Goal: Task Accomplishment & Management: Manage account settings

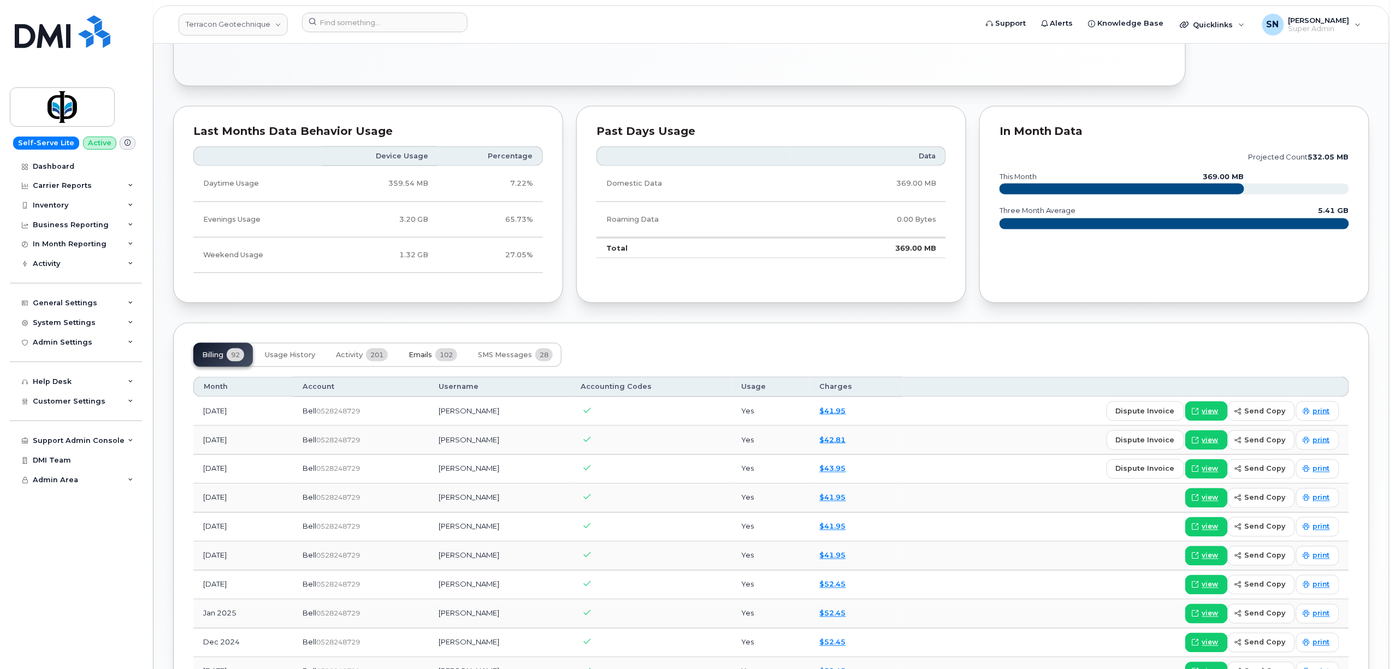
click at [432, 355] on span "Emails" at bounding box center [420, 355] width 23 height 9
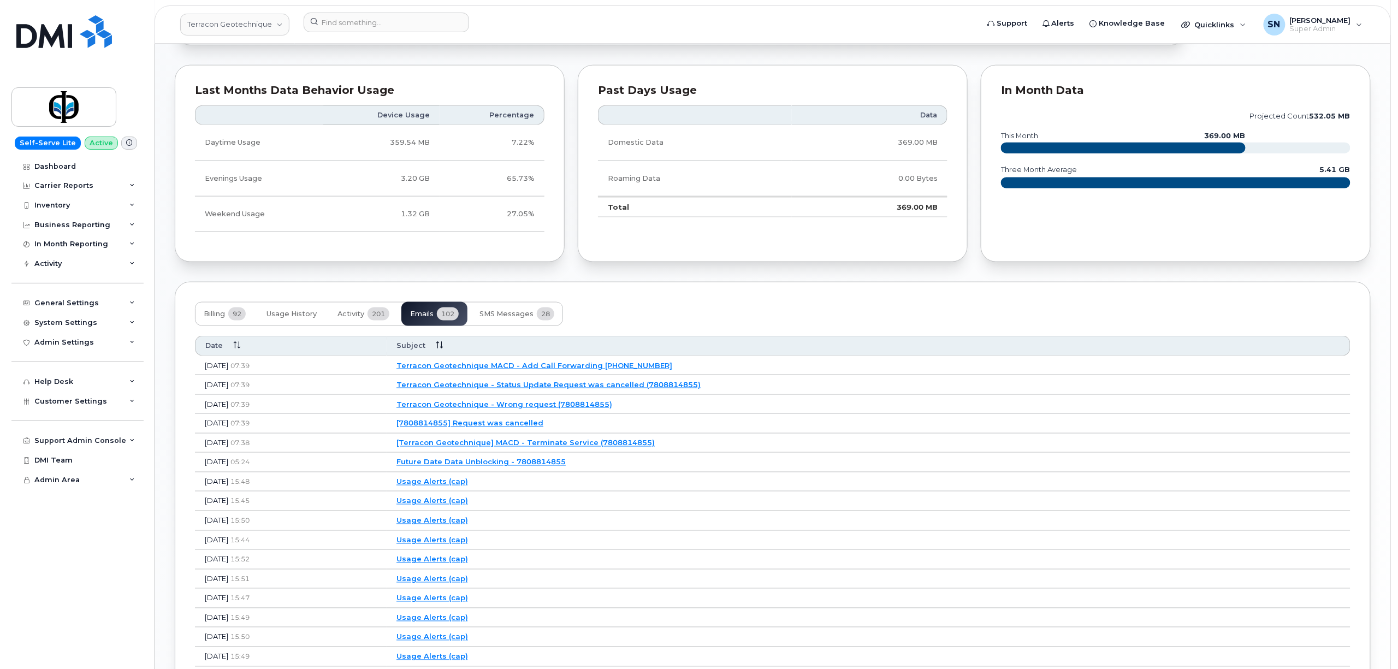
scroll to position [655, 0]
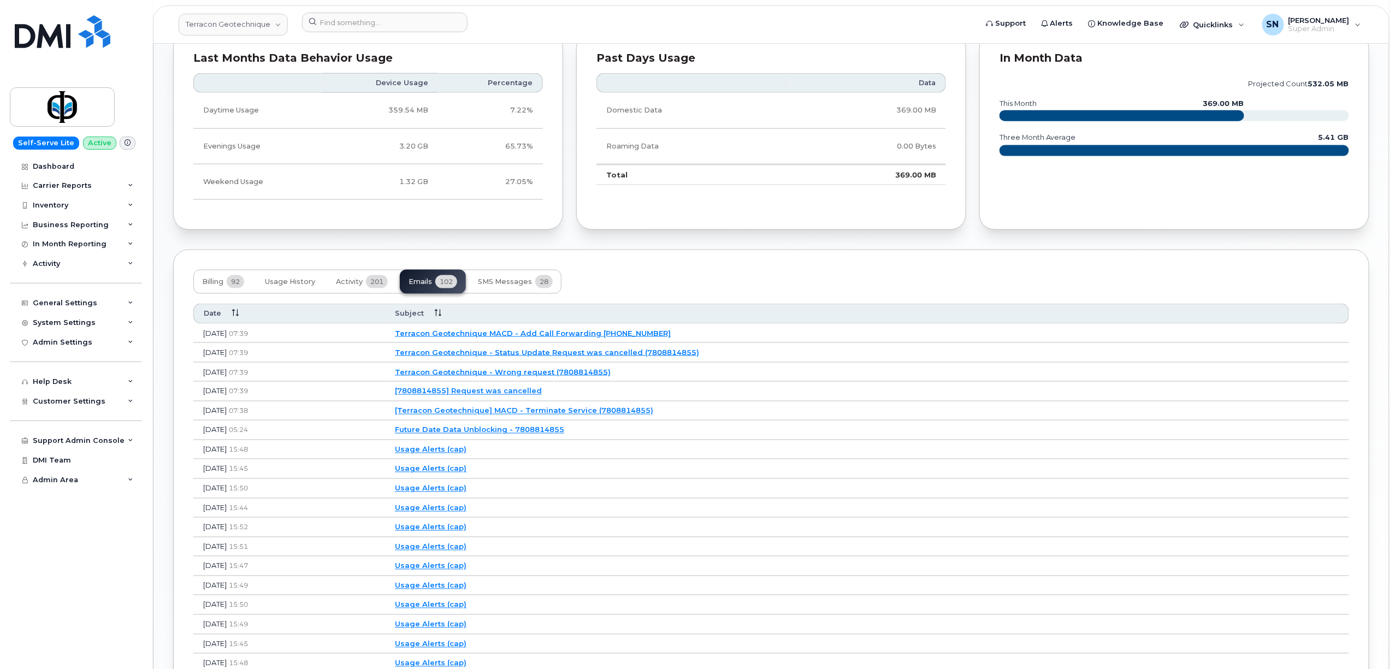
click at [547, 376] on link "Terracon Geotechnique - Wrong request (7808814855)" at bounding box center [503, 372] width 216 height 9
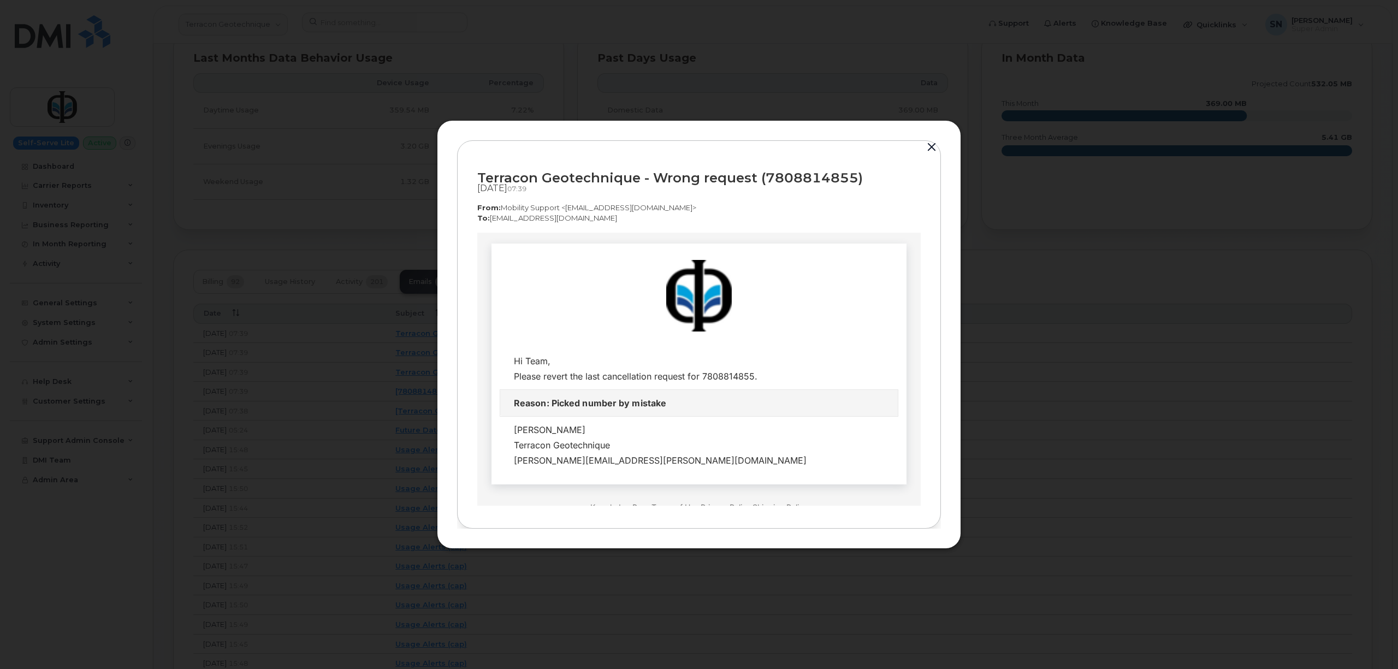
scroll to position [0, 0]
click at [936, 149] on button "button" at bounding box center [932, 147] width 16 height 15
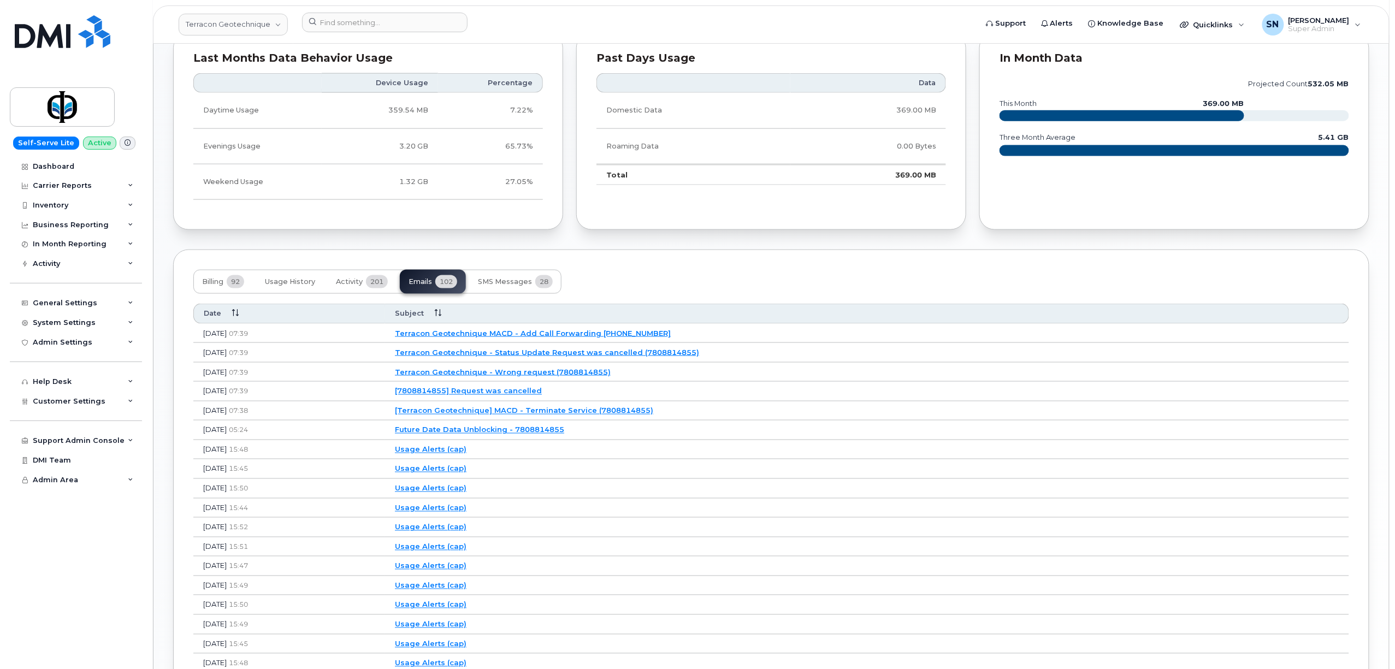
click at [593, 415] on link "[Terracon Geotechnique] MACD - Terminate Service (7808814855)" at bounding box center [524, 410] width 258 height 9
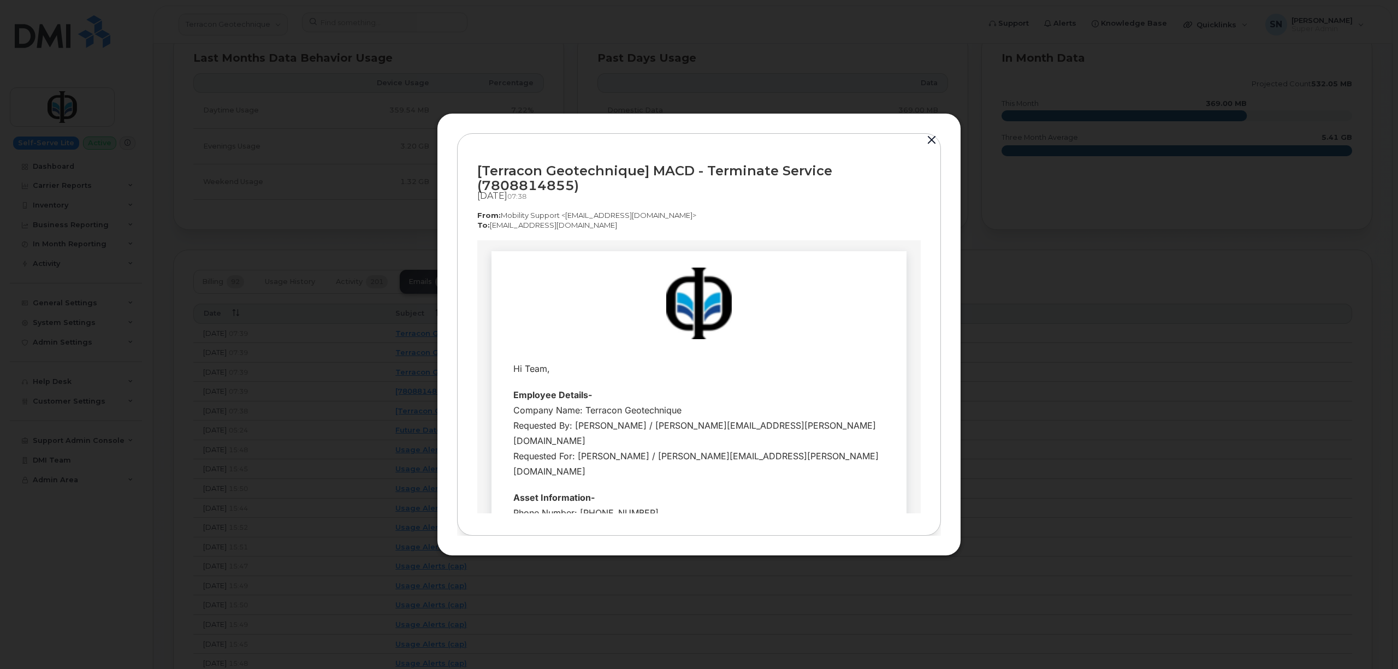
click at [933, 135] on button "button" at bounding box center [932, 140] width 16 height 15
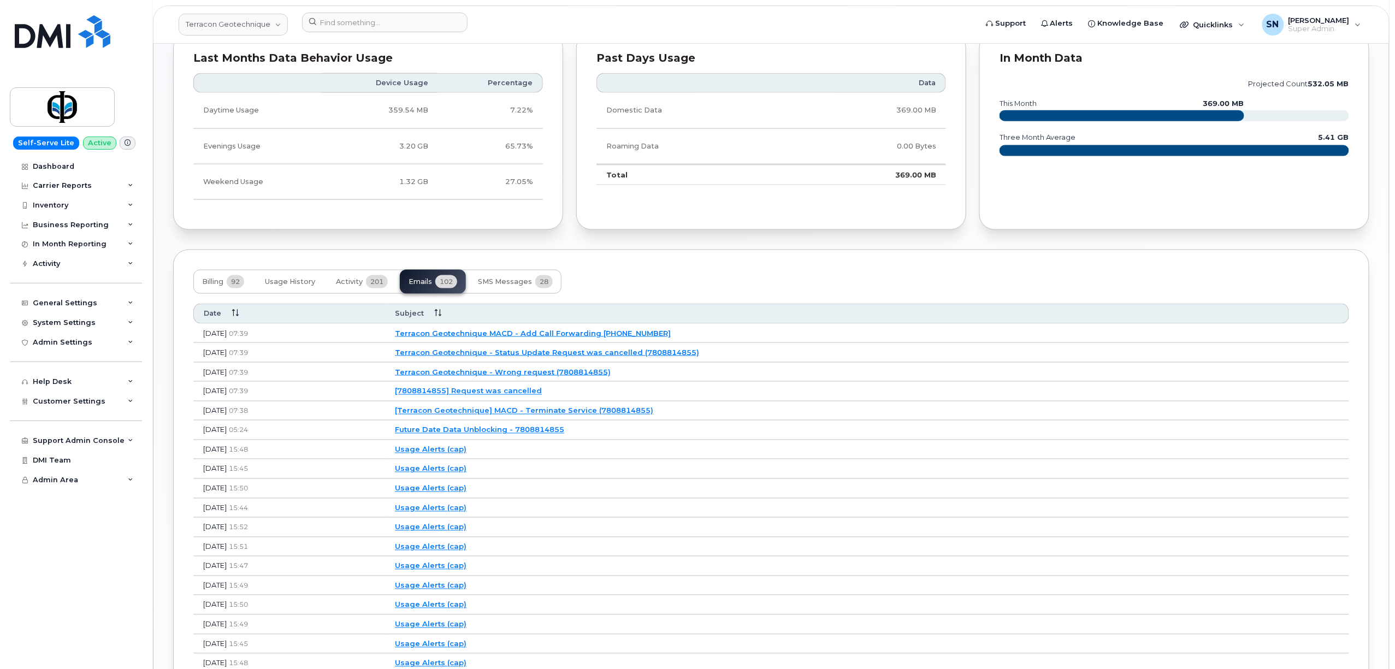
click at [542, 409] on td "[Terracon Geotechnique] MACD - Terminate Service (7808814855)" at bounding box center [867, 411] width 964 height 20
click at [543, 415] on link "[Terracon Geotechnique] MACD - Terminate Service (7808814855)" at bounding box center [524, 410] width 258 height 9
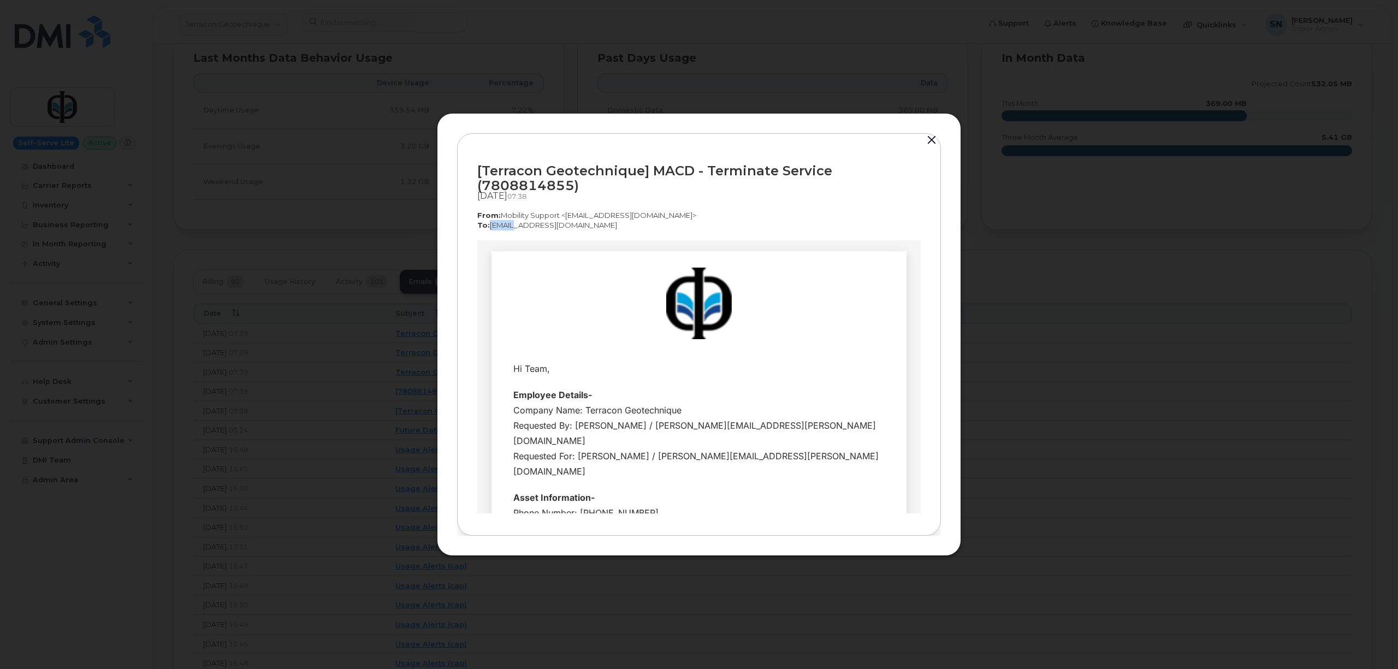
drag, startPoint x: 488, startPoint y: 225, endPoint x: 508, endPoint y: 225, distance: 20.2
click at [508, 225] on p "To:  corpclientcare@bell.ca" at bounding box center [699, 225] width 444 height 10
click at [655, 220] on p "To:  corpclientcare@bell.ca" at bounding box center [699, 225] width 444 height 10
click at [927, 137] on button "button" at bounding box center [932, 140] width 16 height 15
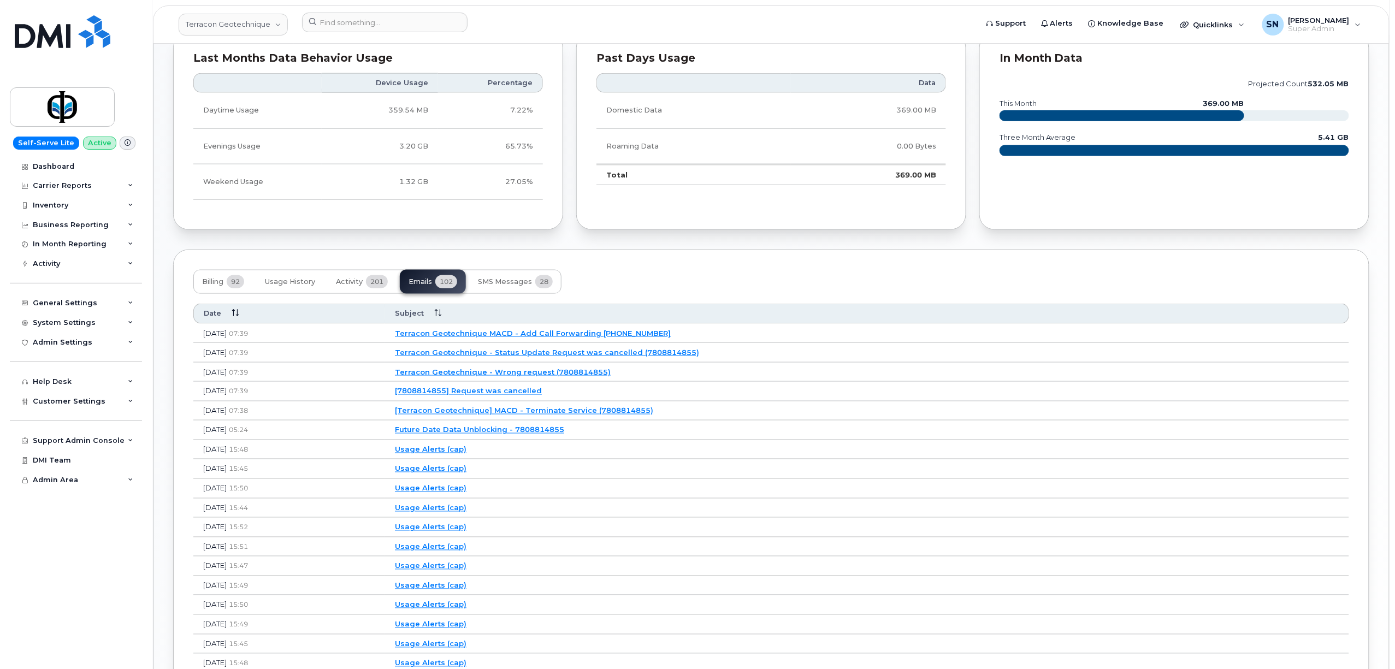
click at [653, 413] on link "[Terracon Geotechnique] MACD - Terminate Service (7808814855)" at bounding box center [524, 410] width 258 height 9
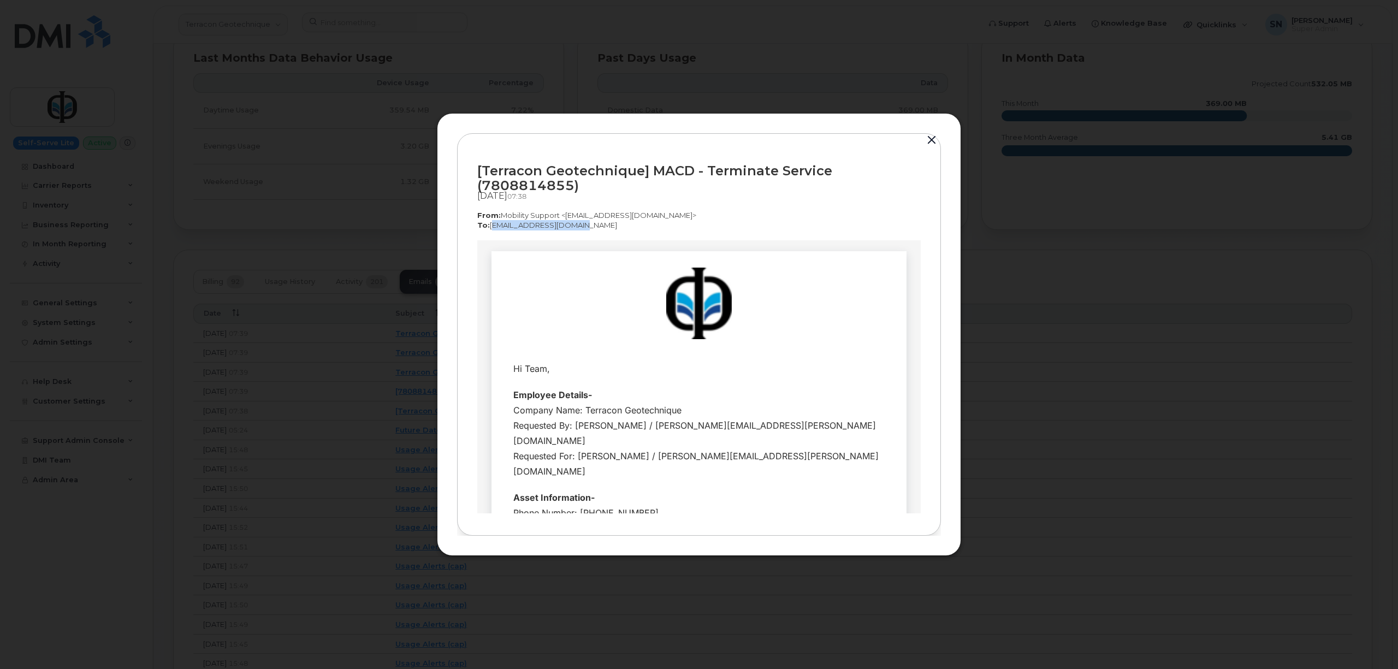
drag, startPoint x: 489, startPoint y: 227, endPoint x: 566, endPoint y: 232, distance: 77.1
click at [566, 232] on div "[Terracon Geotechnique] MACD - Terminate Service (7808814855) Sep 15, 2025  07:…" at bounding box center [699, 196] width 444 height 87
click at [580, 229] on div "[Terracon Geotechnique] MACD - Terminate Service (7808814855) Sep 15, 2025  07:…" at bounding box center [699, 196] width 444 height 87
drag, startPoint x: 577, startPoint y: 228, endPoint x: 488, endPoint y: 237, distance: 89.4
click at [488, 237] on div "[Terracon Geotechnique] MACD - Terminate Service (7808814855) Sep 15, 2025  07:…" at bounding box center [699, 196] width 444 height 87
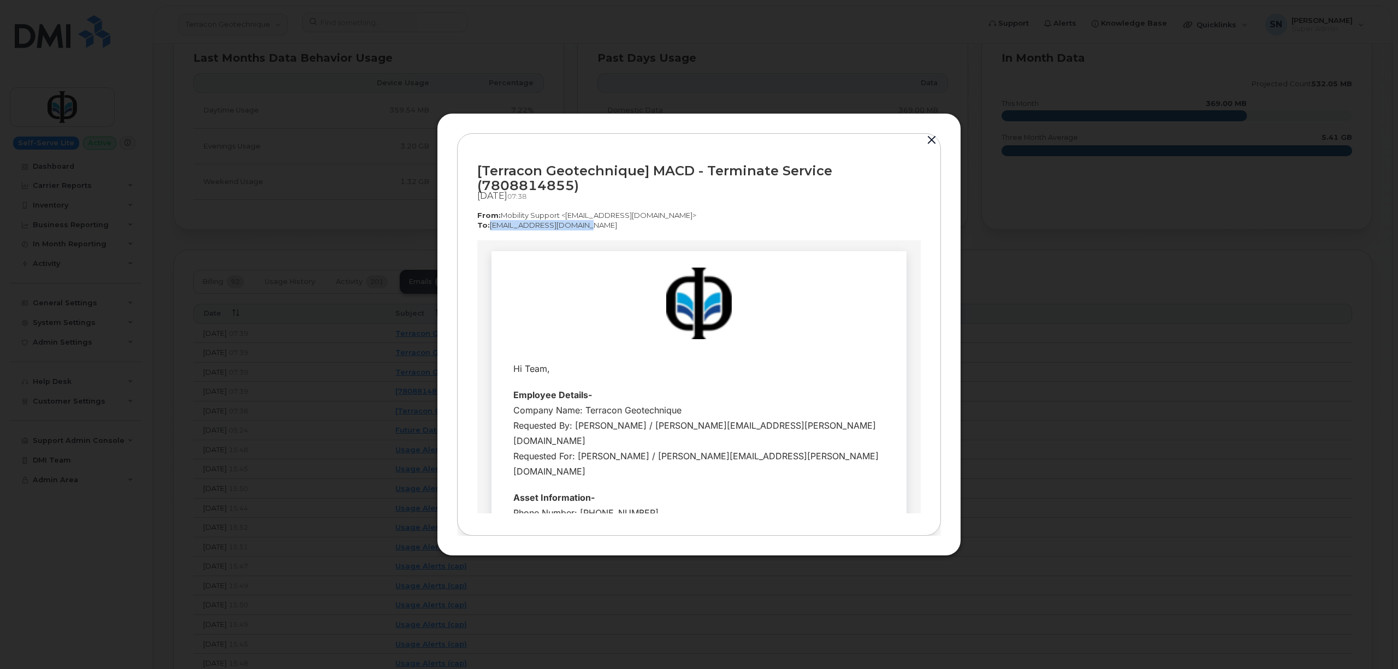
click at [488, 237] on div "[Terracon Geotechnique] MACD - Terminate Service (7808814855) Sep 15, 2025  07:…" at bounding box center [699, 196] width 444 height 87
drag, startPoint x: 569, startPoint y: 226, endPoint x: 490, endPoint y: 227, distance: 78.7
click at [490, 227] on p "To:  corpclientcare@bell.ca" at bounding box center [699, 225] width 444 height 10
copy p "corpclientcare@bell.ca"
click at [930, 137] on button "button" at bounding box center [932, 140] width 16 height 15
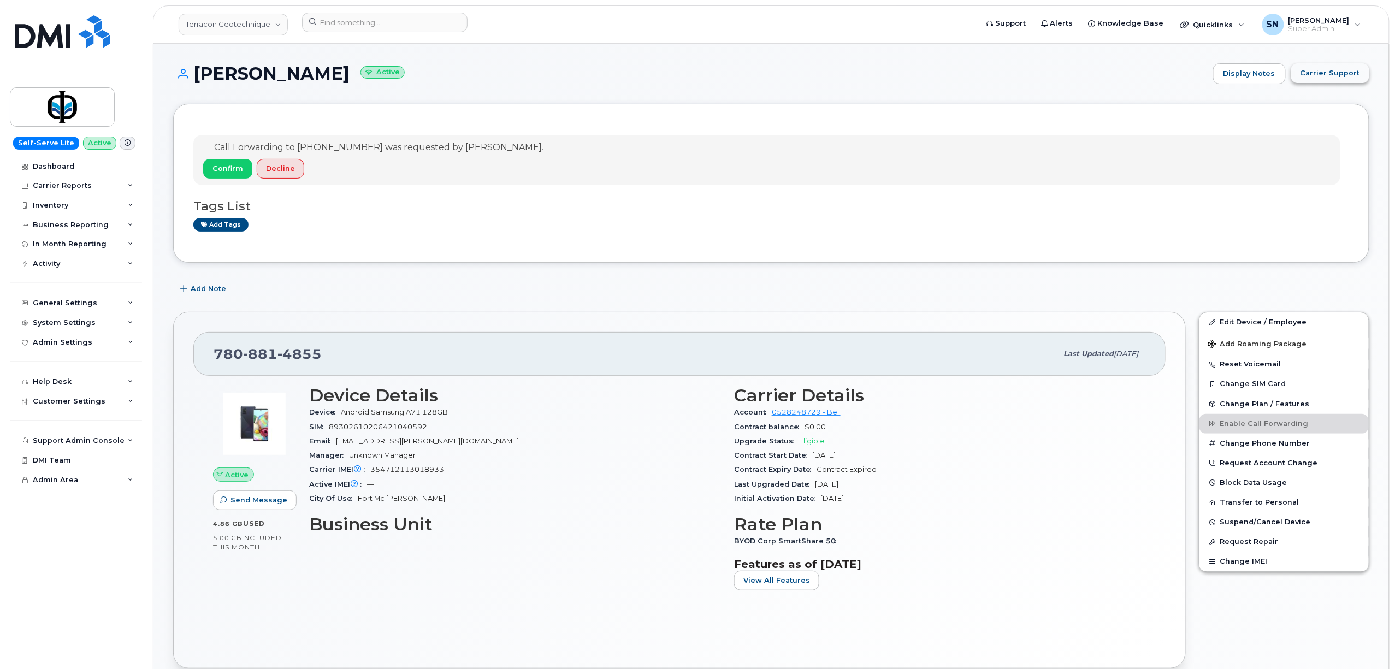
click at [1336, 70] on span "Carrier Support" at bounding box center [1330, 73] width 60 height 10
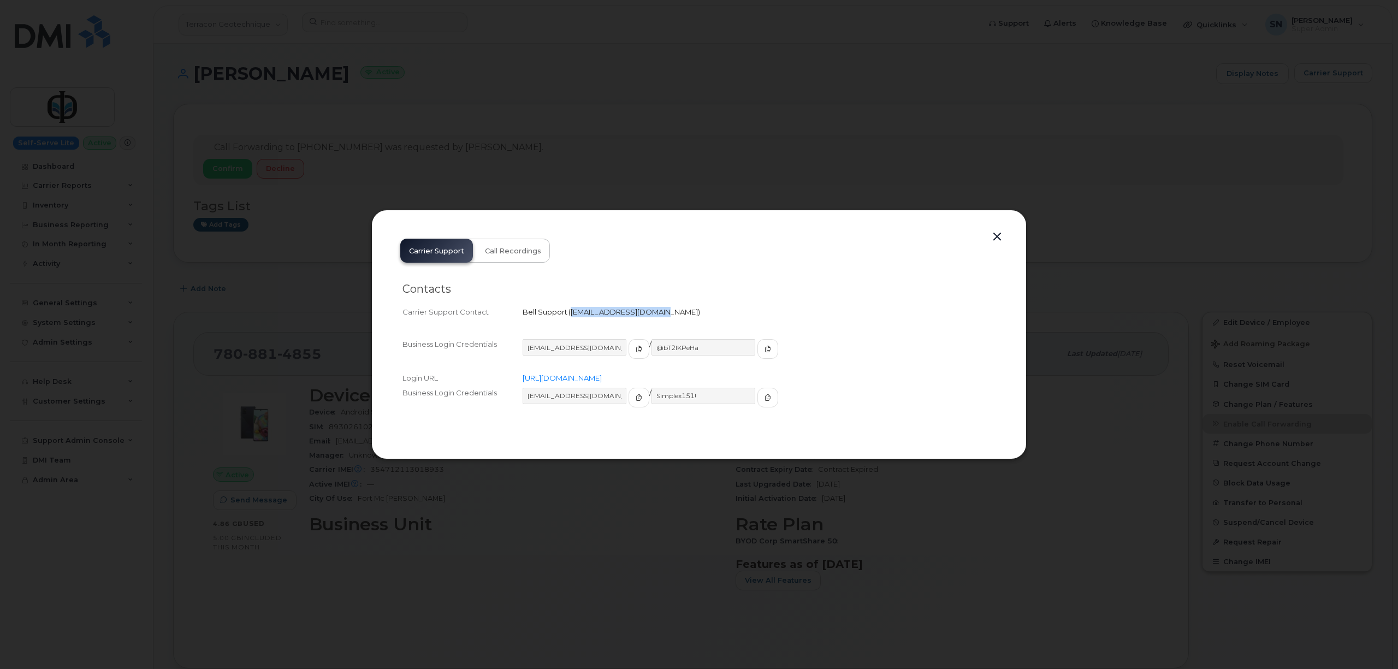
drag, startPoint x: 571, startPoint y: 312, endPoint x: 656, endPoint y: 323, distance: 85.4
click at [656, 323] on div "Contacts Carrier Support Contact Bell Support   corpclientcare@bell.ca" at bounding box center [699, 301] width 593 height 55
copy span "corpclientcare@bell.ca"
click at [994, 239] on button "button" at bounding box center [997, 236] width 16 height 15
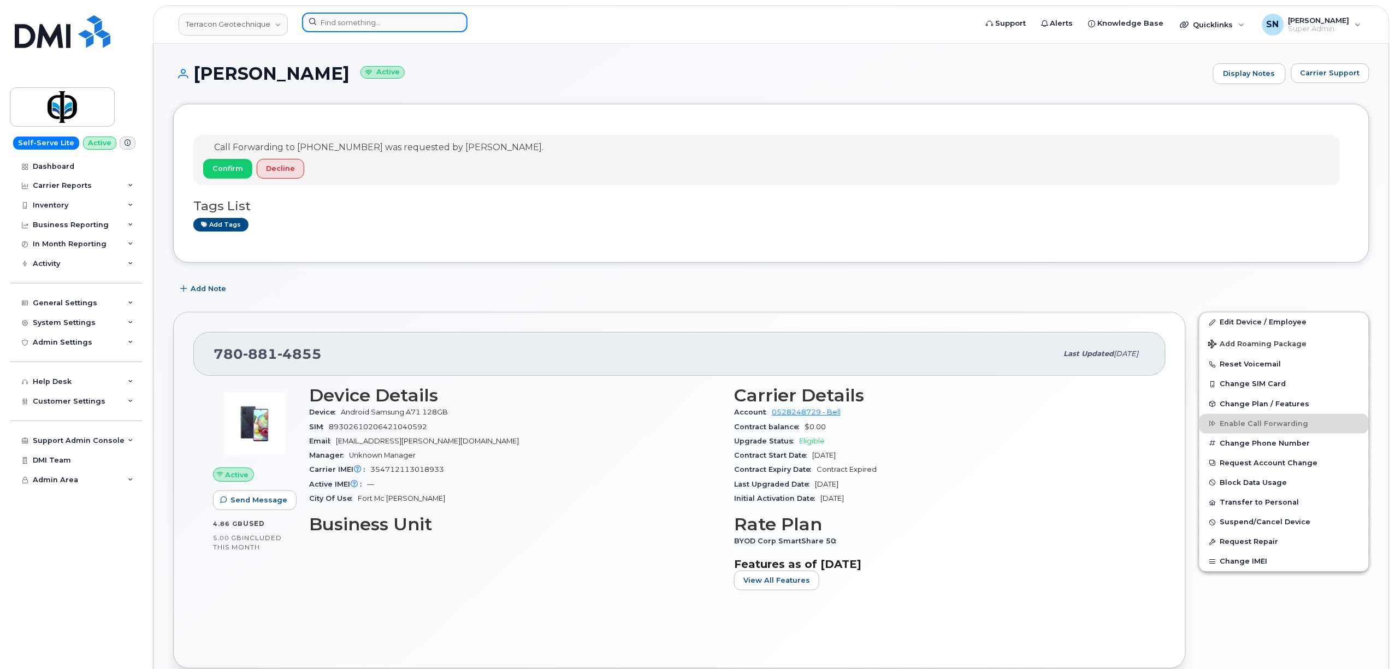
click at [423, 23] on input at bounding box center [384, 23] width 165 height 20
paste input "5872175539"
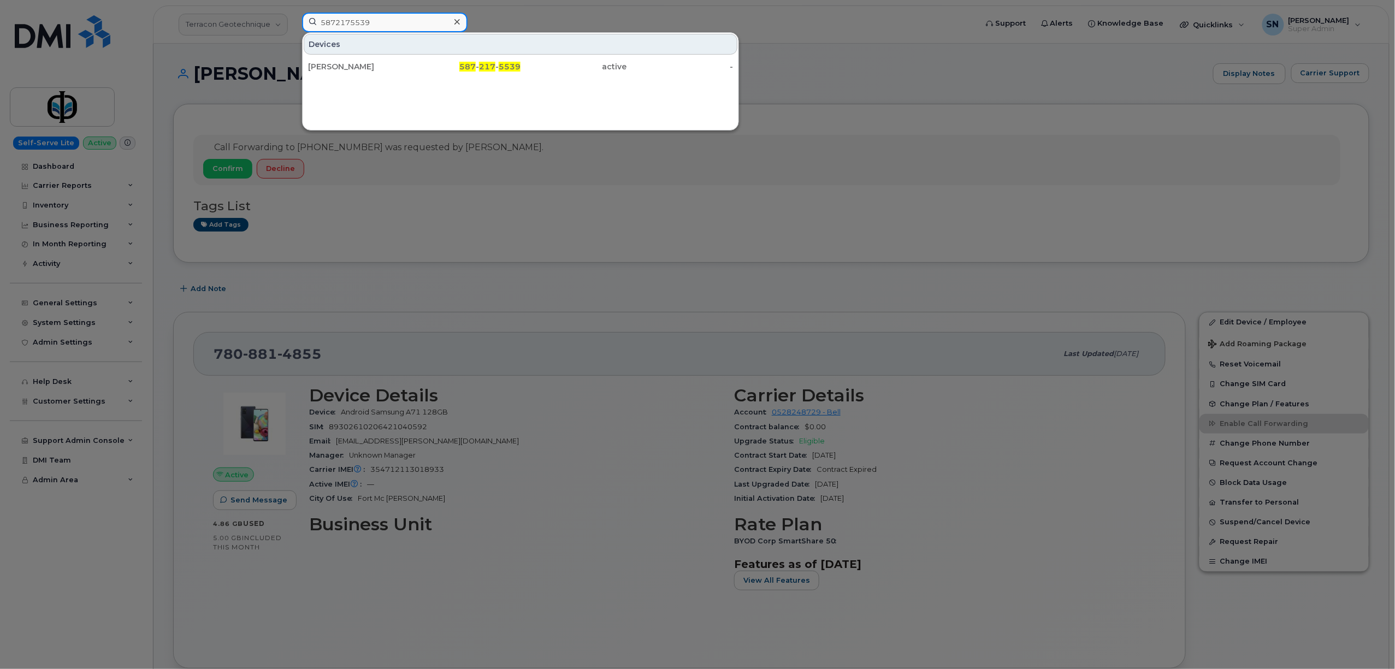
type input "5872175539"
click at [410, 66] on div "[PERSON_NAME]" at bounding box center [361, 66] width 107 height 11
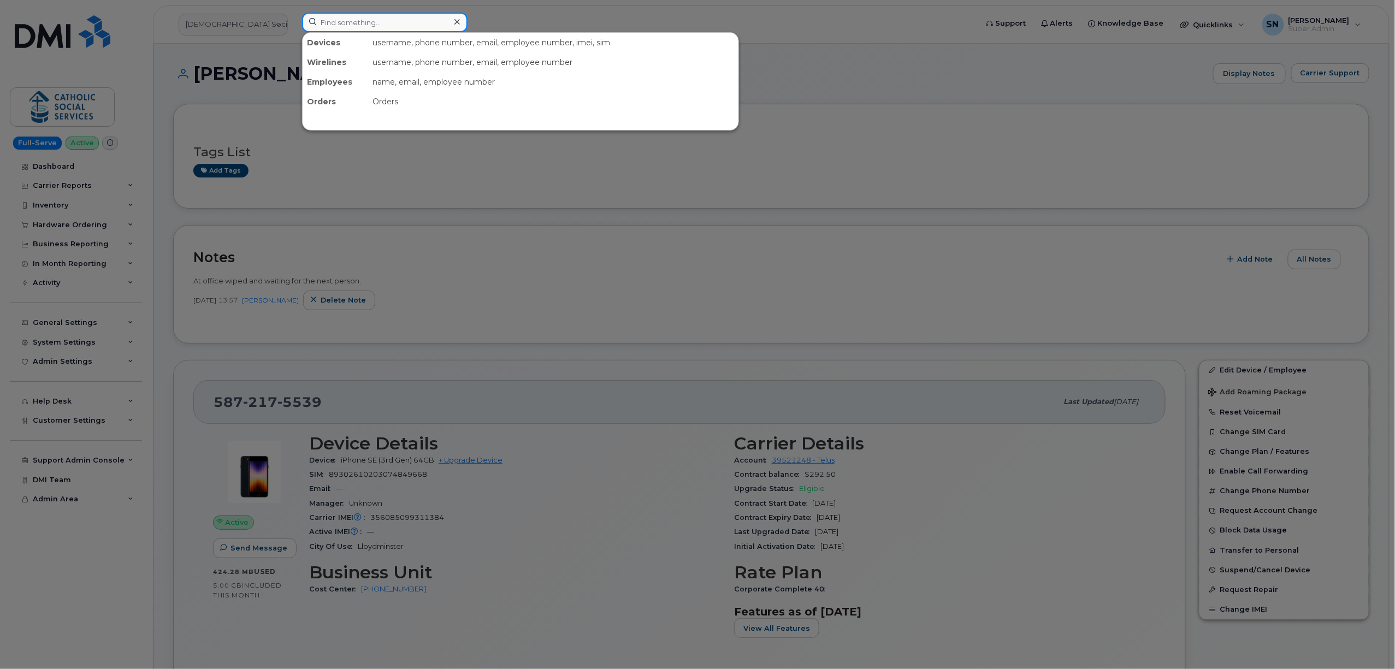
click at [363, 29] on input at bounding box center [384, 23] width 165 height 20
paste input "5875941358"
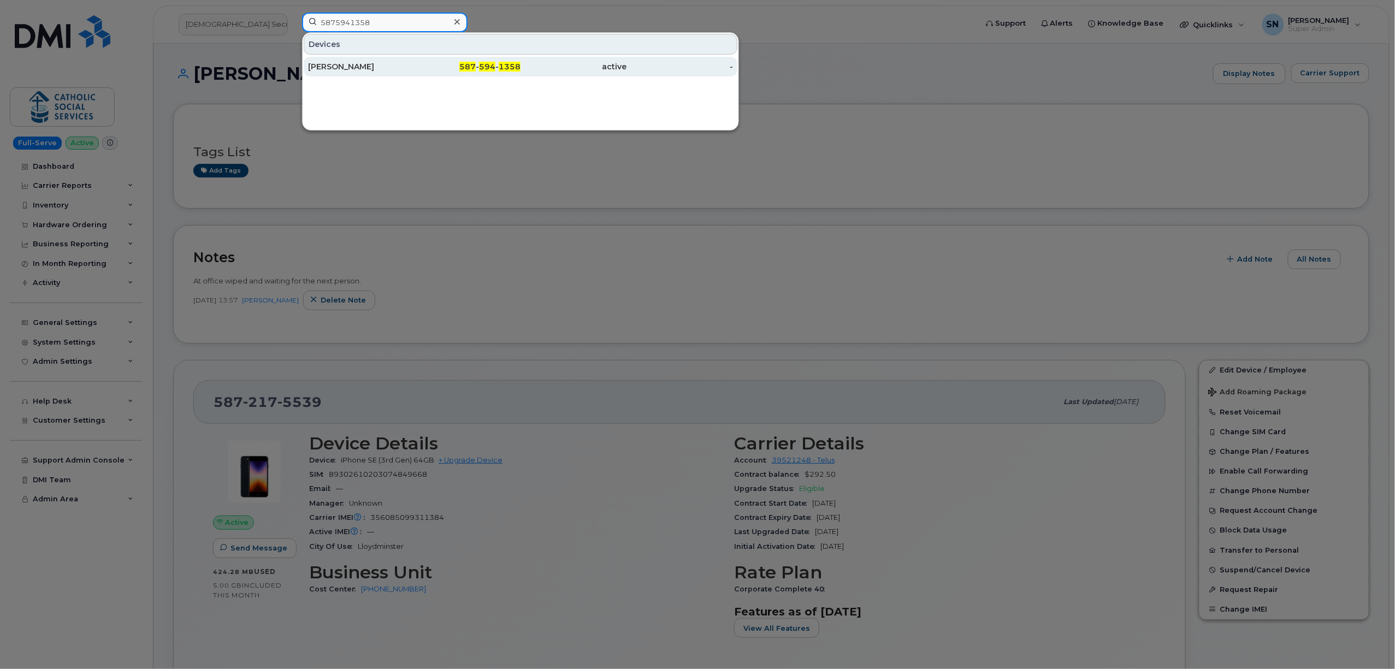
type input "5875941358"
click at [497, 67] on div "587 - 594 - 1358" at bounding box center [468, 66] width 107 height 11
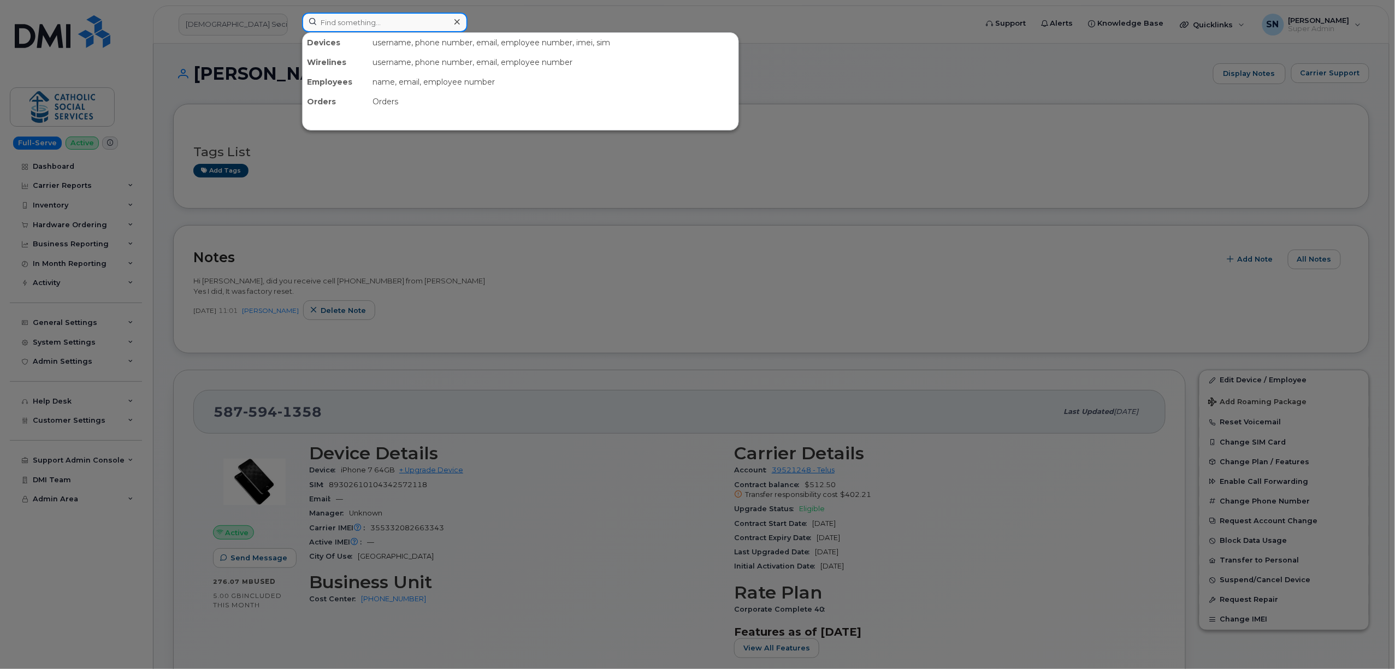
click at [412, 21] on input at bounding box center [384, 23] width 165 height 20
paste input "7803351705"
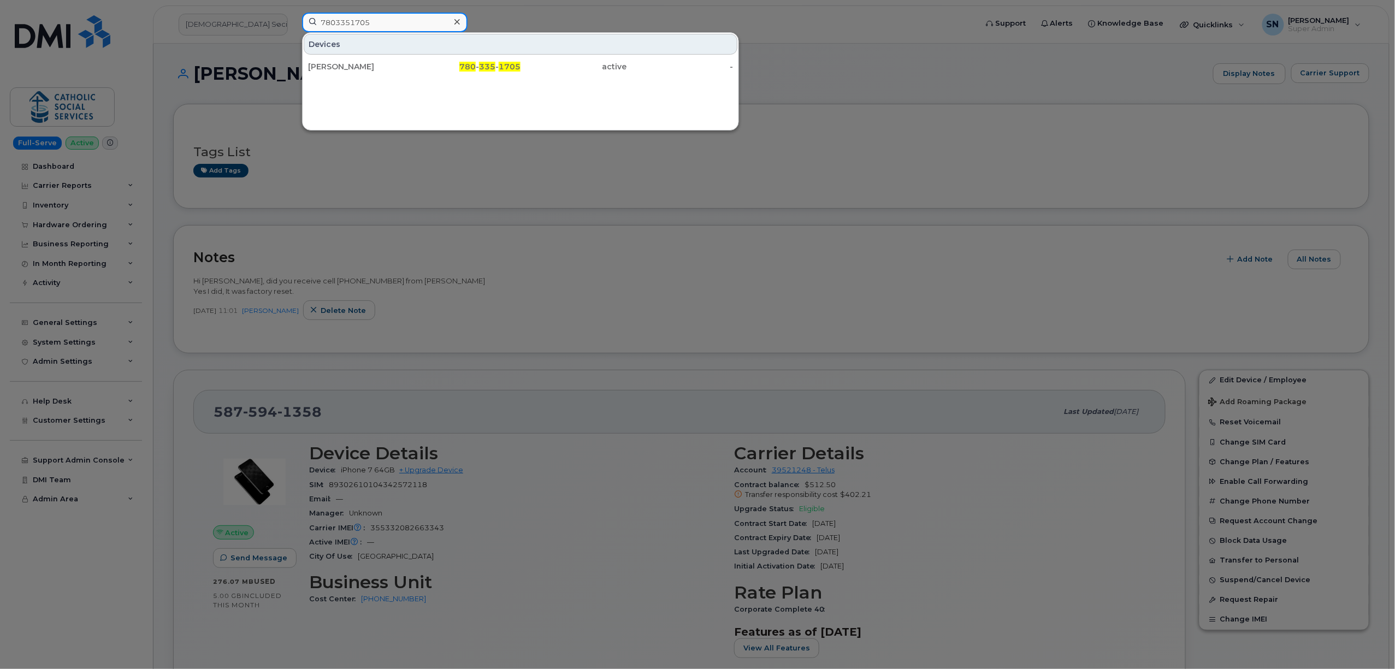
drag, startPoint x: 417, startPoint y: 25, endPoint x: 294, endPoint y: 25, distance: 123.4
click at [295, 24] on div "7803351705 Devices Misty Duckett 780 - 335 - 1705 active -" at bounding box center [635, 25] width 685 height 24
paste input "6865123"
drag, startPoint x: 400, startPoint y: 22, endPoint x: 256, endPoint y: 15, distance: 144.4
click at [293, 15] on div "7806865123 Devices CFCS Central Intake - Rebecca Jones 780 - 686 - 5123 active -" at bounding box center [635, 25] width 685 height 24
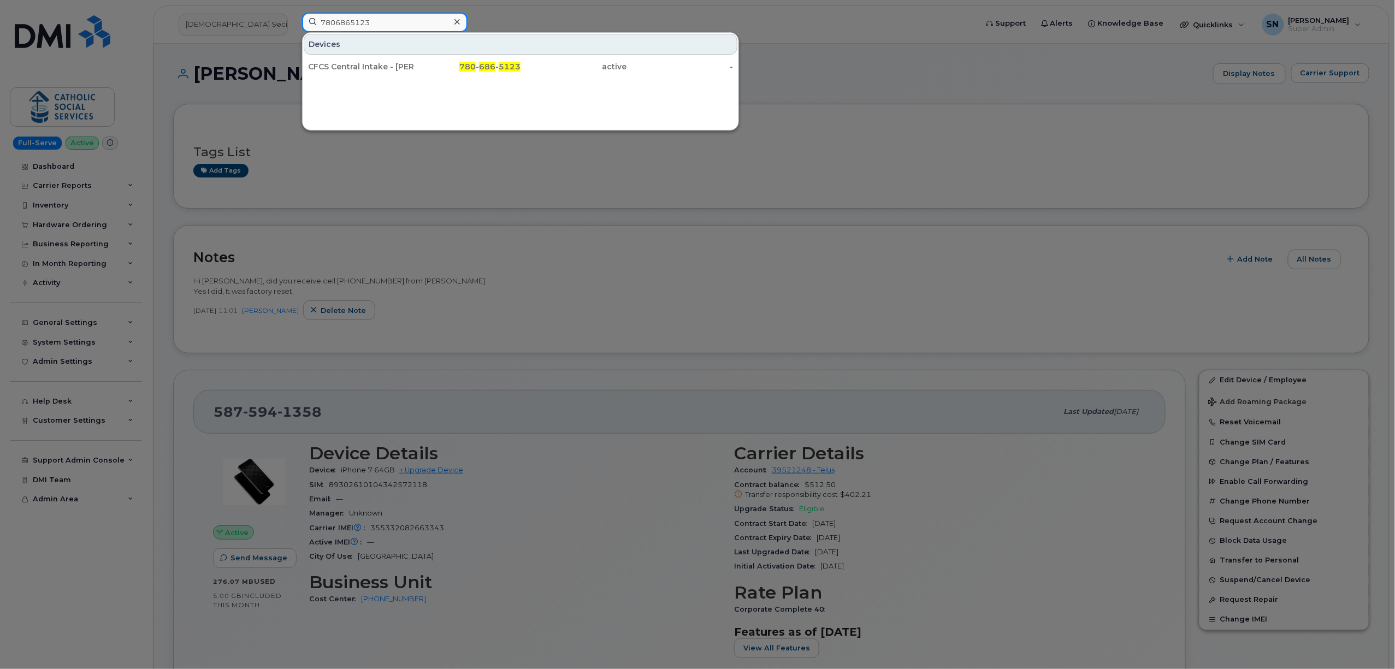
paste input "9106892"
drag, startPoint x: 380, startPoint y: 26, endPoint x: 275, endPoint y: 15, distance: 105.4
click at [293, 15] on div "7809106892 Devices Foster Care On-Call (Monica R Woods) 780 - 910 - 6892 active…" at bounding box center [635, 25] width 685 height 24
paste input "43085"
drag, startPoint x: 374, startPoint y: 25, endPoint x: 282, endPoint y: 16, distance: 92.2
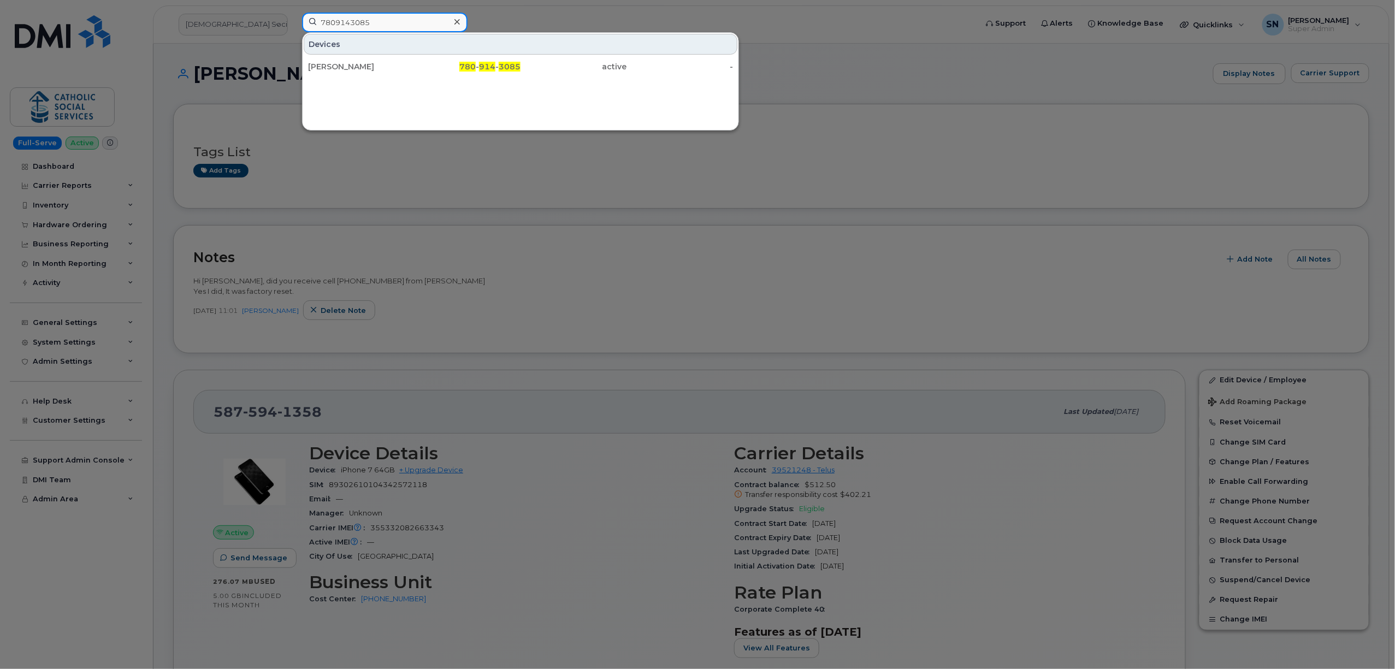
click at [293, 16] on div "7809143085 Devices Latisha Myles 780 - 914 - 3085 active -" at bounding box center [635, 25] width 685 height 24
paste input "030107"
drag, startPoint x: 378, startPoint y: 18, endPoint x: 273, endPoint y: 14, distance: 105.0
click at [293, 14] on div "7809030107 Devices Irene St Savard 780 - 903 - 0107 active -" at bounding box center [635, 25] width 685 height 24
paste input "8192405"
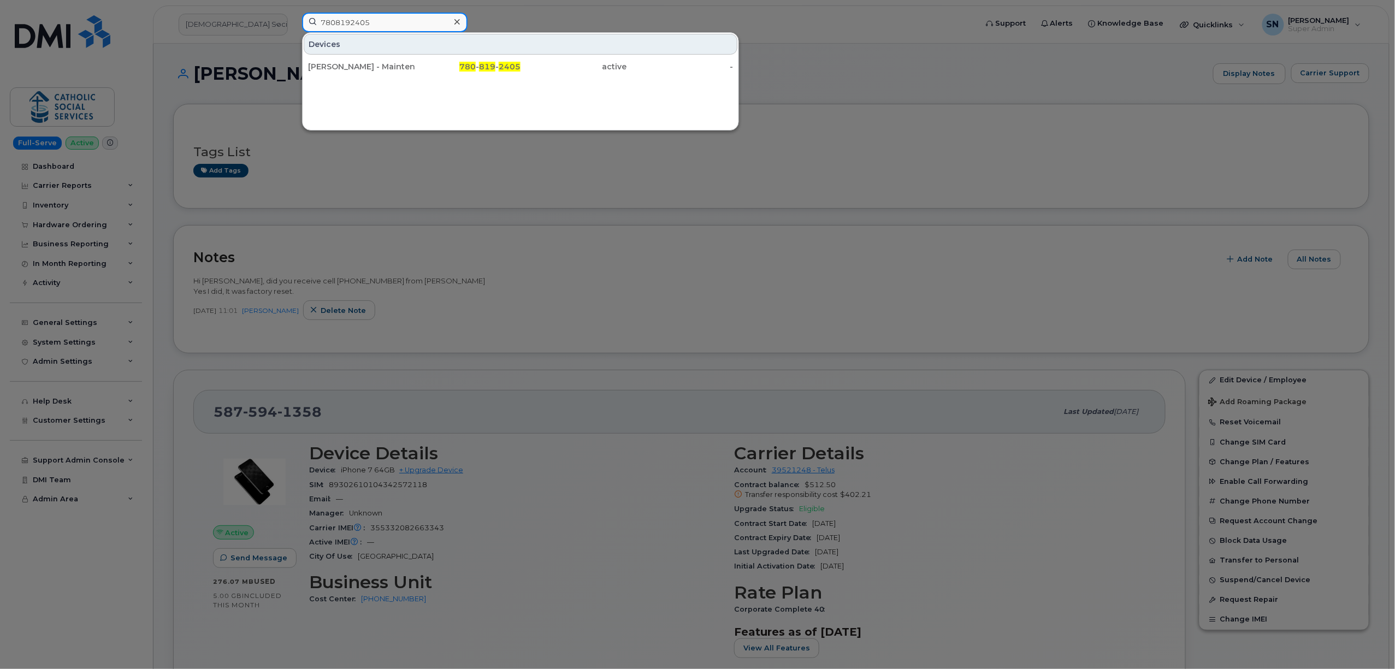
drag, startPoint x: 368, startPoint y: 20, endPoint x: 267, endPoint y: 28, distance: 100.8
click at [293, 27] on div "7808192405 Devices Guillermo Perez - Maintenance Contract 780 - 819 - 2405 acti…" at bounding box center [635, 25] width 685 height 24
paste input "5877859356"
drag, startPoint x: 415, startPoint y: 24, endPoint x: 263, endPoint y: 22, distance: 152.4
click at [293, 22] on div "5877859356 Devices Merisa Zwizwai 587 - 785 - 9356 active -" at bounding box center [635, 25] width 685 height 24
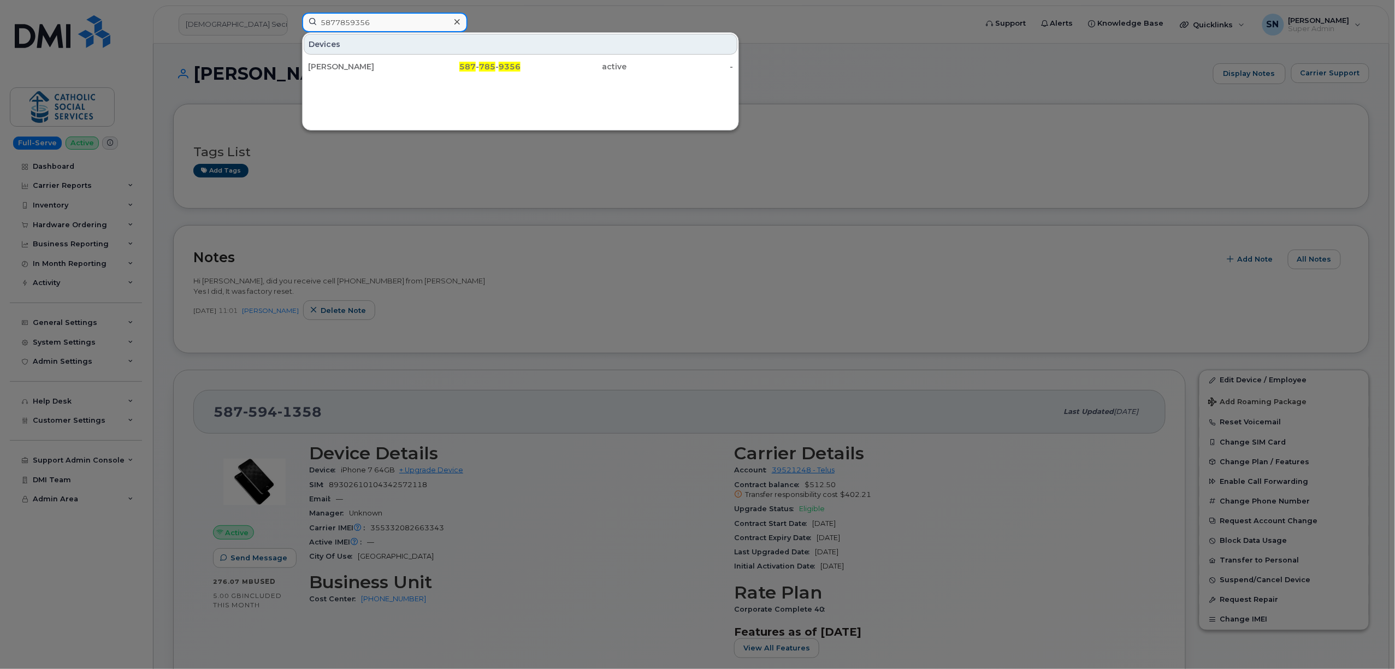
paste input "780868439"
drag, startPoint x: 381, startPoint y: 21, endPoint x: 250, endPoint y: 31, distance: 131.5
click at [293, 31] on div "7808684396 Devices Elisabeth Melvin 780 - 868 - 4396 active -" at bounding box center [635, 25] width 685 height 24
paste input "2334269"
drag, startPoint x: 362, startPoint y: 22, endPoint x: 274, endPoint y: 25, distance: 87.4
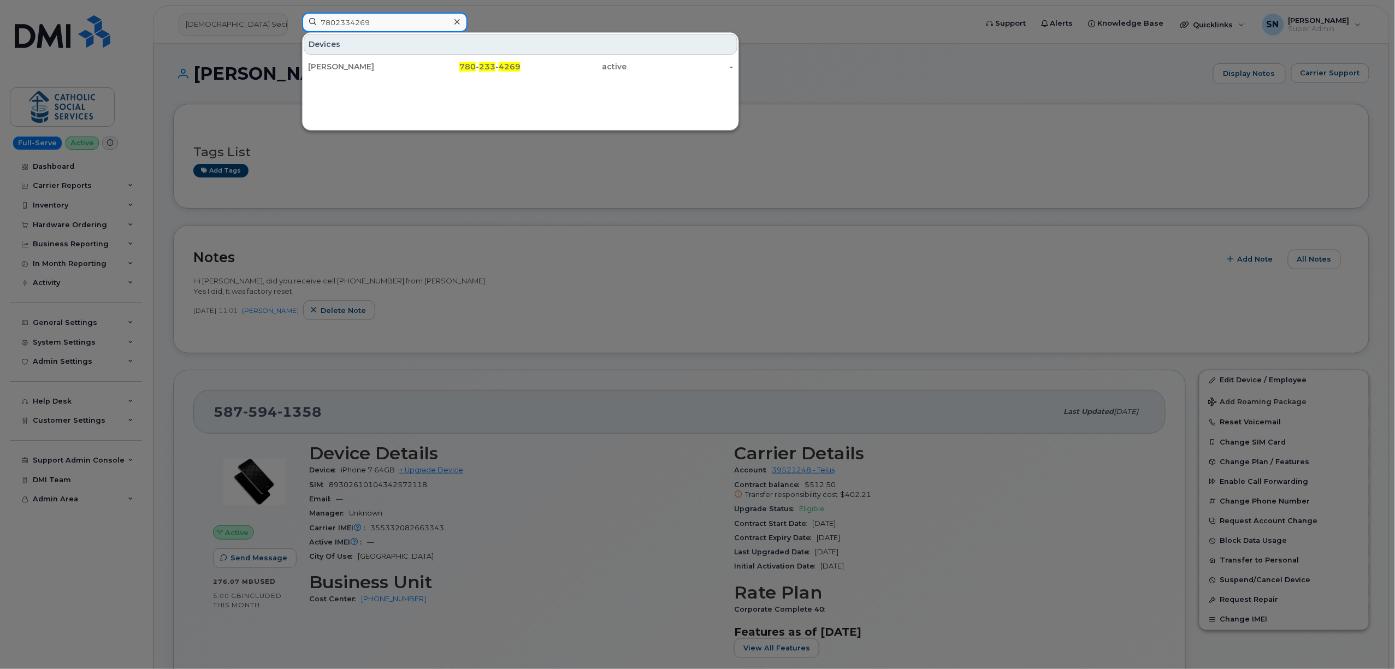
click at [293, 23] on div "7802334269 Devices Stephanie Sutton 780 - 233 - 4269 active -" at bounding box center [635, 25] width 685 height 24
paste input "8060585"
drag, startPoint x: 376, startPoint y: 20, endPoint x: 269, endPoint y: 16, distance: 107.7
click at [293, 16] on div "7808060585 Devices Cristine Bloskiy 780 - 806 - 0585 active -" at bounding box center [635, 25] width 685 height 24
paste input "5873365269"
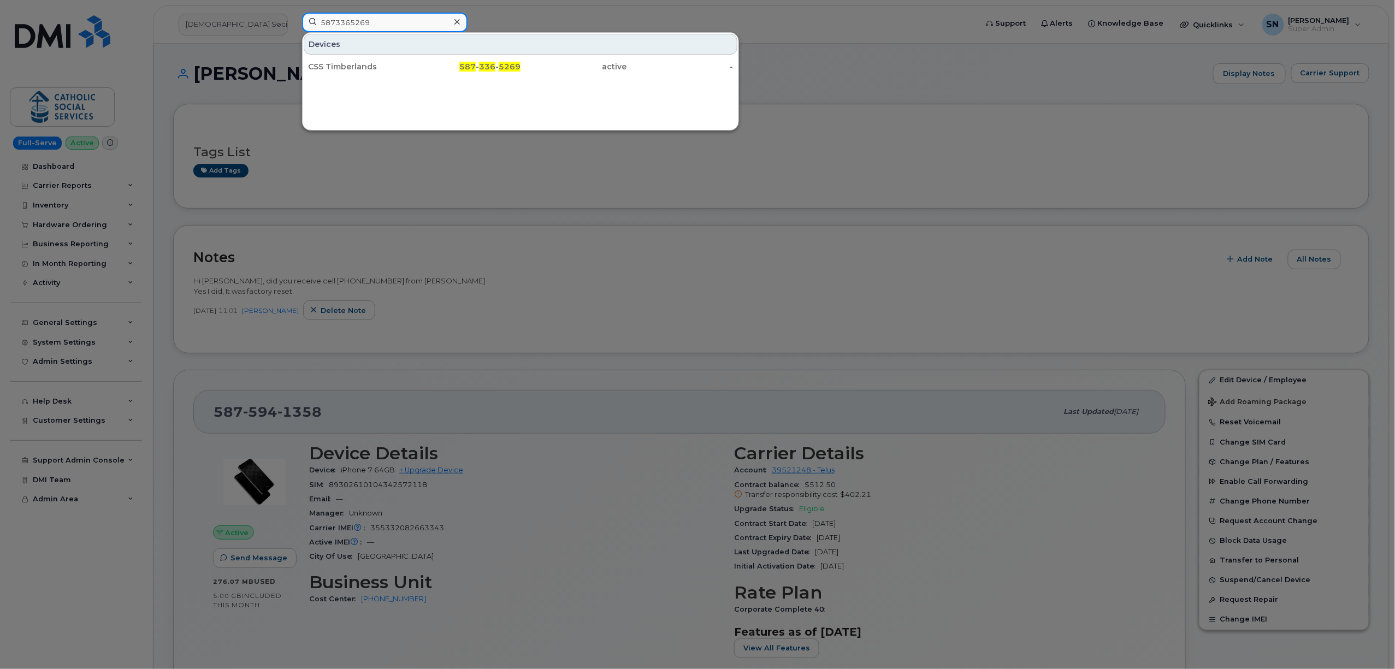
drag, startPoint x: 383, startPoint y: 21, endPoint x: 212, endPoint y: 16, distance: 170.5
click at [293, 16] on div "5873365269 Devices CSS Timberlands 587 - 336 - 5269 active -" at bounding box center [635, 25] width 685 height 24
paste input "6794125"
drag, startPoint x: 403, startPoint y: 24, endPoint x: 195, endPoint y: 16, distance: 207.7
click at [293, 16] on div "5876794125 Devices Viktoriia Hryn 587 - 679 - 4125 active -" at bounding box center [635, 25] width 685 height 24
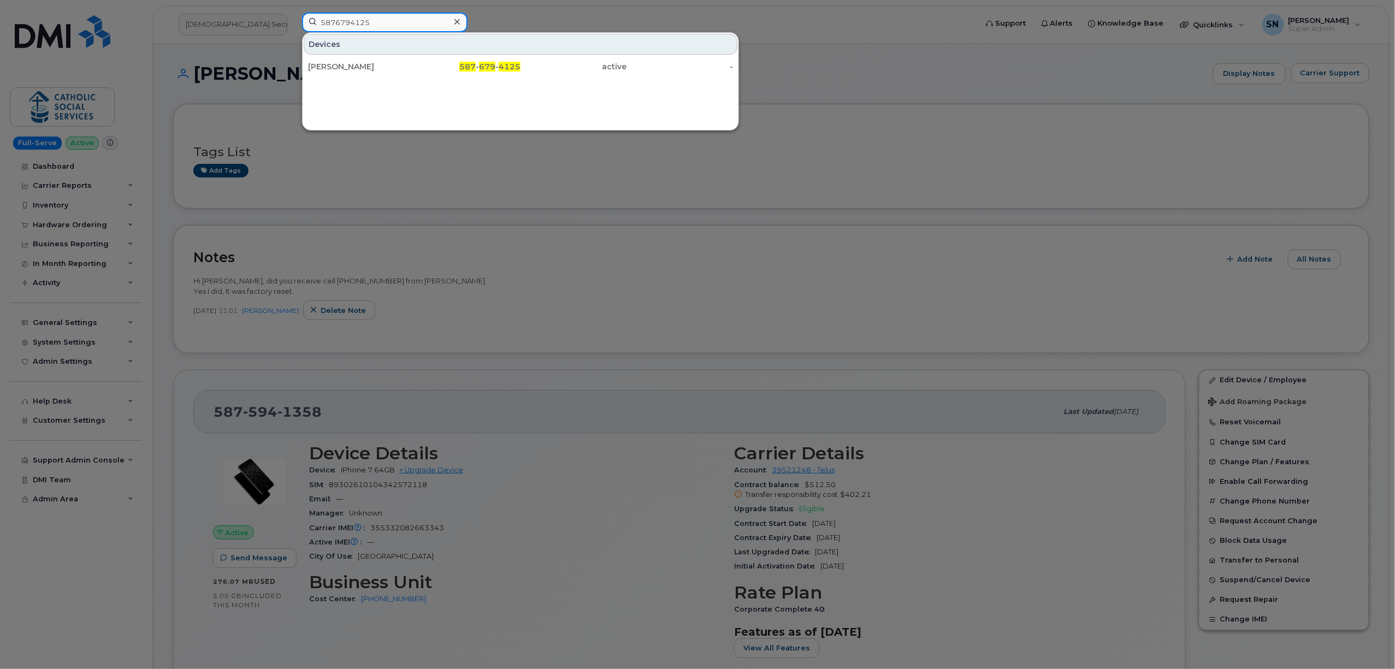
paste input "8259672922"
type input "8259672922"
click at [427, 191] on div at bounding box center [697, 334] width 1395 height 669
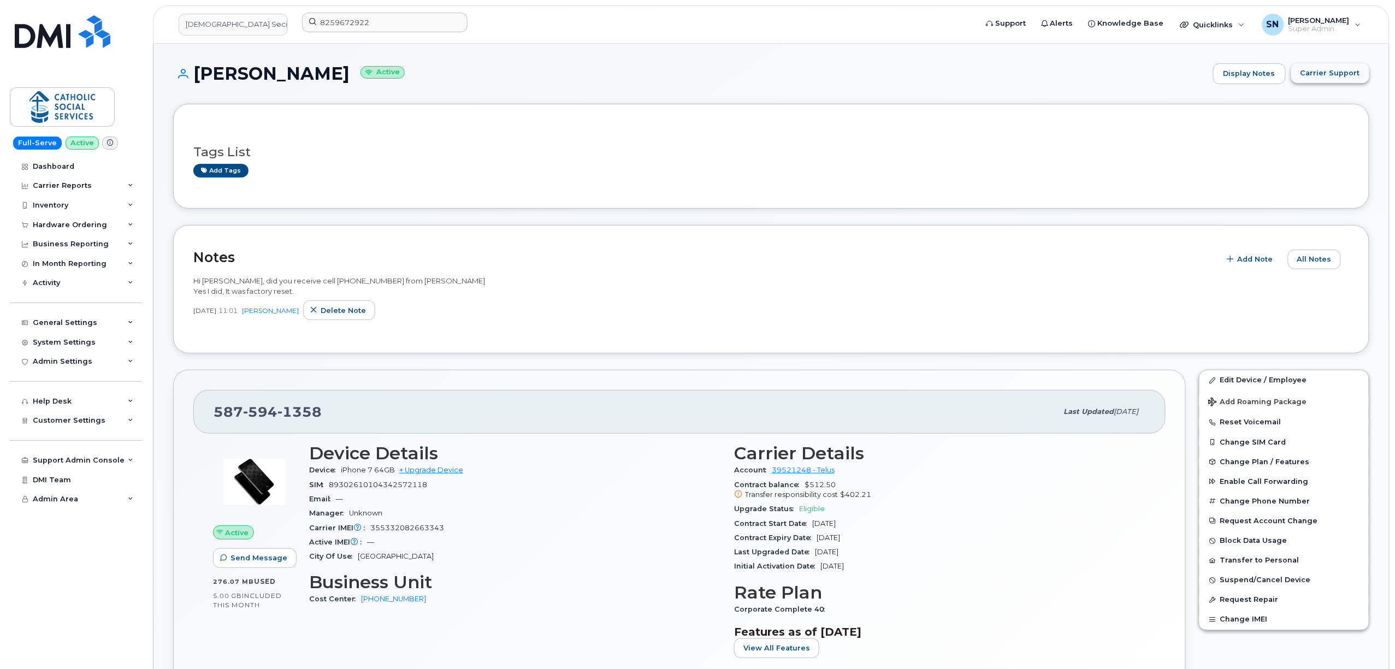
click at [1343, 71] on span "Carrier Support" at bounding box center [1330, 73] width 60 height 10
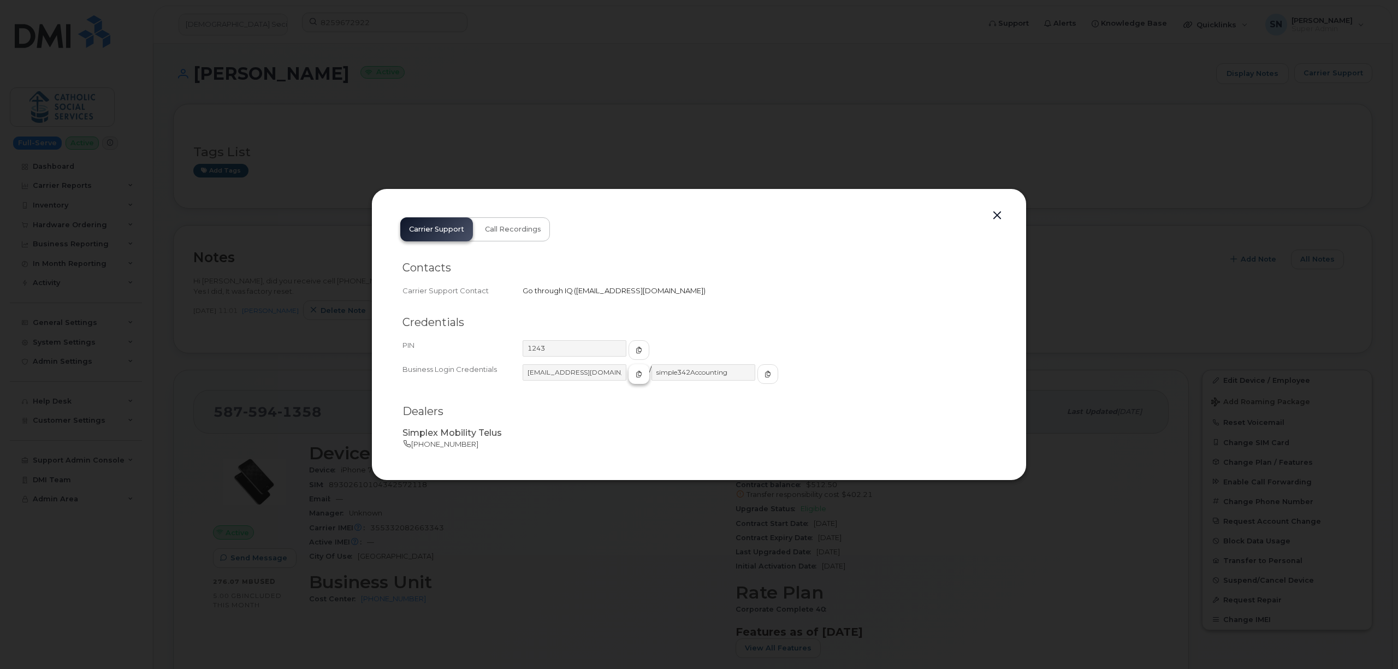
click at [636, 374] on icon "button" at bounding box center [639, 374] width 7 height 7
click at [765, 374] on icon "button" at bounding box center [768, 374] width 7 height 7
click at [1001, 212] on button "button" at bounding box center [997, 215] width 16 height 15
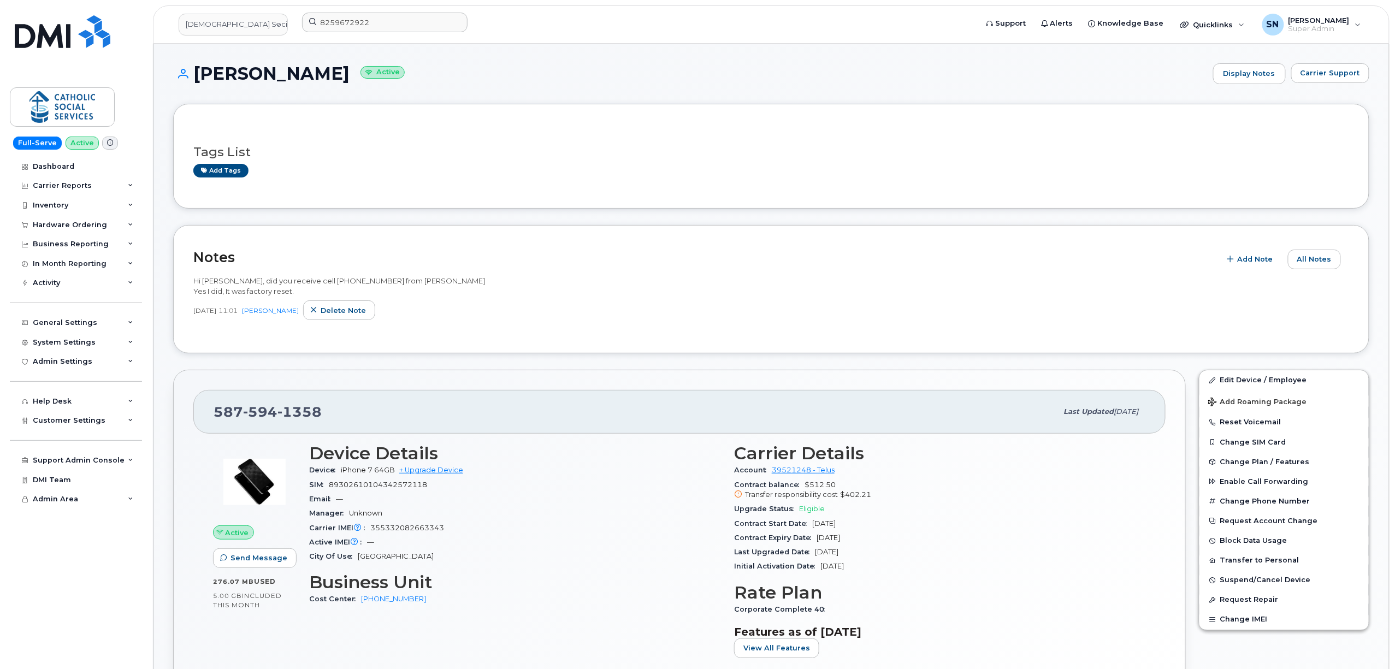
click at [1334, 71] on span "Carrier Support" at bounding box center [1330, 73] width 60 height 10
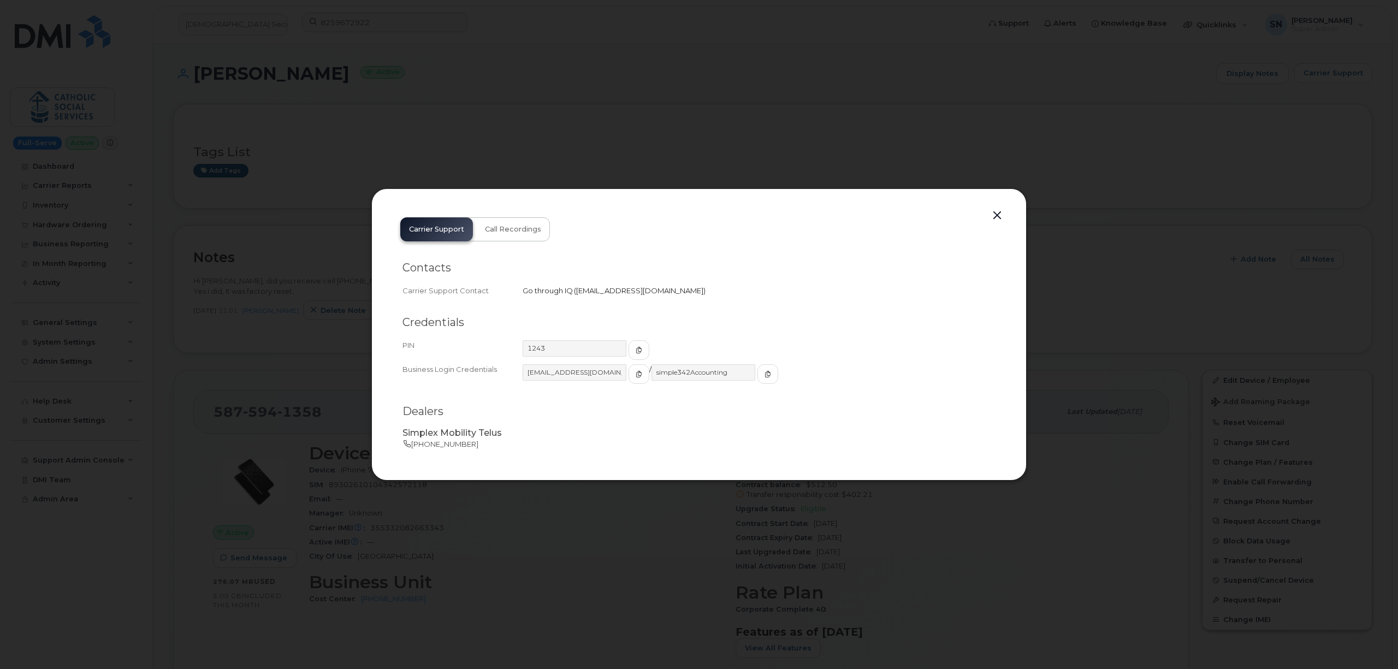
click at [994, 216] on button "button" at bounding box center [997, 215] width 16 height 15
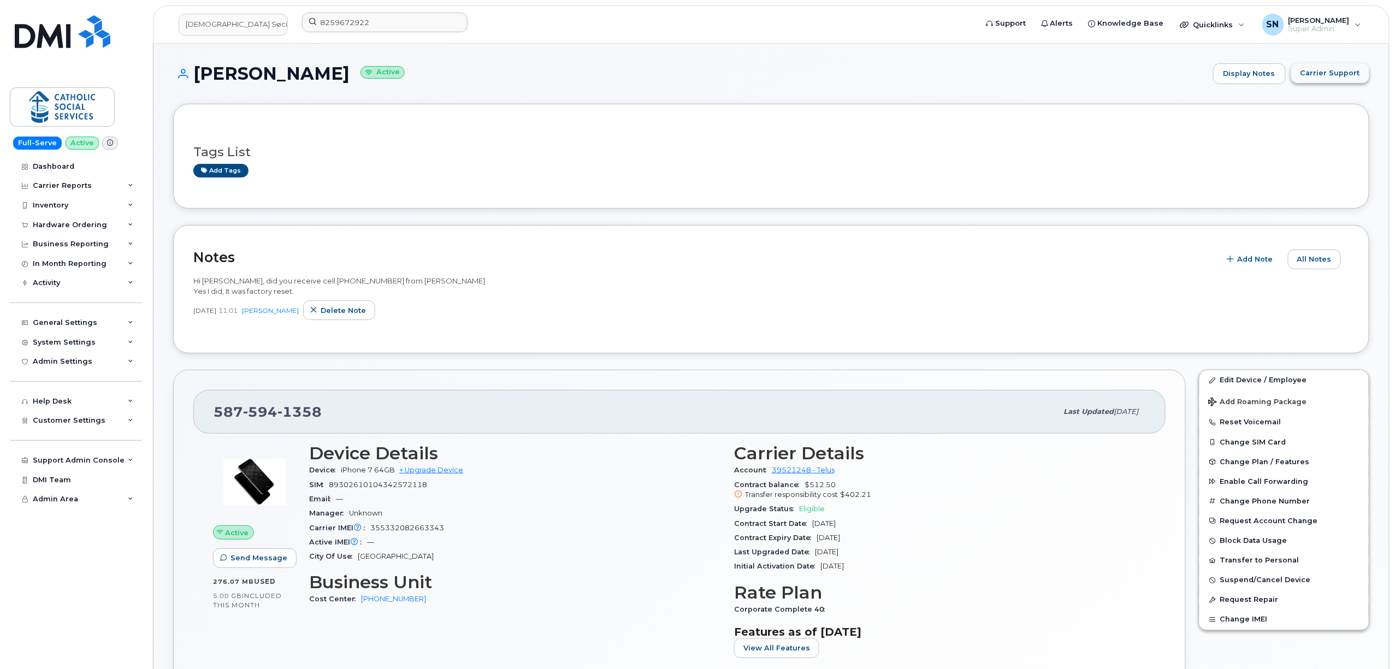
click at [1313, 73] on span "Carrier Support" at bounding box center [1330, 73] width 60 height 10
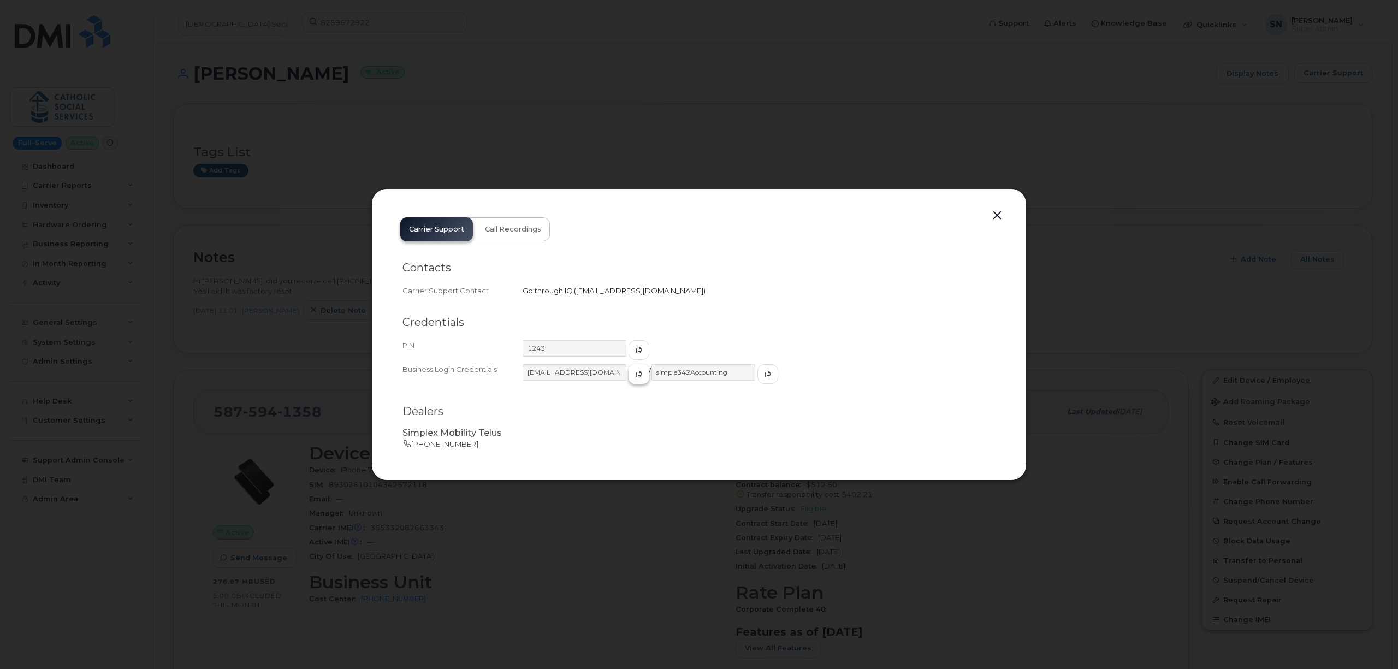
click at [636, 376] on icon "button" at bounding box center [639, 374] width 7 height 7
click at [765, 374] on icon "button" at bounding box center [768, 374] width 7 height 7
drag, startPoint x: 1000, startPoint y: 215, endPoint x: 991, endPoint y: 215, distance: 8.7
click at [1000, 215] on button "button" at bounding box center [997, 215] width 16 height 15
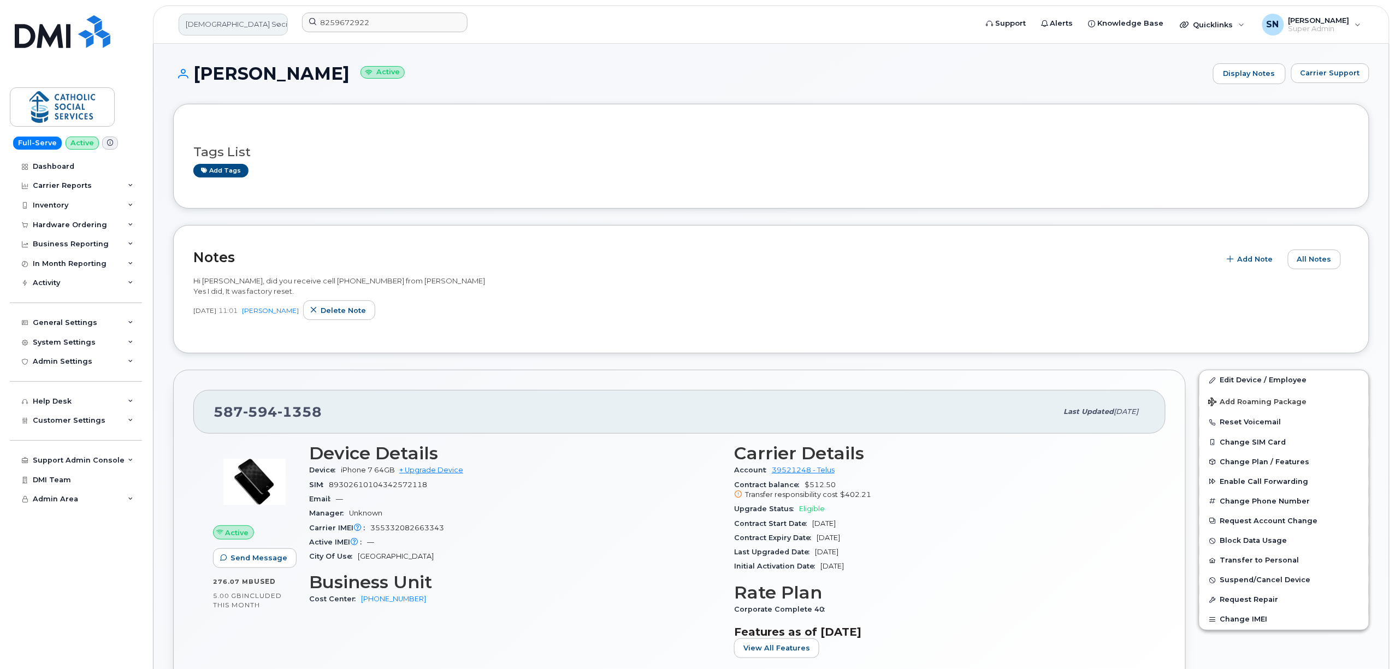
click at [276, 28] on link "Catholic Social Services" at bounding box center [233, 25] width 109 height 22
type input "SD"
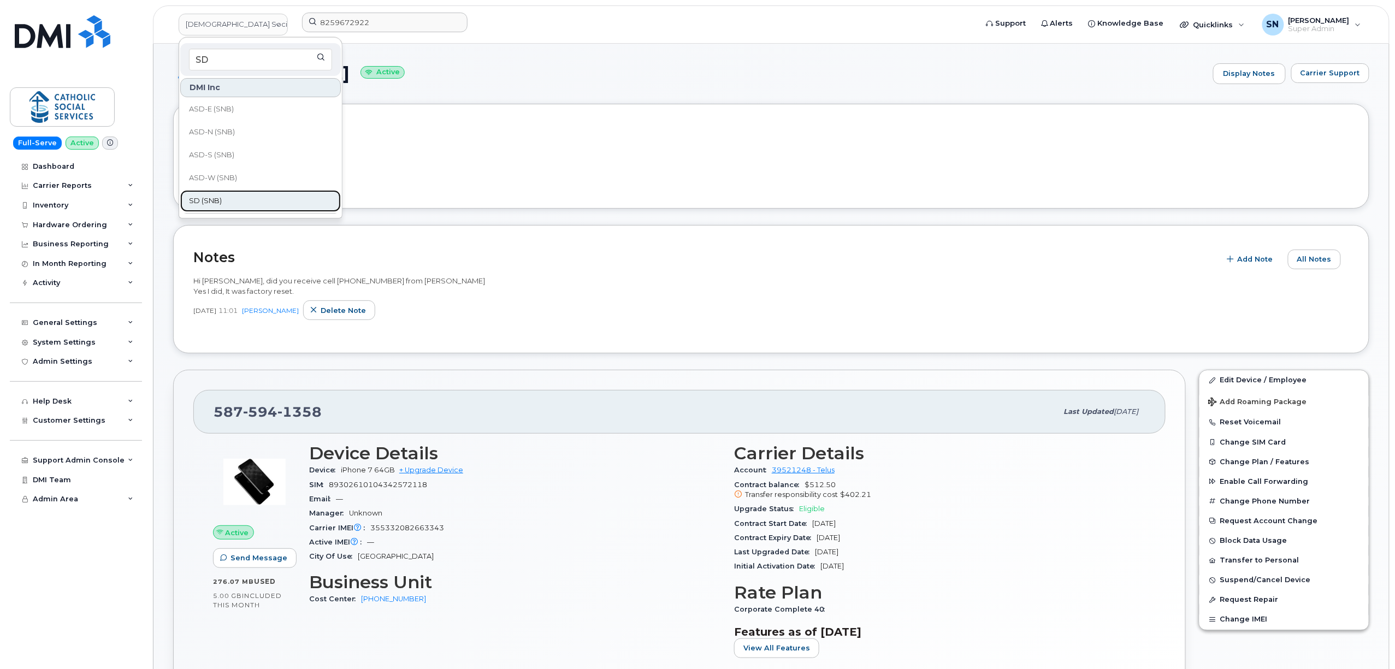
click at [247, 199] on link "SD (SNB)" at bounding box center [260, 201] width 161 height 22
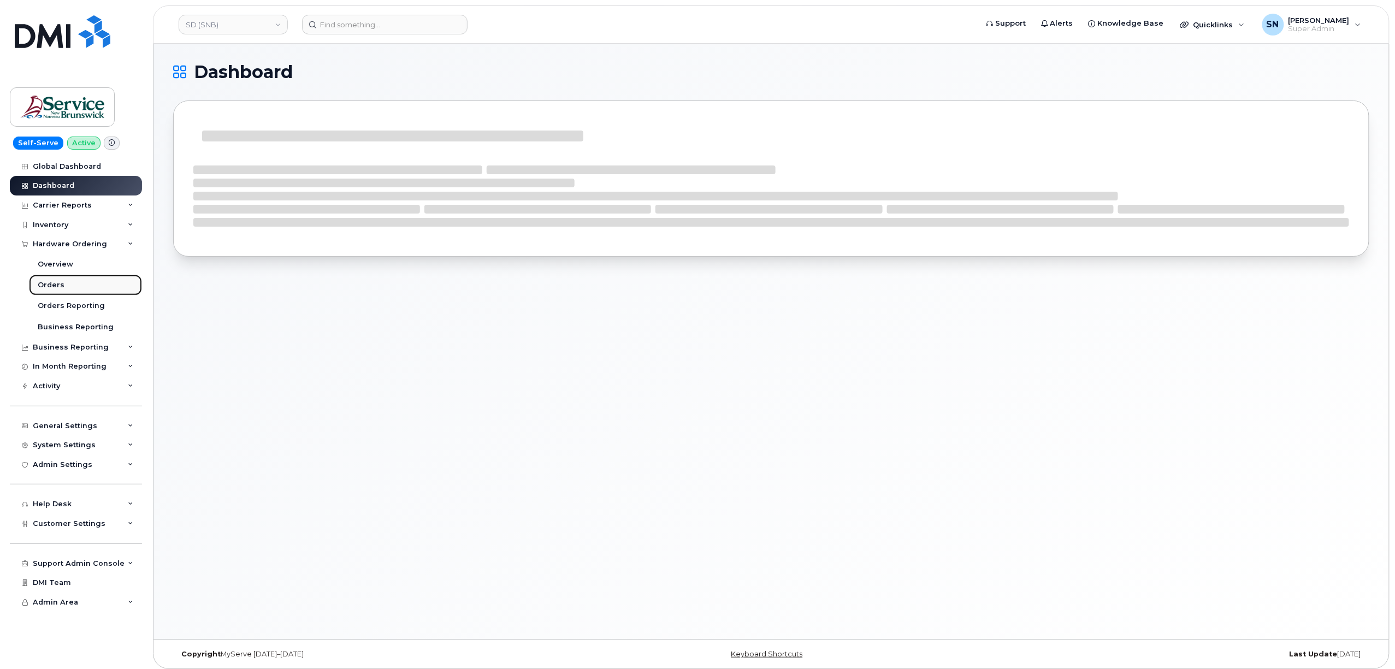
click at [57, 283] on div "Orders" at bounding box center [51, 285] width 27 height 10
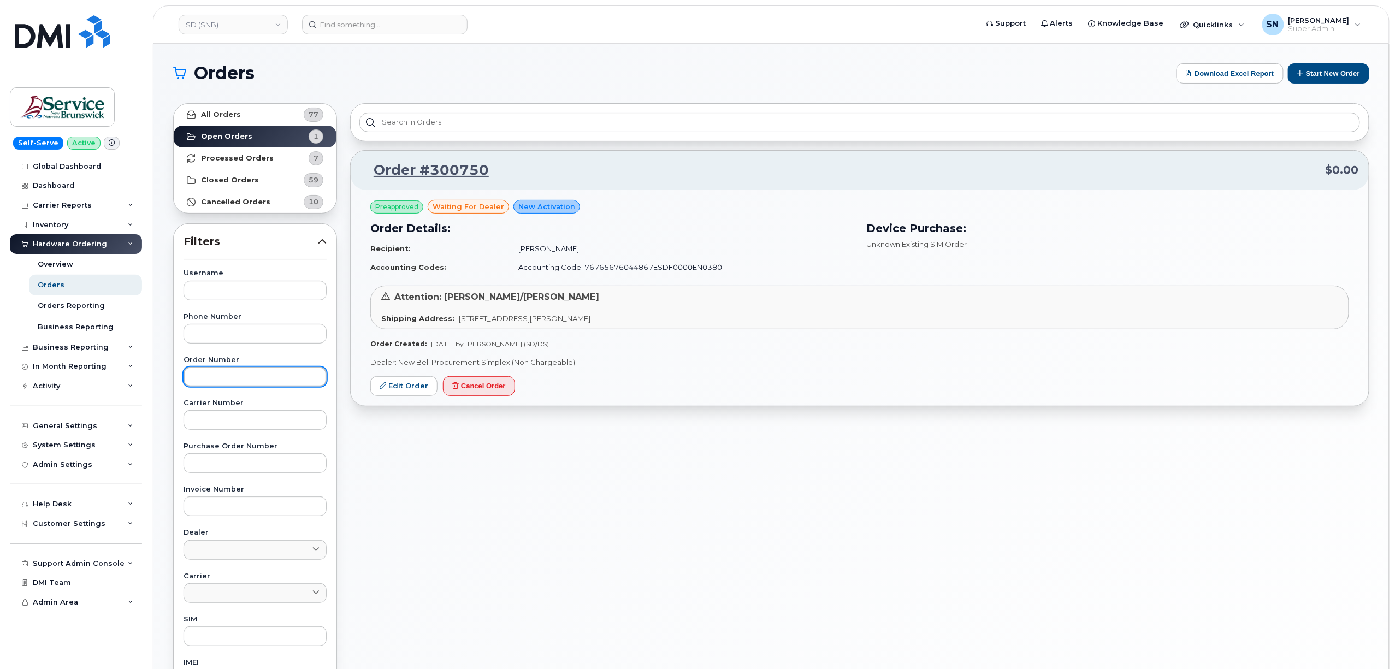
click at [275, 383] on input "text" at bounding box center [255, 377] width 143 height 20
paste input "299034"
type input "299034"
click at [228, 110] on link "All Orders 77" at bounding box center [255, 115] width 163 height 22
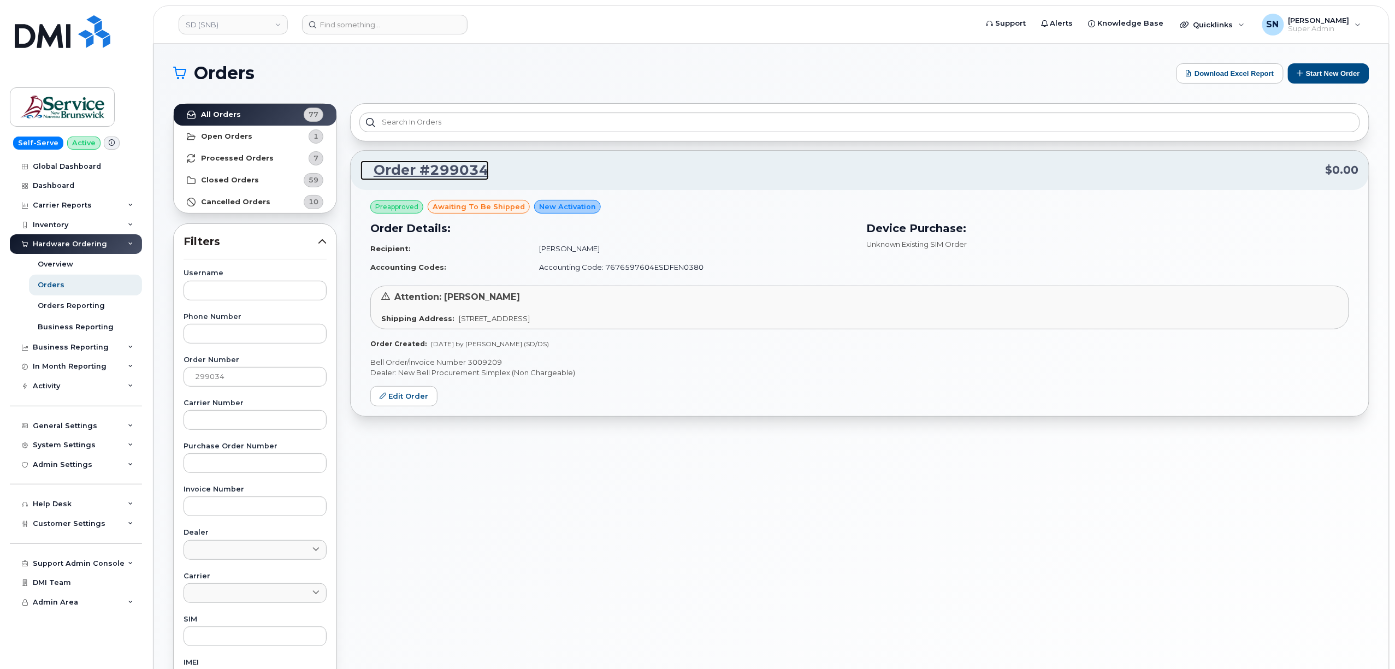
click at [413, 169] on link "Order #299034" at bounding box center [424, 171] width 128 height 20
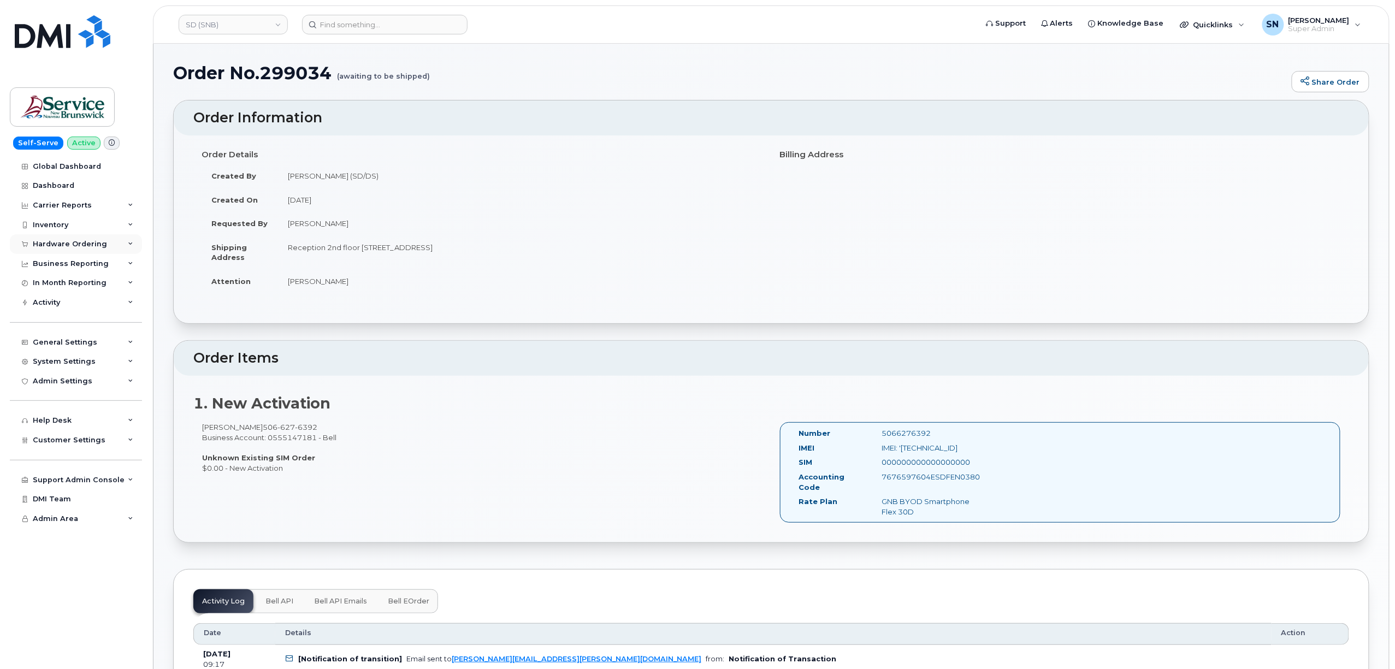
click at [81, 237] on div "Hardware Ordering" at bounding box center [76, 244] width 132 height 20
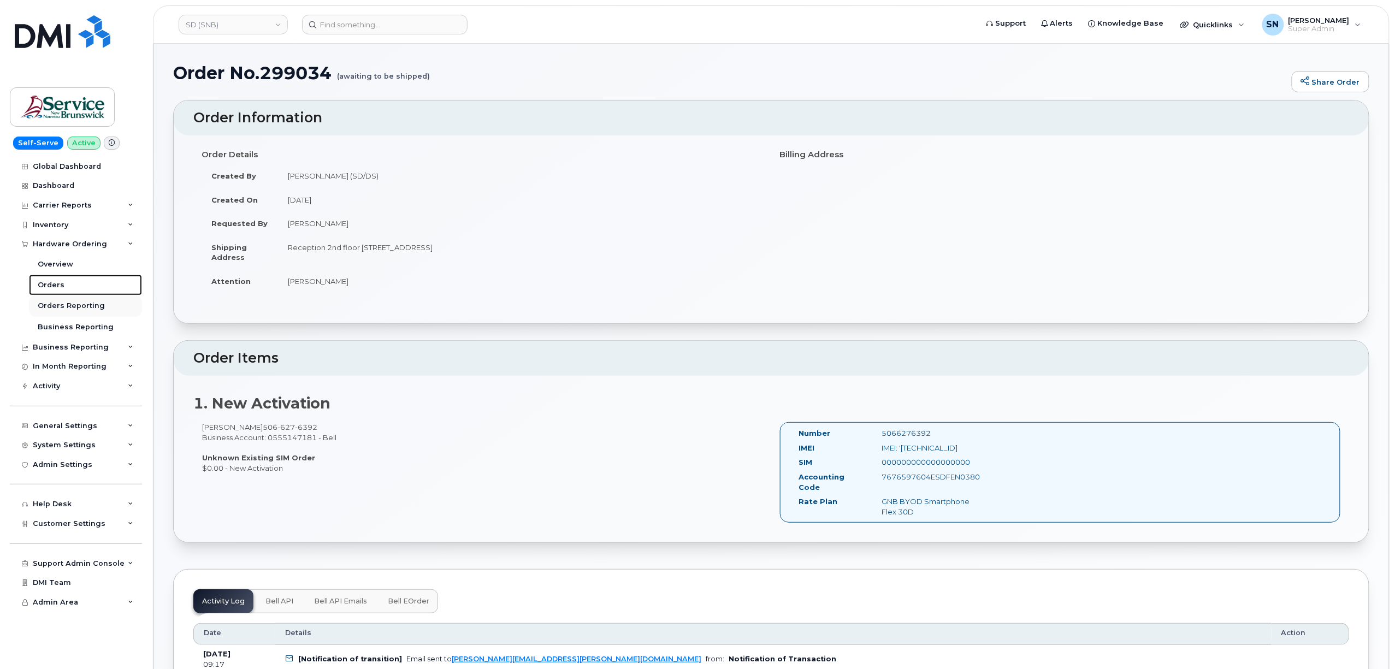
drag, startPoint x: 59, startPoint y: 293, endPoint x: 99, endPoint y: 300, distance: 41.1
click at [57, 291] on link "Orders" at bounding box center [85, 285] width 113 height 21
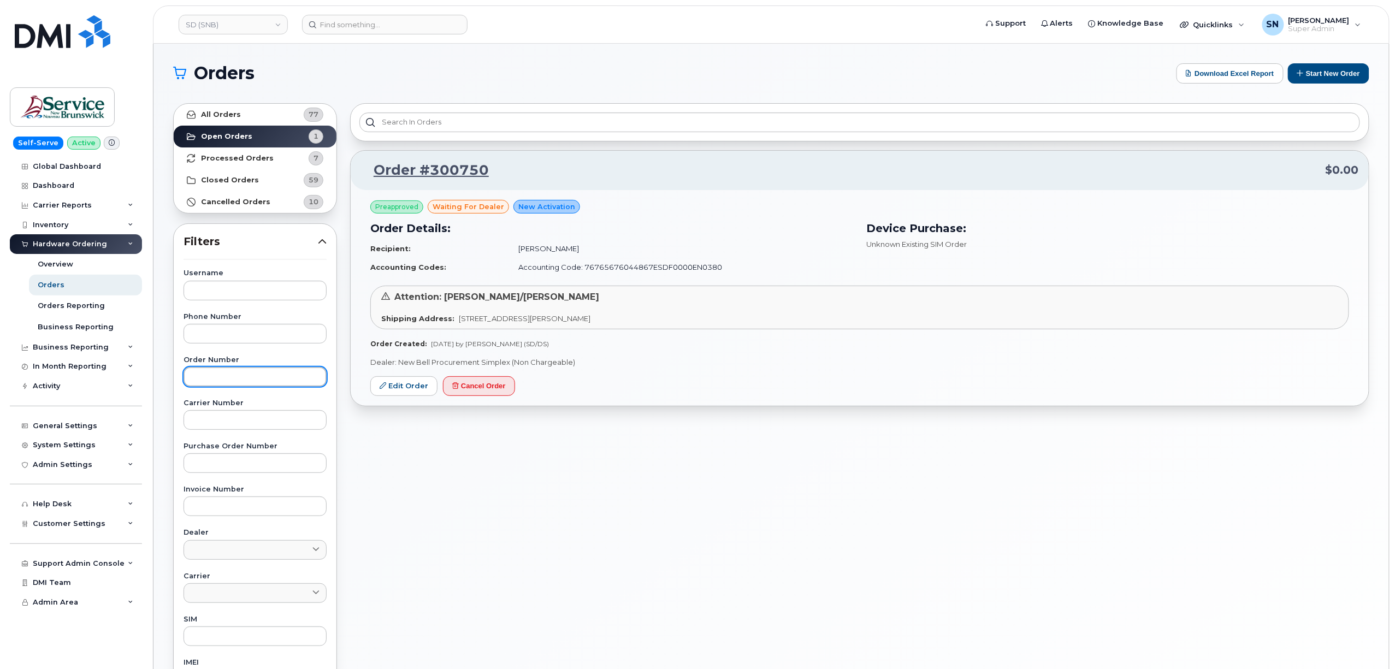
click at [255, 385] on input "text" at bounding box center [255, 377] width 143 height 20
paste input "299034"
type input "299034"
click at [247, 112] on link "All Orders 77" at bounding box center [255, 115] width 163 height 22
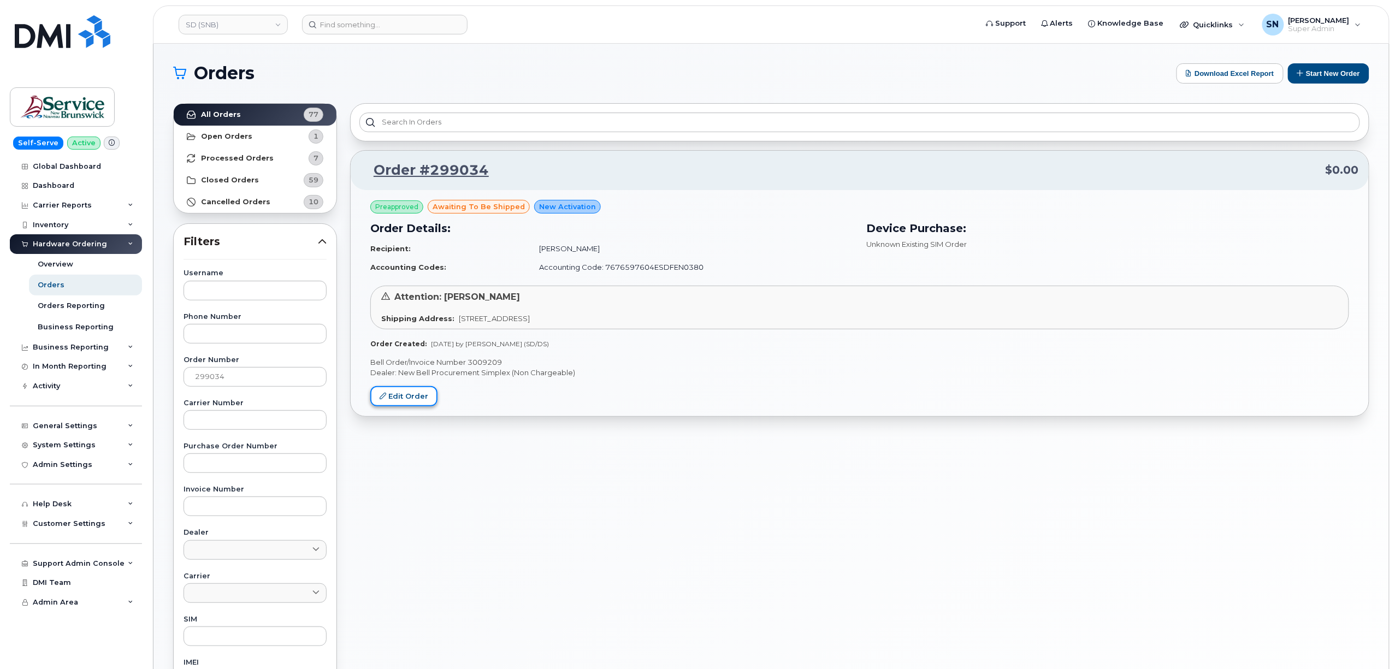
click at [407, 394] on link "Edit Order" at bounding box center [403, 396] width 67 height 20
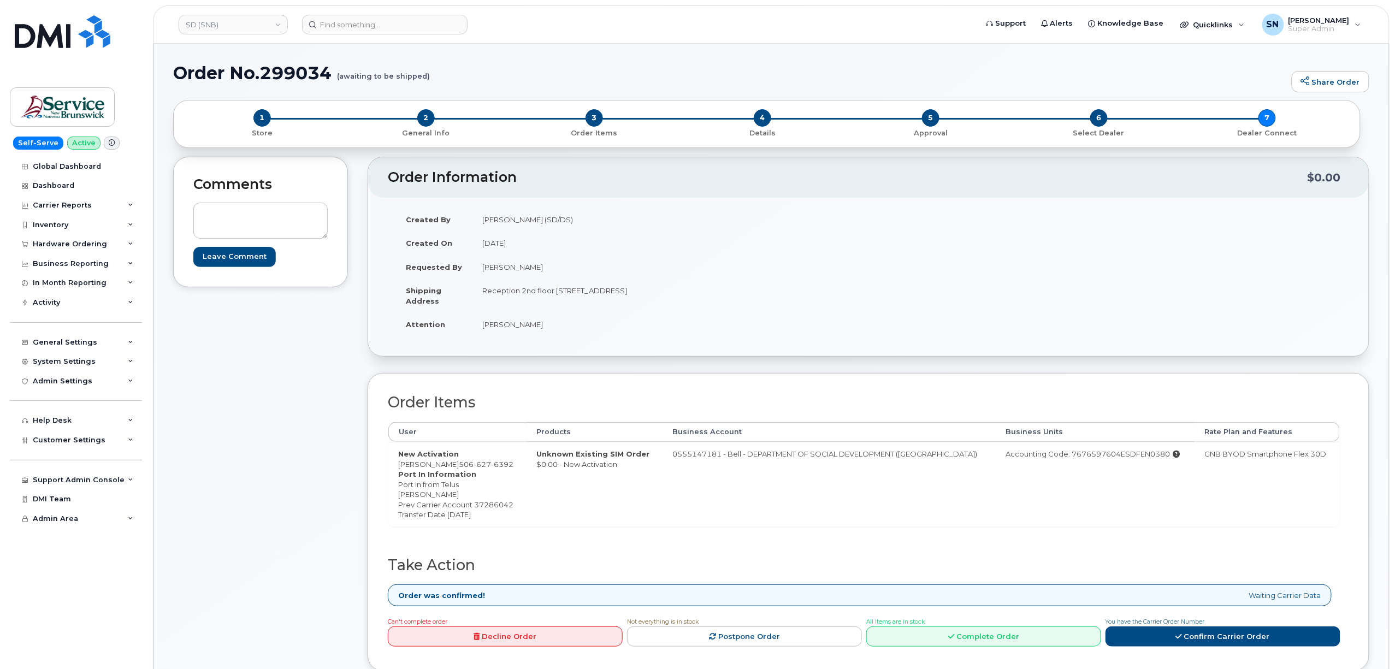
click at [279, 72] on h1 "Order No.299034 (awaiting to be shipped)" at bounding box center [729, 72] width 1113 height 19
copy h1 "299034"
copy td "[PERSON_NAME]"
drag, startPoint x: 396, startPoint y: 466, endPoint x: 444, endPoint y: 466, distance: 48.1
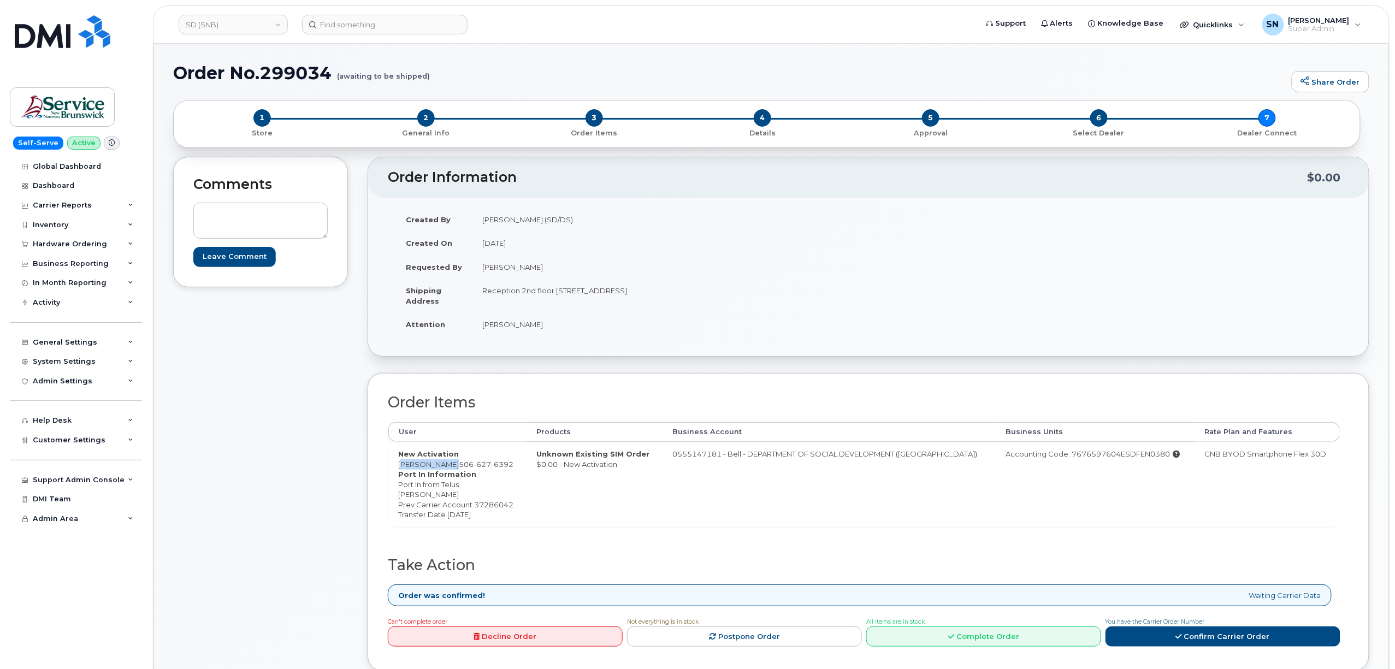
click at [444, 466] on td "New Activation Sarah Martin 506 627 6392 Port In Information Port In from Telus…" at bounding box center [457, 484] width 138 height 85
click at [494, 507] on dd "Port In from Telus Fernando Torres Prev Carrier Account 37286042 Transfer Date …" at bounding box center [457, 500] width 119 height 40
copy dd "37286042"
click at [360, 24] on input at bounding box center [384, 25] width 165 height 20
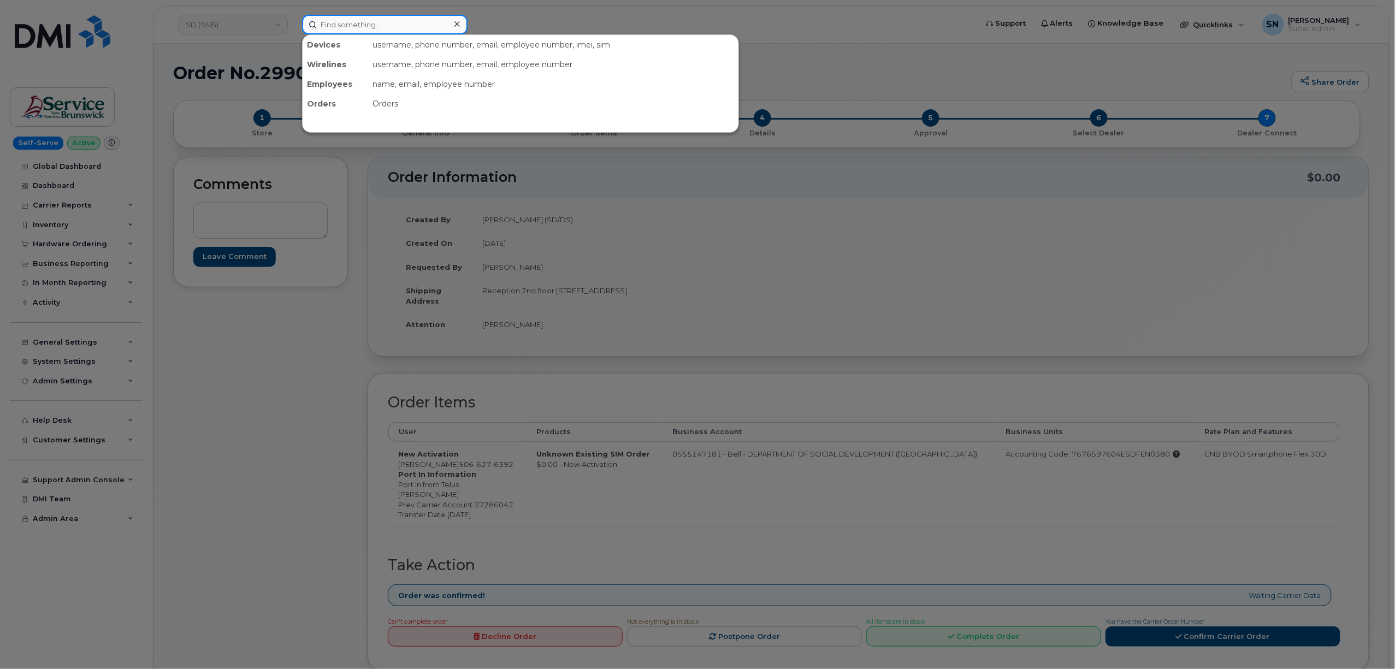
paste input "5873365269"
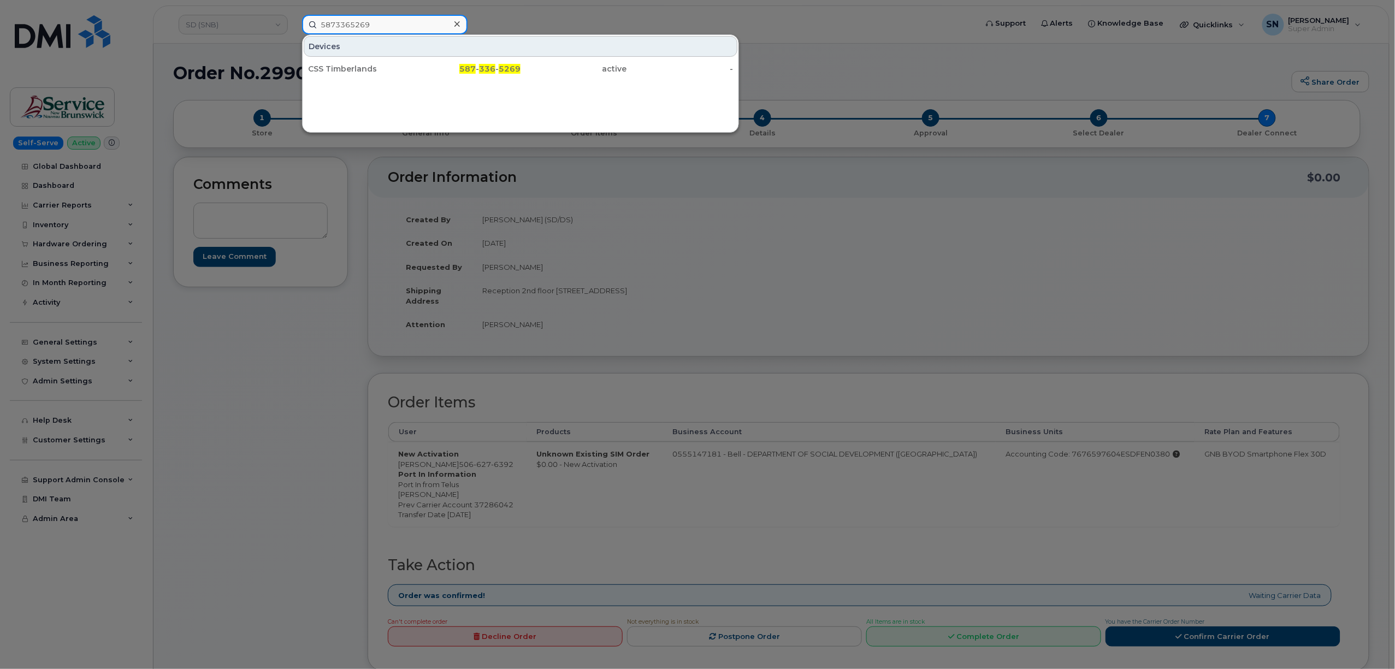
type input "5873365269"
click at [357, 61] on div "CSS Timberlands" at bounding box center [361, 69] width 107 height 20
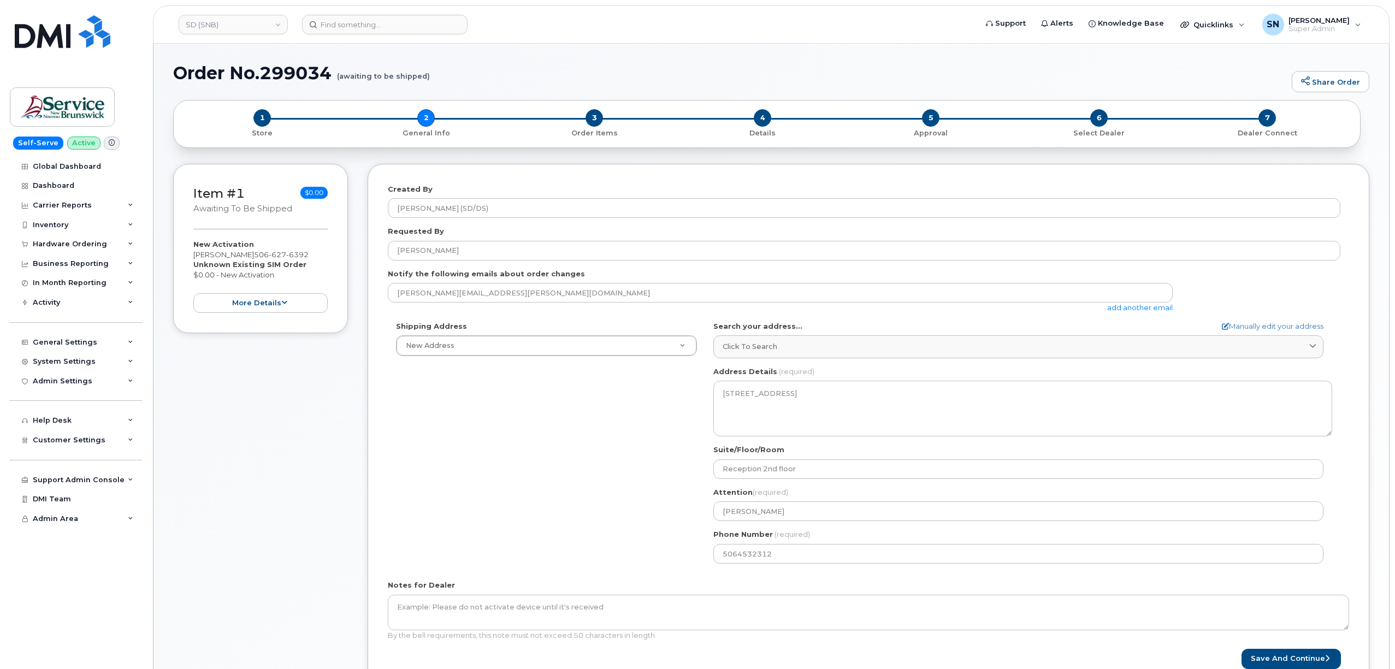
select select
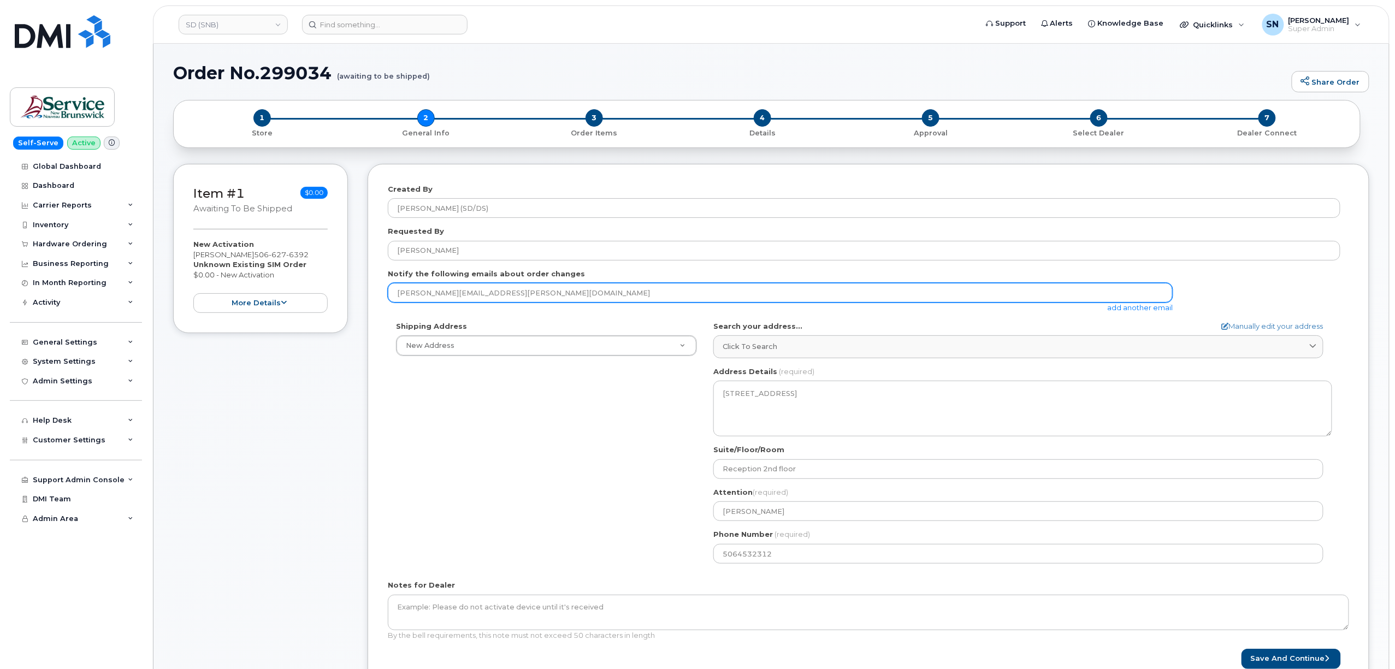
drag, startPoint x: 521, startPoint y: 298, endPoint x: 398, endPoint y: 300, distance: 122.9
click at [398, 300] on input "[PERSON_NAME][EMAIL_ADDRESS][PERSON_NAME][DOMAIN_NAME]" at bounding box center [780, 293] width 785 height 20
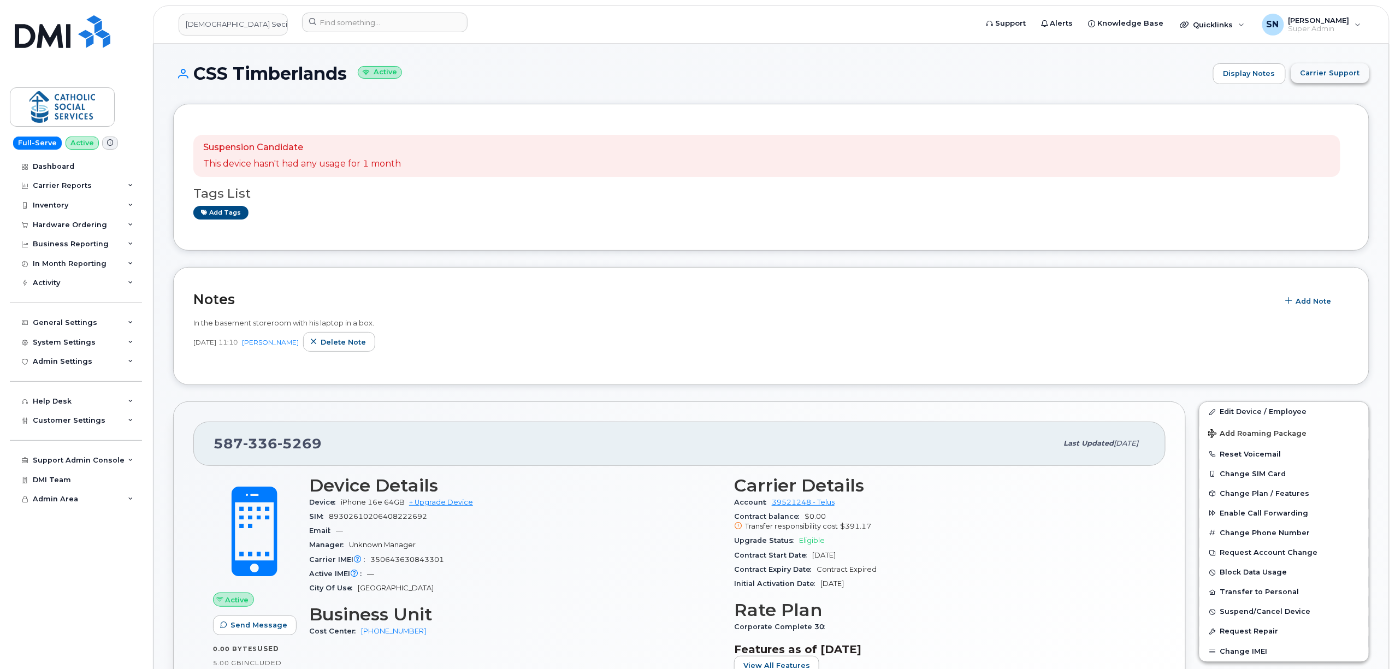
click at [1323, 81] on button "Carrier Support" at bounding box center [1330, 73] width 78 height 20
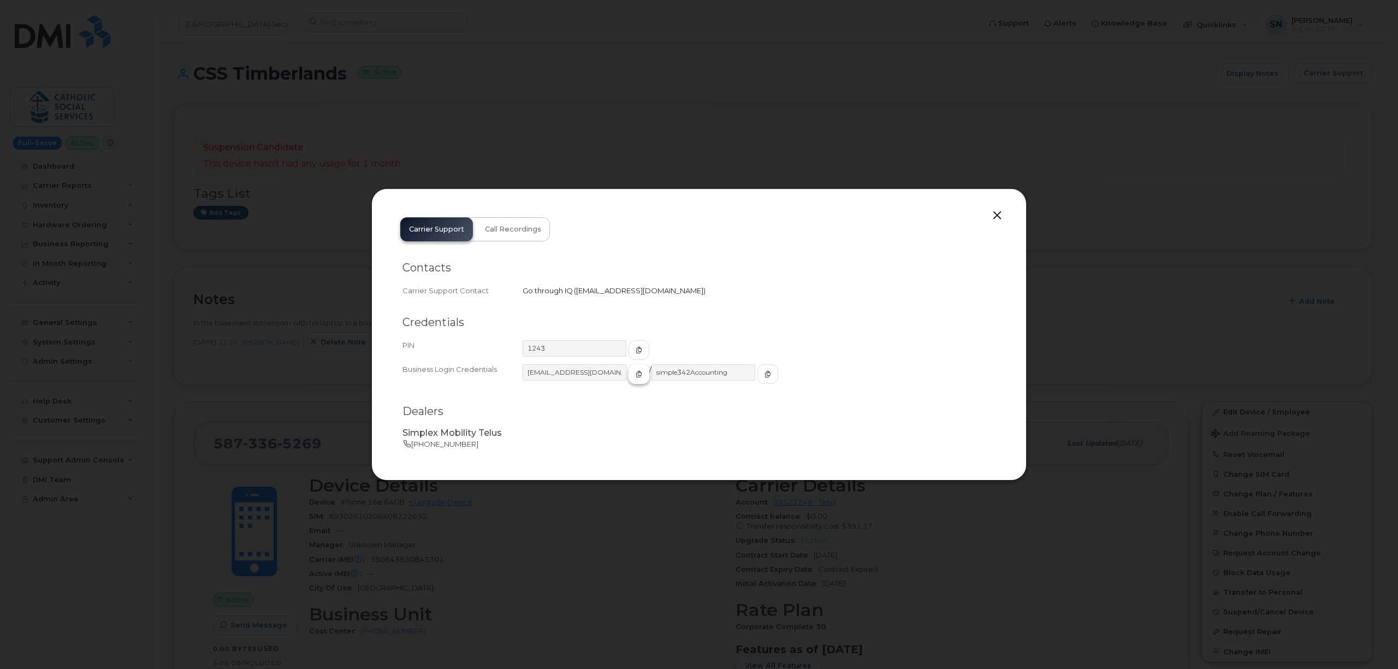
click at [631, 374] on button "button" at bounding box center [639, 374] width 21 height 20
click at [758, 366] on button "button" at bounding box center [768, 374] width 21 height 20
click at [997, 215] on button "button" at bounding box center [997, 215] width 16 height 15
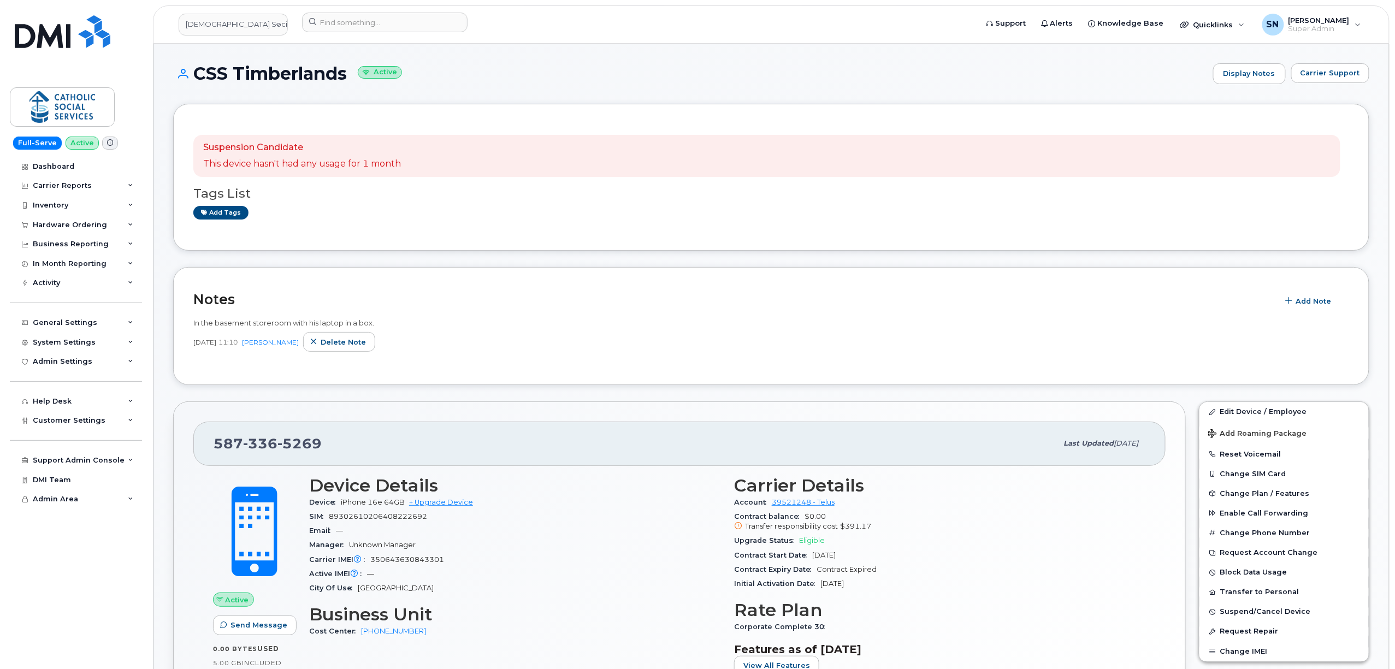
click at [322, 250] on div "Suspension Candidate This device hasn't had any usage for 1 month Tags List Add…" at bounding box center [771, 177] width 1196 height 147
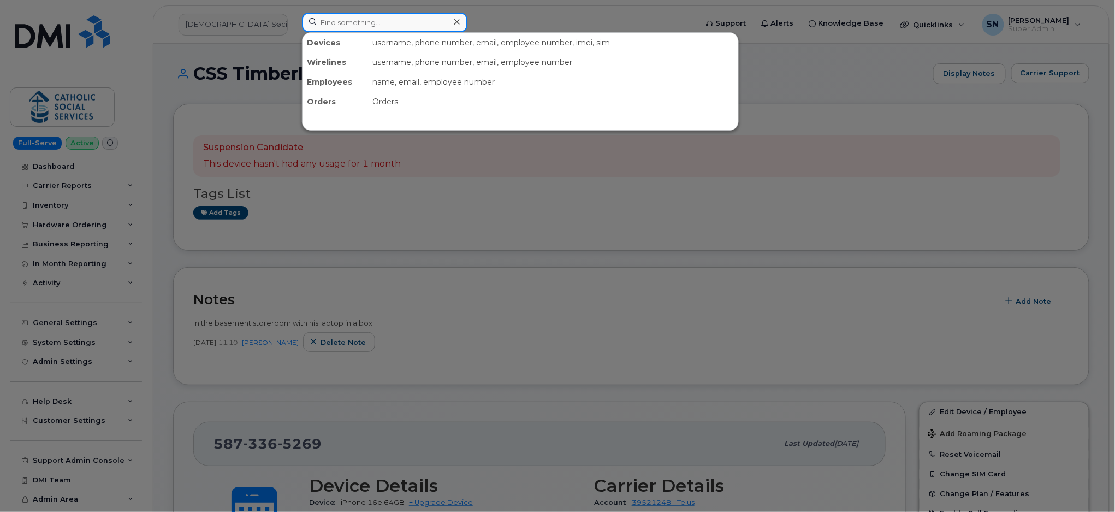
click at [365, 21] on input at bounding box center [384, 23] width 165 height 20
paste input "236-660-1500"
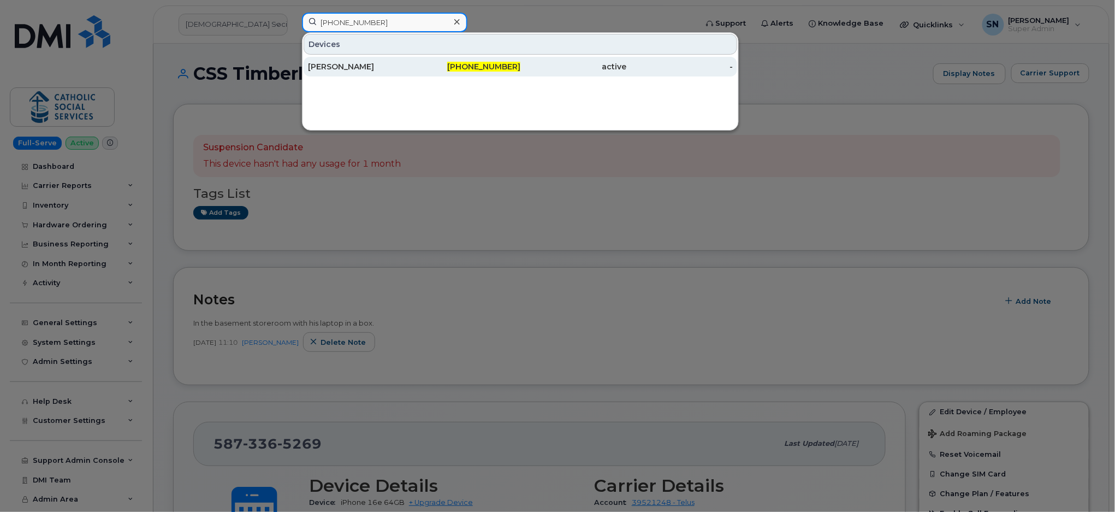
type input "236-660-1500"
click at [359, 70] on div "David Powe" at bounding box center [361, 66] width 107 height 11
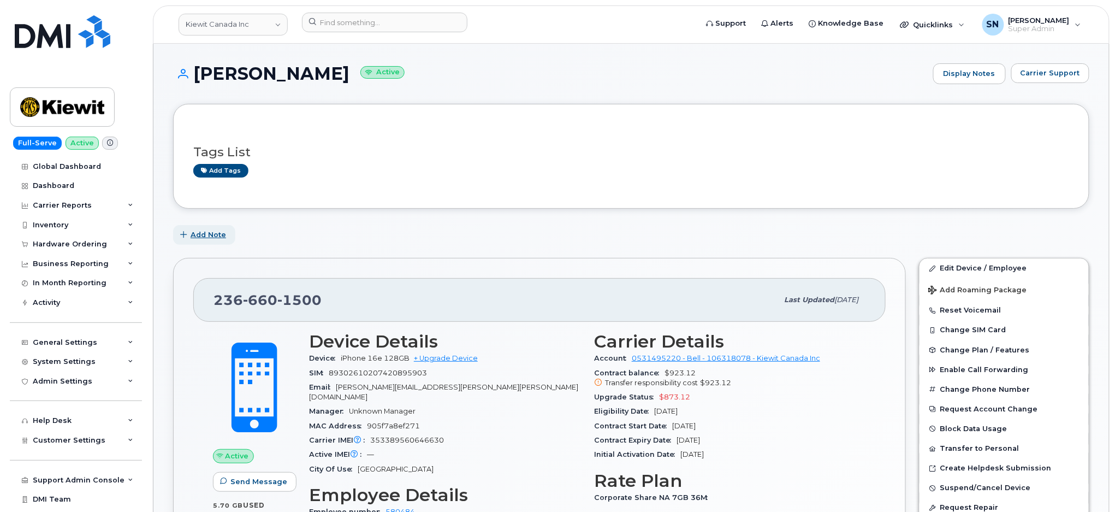
click at [214, 233] on span "Add Note" at bounding box center [209, 234] width 36 height 10
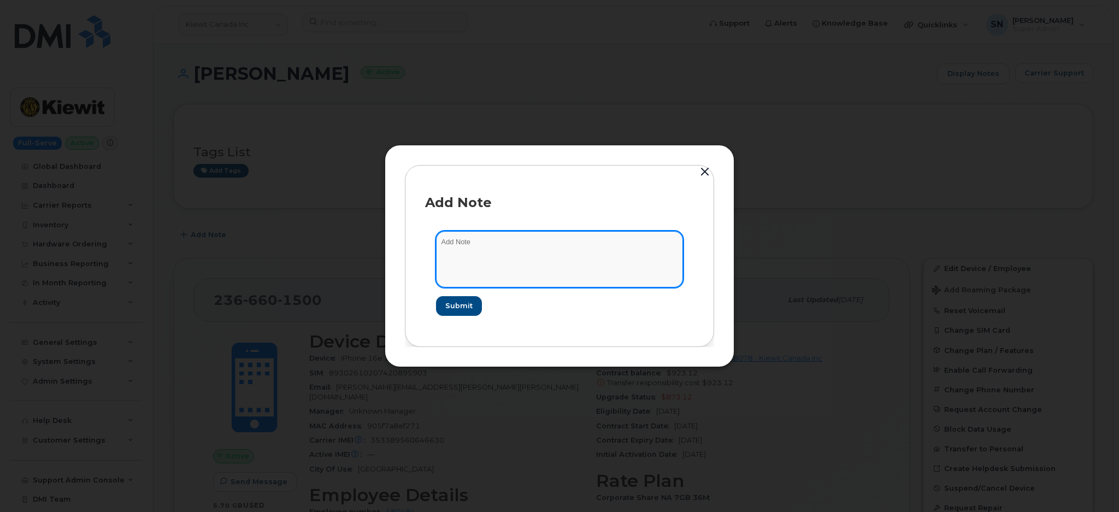
click at [563, 251] on textarea at bounding box center [559, 259] width 247 height 56
type textarea "D"
type textarea "p"
click at [523, 232] on textarea "Per David Wah on" at bounding box center [559, 259] width 247 height 56
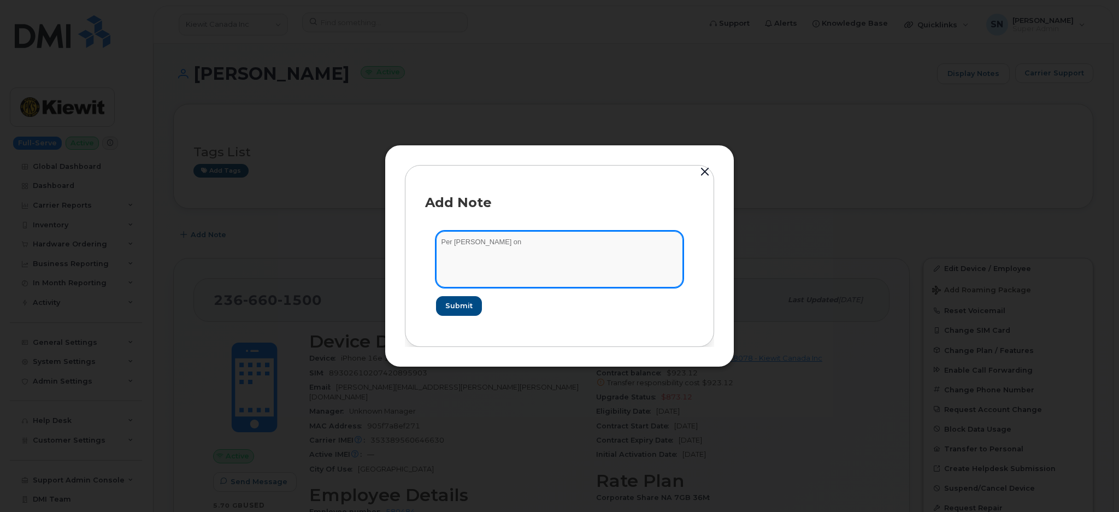
paste textarea "CS0796700"
click at [598, 245] on textarea "Per David Wah on CS0796700:" at bounding box center [559, 259] width 247 height 56
paste textarea "David Powe is not eligible for a new phone upgrade until June 2028, due to lost…"
type textarea "Per David Wah on CS0796700: David Powe is not eligible for a new phone upgrade …"
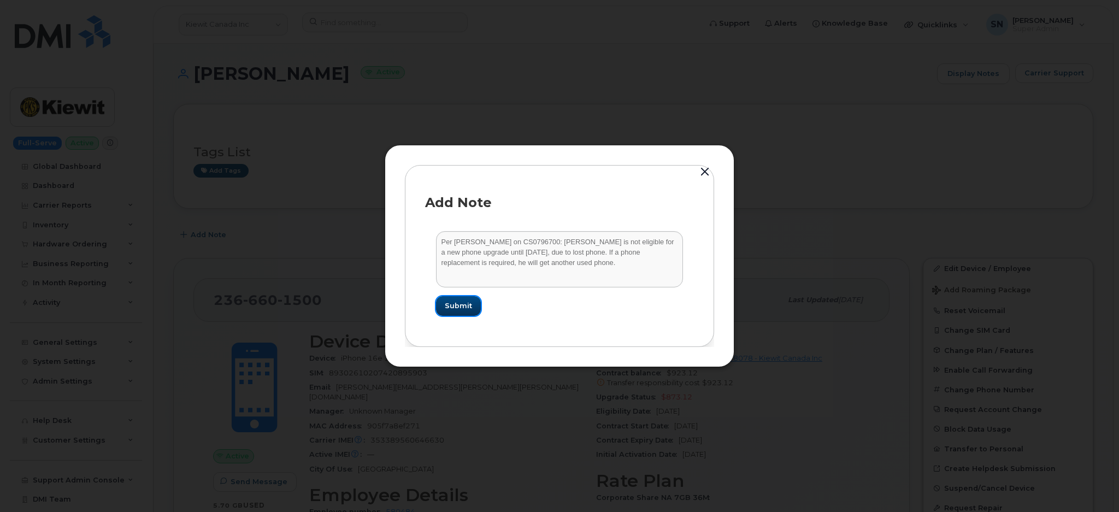
click at [472, 299] on button "Submit" at bounding box center [458, 306] width 45 height 20
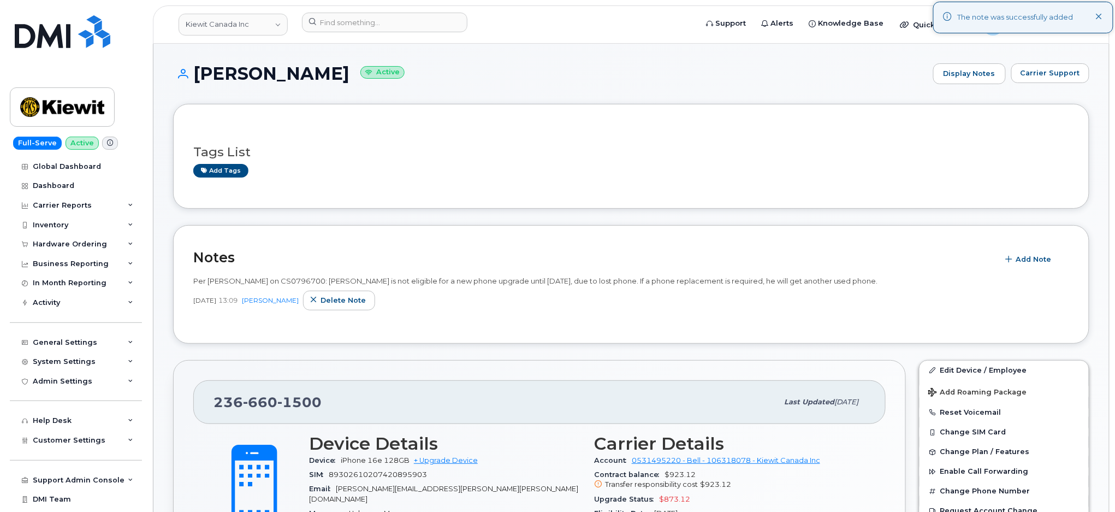
click at [377, 155] on h3 "Tags List" at bounding box center [631, 152] width 876 height 14
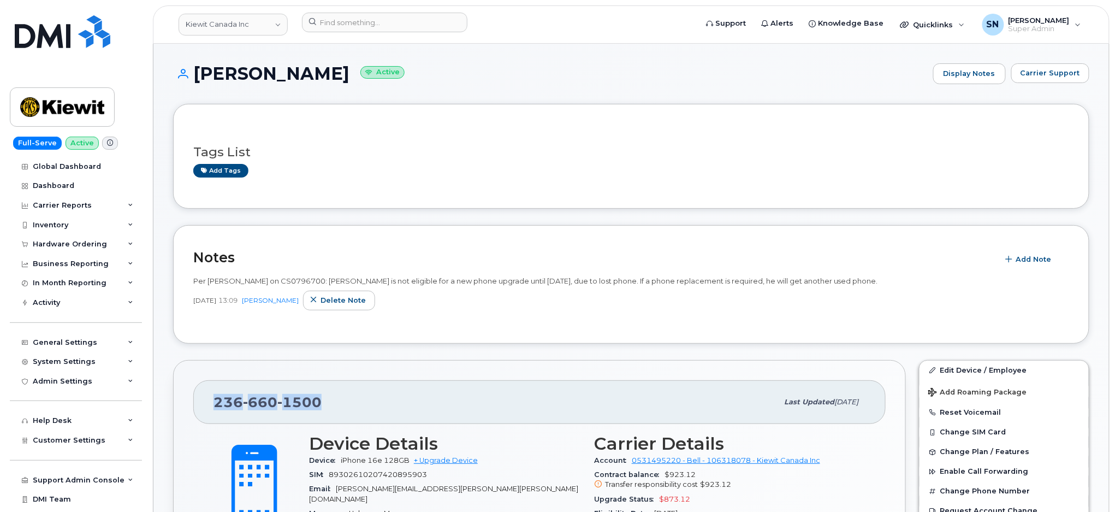
drag, startPoint x: 212, startPoint y: 397, endPoint x: 339, endPoint y: 405, distance: 127.5
click at [341, 406] on div "236 660 1500 Last updated Sep 03, 2025" at bounding box center [539, 402] width 693 height 44
copy span "236 660 1500"
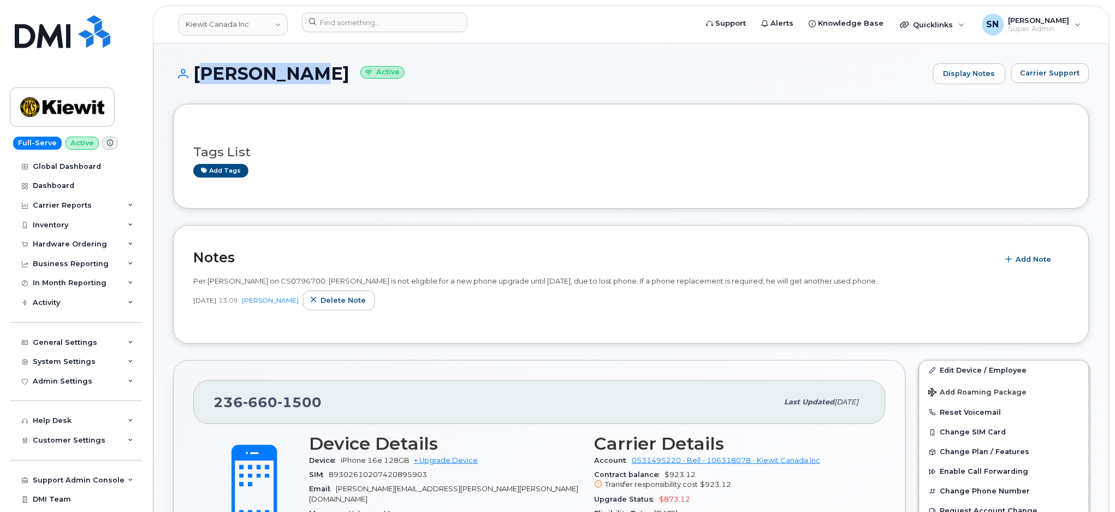
drag, startPoint x: 194, startPoint y: 69, endPoint x: 305, endPoint y: 74, distance: 111.0
click at [305, 74] on h1 "David Powe Active" at bounding box center [550, 73] width 755 height 19
copy h1 "David Powe"
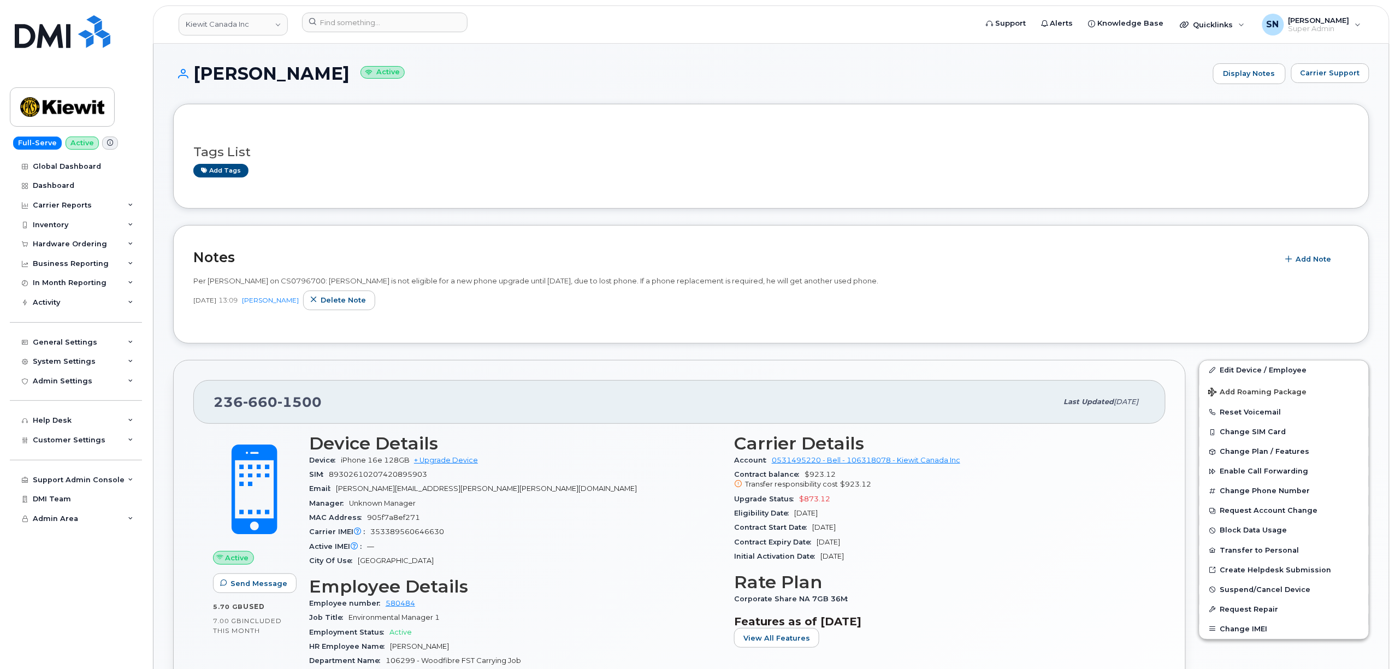
click at [369, 5] on header "Kiewit Canada Inc Support Alerts Knowledge Base Quicklinks Suspend / Cancel Dev…" at bounding box center [771, 24] width 1237 height 38
click at [374, 22] on input at bounding box center [384, 23] width 165 height 20
paste input "5873402550"
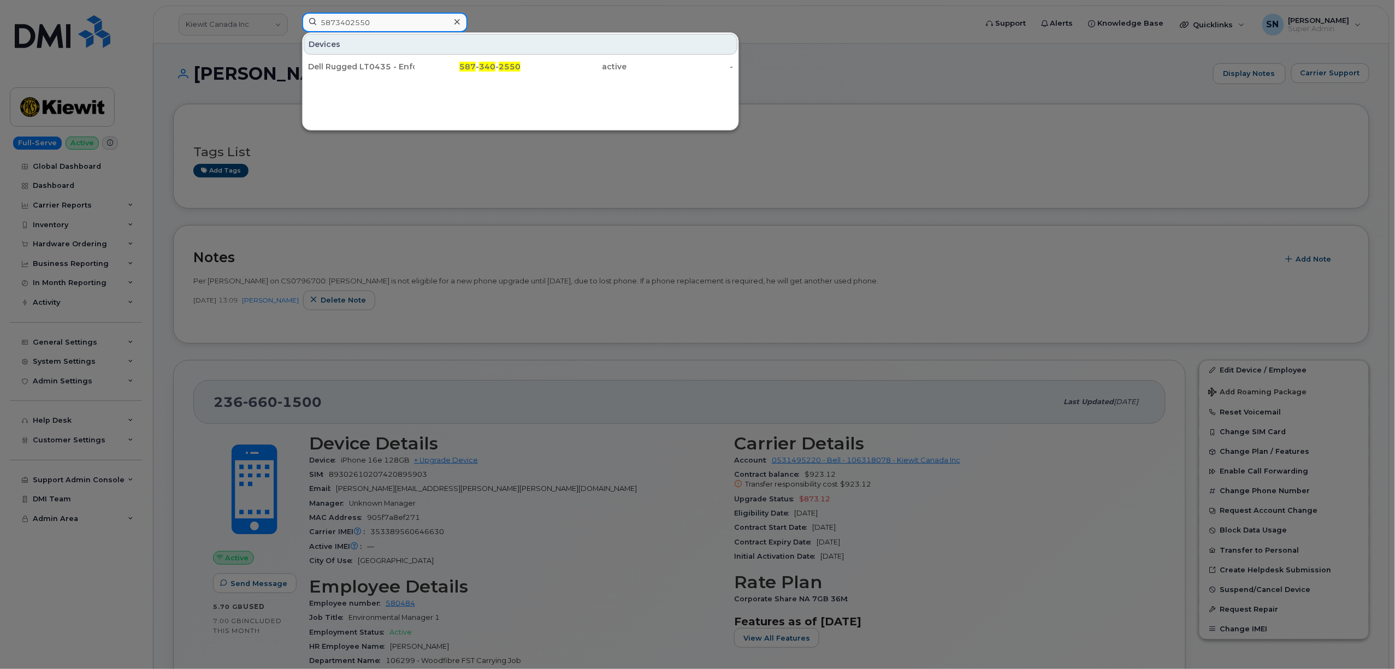
type input "5873402550"
click at [381, 74] on div "Dell Rugged LT0435 - Enforcement Services" at bounding box center [361, 67] width 107 height 20
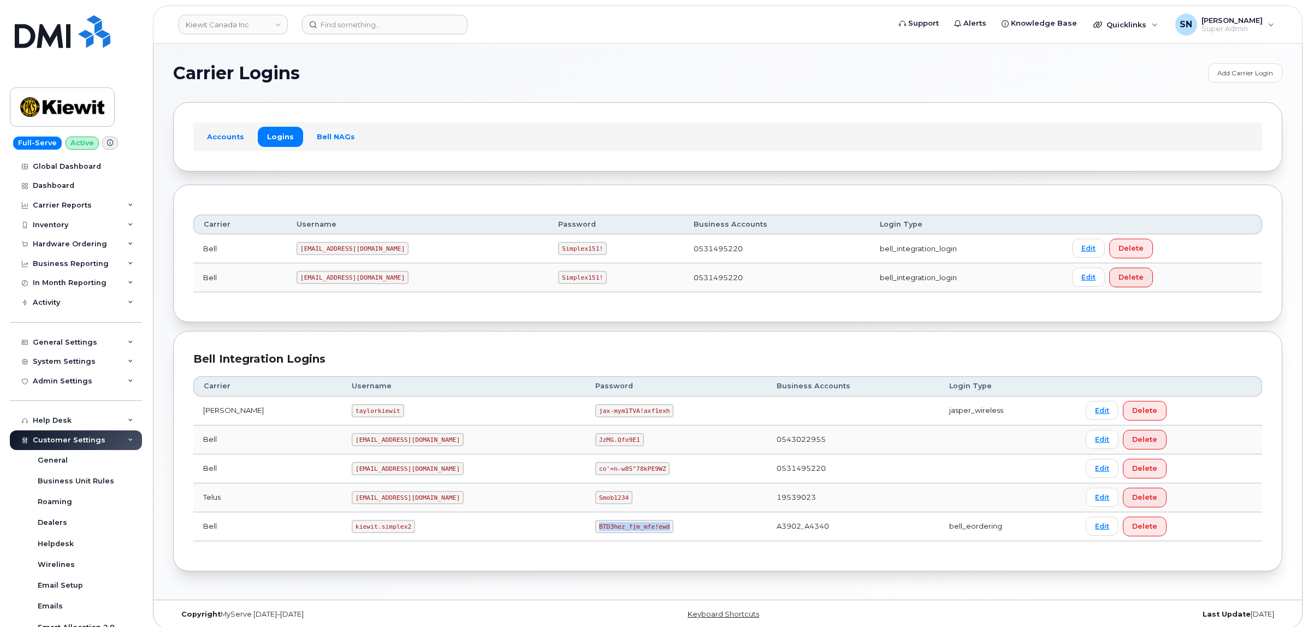
scroll to position [62, 0]
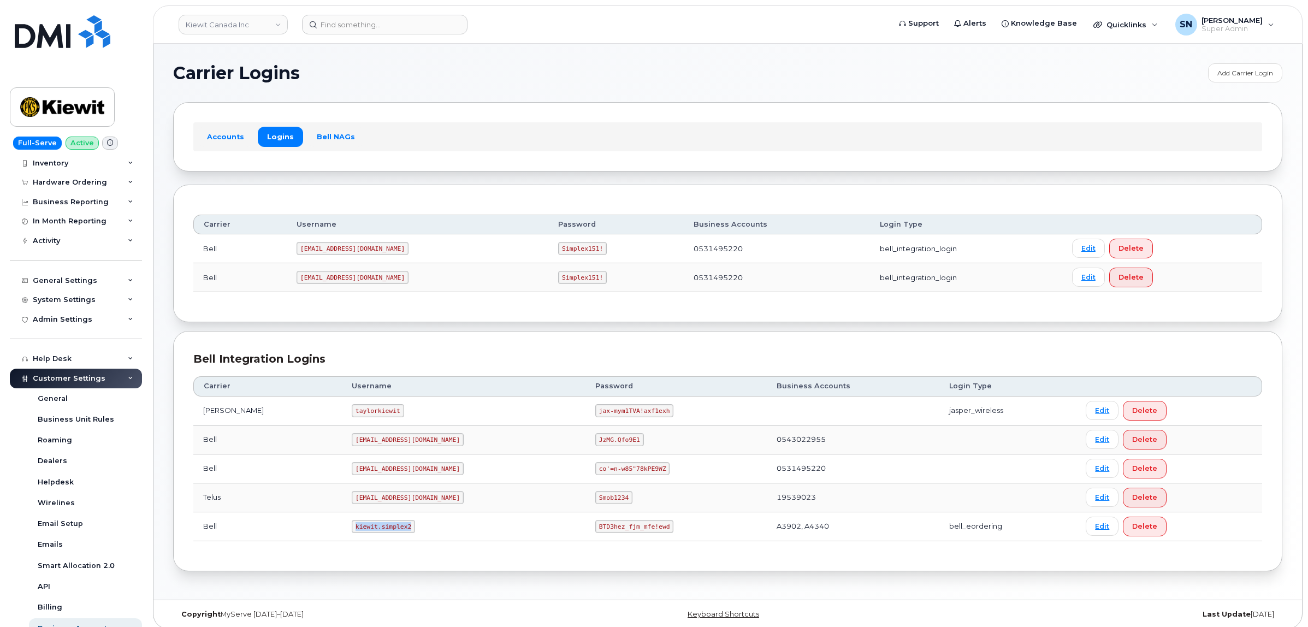
drag, startPoint x: 326, startPoint y: 528, endPoint x: 385, endPoint y: 533, distance: 59.7
click at [385, 533] on td "kiewit.simplex2" at bounding box center [464, 526] width 244 height 29
copy code "kiewit.simplex2"
drag, startPoint x: 548, startPoint y: 530, endPoint x: 614, endPoint y: 539, distance: 67.2
click at [614, 539] on td "BTD3hez_fjm_mfe!ewd" at bounding box center [676, 526] width 181 height 29
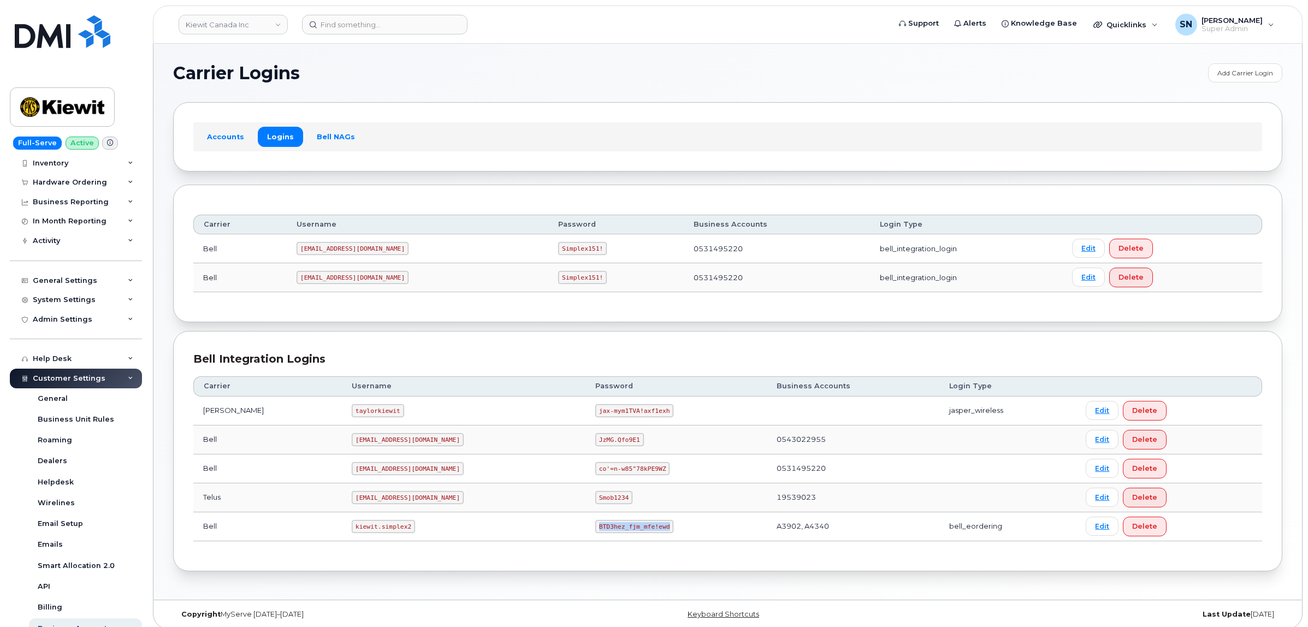
copy code "BTD3hez_fjm_mfe!ewd"
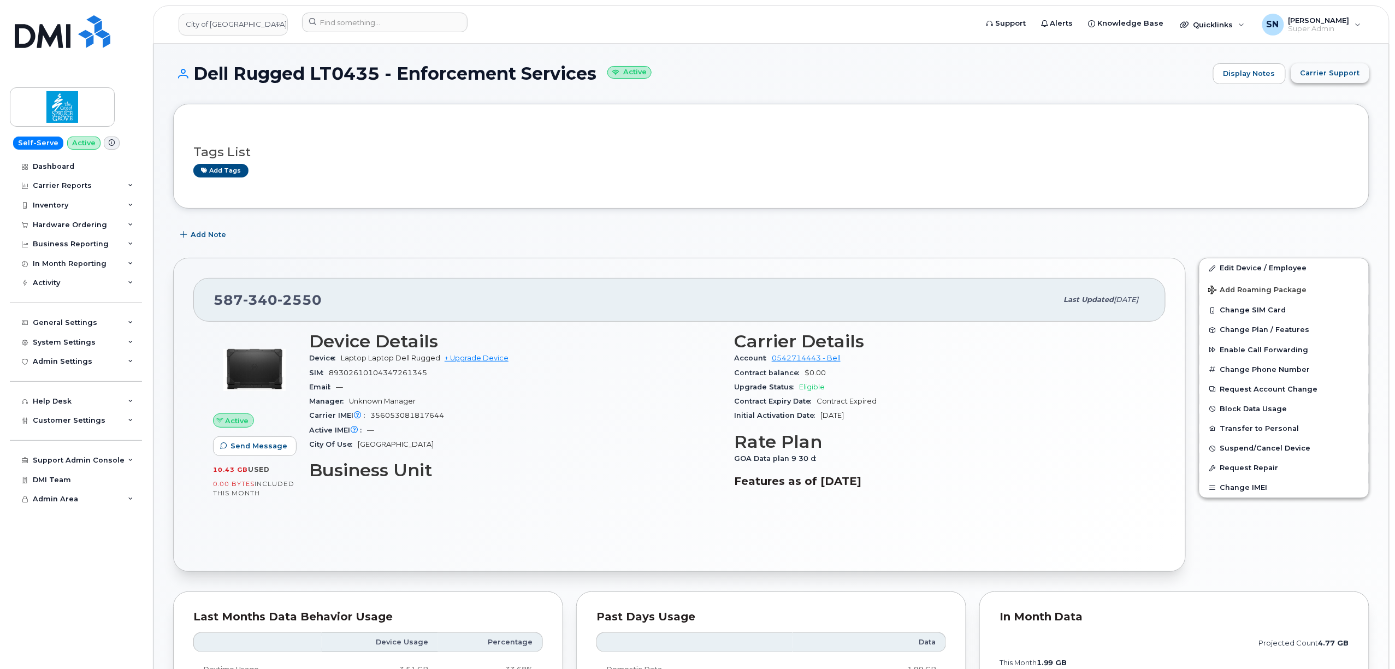
click at [1319, 69] on span "Carrier Support" at bounding box center [1330, 73] width 60 height 10
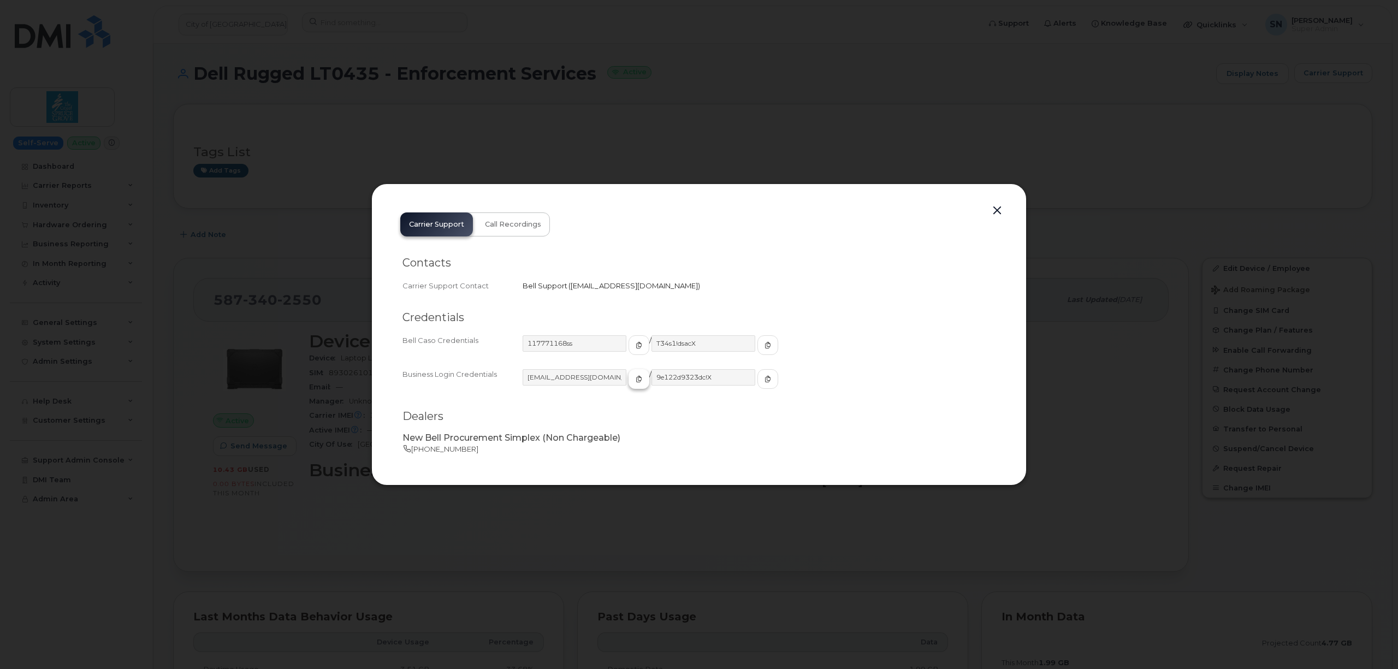
click at [636, 378] on icon "button" at bounding box center [639, 379] width 7 height 7
click at [763, 375] on span "button" at bounding box center [768, 379] width 10 height 10
click at [999, 210] on button "button" at bounding box center [997, 210] width 16 height 15
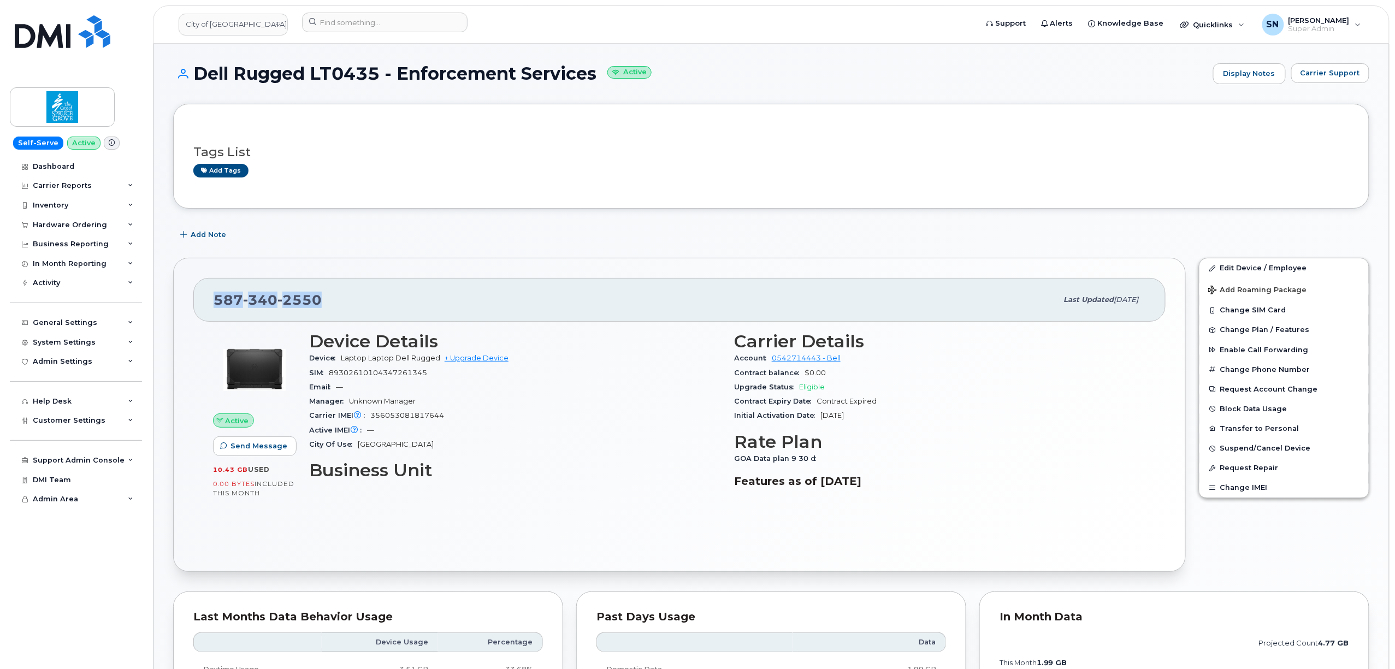
drag, startPoint x: 215, startPoint y: 300, endPoint x: 344, endPoint y: 298, distance: 128.4
click at [344, 298] on div "[PHONE_NUMBER]" at bounding box center [636, 299] width 844 height 23
copy span "[PHONE_NUMBER]"
drag, startPoint x: 198, startPoint y: 72, endPoint x: 597, endPoint y: 79, distance: 399.3
click at [597, 79] on h1 "Dell Rugged LT0435 - Enforcement Services Active" at bounding box center [690, 73] width 1034 height 19
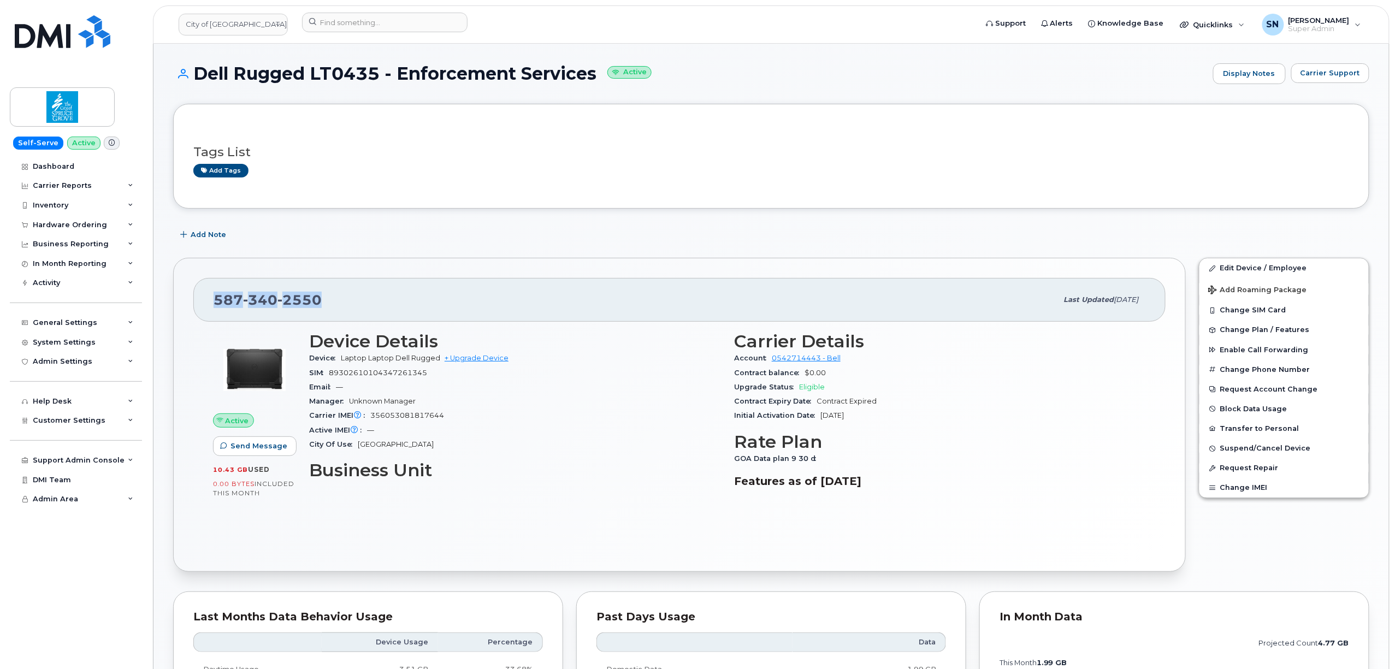
copy h1 "Dell Rugged LT0435 - Enforcement Services"
click at [401, 21] on input at bounding box center [384, 23] width 165 height 20
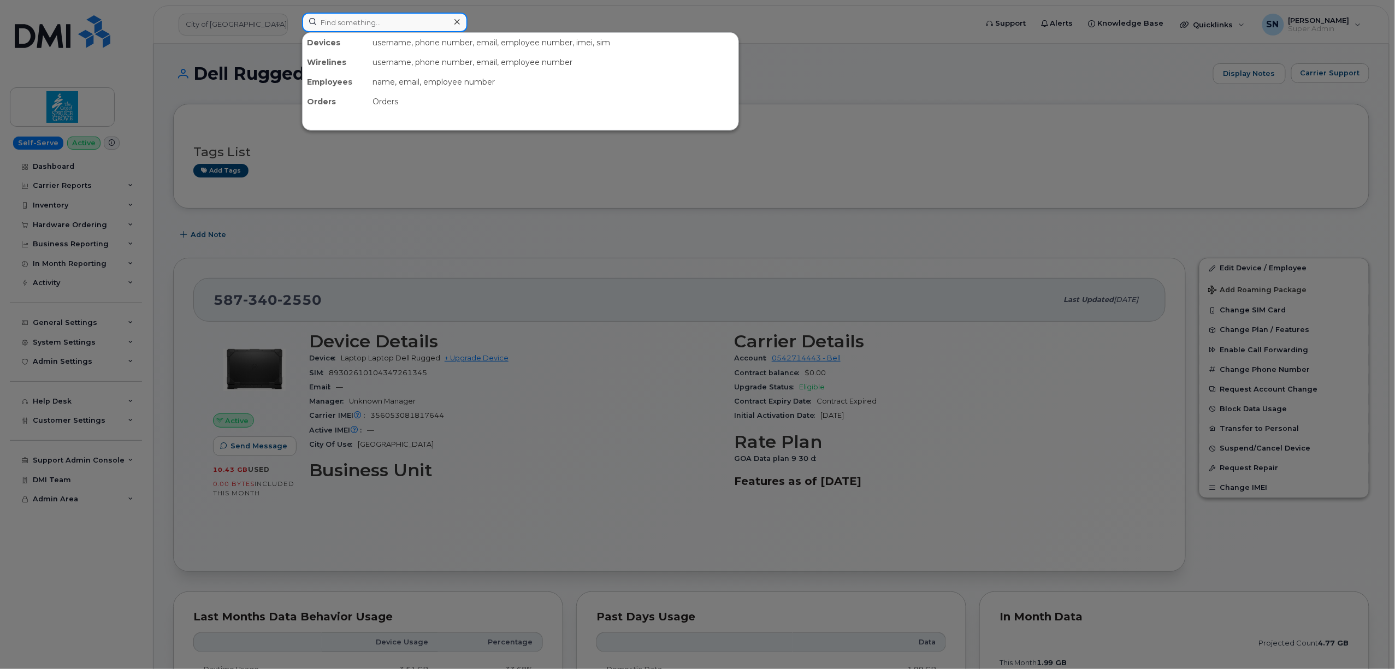
paste input "[PHONE_NUMBER]"
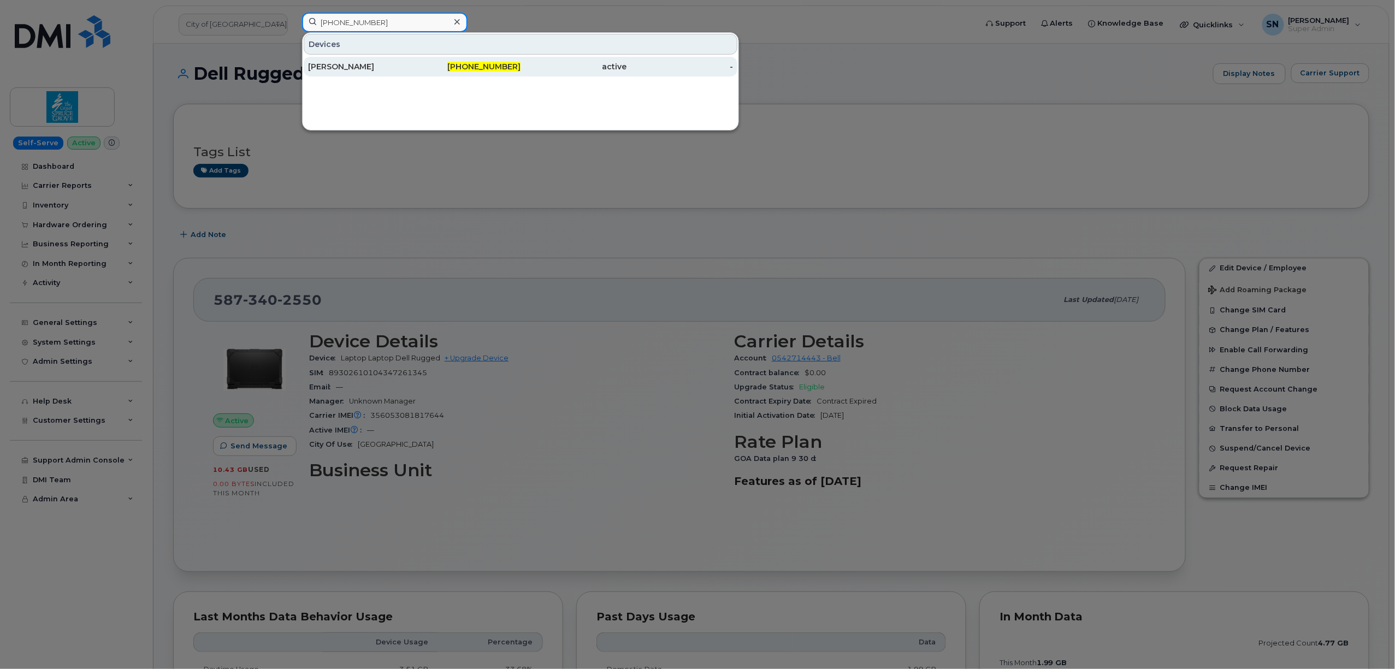
type input "[PHONE_NUMBER]"
click at [404, 70] on div "[PERSON_NAME]" at bounding box center [361, 66] width 107 height 11
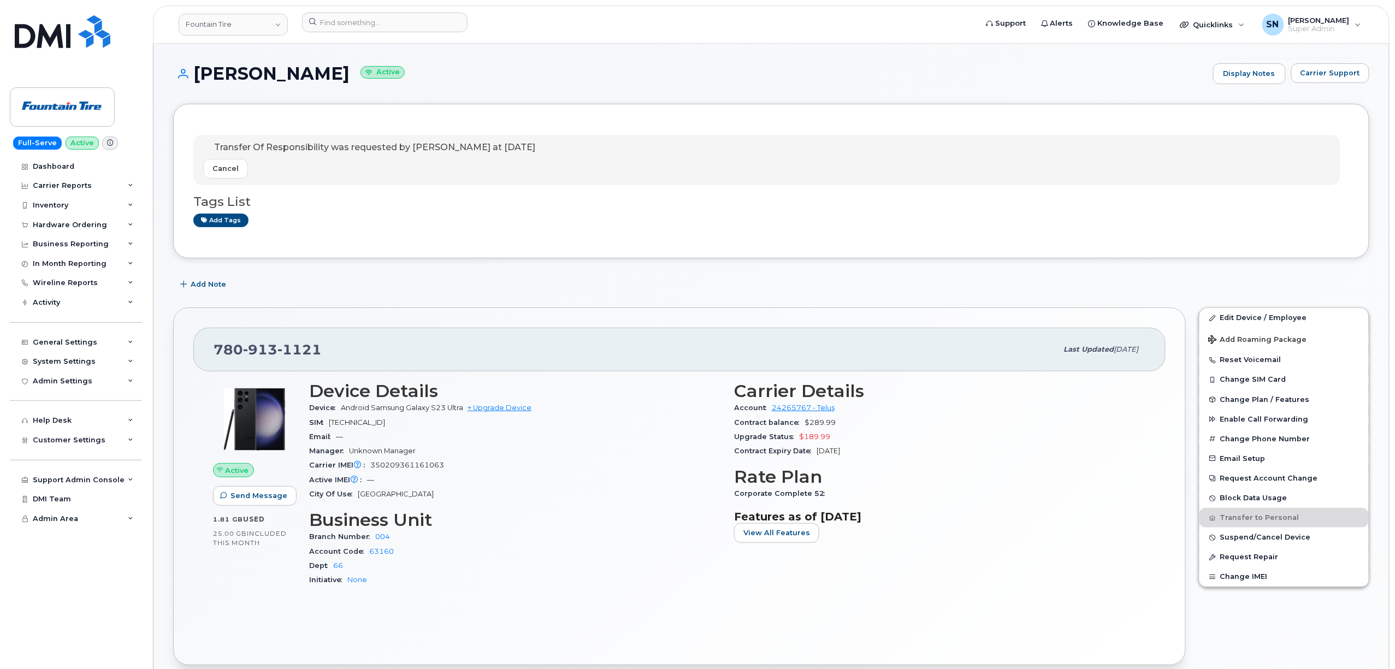
click at [528, 281] on div "Add Note" at bounding box center [771, 285] width 1196 height 20
click at [1346, 79] on button "Carrier Support" at bounding box center [1330, 73] width 78 height 20
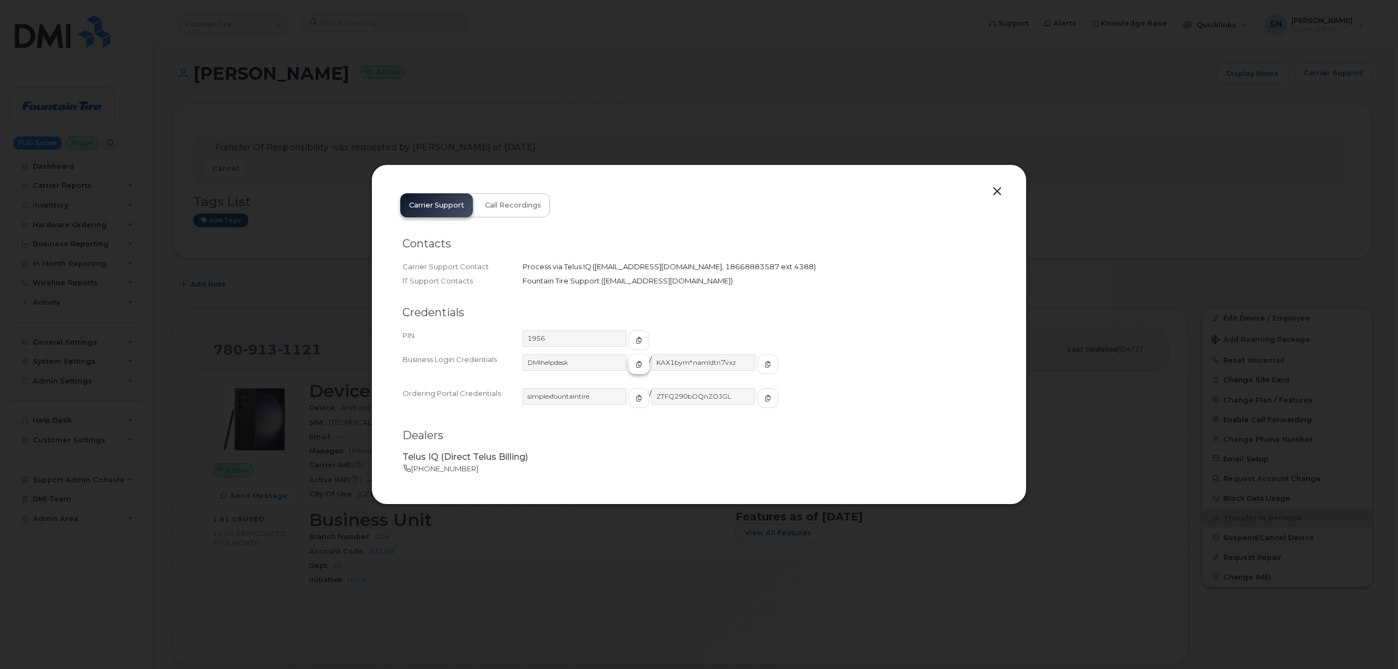
click at [634, 364] on span "button" at bounding box center [639, 364] width 10 height 10
click at [765, 366] on icon "button" at bounding box center [768, 364] width 7 height 7
click at [629, 337] on button "button" at bounding box center [639, 340] width 21 height 20
drag, startPoint x: 997, startPoint y: 193, endPoint x: 652, endPoint y: 265, distance: 352.8
click at [996, 193] on button "button" at bounding box center [997, 191] width 16 height 15
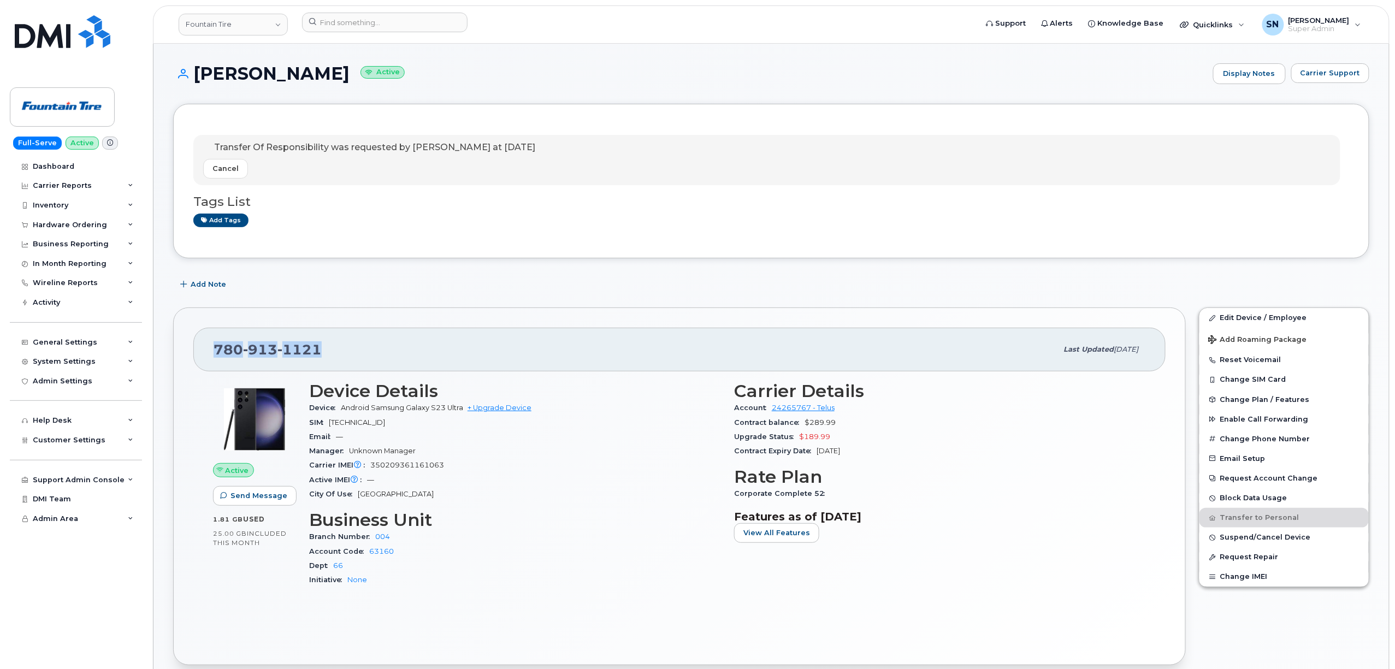
drag, startPoint x: 216, startPoint y: 348, endPoint x: 343, endPoint y: 352, distance: 126.8
click at [343, 352] on div "[PHONE_NUMBER]" at bounding box center [636, 349] width 844 height 23
copy span "[PHONE_NUMBER]"
click at [288, 348] on span "1121" at bounding box center [299, 349] width 44 height 16
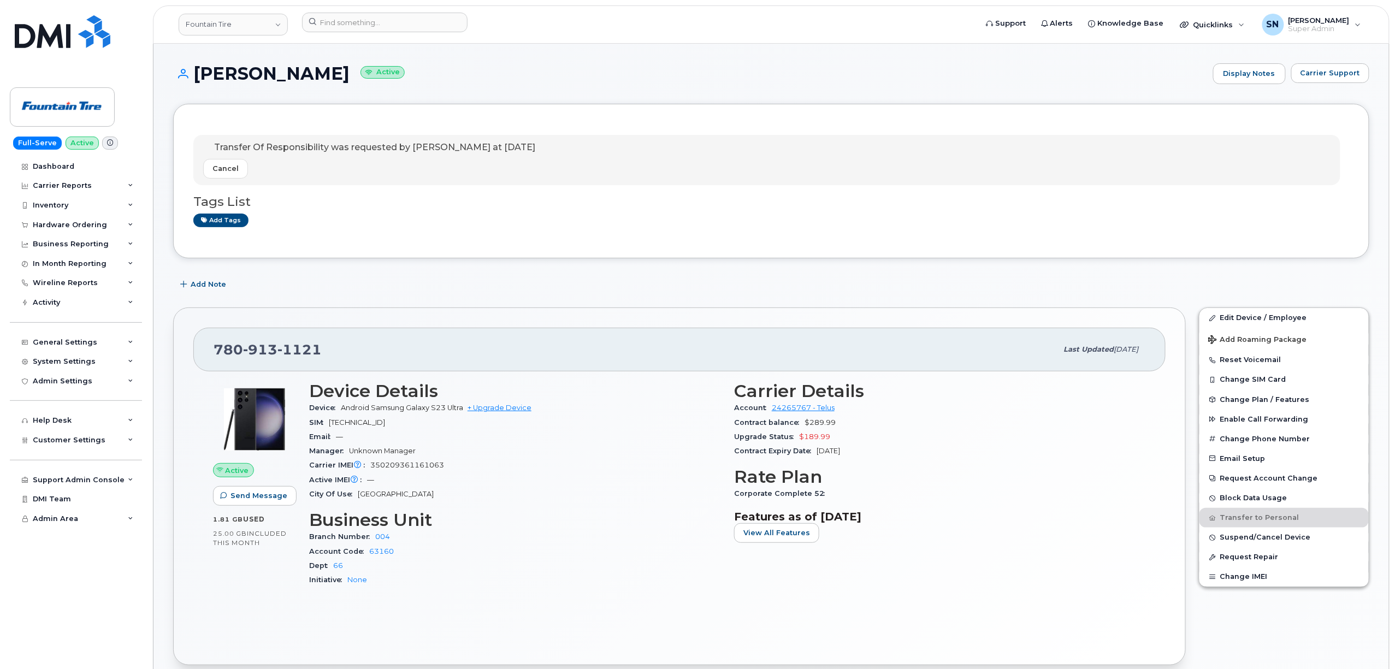
drag, startPoint x: 288, startPoint y: 348, endPoint x: 213, endPoint y: 344, distance: 75.5
click at [212, 344] on div "[PHONE_NUMBER] Last updated [DATE]" at bounding box center [679, 350] width 972 height 44
drag, startPoint x: 214, startPoint y: 344, endPoint x: 321, endPoint y: 350, distance: 107.2
click at [321, 350] on div "[PHONE_NUMBER]" at bounding box center [636, 349] width 844 height 23
copy span "[PHONE_NUMBER]"
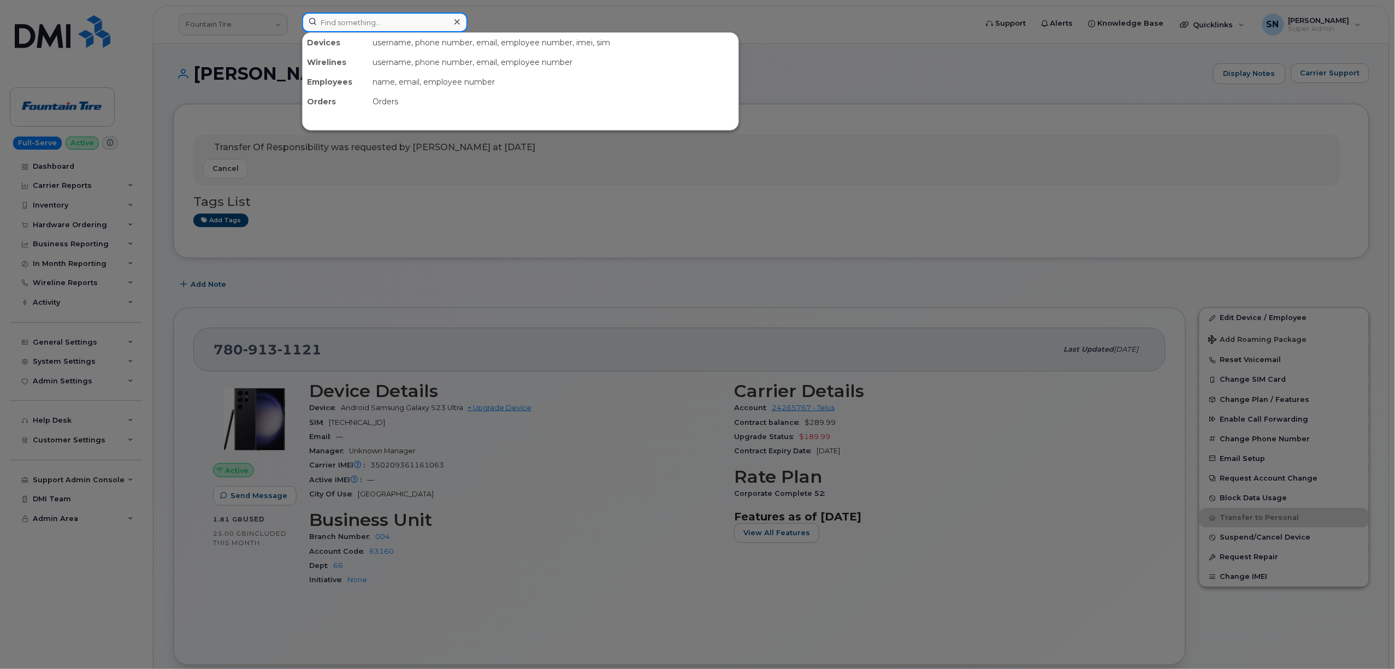
click at [370, 13] on input at bounding box center [384, 23] width 165 height 20
paste input "4374287132"
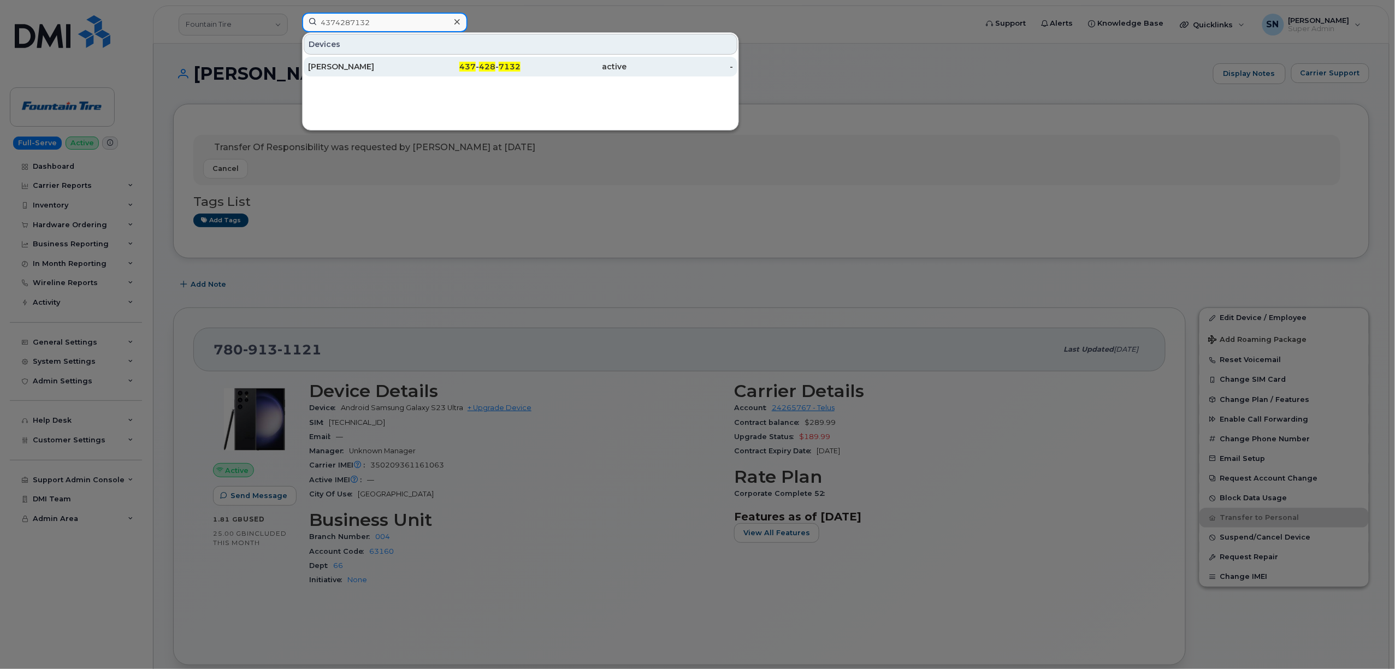
type input "4374287132"
click at [354, 62] on div "[PERSON_NAME]" at bounding box center [361, 66] width 107 height 11
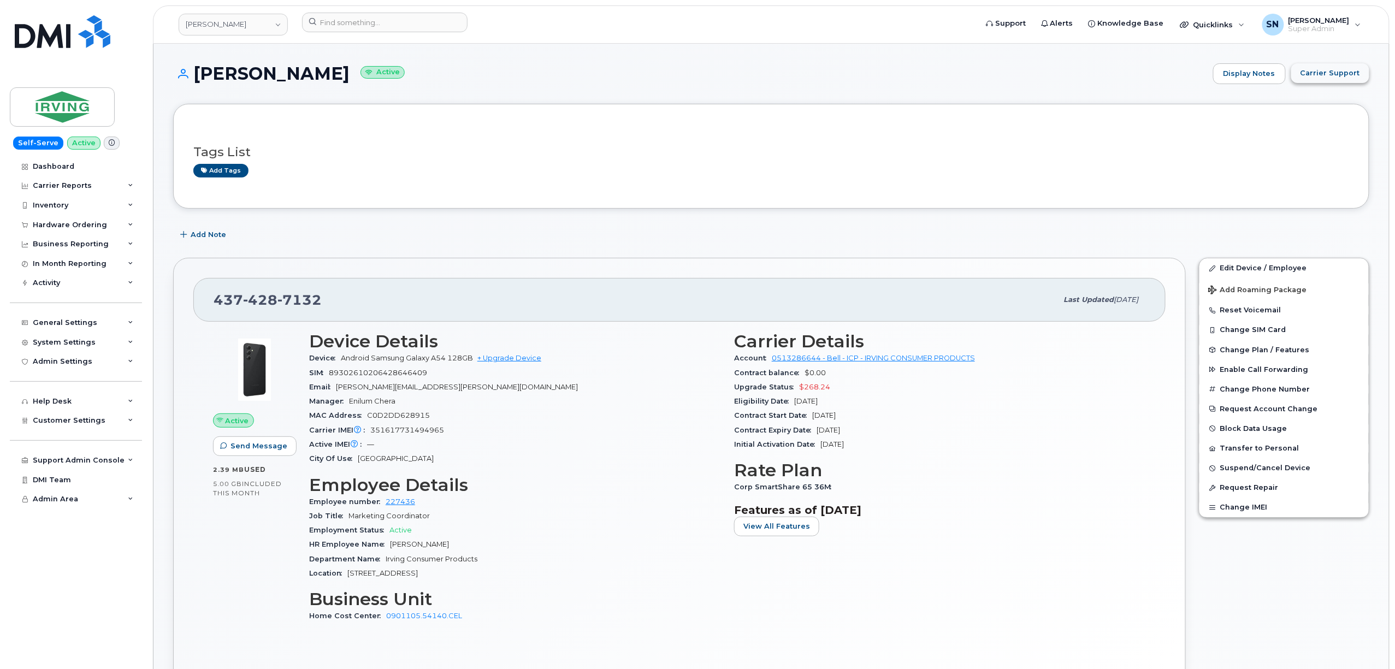
click at [1329, 72] on span "Carrier Support" at bounding box center [1330, 73] width 60 height 10
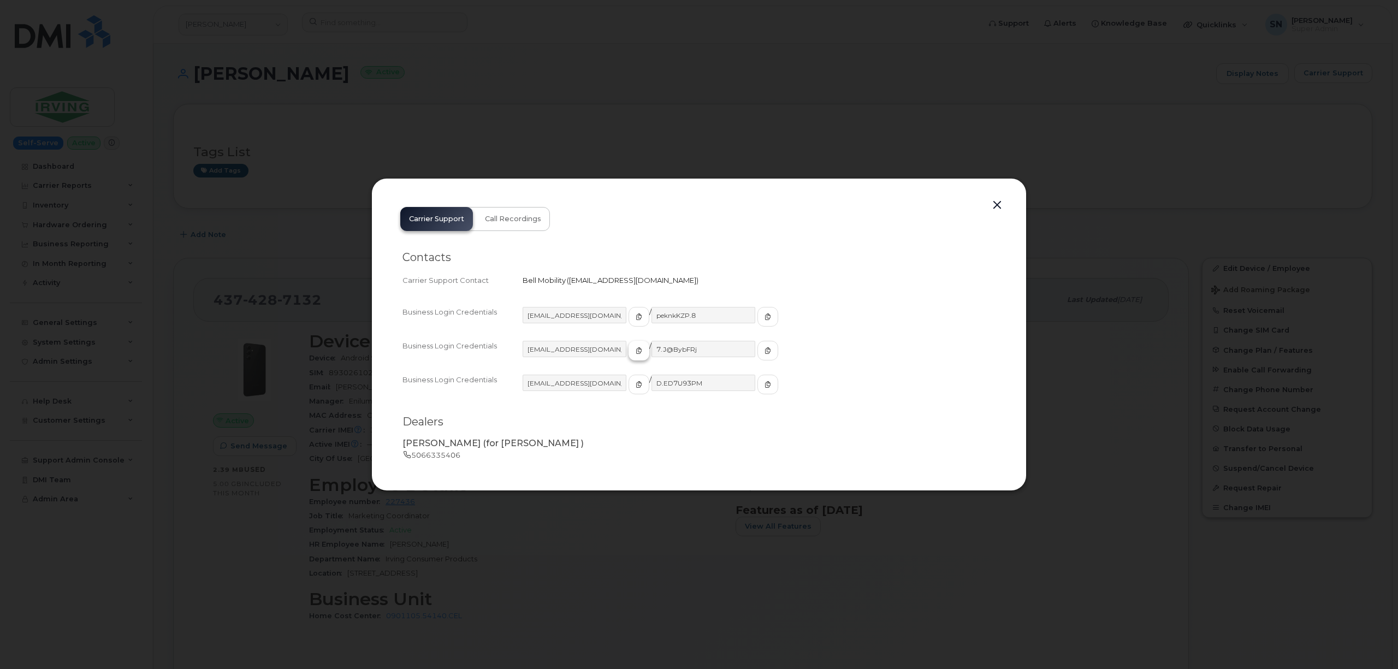
click at [629, 345] on button "button" at bounding box center [639, 351] width 21 height 20
click at [758, 344] on button "button" at bounding box center [768, 351] width 21 height 20
click at [1001, 203] on button "button" at bounding box center [997, 205] width 16 height 15
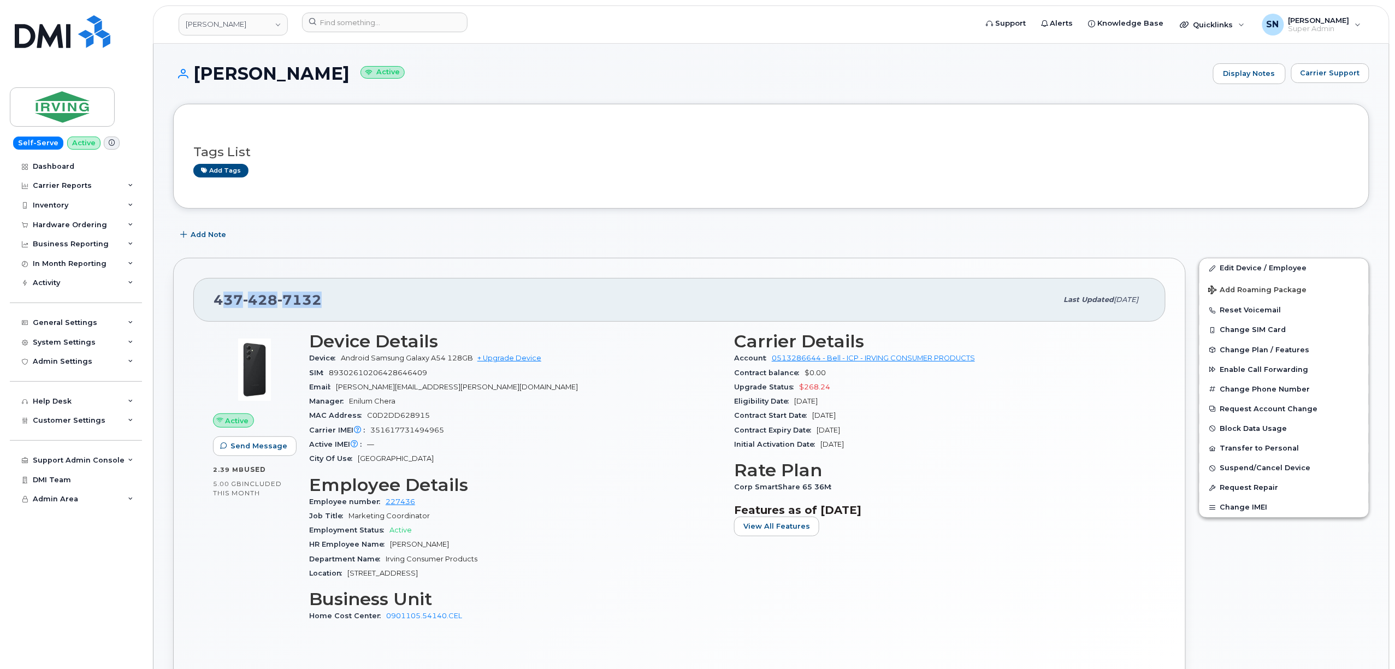
drag, startPoint x: 219, startPoint y: 297, endPoint x: 330, endPoint y: 304, distance: 111.1
click at [330, 304] on div "437 428 7132" at bounding box center [636, 299] width 844 height 23
click at [196, 298] on div "437 428 7132 Last updated Sep 15, 2025" at bounding box center [679, 300] width 972 height 44
drag, startPoint x: 204, startPoint y: 298, endPoint x: 321, endPoint y: 300, distance: 117.5
click at [321, 300] on div "437 428 7132 Last updated Sep 15, 2025" at bounding box center [679, 300] width 972 height 44
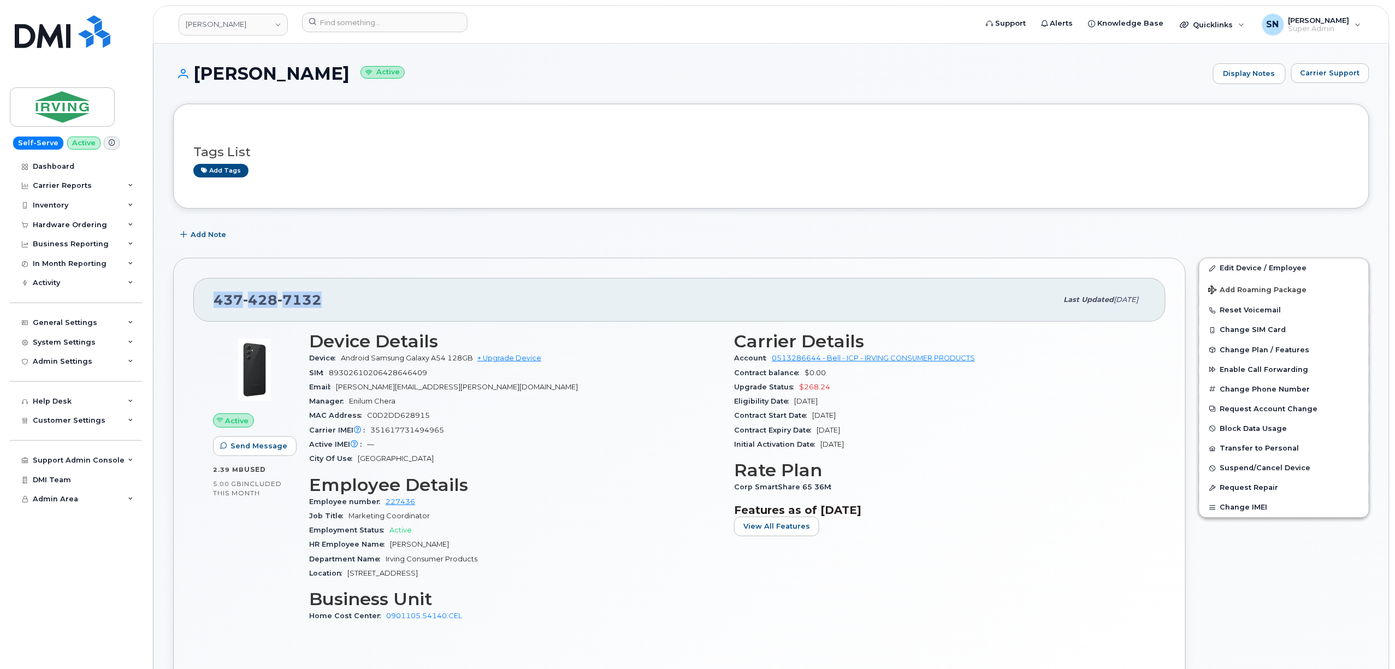
copy span "437 428 7132"
click at [1329, 72] on span "Carrier Support" at bounding box center [1330, 73] width 60 height 10
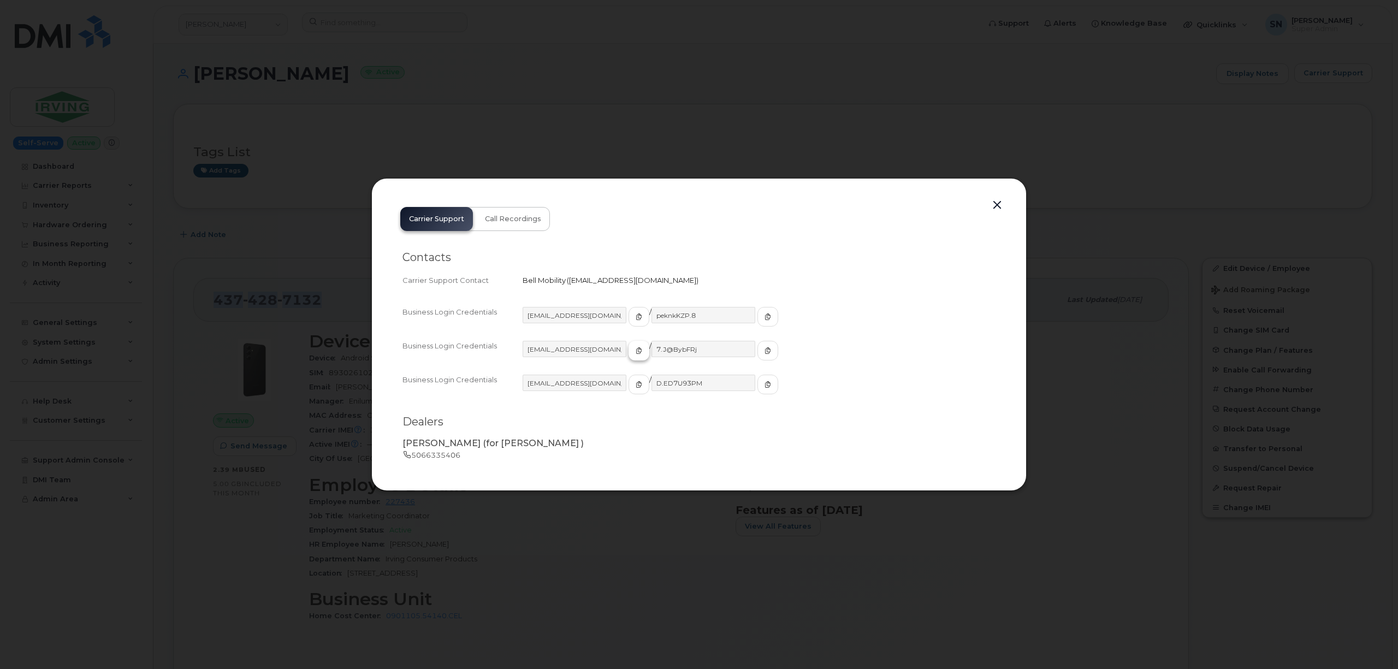
click at [636, 351] on icon "button" at bounding box center [639, 350] width 7 height 7
click at [765, 348] on icon "button" at bounding box center [768, 350] width 7 height 7
click at [995, 202] on button "button" at bounding box center [997, 205] width 16 height 15
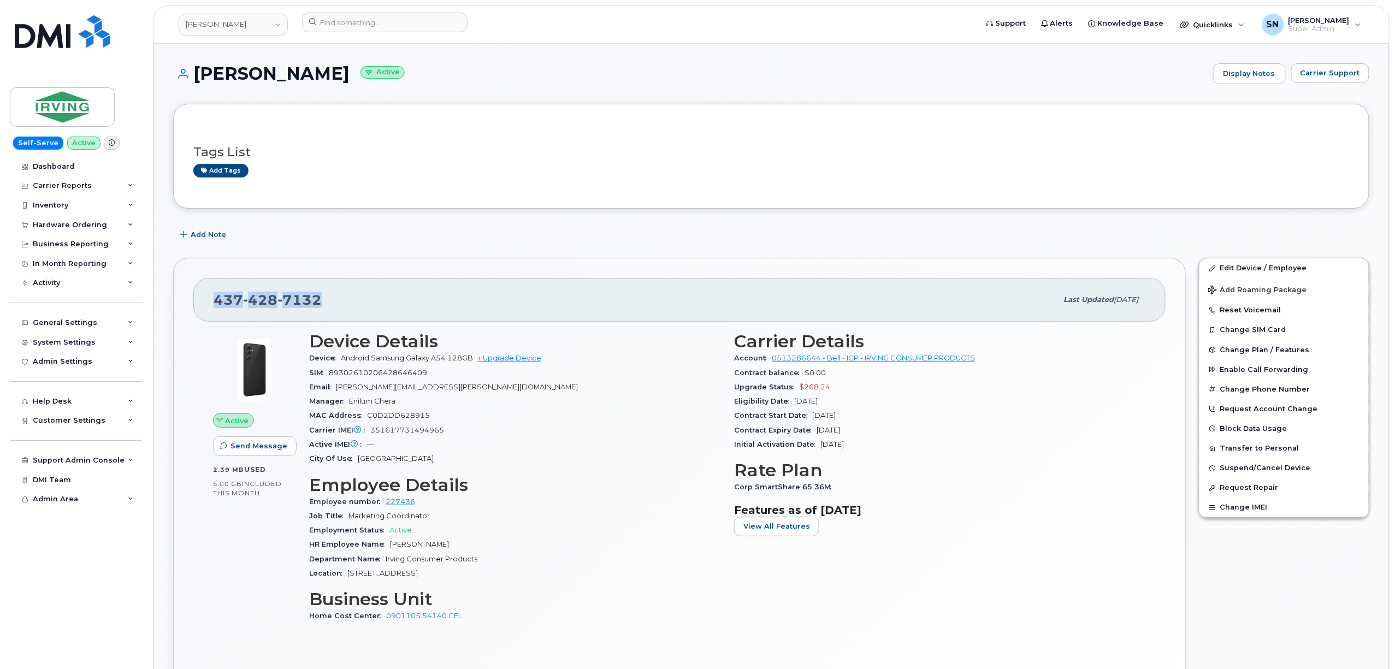
copy span "437 428 7132"
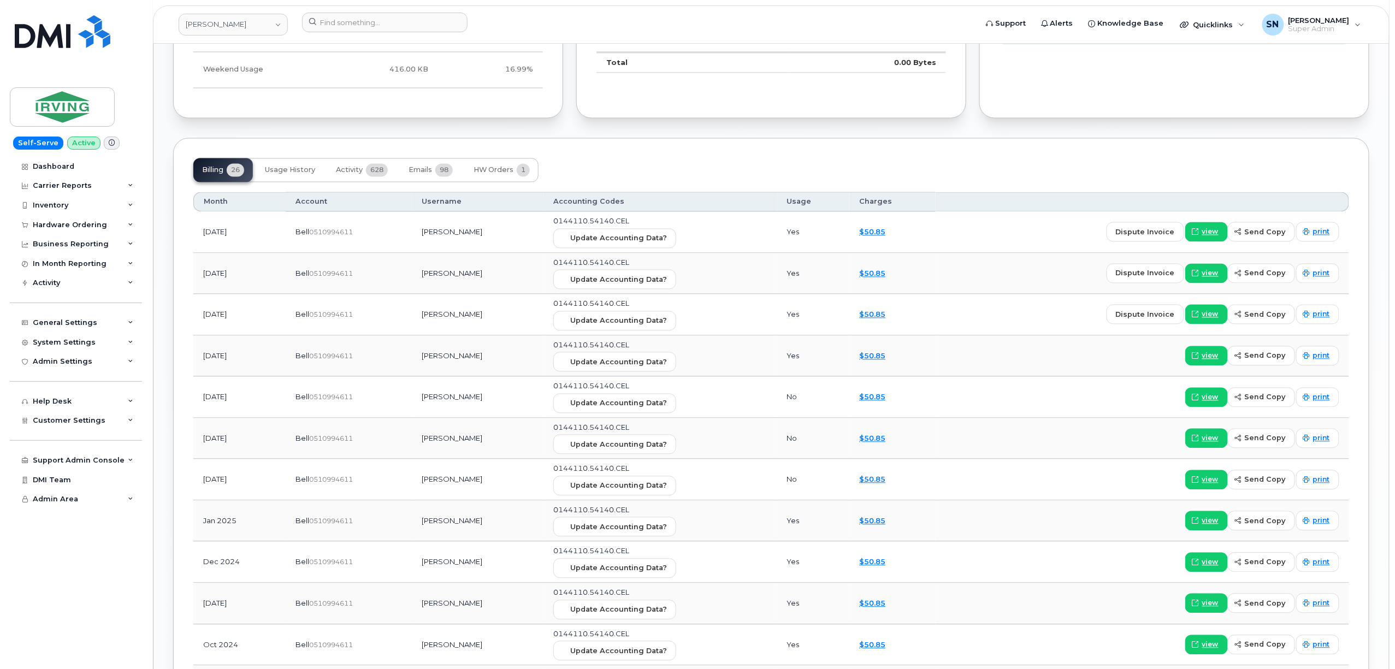
scroll to position [1019, 0]
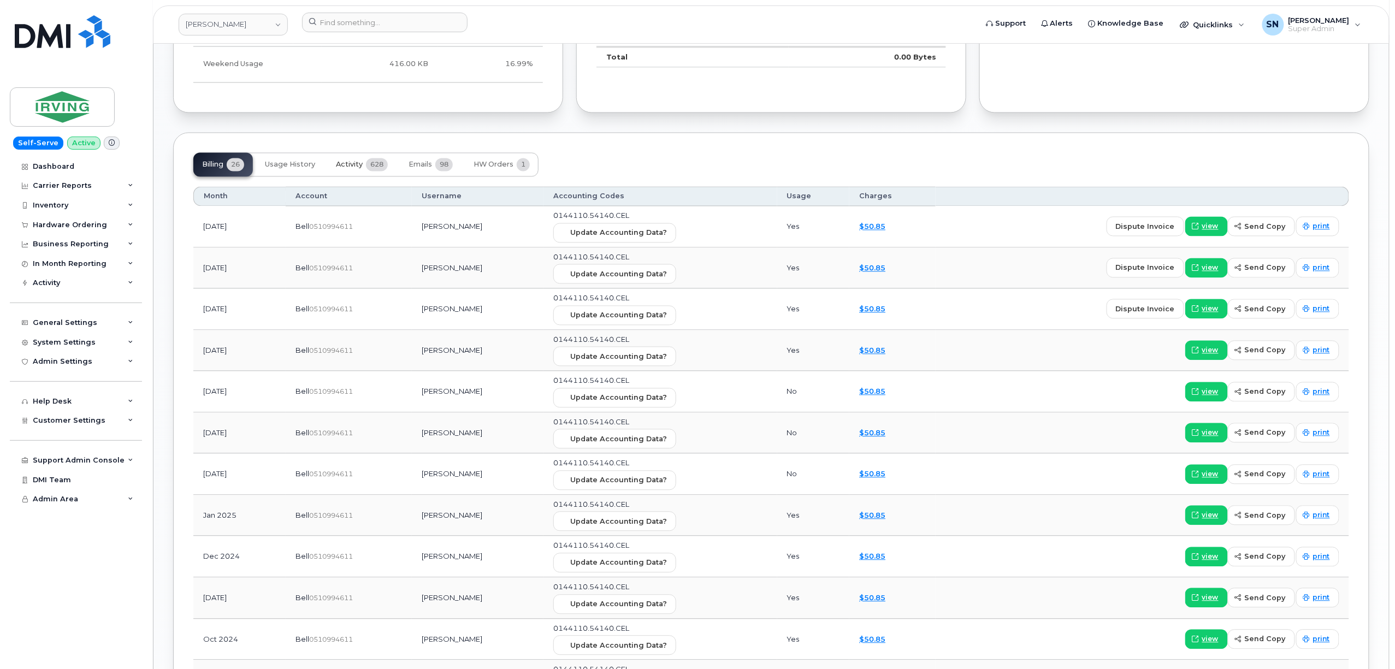
click at [344, 167] on span "Activity" at bounding box center [349, 165] width 27 height 9
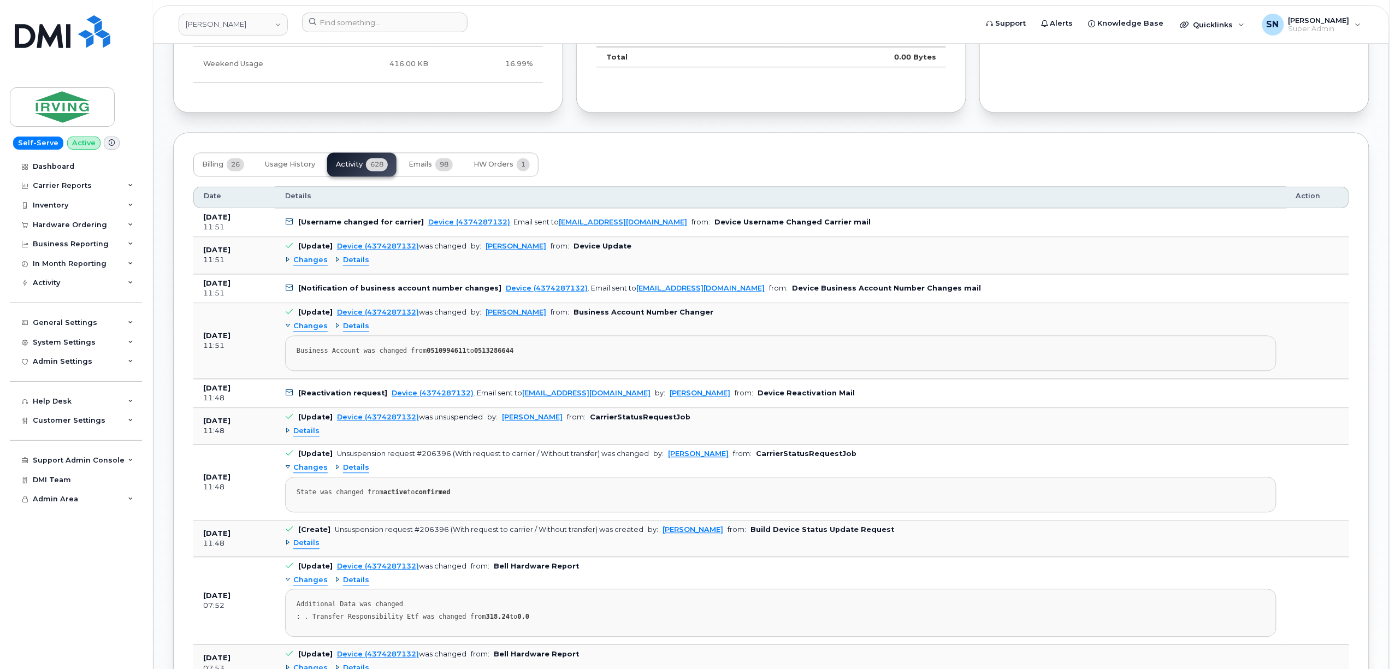
click at [307, 263] on span "Changes" at bounding box center [310, 261] width 34 height 10
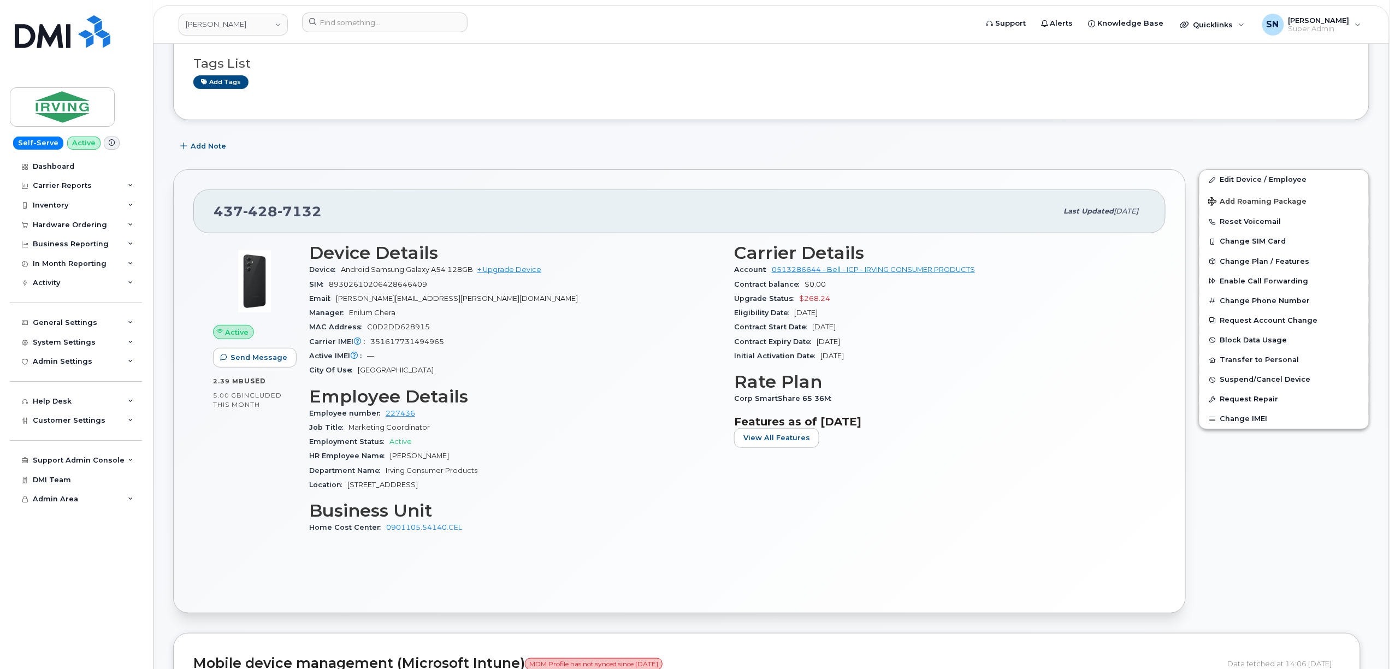
scroll to position [0, 0]
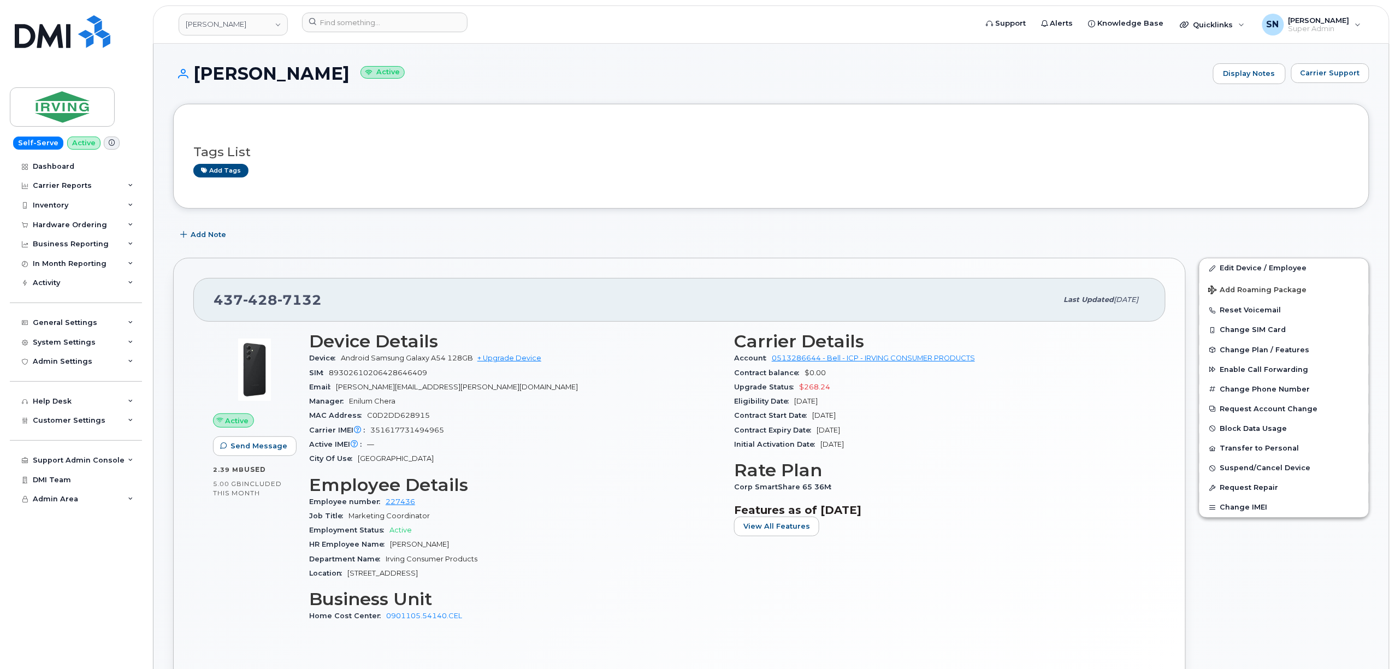
drag, startPoint x: 199, startPoint y: 73, endPoint x: 320, endPoint y: 71, distance: 120.7
click at [320, 71] on h1 "Geetika Joshi Active" at bounding box center [690, 73] width 1034 height 19
copy h1 "Geetika Joshi"
click at [381, 25] on input at bounding box center [384, 23] width 165 height 20
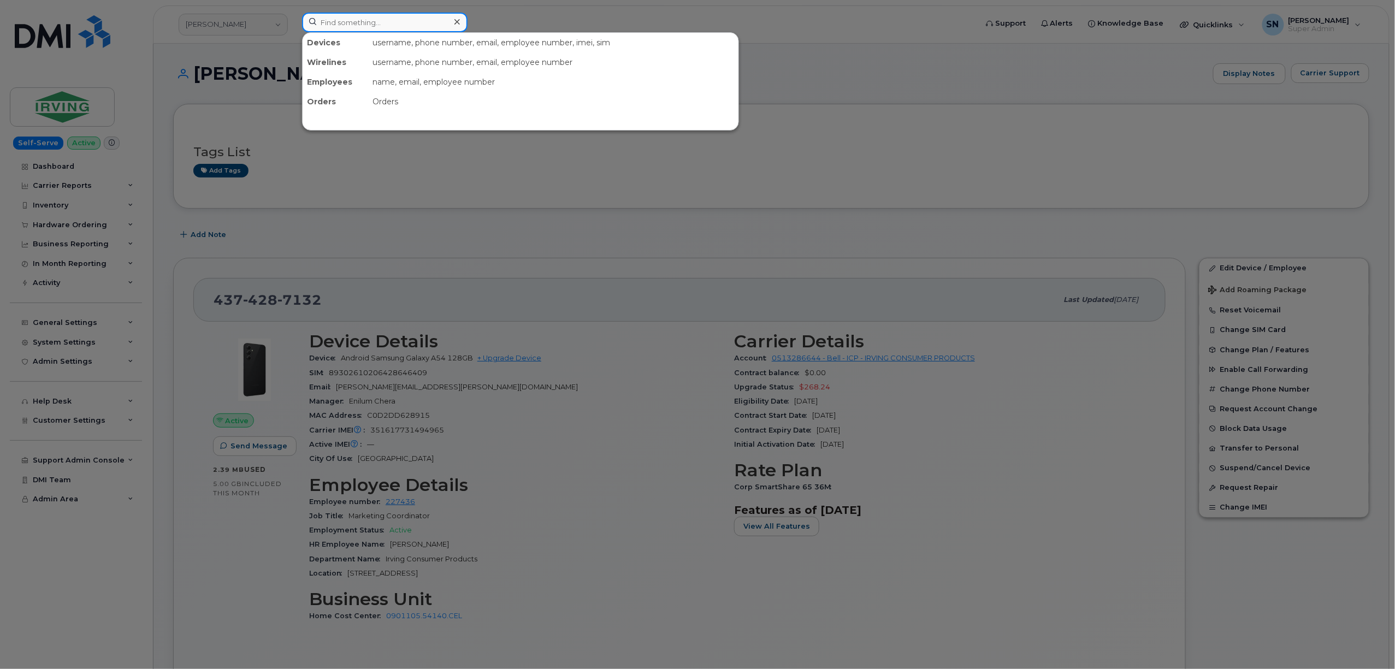
paste input "2506687814"
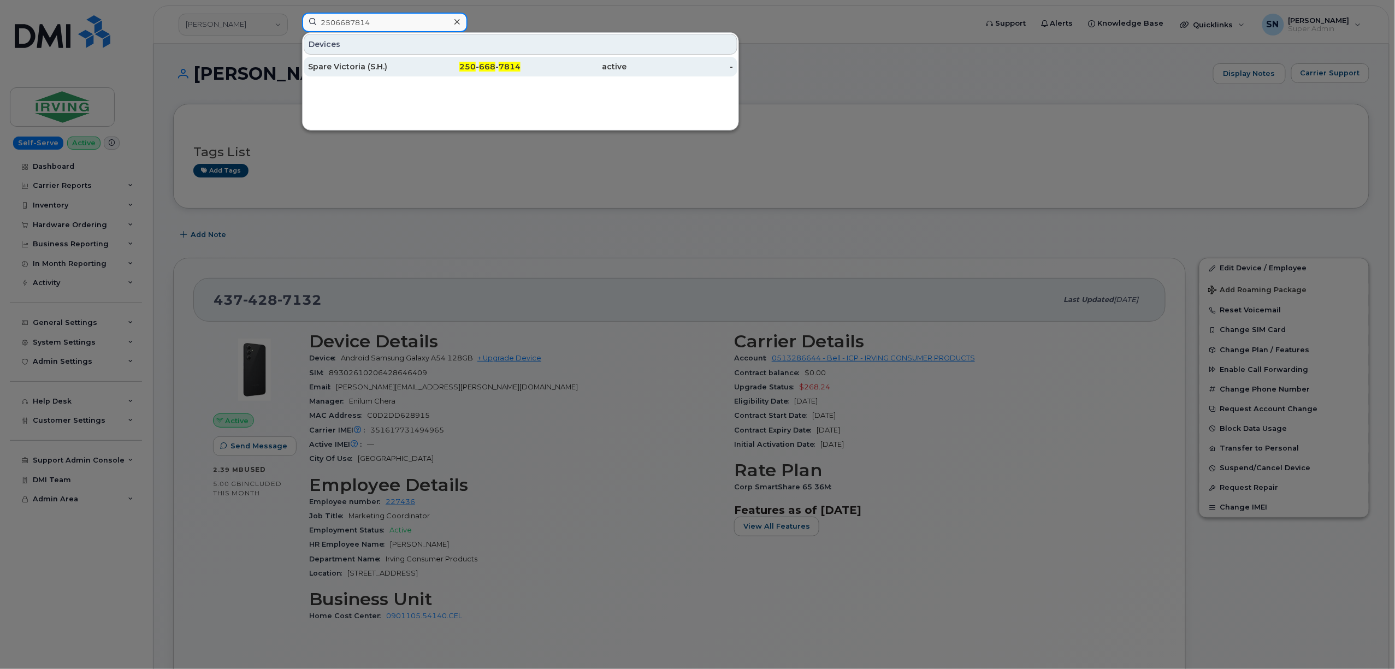
type input "2506687814"
click at [374, 66] on div "Spare Victoria (S.H.)" at bounding box center [361, 66] width 107 height 11
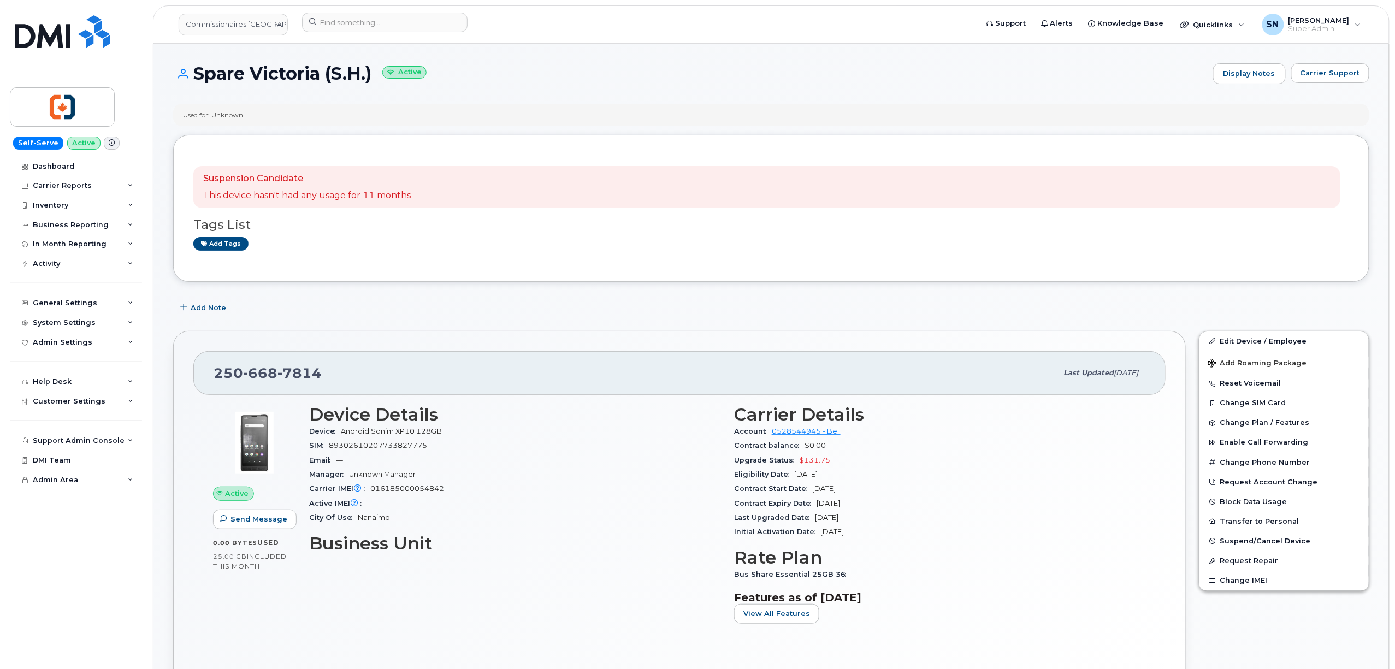
click at [1351, 72] on span "Carrier Support" at bounding box center [1330, 73] width 60 height 10
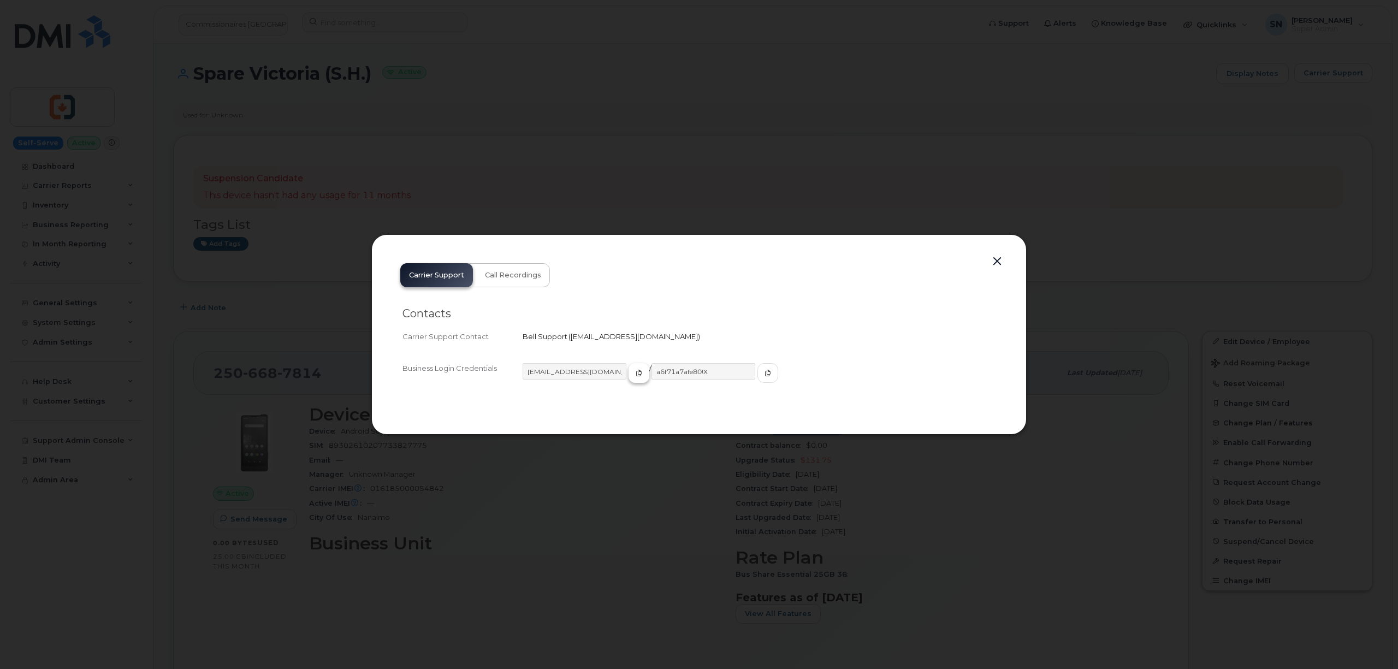
click at [629, 374] on button "button" at bounding box center [639, 373] width 21 height 20
drag, startPoint x: 740, startPoint y: 374, endPoint x: 724, endPoint y: 373, distance: 15.3
click at [758, 374] on button "button" at bounding box center [768, 373] width 21 height 20
click at [995, 262] on button "button" at bounding box center [997, 261] width 16 height 15
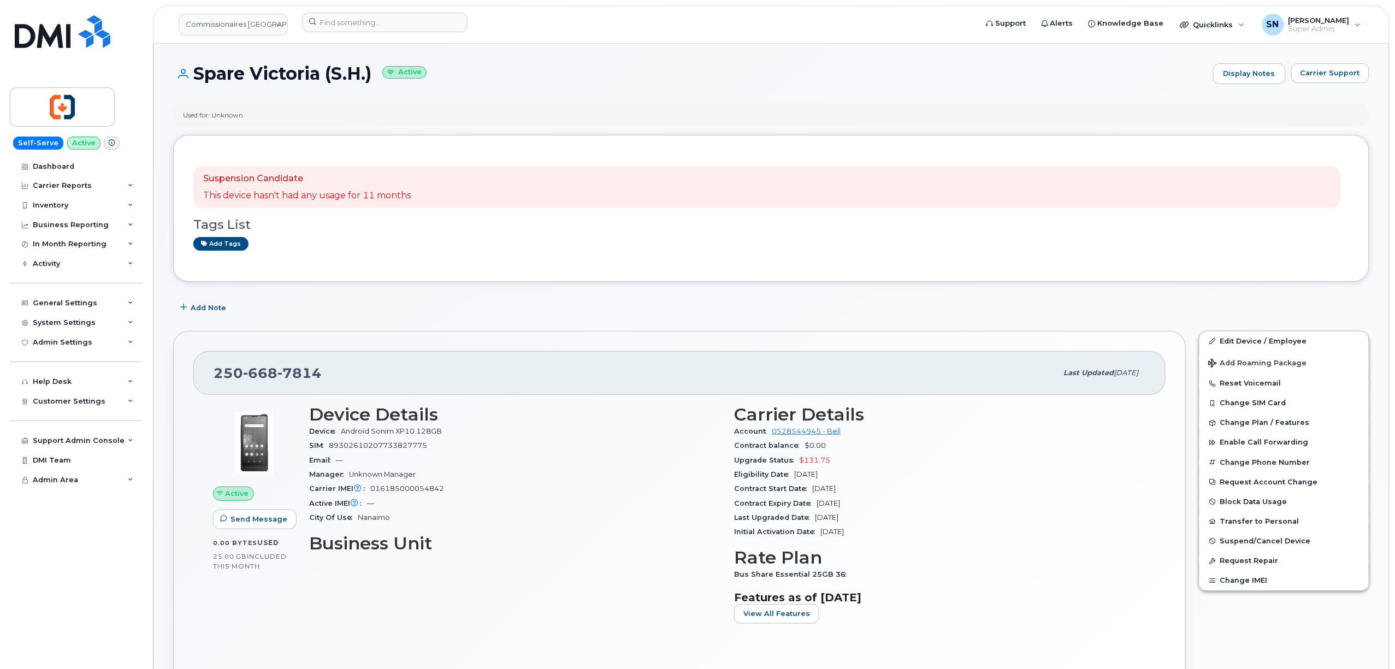
drag, startPoint x: 196, startPoint y: 68, endPoint x: 379, endPoint y: 76, distance: 183.2
click at [379, 76] on h1 "Spare Victoria (S.H.) Active" at bounding box center [690, 73] width 1034 height 19
copy h1 "Spare Victoria (S.H.)"
drag, startPoint x: 418, startPoint y: 35, endPoint x: 415, endPoint y: 24, distance: 11.3
click at [416, 31] on div at bounding box center [635, 25] width 685 height 24
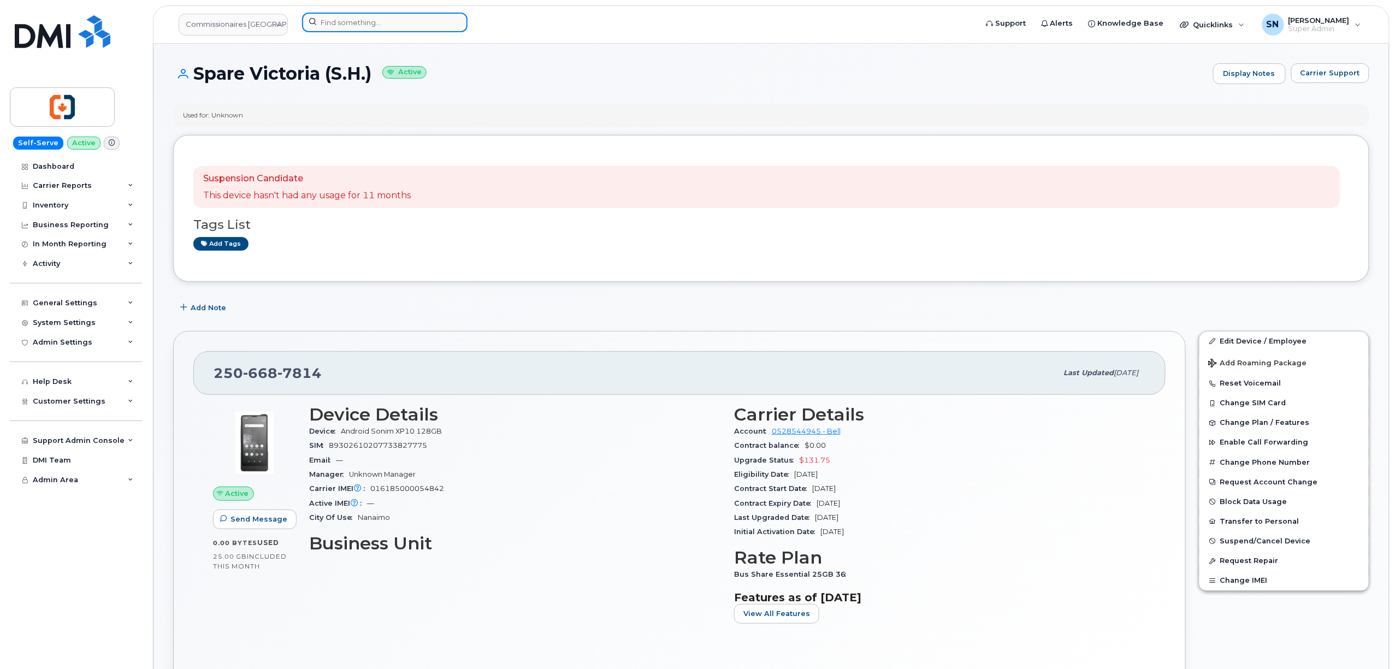
click at [414, 21] on input at bounding box center [384, 23] width 165 height 20
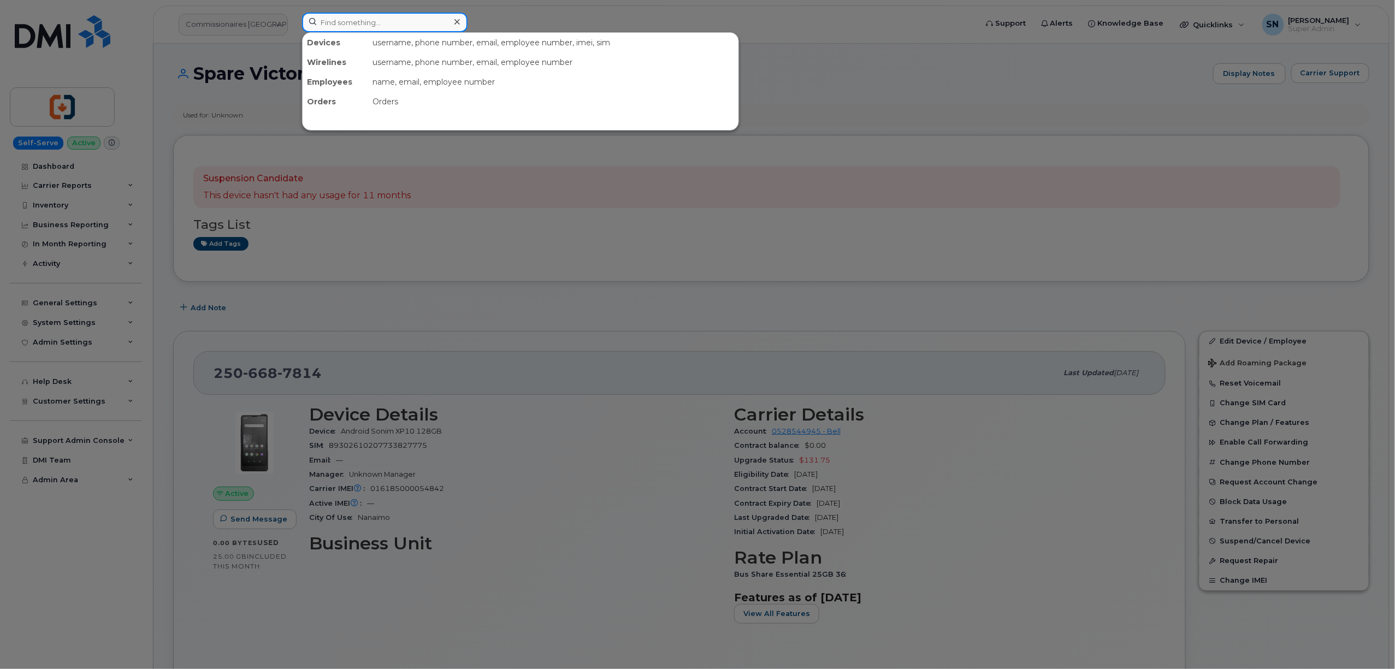
paste input "2502301720"
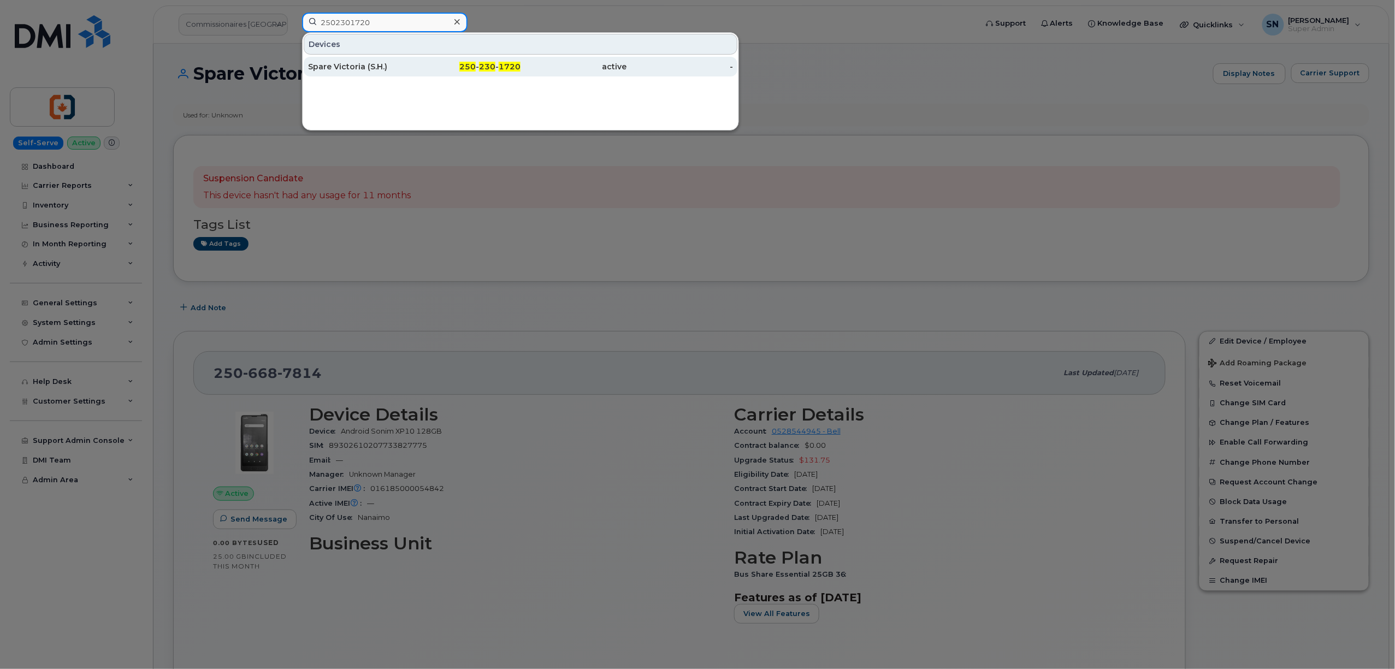
type input "2502301720"
click at [485, 68] on span "230" at bounding box center [487, 67] width 16 height 10
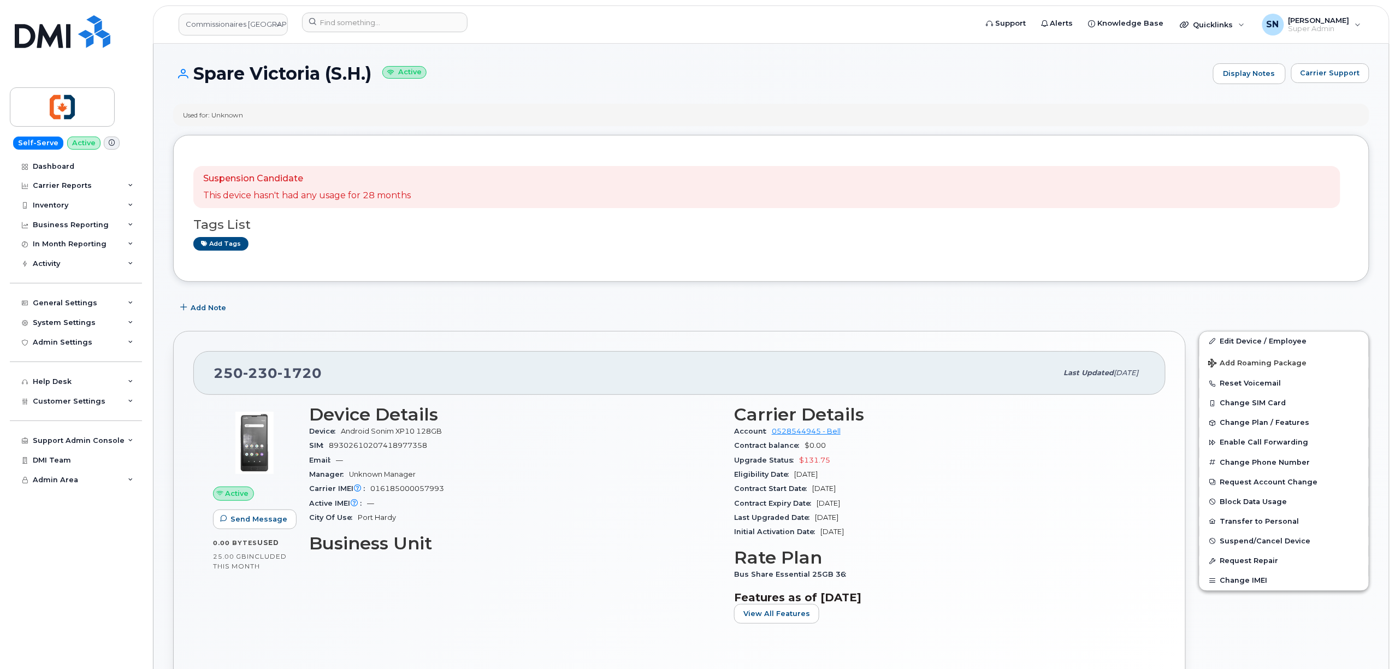
drag, startPoint x: 197, startPoint y: 69, endPoint x: 376, endPoint y: 74, distance: 179.2
click at [376, 74] on h1 "Spare Victoria (S.H.) Active" at bounding box center [690, 73] width 1034 height 19
click at [357, 184] on p "Suspension Candidate" at bounding box center [307, 179] width 208 height 13
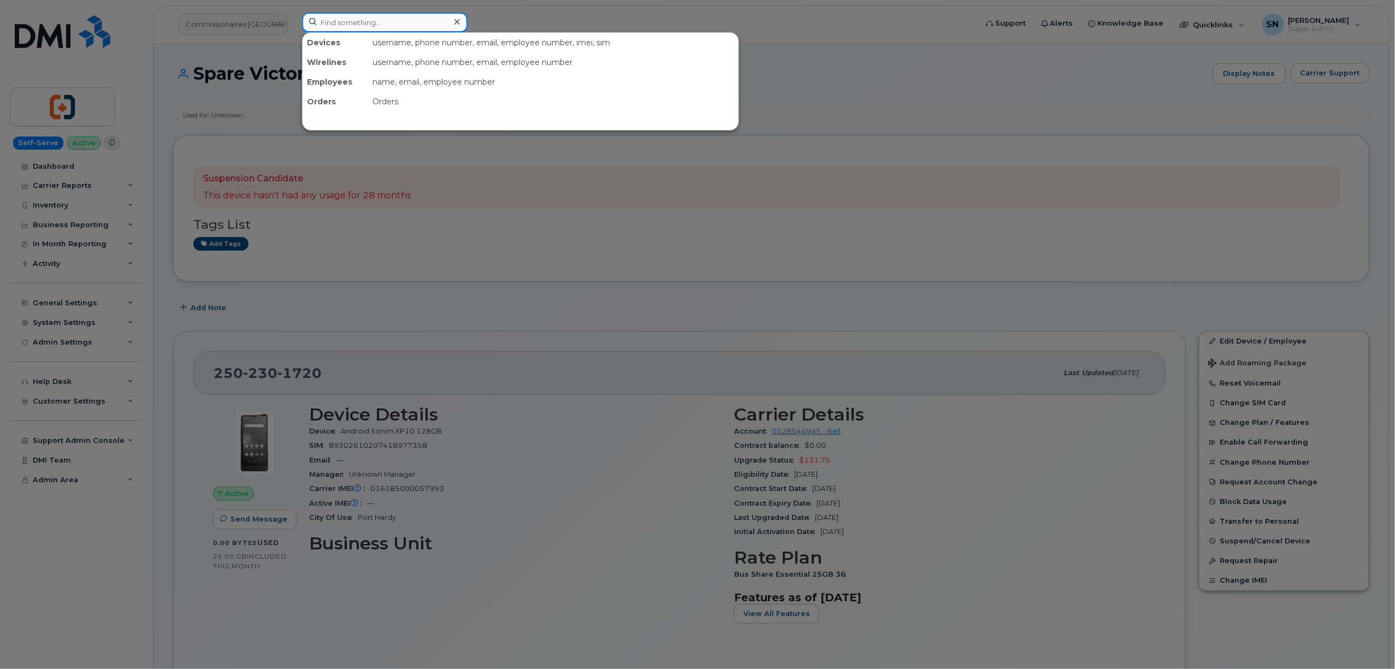
click at [409, 28] on input at bounding box center [384, 23] width 165 height 20
paste input "506-609- 0875"
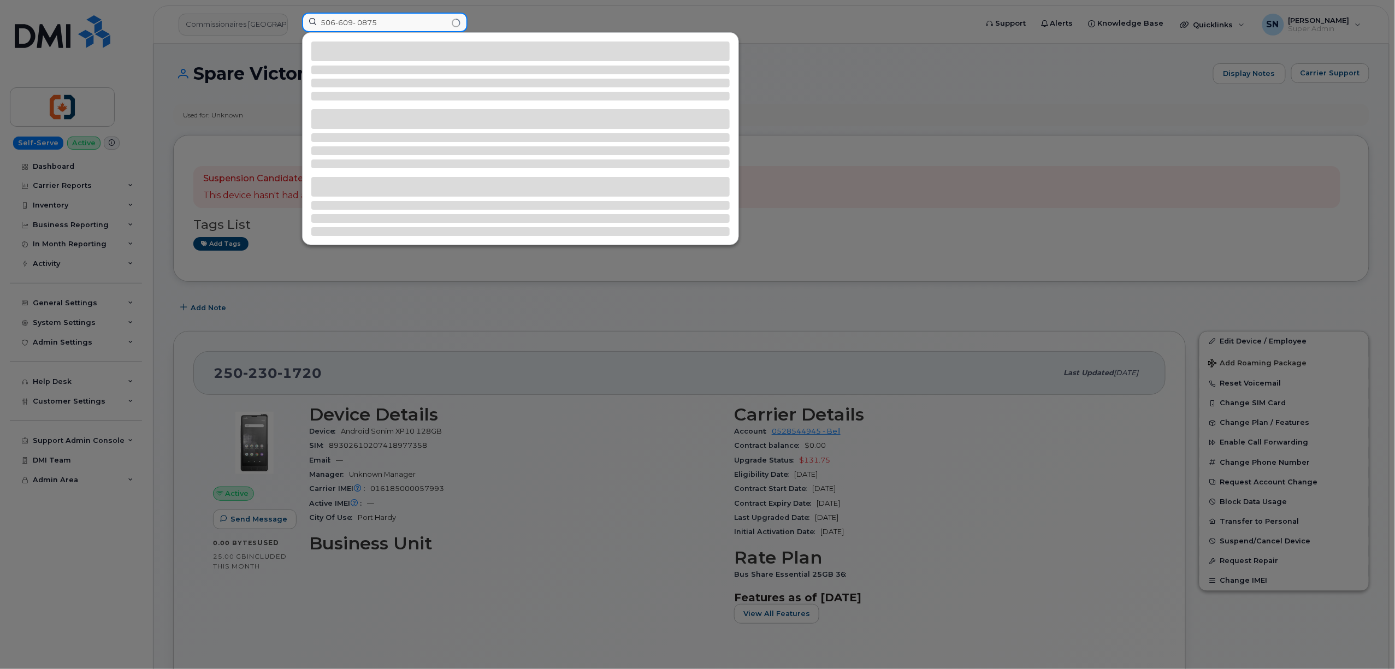
click at [359, 20] on input "506-609- 0875" at bounding box center [384, 23] width 165 height 20
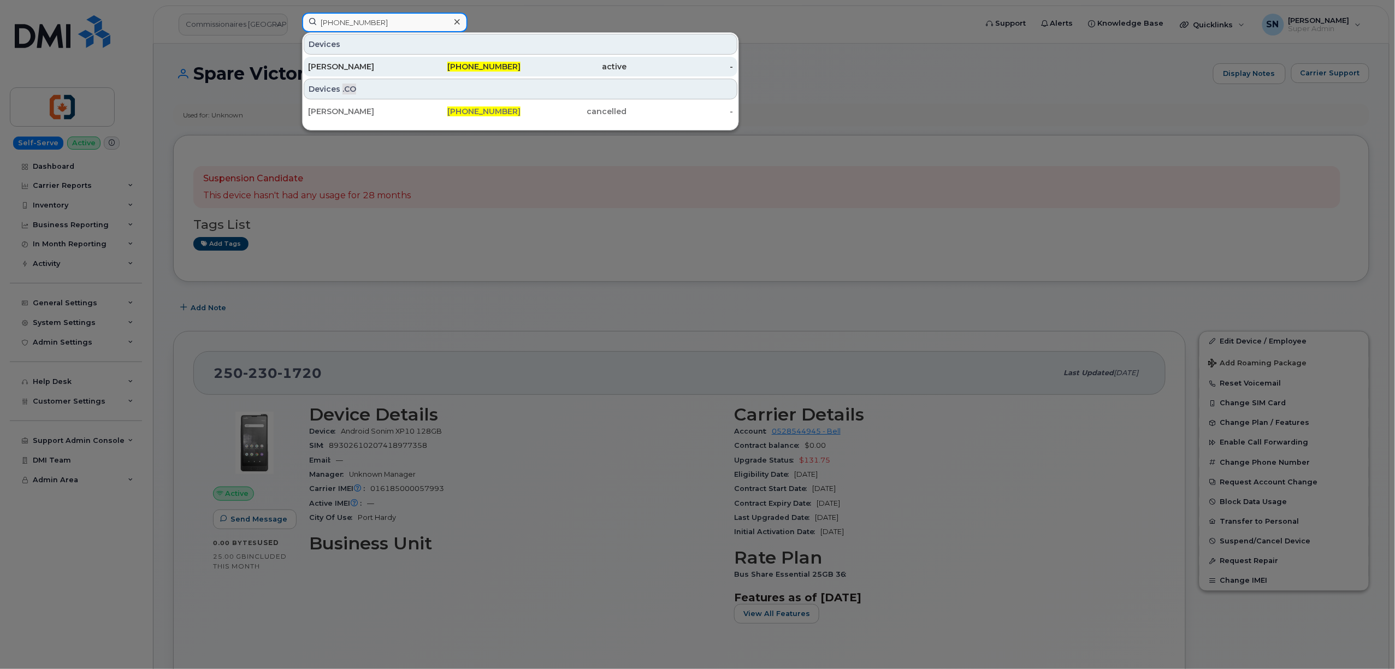
type input "[PHONE_NUMBER]"
click at [413, 69] on div "[PERSON_NAME]" at bounding box center [361, 66] width 107 height 11
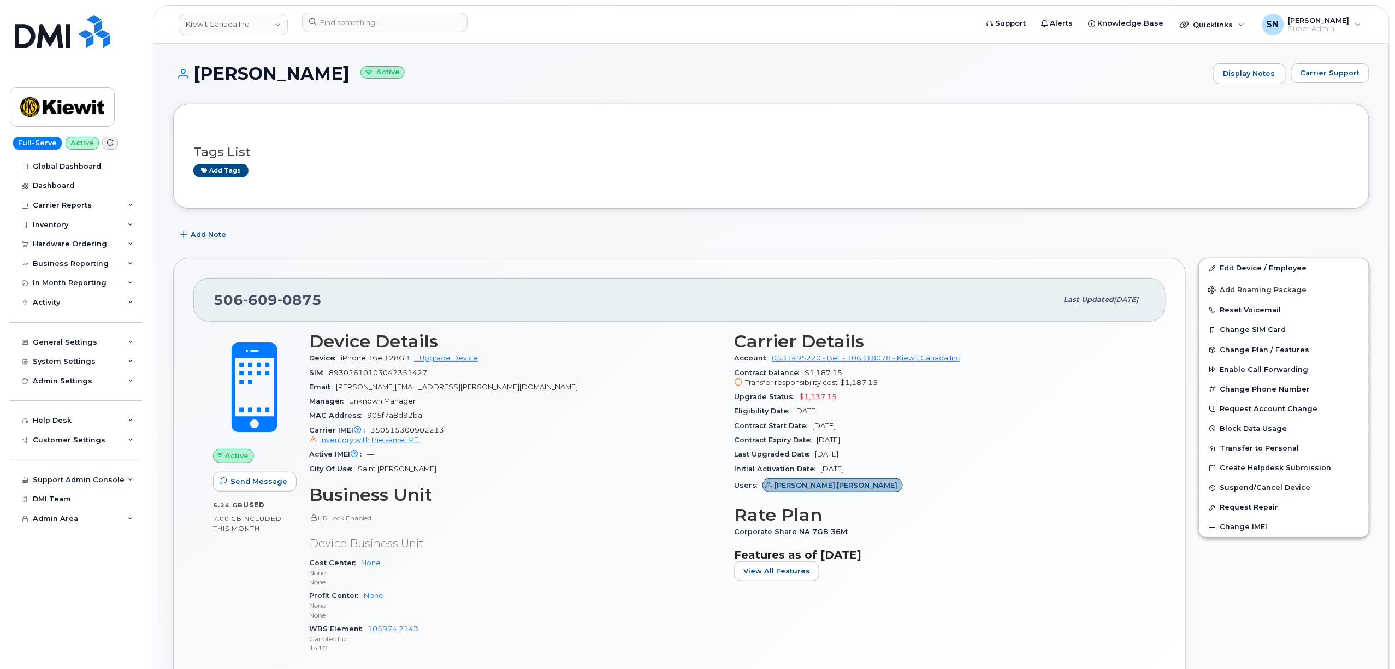
click at [572, 257] on div "[PHONE_NUMBER] Last updated [DATE] Active Send Message 5.24 GB  used 7.00 GB  i…" at bounding box center [680, 495] width 1026 height 488
drag, startPoint x: 230, startPoint y: 304, endPoint x: 298, endPoint y: 9, distance: 303.2
click at [368, 306] on div "[PHONE_NUMBER] Last updated [DATE]" at bounding box center [679, 300] width 972 height 44
copy span "[PHONE_NUMBER]"
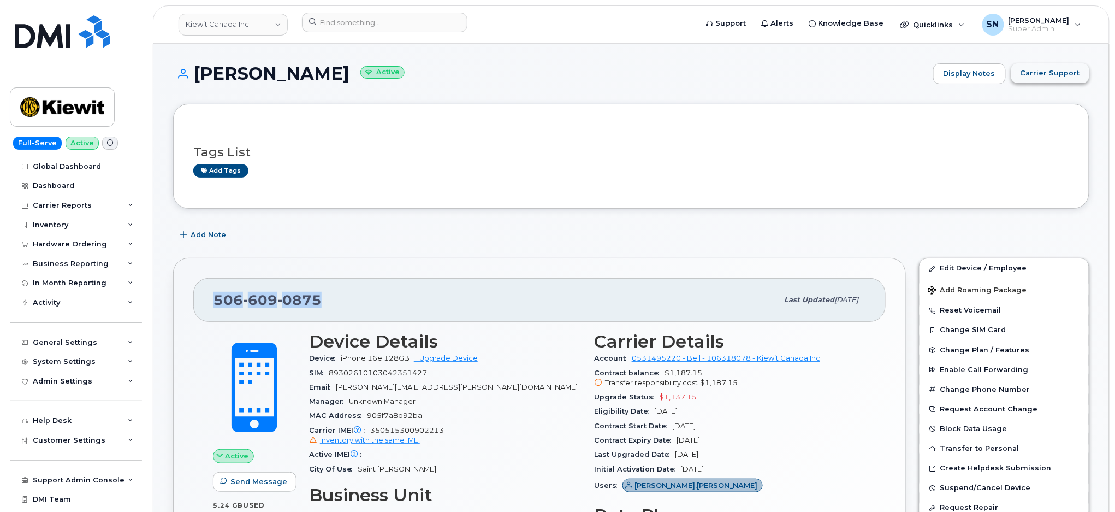
click at [1065, 72] on span "Carrier Support" at bounding box center [1051, 73] width 60 height 10
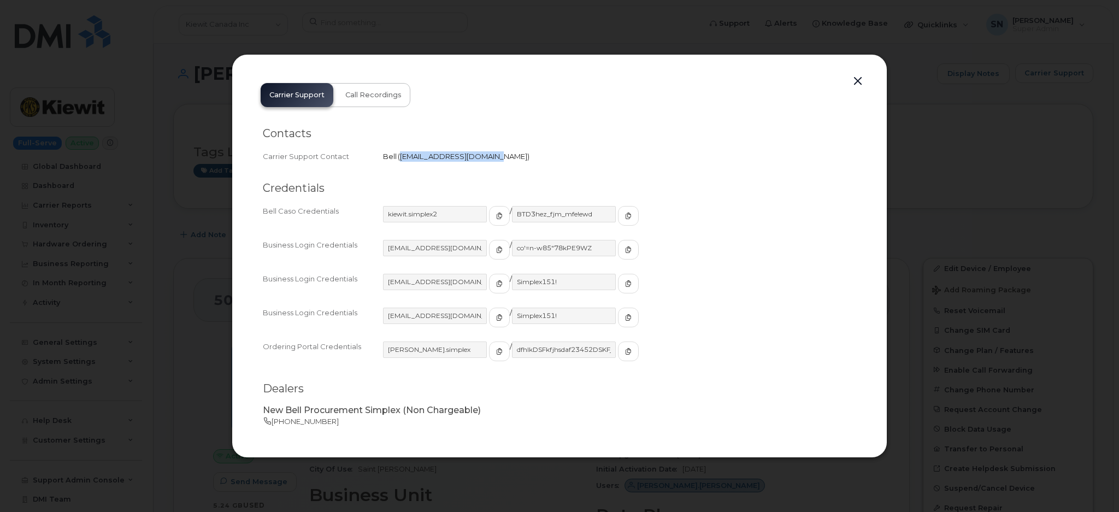
drag, startPoint x: 401, startPoint y: 158, endPoint x: 490, endPoint y: 166, distance: 89.9
click at [490, 166] on div "Contacts Carrier Support Contact Bell   [EMAIL_ADDRESS][DOMAIN_NAME]" at bounding box center [559, 145] width 593 height 55
copy span "[EMAIL_ADDRESS][DOMAIN_NAME]"
click at [855, 82] on button "button" at bounding box center [857, 81] width 16 height 15
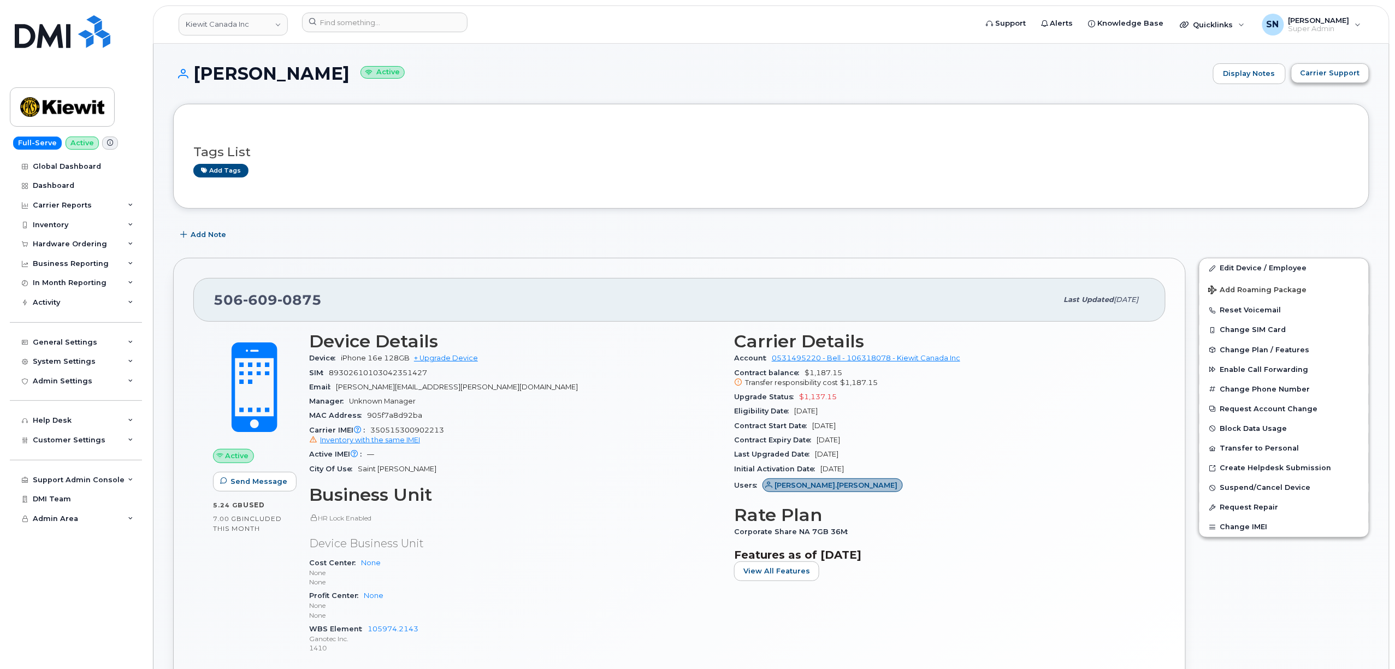
scroll to position [2, 0]
click at [1359, 64] on button "Carrier Support" at bounding box center [1330, 71] width 78 height 20
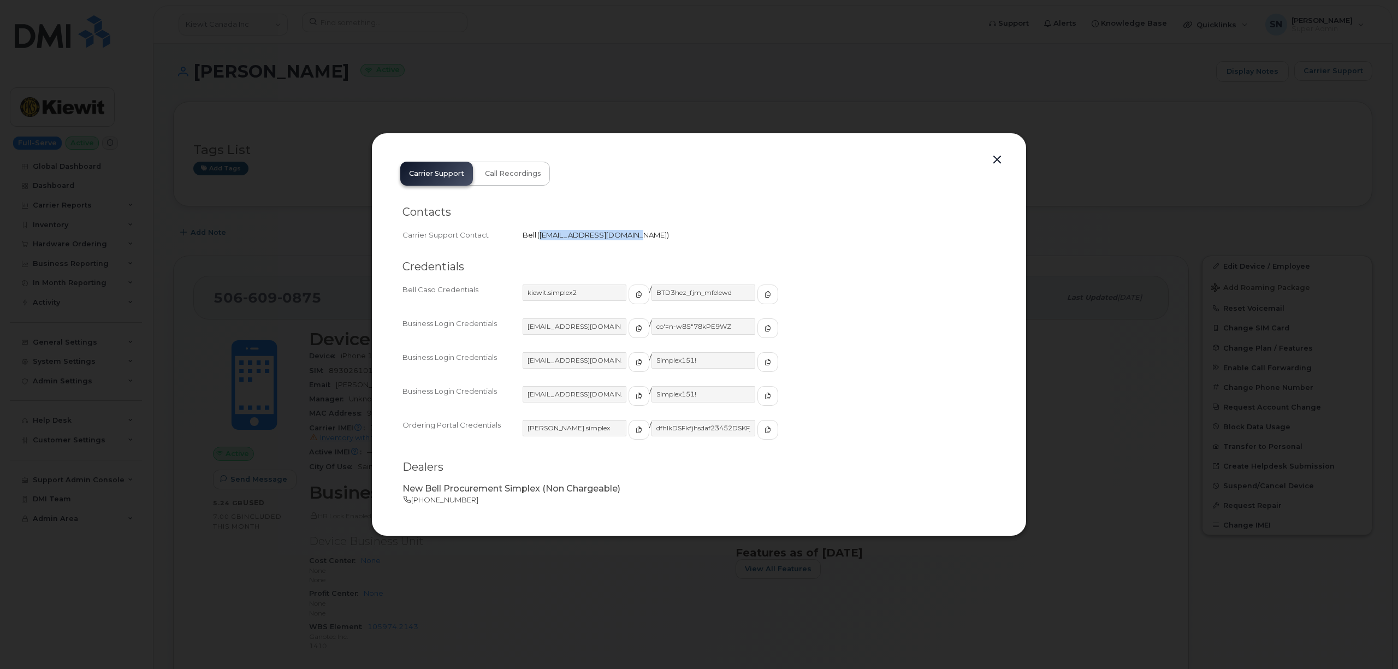
drag, startPoint x: 542, startPoint y: 235, endPoint x: 630, endPoint y: 239, distance: 88.0
click at [630, 239] on span "wirelessbbmcare@bell.ca" at bounding box center [603, 234] width 127 height 9
copy span "wirelessbbmcare@bell.ca"
click at [997, 153] on button "button" at bounding box center [997, 159] width 16 height 15
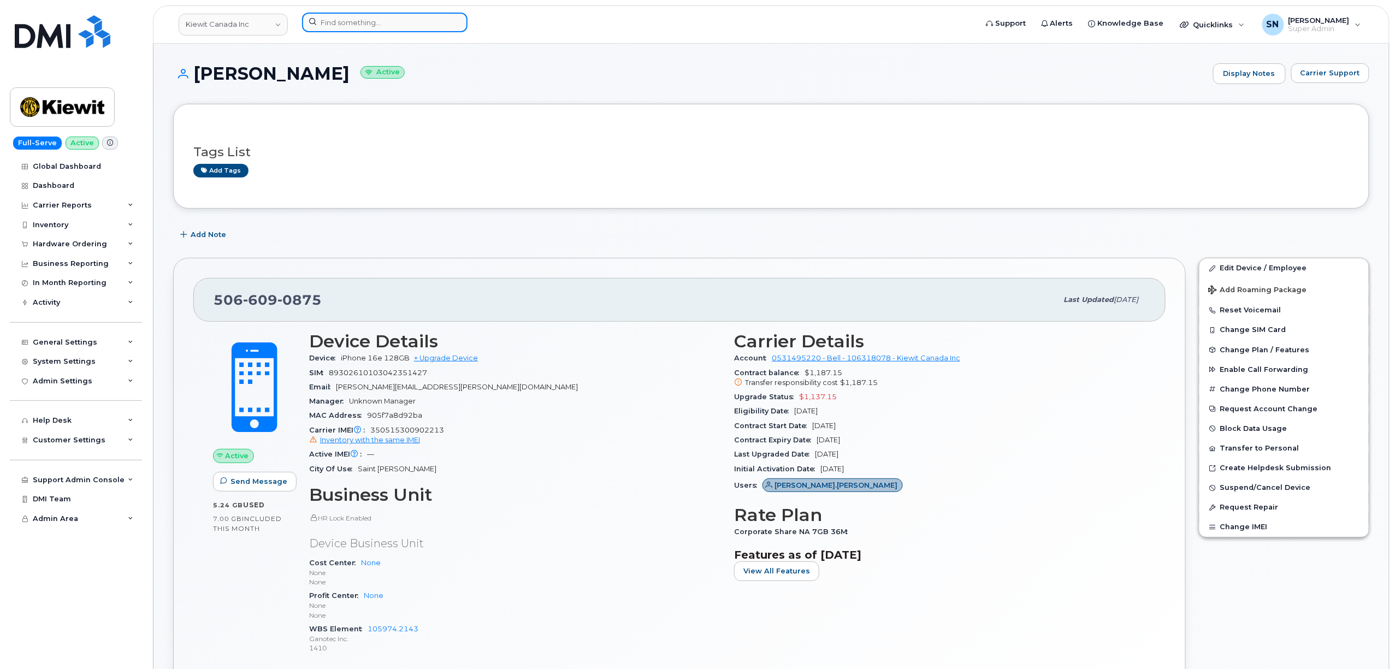
click at [433, 26] on input at bounding box center [384, 23] width 165 height 20
paste input "3068126489"
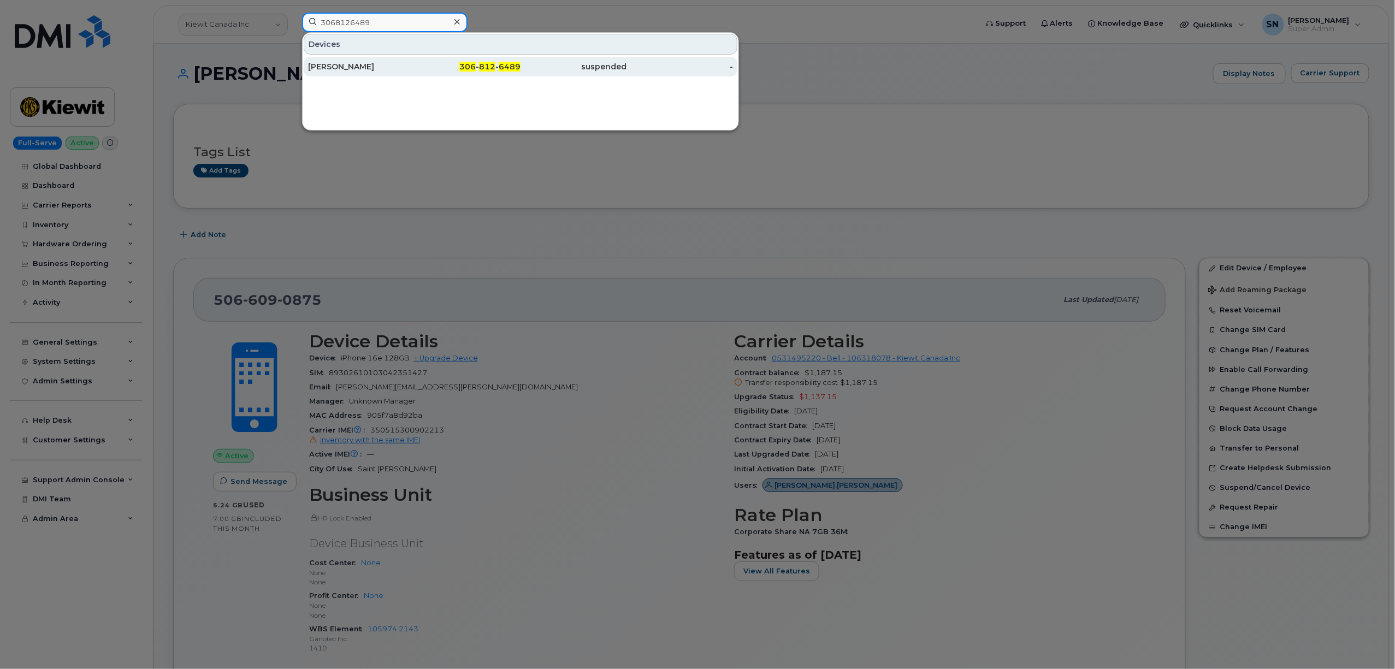
type input "3068126489"
click at [475, 64] on span "306" at bounding box center [467, 67] width 16 height 10
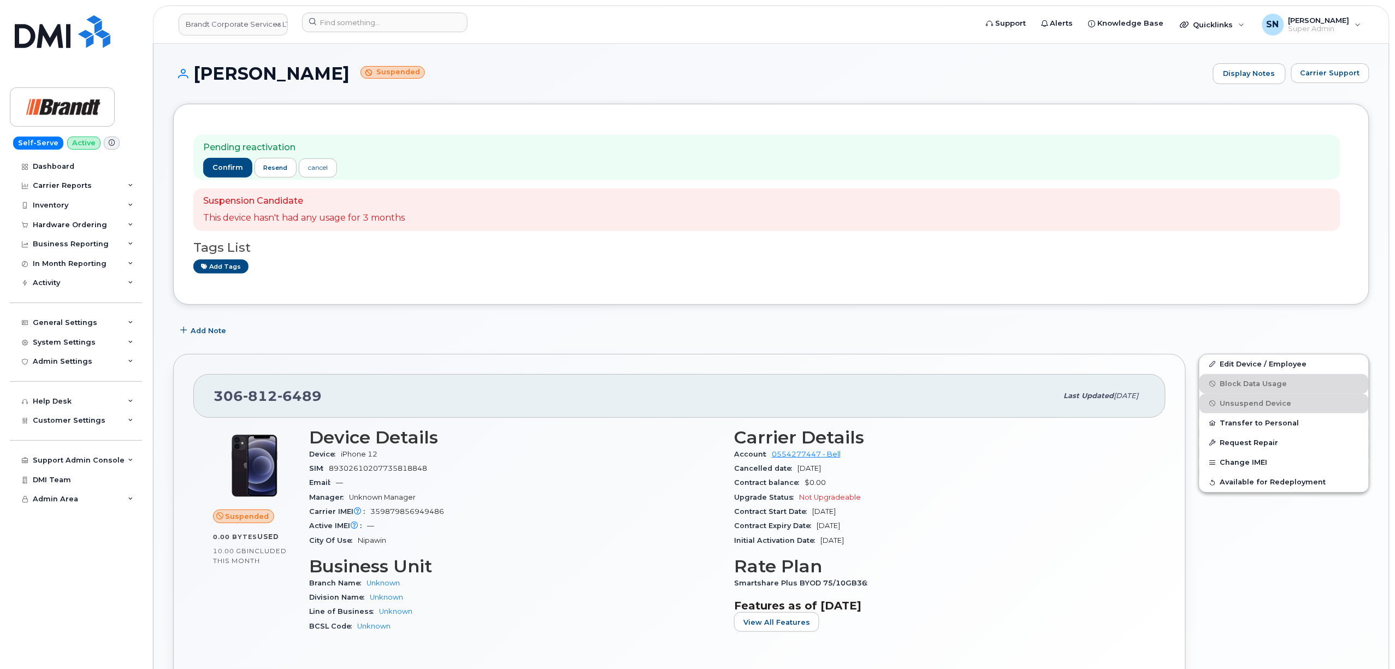
click at [382, 326] on div "Add Note" at bounding box center [771, 331] width 1196 height 20
click at [1349, 75] on span "Carrier Support" at bounding box center [1330, 73] width 60 height 10
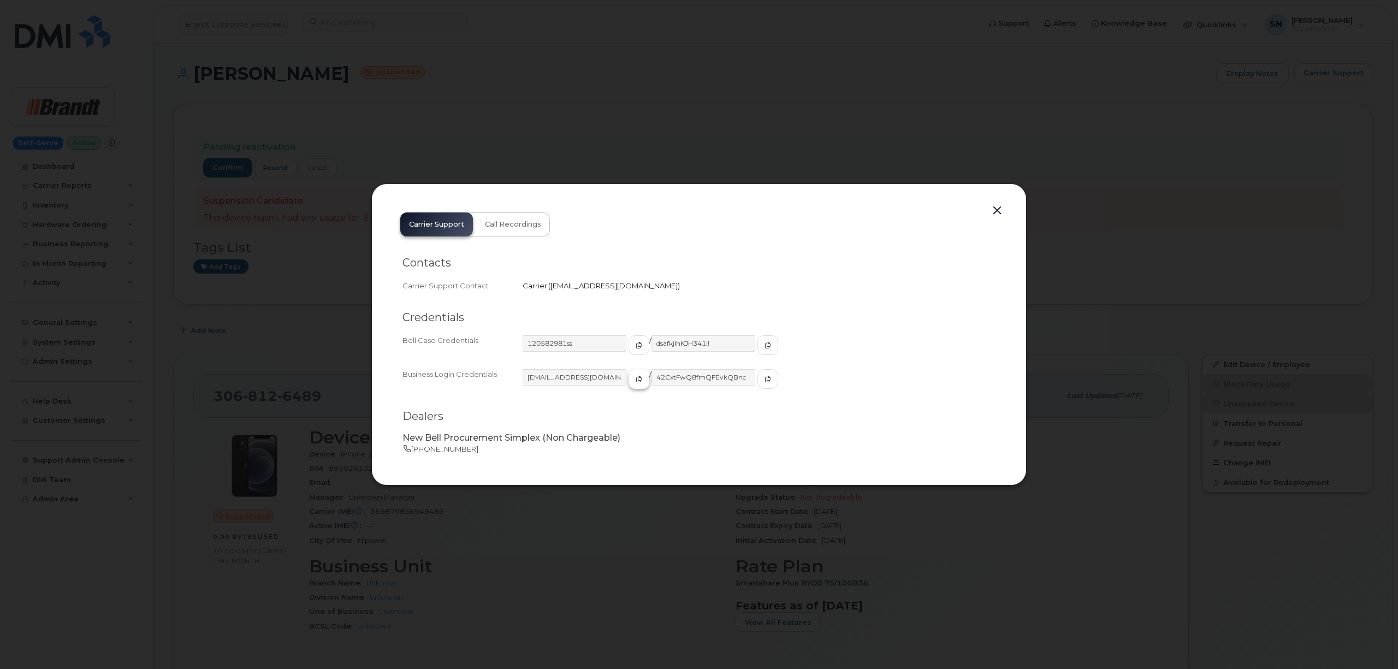
click at [636, 378] on icon "button" at bounding box center [639, 379] width 7 height 7
drag, startPoint x: 755, startPoint y: 386, endPoint x: 748, endPoint y: 379, distance: 9.3
click at [748, 379] on div "42CxtFwQ8fmQFEvkQBnc" at bounding box center [715, 383] width 127 height 29
click at [765, 379] on icon "button" at bounding box center [768, 379] width 7 height 7
drag, startPoint x: 994, startPoint y: 210, endPoint x: 982, endPoint y: 208, distance: 12.8
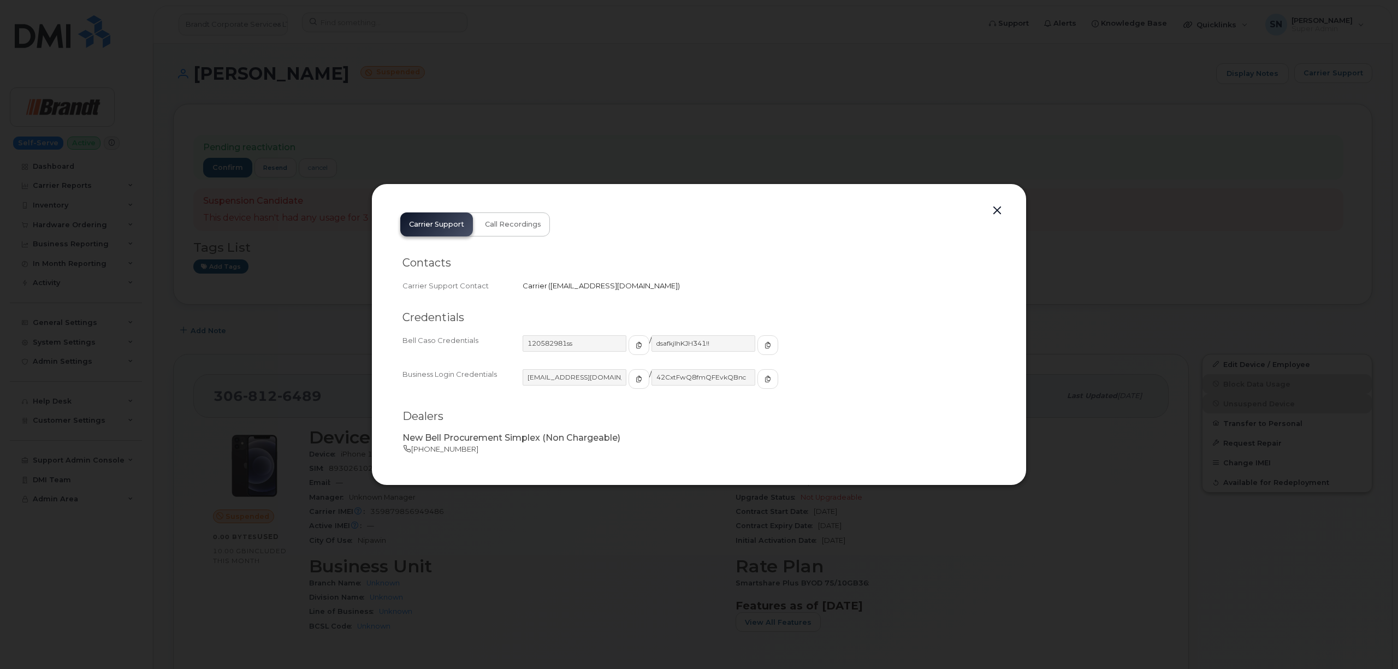
click at [994, 210] on button "button" at bounding box center [997, 210] width 16 height 15
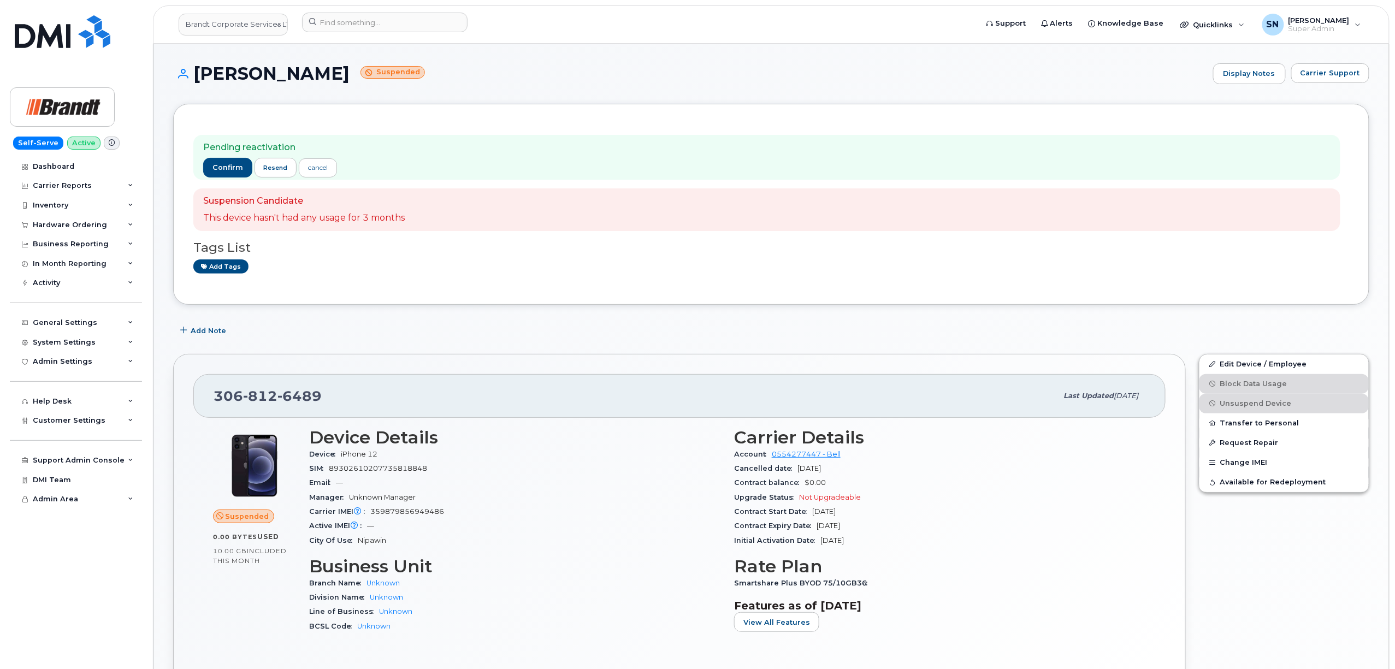
click at [472, 286] on div "Pending reactivation confirm resend cancel Suspension Candidate This device has…" at bounding box center [771, 204] width 1196 height 201
drag, startPoint x: 216, startPoint y: 395, endPoint x: 320, endPoint y: 393, distance: 103.8
click at [320, 393] on div "[PHONE_NUMBER]" at bounding box center [636, 396] width 844 height 23
copy span "[PHONE_NUMBER]"
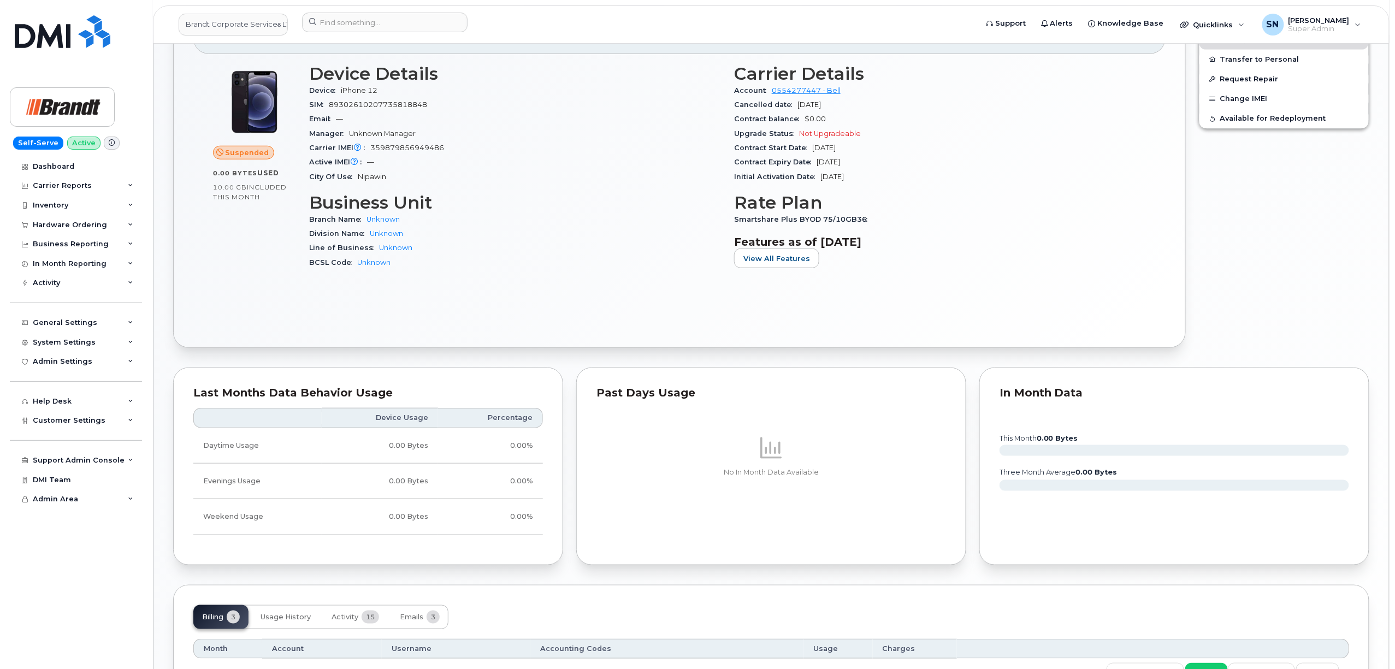
scroll to position [529, 0]
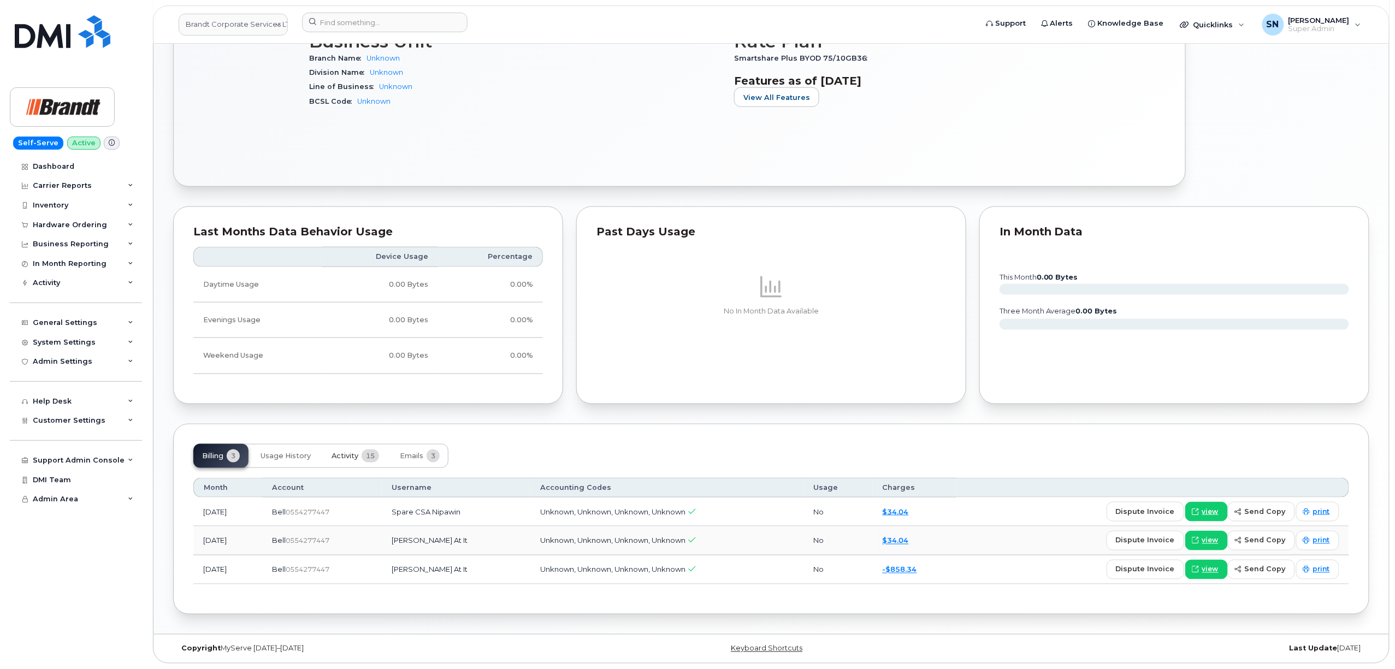
click at [346, 452] on span "Activity" at bounding box center [345, 456] width 27 height 9
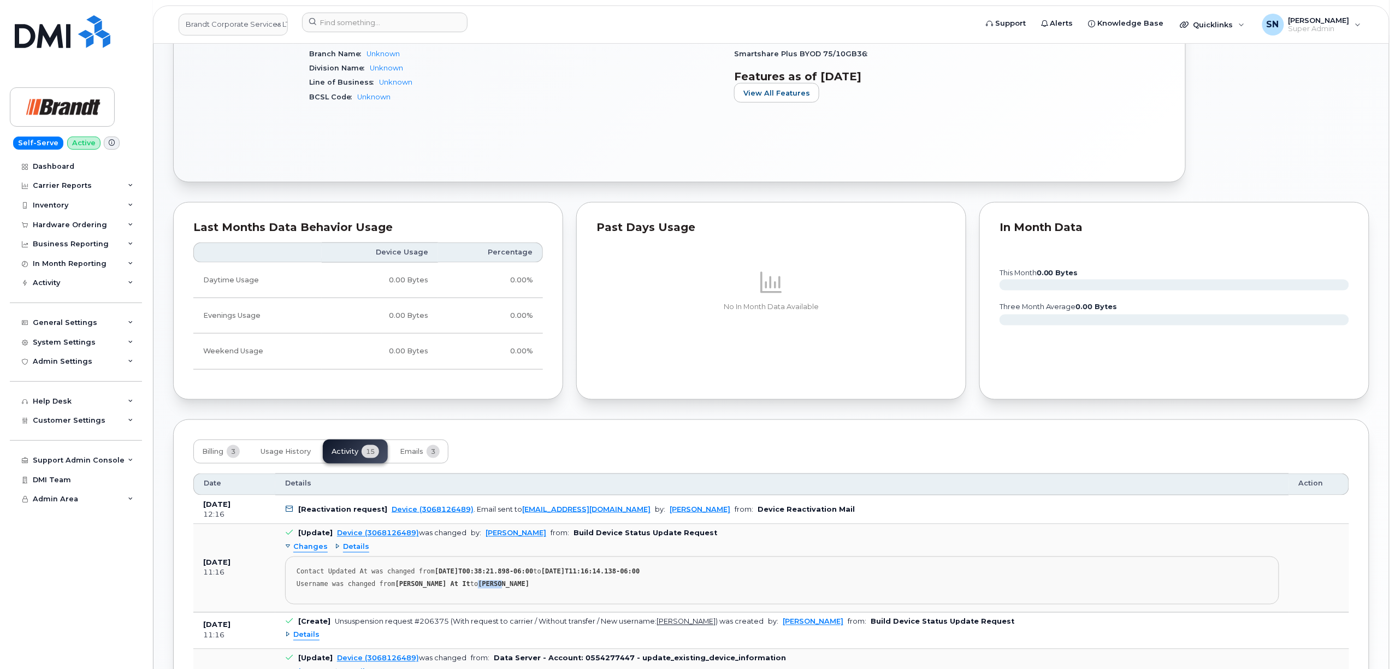
drag, startPoint x: 473, startPoint y: 588, endPoint x: 495, endPoint y: 593, distance: 22.4
click at [495, 593] on pre "Contact Updated At was changed from 2025-09-12T00:38:21.898-06:00 to 2025-09-15…" at bounding box center [782, 581] width 994 height 48
copy strong "Joshua"
click at [540, 604] on pre "Contact Updated At was changed from 2025-09-12T00:38:21.898-06:00 to 2025-09-15…" at bounding box center [782, 581] width 994 height 48
drag, startPoint x: 499, startPoint y: 588, endPoint x: 545, endPoint y: 588, distance: 45.9
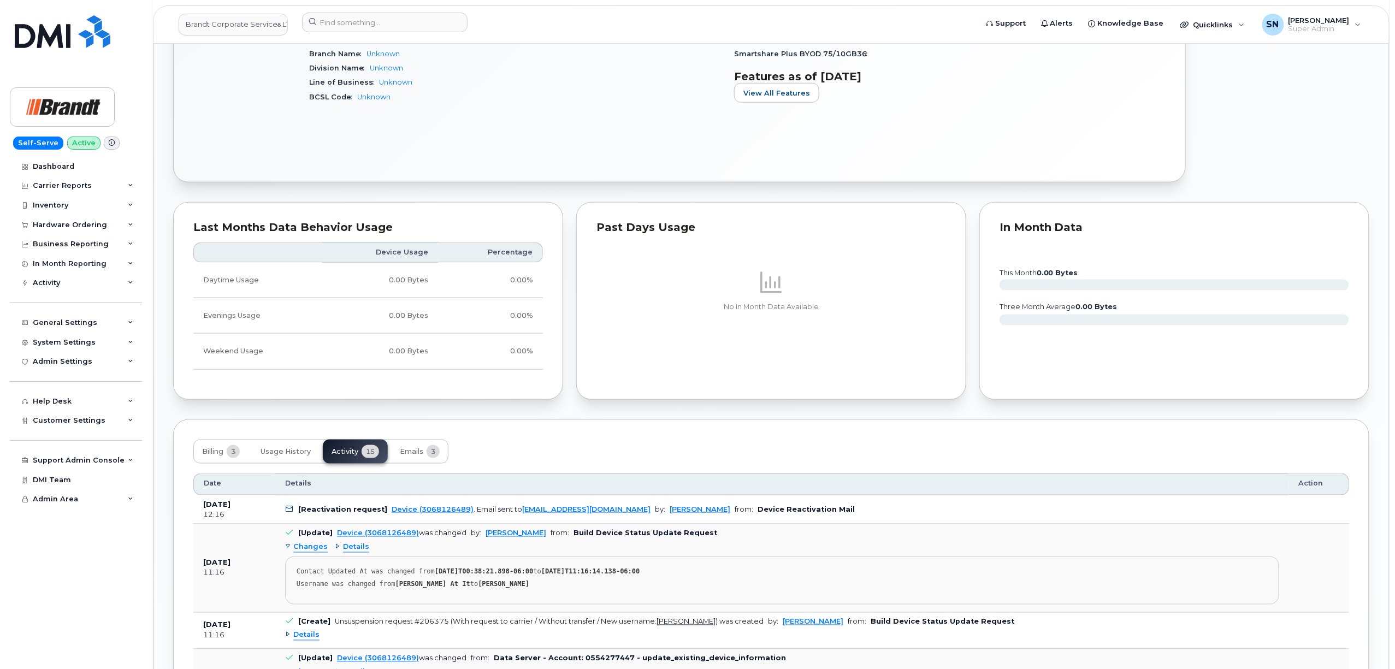
click at [545, 588] on div "Username was changed from Les Mcdougall At It to Joshua De Hamilton" at bounding box center [782, 585] width 971 height 8
copy strong "De Hamilton"
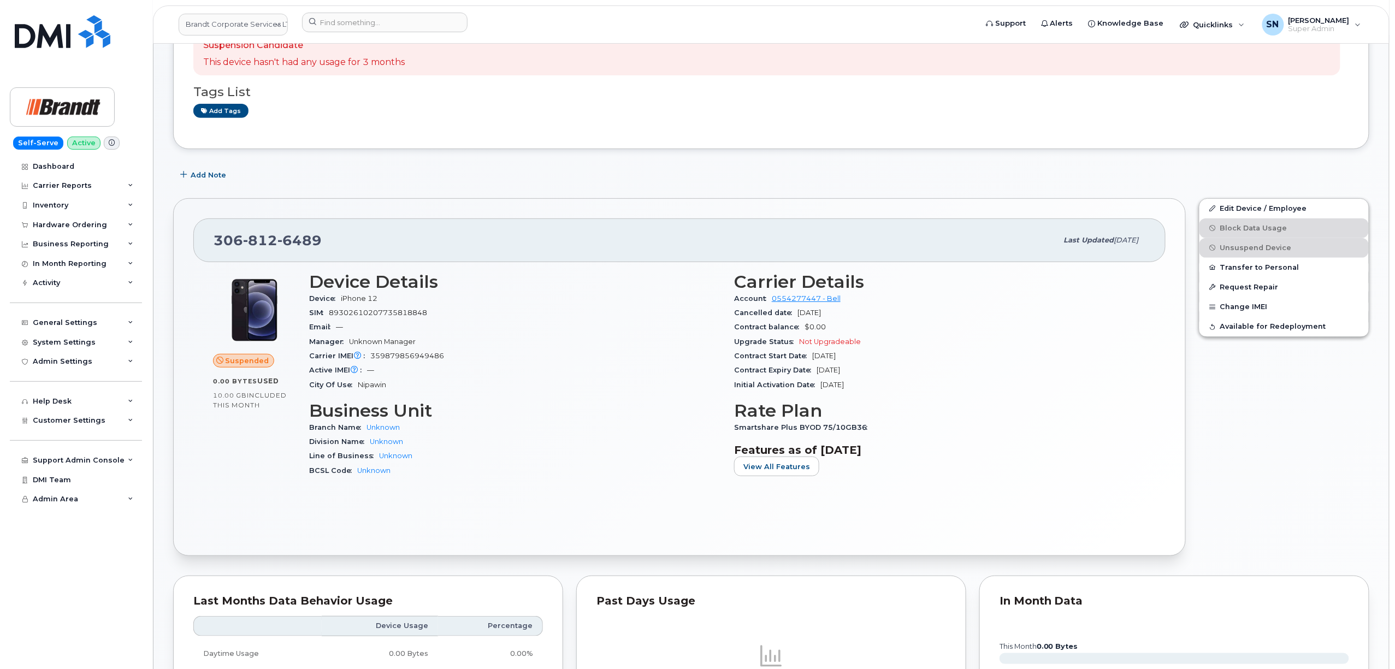
scroll to position [20, 0]
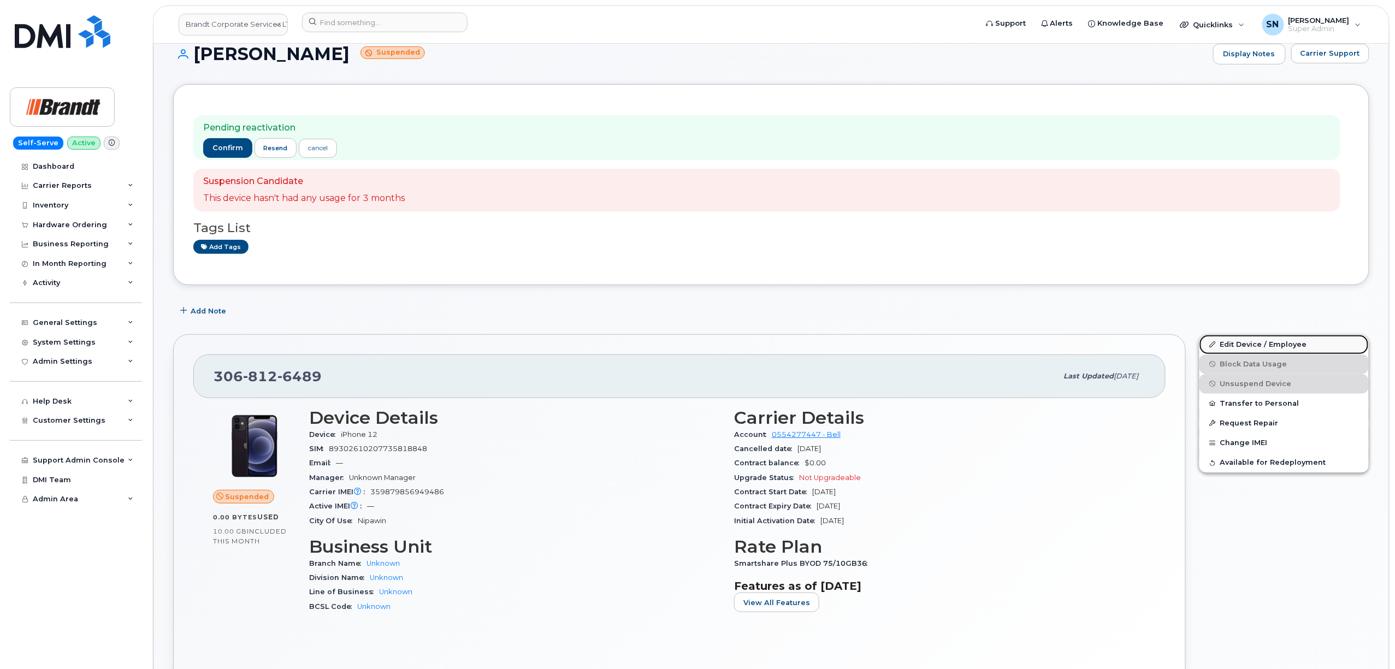
click at [1264, 343] on link "Edit Device / Employee" at bounding box center [1283, 345] width 169 height 20
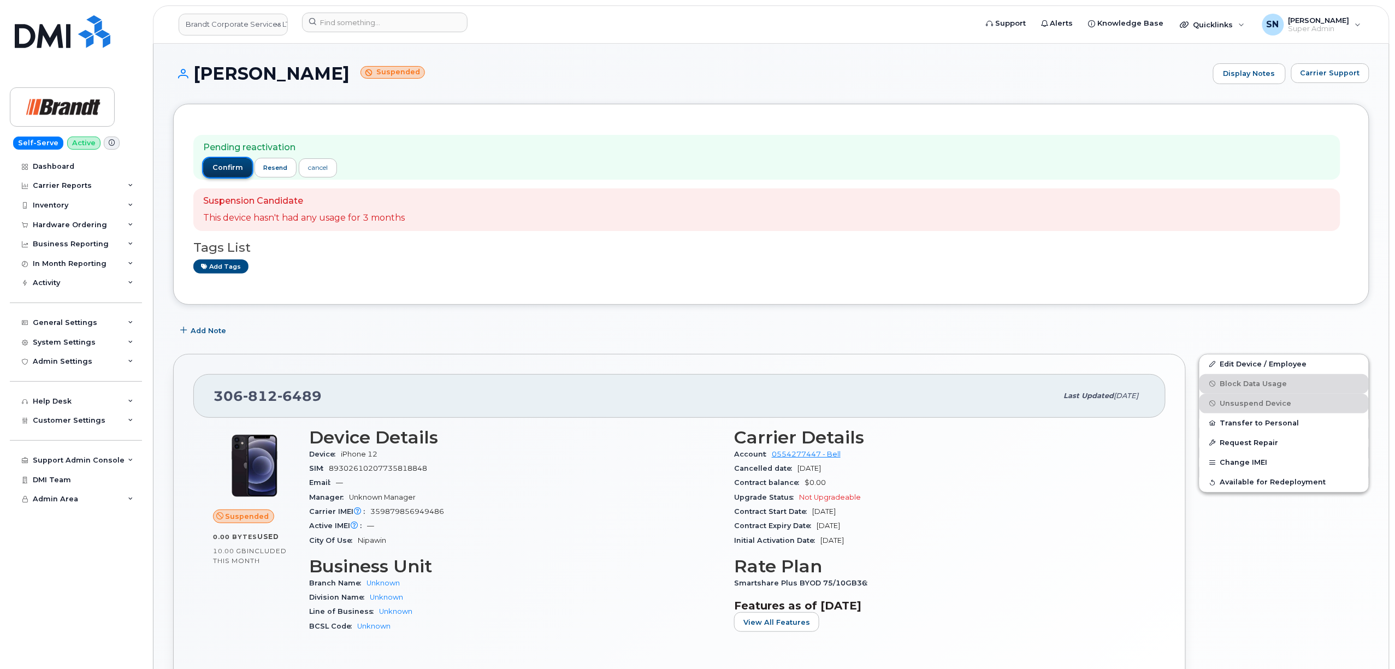
click at [226, 168] on span "confirm" at bounding box center [227, 168] width 31 height 10
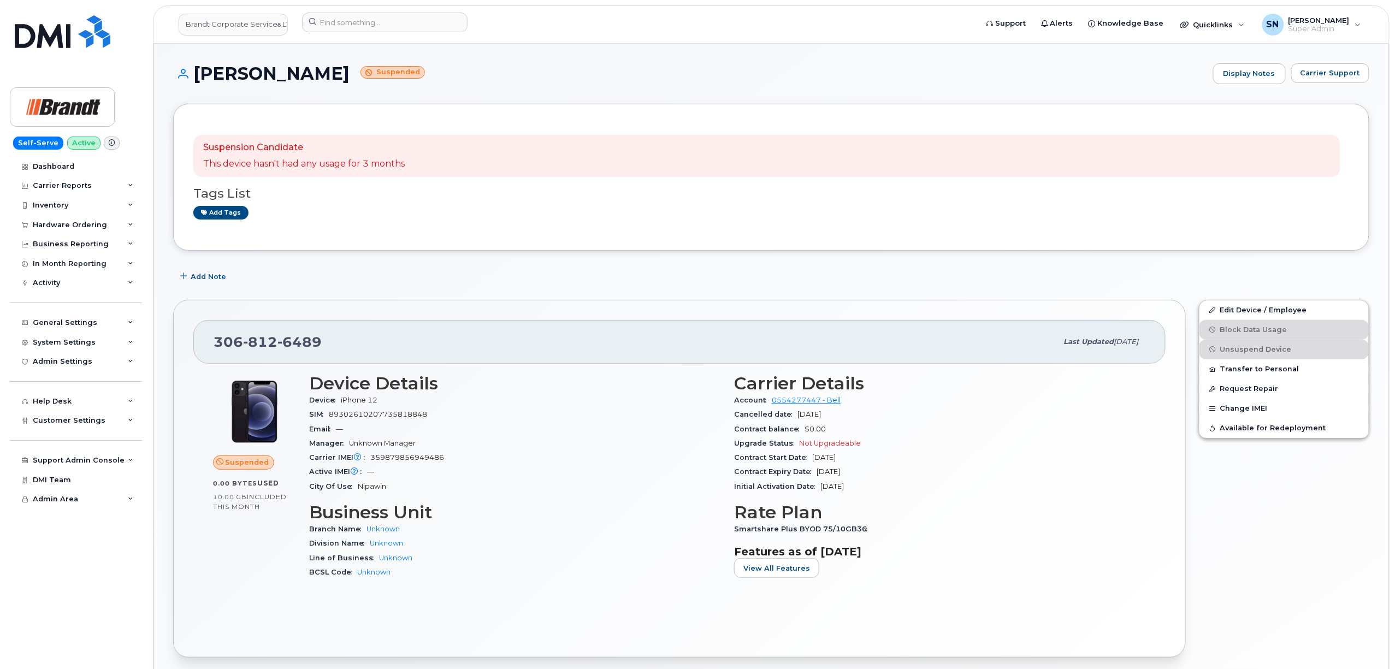
drag, startPoint x: 196, startPoint y: 64, endPoint x: 375, endPoint y: 71, distance: 179.3
click at [375, 71] on h1 "Joshua De Hamilton Suspended" at bounding box center [690, 73] width 1034 height 19
copy h1 "Joshua De Hamilton"
click at [341, 13] on input at bounding box center [384, 23] width 165 height 20
paste input "2363341743"
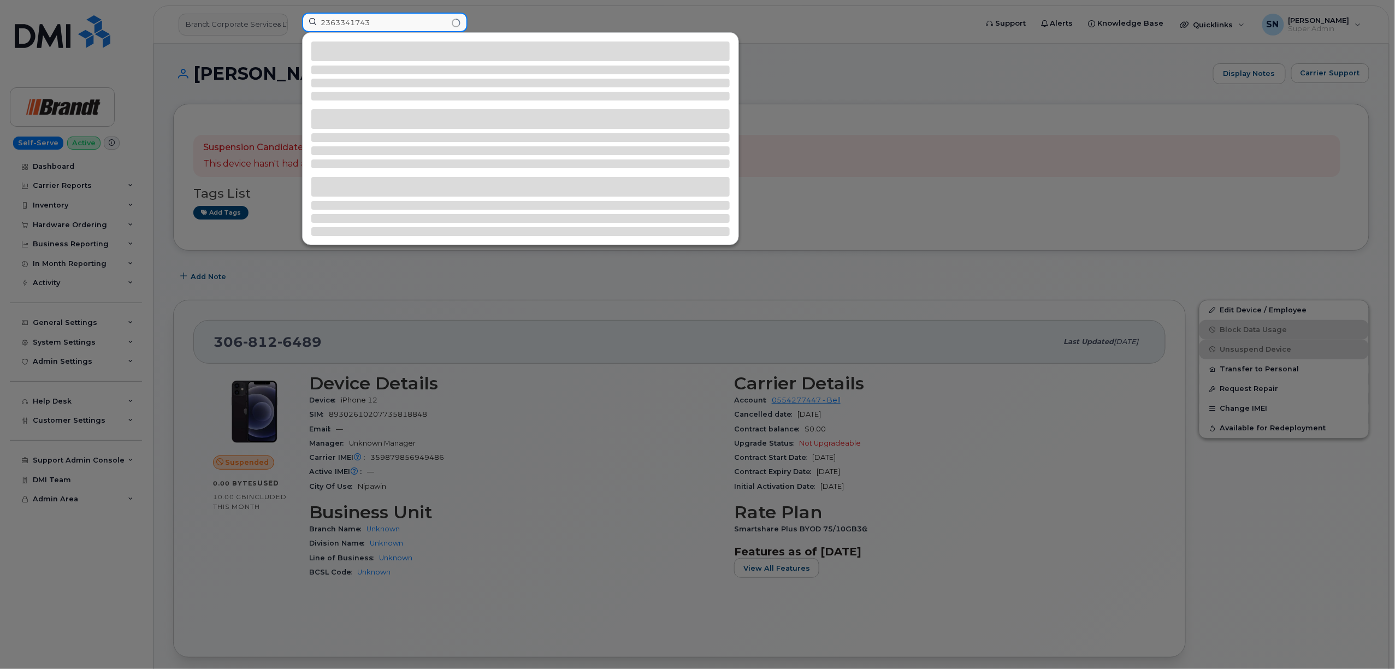
type input "2363341743"
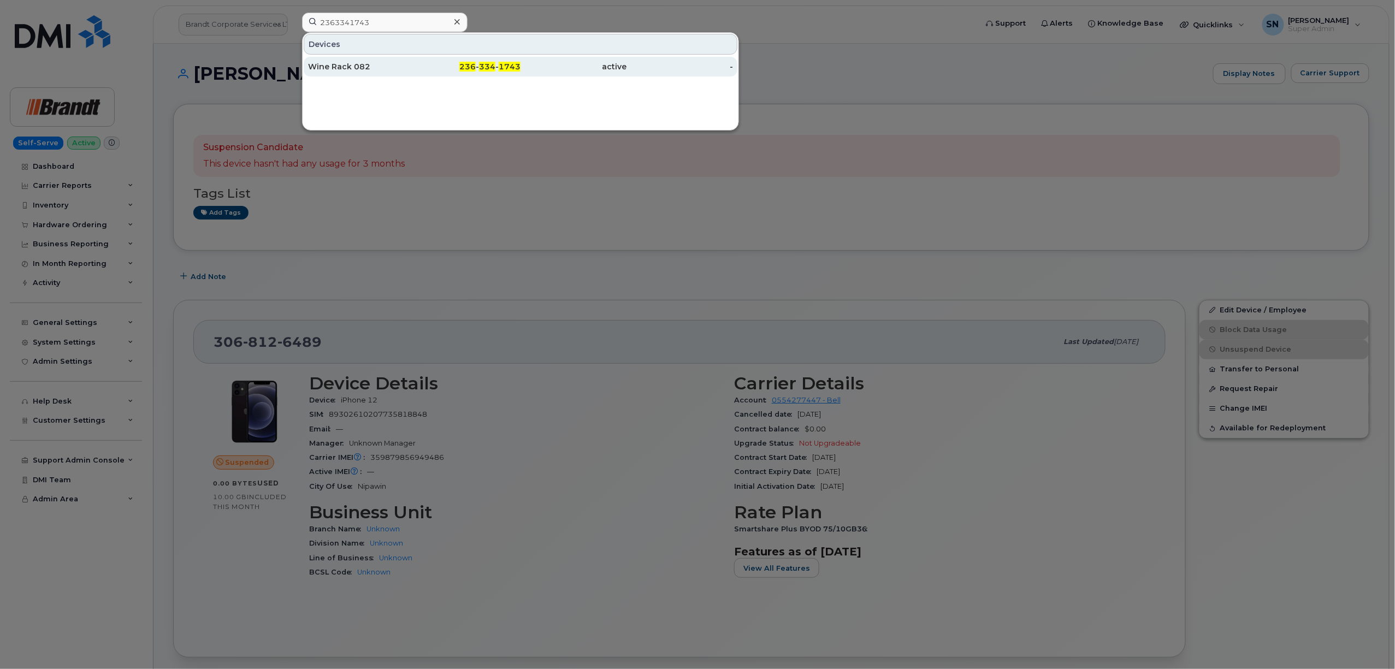
click at [444, 73] on div "236 - 334 - 1743" at bounding box center [468, 67] width 107 height 20
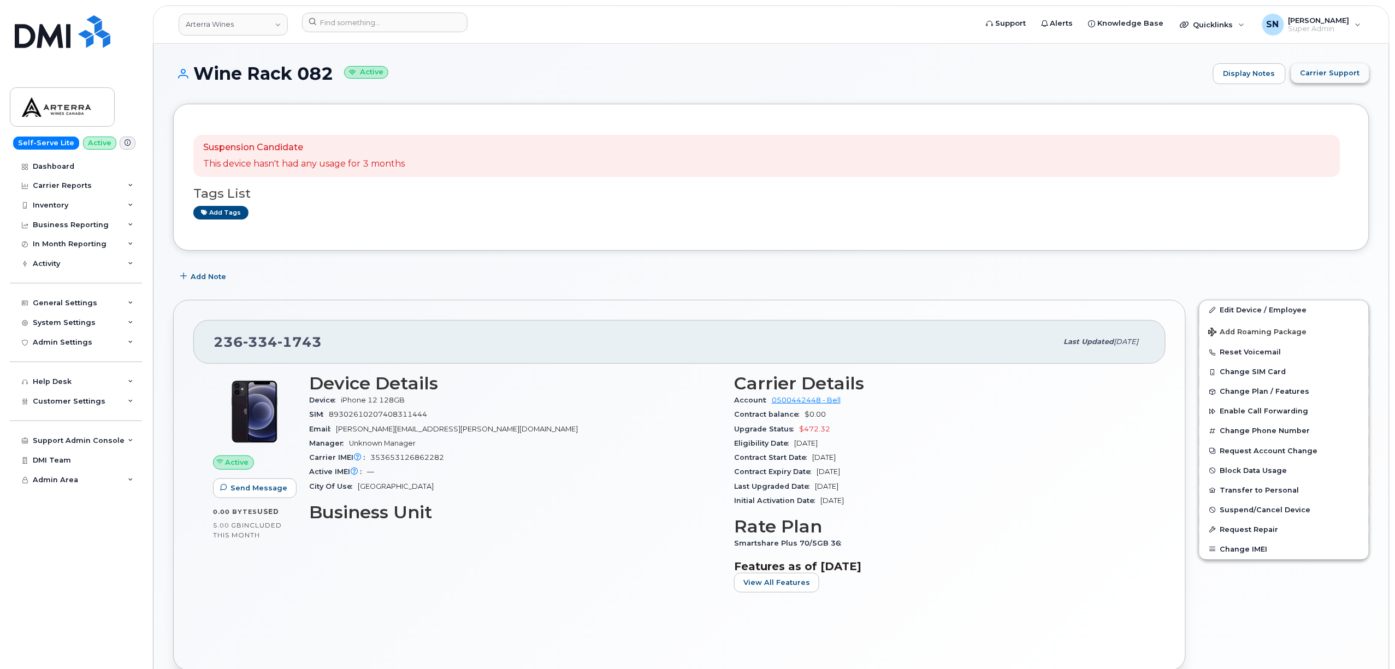
click at [1316, 75] on span "Carrier Support" at bounding box center [1330, 73] width 60 height 10
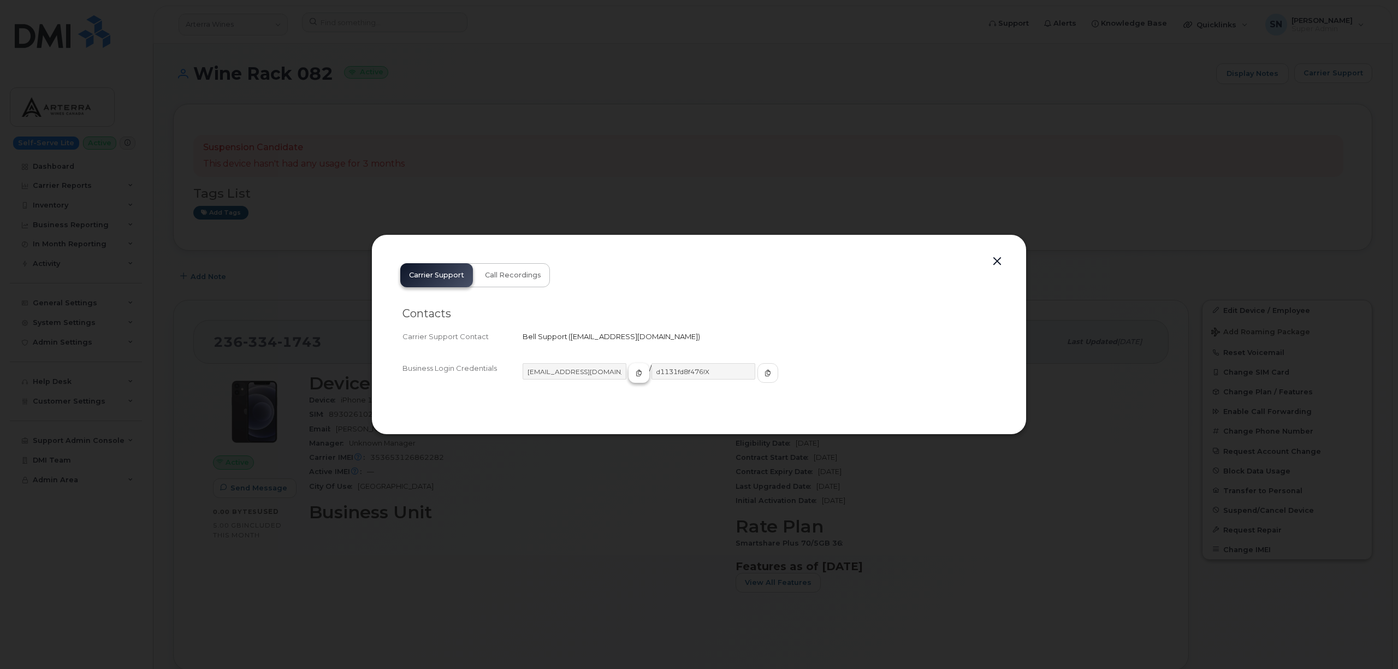
click at [636, 374] on icon "button" at bounding box center [639, 373] width 7 height 7
drag, startPoint x: 744, startPoint y: 374, endPoint x: 656, endPoint y: 387, distance: 89.0
click at [763, 374] on icon "button" at bounding box center [766, 373] width 7 height 7
click at [994, 258] on button "button" at bounding box center [996, 261] width 16 height 15
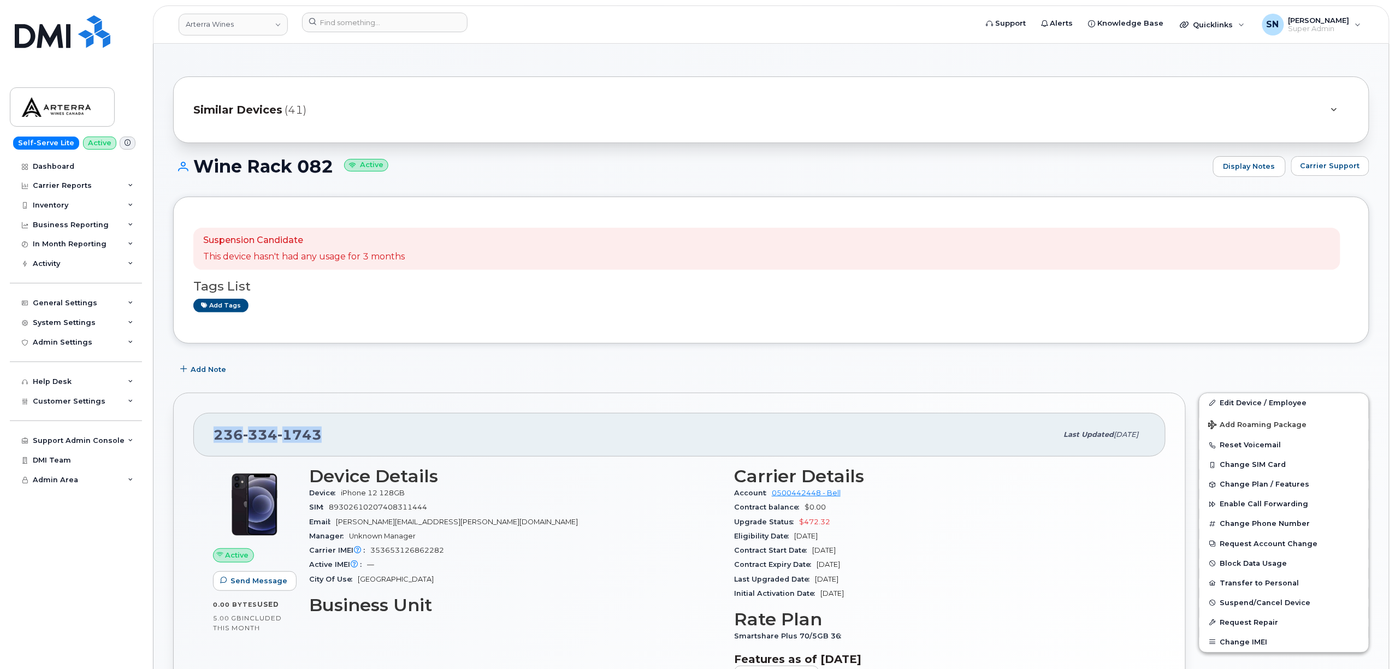
drag, startPoint x: 212, startPoint y: 436, endPoint x: 250, endPoint y: 426, distance: 39.5
click at [333, 445] on div "236 334 1743 Last updated Sep 15, 2025" at bounding box center [679, 435] width 972 height 44
copy span "236 334 1743"
drag, startPoint x: 203, startPoint y: 166, endPoint x: 343, endPoint y: 171, distance: 139.9
click at [343, 171] on h1 "Wine Rack 082 Active" at bounding box center [690, 166] width 1034 height 19
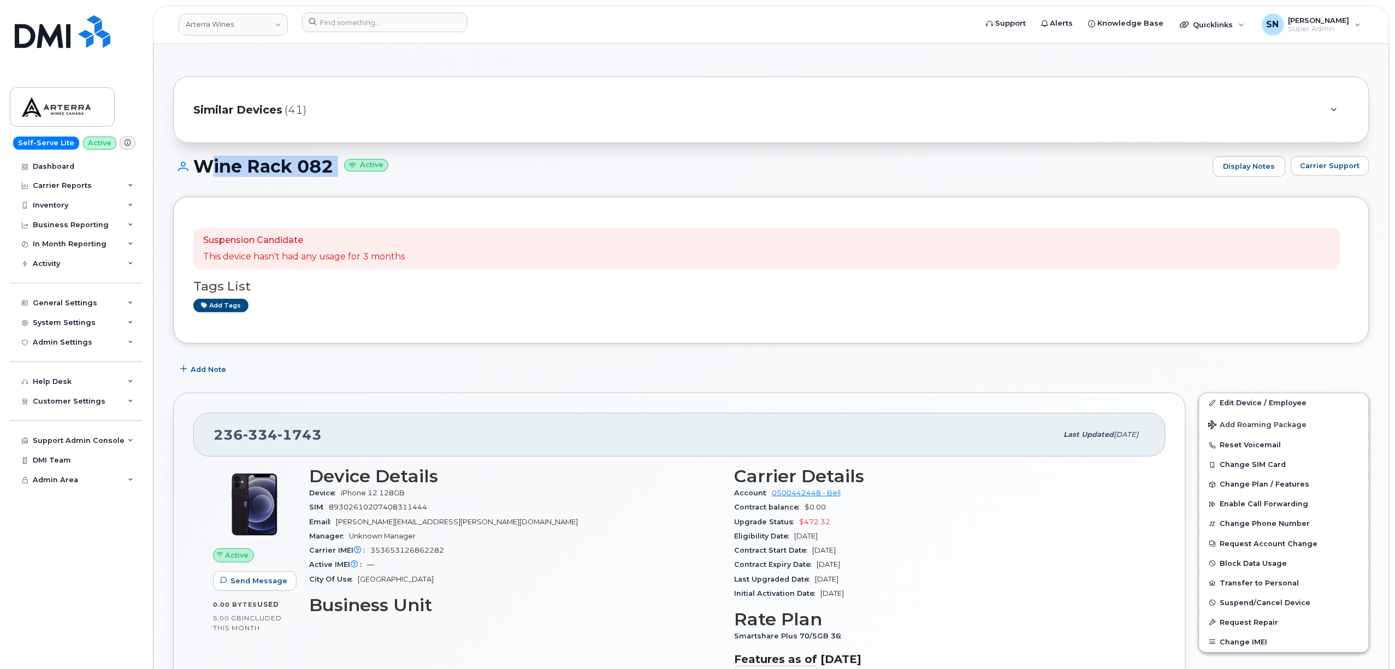
copy h1 "Wine Rack 082"
click at [580, 172] on h1 "Wine Rack 082 Active" at bounding box center [690, 166] width 1034 height 19
click at [371, 33] on div at bounding box center [635, 25] width 685 height 24
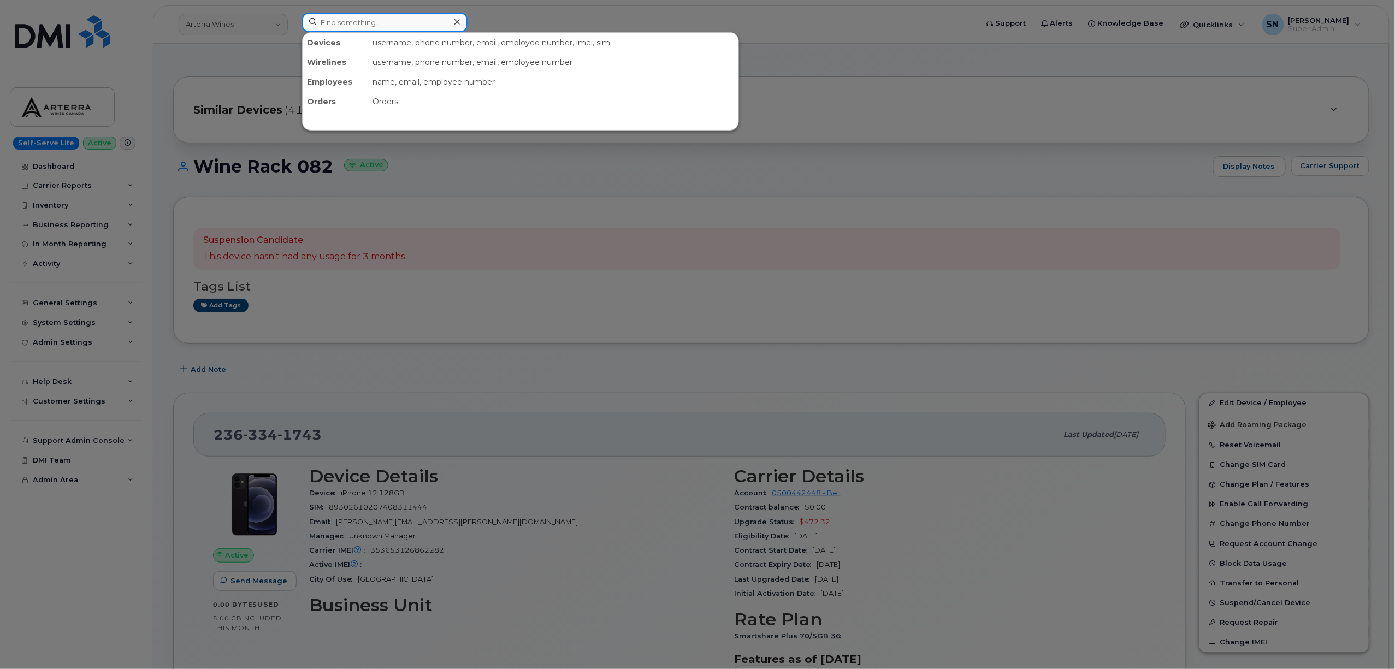
click at [371, 16] on input at bounding box center [384, 23] width 165 height 20
paste input "4034582092"
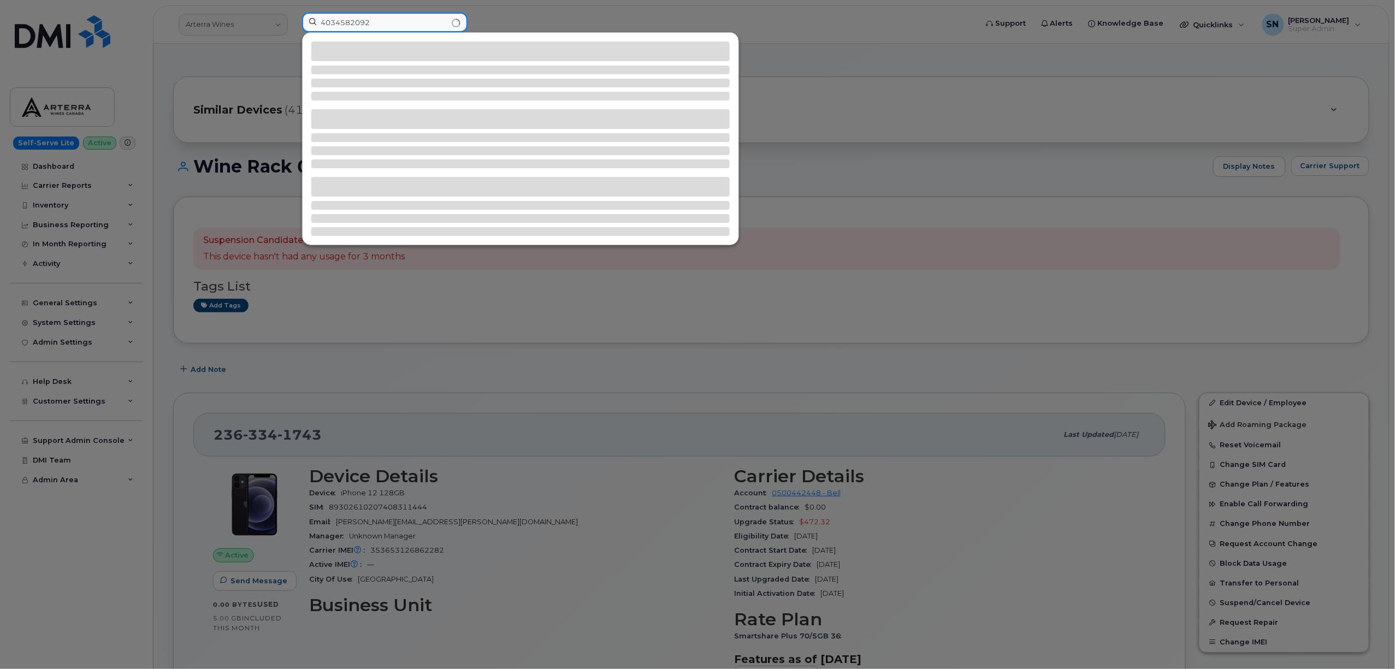
type input "4034582092"
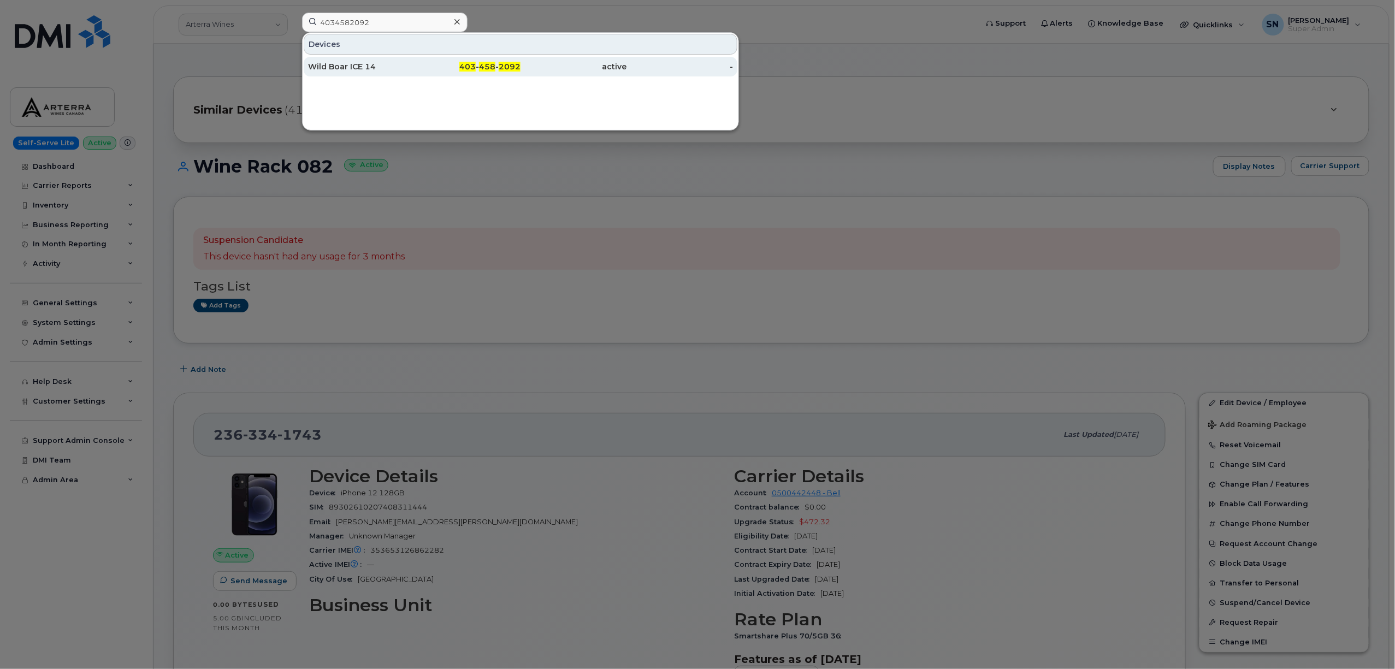
click at [427, 66] on div "403 - 458 - 2092" at bounding box center [468, 66] width 107 height 11
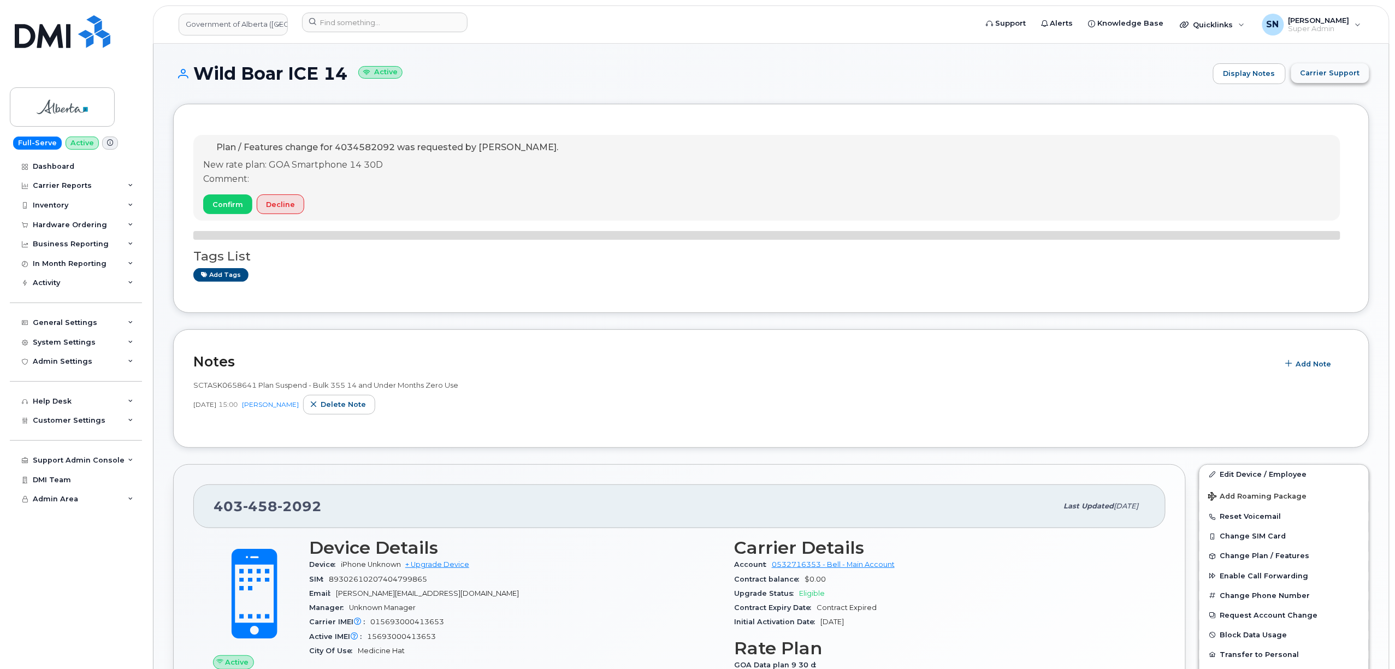
click at [1321, 78] on span "Carrier Support" at bounding box center [1330, 73] width 60 height 10
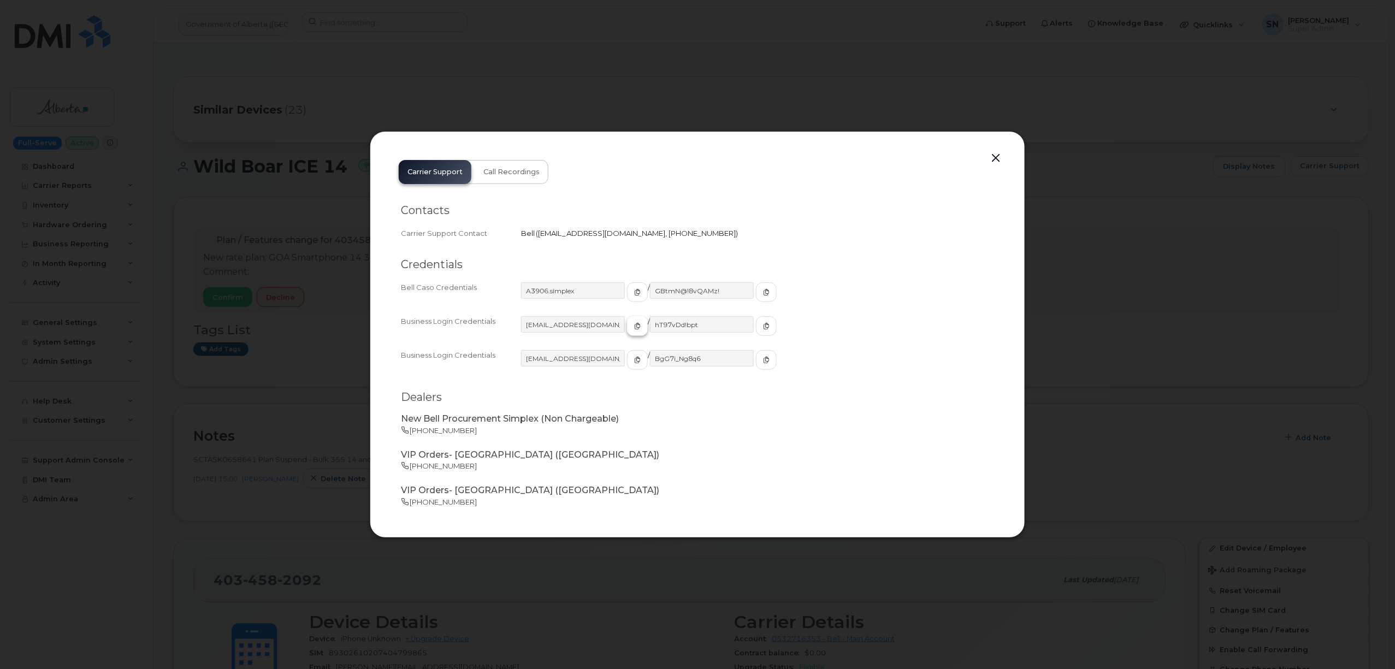
click at [632, 327] on span "button" at bounding box center [637, 326] width 10 height 10
click at [761, 326] on span "button" at bounding box center [766, 326] width 10 height 10
click at [995, 152] on button "button" at bounding box center [996, 158] width 16 height 15
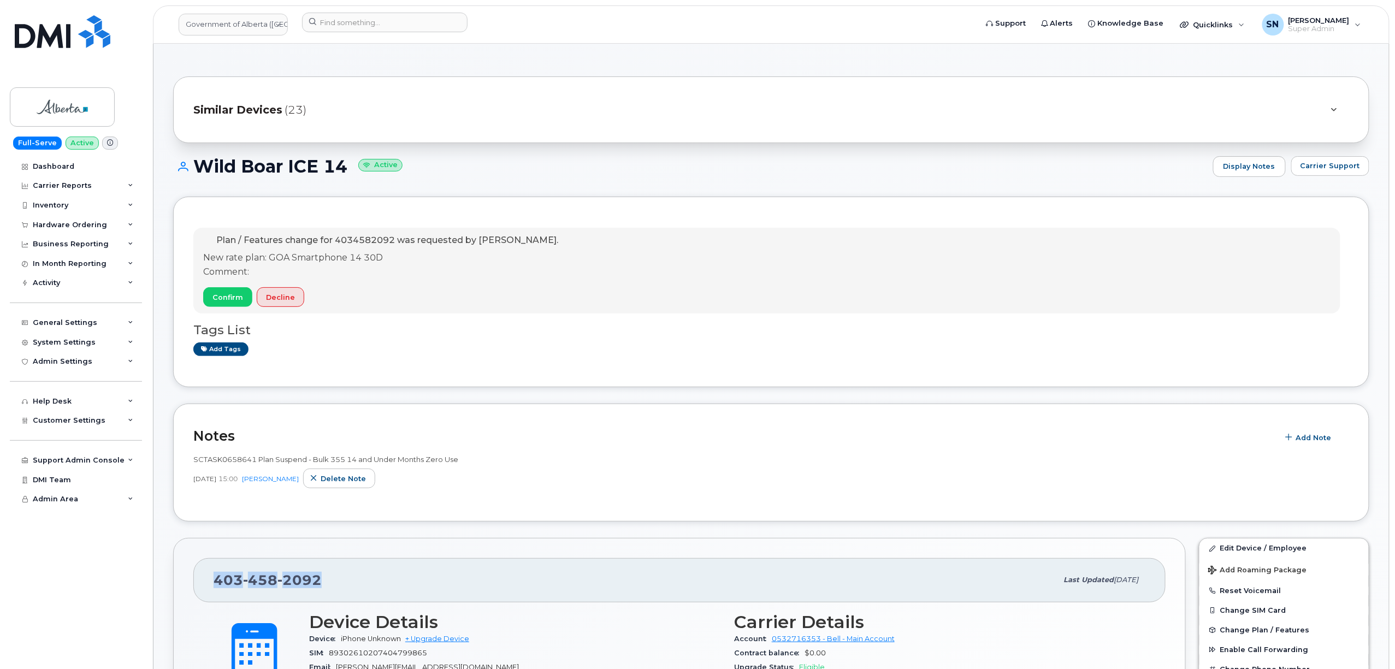
drag, startPoint x: 209, startPoint y: 582, endPoint x: 322, endPoint y: 586, distance: 113.1
click at [322, 586] on div "403 458 2092 Last updated Sep 15, 2025" at bounding box center [679, 580] width 972 height 44
copy span "403 458 2092"
click at [339, 24] on input at bounding box center [384, 23] width 165 height 20
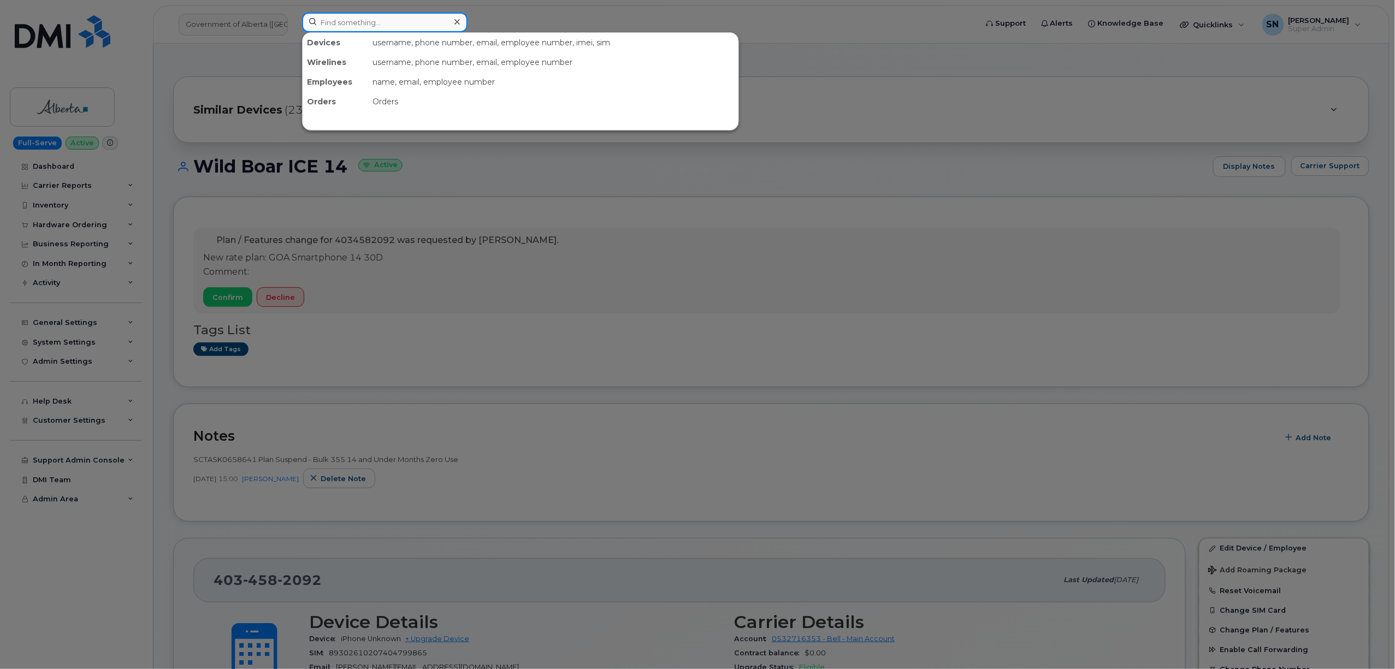
paste input "7807790935"
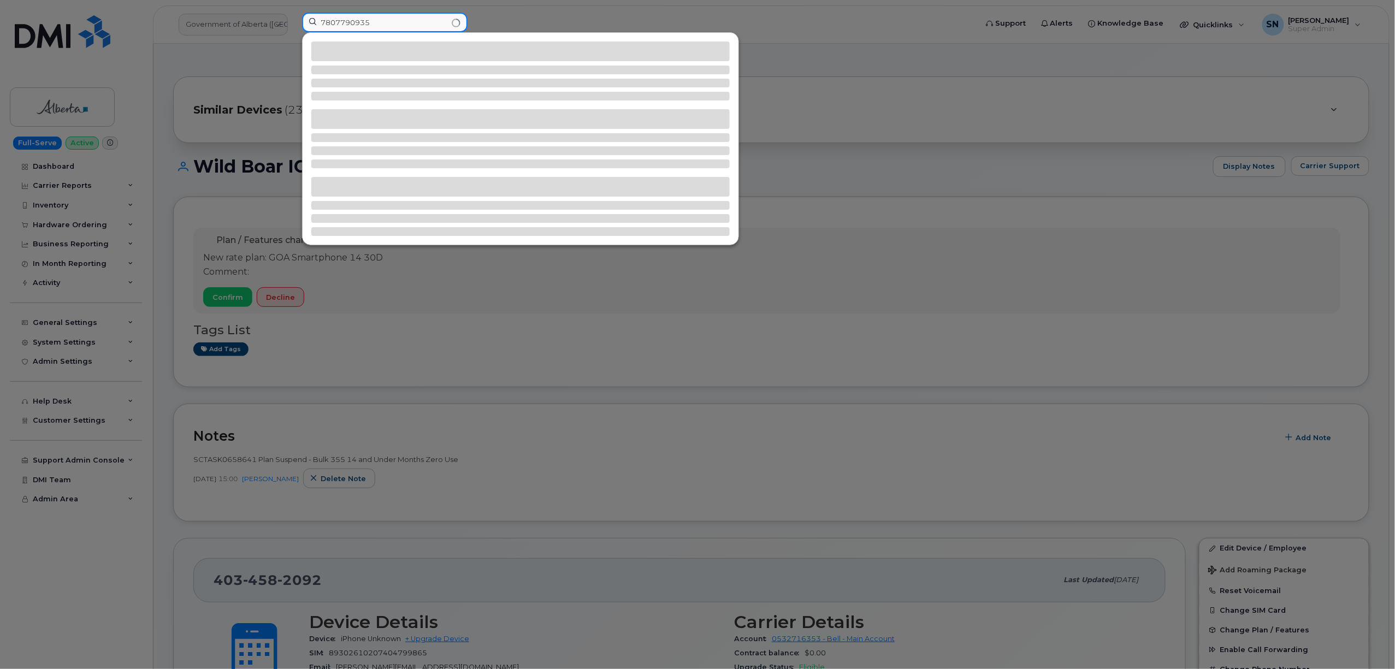
type input "7807790935"
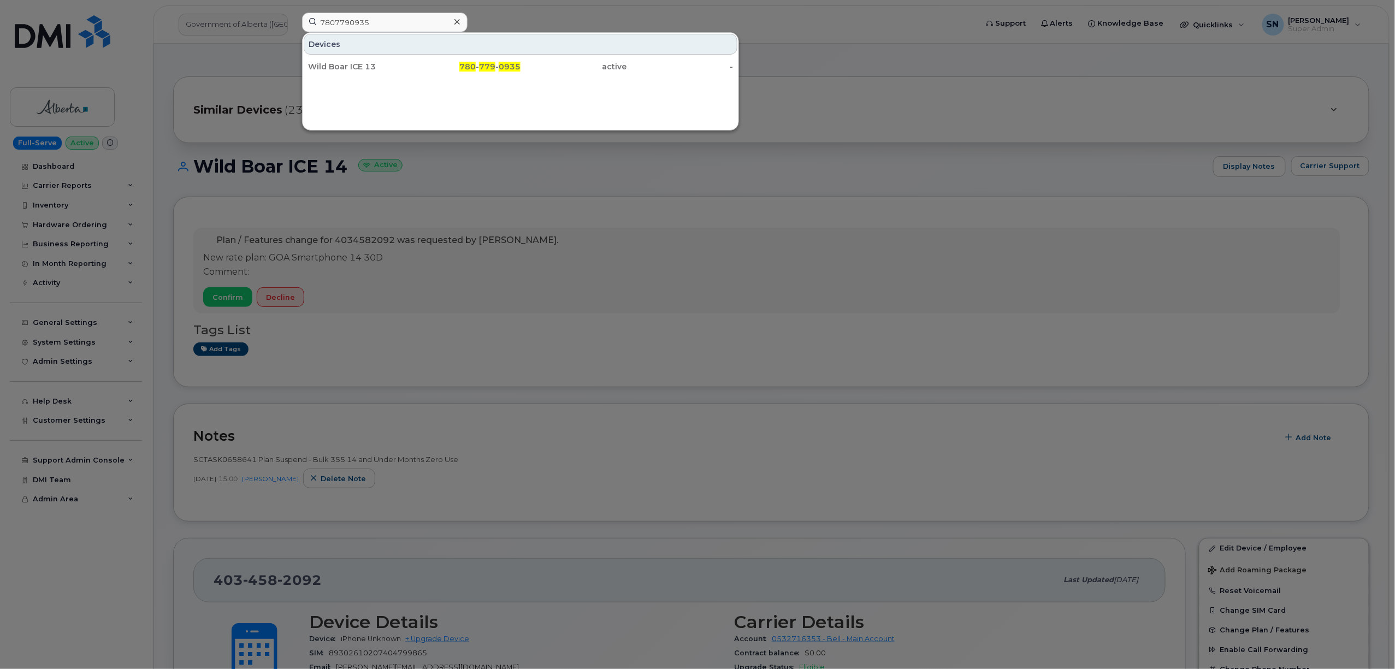
drag, startPoint x: 527, startPoint y: 60, endPoint x: 547, endPoint y: 276, distance: 216.7
click at [527, 60] on div "active" at bounding box center [574, 67] width 107 height 20
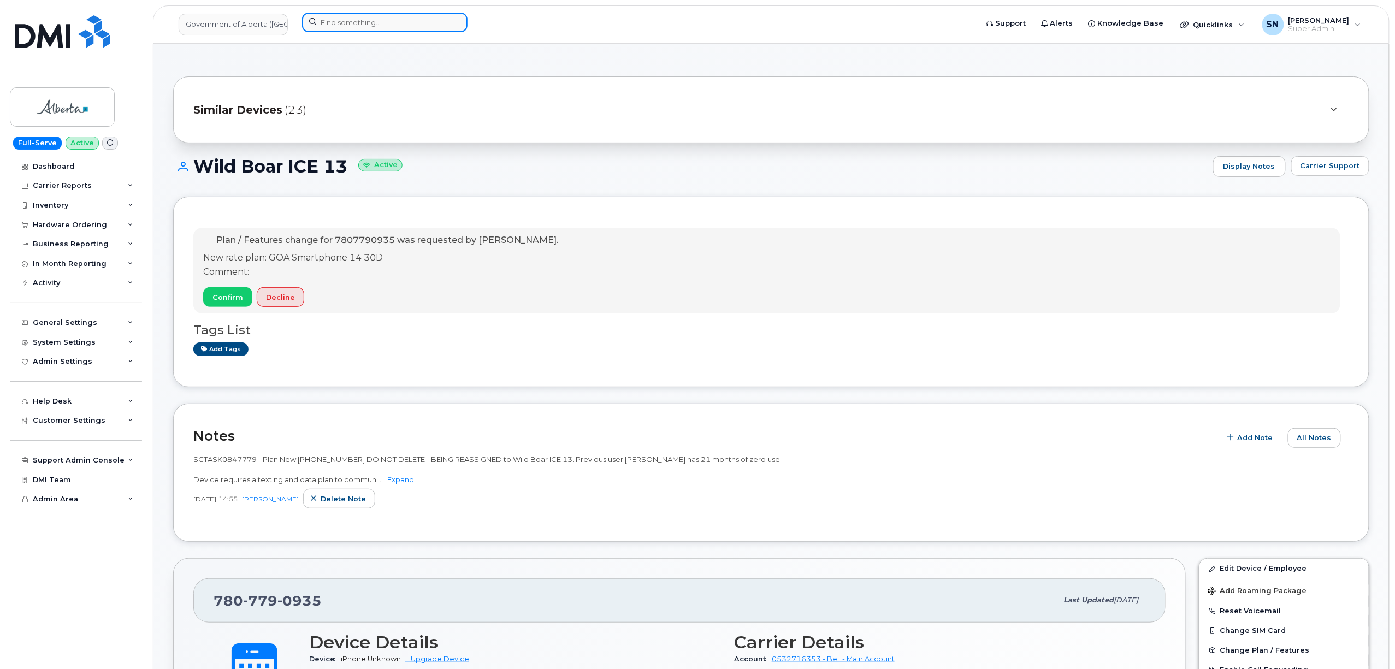
click at [435, 24] on input at bounding box center [384, 23] width 165 height 20
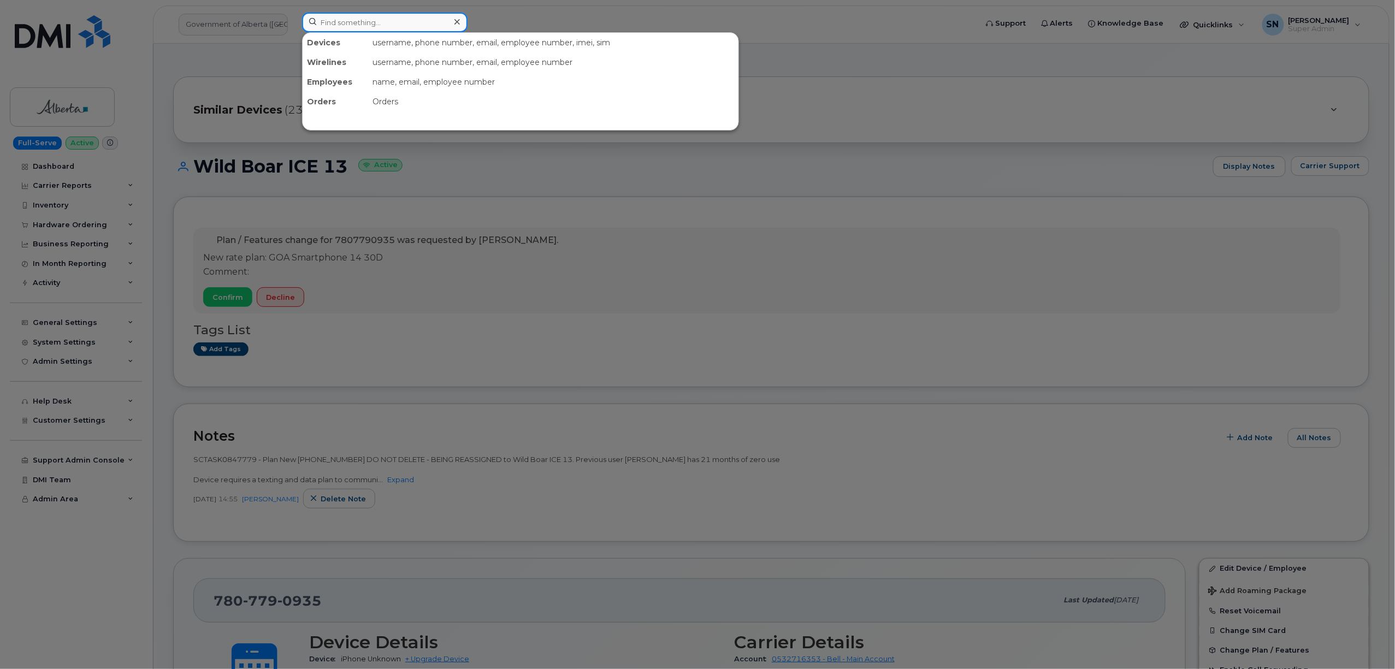
paste input "4035810701"
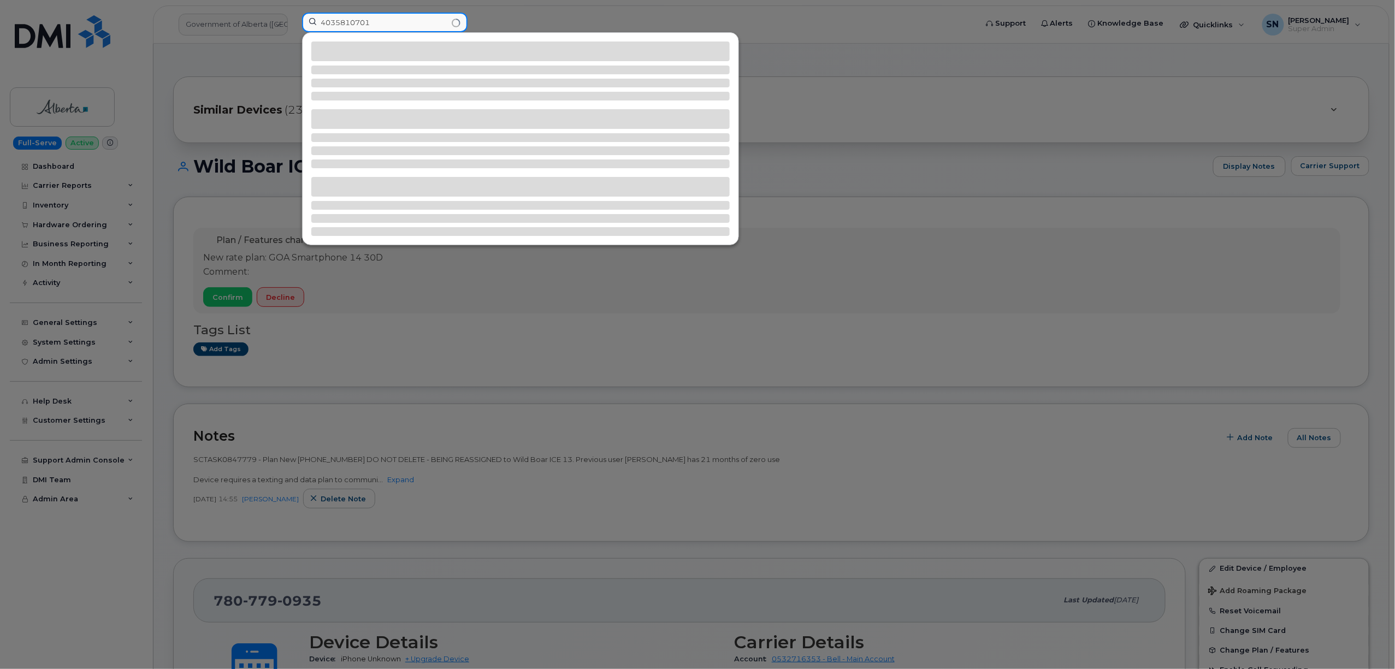
type input "4035810701"
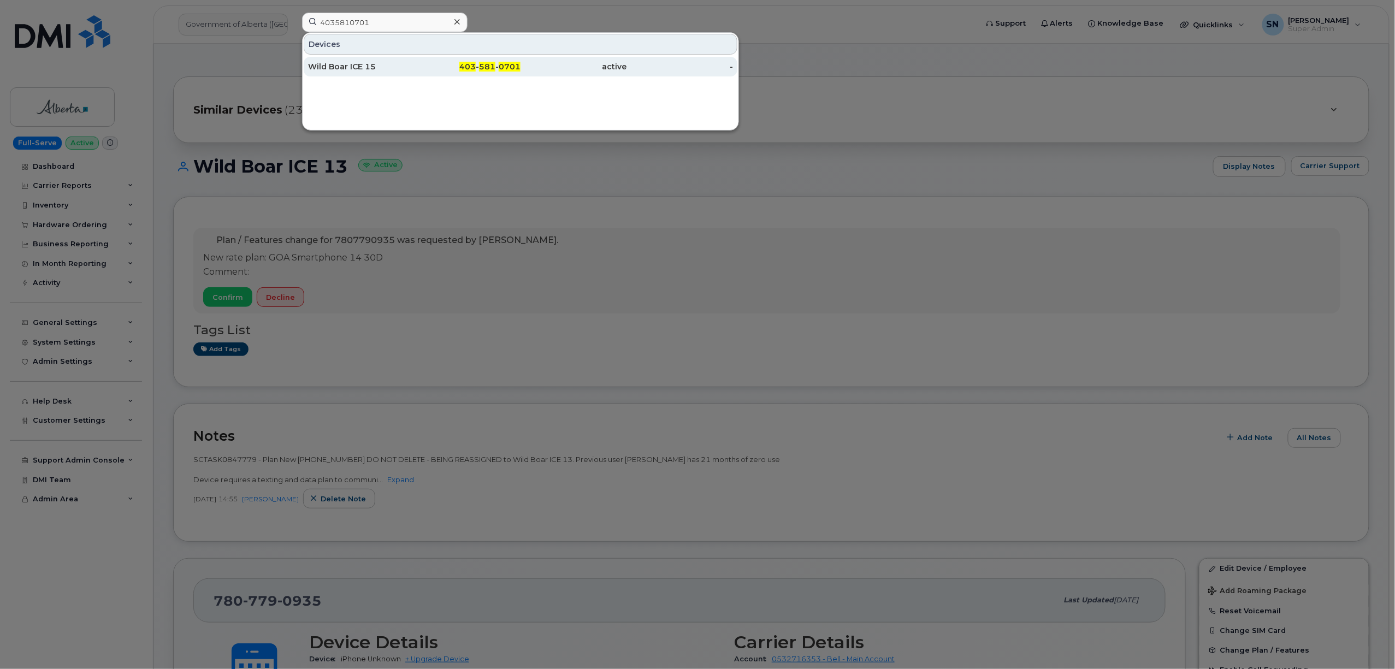
click at [466, 67] on span "403" at bounding box center [467, 67] width 16 height 10
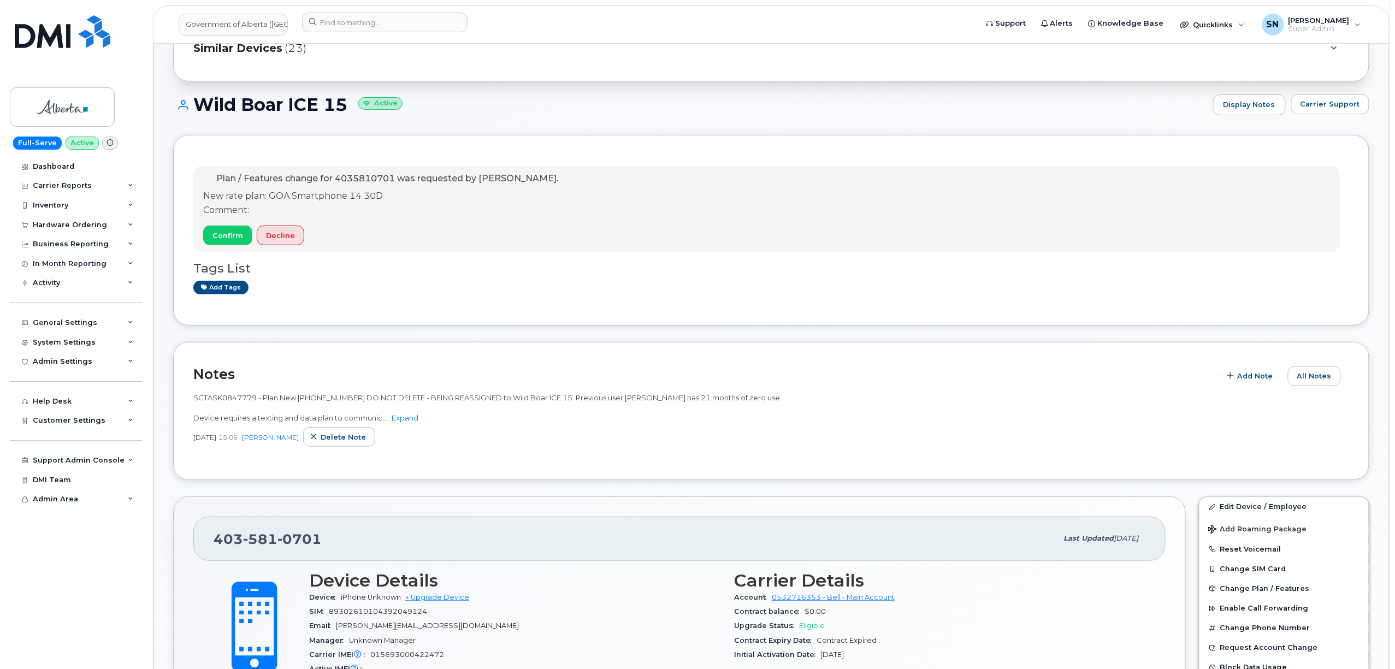
scroll to position [145, 0]
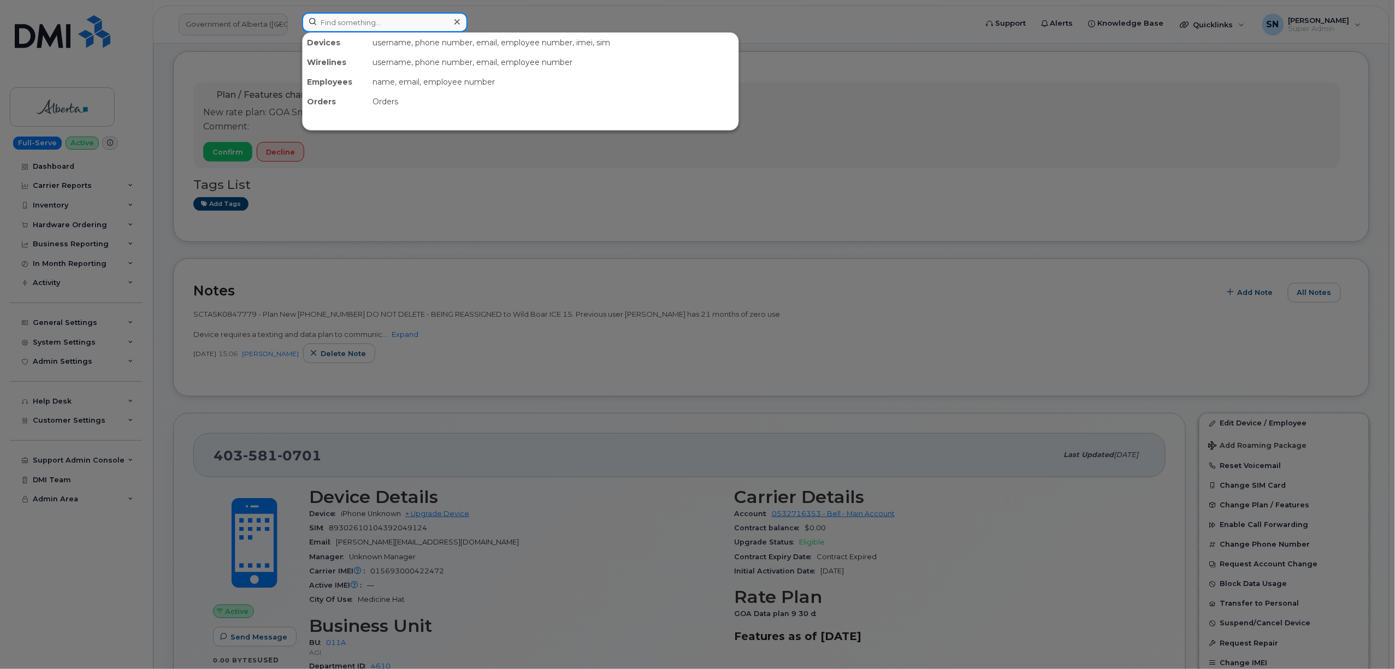
click at [427, 26] on input at bounding box center [384, 23] width 165 height 20
paste input "4036690563"
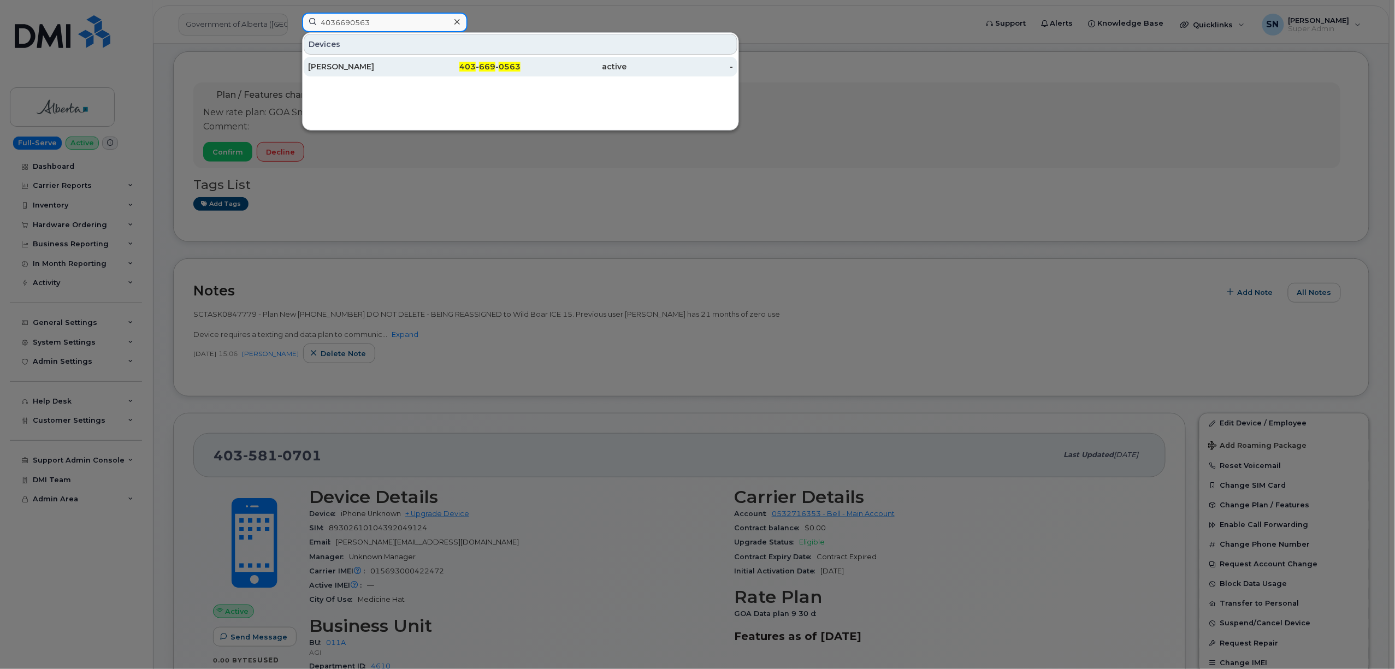
type input "4036690563"
click at [354, 70] on div "[PERSON_NAME]" at bounding box center [361, 66] width 107 height 11
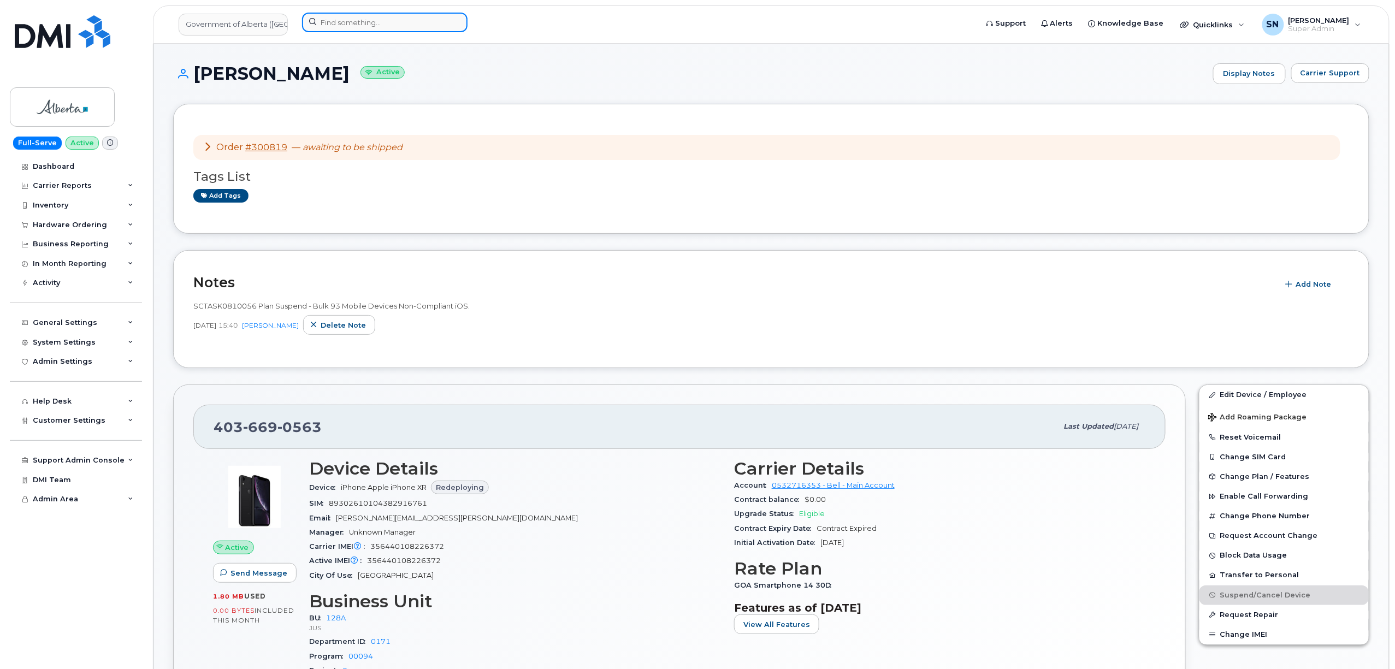
click at [328, 27] on input at bounding box center [384, 23] width 165 height 20
paste input "5873431529"
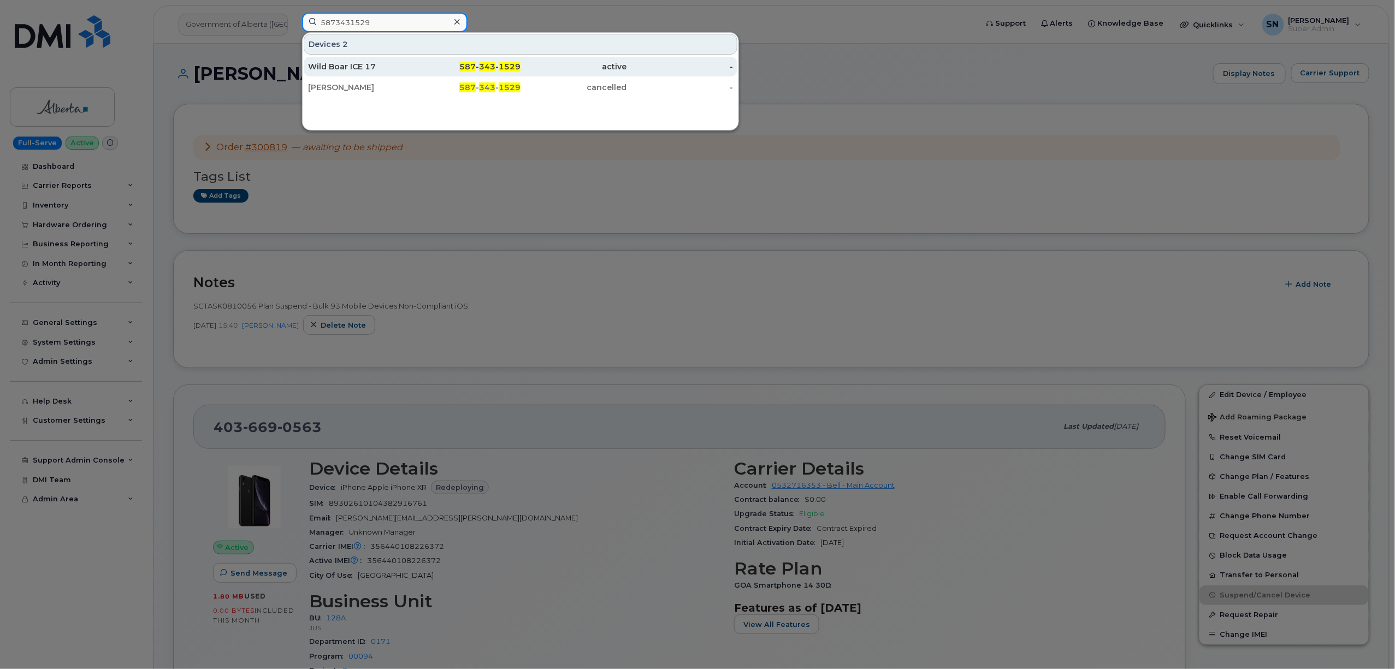
type input "5873431529"
click at [392, 70] on div "Wild Boar ICE 17" at bounding box center [361, 66] width 107 height 11
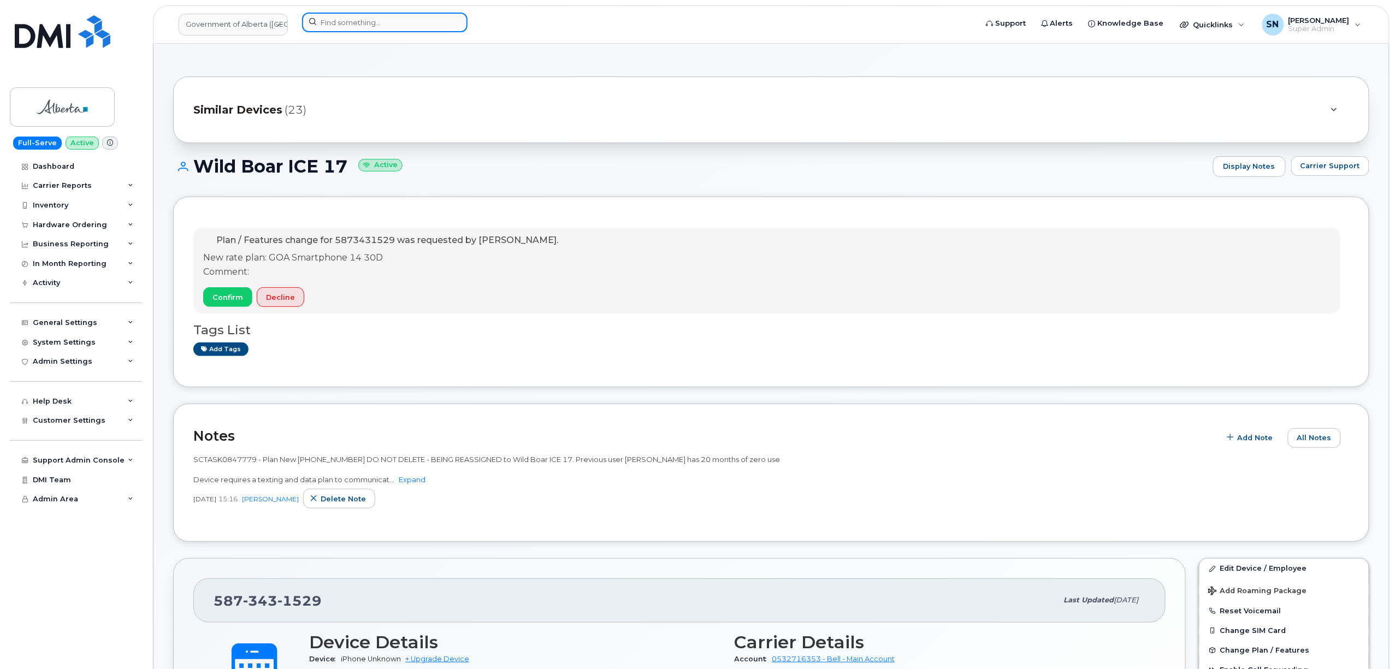
click at [434, 23] on input at bounding box center [384, 23] width 165 height 20
paste input "7788474604"
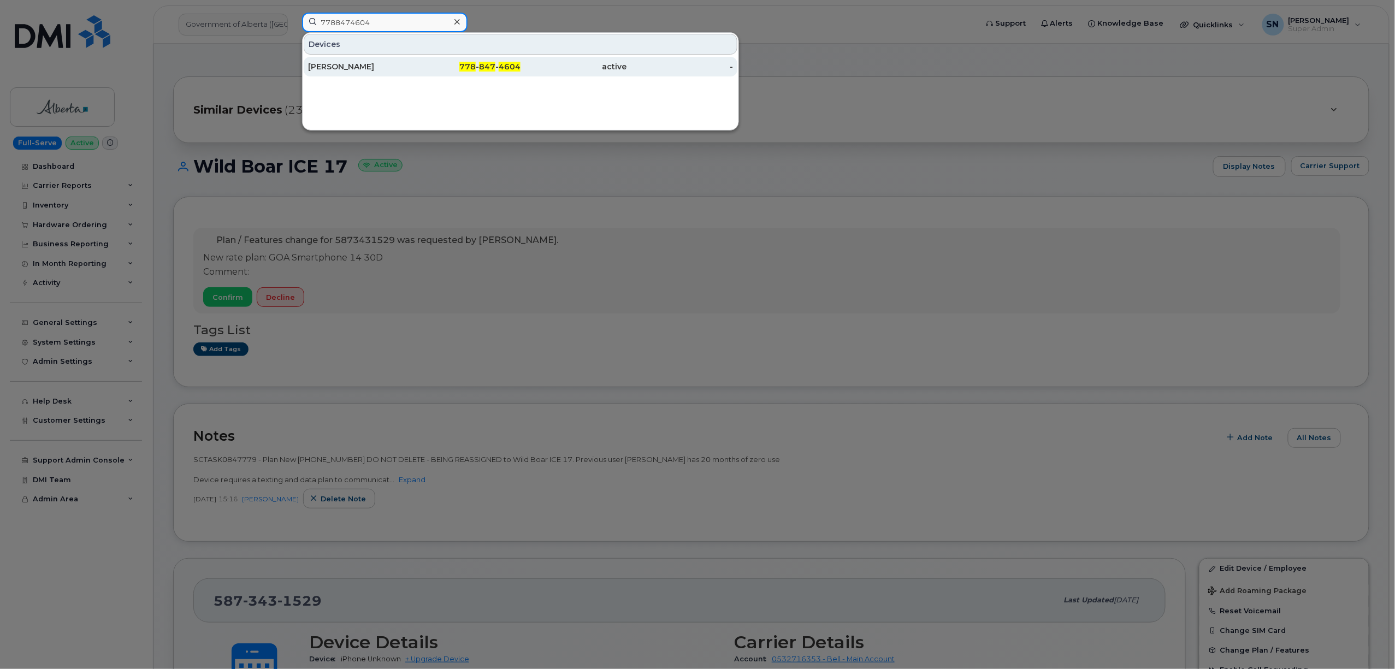
type input "7788474604"
click at [423, 68] on div "778 - 847 - 4604" at bounding box center [468, 66] width 107 height 11
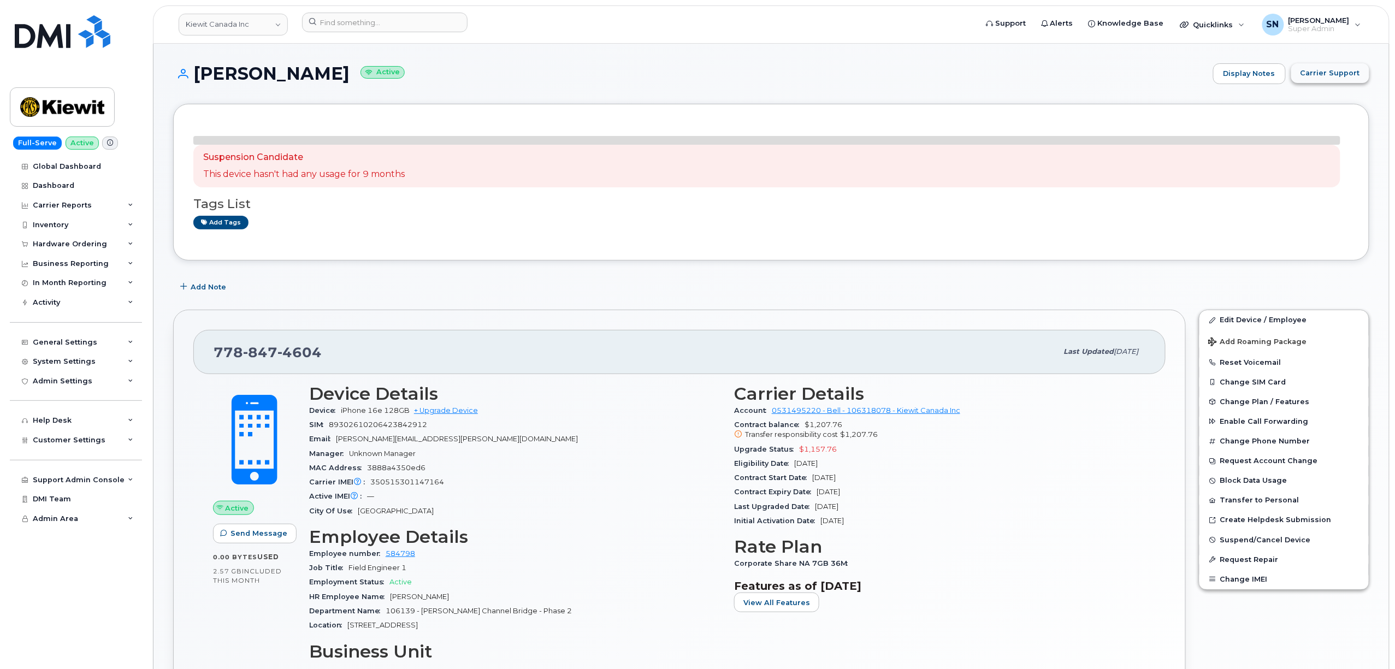
click at [1316, 67] on button "Carrier Support" at bounding box center [1330, 73] width 78 height 20
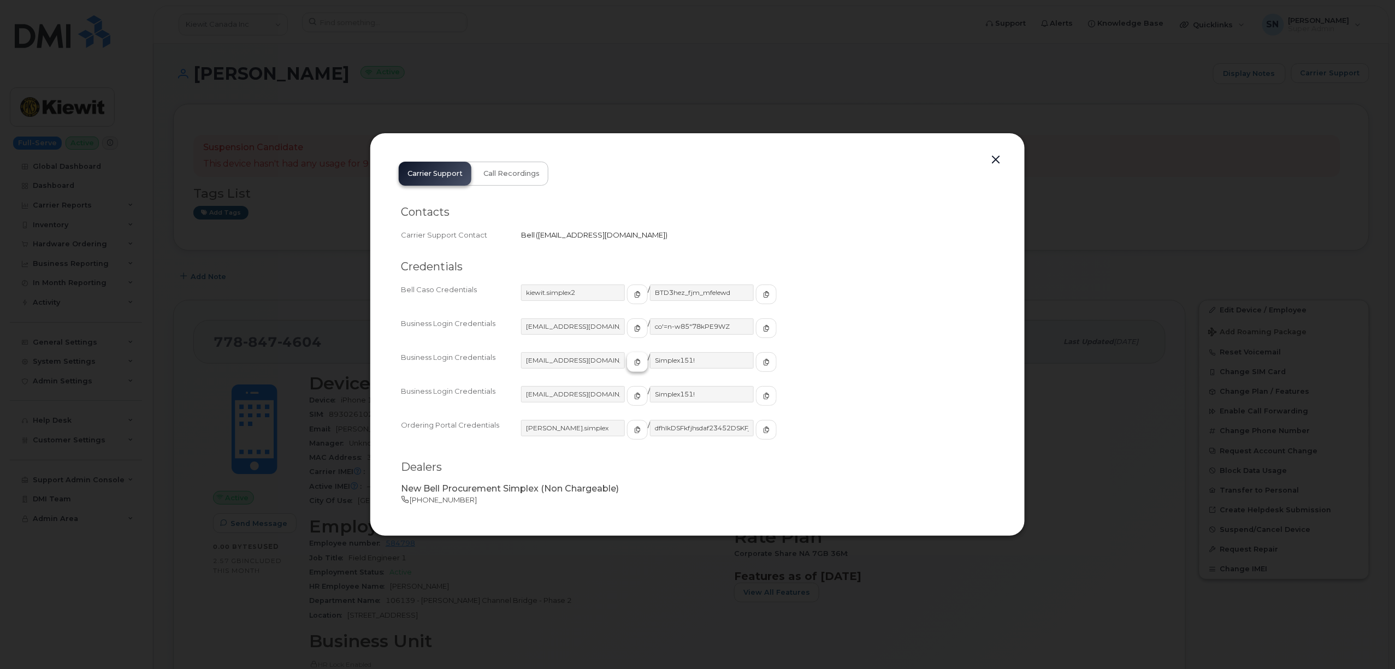
click at [632, 358] on span "button" at bounding box center [637, 362] width 10 height 10
click at [763, 360] on icon "button" at bounding box center [766, 362] width 7 height 7
click at [990, 155] on button "button" at bounding box center [996, 159] width 16 height 15
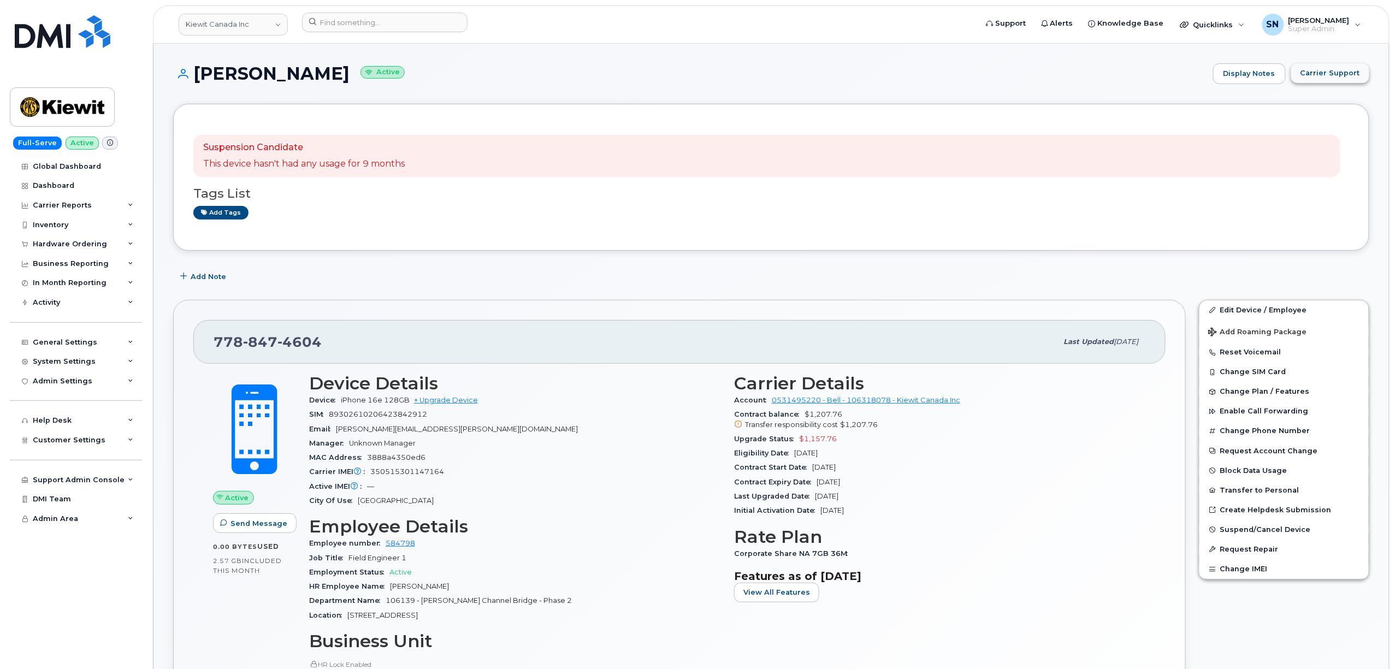
click at [1345, 67] on button "Carrier Support" at bounding box center [1330, 73] width 78 height 20
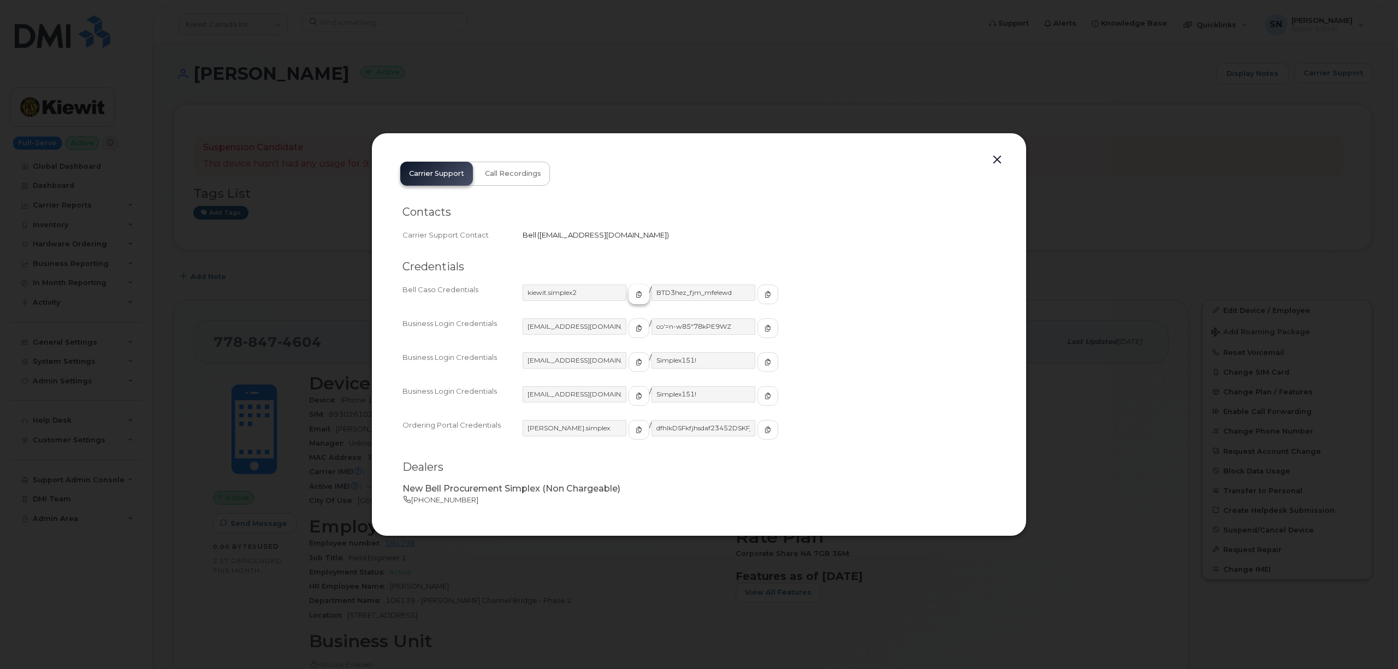
click at [634, 293] on span "button" at bounding box center [639, 294] width 10 height 10
click at [765, 293] on icon "button" at bounding box center [768, 294] width 7 height 7
click at [993, 155] on button "button" at bounding box center [997, 159] width 16 height 15
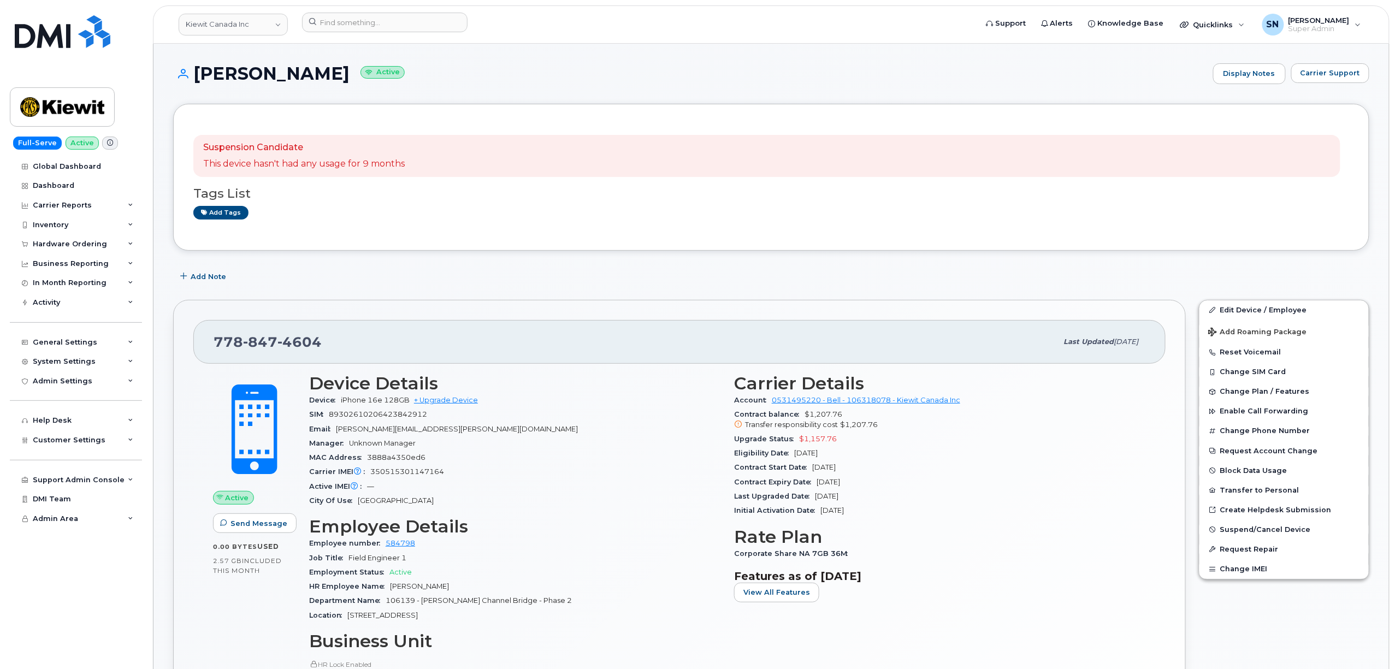
scroll to position [145, 0]
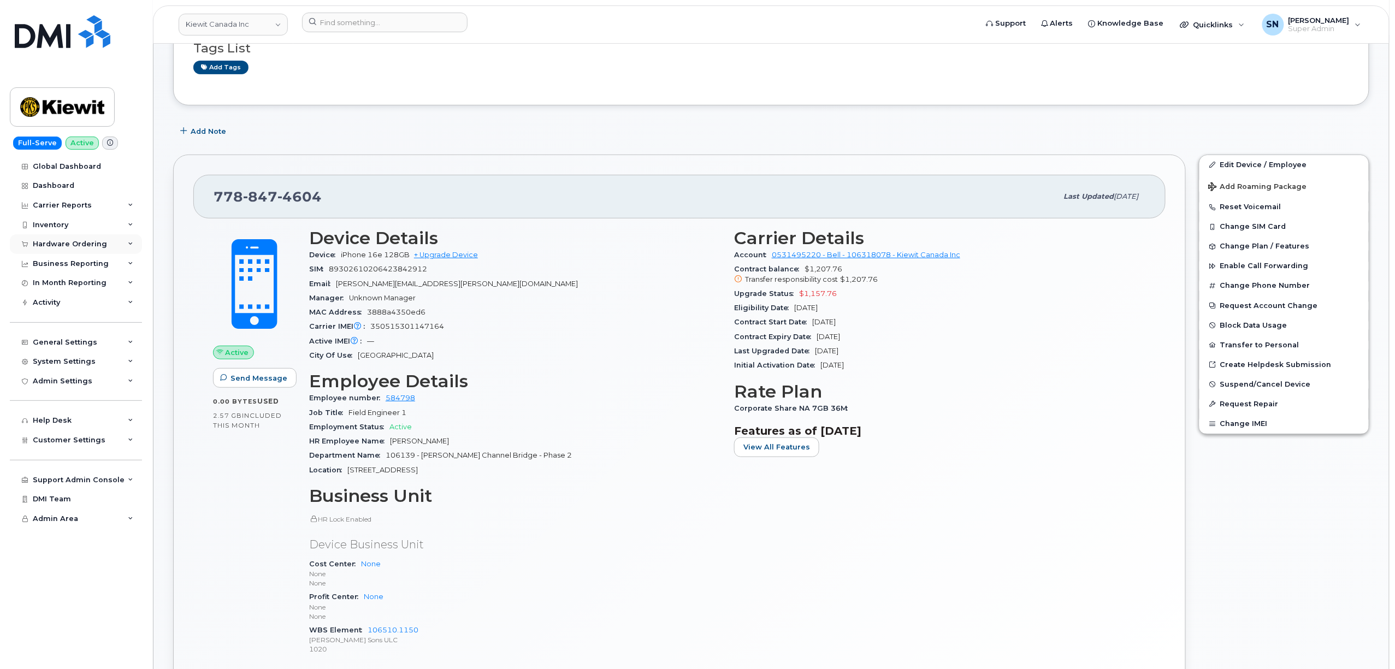
click at [86, 244] on div "Hardware Ordering" at bounding box center [70, 244] width 74 height 9
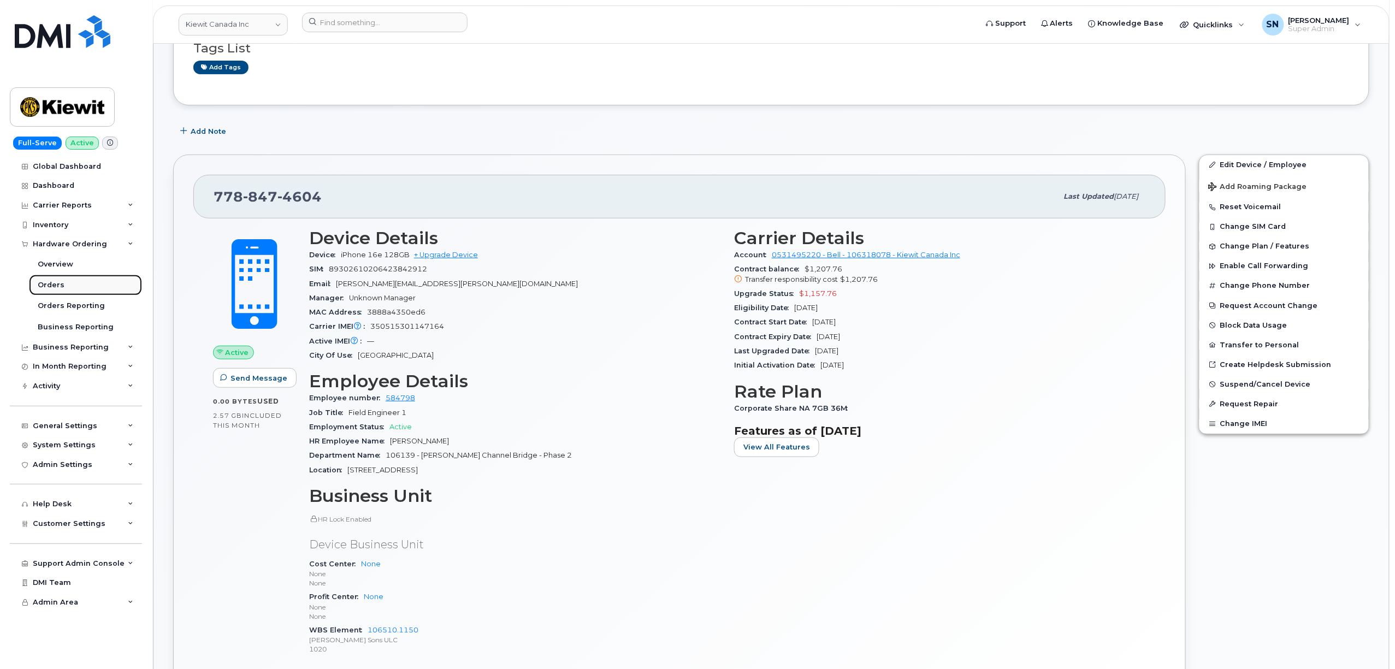
click at [67, 287] on link "Orders" at bounding box center [85, 285] width 113 height 21
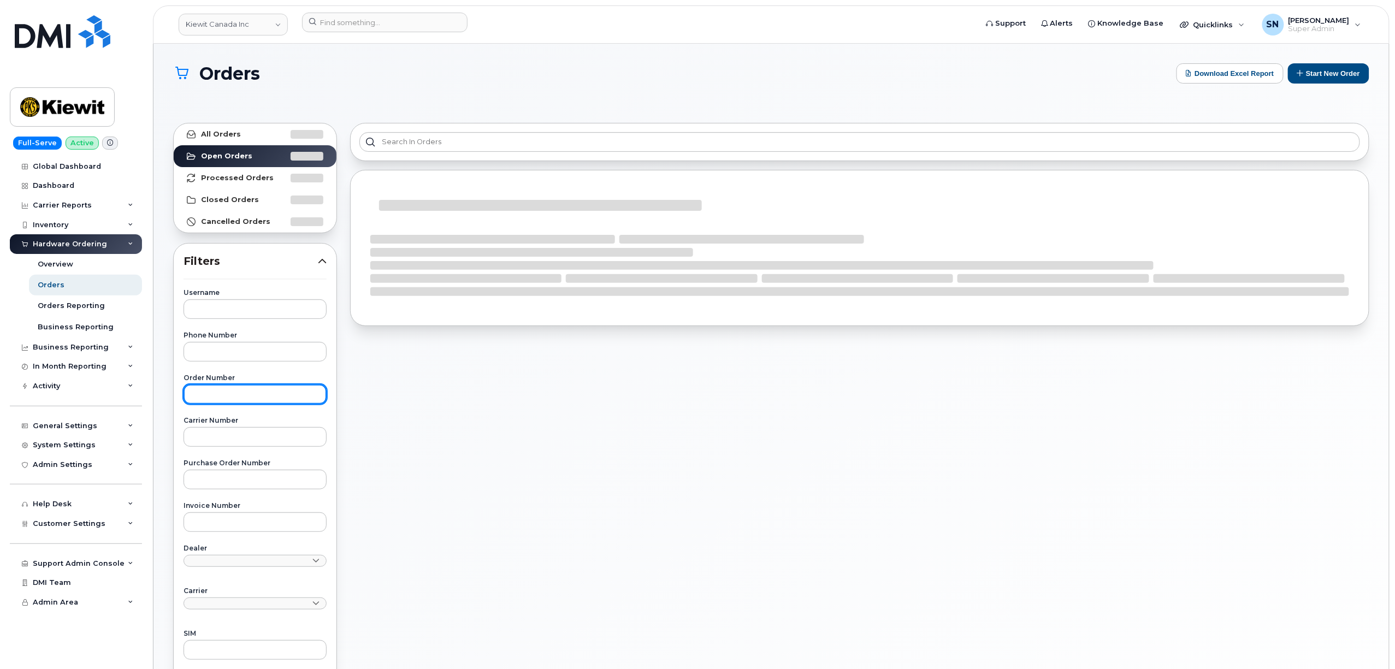
click at [259, 398] on input "text" at bounding box center [255, 395] width 143 height 20
paste input "300657"
type input "300657"
click at [216, 125] on link "All Orders" at bounding box center [255, 134] width 163 height 22
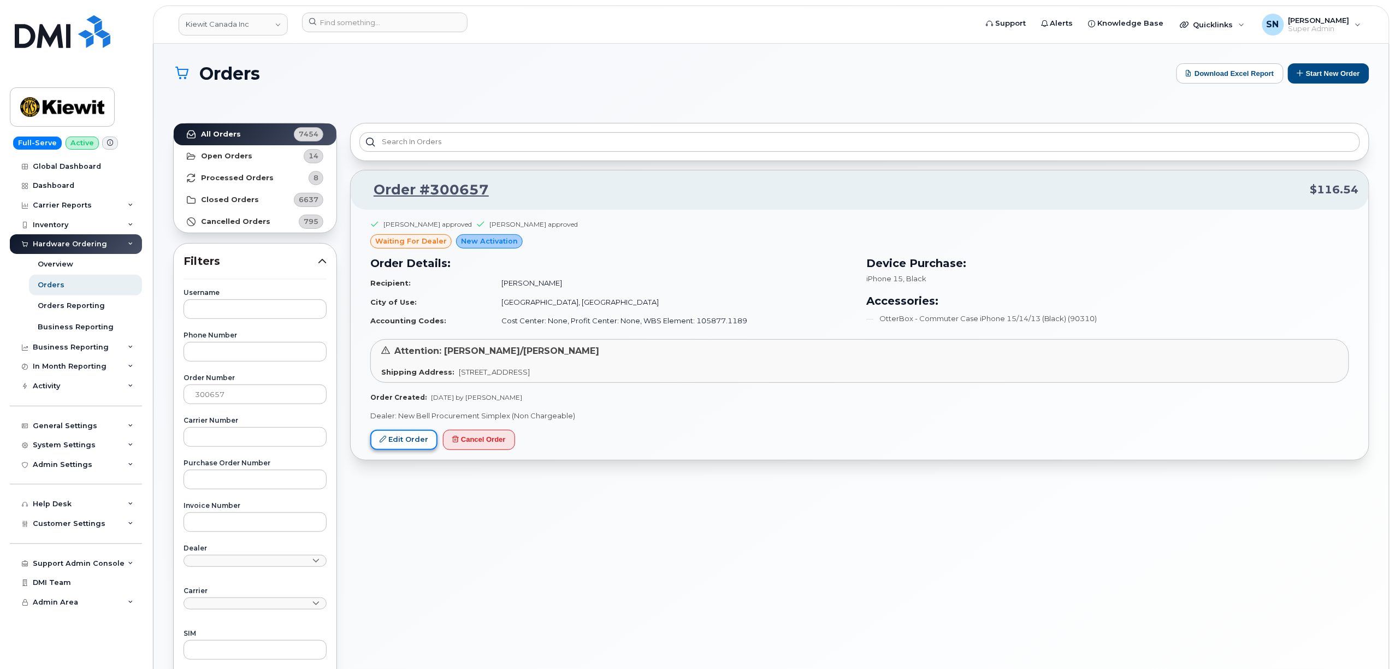
click at [398, 444] on link "Edit Order" at bounding box center [403, 440] width 67 height 20
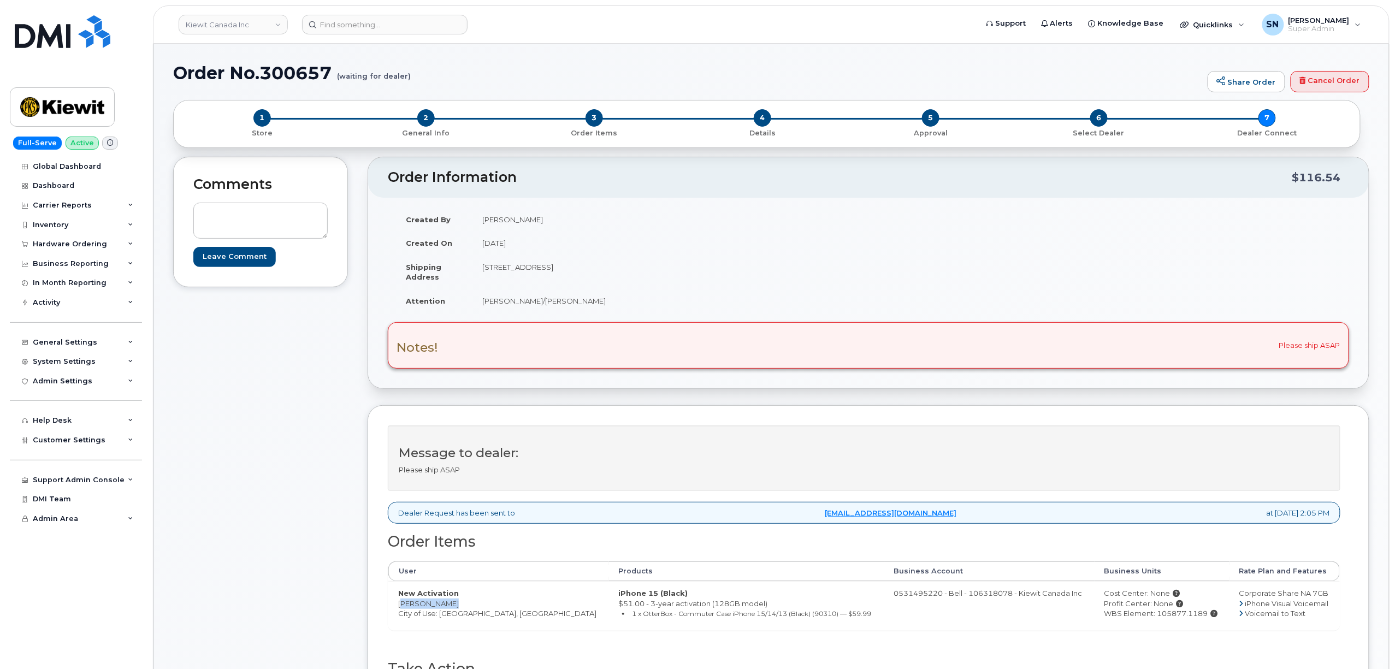
drag, startPoint x: 400, startPoint y: 607, endPoint x: 448, endPoint y: 610, distance: 47.6
click at [448, 610] on td "New Activation Matthew Park City of Use: Edmonton, Alberta" at bounding box center [498, 605] width 221 height 49
copy td "[PERSON_NAME]"
click at [224, 438] on div "Comments Leave Comment" at bounding box center [260, 459] width 175 height 604
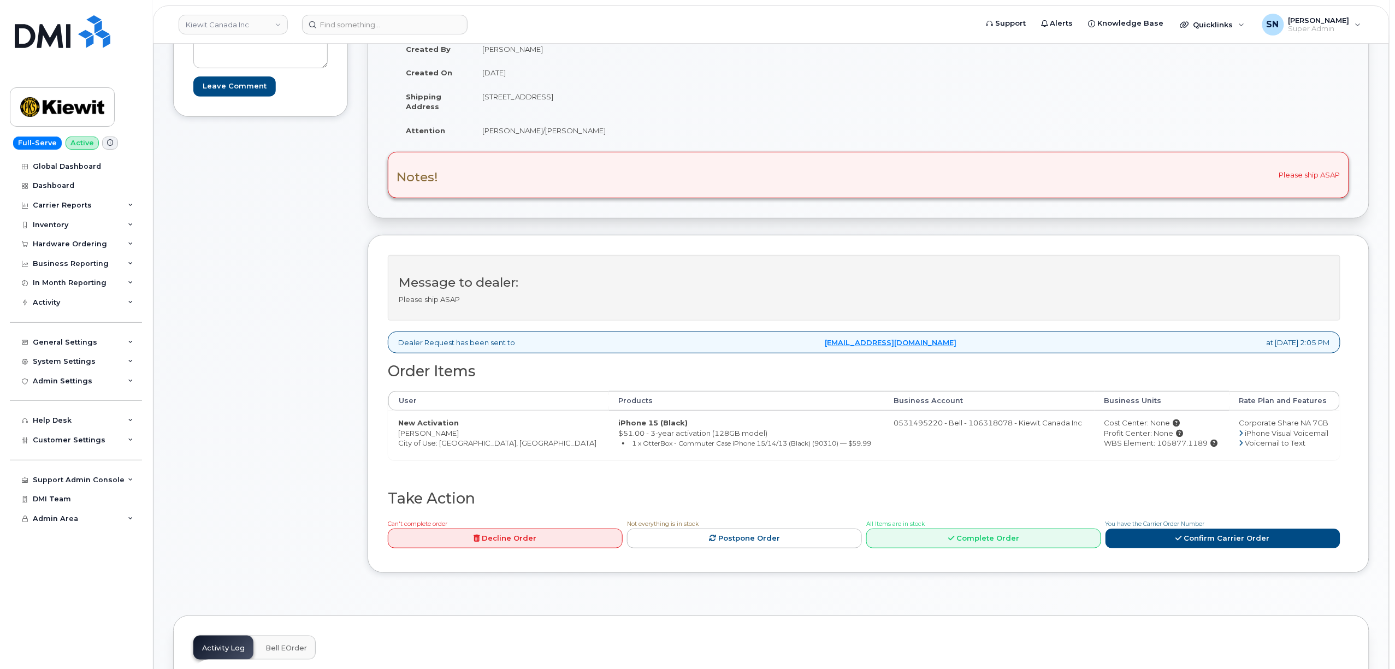
scroll to position [145, 0]
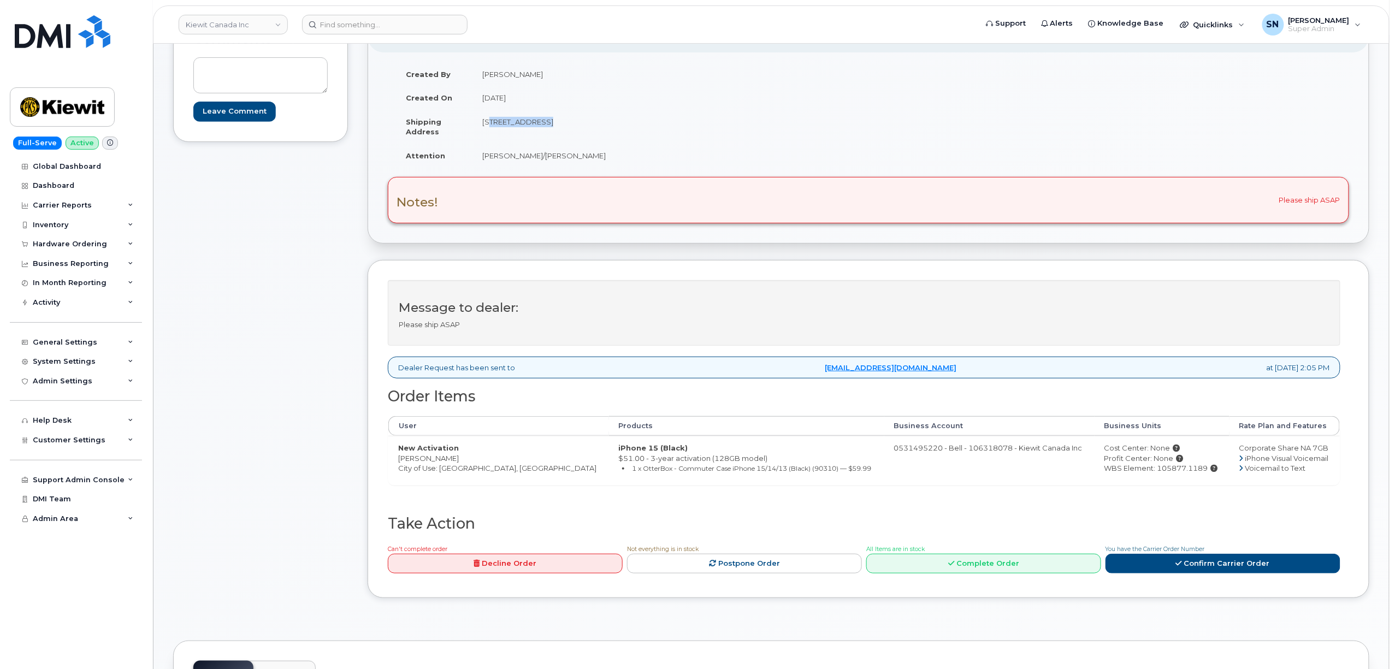
drag, startPoint x: 483, startPoint y: 123, endPoint x: 540, endPoint y: 126, distance: 56.3
click at [540, 126] on td "[STREET_ADDRESS]" at bounding box center [666, 127] width 388 height 34
copy td "[STREET_ADDRESS]"
click at [597, 123] on td "[STREET_ADDRESS]" at bounding box center [666, 127] width 388 height 34
drag, startPoint x: 595, startPoint y: 122, endPoint x: 629, endPoint y: 123, distance: 33.9
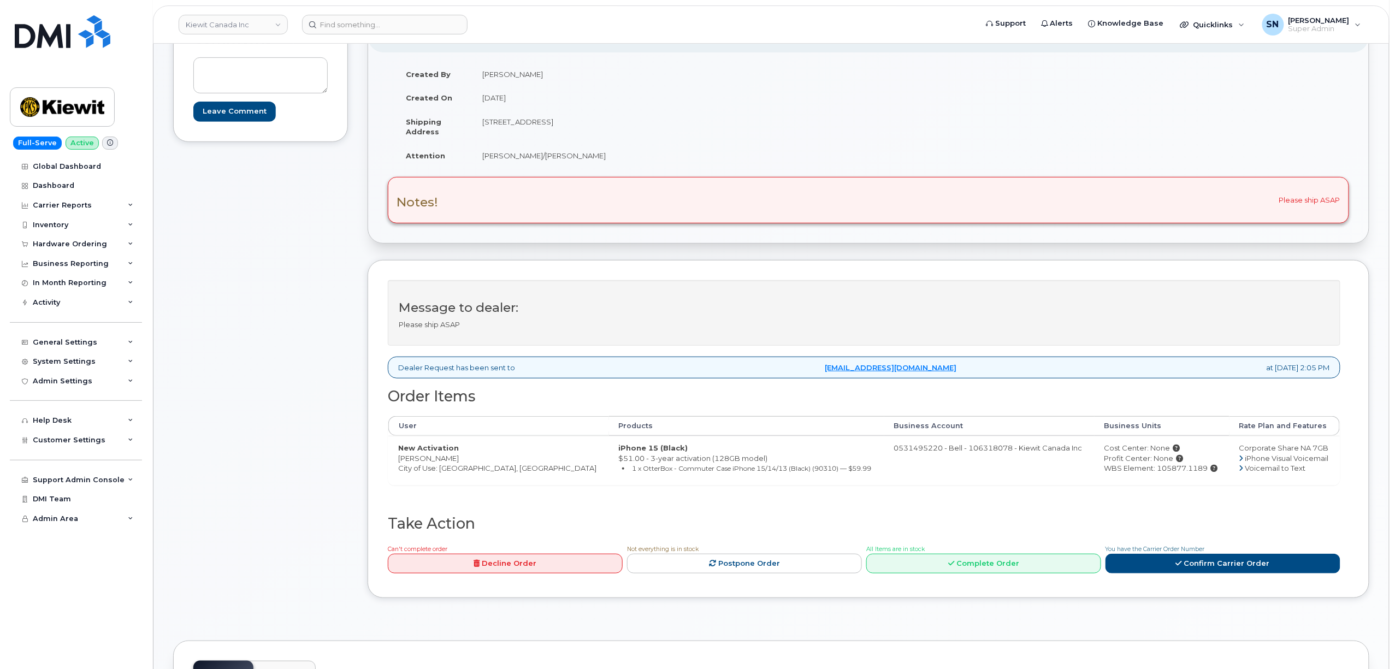
click at [629, 123] on td "[STREET_ADDRESS]" at bounding box center [666, 127] width 388 height 34
copy td "T6S 1H6"
drag, startPoint x: 481, startPoint y: 153, endPoint x: 551, endPoint y: 158, distance: 69.5
click at [577, 158] on td "[PERSON_NAME]/[PERSON_NAME]" at bounding box center [666, 156] width 388 height 24
copy td "[PERSON_NAME]/[PERSON_NAME]"
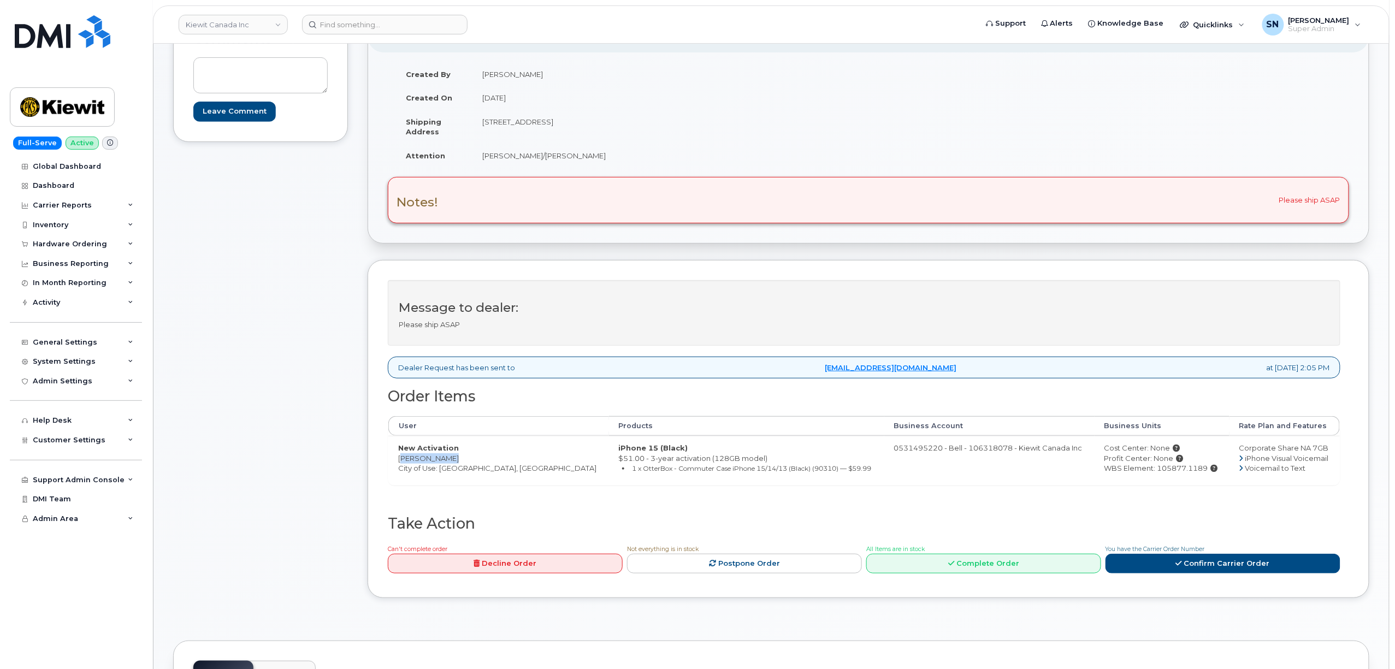
drag, startPoint x: 400, startPoint y: 461, endPoint x: 452, endPoint y: 462, distance: 51.9
click at [452, 462] on td "New Activation Matthew Park City of Use: Edmonton, Alberta" at bounding box center [498, 460] width 221 height 49
copy td "[PERSON_NAME]"
drag, startPoint x: 1182, startPoint y: 471, endPoint x: 1132, endPoint y: 473, distance: 50.3
click at [1132, 473] on div "WBS Element: 105877.1189" at bounding box center [1161, 468] width 115 height 10
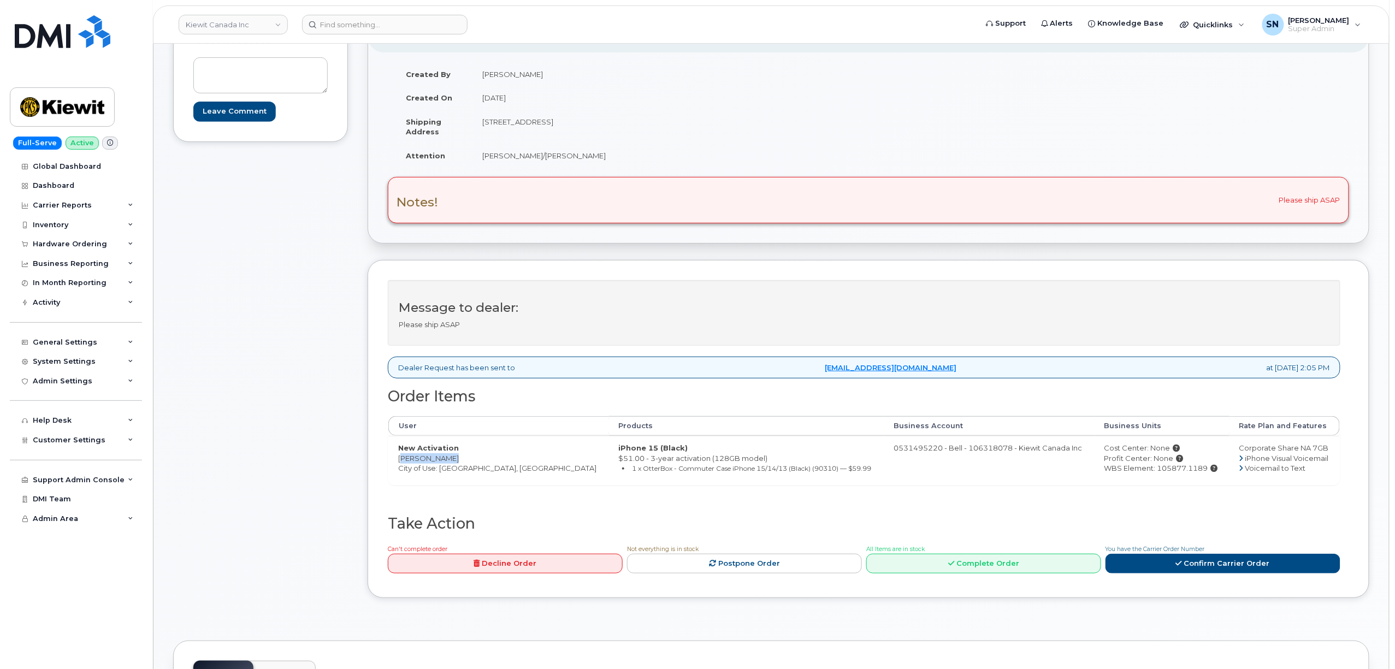
copy div "105877.1189"
click at [1033, 569] on link "Complete Order" at bounding box center [983, 564] width 235 height 20
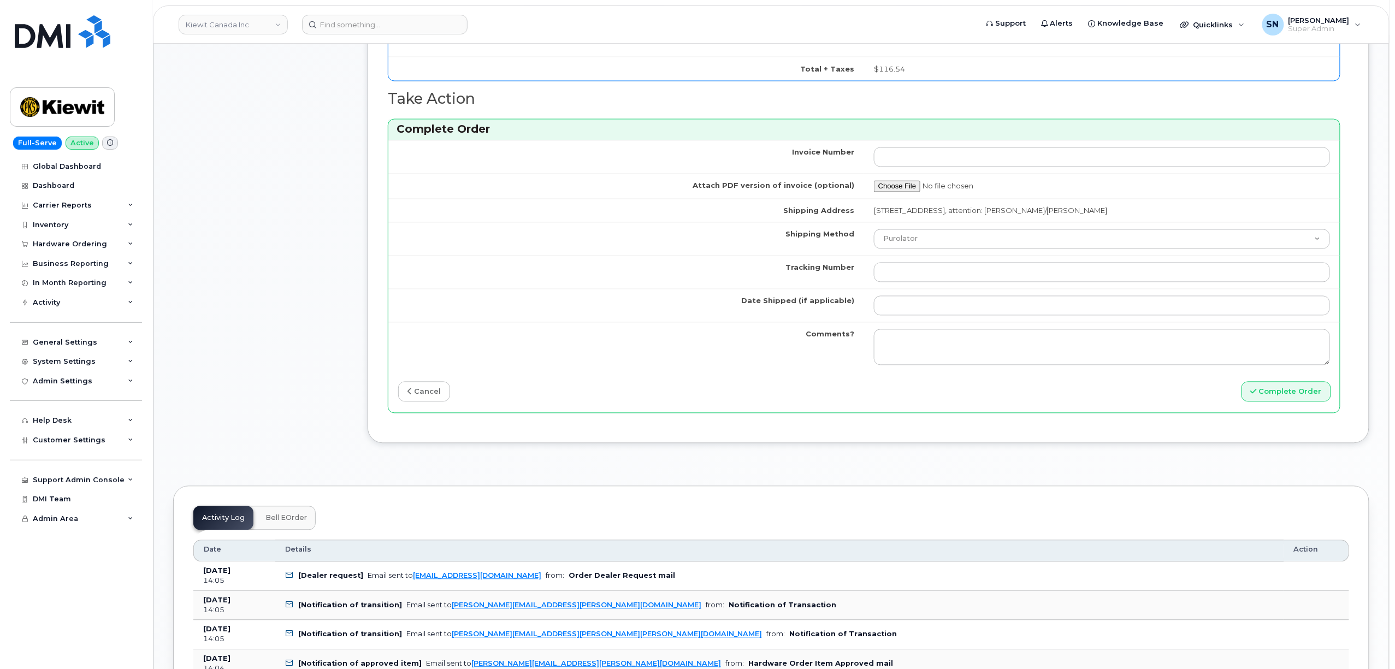
scroll to position [1092, 0]
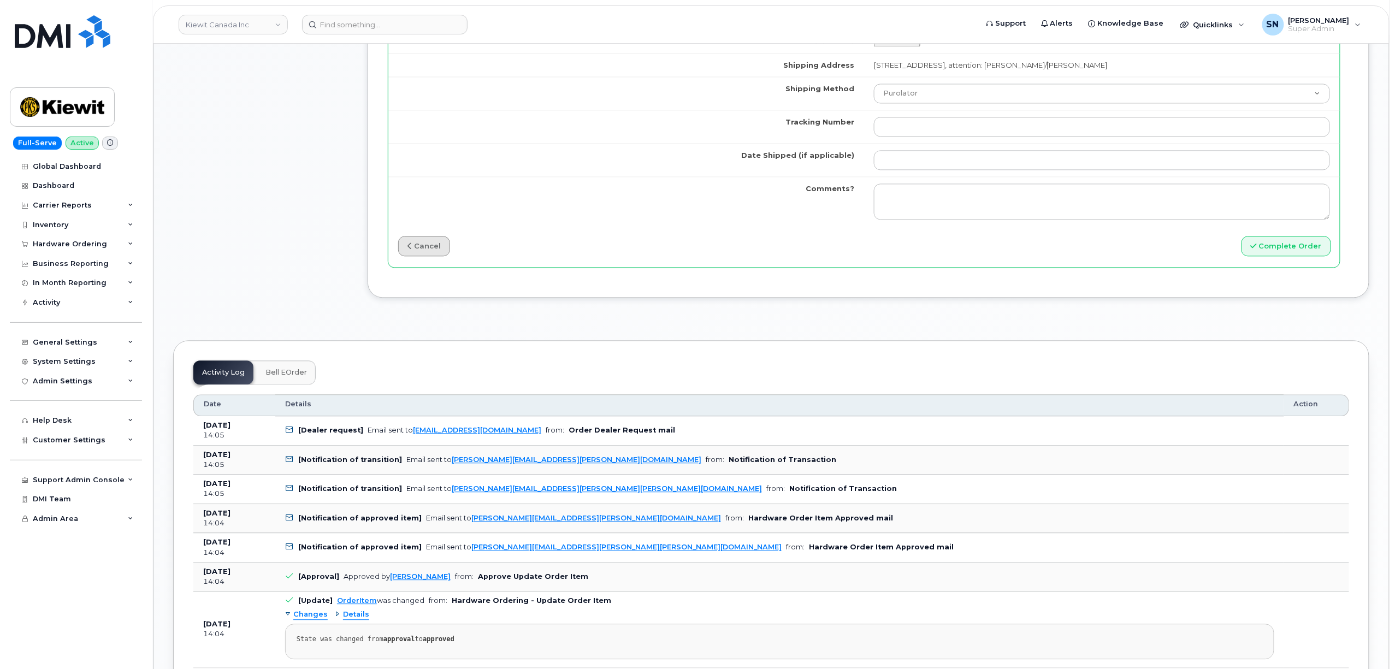
click at [428, 253] on link "cancel" at bounding box center [424, 246] width 52 height 20
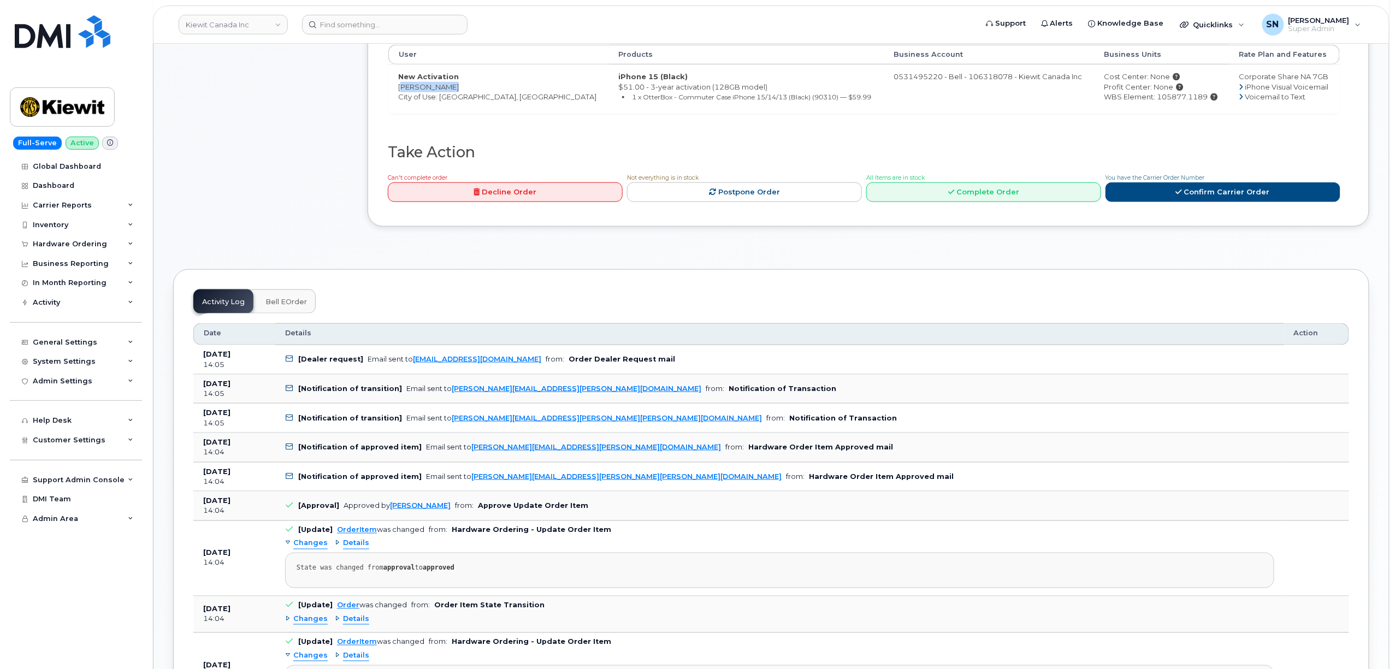
scroll to position [364, 0]
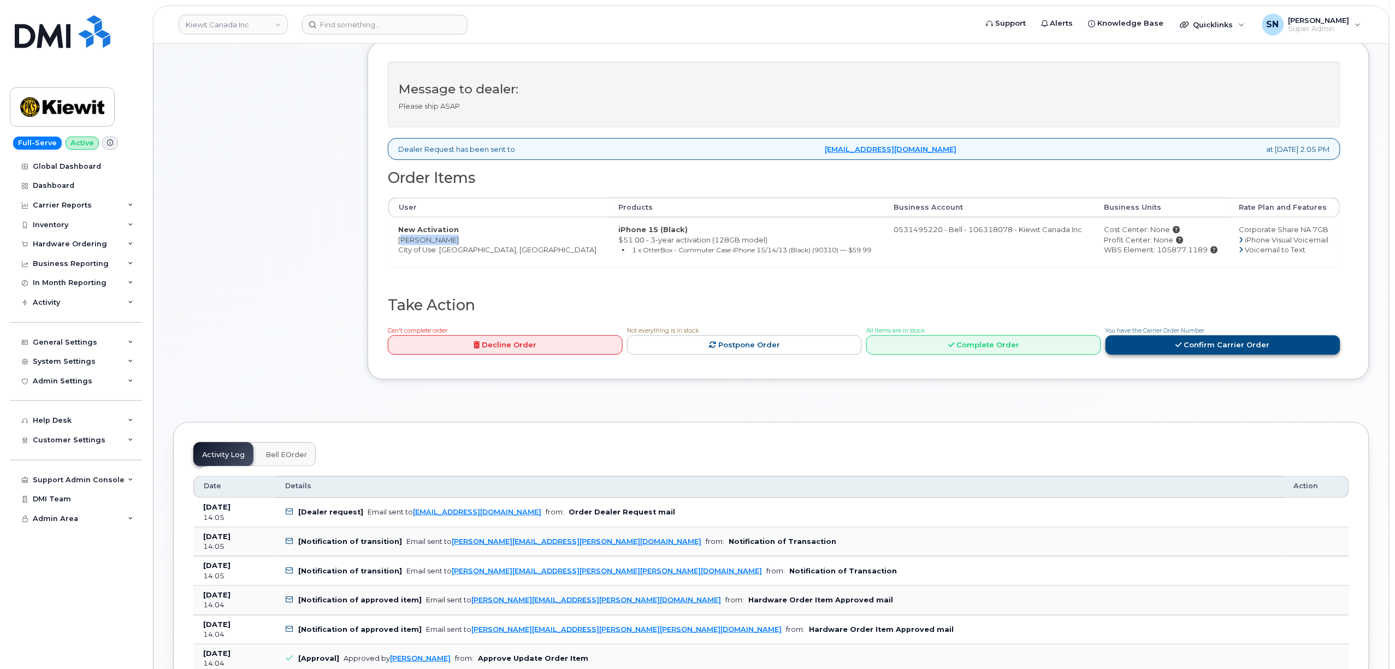
click at [1192, 341] on link "Confirm Carrier Order" at bounding box center [1222, 345] width 235 height 20
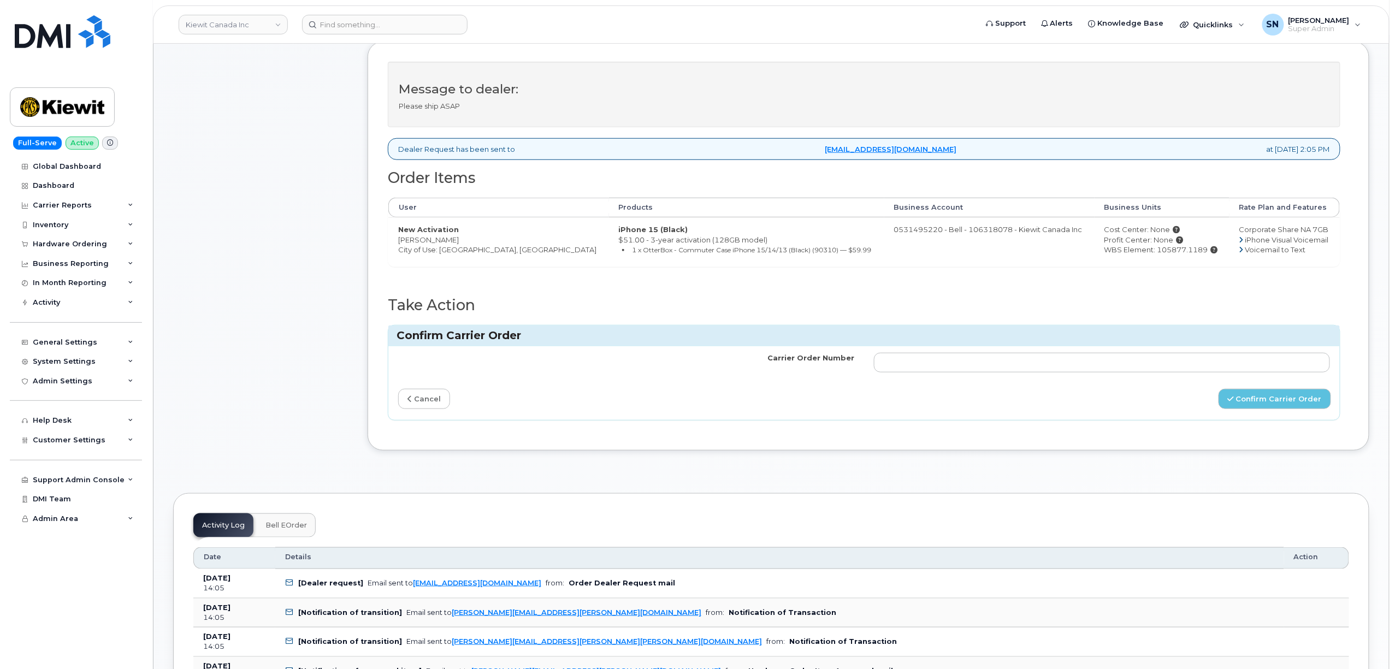
click at [939, 352] on td at bounding box center [1102, 362] width 476 height 33
click at [949, 368] on input "Carrier Order Number" at bounding box center [1102, 363] width 456 height 20
paste input "3016599"
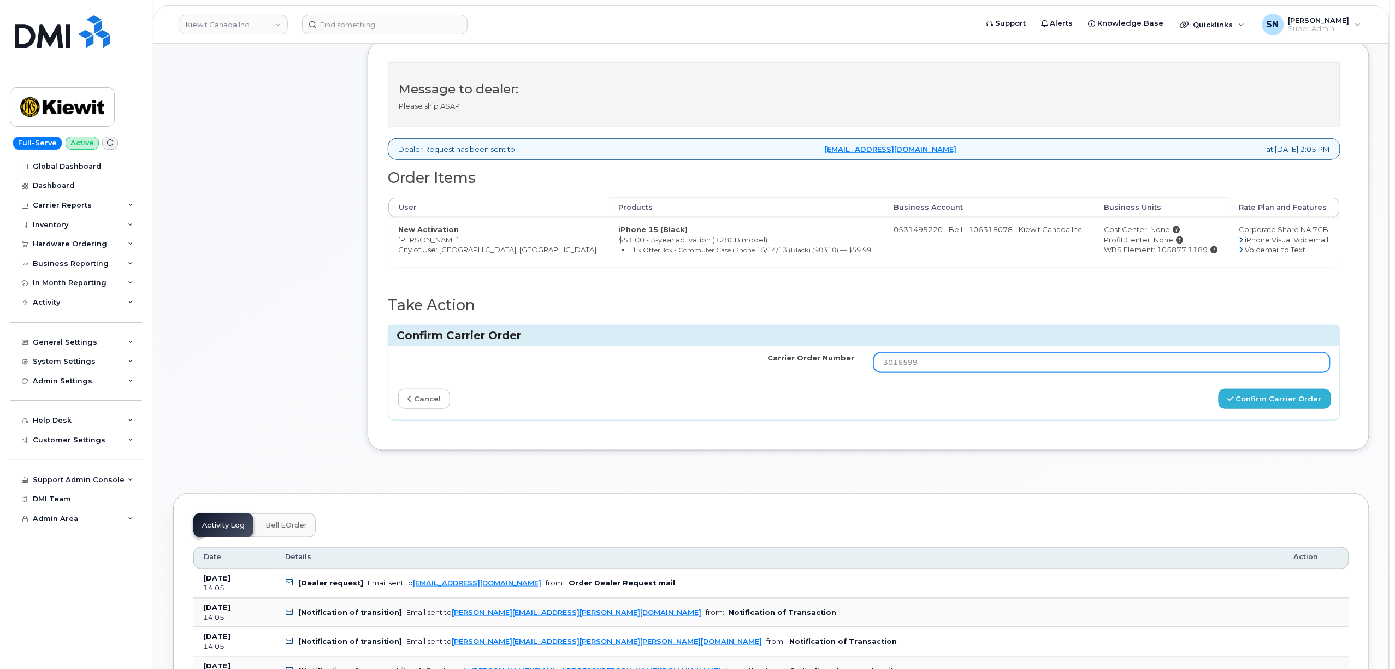
type input "3016599"
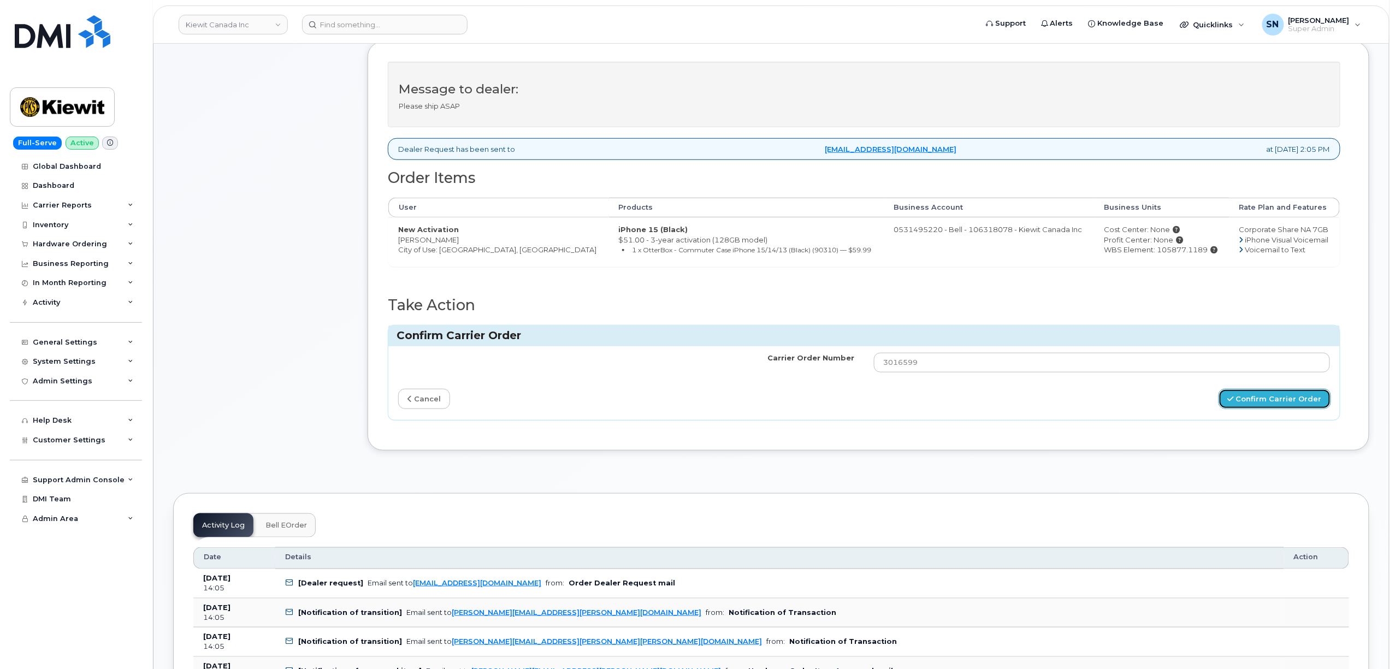
click at [1246, 404] on button "Confirm Carrier Order" at bounding box center [1275, 399] width 113 height 20
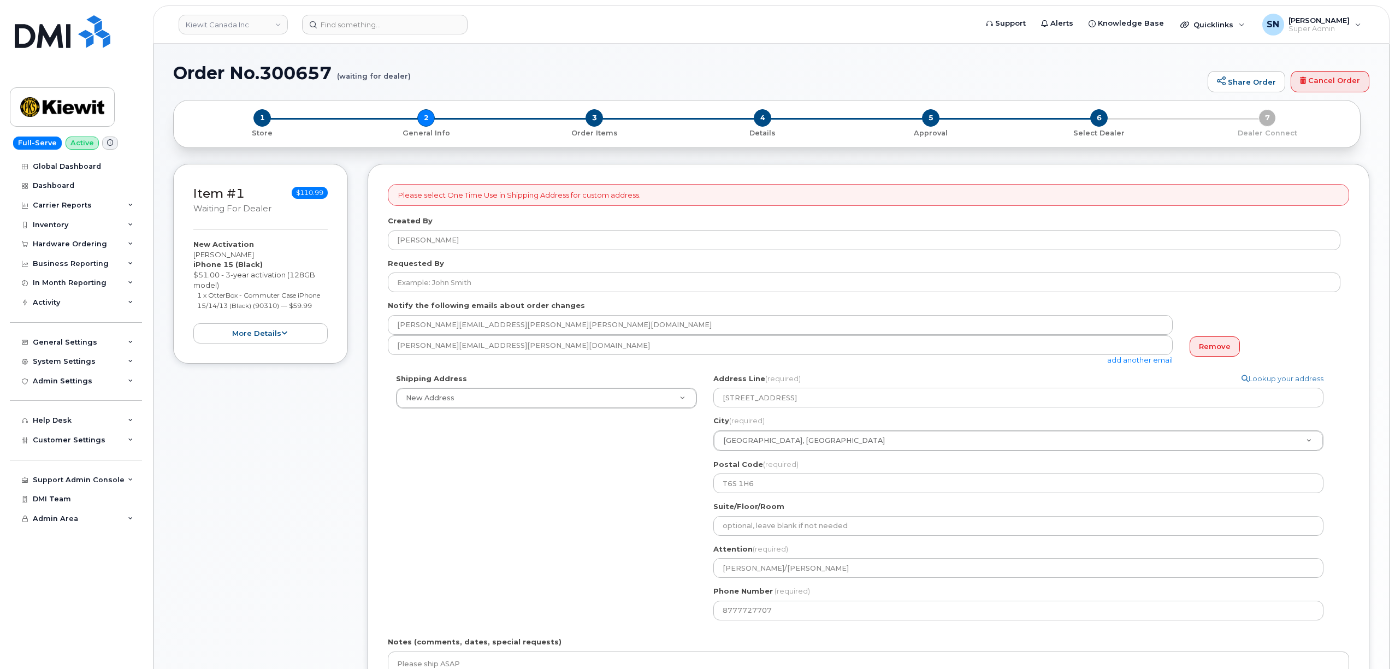
select select
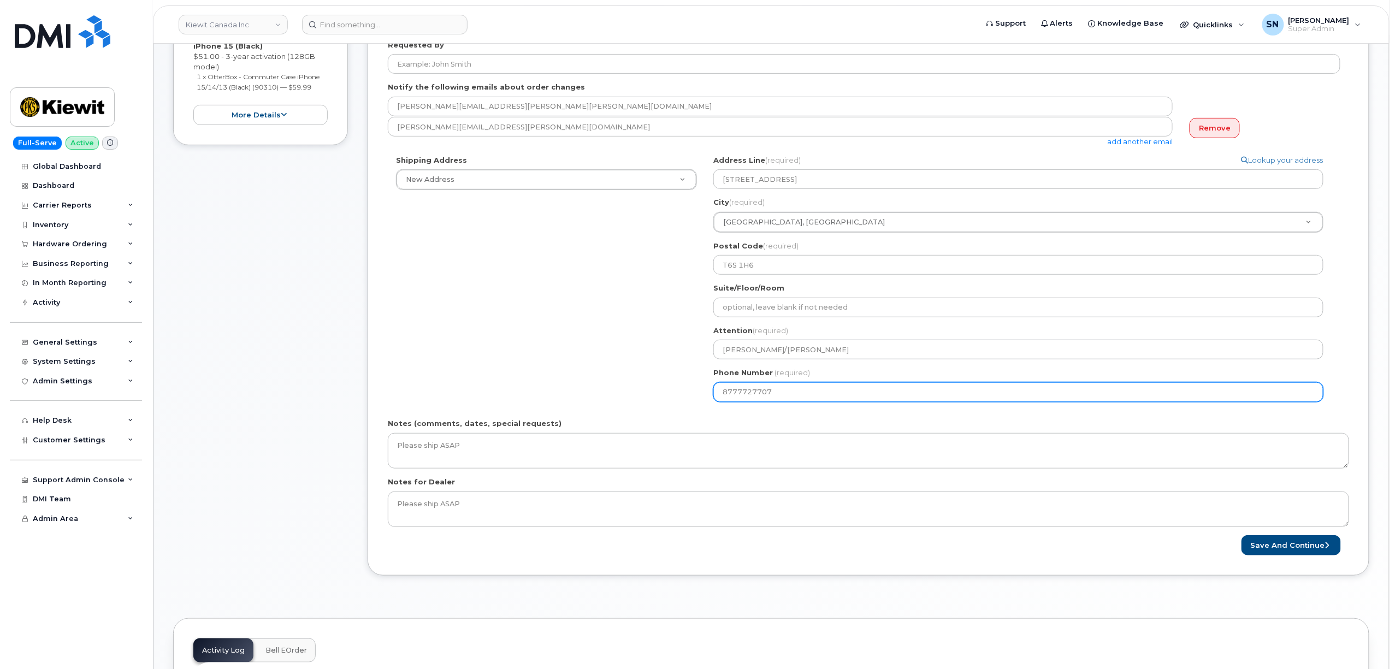
drag, startPoint x: 745, startPoint y: 390, endPoint x: 635, endPoint y: 389, distance: 110.3
click at [645, 390] on div "Shipping Address New Address New Address [STREET_ADDRESS][GEOGRAPHIC_DATA][PERS…" at bounding box center [864, 282] width 953 height 255
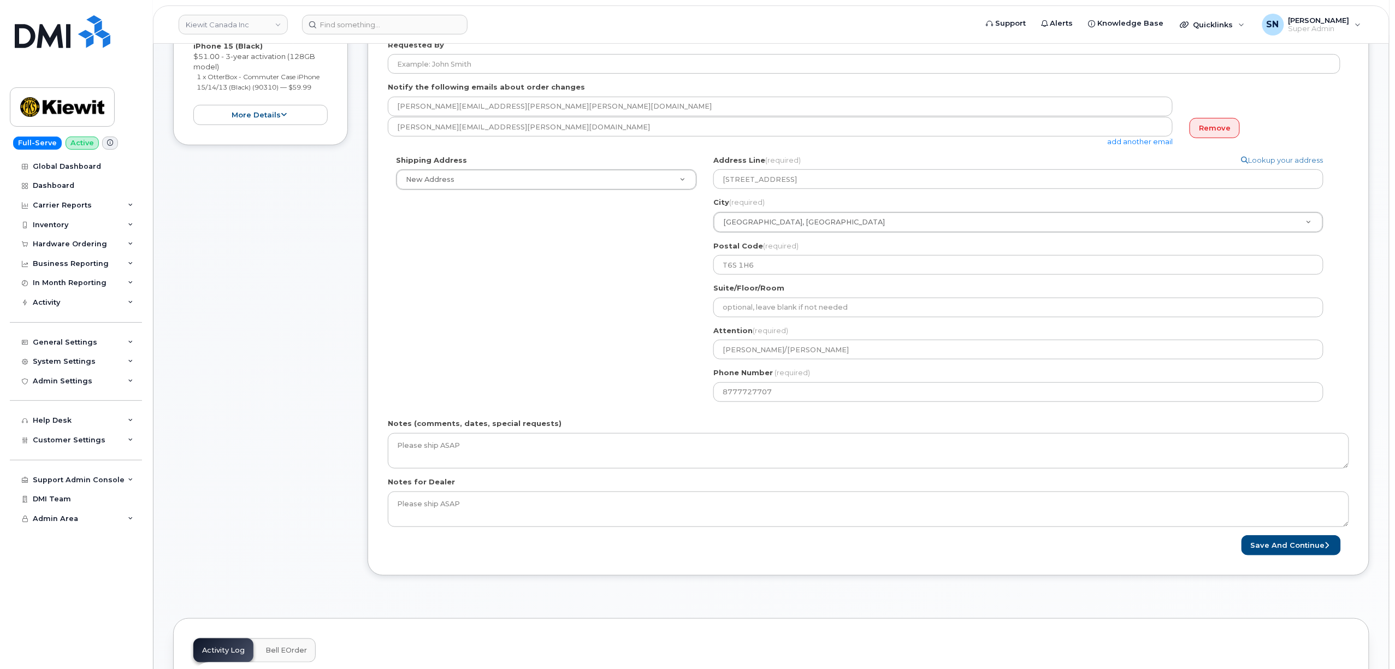
click at [226, 326] on div "Item #1 waiting for dealer $110.99 New Activation [PERSON_NAME] iPhone 15 (Blac…" at bounding box center [260, 268] width 175 height 647
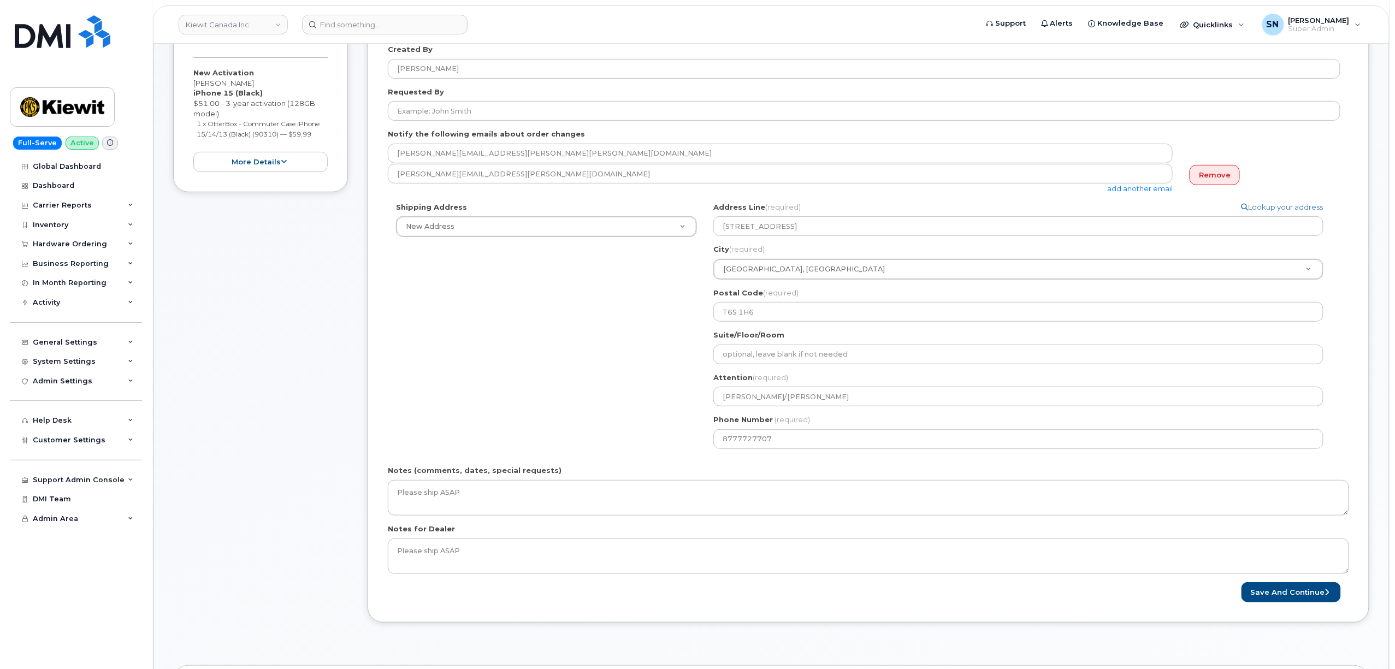
scroll to position [145, 0]
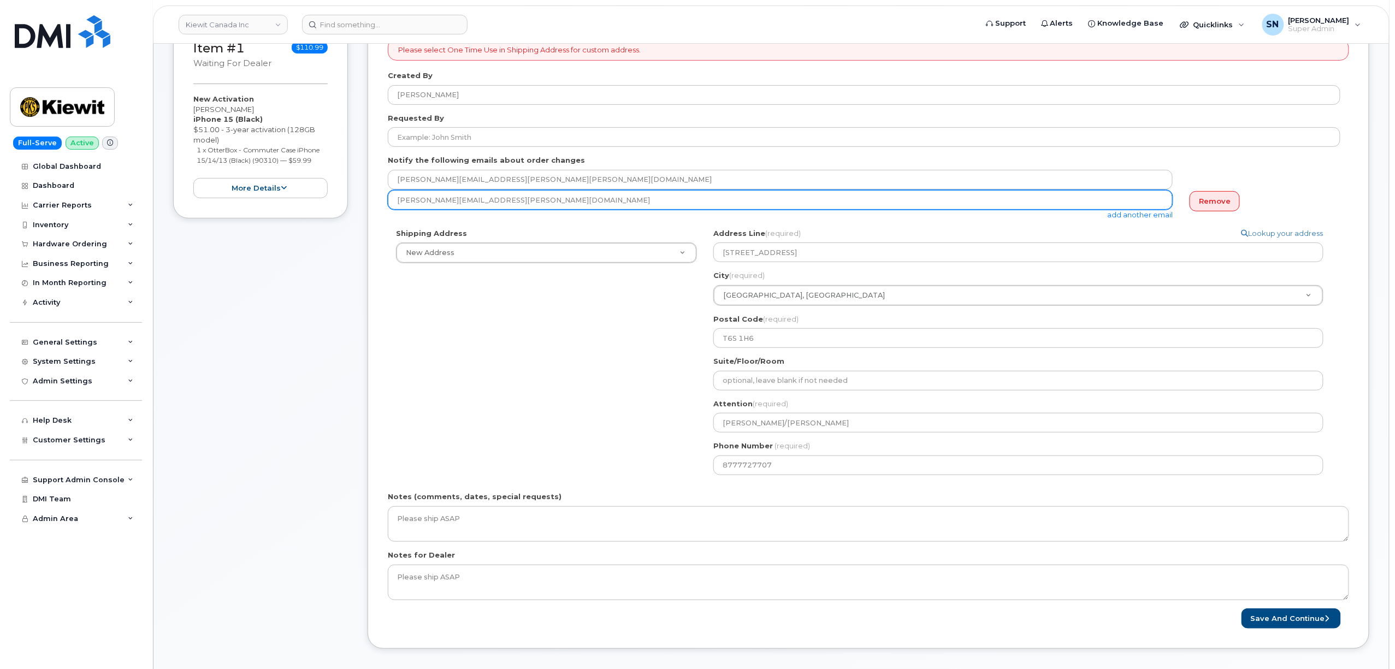
drag, startPoint x: 496, startPoint y: 202, endPoint x: 389, endPoint y: 206, distance: 106.6
click at [389, 206] on input "[PERSON_NAME][EMAIL_ADDRESS][PERSON_NAME][DOMAIN_NAME]" at bounding box center [780, 200] width 785 height 20
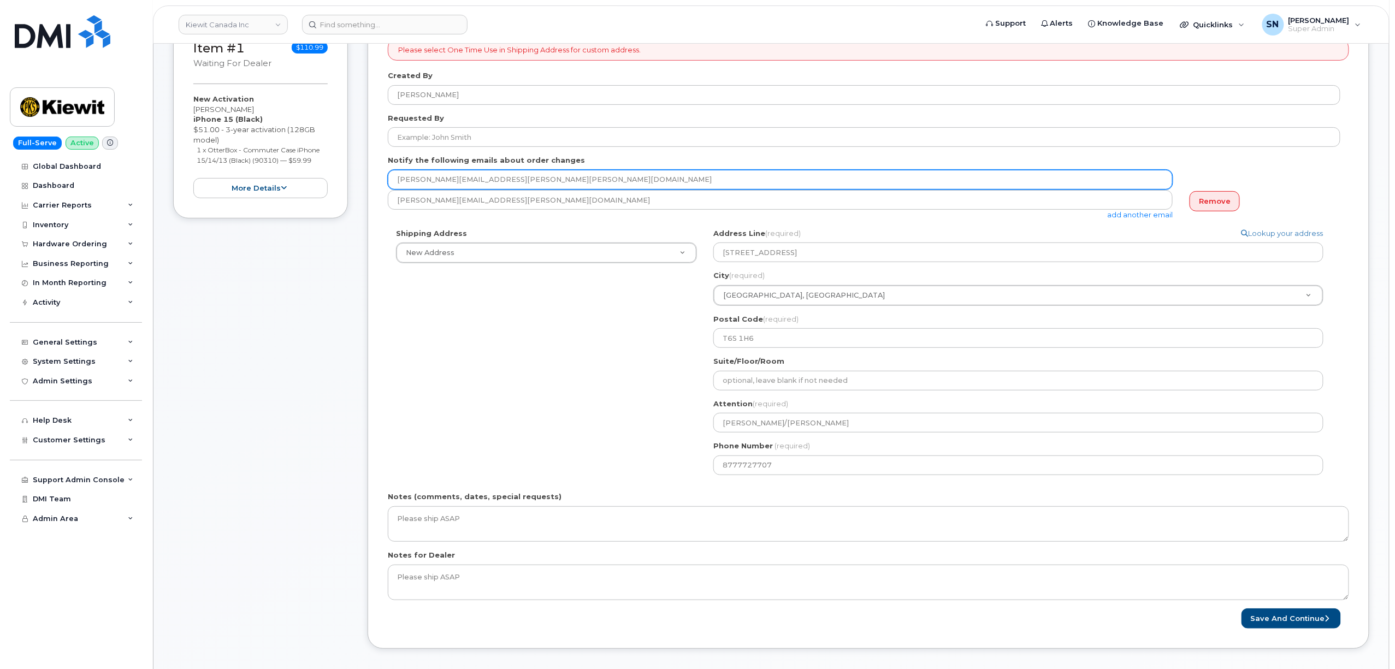
drag, startPoint x: 488, startPoint y: 178, endPoint x: 378, endPoint y: 185, distance: 110.0
click at [378, 185] on div "Please select One Time Use in Shipping Address for custom address. Created By […" at bounding box center [869, 334] width 1002 height 630
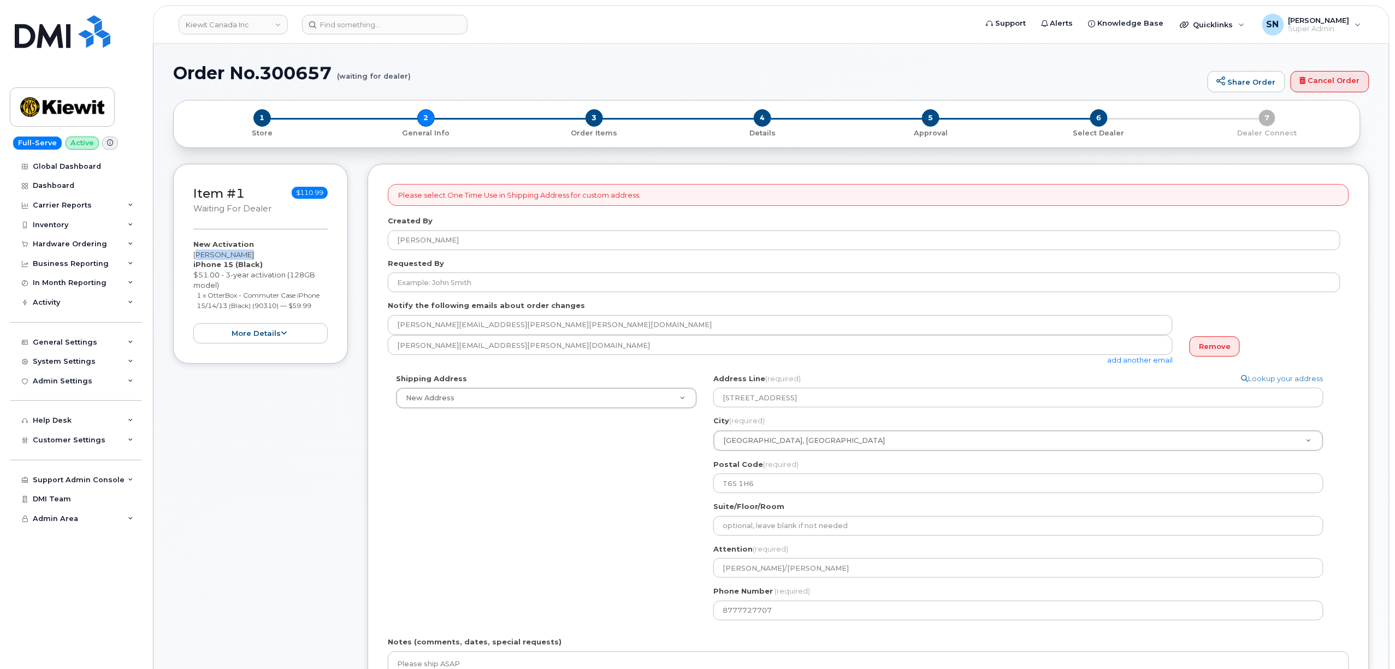
drag, startPoint x: 190, startPoint y: 254, endPoint x: 250, endPoint y: 256, distance: 59.6
click at [250, 256] on div "Item #1 waiting for dealer $110.99 New Activation [PERSON_NAME] iPhone 15 (Blac…" at bounding box center [260, 264] width 175 height 200
copy div "[PERSON_NAME]"
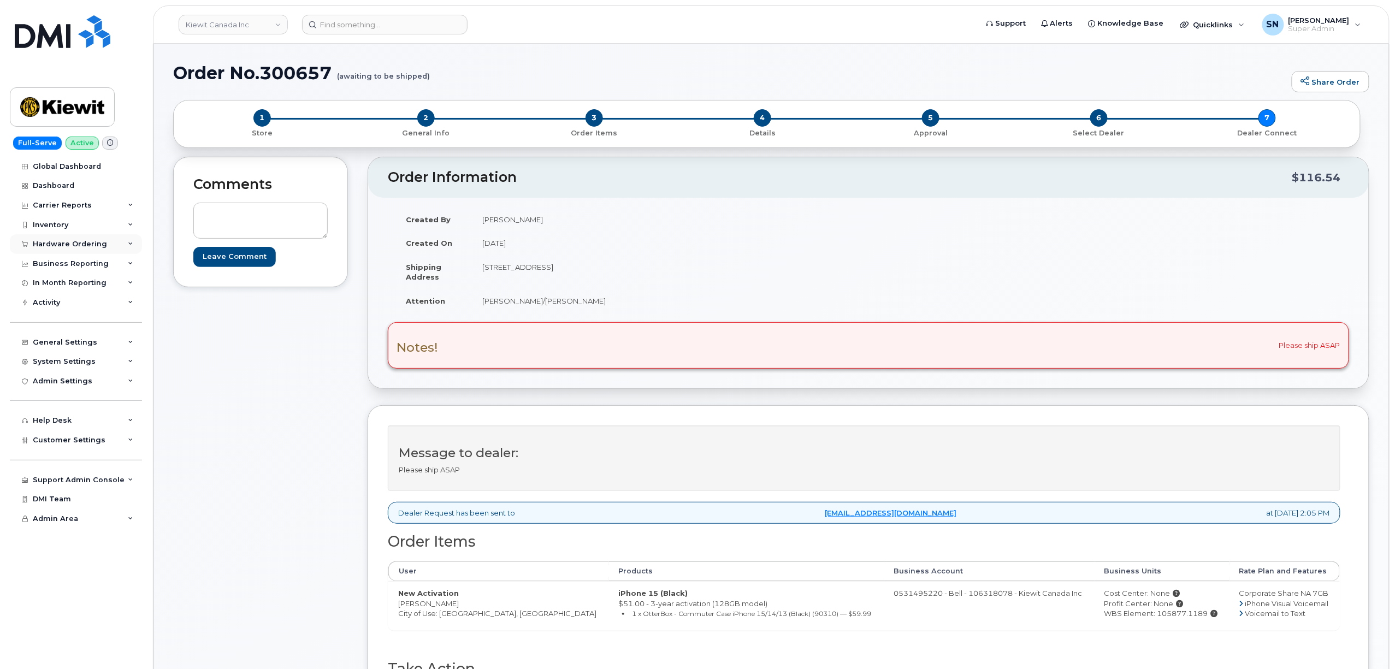
click at [87, 241] on div "Hardware Ordering" at bounding box center [70, 244] width 74 height 9
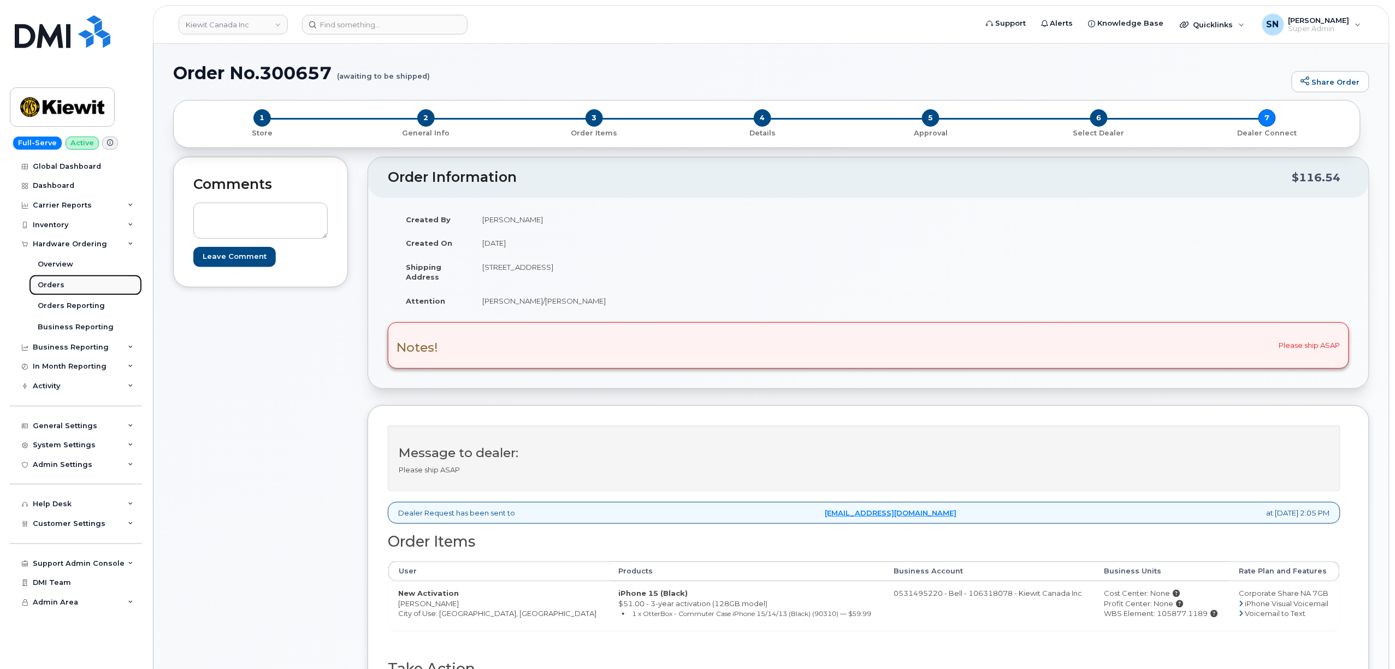
click at [59, 280] on div "Orders" at bounding box center [51, 285] width 27 height 10
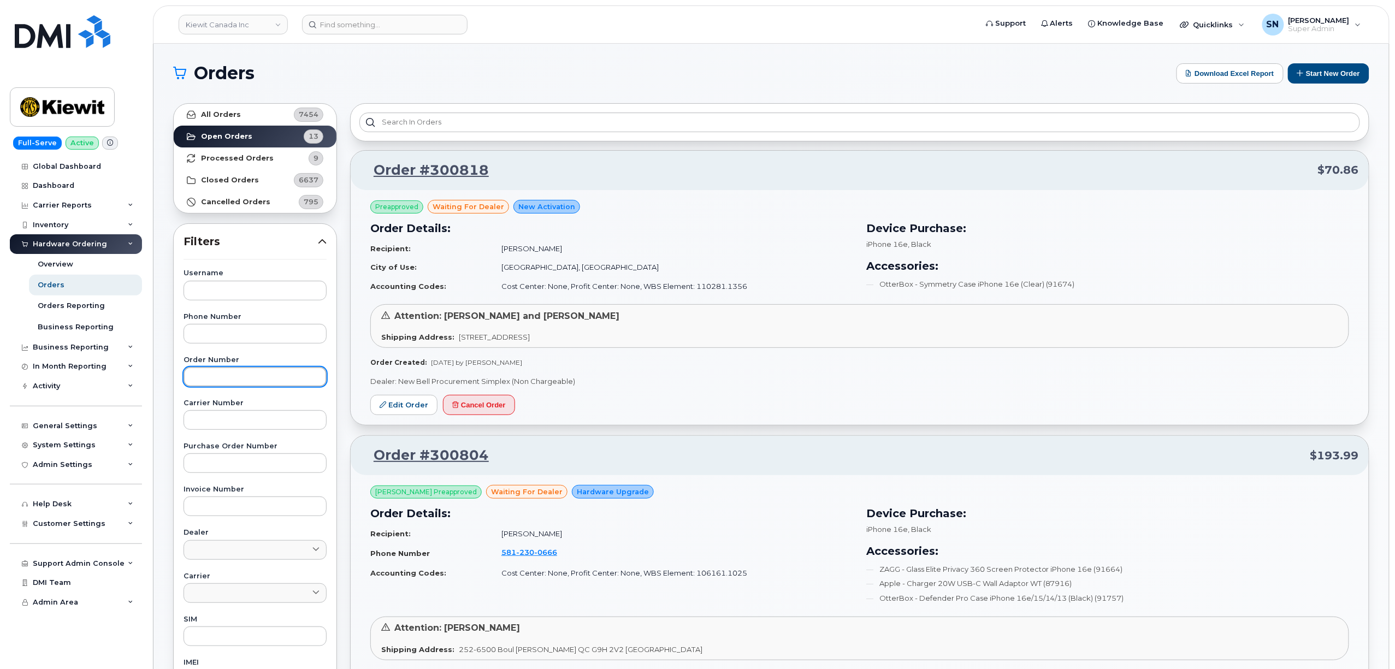
click at [265, 377] on input "text" at bounding box center [255, 377] width 143 height 20
paste input "300804"
type input "300804"
click at [238, 115] on link "All Orders 7454" at bounding box center [255, 115] width 163 height 22
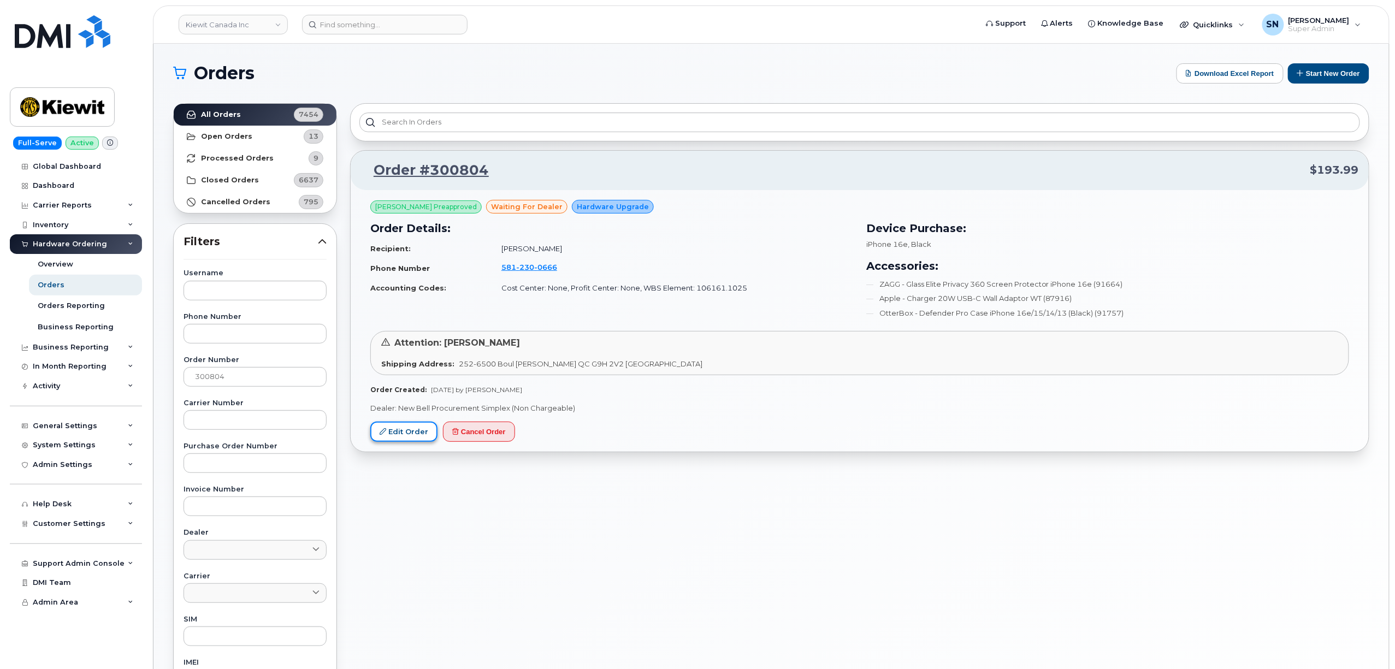
click at [410, 438] on link "Edit Order" at bounding box center [403, 432] width 67 height 20
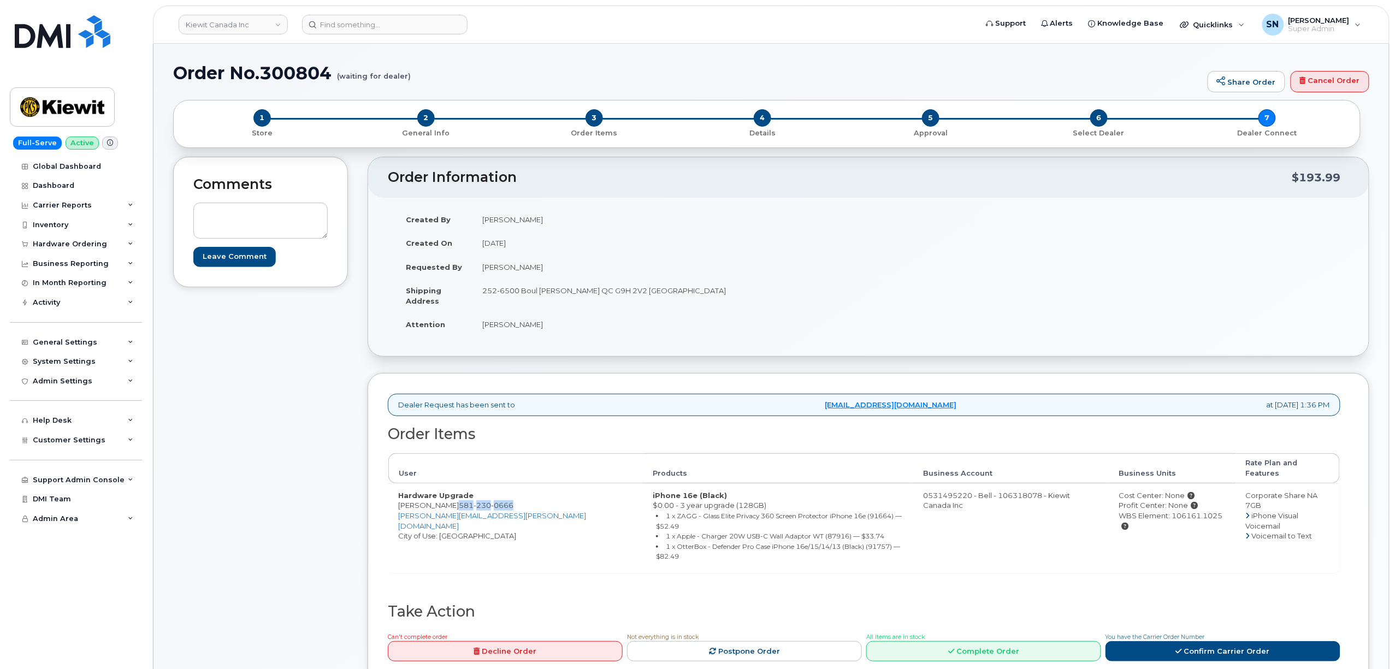
drag, startPoint x: 453, startPoint y: 498, endPoint x: 509, endPoint y: 497, distance: 55.7
click at [509, 497] on td "Hardware Upgrade Claude Maltais 581 230 0666 CLAUDE.MALTAIS@GANOTEC.COM City of…" at bounding box center [515, 528] width 255 height 90
copy span "581 230 0666"
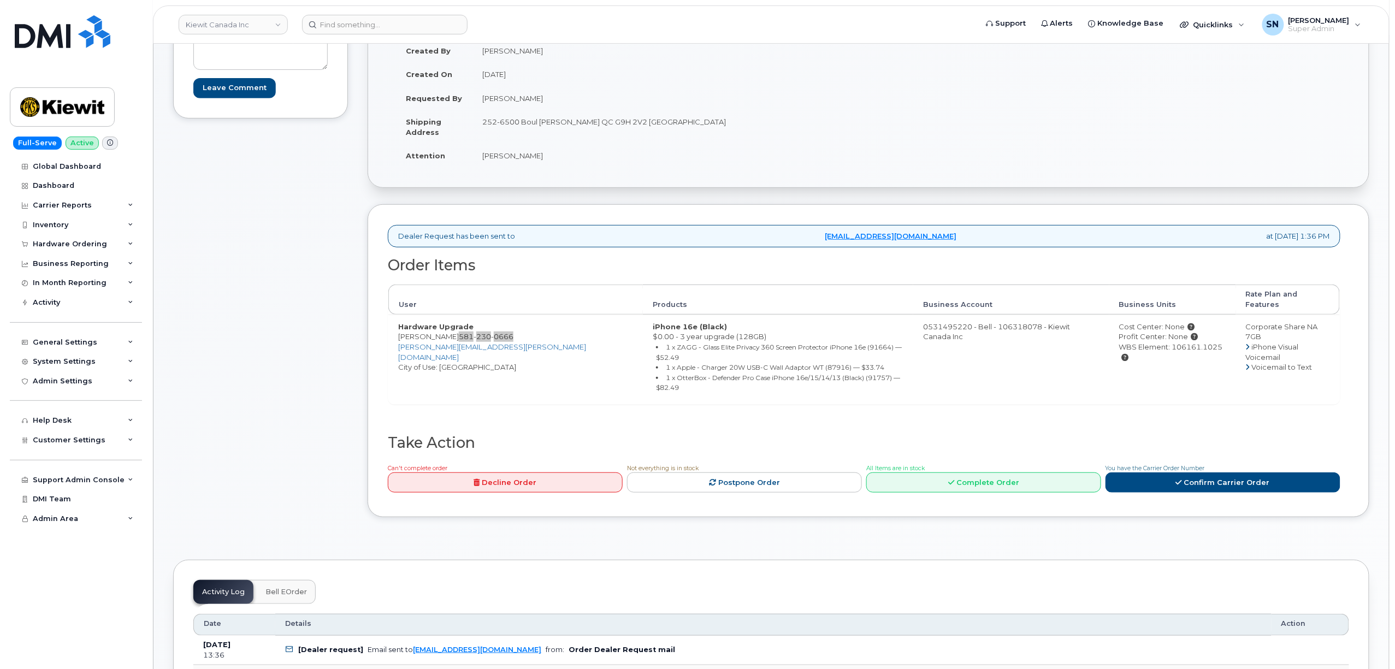
scroll to position [145, 0]
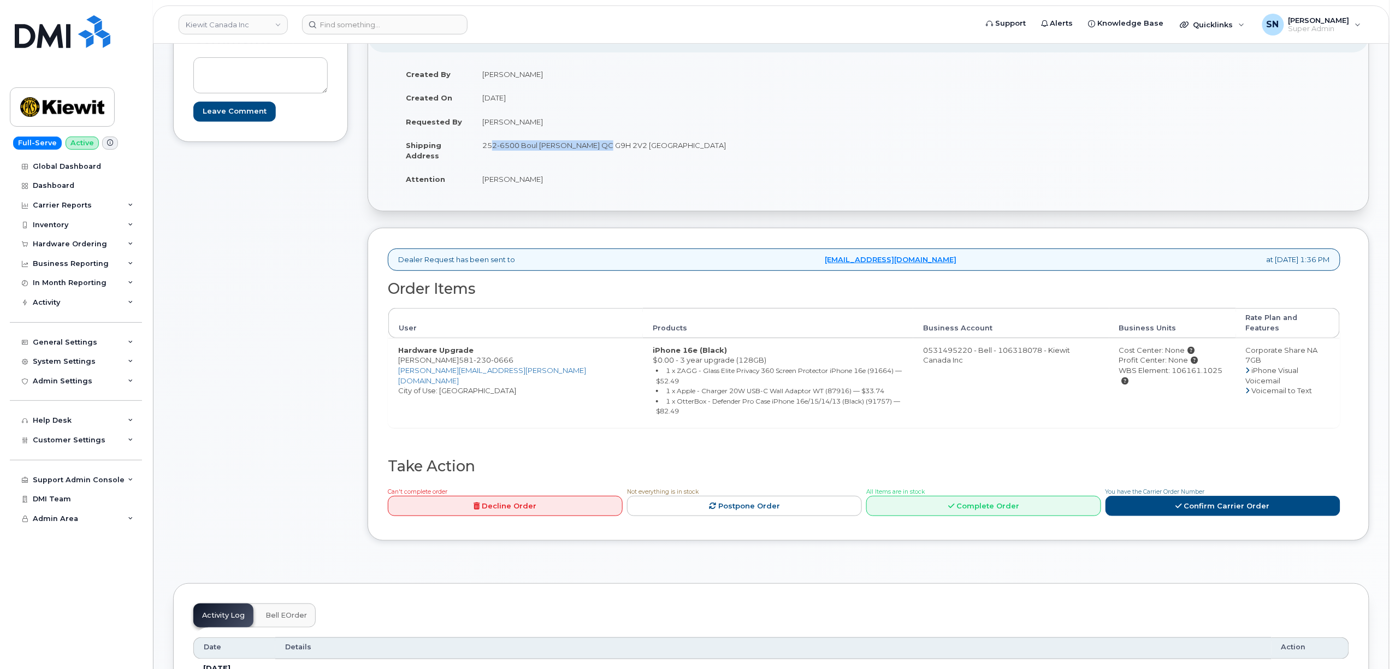
copy td "252-6500 Boul Raoul-Duchesne"
drag, startPoint x: 482, startPoint y: 145, endPoint x: 599, endPoint y: 152, distance: 117.1
click at [599, 152] on td "252-6500 Boul [PERSON_NAME] QC G9H 2V2 [GEOGRAPHIC_DATA]" at bounding box center [666, 150] width 388 height 34
drag, startPoint x: 665, startPoint y: 147, endPoint x: 697, endPoint y: 152, distance: 33.1
click at [697, 152] on td "252-6500 Boul [PERSON_NAME] QC G9H 2V2 [GEOGRAPHIC_DATA]" at bounding box center [666, 150] width 388 height 34
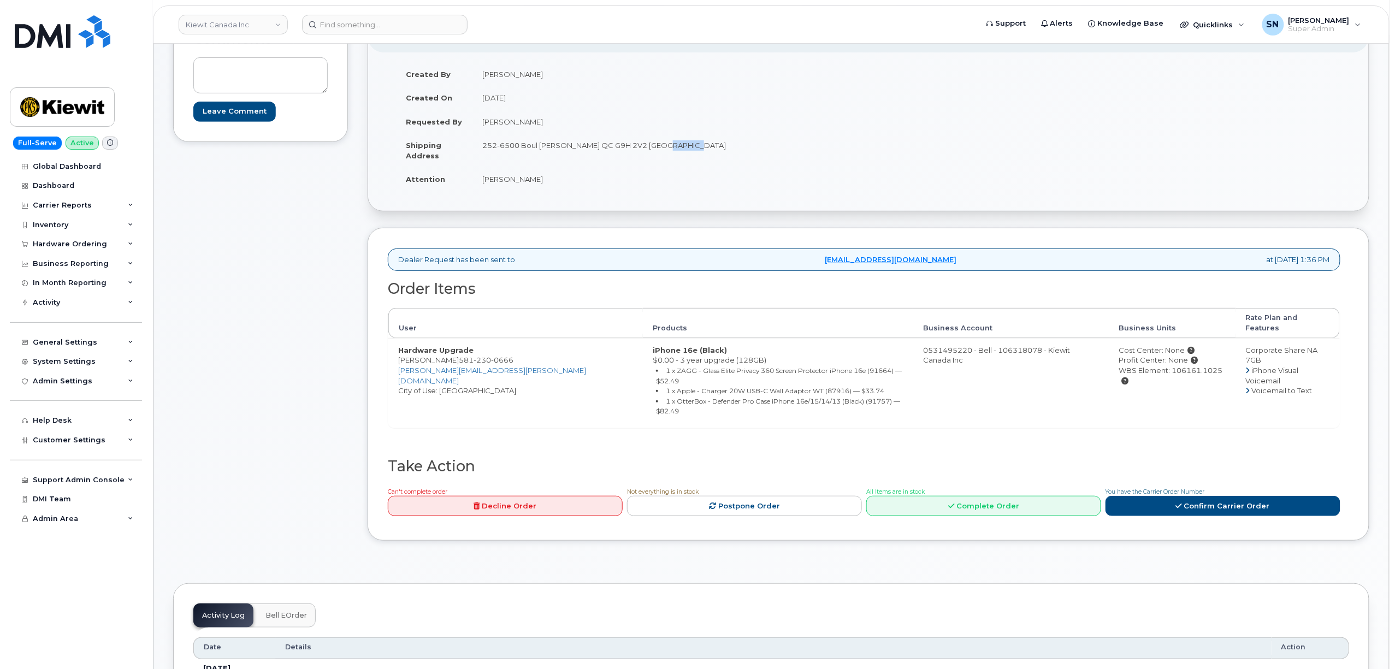
copy td "G9H 2V2"
drag, startPoint x: 481, startPoint y: 184, endPoint x: 536, endPoint y: 185, distance: 55.2
click at [536, 185] on td "[PERSON_NAME]" at bounding box center [666, 179] width 388 height 24
copy td "[PERSON_NAME]"
drag, startPoint x: 509, startPoint y: 352, endPoint x: 453, endPoint y: 351, distance: 56.3
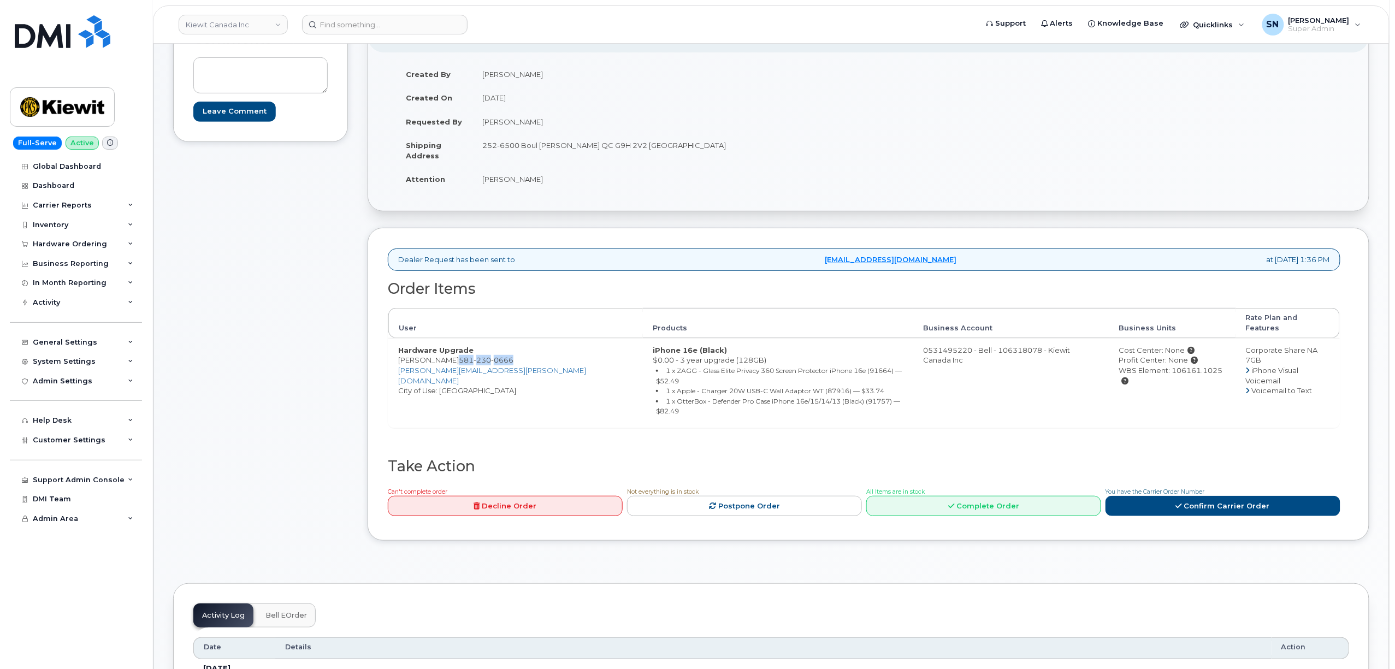
click at [453, 351] on td "Hardware Upgrade Claude Maltais 581 230 0666 CLAUDE.MALTAIS@GANOTEC.COM City of…" at bounding box center [515, 383] width 255 height 90
copy span "581 230 0666"
drag, startPoint x: 373, startPoint y: 350, endPoint x: 401, endPoint y: 353, distance: 28.6
click at [375, 350] on div "Dealer Request has been sent to procurement@myserve.ca at Sep 15, 2025 1:36 PM …" at bounding box center [869, 384] width 1002 height 313
drag, startPoint x: 400, startPoint y: 354, endPoint x: 516, endPoint y: 353, distance: 116.3
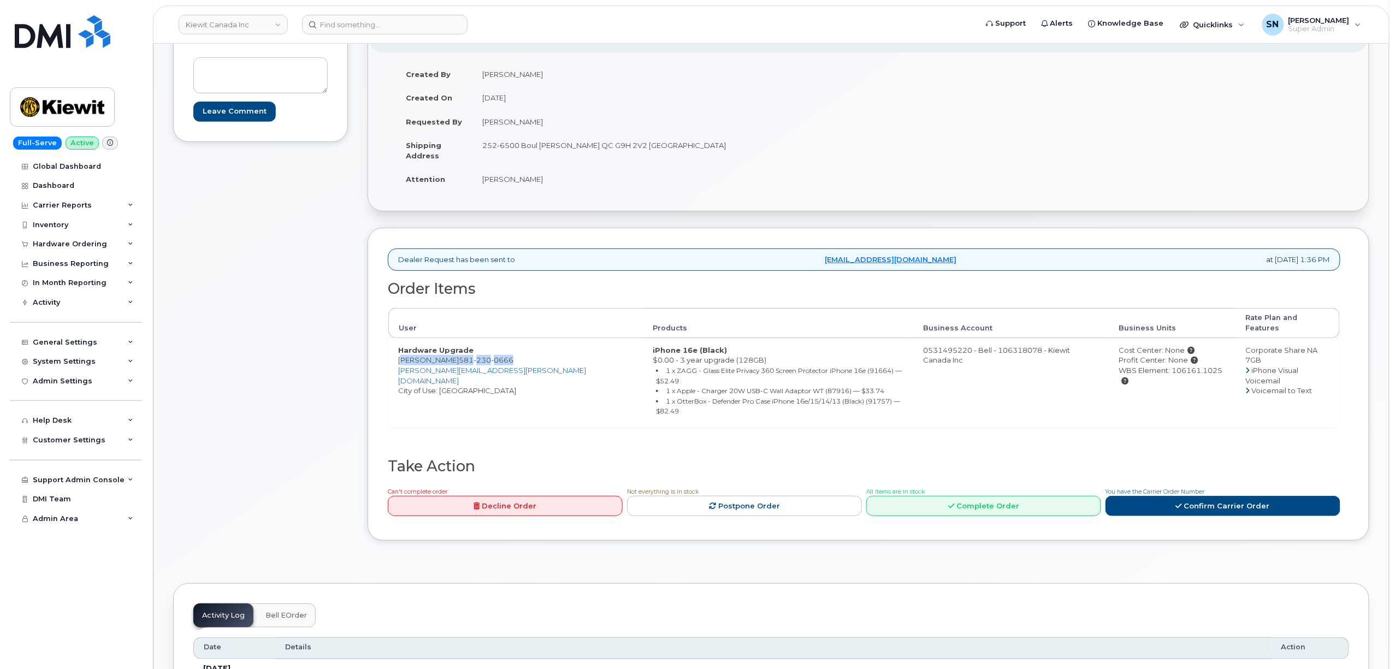
click at [516, 353] on td "Hardware Upgrade Claude Maltais 581 230 0666 CLAUDE.MALTAIS@GANOTEC.COM City of…" at bounding box center [515, 383] width 255 height 90
copy td "Claude Maltais 581 230 0666"
drag, startPoint x: 1193, startPoint y: 364, endPoint x: 1144, endPoint y: 363, distance: 49.7
click at [1144, 365] on div "WBS Element: 106161.1025" at bounding box center [1172, 375] width 107 height 20
copy div "106161.1025"
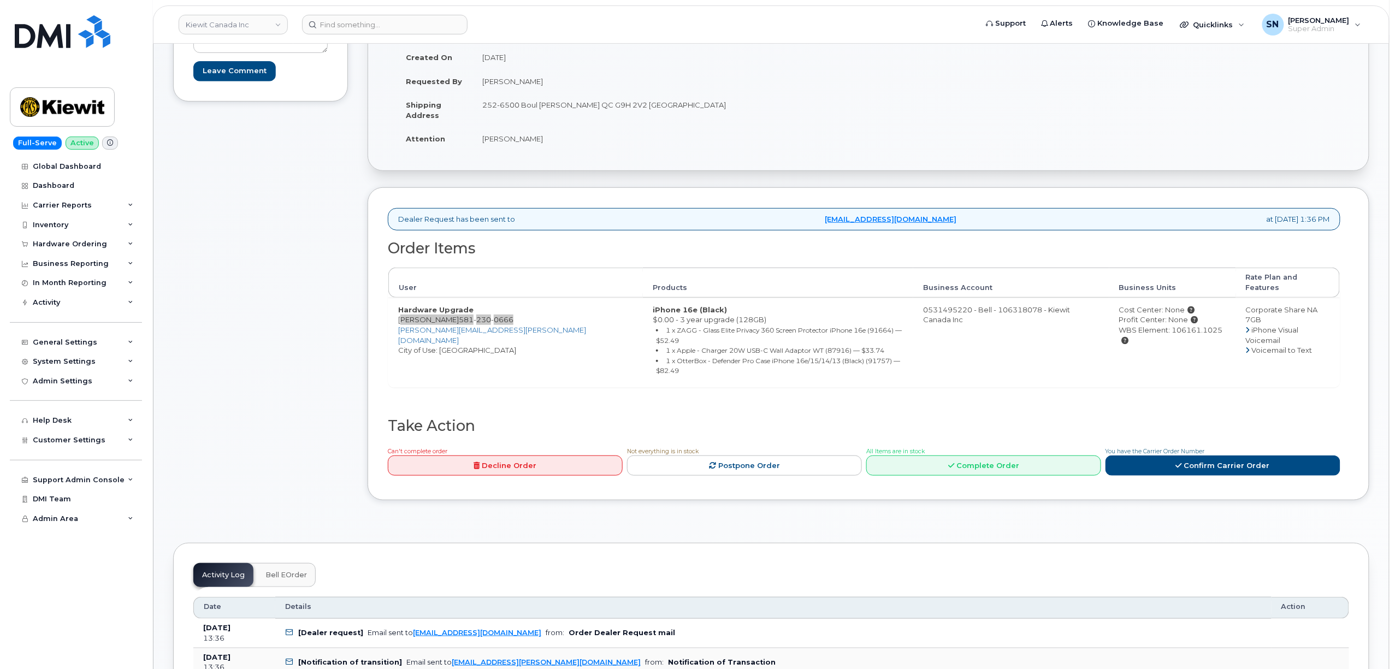
scroll to position [218, 0]
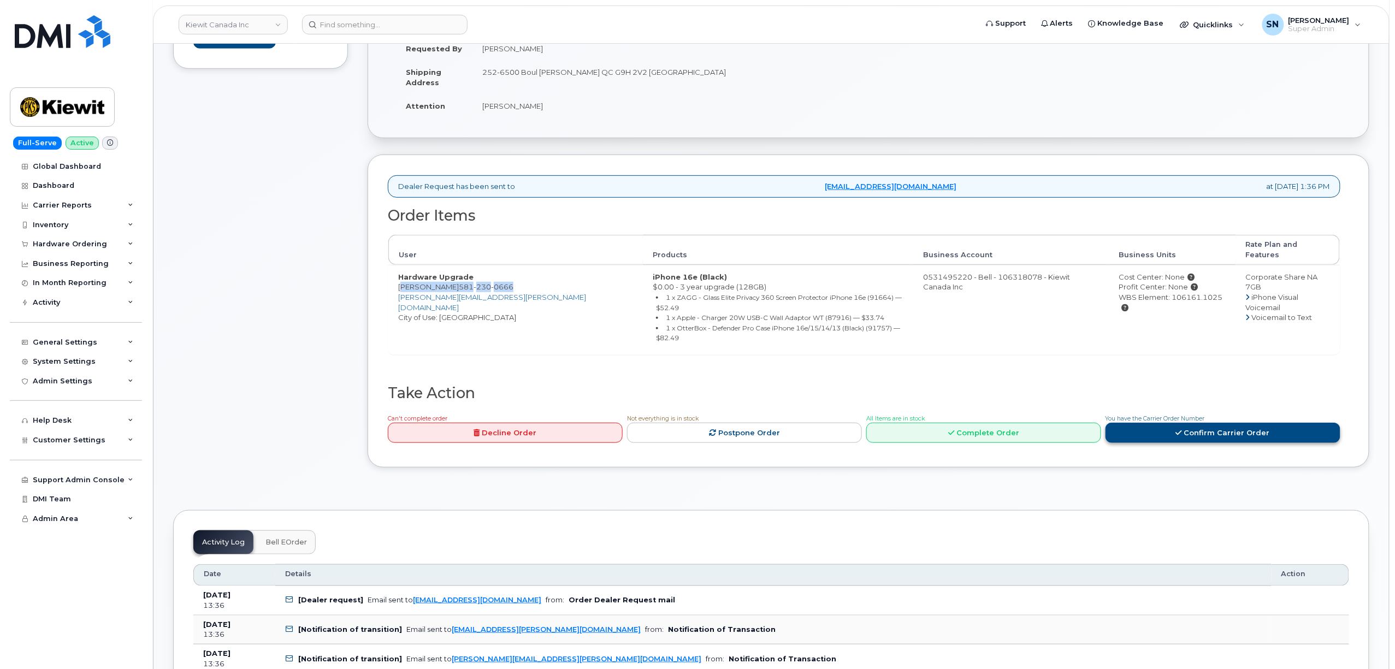
click at [1133, 423] on link "Confirm Carrier Order" at bounding box center [1222, 433] width 235 height 20
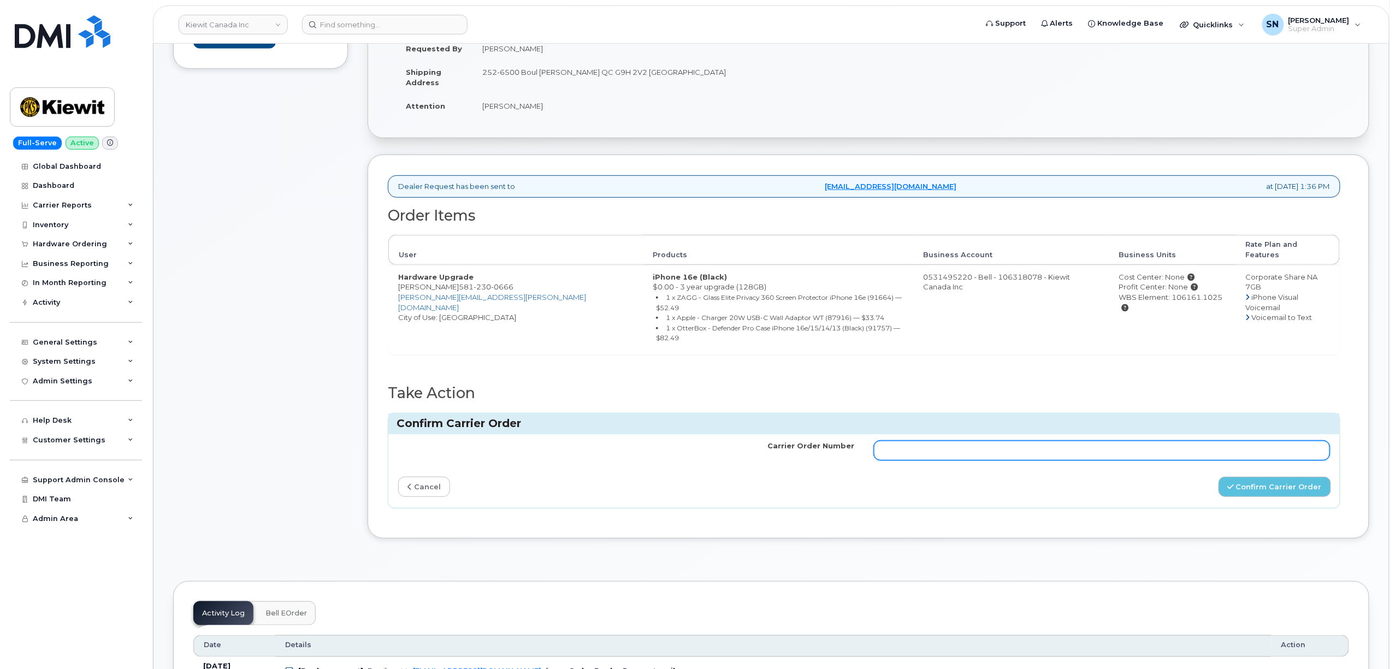
click at [1084, 441] on input "Carrier Order Number" at bounding box center [1102, 451] width 456 height 20
paste input "3016603"
type input "3016603"
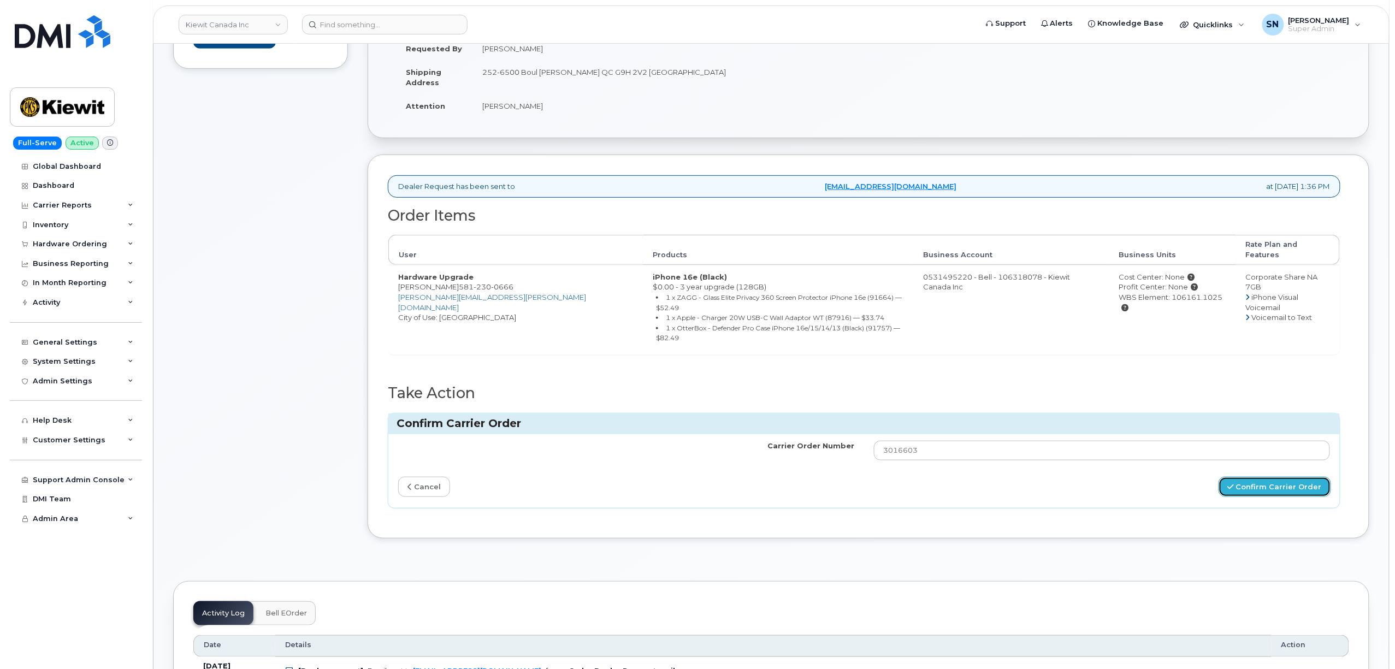
click at [1257, 477] on button "Confirm Carrier Order" at bounding box center [1275, 487] width 113 height 20
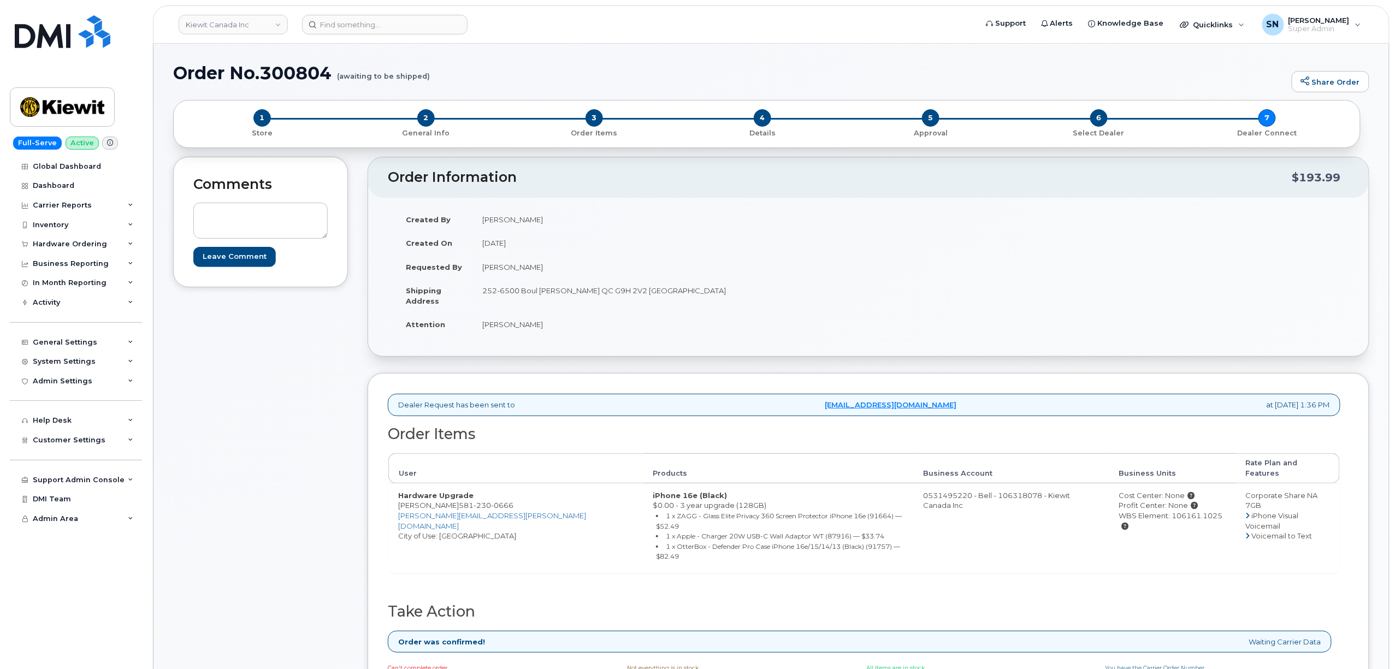
drag, startPoint x: 295, startPoint y: 328, endPoint x: 307, endPoint y: 336, distance: 14.1
click at [297, 328] on div "Comments Leave Comment" at bounding box center [260, 445] width 175 height 577
click at [86, 248] on div "Hardware Ordering" at bounding box center [70, 244] width 74 height 9
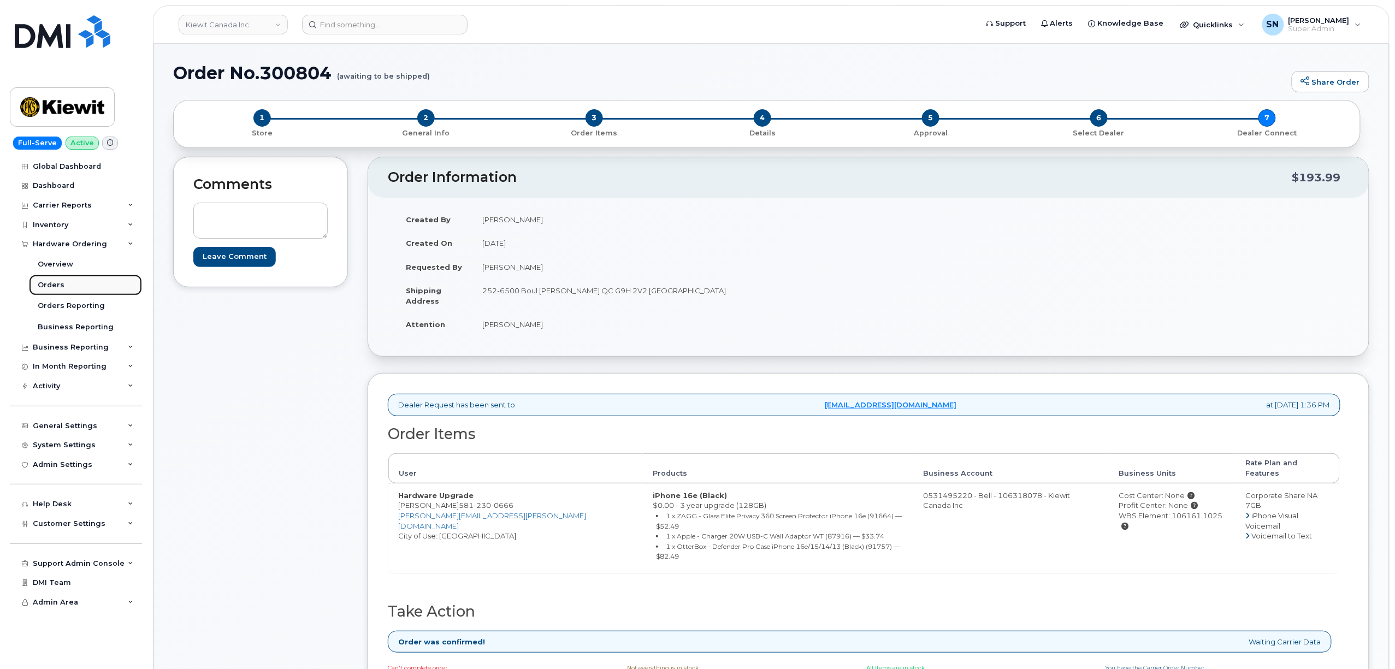
click at [64, 282] on link "Orders" at bounding box center [85, 285] width 113 height 21
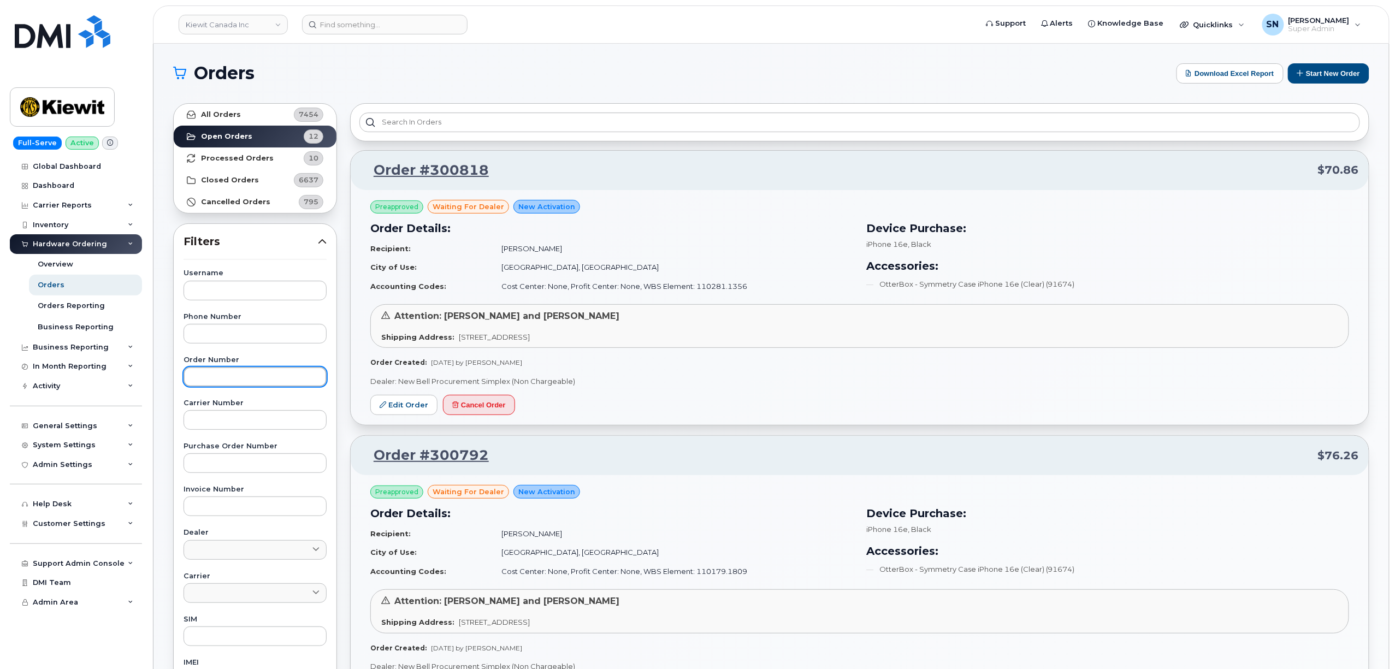
click at [221, 373] on input "text" at bounding box center [255, 377] width 143 height 20
paste input "300792"
type input "300792"
click at [247, 107] on link "All Orders 7454" at bounding box center [255, 115] width 163 height 22
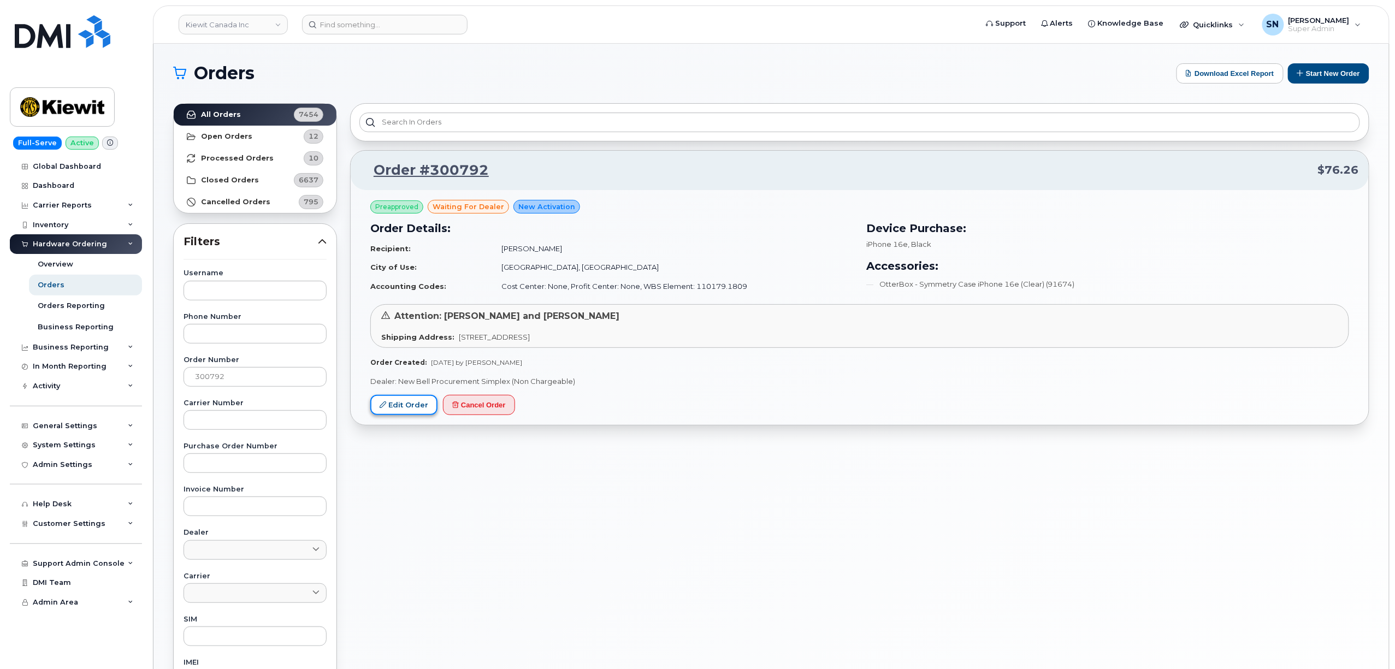
click at [407, 411] on link "Edit Order" at bounding box center [403, 405] width 67 height 20
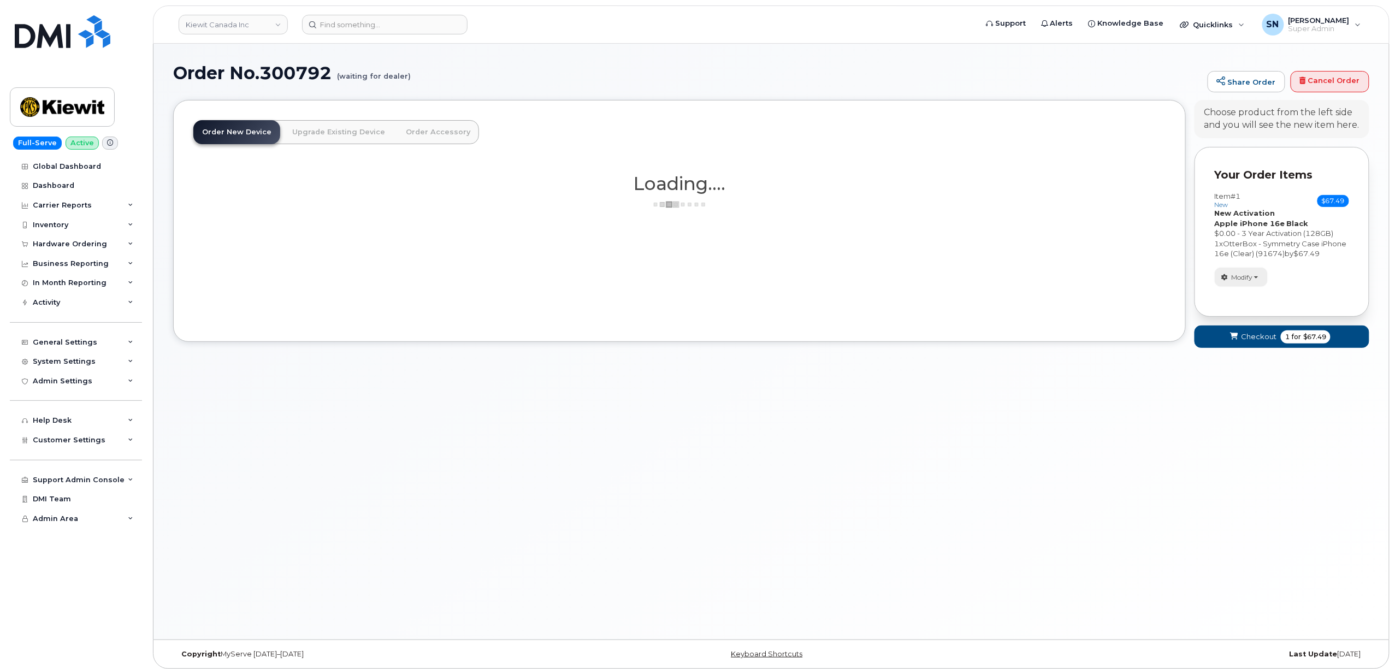
click at [1235, 282] on span "Modify" at bounding box center [1242, 278] width 21 height 10
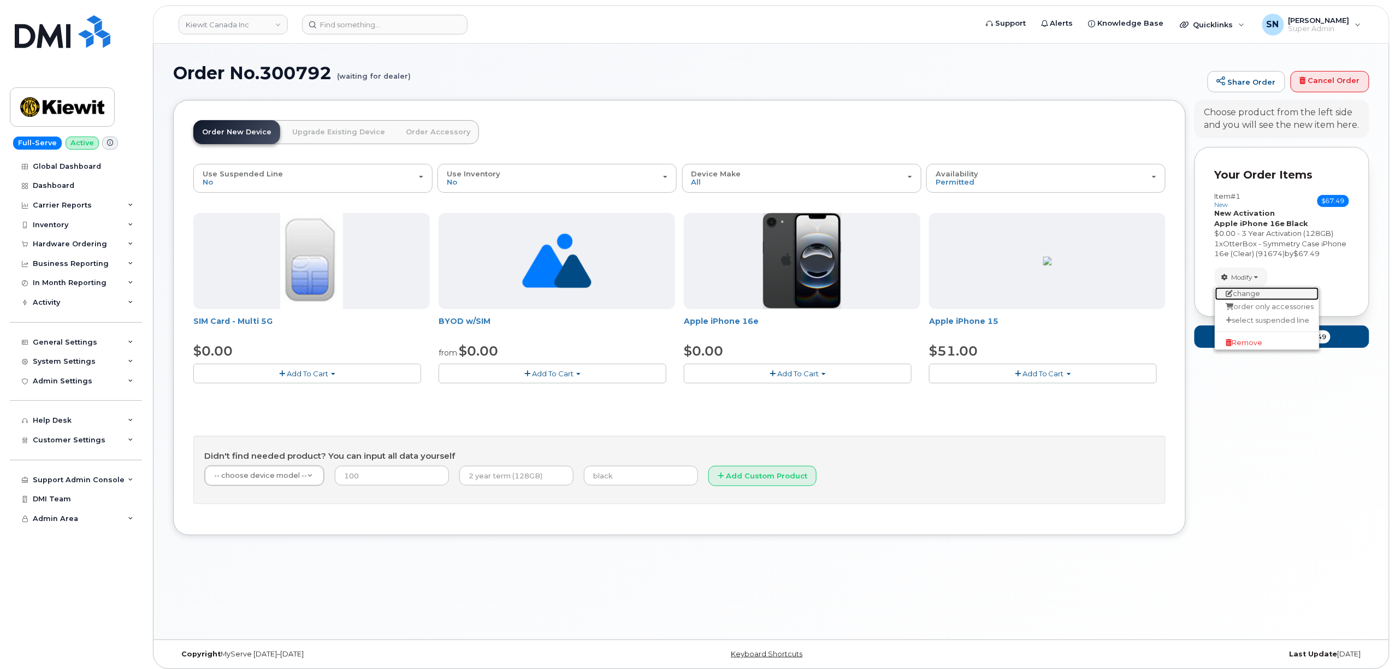
click at [1248, 300] on link "change" at bounding box center [1267, 293] width 104 height 13
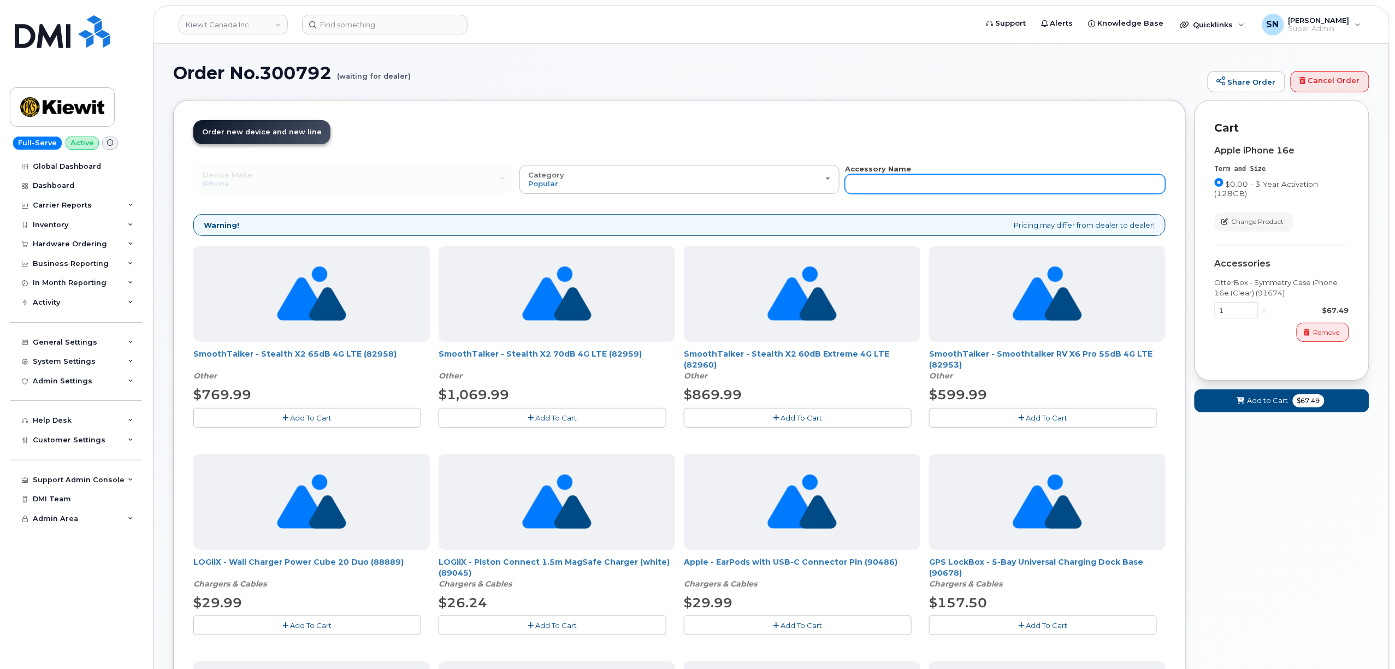
click at [1047, 179] on input "text" at bounding box center [1005, 184] width 321 height 20
type input "87916"
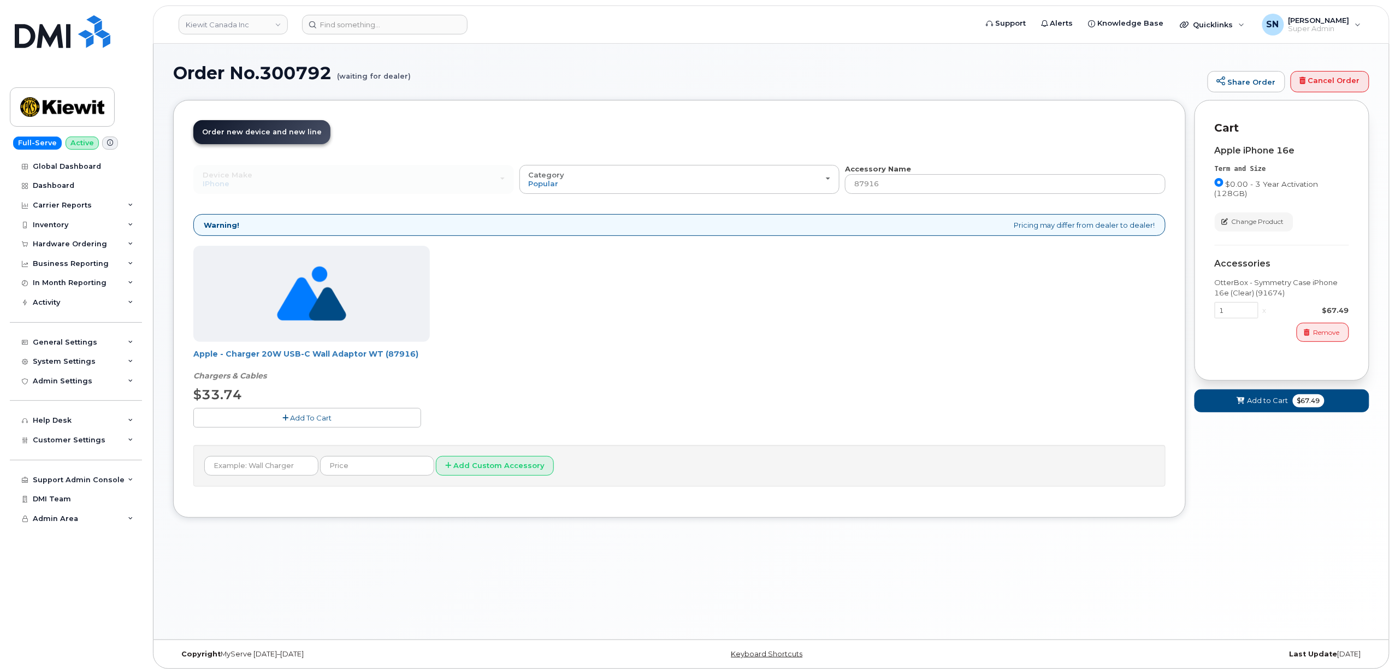
click at [330, 413] on button "Add To Cart" at bounding box center [307, 417] width 228 height 19
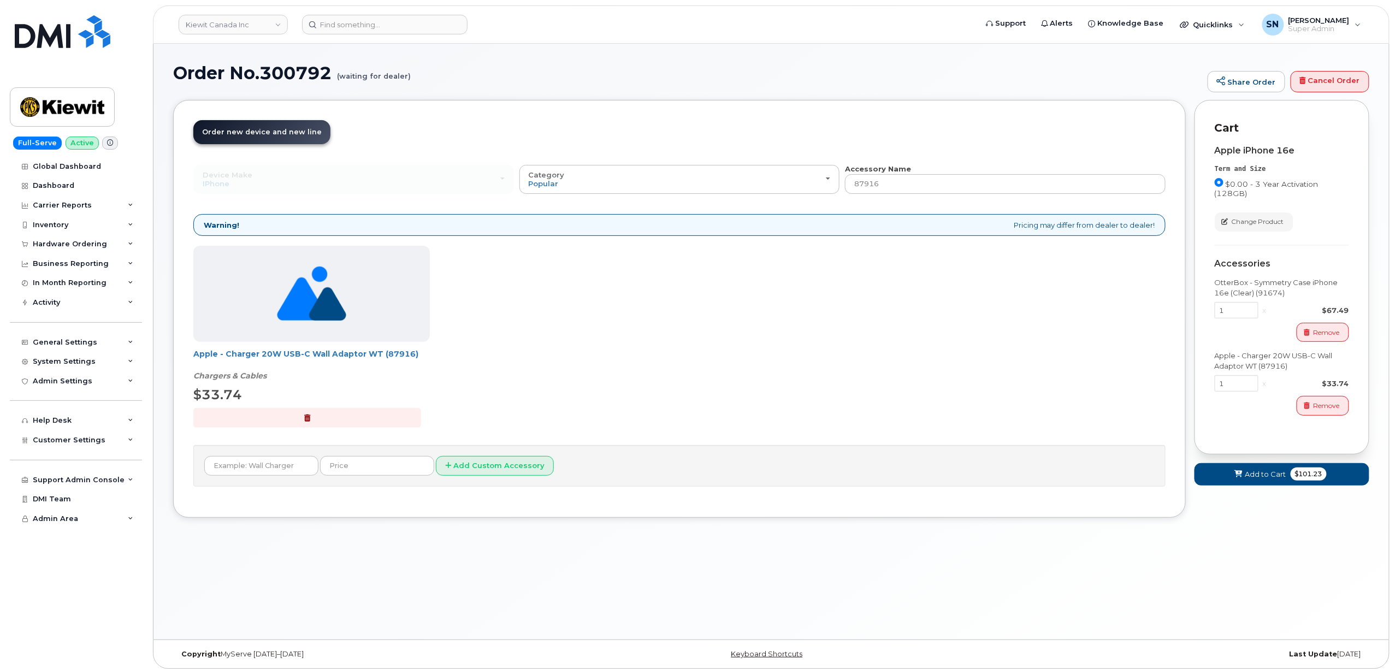
click at [1237, 461] on form "Cart active suspended Carrier Device Additional cost to upgrading the device Se…" at bounding box center [1282, 293] width 175 height 386
click at [1239, 470] on button "Add to Cart $101.23" at bounding box center [1282, 474] width 175 height 22
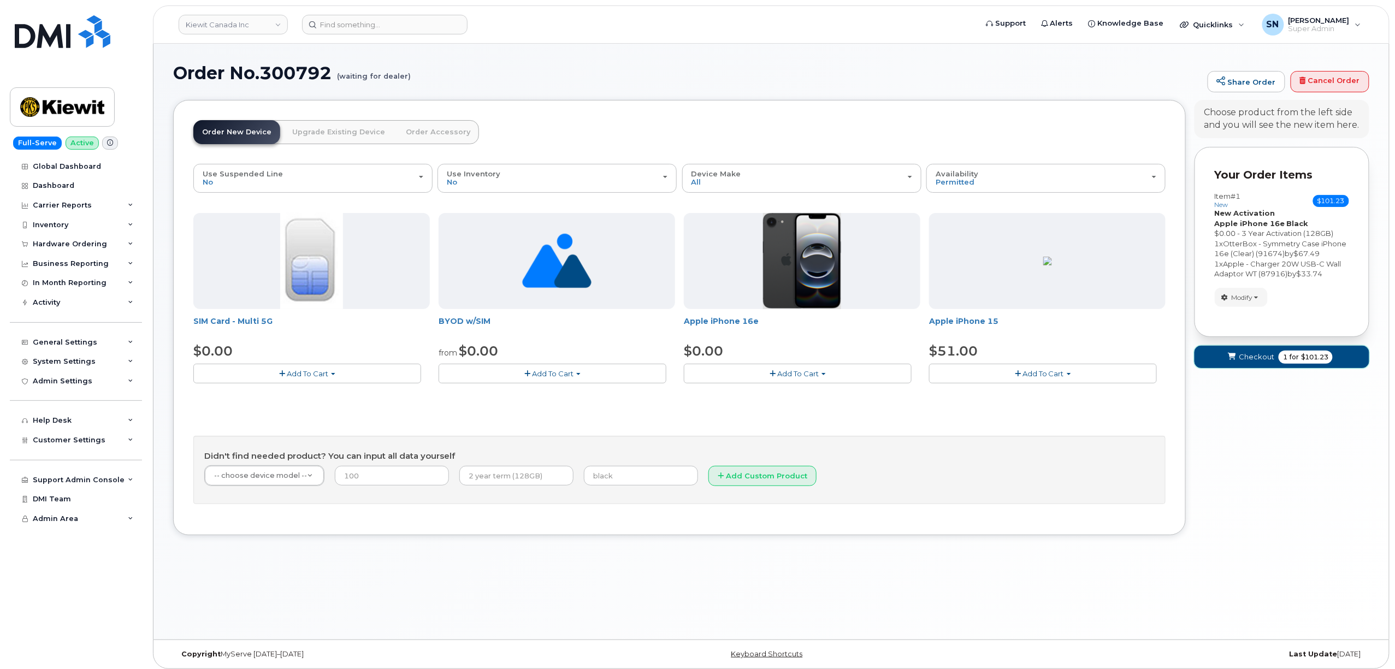
click at [1237, 362] on span "submit" at bounding box center [1232, 357] width 10 height 10
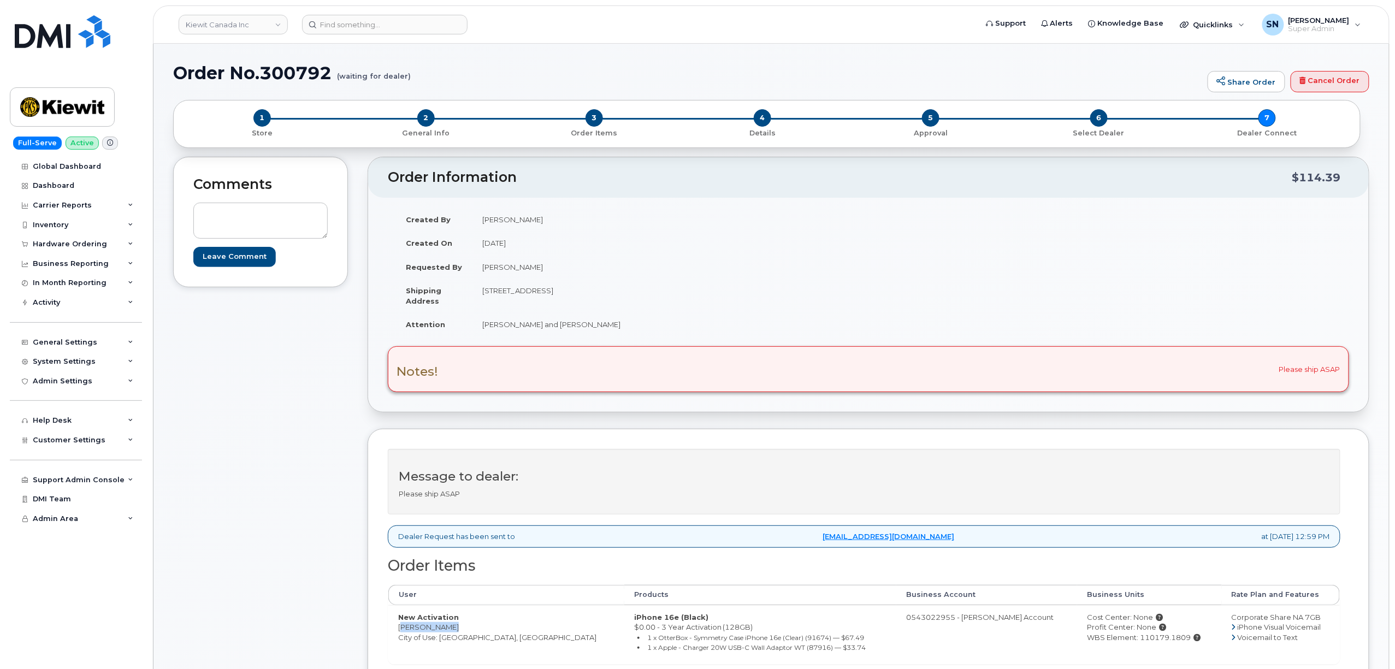
drag, startPoint x: 400, startPoint y: 628, endPoint x: 452, endPoint y: 627, distance: 51.9
click at [452, 627] on td "New Activation [PERSON_NAME] City of Use: [GEOGRAPHIC_DATA], [GEOGRAPHIC_DATA]" at bounding box center [506, 634] width 236 height 59
copy td "[PERSON_NAME]"
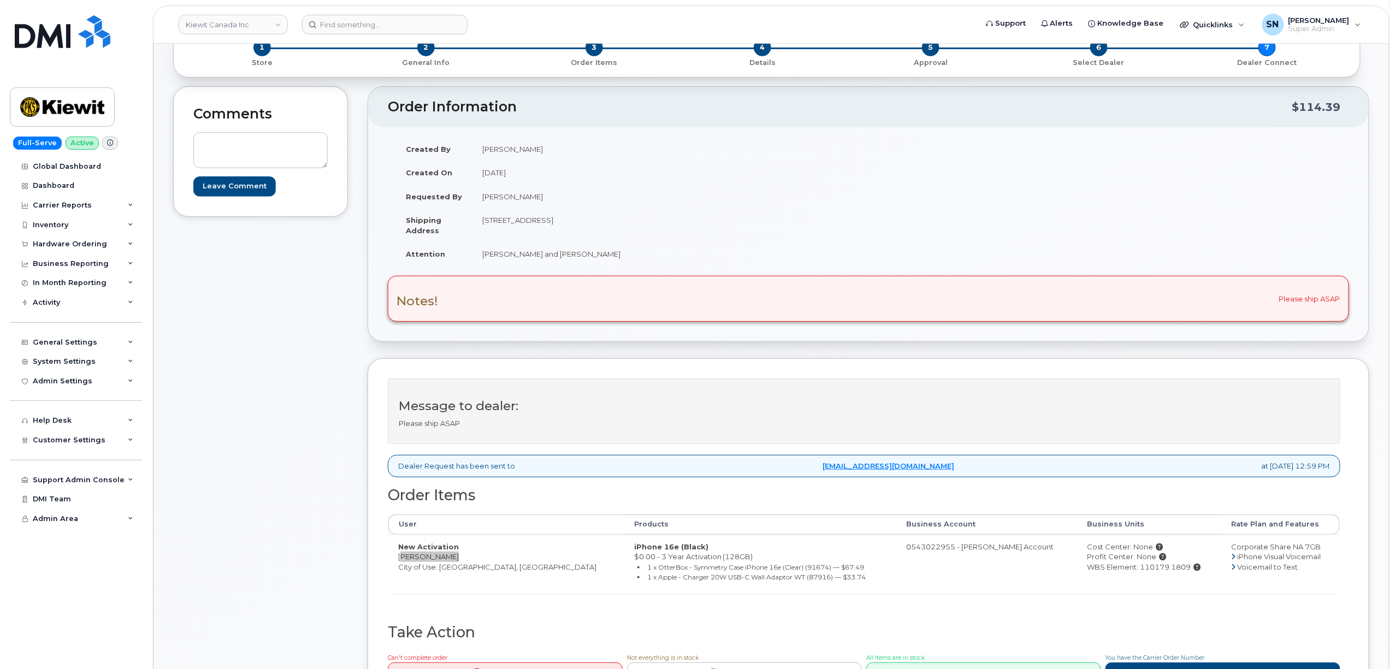
scroll to position [145, 0]
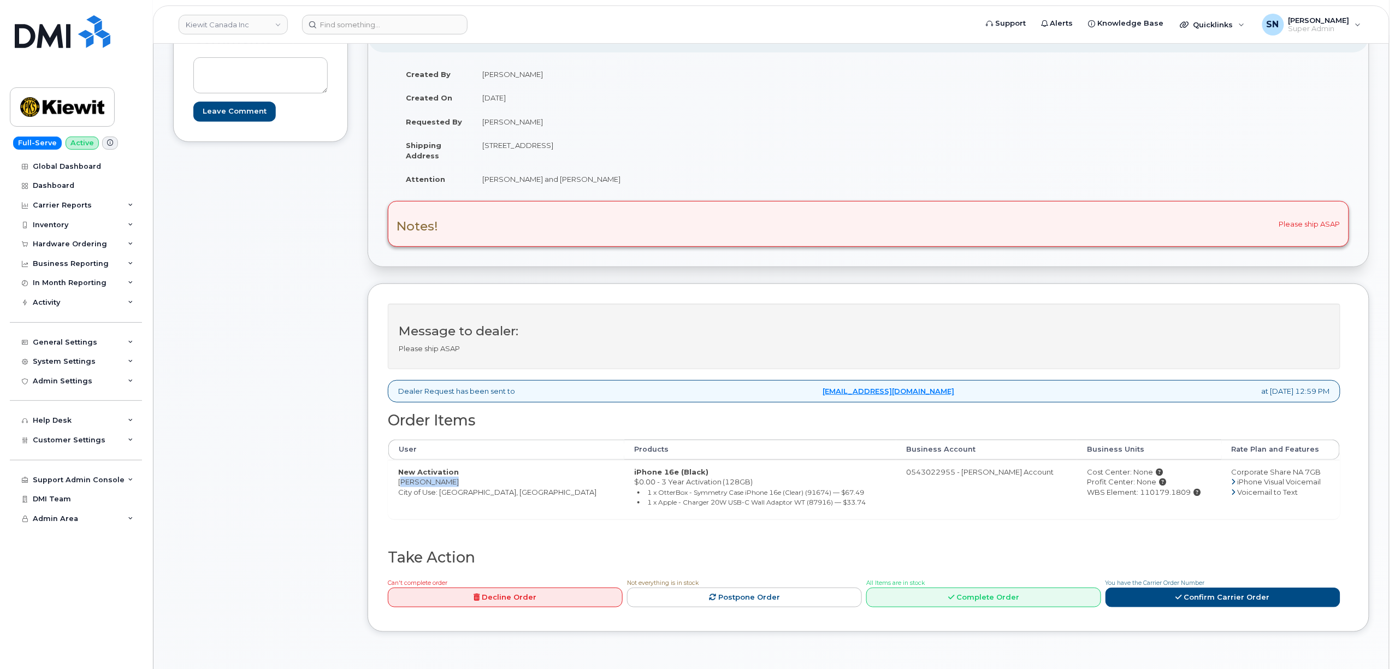
drag, startPoint x: 483, startPoint y: 145, endPoint x: 577, endPoint y: 146, distance: 94.0
click at [577, 146] on td "[STREET_ADDRESS]" at bounding box center [666, 150] width 388 height 34
copy td "[STREET_ADDRESS]"
drag, startPoint x: 632, startPoint y: 144, endPoint x: 662, endPoint y: 149, distance: 29.8
click at [662, 149] on td "[STREET_ADDRESS]" at bounding box center [666, 150] width 388 height 34
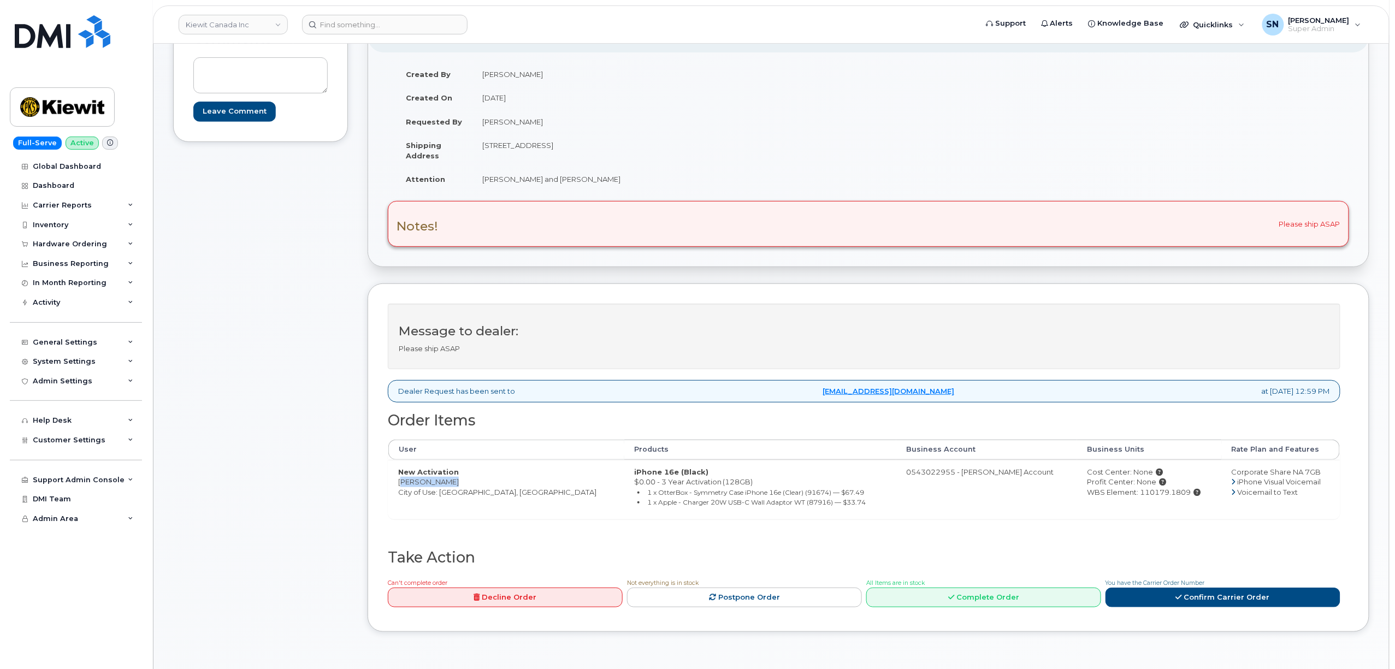
copy td "L6H 1A7"
drag, startPoint x: 483, startPoint y: 180, endPoint x: 597, endPoint y: 186, distance: 113.8
click at [597, 186] on td "[PERSON_NAME] and [PERSON_NAME]" at bounding box center [666, 179] width 388 height 24
copy td "[PERSON_NAME] and [PERSON_NAME]"
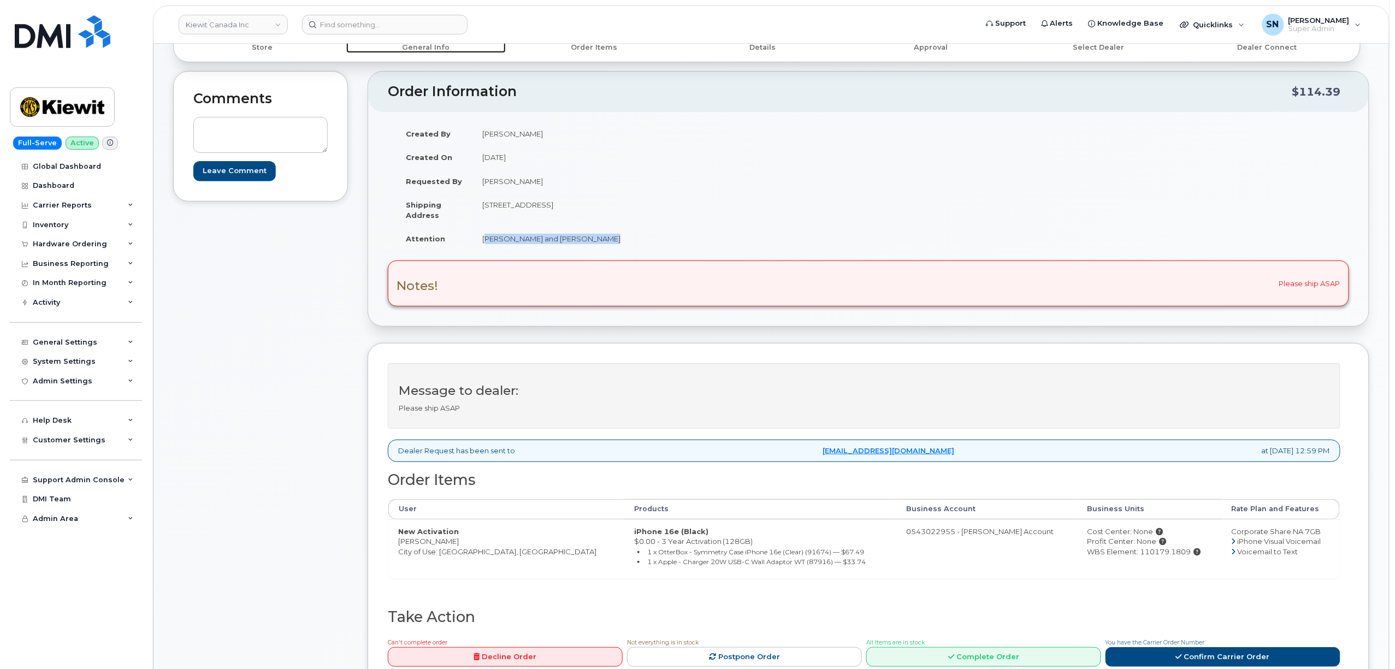
scroll to position [218, 0]
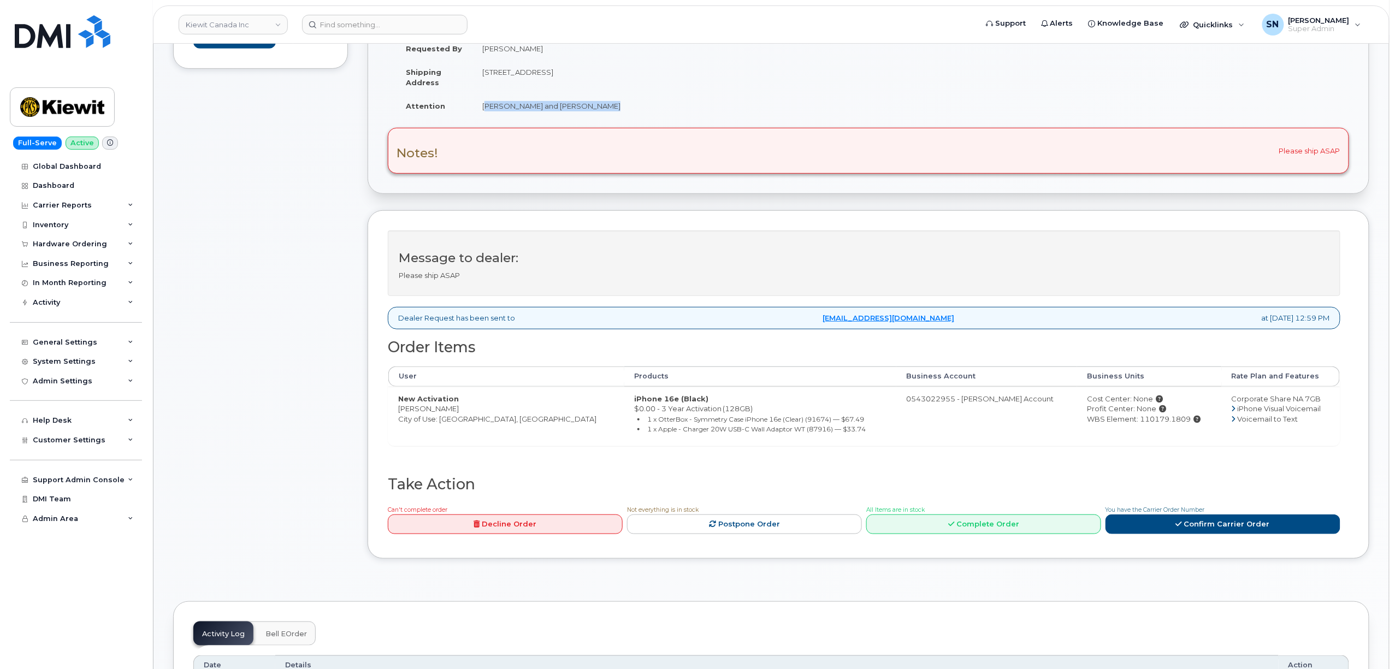
drag, startPoint x: 1150, startPoint y: 422, endPoint x: 1099, endPoint y: 426, distance: 50.9
click at [1099, 424] on div "WBS Element: 110179.1809" at bounding box center [1149, 419] width 125 height 10
copy div "110179.1809"
drag, startPoint x: 400, startPoint y: 413, endPoint x: 446, endPoint y: 415, distance: 45.9
click at [446, 415] on td "New Activation Bobby Petrak City of Use: Oakville, Ontario" at bounding box center [506, 416] width 236 height 59
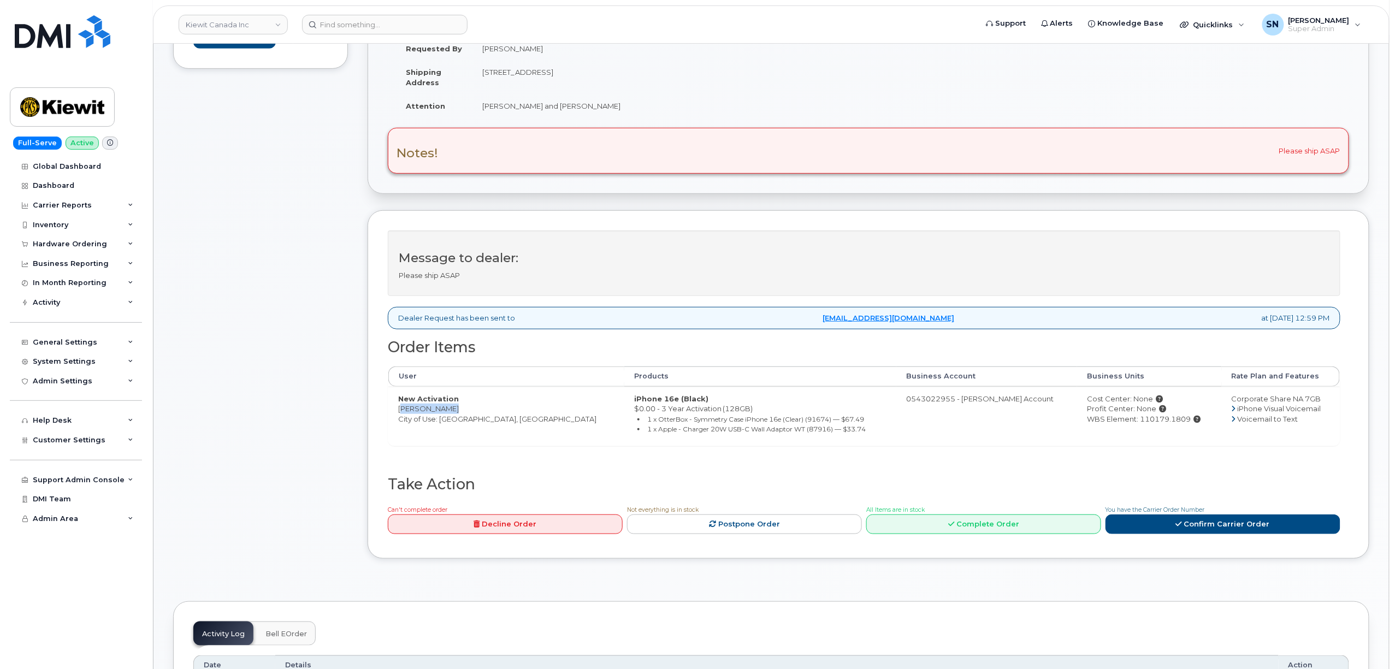
copy td "[PERSON_NAME]"
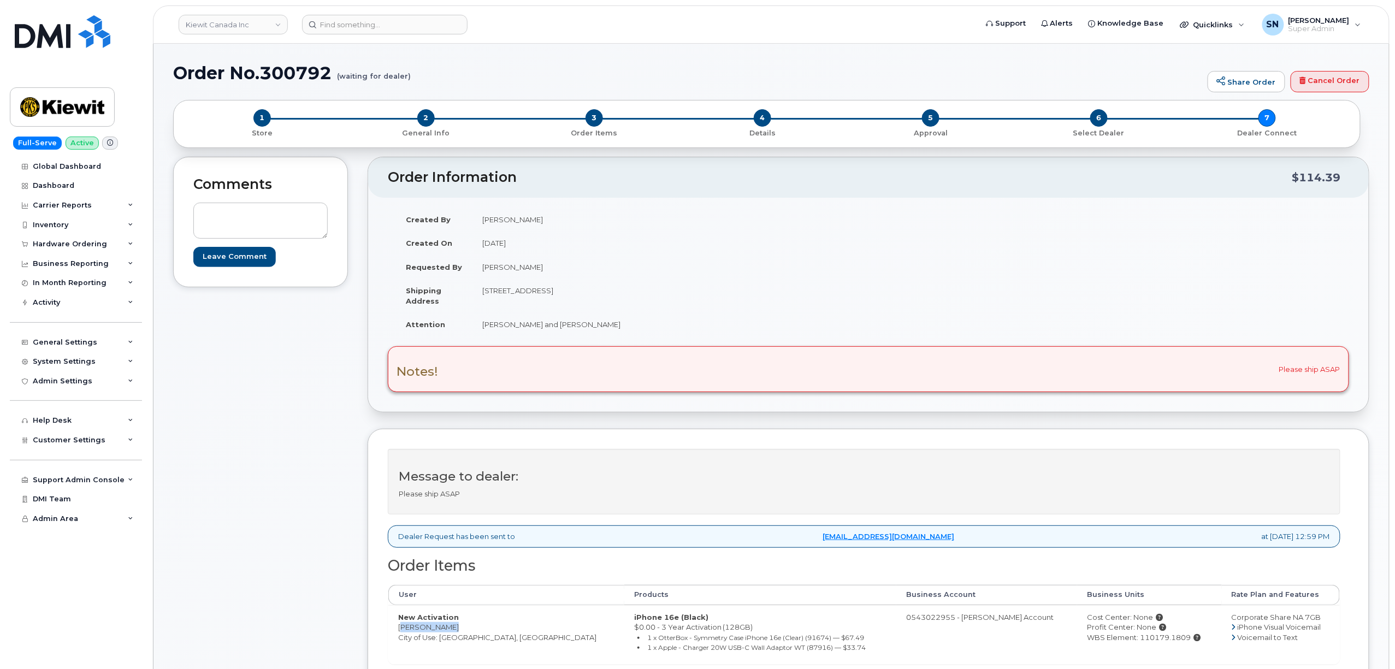
scroll to position [291, 0]
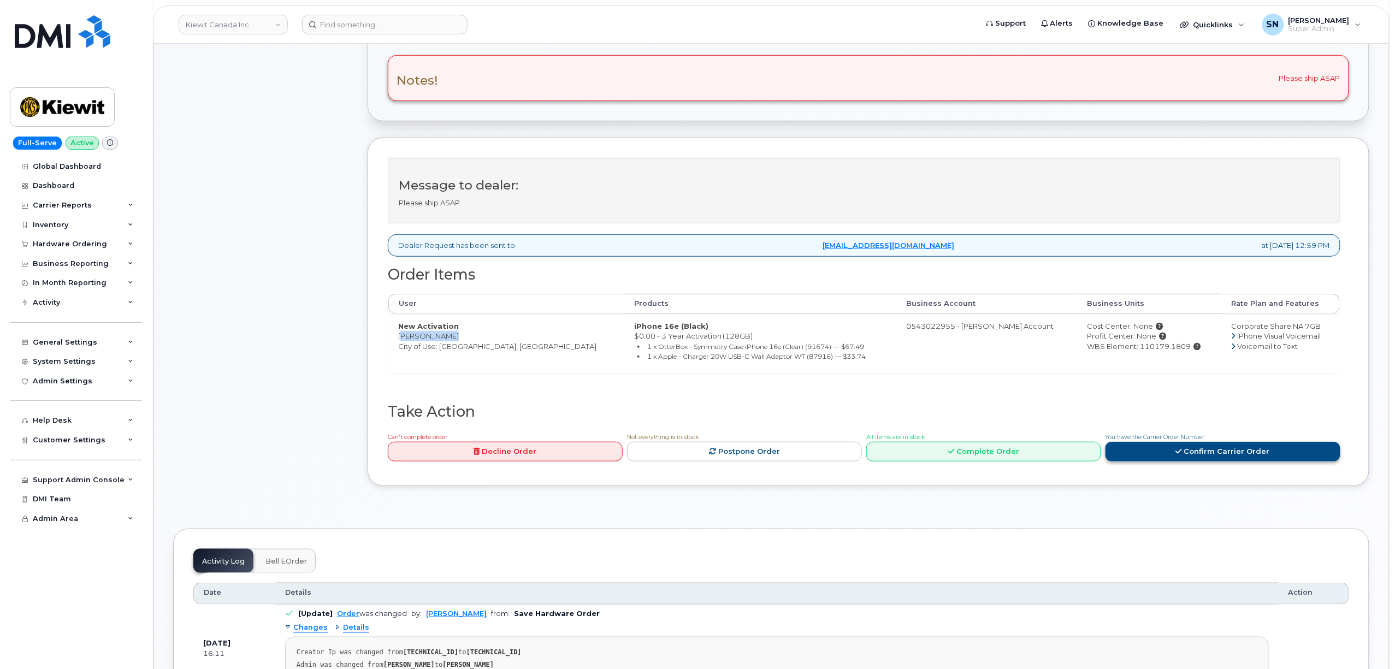
click at [1226, 453] on link "Confirm Carrier Order" at bounding box center [1222, 452] width 235 height 20
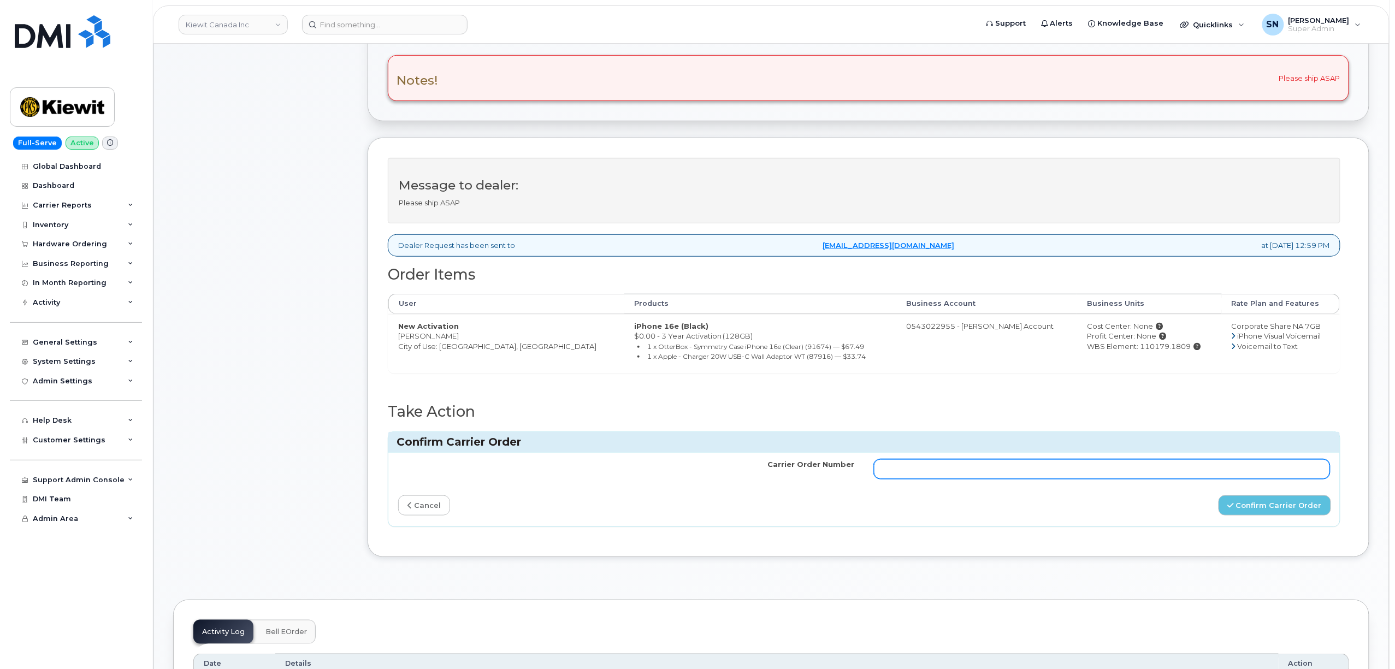
click at [1103, 475] on input "Carrier Order Number" at bounding box center [1102, 469] width 456 height 20
paste input "3016605"
type input "3016605"
click at [1261, 515] on button "Confirm Carrier Order" at bounding box center [1275, 505] width 113 height 20
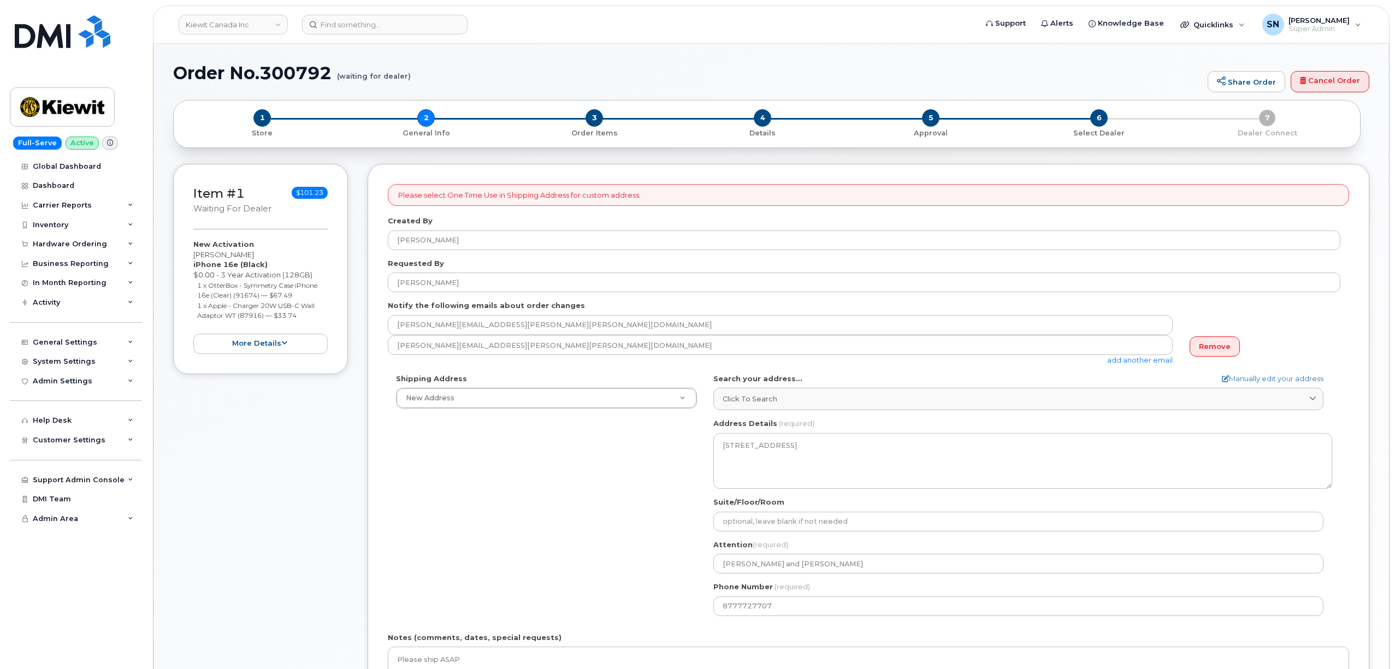
select select
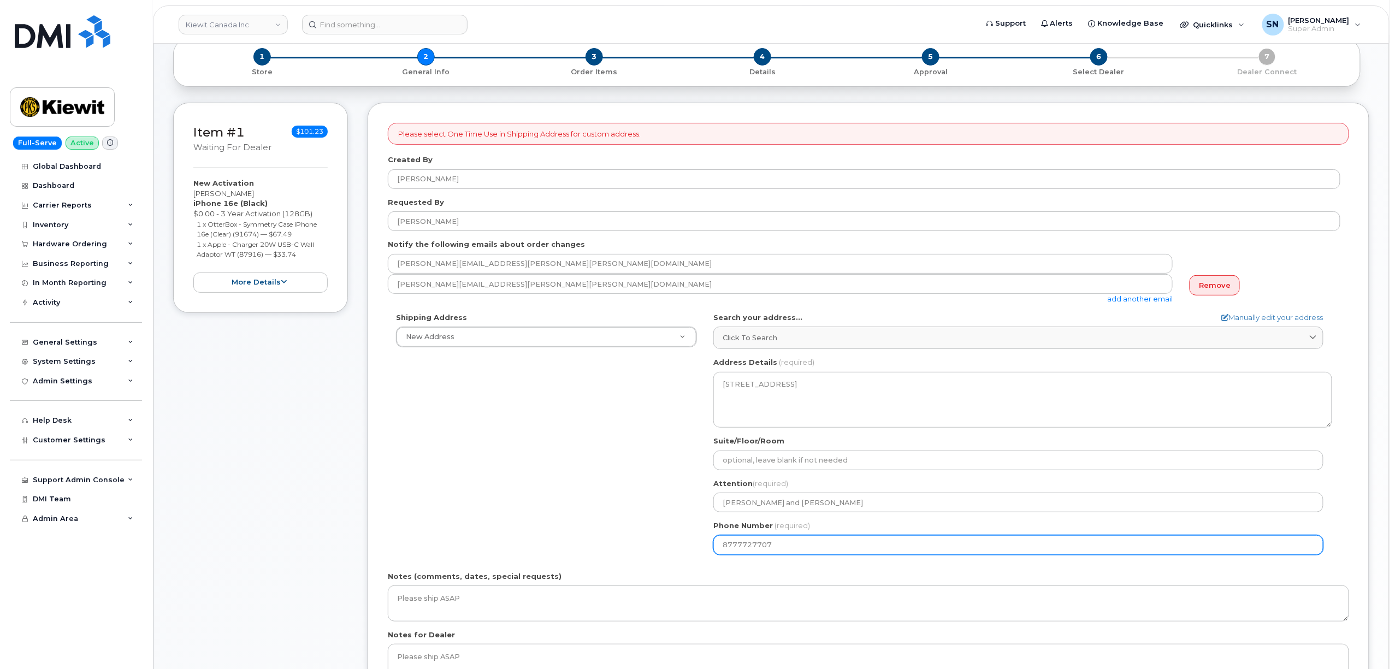
scroll to position [145, 0]
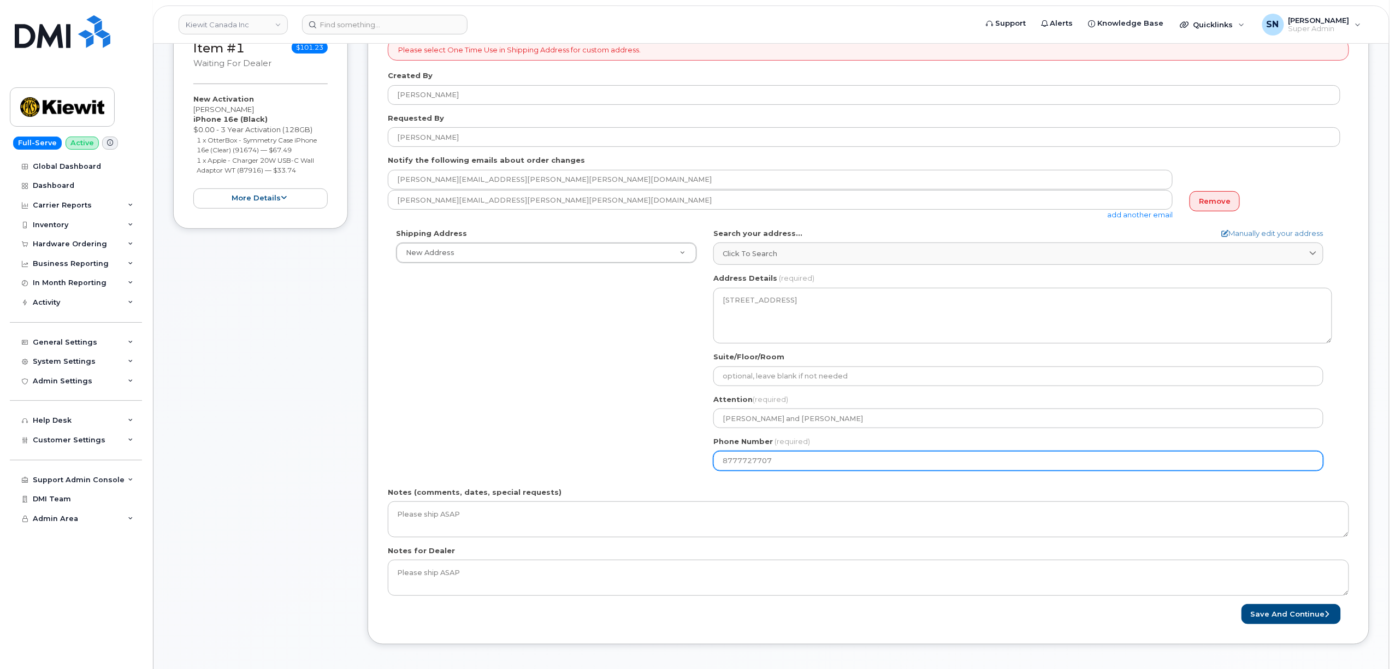
drag, startPoint x: 776, startPoint y: 462, endPoint x: 682, endPoint y: 462, distance: 93.9
click at [682, 462] on div "Shipping Address New Address New Address [STREET_ADDRESS][GEOGRAPHIC_DATA][PERS…" at bounding box center [864, 353] width 953 height 251
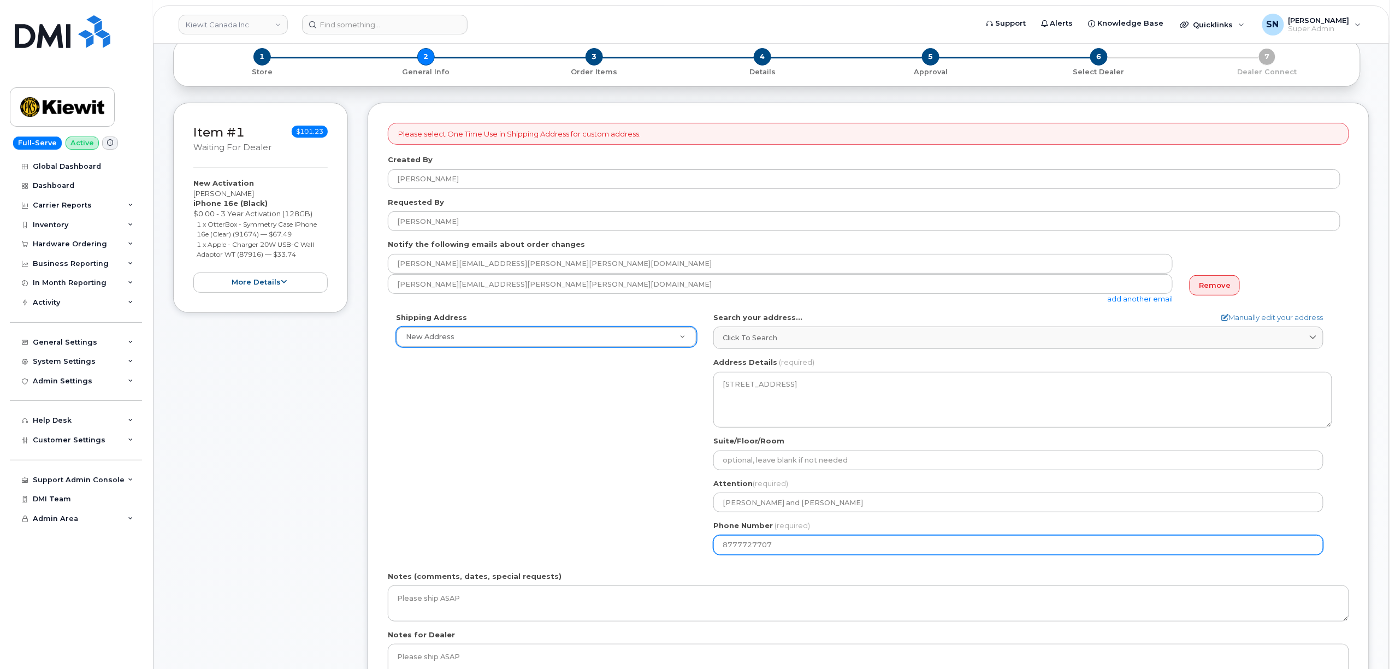
scroll to position [0, 0]
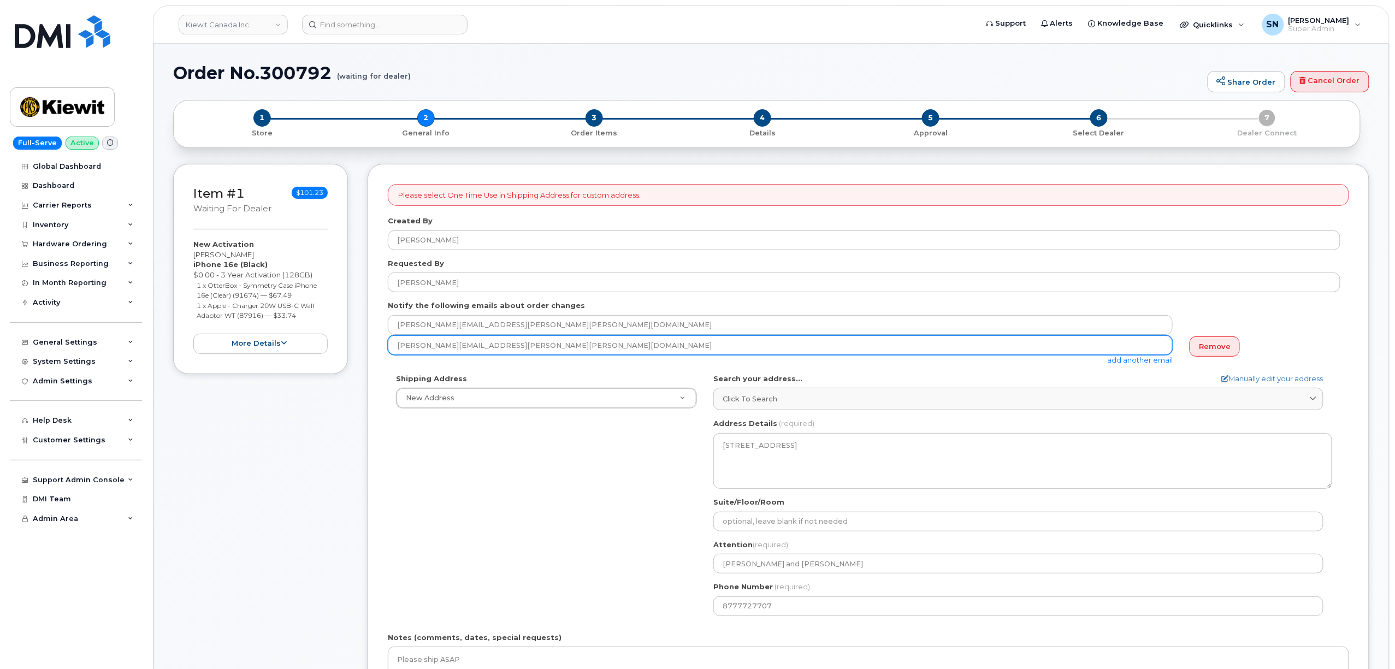
drag, startPoint x: 503, startPoint y: 348, endPoint x: 357, endPoint y: 347, distance: 146.4
click at [359, 348] on div "Item #1 waiting for dealer $101.23 New Activation Bobby Petrak iPhone 16e (Blac…" at bounding box center [771, 485] width 1196 height 642
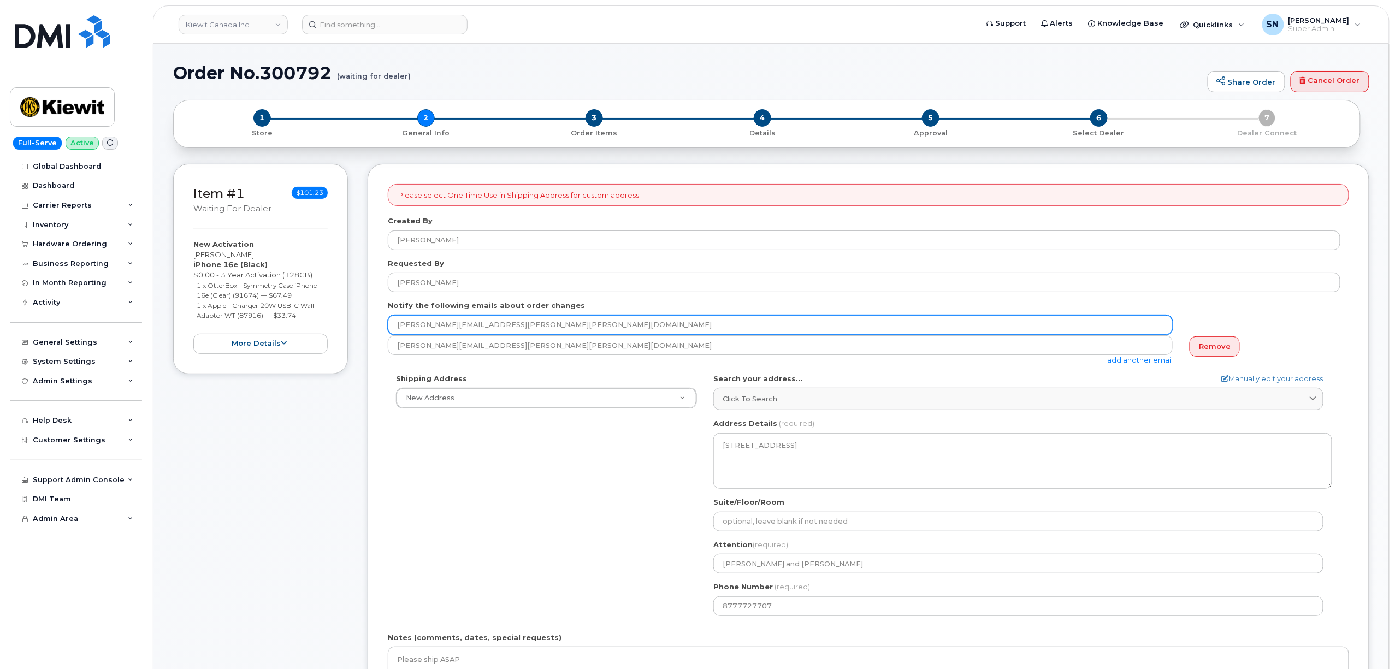
drag, startPoint x: 507, startPoint y: 328, endPoint x: 313, endPoint y: 324, distance: 194.5
click at [313, 324] on div "Item #1 waiting for dealer $101.23 New Activation Bobby Petrak iPhone 16e (Blac…" at bounding box center [771, 485] width 1196 height 642
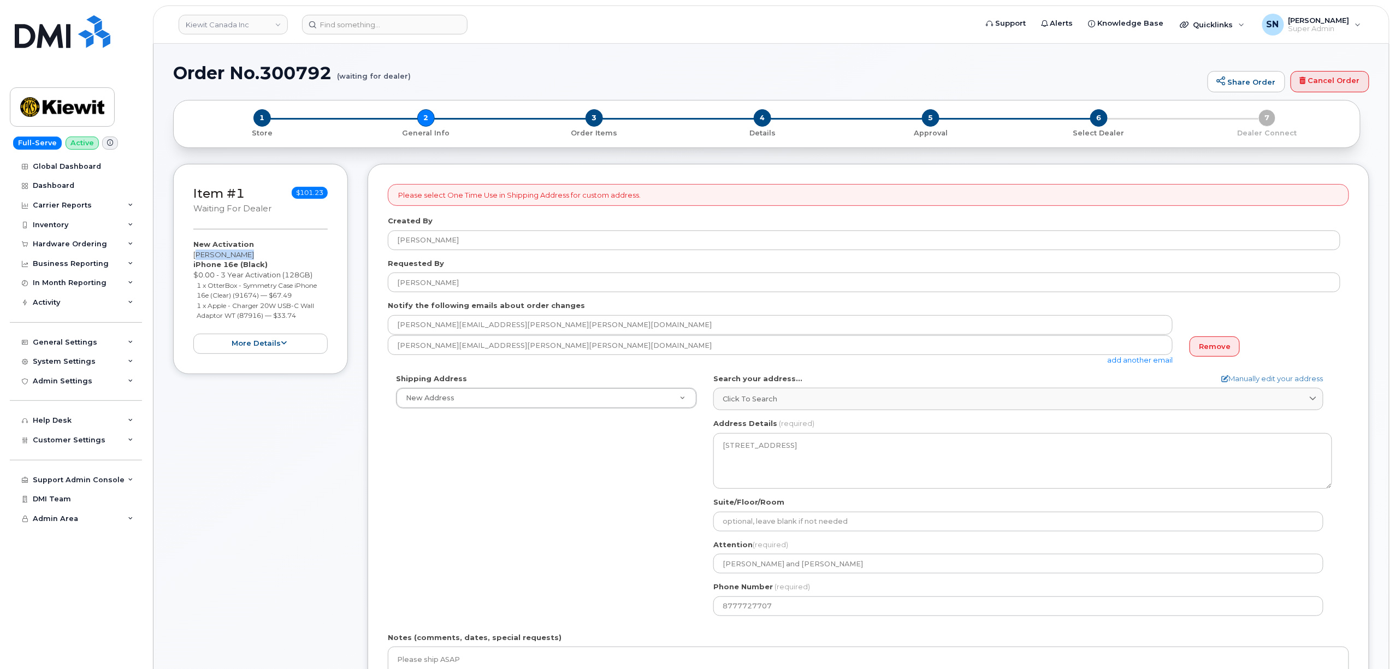
drag, startPoint x: 200, startPoint y: 256, endPoint x: 249, endPoint y: 256, distance: 49.2
click at [249, 256] on div "New Activation Bobby Petrak iPhone 16e (Black) $0.00 - 3 Year Activation (128GB…" at bounding box center [260, 296] width 134 height 114
copy div "[PERSON_NAME]"
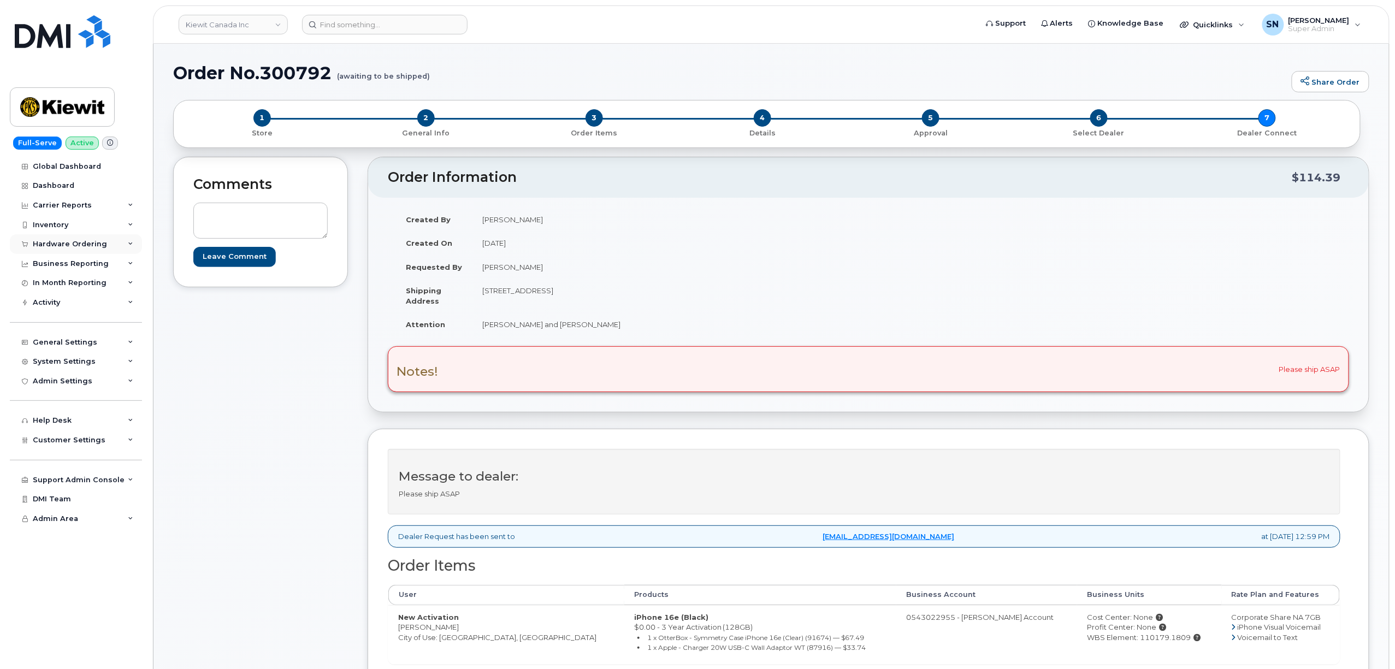
click at [66, 243] on div "Hardware Ordering" at bounding box center [70, 244] width 74 height 9
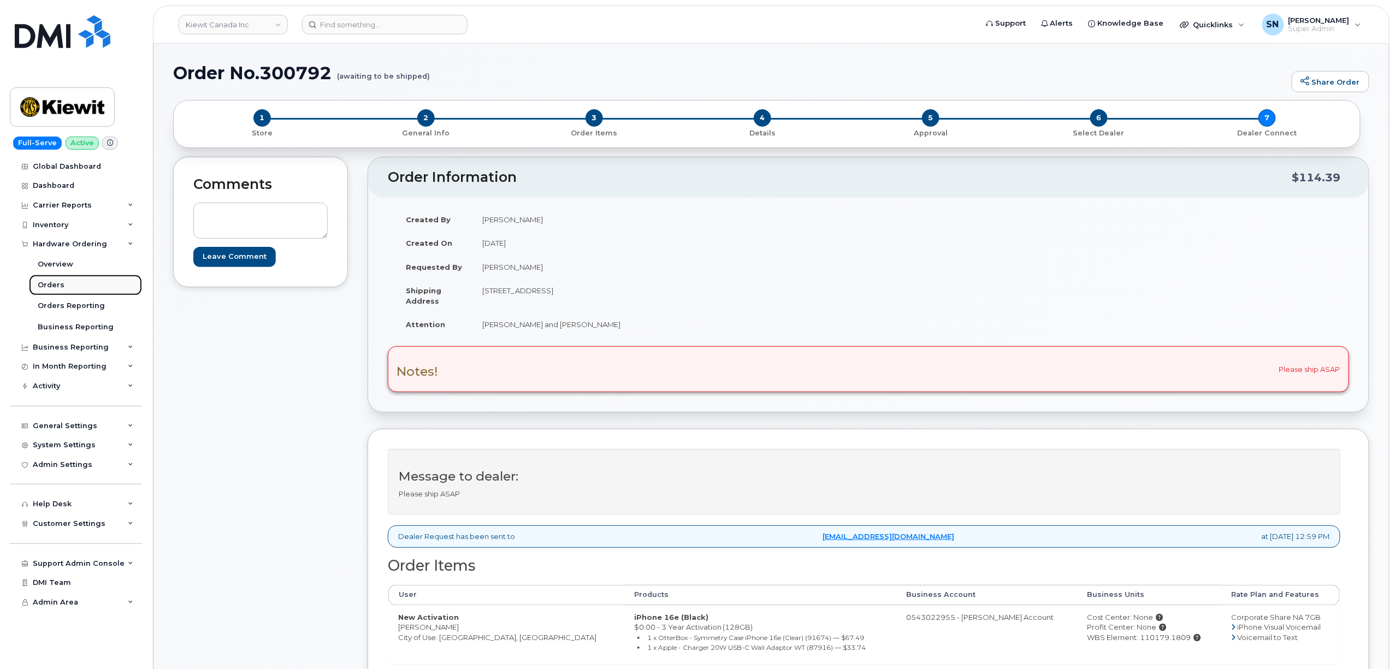
click at [63, 284] on link "Orders" at bounding box center [85, 285] width 113 height 21
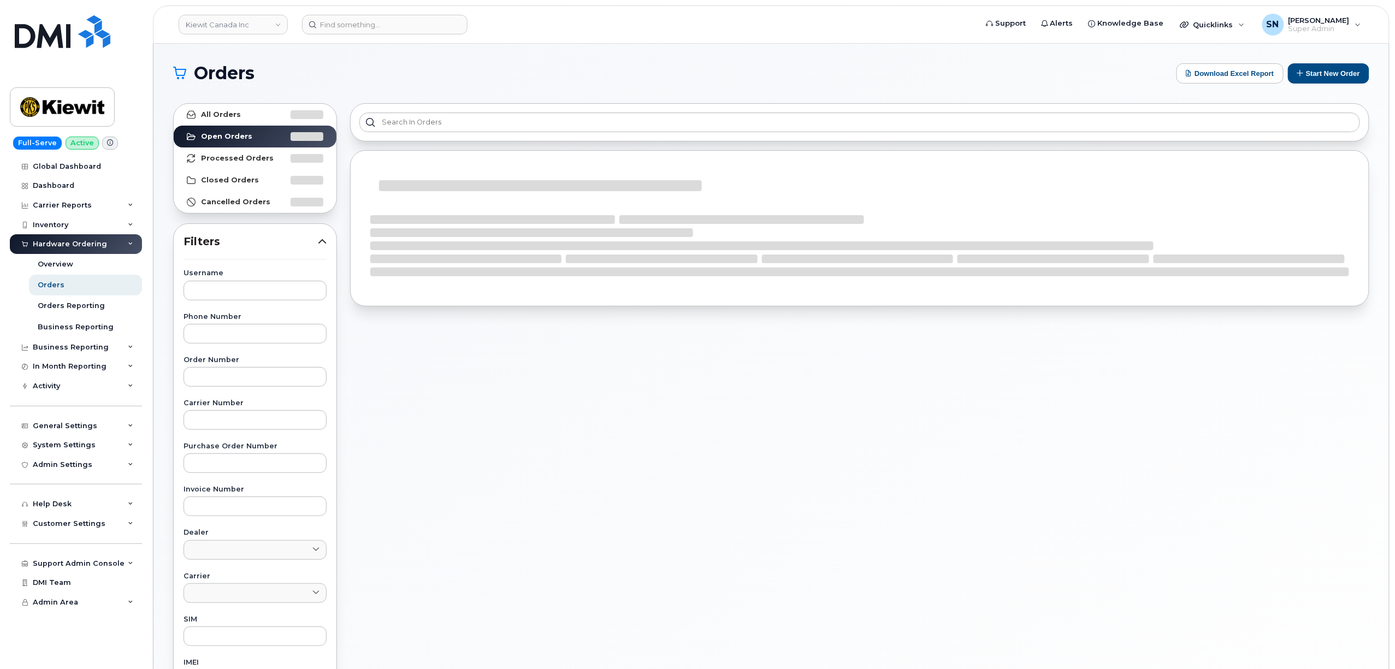
click at [261, 367] on div "Order Number" at bounding box center [255, 372] width 143 height 30
click at [262, 385] on input "text" at bounding box center [255, 377] width 143 height 20
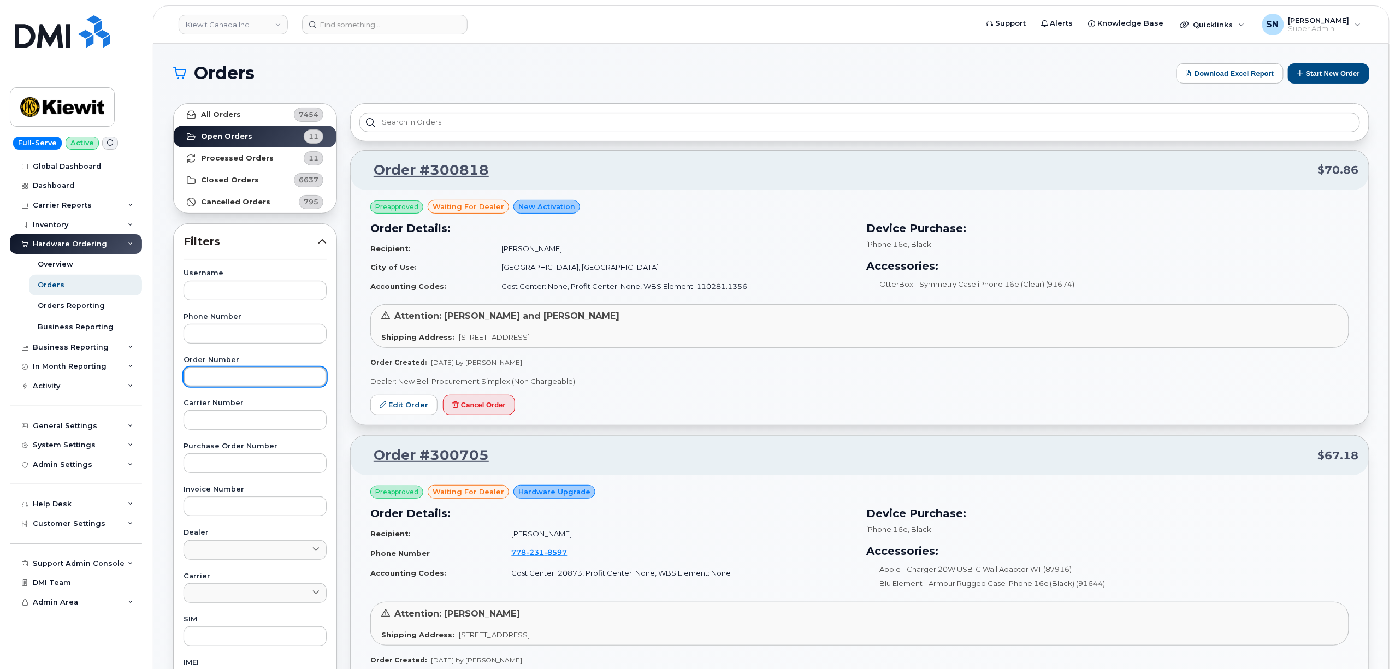
paste input "300526"
type input "300526"
click at [245, 116] on link "All Orders 7454" at bounding box center [255, 115] width 163 height 22
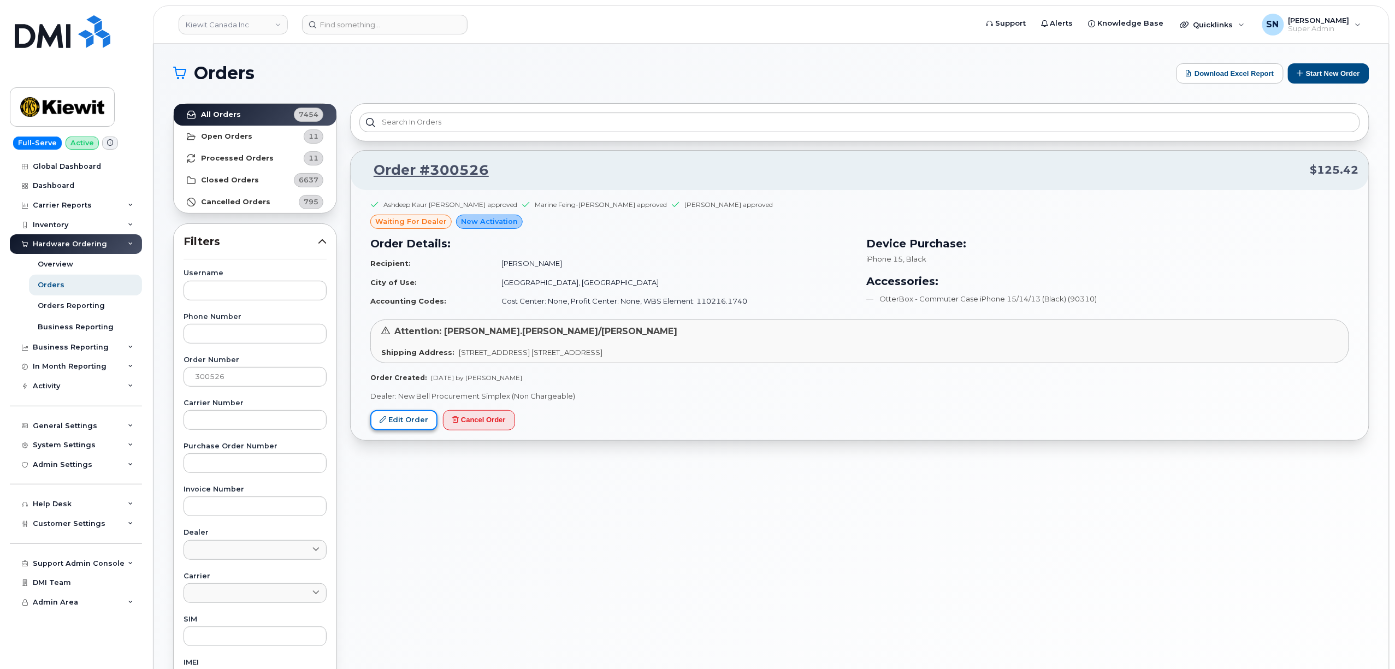
click at [409, 422] on link "Edit Order" at bounding box center [403, 420] width 67 height 20
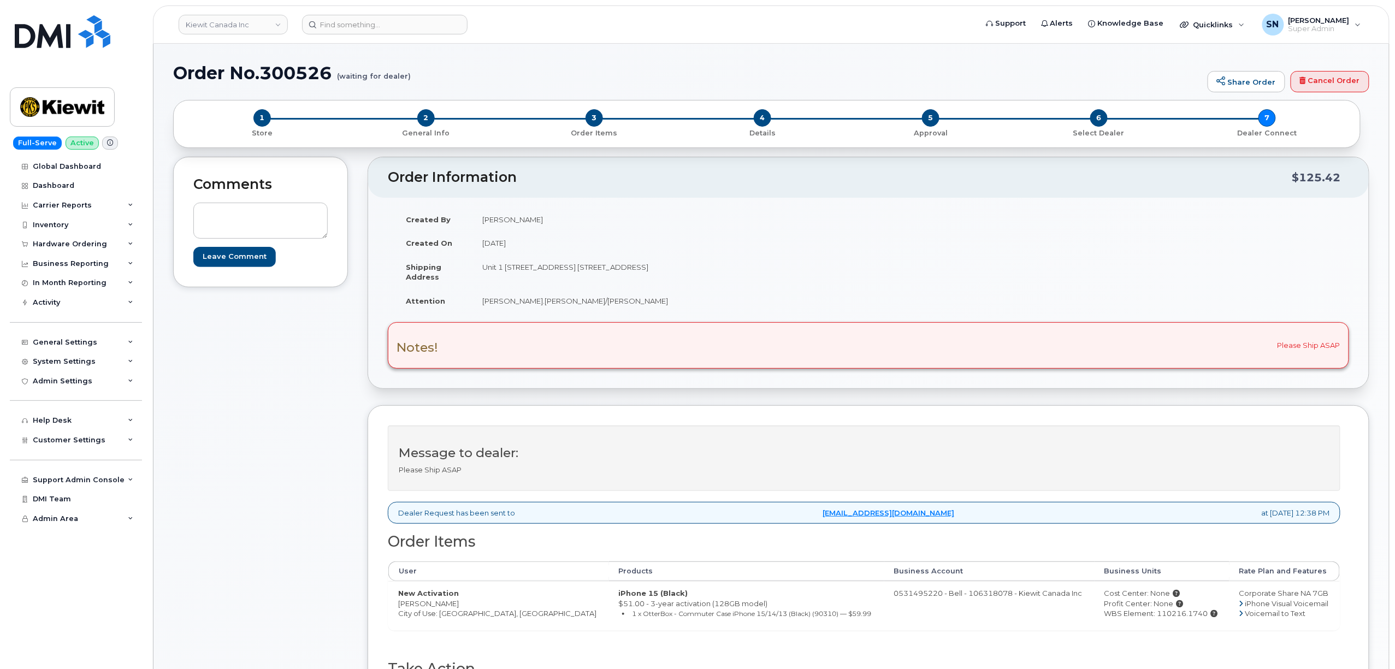
drag, startPoint x: 397, startPoint y: 610, endPoint x: 475, endPoint y: 608, distance: 78.7
click at [475, 608] on td "New Activation [PERSON_NAME] City of Use: [GEOGRAPHIC_DATA], [GEOGRAPHIC_DATA]" at bounding box center [498, 605] width 221 height 49
copy td "[PERSON_NAME]"
drag, startPoint x: 262, startPoint y: 119, endPoint x: 247, endPoint y: 127, distance: 17.3
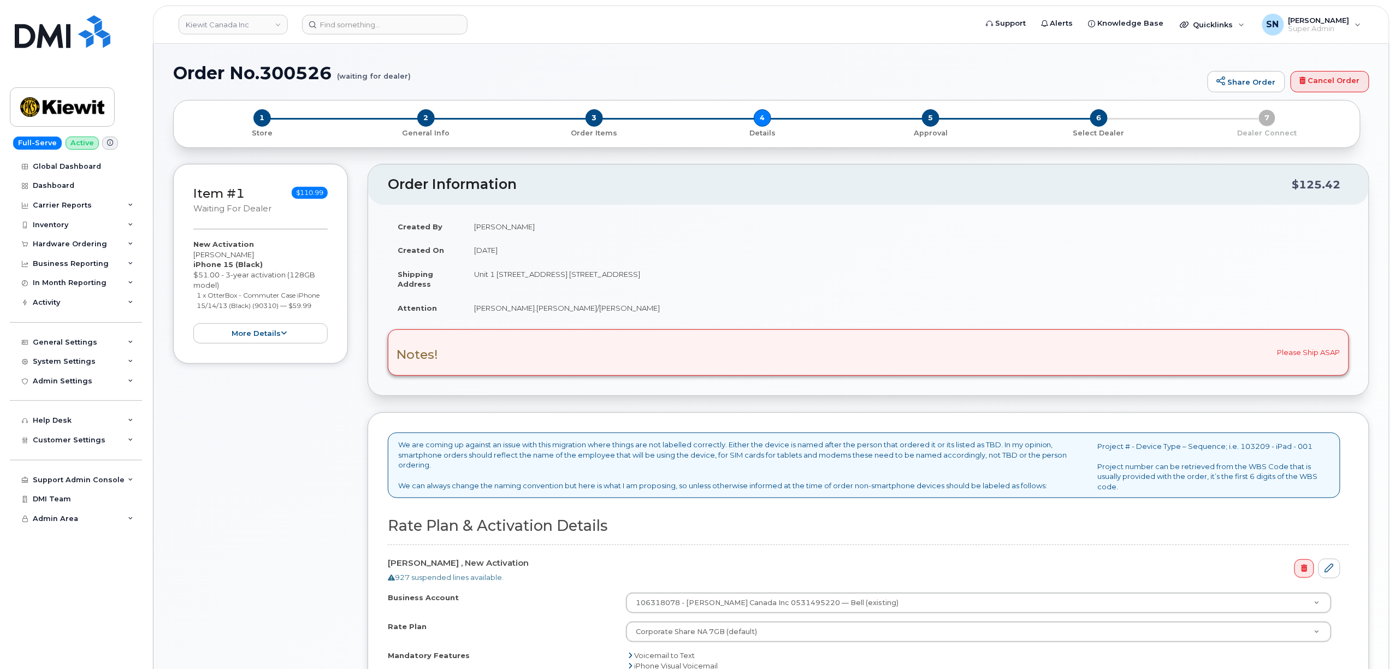
scroll to position [218, 0]
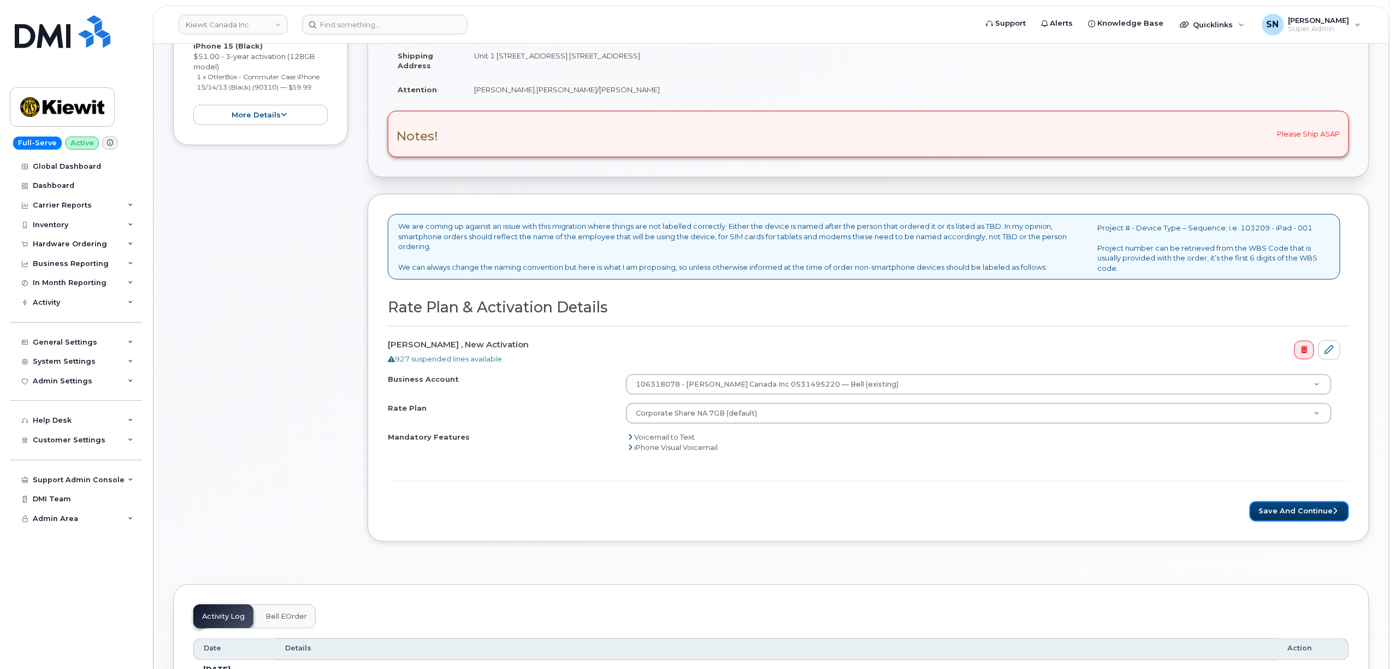
drag, startPoint x: 1270, startPoint y: 512, endPoint x: 1198, endPoint y: 531, distance: 74.5
click at [1270, 512] on button "Save and Continue" at bounding box center [1299, 511] width 99 height 20
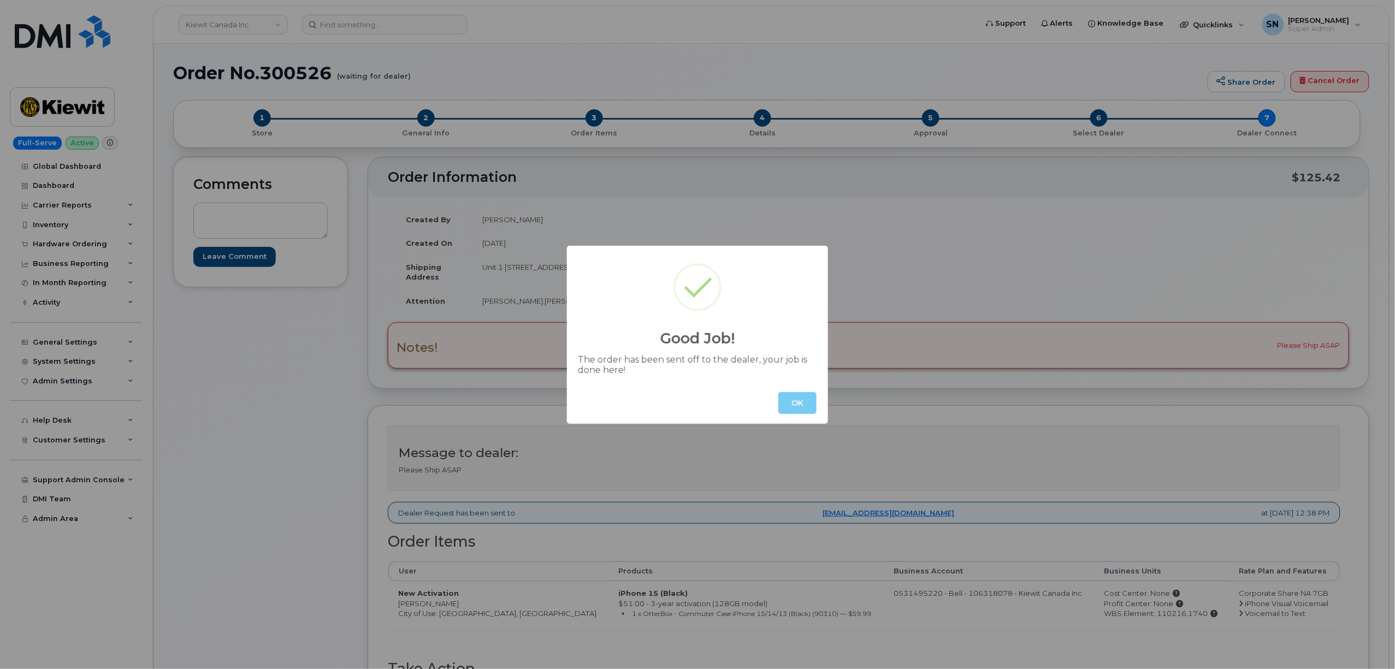
click at [787, 405] on button "OK" at bounding box center [797, 403] width 38 height 22
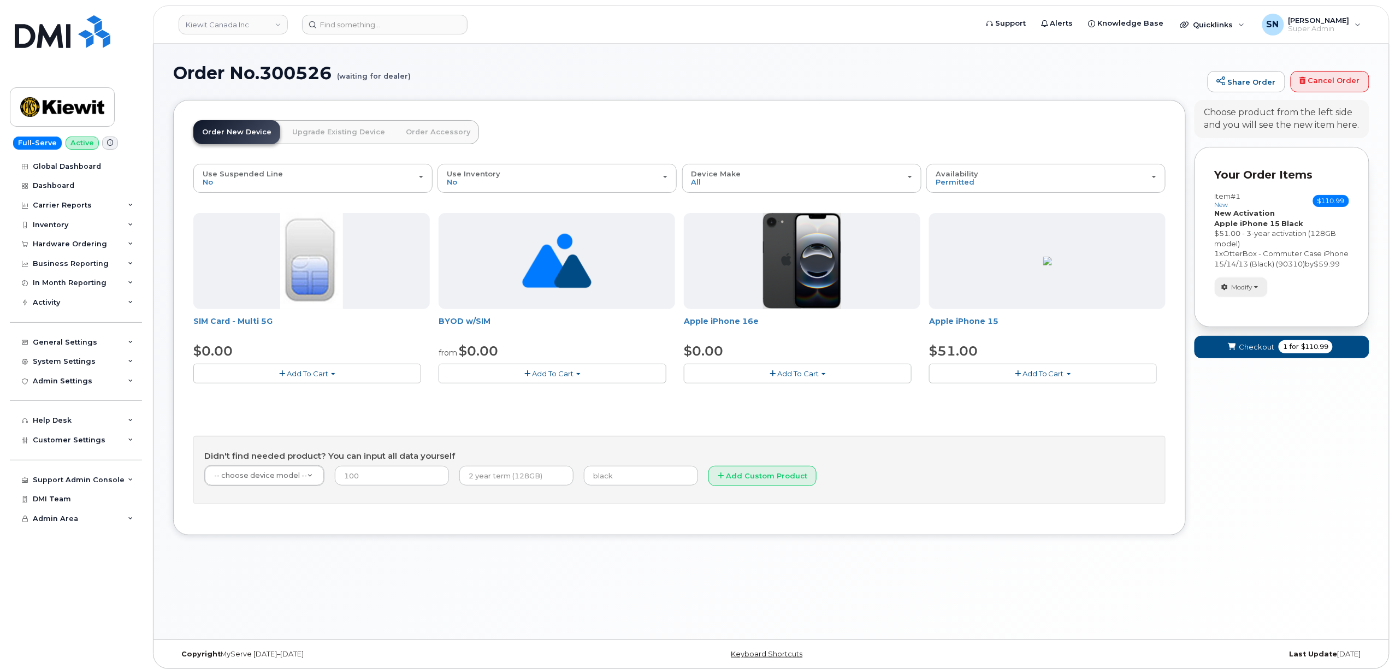
click at [1241, 297] on button "Modify" at bounding box center [1241, 286] width 53 height 19
click at [1251, 311] on link "change" at bounding box center [1267, 304] width 104 height 13
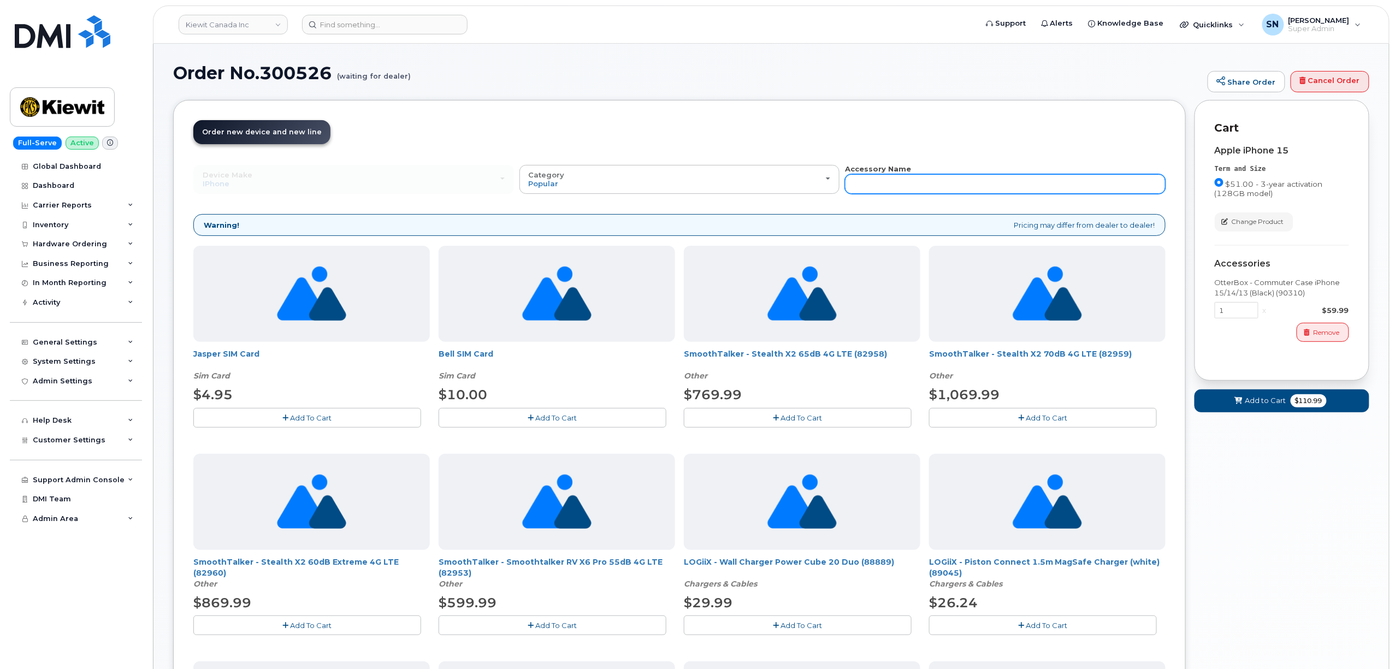
drag, startPoint x: 994, startPoint y: 186, endPoint x: 1003, endPoint y: 182, distance: 9.5
click at [993, 186] on input "text" at bounding box center [1005, 184] width 321 height 20
type input "87916"
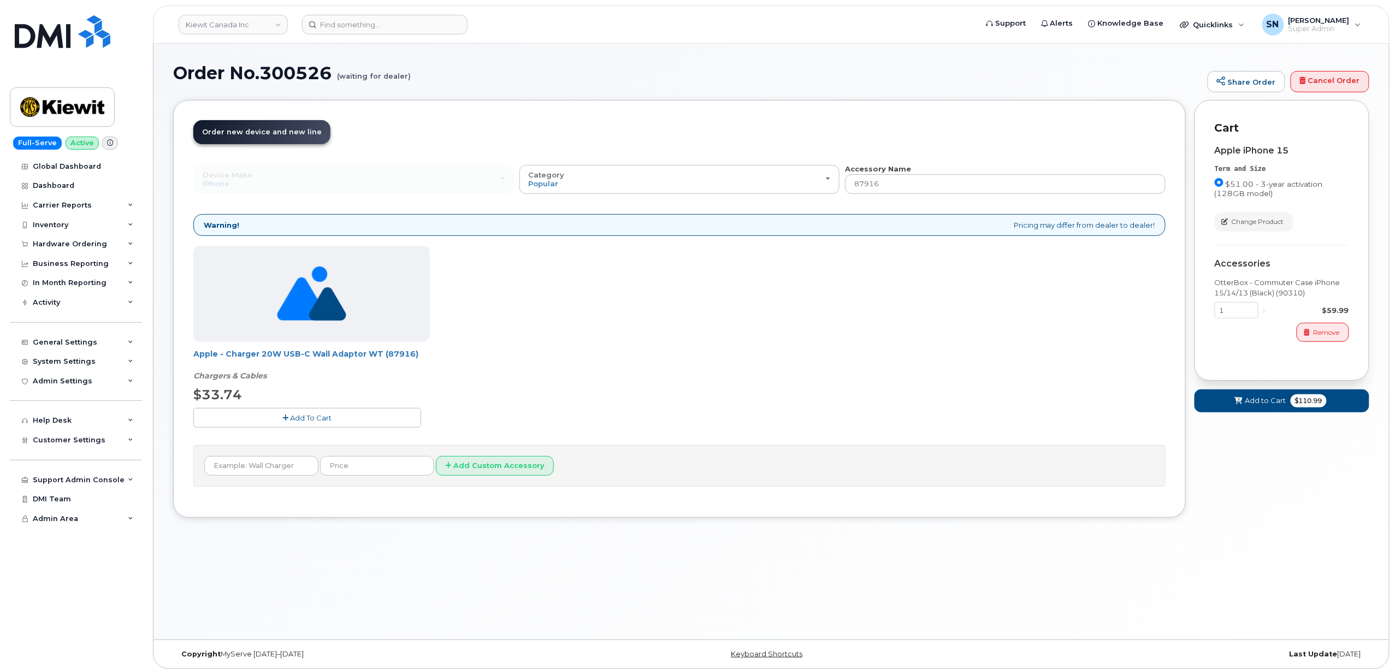
click at [336, 419] on button "Add To Cart" at bounding box center [307, 417] width 228 height 19
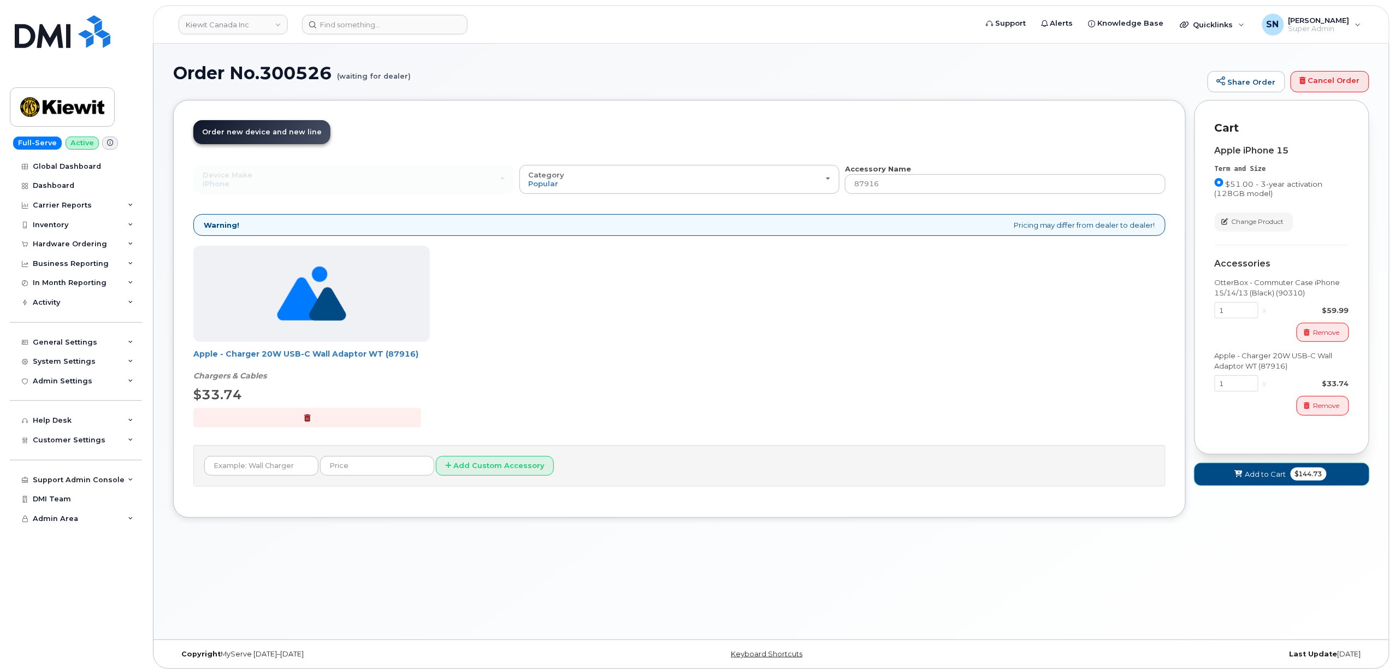
click at [1244, 473] on button "Add to Cart $144.73" at bounding box center [1282, 474] width 175 height 22
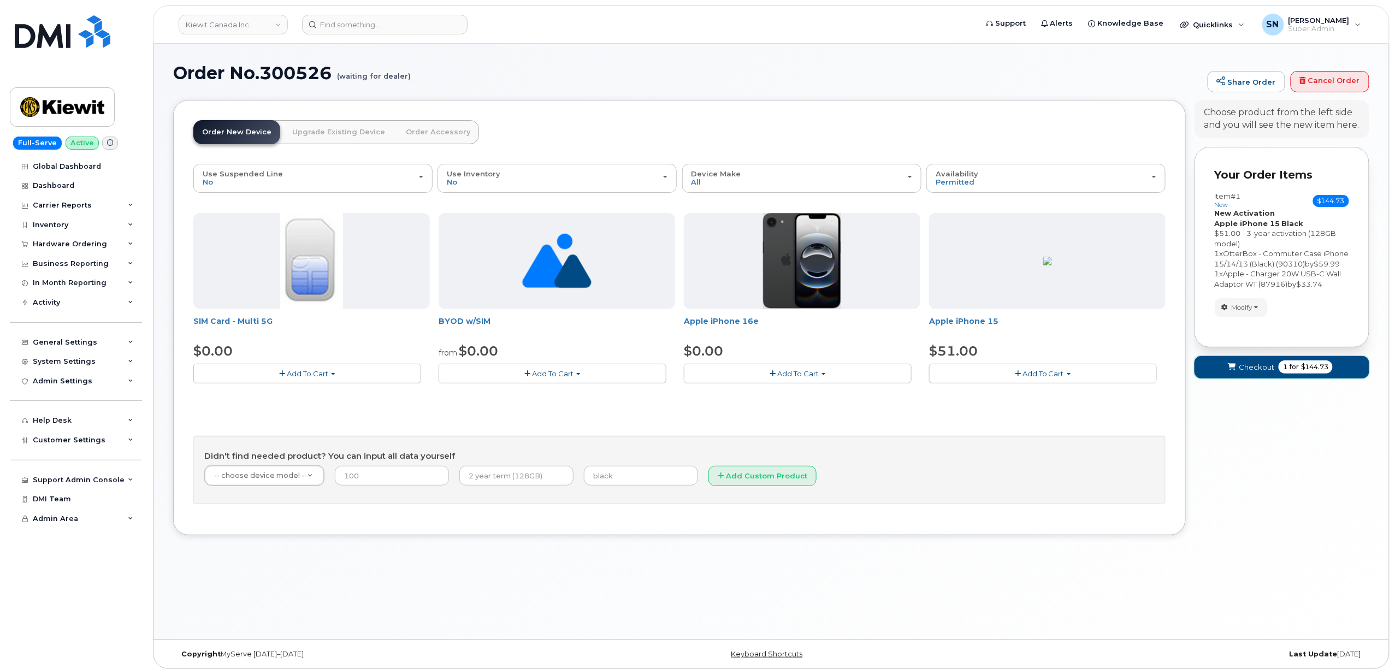
click at [1248, 373] on span "Checkout" at bounding box center [1257, 367] width 36 height 10
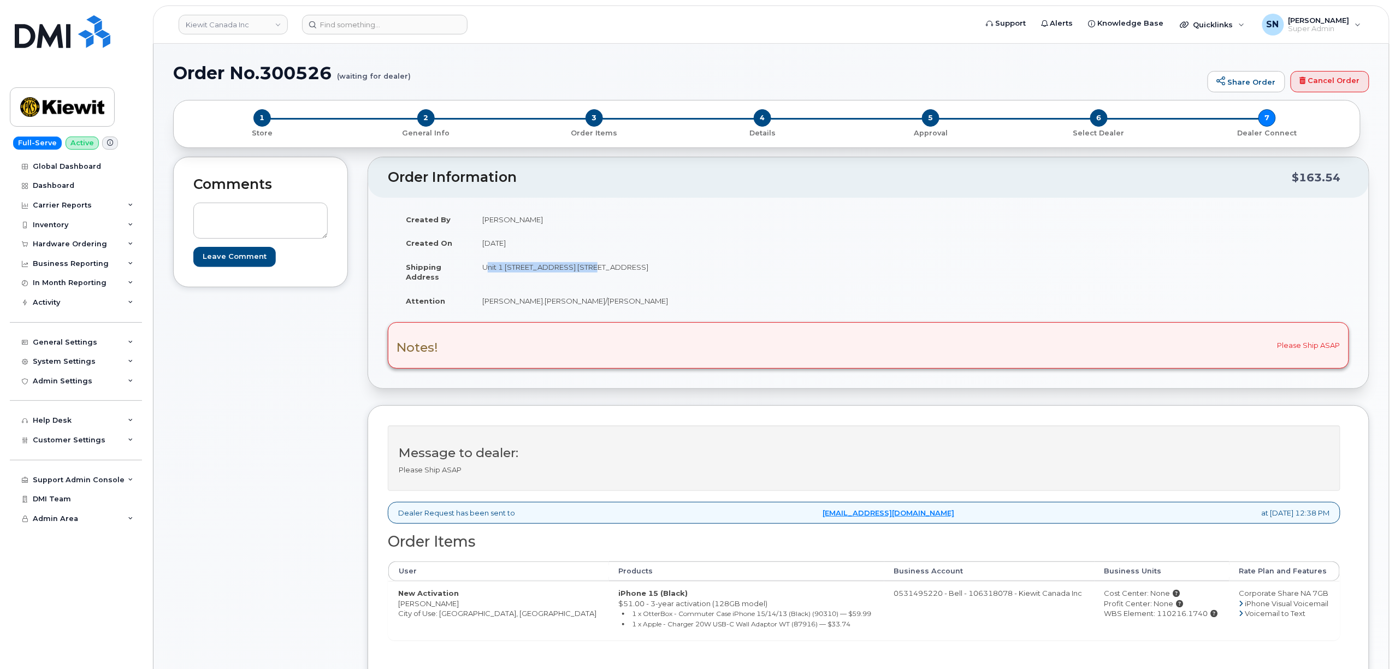
drag, startPoint x: 483, startPoint y: 267, endPoint x: 588, endPoint y: 275, distance: 105.7
click at [588, 275] on td "Unit 1 1425 North Service Rd. East Oakville ON L6H1A7" at bounding box center [666, 272] width 388 height 34
copy td "Unit 1 1425 North Service Rd"
drag, startPoint x: 464, startPoint y: 277, endPoint x: 487, endPoint y: 276, distance: 23.5
click at [476, 277] on tr "Shipping Address Unit 1 1425 North Service Rd. East Oakville ON L6H1A7" at bounding box center [628, 272] width 464 height 34
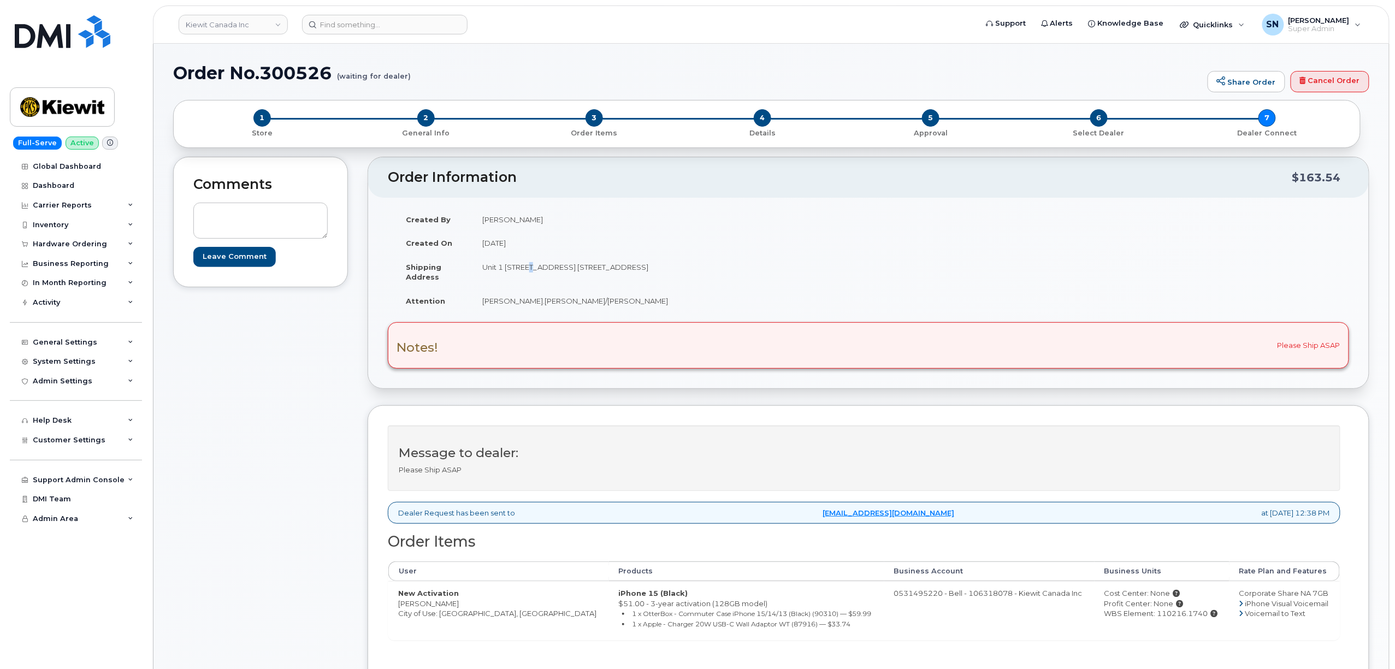
click at [530, 275] on td "Unit 1 [STREET_ADDRESS] [STREET_ADDRESS]" at bounding box center [666, 272] width 388 height 34
drag, startPoint x: 483, startPoint y: 269, endPoint x: 606, endPoint y: 272, distance: 122.9
click at [606, 272] on td "Unit 1 1425 North Service Rd. East Oakville ON L6H1A7" at bounding box center [666, 272] width 388 height 34
copy td "Unit 1 1425 North Service Rd. East"
drag, startPoint x: 657, startPoint y: 269, endPoint x: 682, endPoint y: 271, distance: 25.2
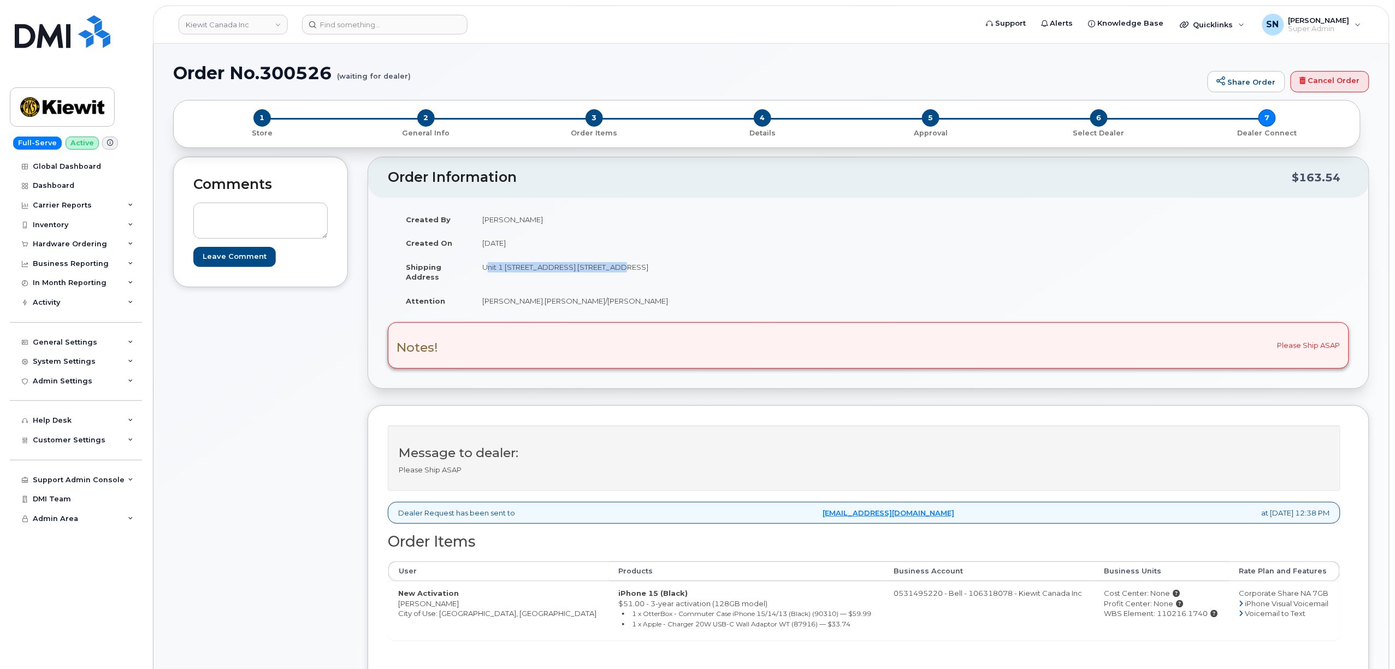
click at [682, 271] on td "Unit 1 1425 North Service Rd. East Oakville ON L6H1A7" at bounding box center [666, 272] width 388 height 34
copy td "L6H1A7"
click at [478, 304] on td "trina.sager/Elias Monteiroolivei" at bounding box center [666, 301] width 388 height 24
drag, startPoint x: 482, startPoint y: 302, endPoint x: 591, endPoint y: 306, distance: 109.3
click at [591, 306] on td "trina.sager/Elias Monteiroolivei" at bounding box center [666, 301] width 388 height 24
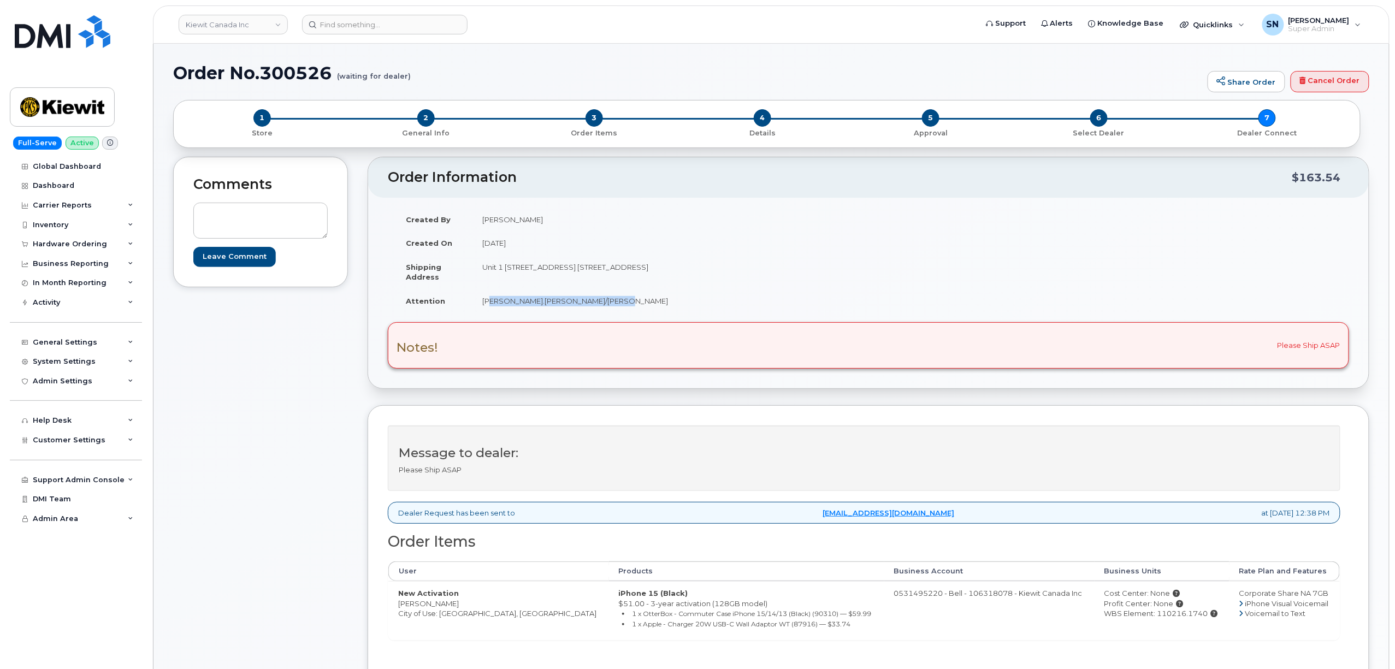
copy td "trina.sager/Elias Monteiroolivei"
drag, startPoint x: 399, startPoint y: 608, endPoint x: 473, endPoint y: 610, distance: 74.3
click at [473, 610] on td "New Activation Elias Monteiroolivei City of Use: Oakville, Ontario" at bounding box center [498, 610] width 221 height 59
copy td "Elias Monteiroolivei"
drag, startPoint x: 1178, startPoint y: 616, endPoint x: 1130, endPoint y: 620, distance: 47.7
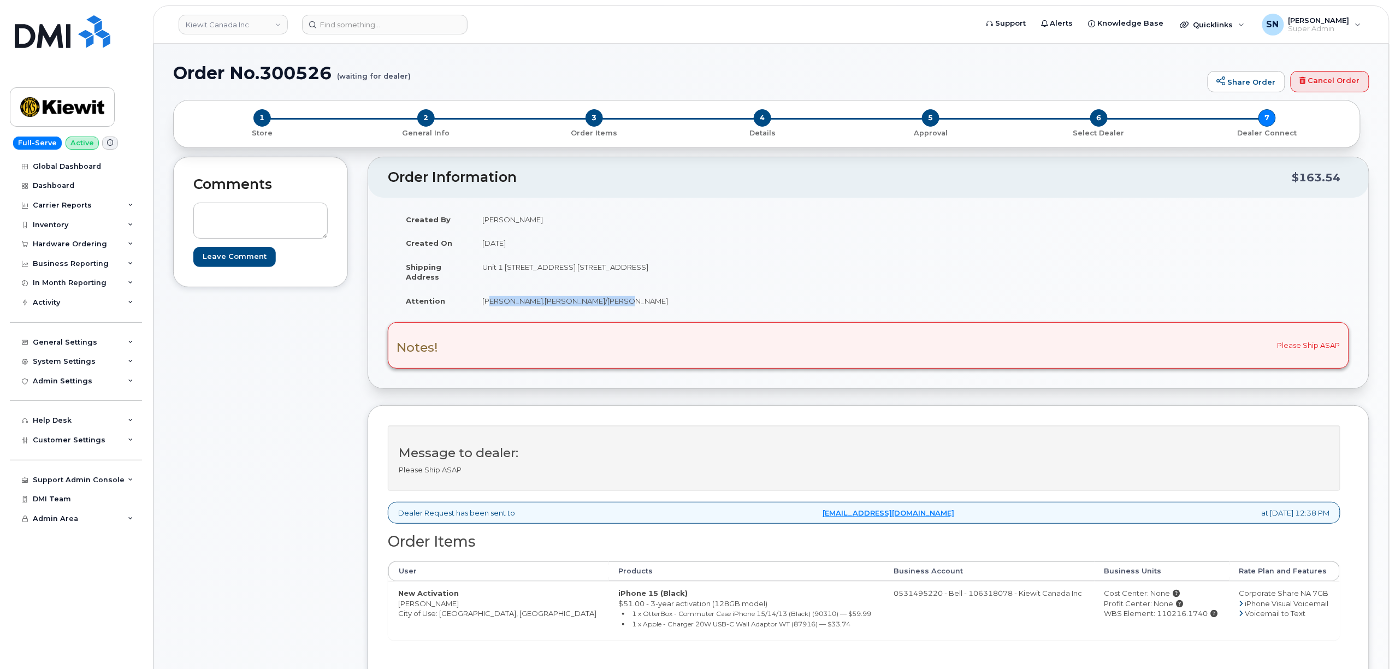
click at [1130, 619] on div "WBS Element: 110216.1740" at bounding box center [1161, 613] width 115 height 10
copy div "110216.1740"
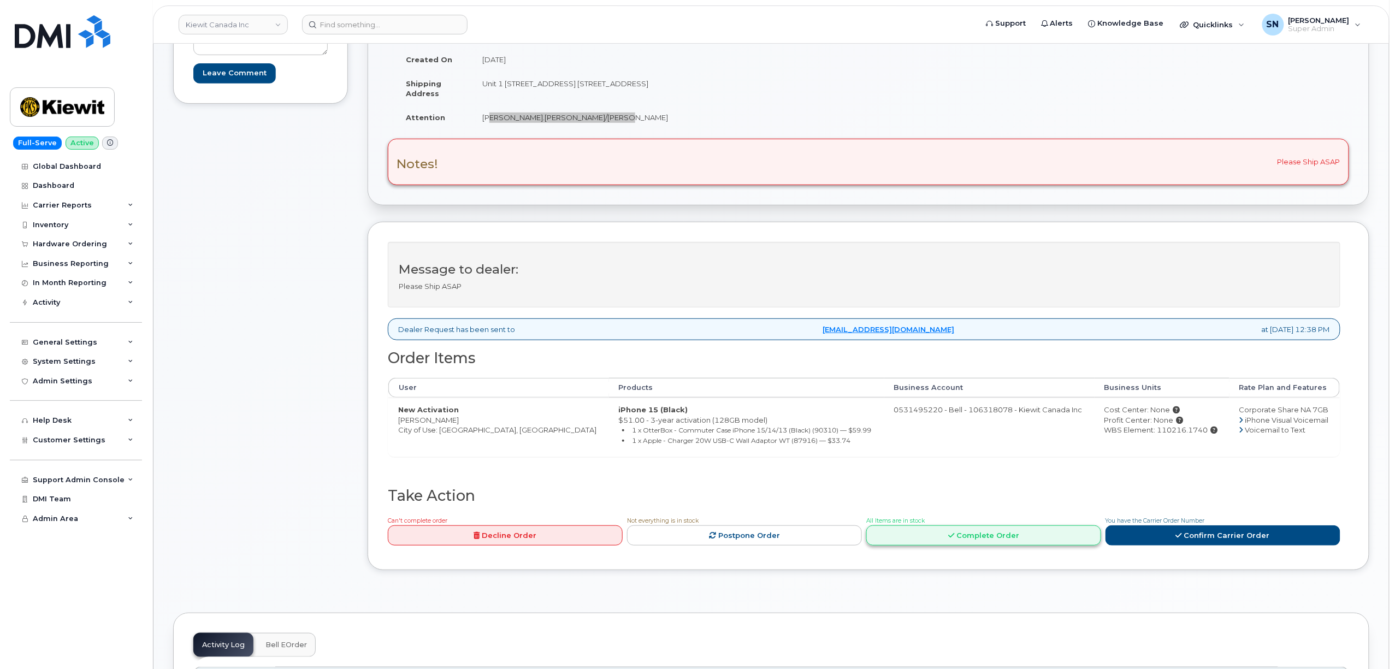
scroll to position [291, 0]
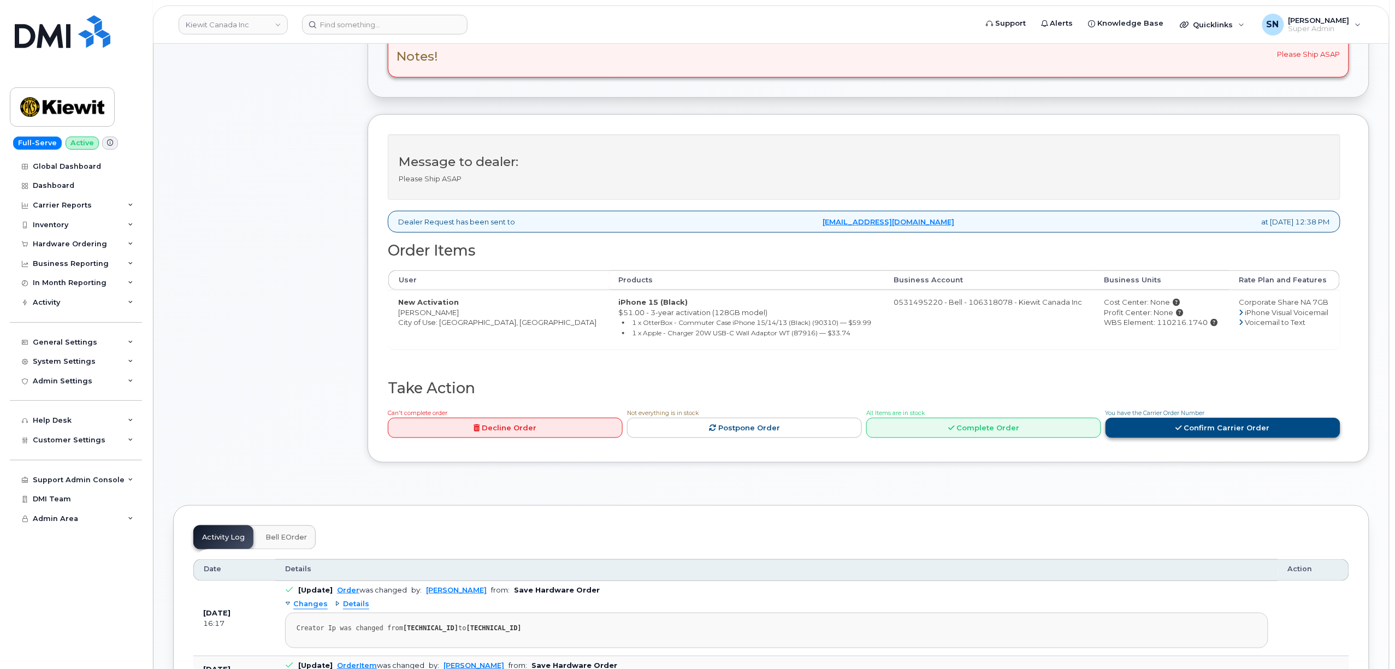
click at [1192, 438] on link "Confirm Carrier Order" at bounding box center [1222, 428] width 235 height 20
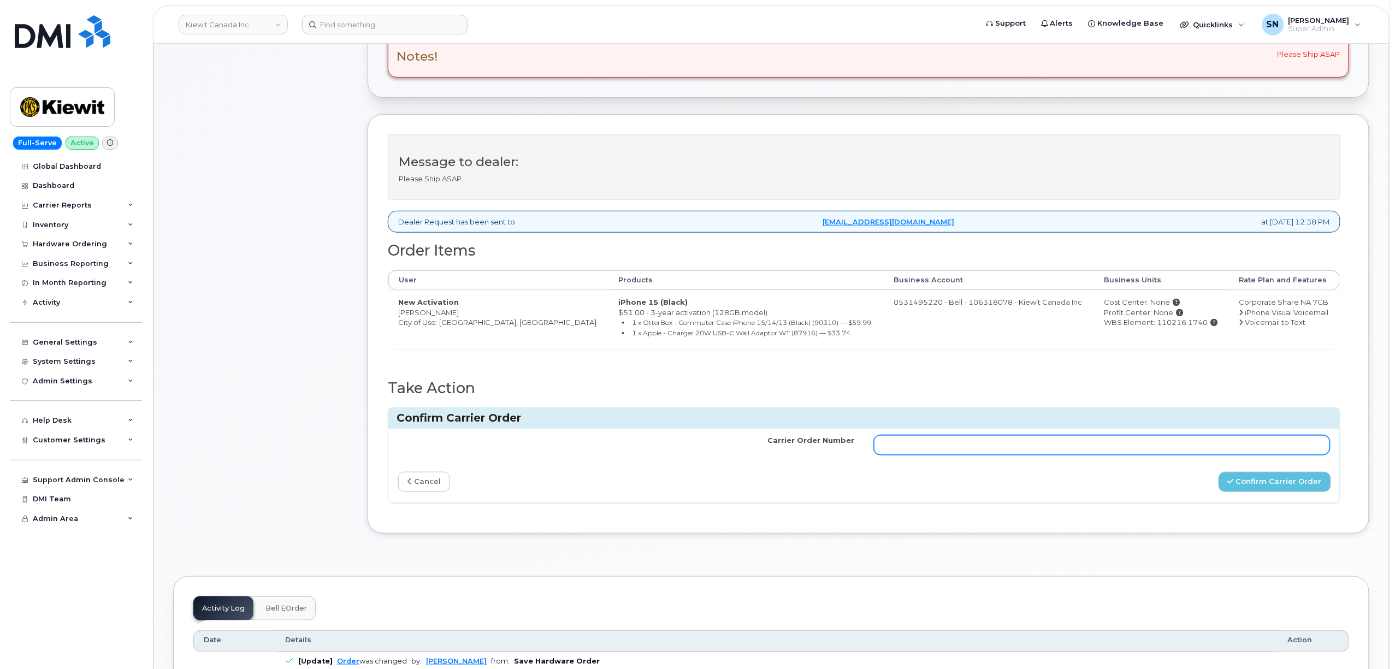
click at [1170, 449] on input "Carrier Order Number" at bounding box center [1102, 445] width 456 height 20
paste input "3016607"
type input "3016607"
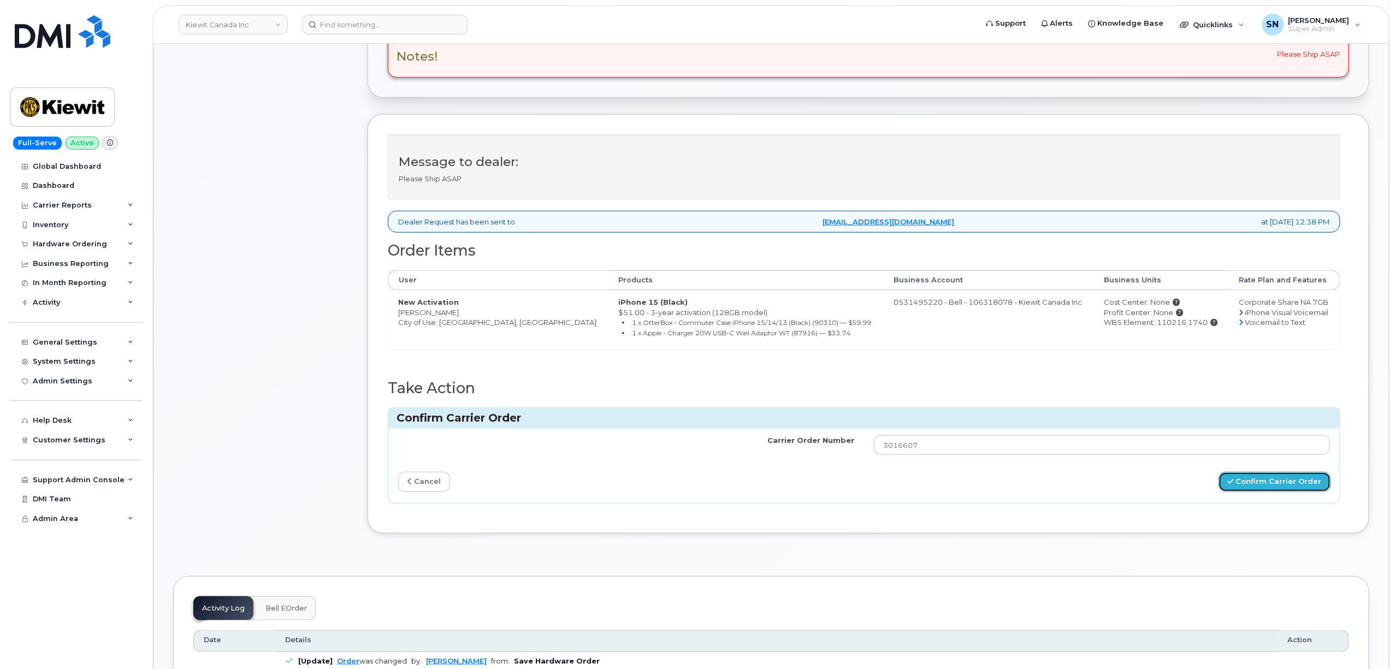
click at [1246, 484] on button "Confirm Carrier Order" at bounding box center [1275, 482] width 113 height 20
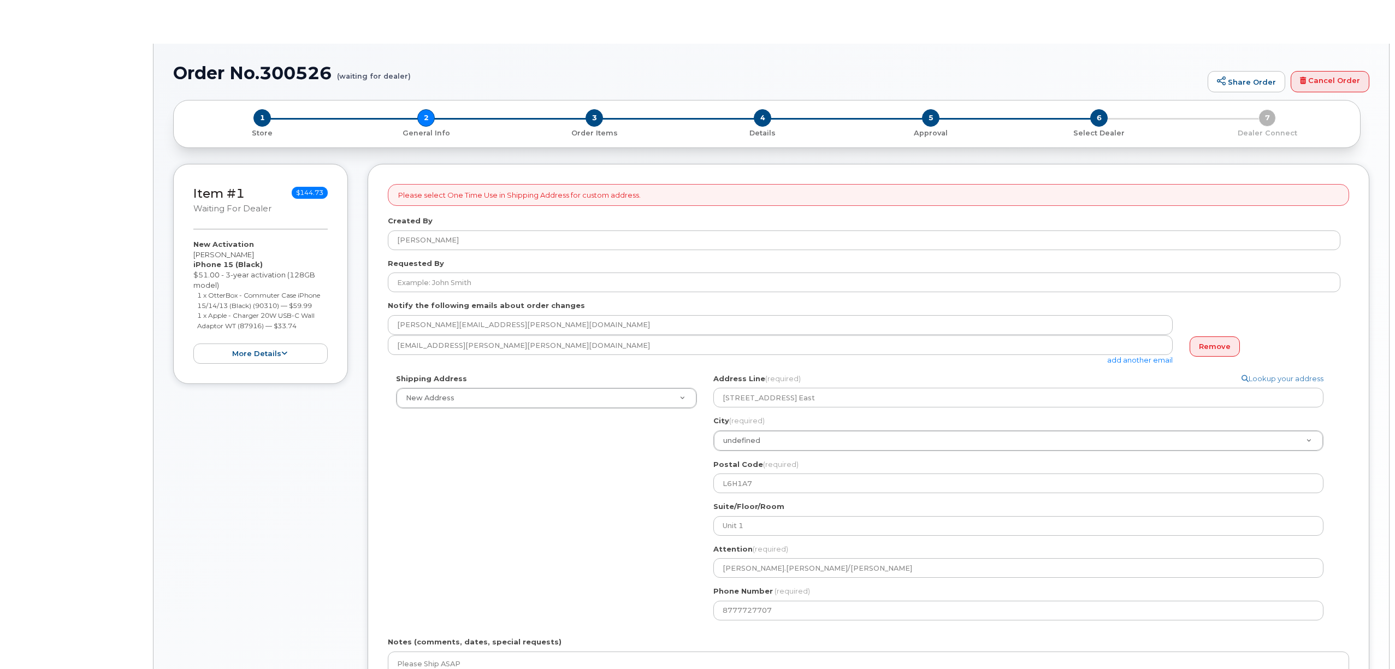
select select
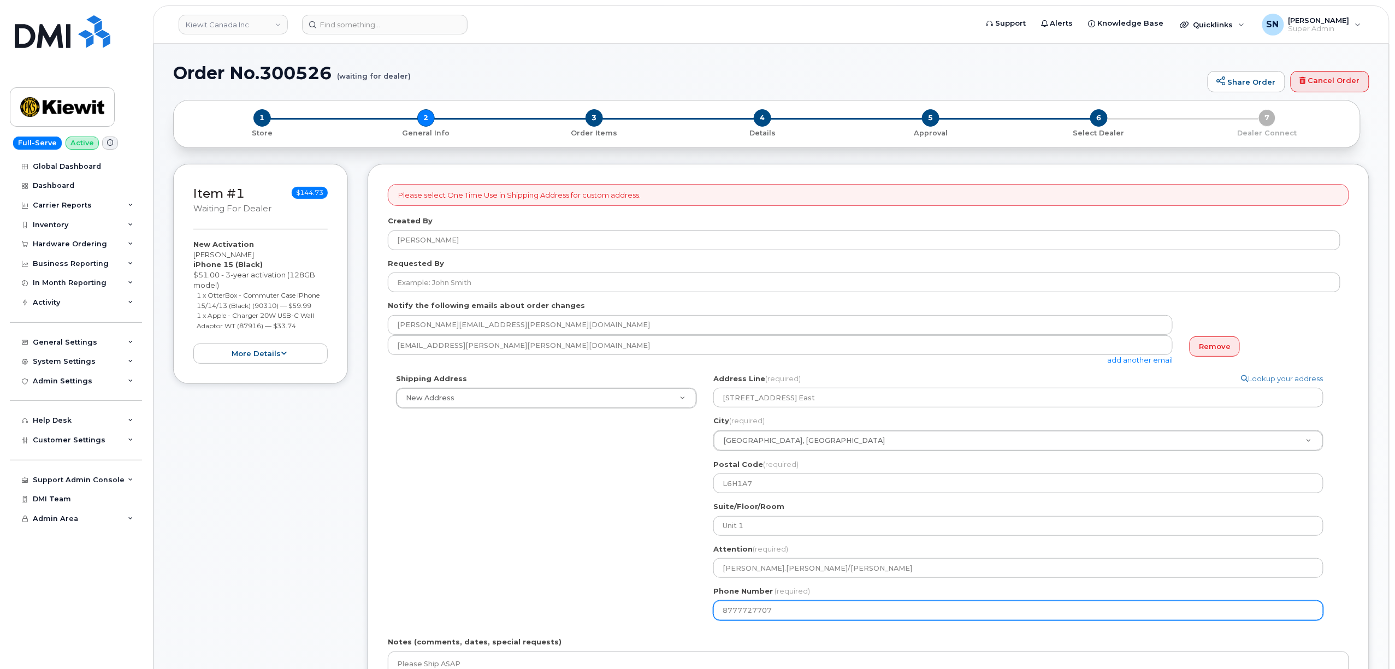
drag, startPoint x: 788, startPoint y: 610, endPoint x: 683, endPoint y: 610, distance: 104.9
click at [683, 610] on div "Shipping Address New Address New Address [STREET_ADDRESS][GEOGRAPHIC_DATA][PERS…" at bounding box center [864, 501] width 953 height 255
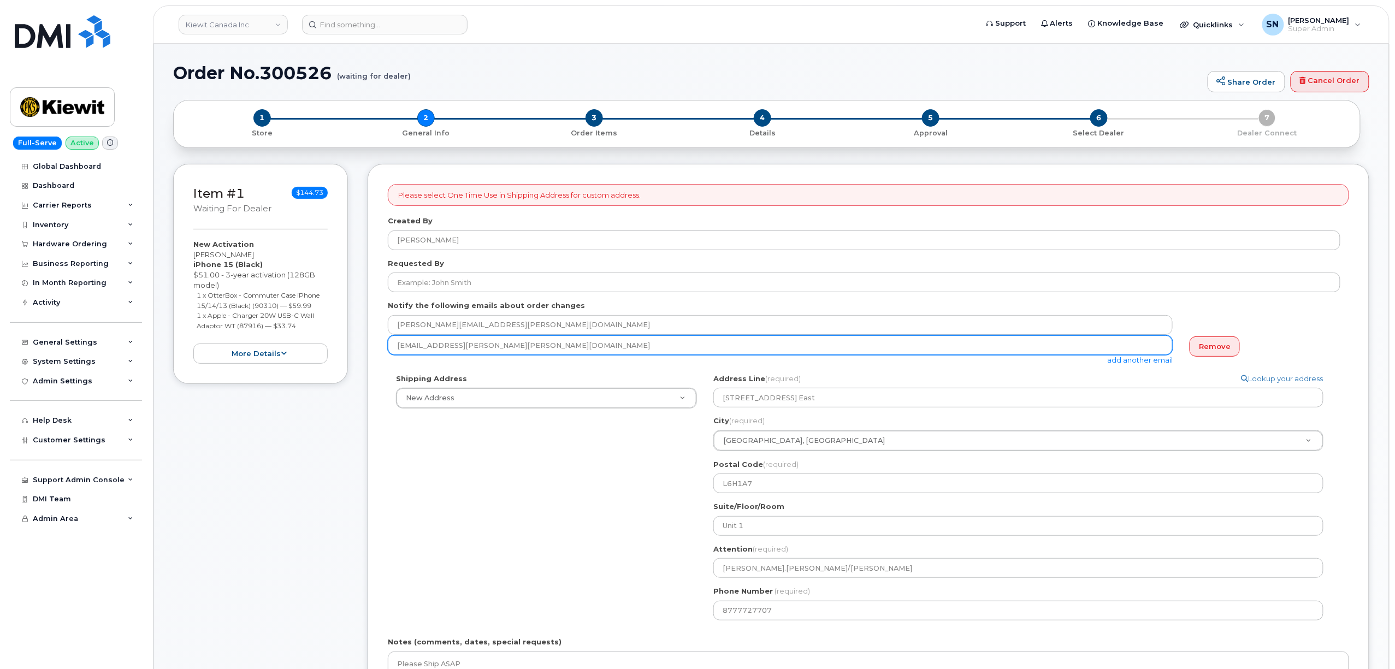
drag, startPoint x: 501, startPoint y: 347, endPoint x: 359, endPoint y: 343, distance: 142.1
click at [362, 343] on div "Item #1 waiting for dealer $144.73 New Activation Elias Monteiroolivei iPhone 1…" at bounding box center [771, 487] width 1196 height 647
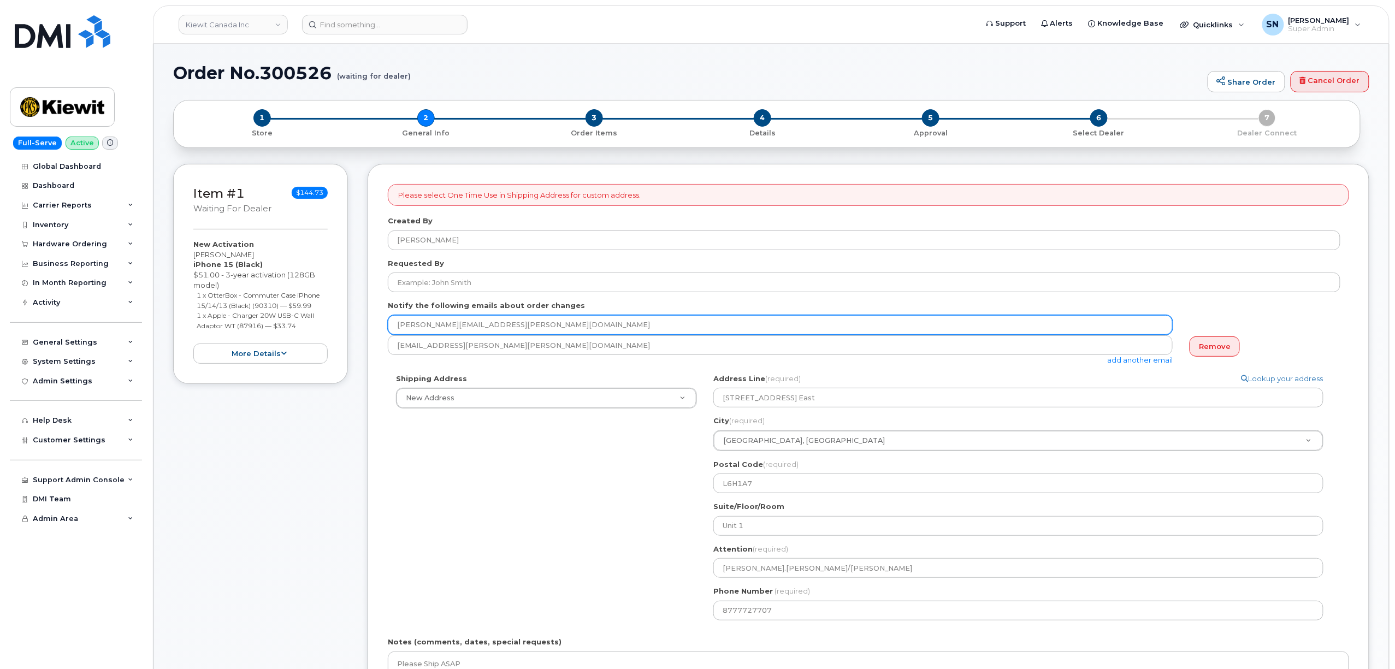
drag, startPoint x: 497, startPoint y: 330, endPoint x: 352, endPoint y: 320, distance: 145.7
click at [352, 320] on div "Item #1 waiting for dealer $144.73 New Activation Elias Monteiroolivei iPhone 1…" at bounding box center [771, 487] width 1196 height 647
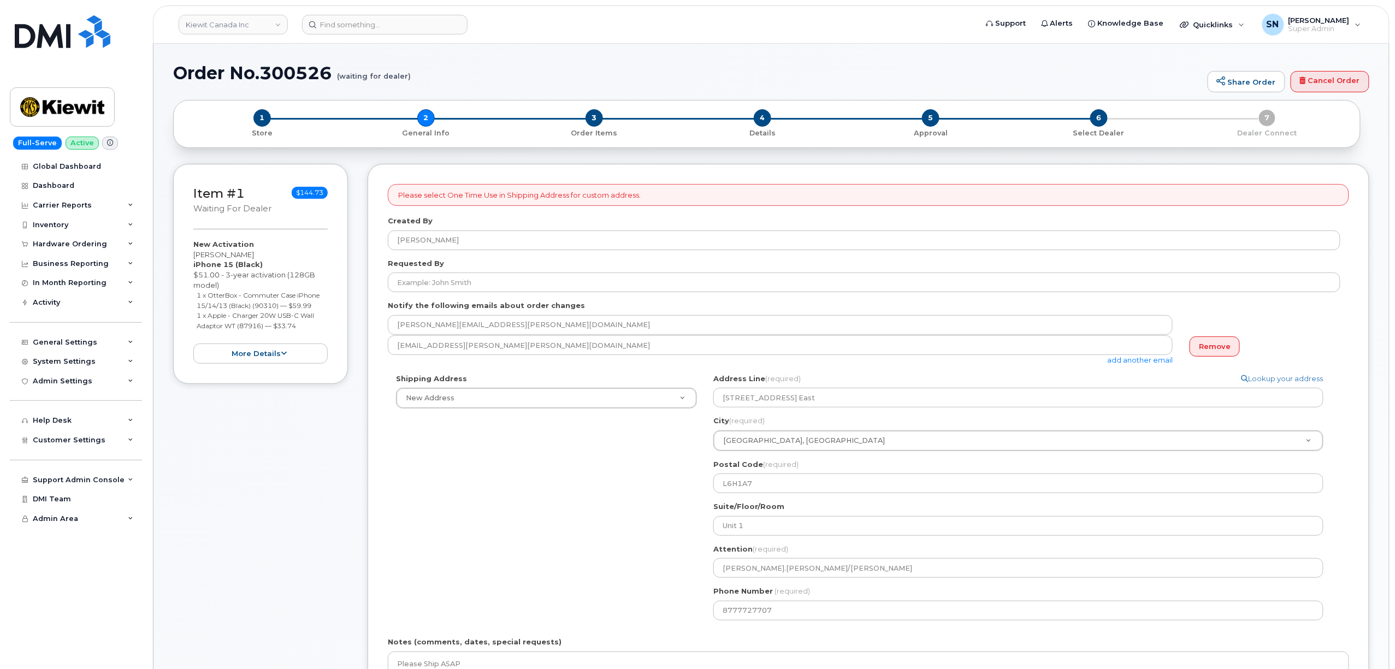
drag, startPoint x: 193, startPoint y: 258, endPoint x: 263, endPoint y: 257, distance: 69.9
click at [263, 257] on div "Item #1 waiting for dealer $144.73 New Activation Elias Monteiroolivei iPhone 1…" at bounding box center [260, 274] width 175 height 220
copy div "Elias Monteiroolivei"
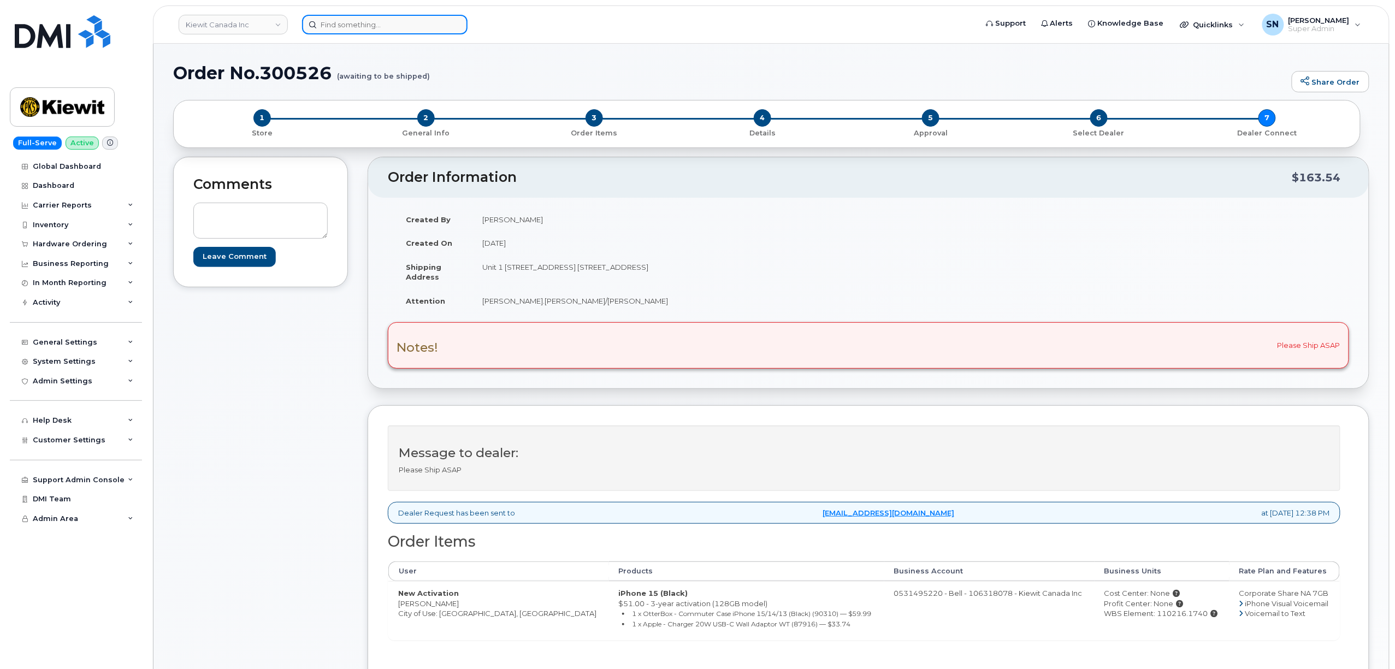
click at [387, 29] on input at bounding box center [384, 25] width 165 height 20
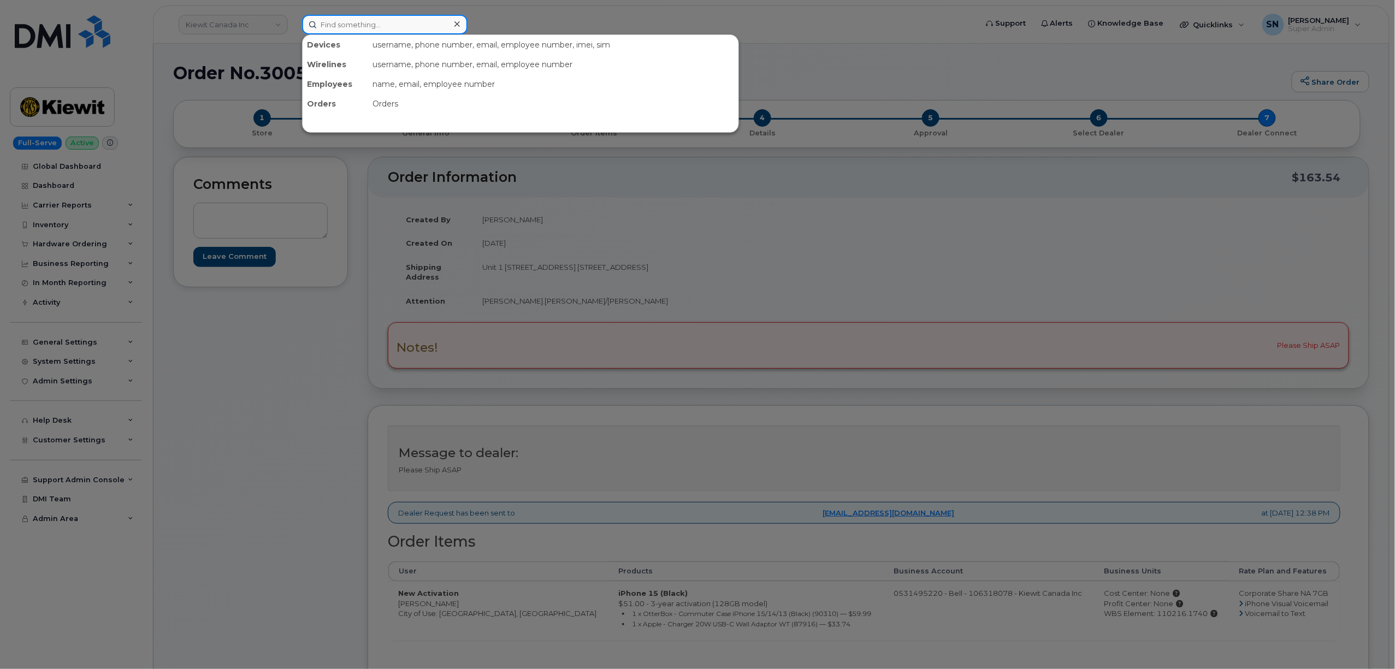
paste input "300818"
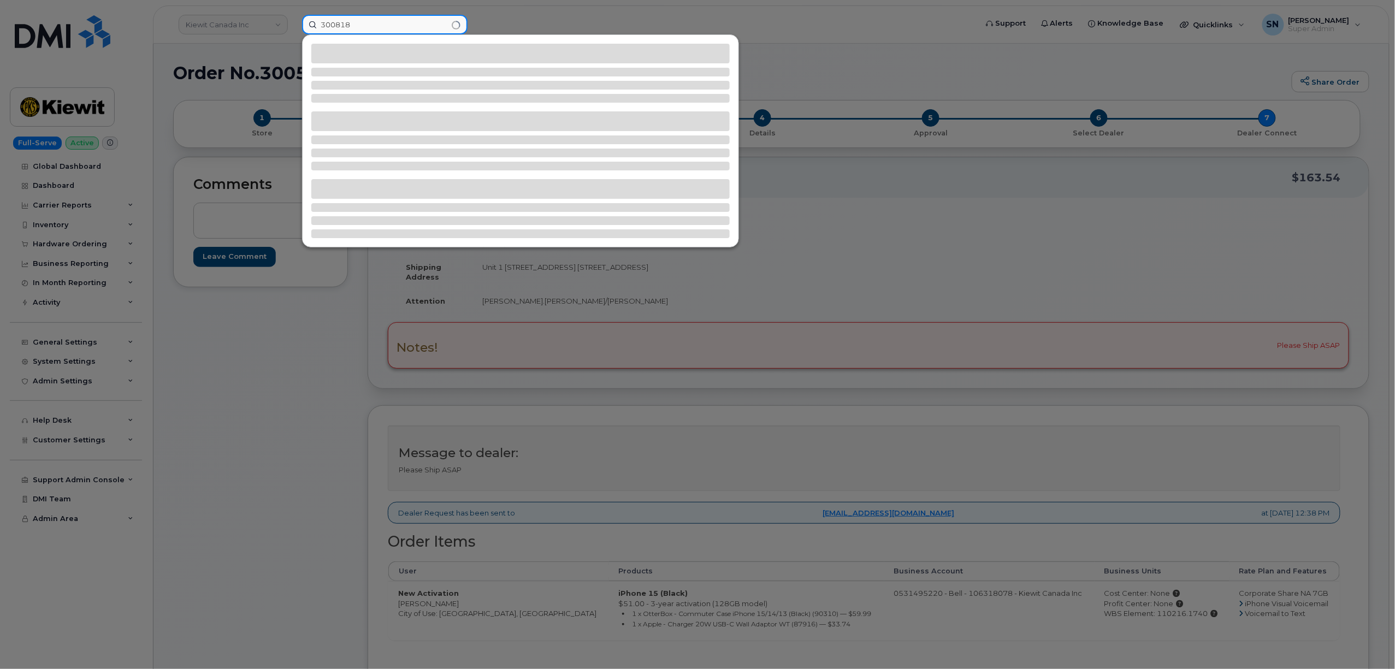
type input "300818"
click at [223, 374] on div at bounding box center [697, 334] width 1395 height 669
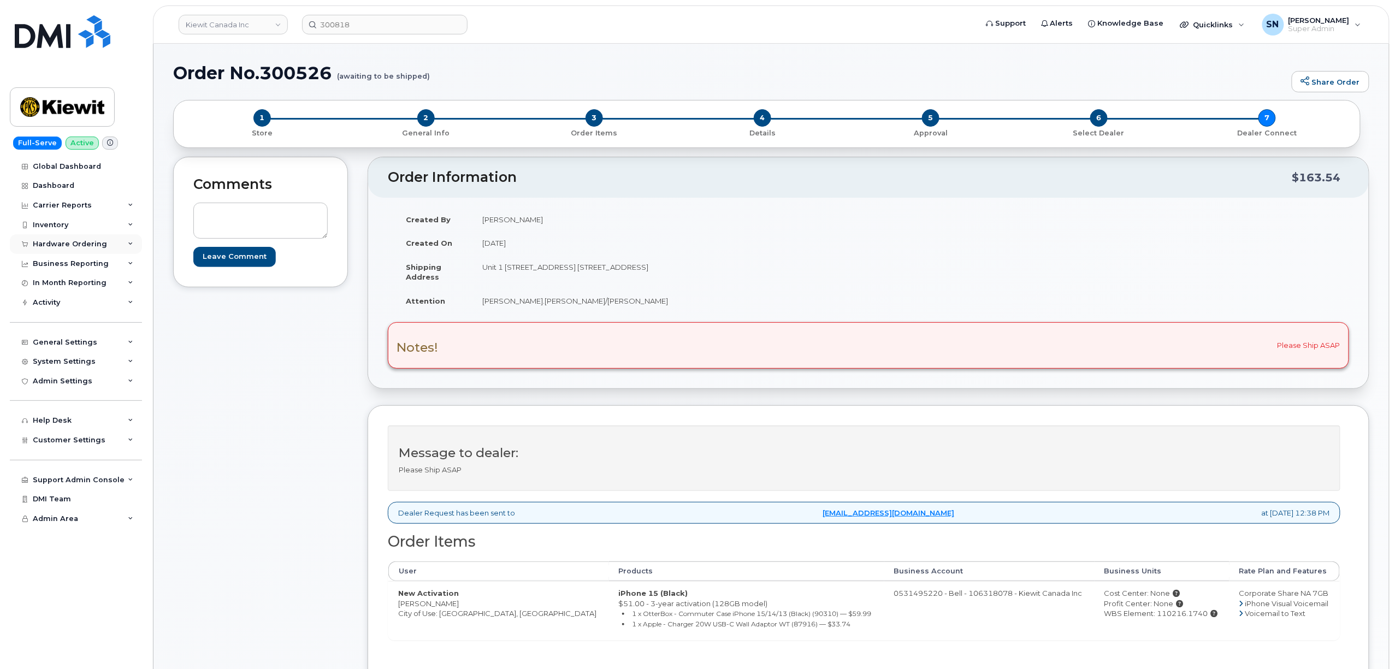
click at [92, 248] on div "Hardware Ordering" at bounding box center [70, 244] width 74 height 9
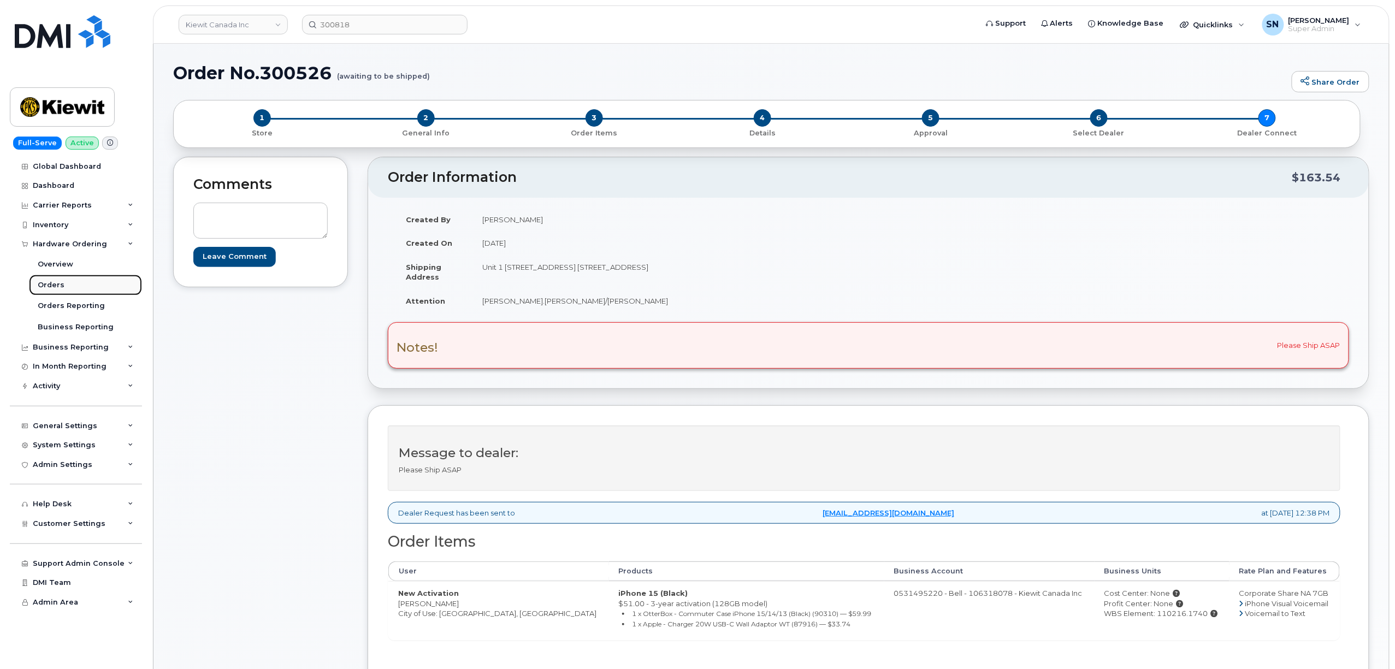
click at [62, 288] on link "Orders" at bounding box center [85, 285] width 113 height 21
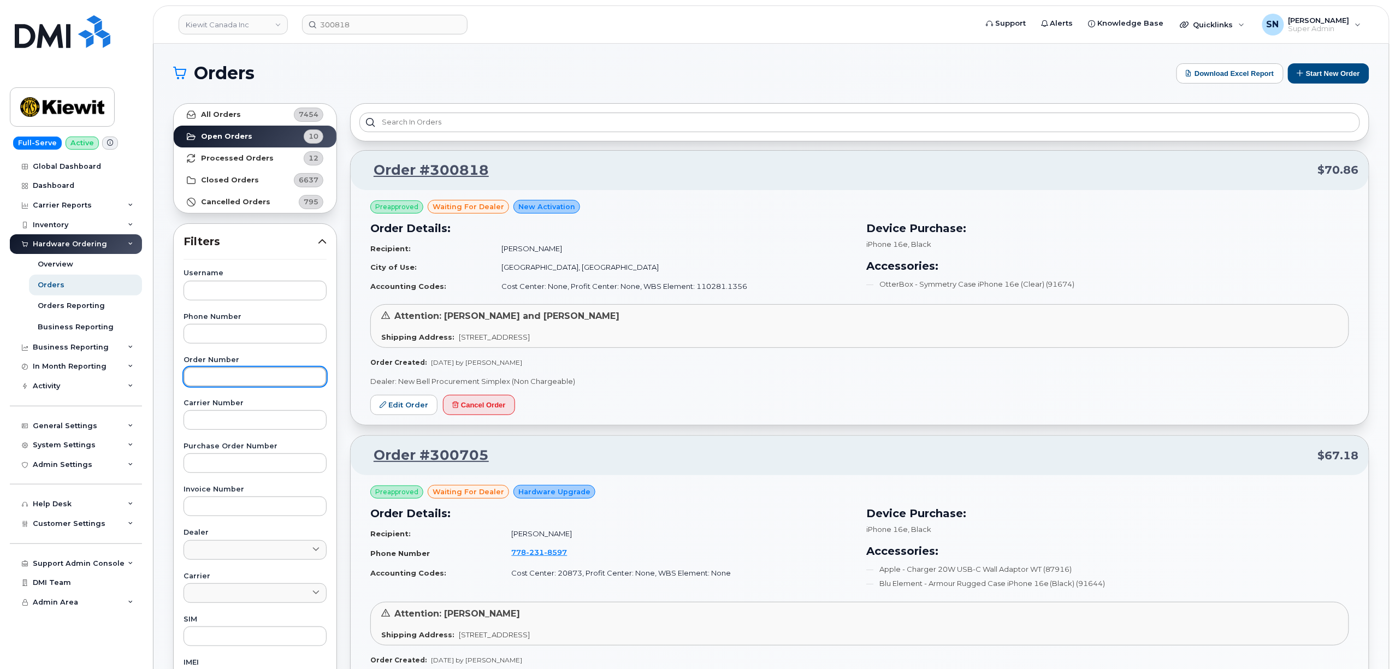
click at [276, 375] on input "text" at bounding box center [255, 377] width 143 height 20
paste input "300818"
type input "300818"
click at [233, 111] on strong "All Orders" at bounding box center [221, 114] width 40 height 9
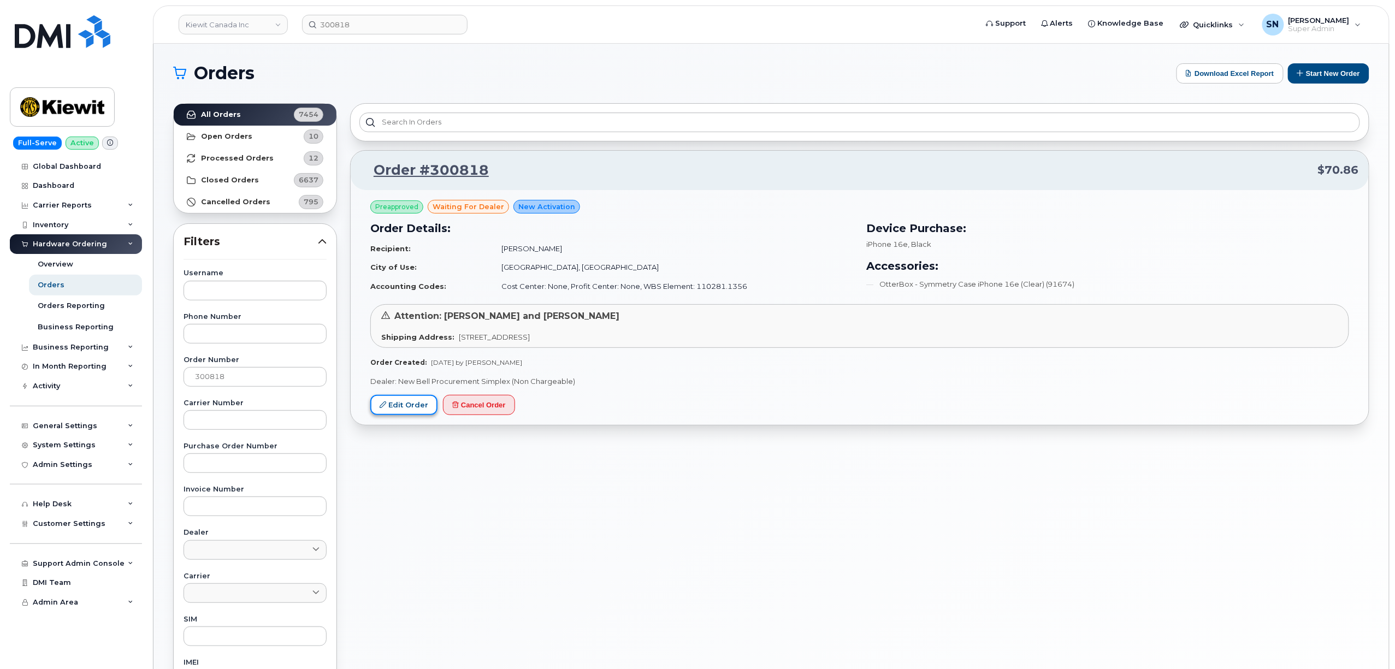
click at [402, 403] on link "Edit Order" at bounding box center [403, 405] width 67 height 20
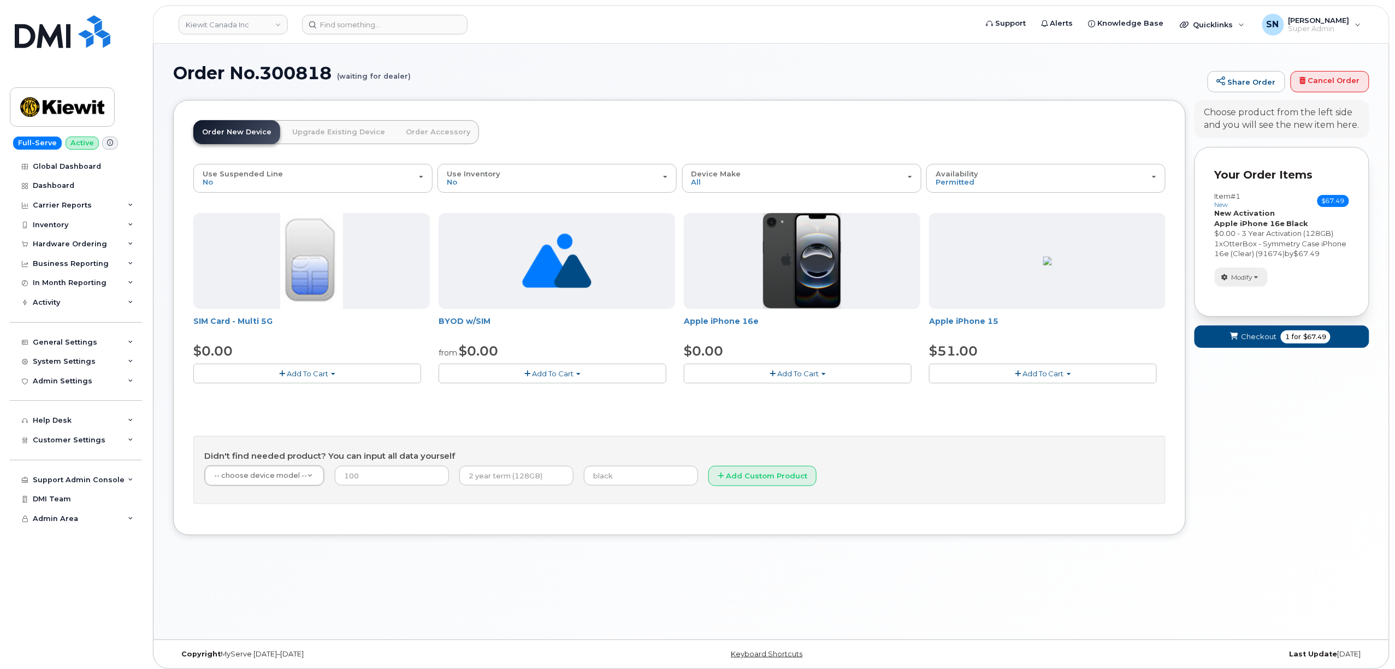
click at [1246, 282] on span "Modify" at bounding box center [1242, 278] width 21 height 10
click at [1246, 300] on link "change" at bounding box center [1267, 293] width 104 height 13
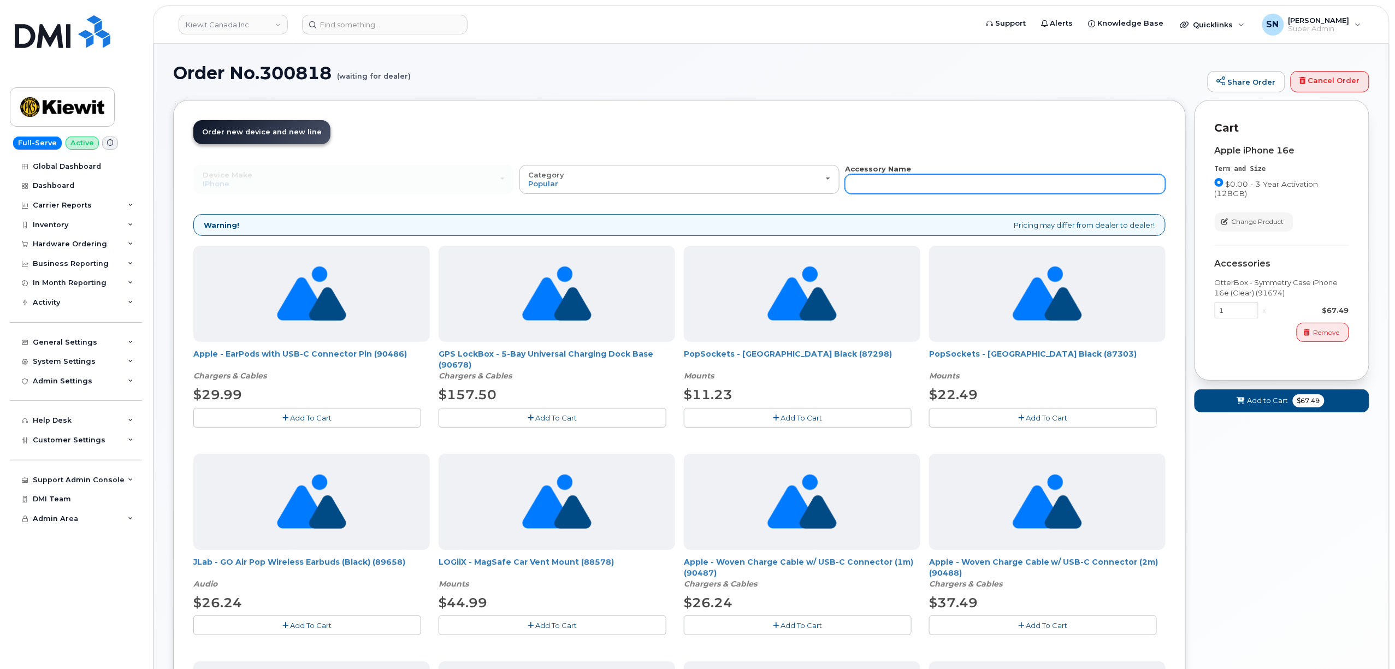
click at [990, 177] on input "text" at bounding box center [1005, 184] width 321 height 20
type input "87916"
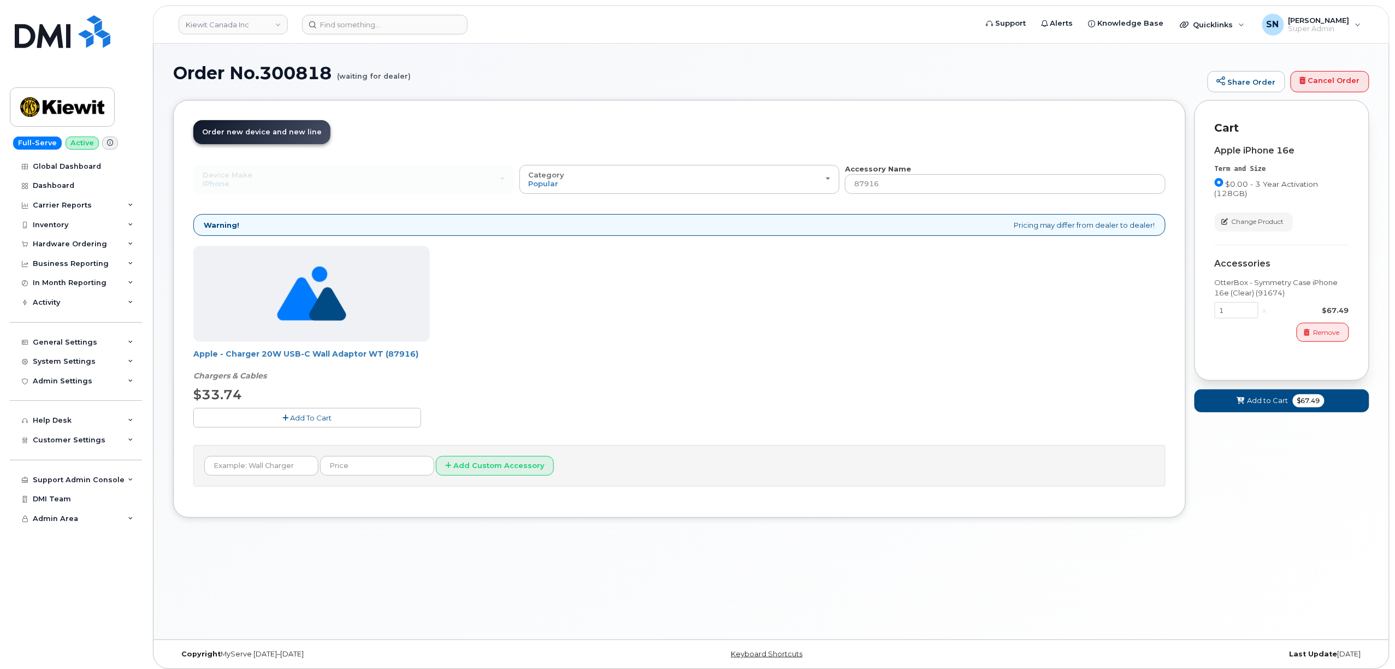
click at [357, 416] on button "Add To Cart" at bounding box center [307, 417] width 228 height 19
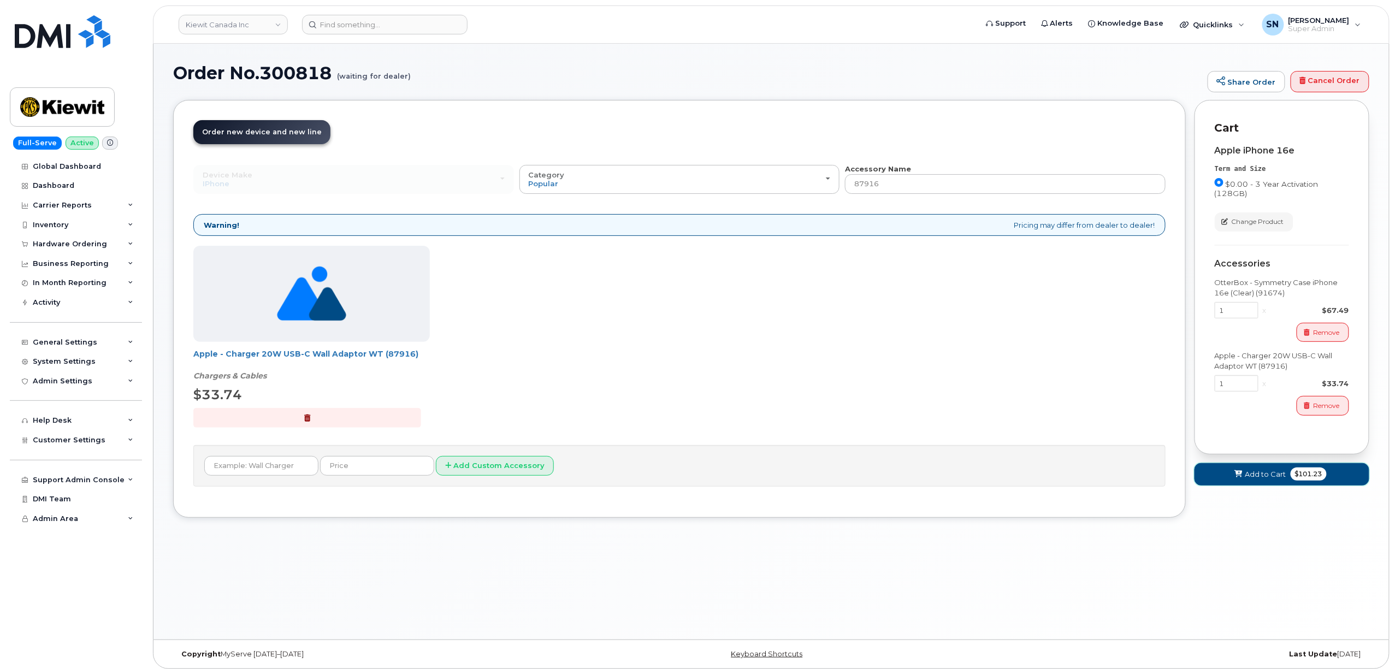
click at [1255, 472] on span "Add to Cart" at bounding box center [1265, 474] width 41 height 10
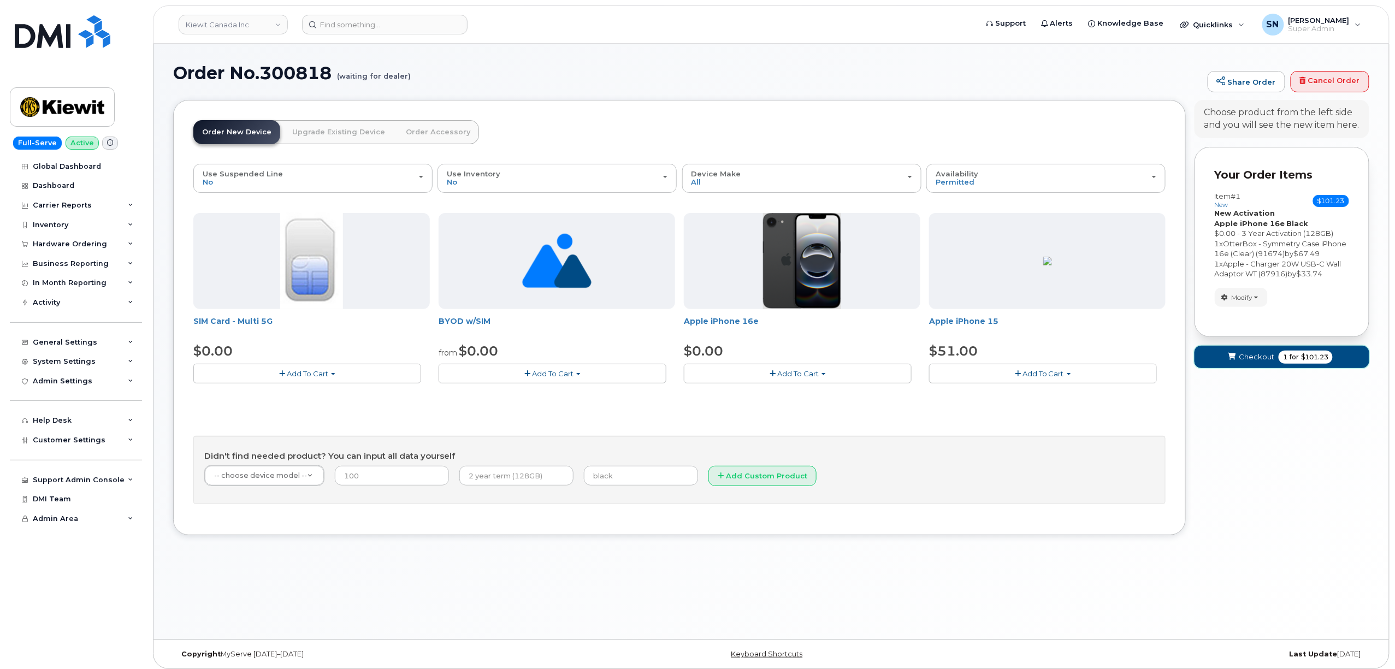
click at [1256, 368] on button "Checkout 1 for $101.23" at bounding box center [1282, 357] width 175 height 22
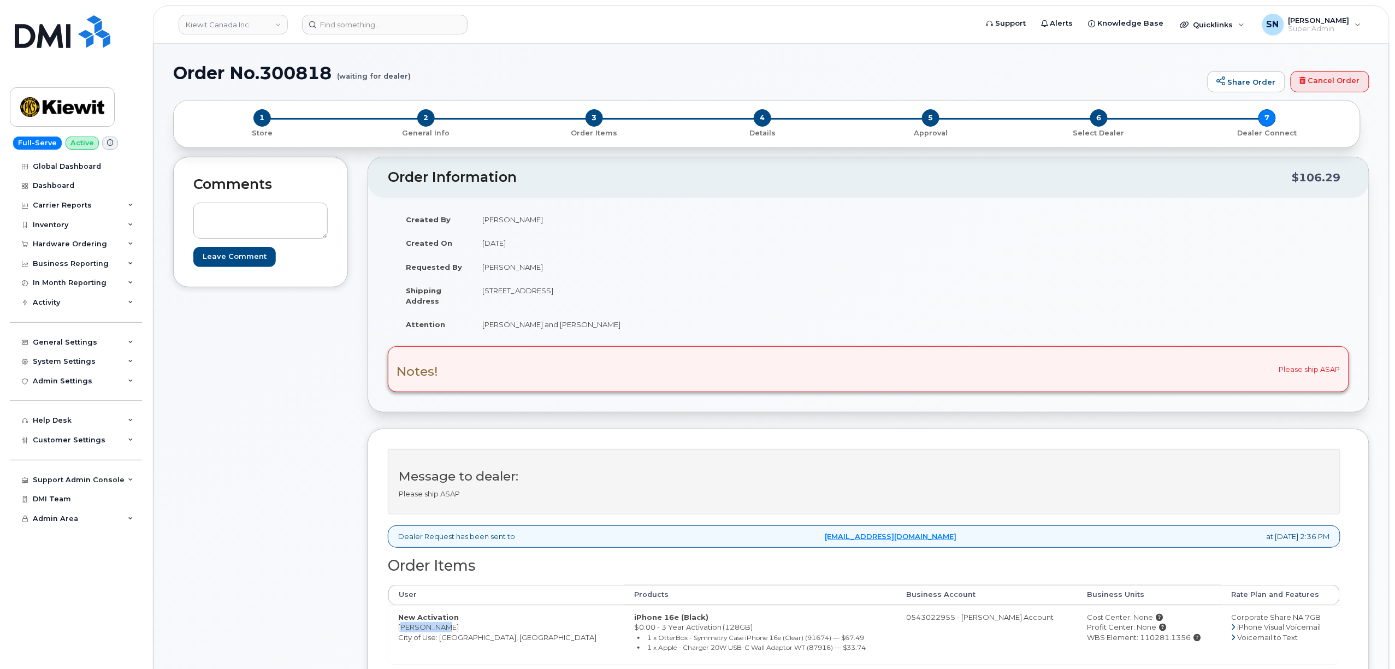
drag, startPoint x: 400, startPoint y: 629, endPoint x: 447, endPoint y: 629, distance: 47.0
click at [447, 629] on td "New Activation [PERSON_NAME] City of Use: [GEOGRAPHIC_DATA], [GEOGRAPHIC_DATA]" at bounding box center [506, 634] width 236 height 59
drag, startPoint x: 486, startPoint y: 293, endPoint x: 576, endPoint y: 298, distance: 90.2
click at [576, 298] on td "[STREET_ADDRESS]" at bounding box center [666, 296] width 388 height 34
click at [522, 289] on td "[STREET_ADDRESS]" at bounding box center [666, 296] width 388 height 34
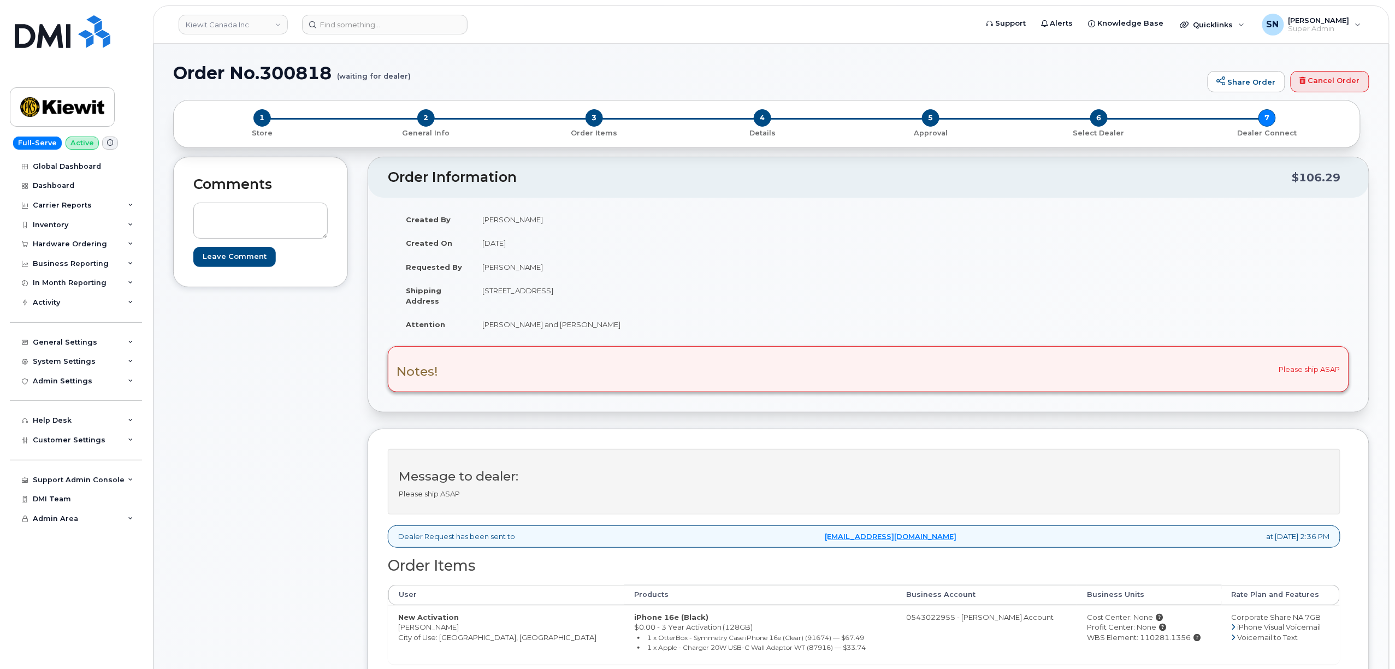
drag, startPoint x: 483, startPoint y: 292, endPoint x: 587, endPoint y: 300, distance: 103.6
click at [587, 300] on td "[STREET_ADDRESS]" at bounding box center [666, 296] width 388 height 34
copy td "[STREET_ADDRESS]"
drag, startPoint x: 682, startPoint y: 306, endPoint x: 669, endPoint y: 302, distance: 13.1
click at [681, 306] on td "[STREET_ADDRESS]" at bounding box center [666, 296] width 388 height 34
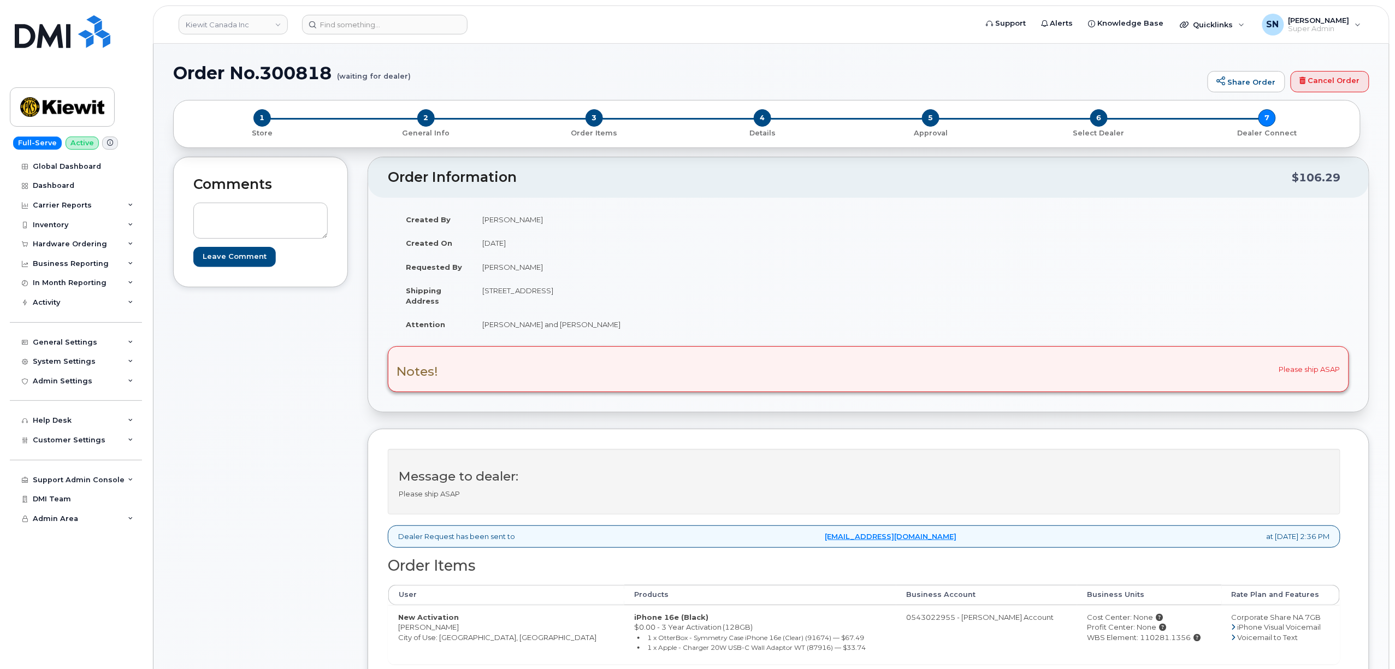
drag, startPoint x: 641, startPoint y: 288, endPoint x: 671, endPoint y: 296, distance: 31.0
click at [671, 296] on td "[STREET_ADDRESS]" at bounding box center [666, 296] width 388 height 34
copy td "T2W 3X6"
drag, startPoint x: 478, startPoint y: 327, endPoint x: 575, endPoint y: 334, distance: 97.0
click at [575, 334] on td "[PERSON_NAME] and [PERSON_NAME]" at bounding box center [666, 324] width 388 height 24
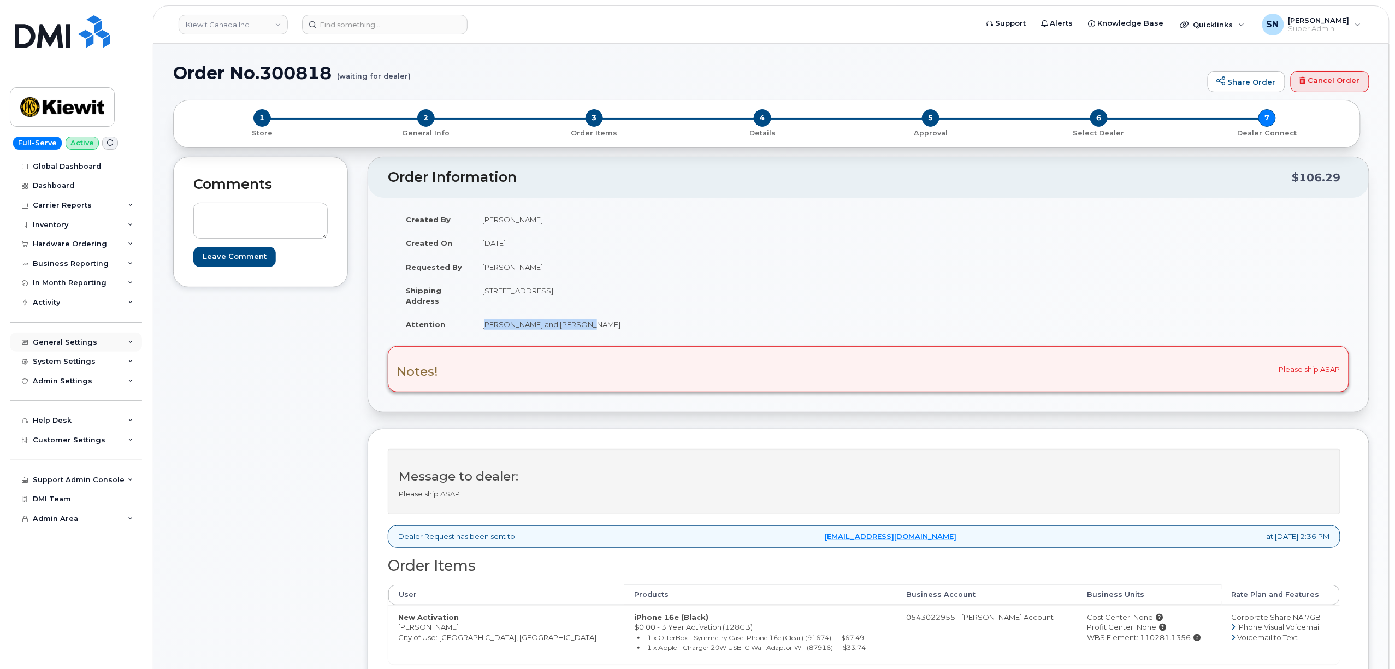
copy td "[PERSON_NAME] and [PERSON_NAME]"
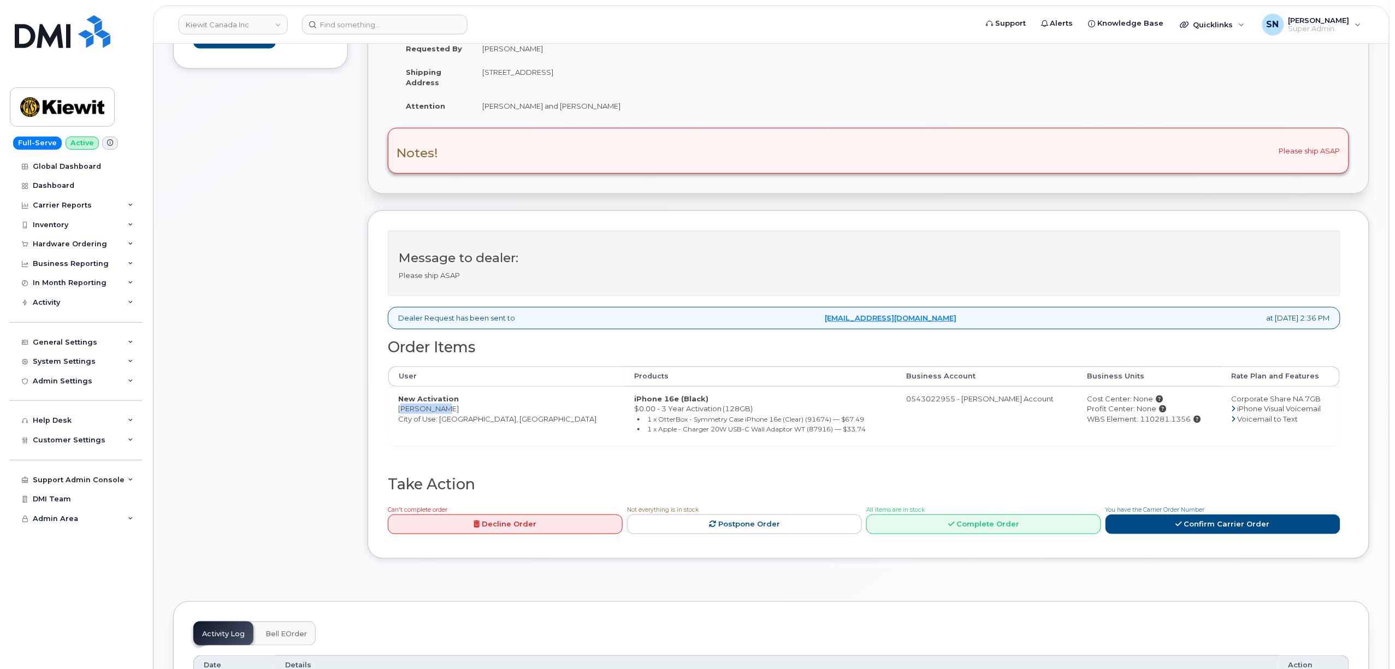
drag, startPoint x: 398, startPoint y: 410, endPoint x: 446, endPoint y: 415, distance: 48.4
click at [446, 415] on td "New Activation Allen Wang City of Use: Calgary, Alberta" at bounding box center [506, 416] width 236 height 59
copy td "[PERSON_NAME]"
drag, startPoint x: 1149, startPoint y: 421, endPoint x: 1101, endPoint y: 430, distance: 49.1
click at [1101, 430] on td "Cost Center: None Profit Center: None WBS Element: 110281.1356" at bounding box center [1149, 416] width 144 height 59
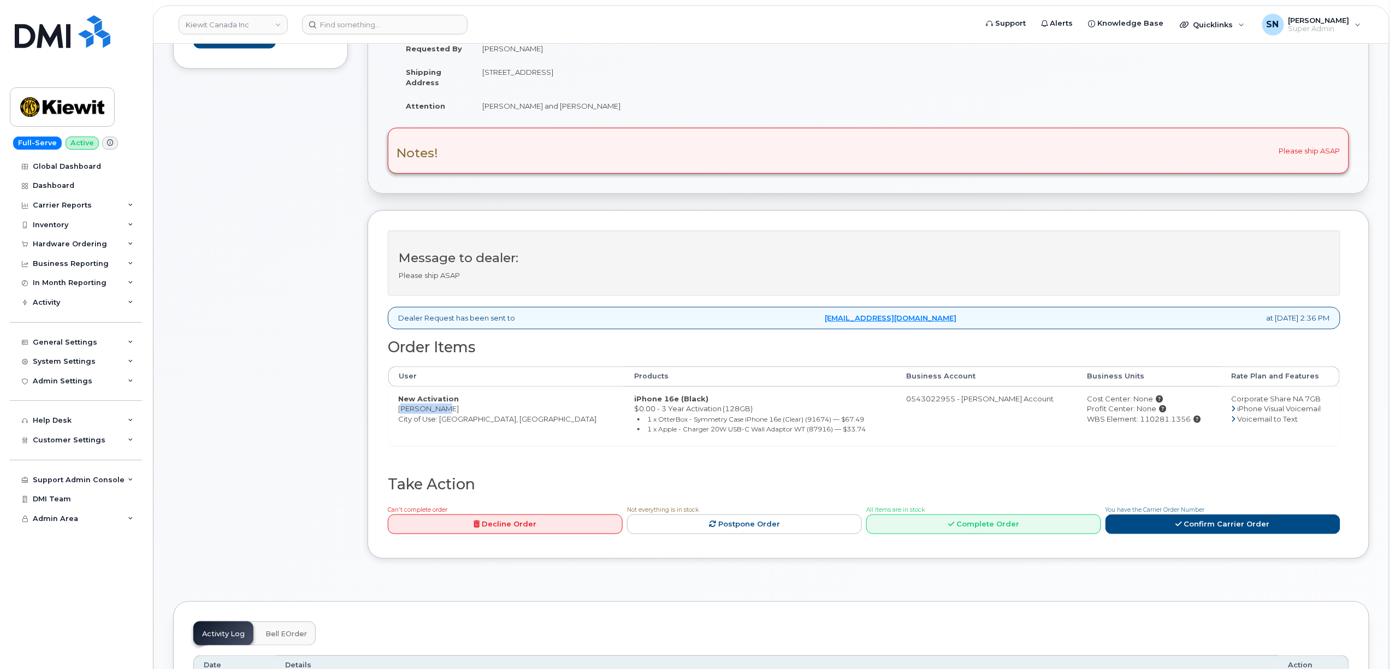
copy div "110281.1356"
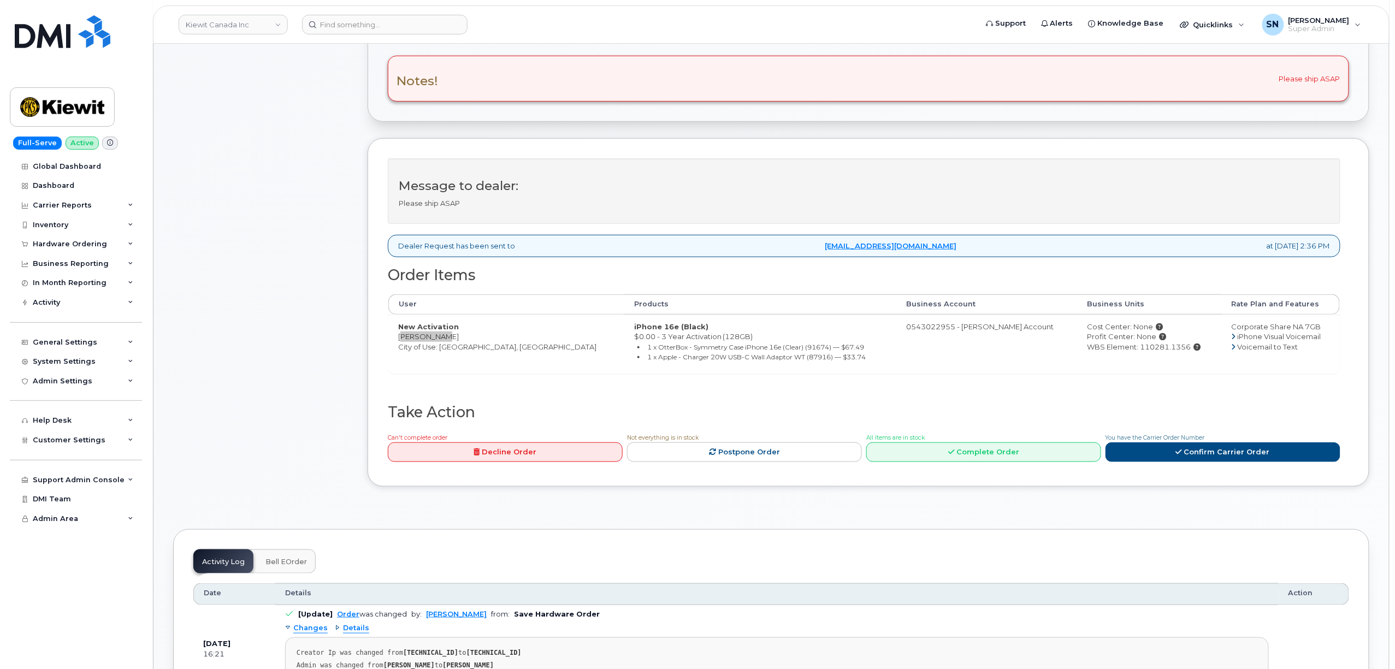
scroll to position [291, 0]
click at [1235, 462] on link "Confirm Carrier Order" at bounding box center [1222, 452] width 235 height 20
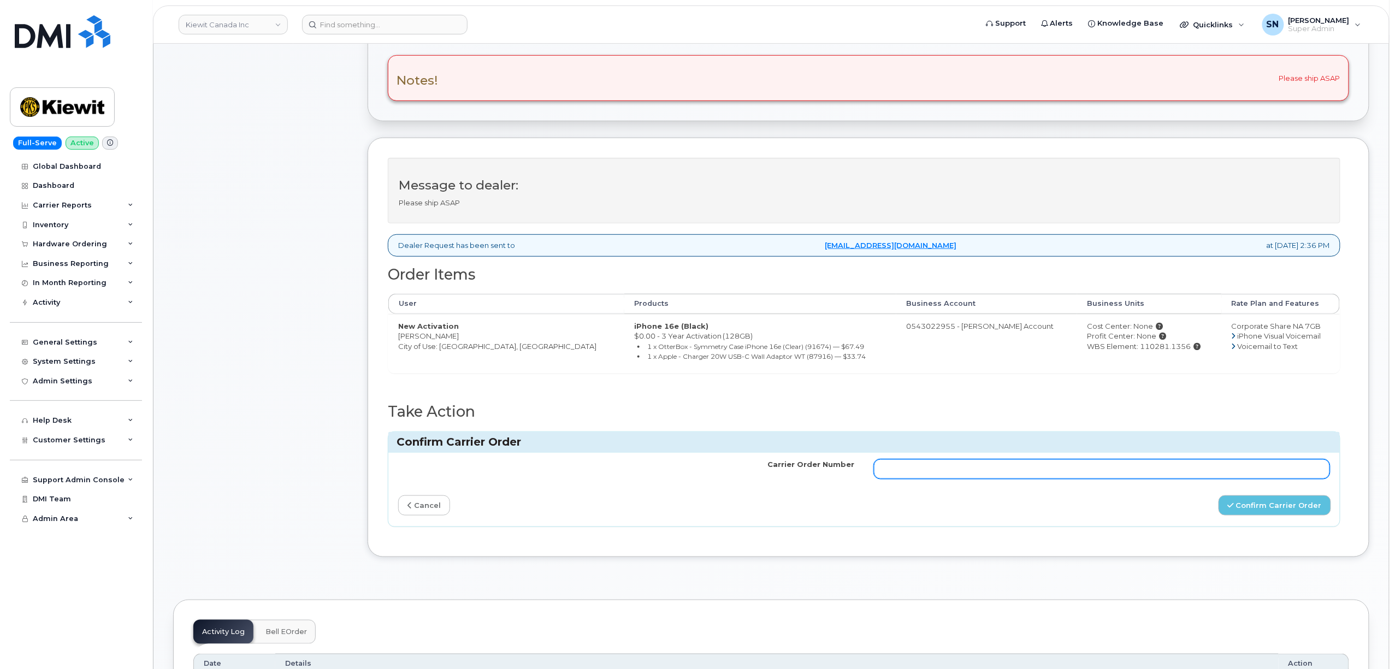
click at [1121, 471] on input "Carrier Order Number" at bounding box center [1102, 469] width 456 height 20
paste input "3016610"
type input "3016610"
click at [1257, 513] on button "Confirm Carrier Order" at bounding box center [1275, 505] width 113 height 20
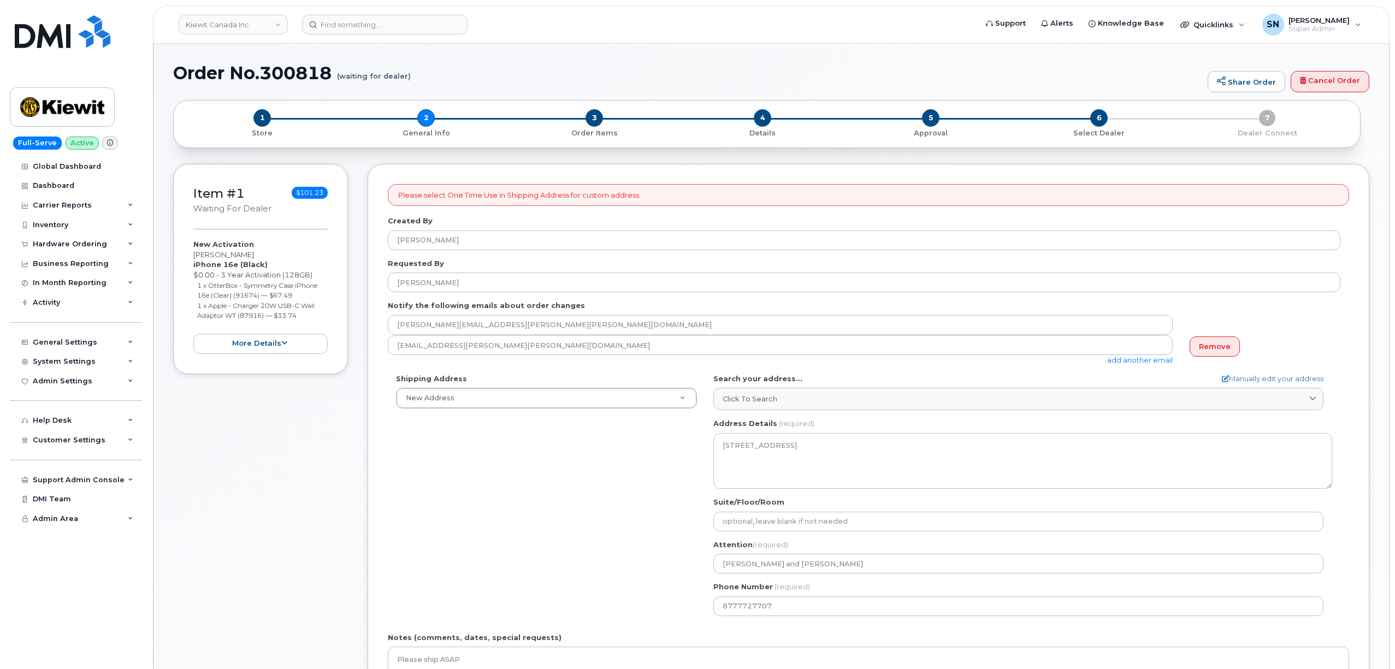
select select
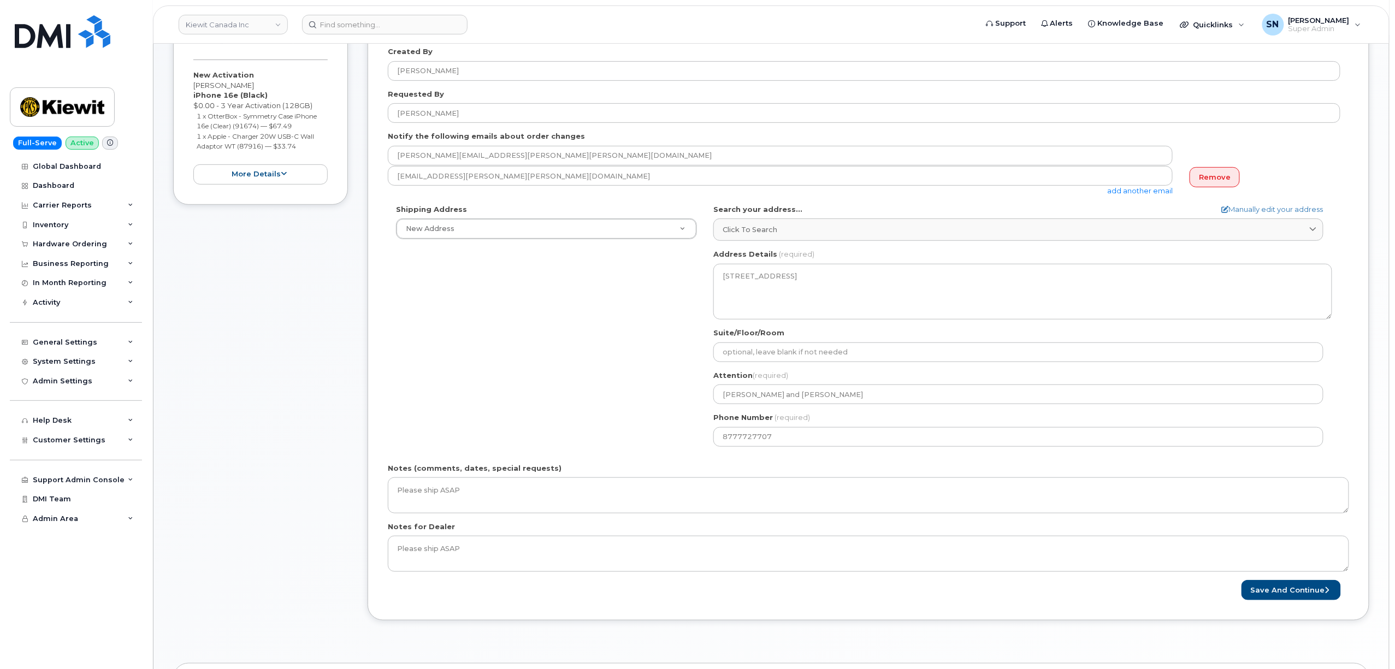
scroll to position [218, 0]
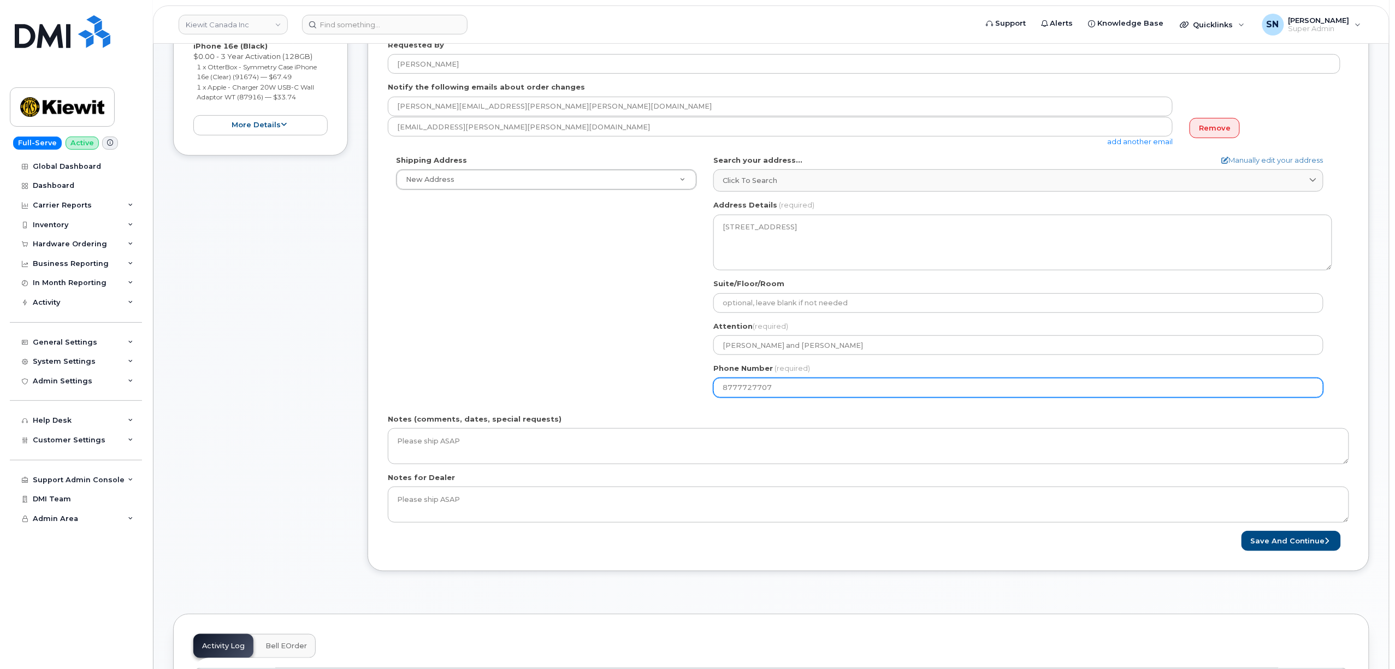
drag, startPoint x: 705, startPoint y: 392, endPoint x: 683, endPoint y: 392, distance: 21.9
click at [693, 392] on div "Shipping Address New Address New Address [STREET_ADDRESS][GEOGRAPHIC_DATA][PERS…" at bounding box center [864, 280] width 953 height 251
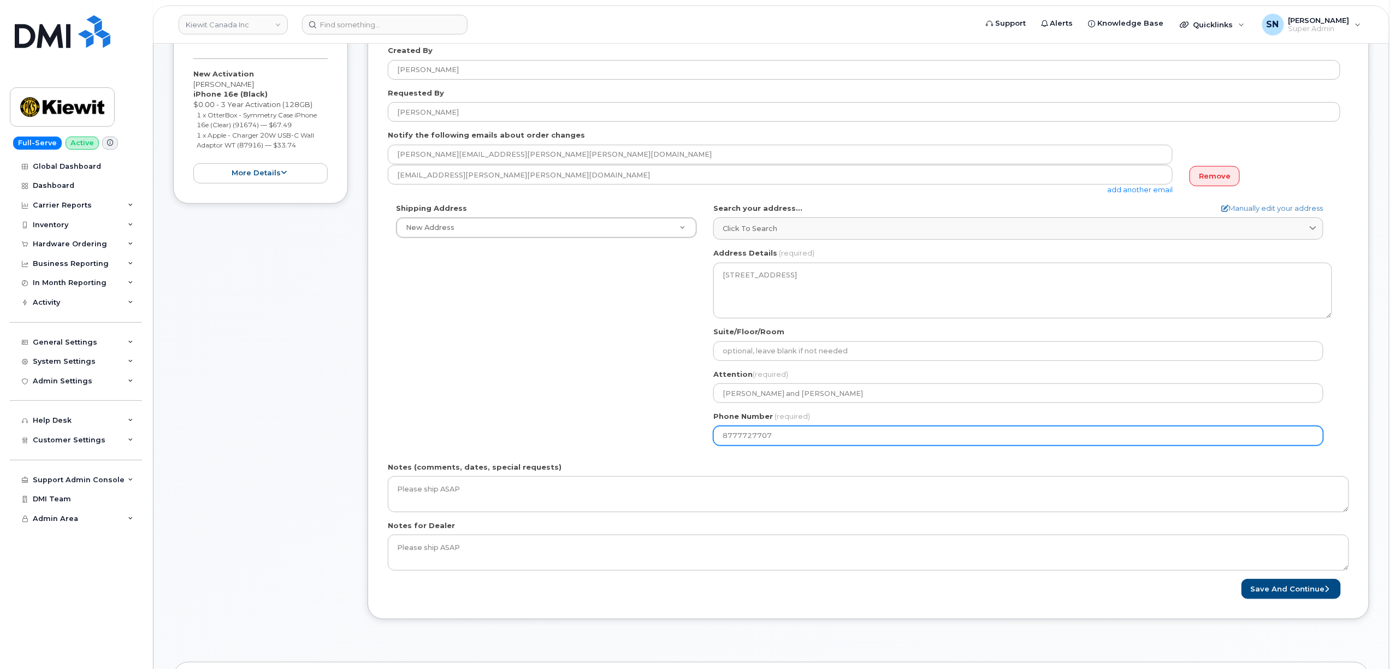
scroll to position [145, 0]
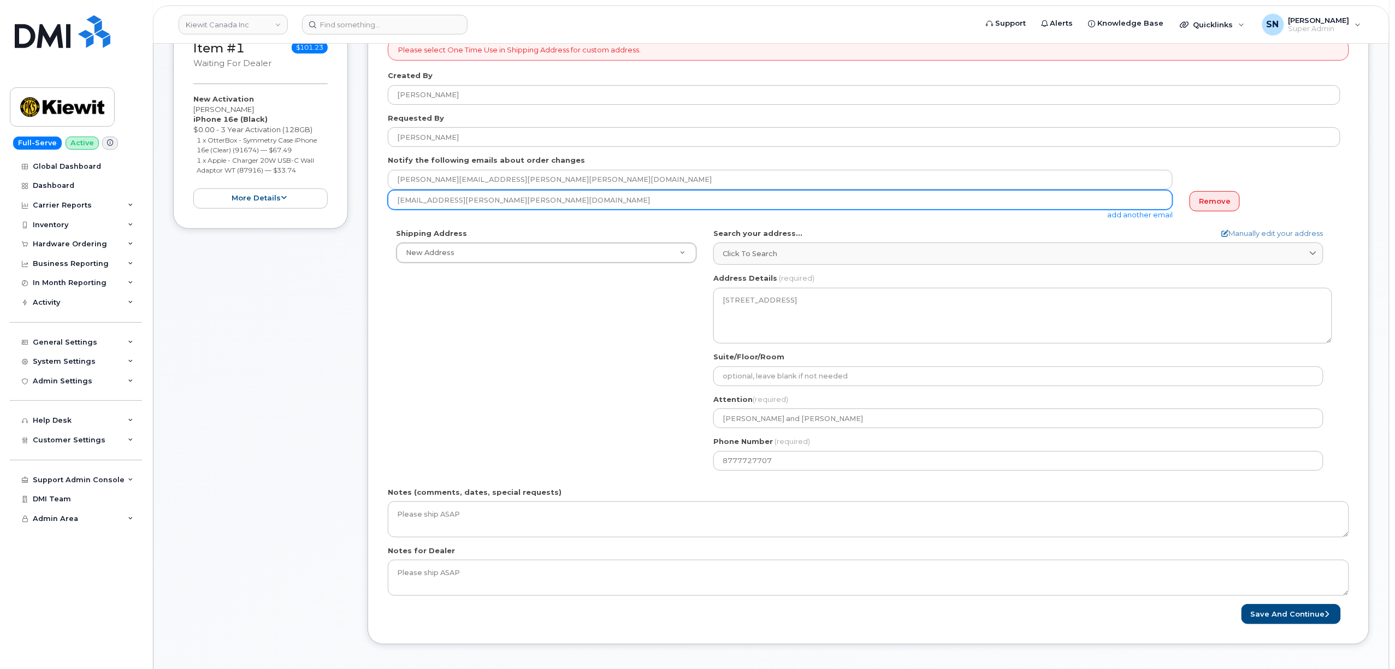
drag, startPoint x: 499, startPoint y: 201, endPoint x: 366, endPoint y: 198, distance: 133.3
click at [366, 198] on div "Item #1 waiting for dealer $101.23 New Activation [PERSON_NAME] iPhone 16e (Bla…" at bounding box center [771, 340] width 1196 height 642
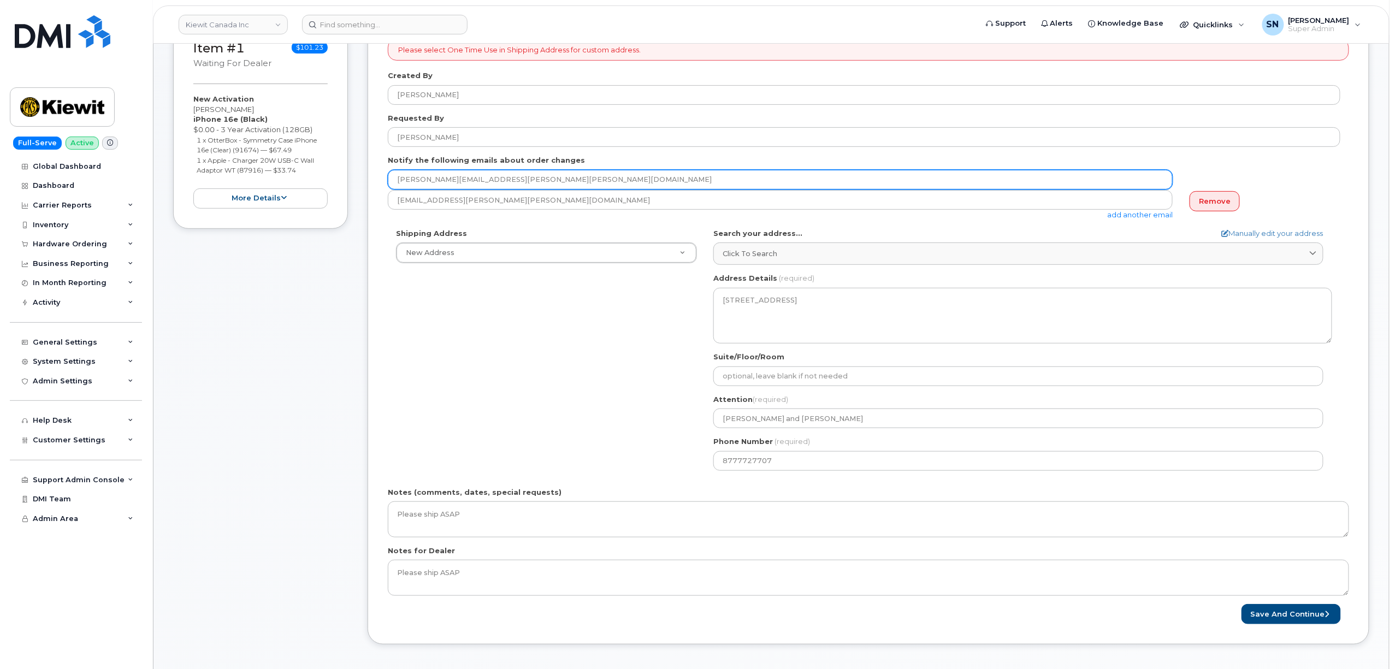
drag, startPoint x: 536, startPoint y: 182, endPoint x: 383, endPoint y: 176, distance: 153.1
click at [383, 176] on div "Please select One Time Use in Shipping Address for custom address. Created By […" at bounding box center [869, 332] width 1002 height 626
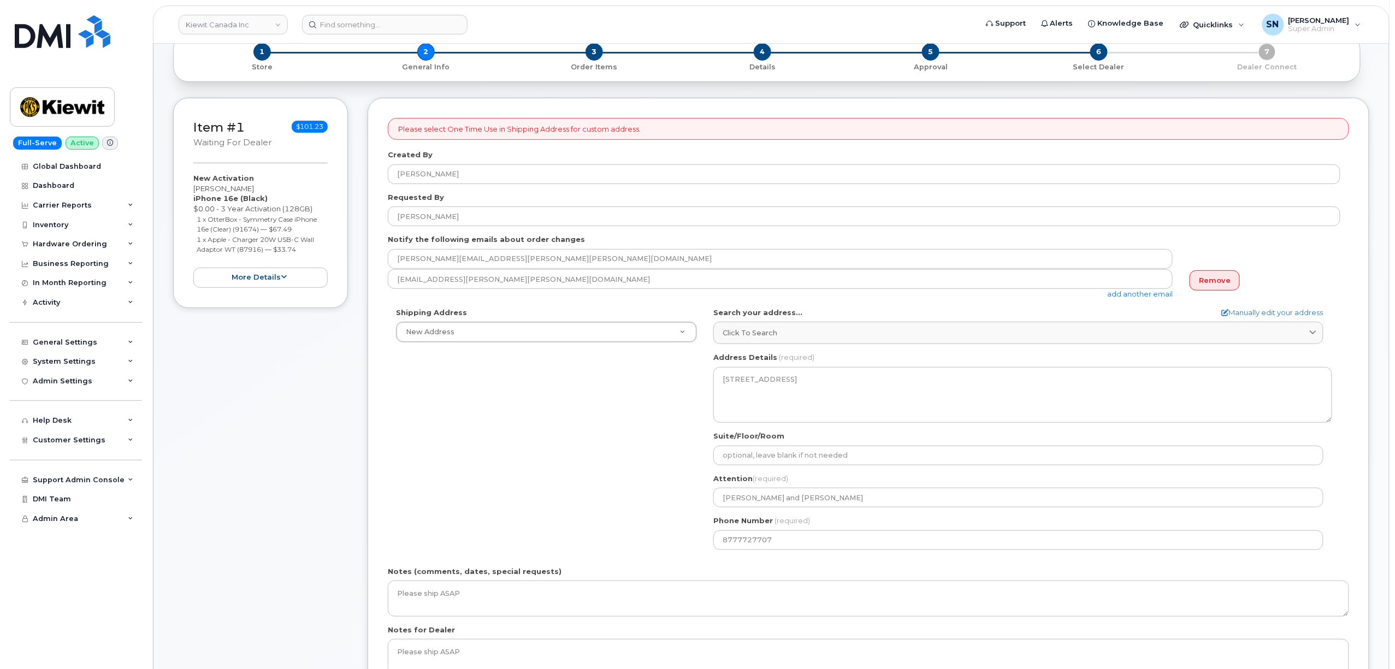
scroll to position [0, 0]
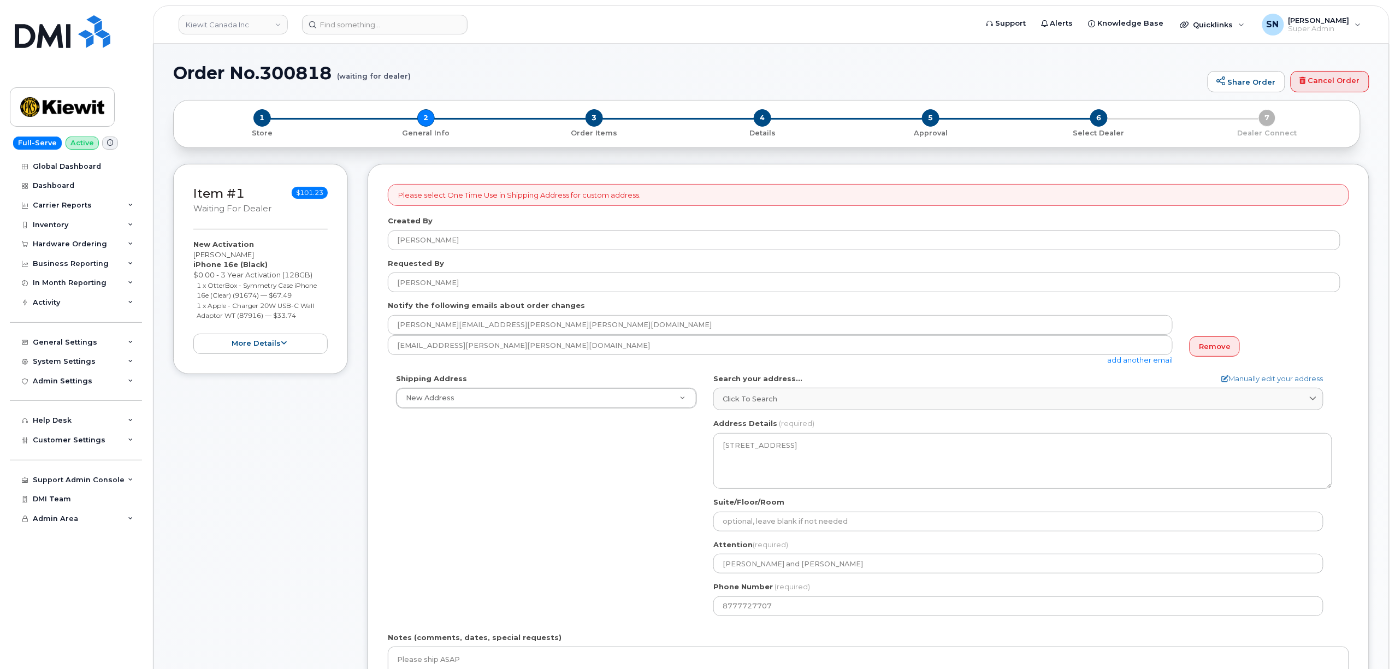
click at [284, 496] on div "Item #1 waiting for dealer $101.23 New Activation [PERSON_NAME] iPhone 16e (Bla…" at bounding box center [260, 485] width 175 height 642
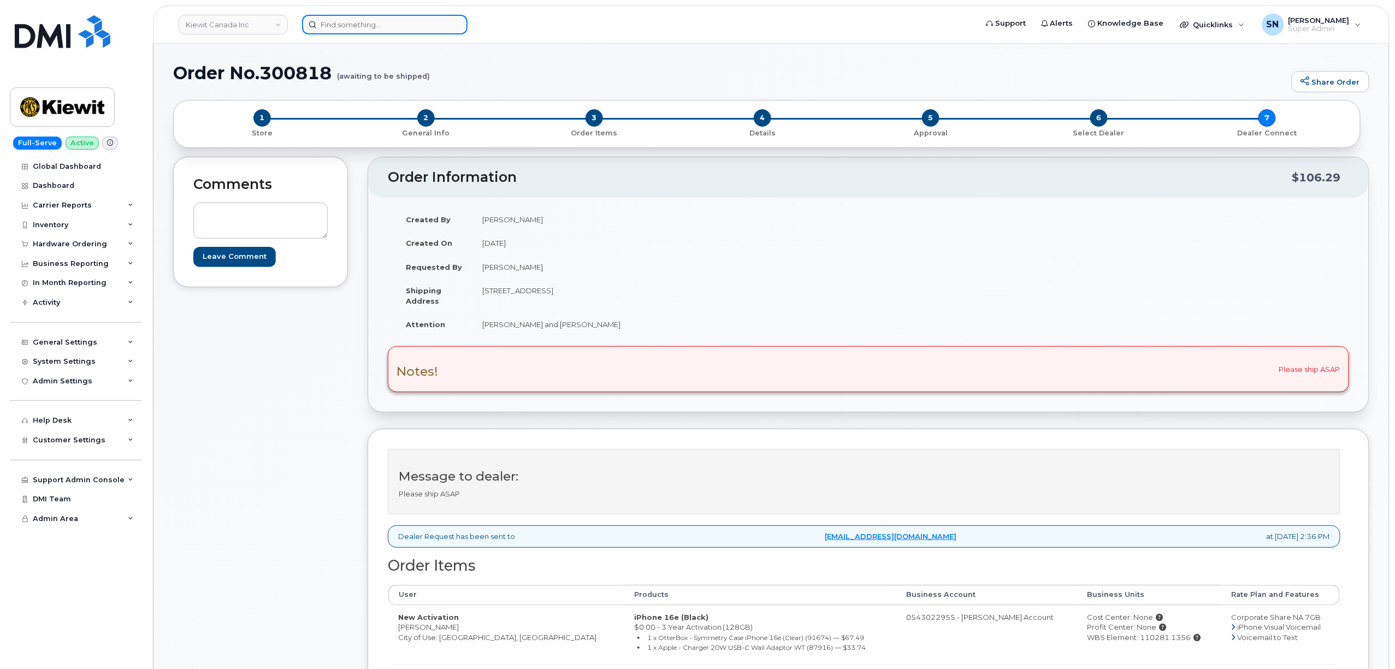
click at [417, 27] on input at bounding box center [384, 25] width 165 height 20
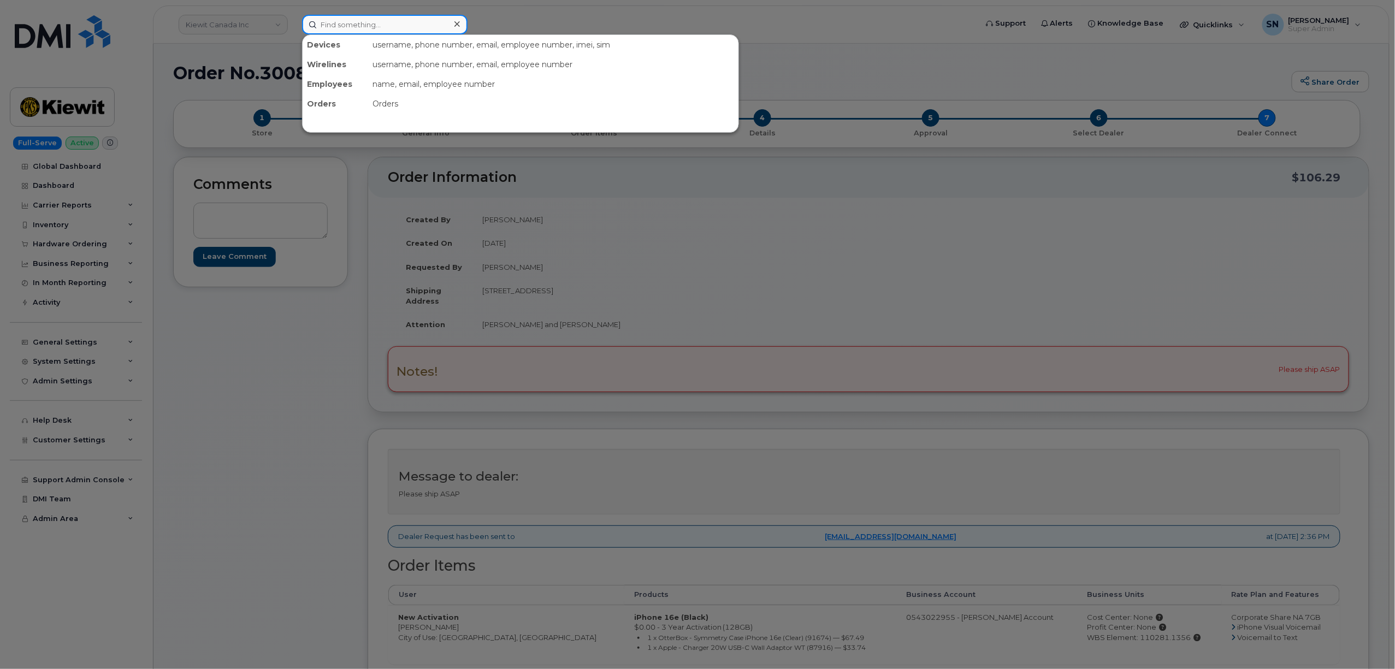
paste input "7809131121"
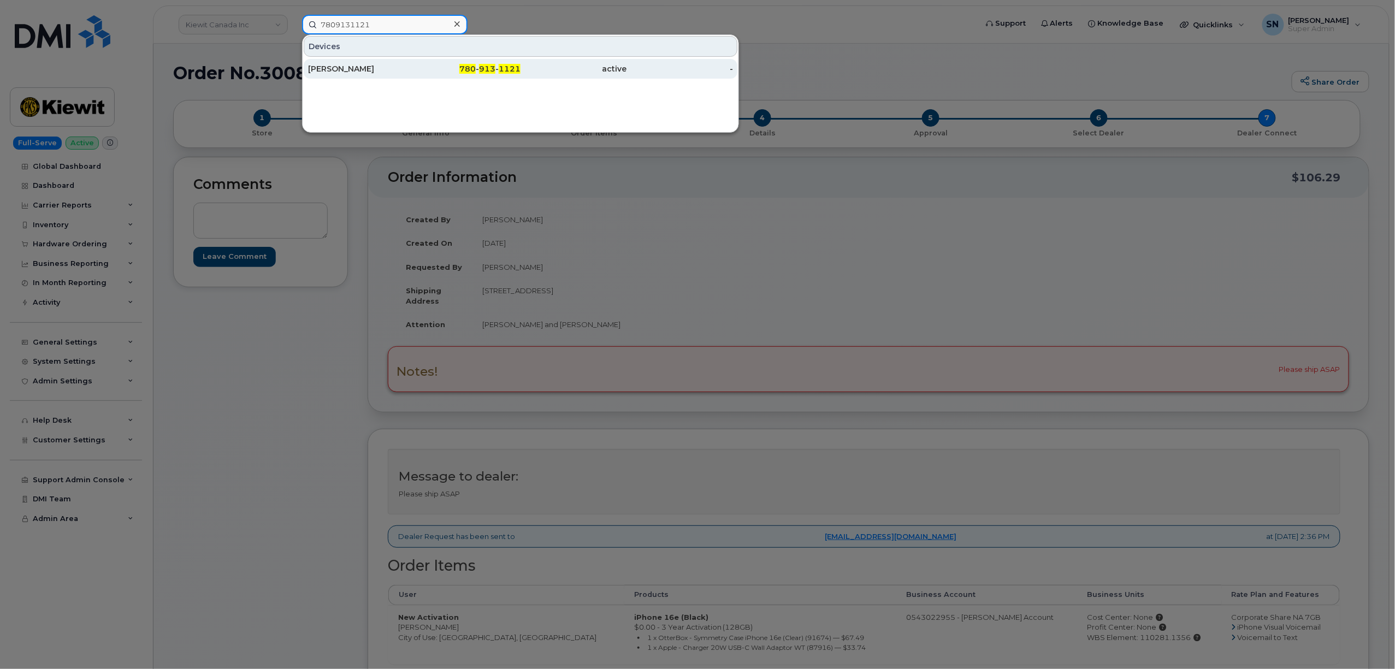
type input "7809131121"
click at [542, 74] on div "active" at bounding box center [574, 68] width 107 height 11
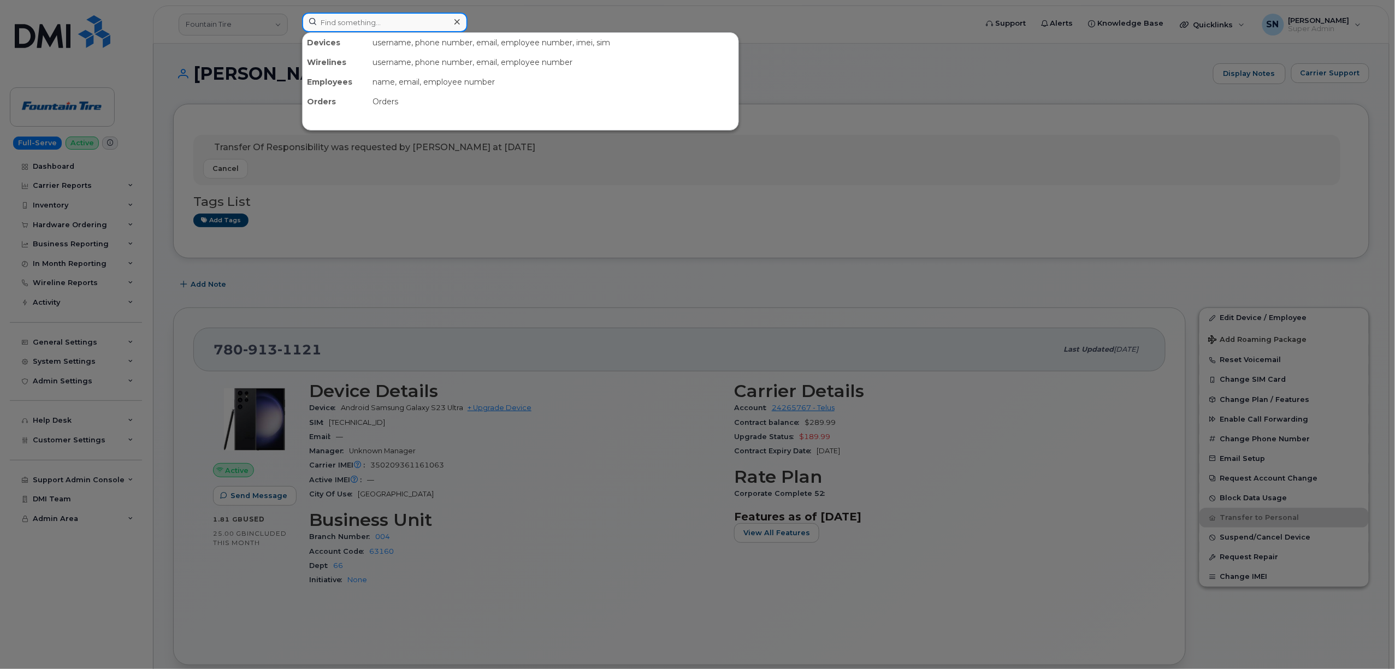
click at [413, 17] on input at bounding box center [384, 23] width 165 height 20
paste input "CS0797102 - Original request to have port protection removed for [PERSON_NAME] …"
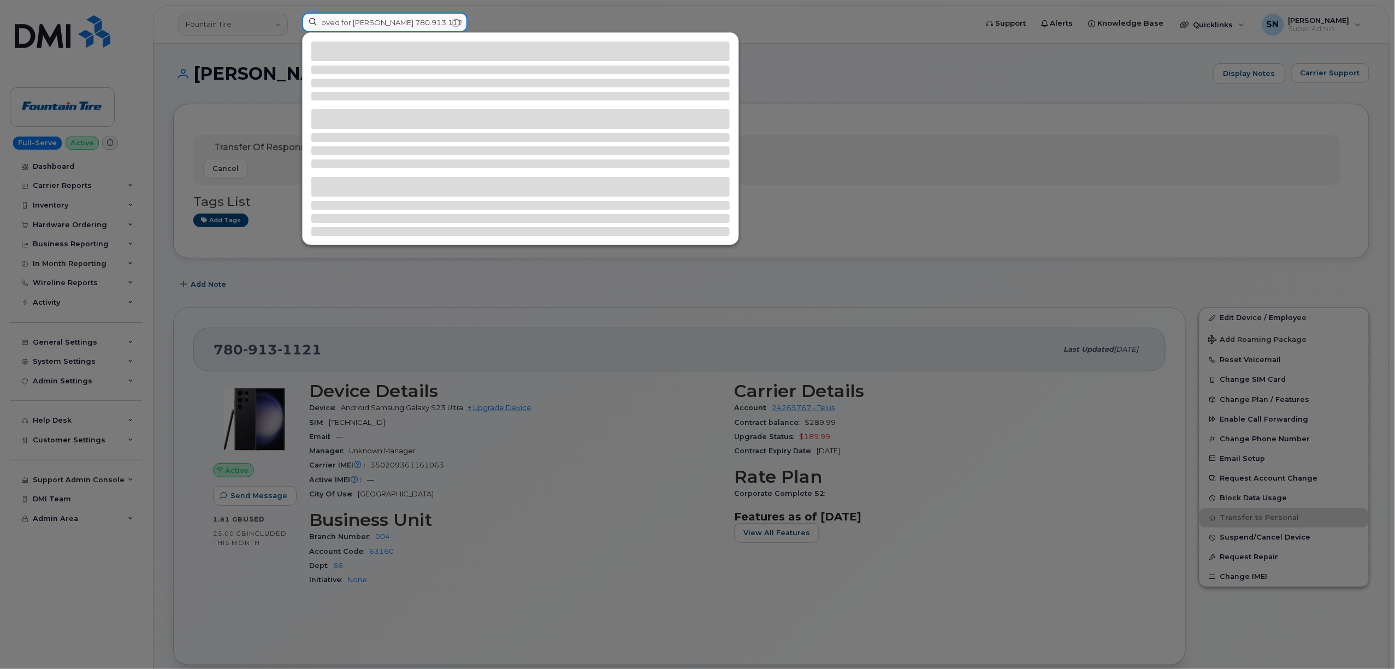
type input "CS0797102 - Original request to have port protection removed for [PERSON_NAME] …"
click at [424, 25] on input "CS0797102 - Original request to have port protection removed for [PERSON_NAME] …" at bounding box center [384, 23] width 165 height 20
click at [458, 20] on input "CS0797102 - Original request to have port protection removed for [PERSON_NAME] …" at bounding box center [384, 23] width 165 height 20
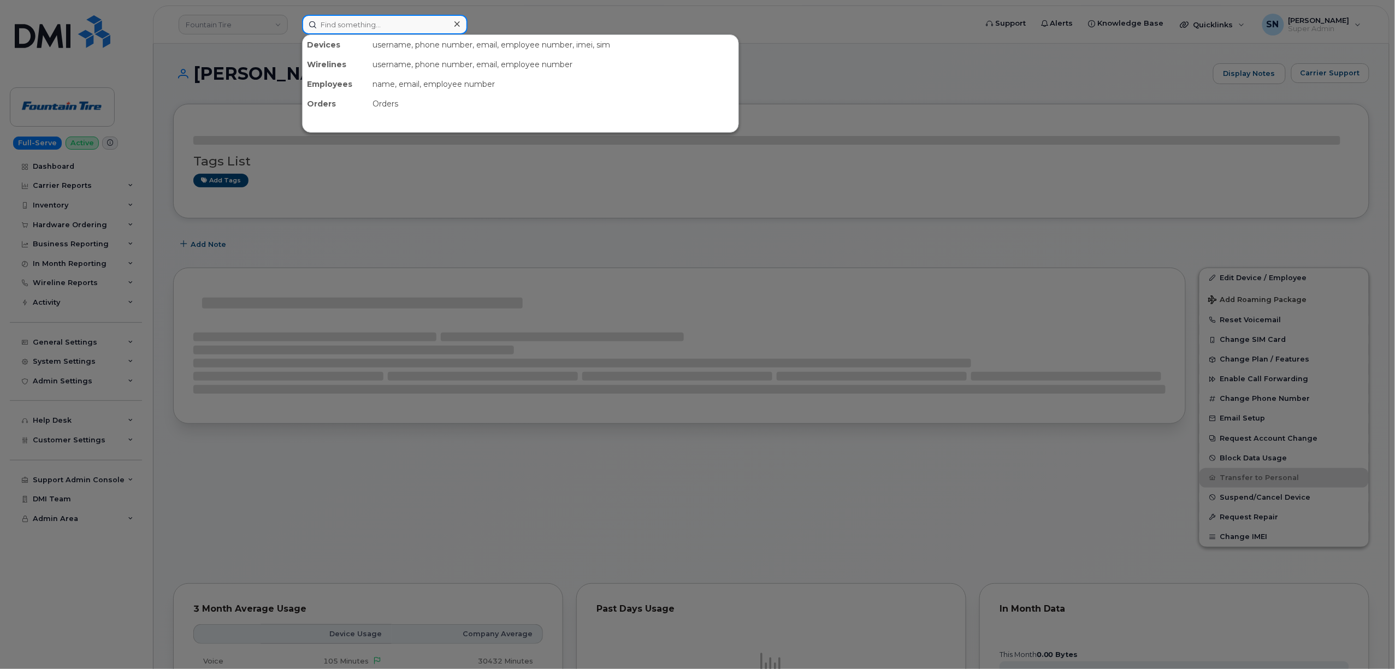
click at [355, 25] on input at bounding box center [384, 25] width 165 height 20
paste input "5879867878"
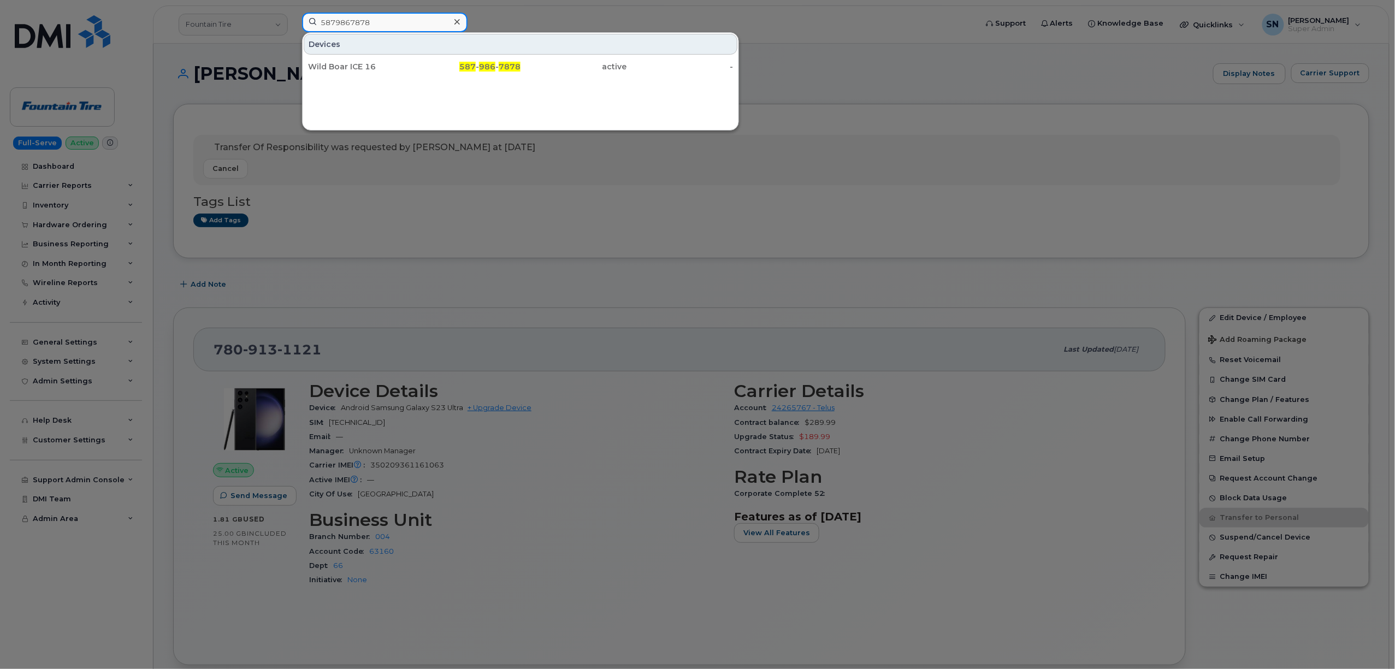
type input "5879867878"
click at [359, 60] on div "Wild Boar ICE 16" at bounding box center [361, 67] width 107 height 20
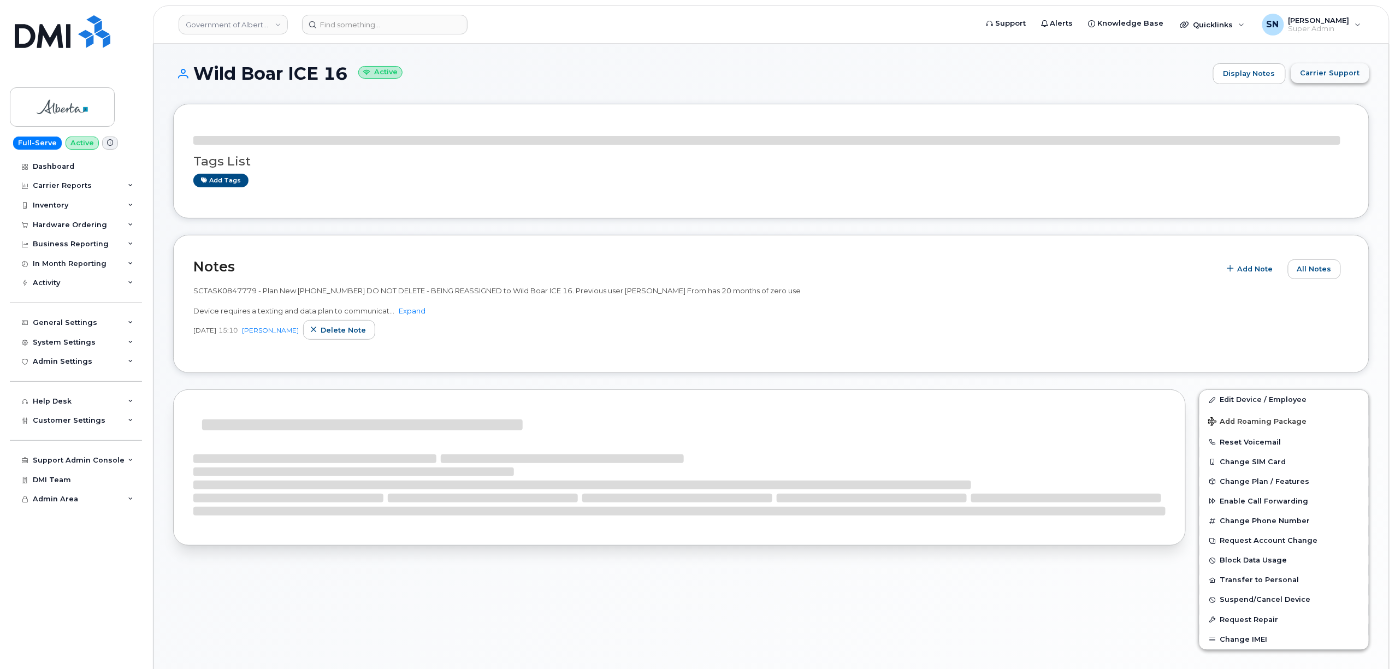
click at [1319, 73] on span "Carrier Support" at bounding box center [1330, 73] width 60 height 10
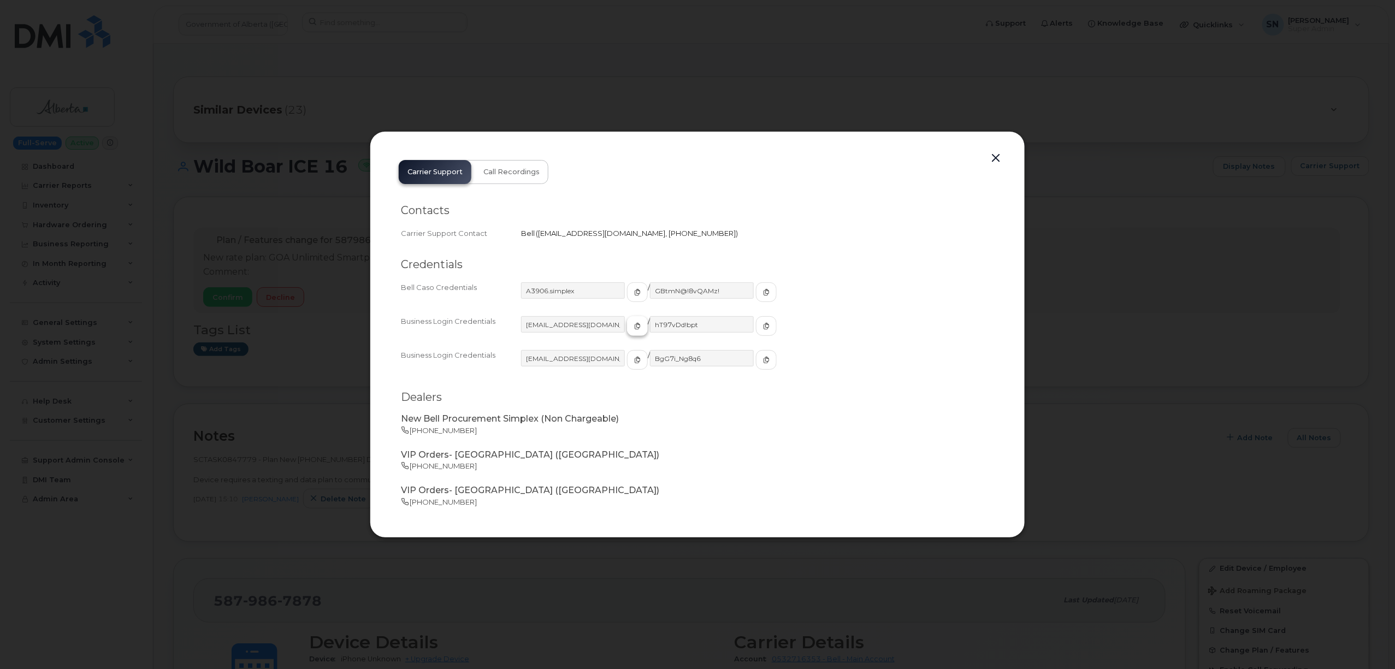
click at [634, 326] on icon "button" at bounding box center [637, 326] width 7 height 7
click at [761, 321] on span "button" at bounding box center [766, 326] width 10 height 10
drag, startPoint x: 1000, startPoint y: 156, endPoint x: 988, endPoint y: 156, distance: 11.5
click at [1000, 156] on button "button" at bounding box center [996, 158] width 16 height 15
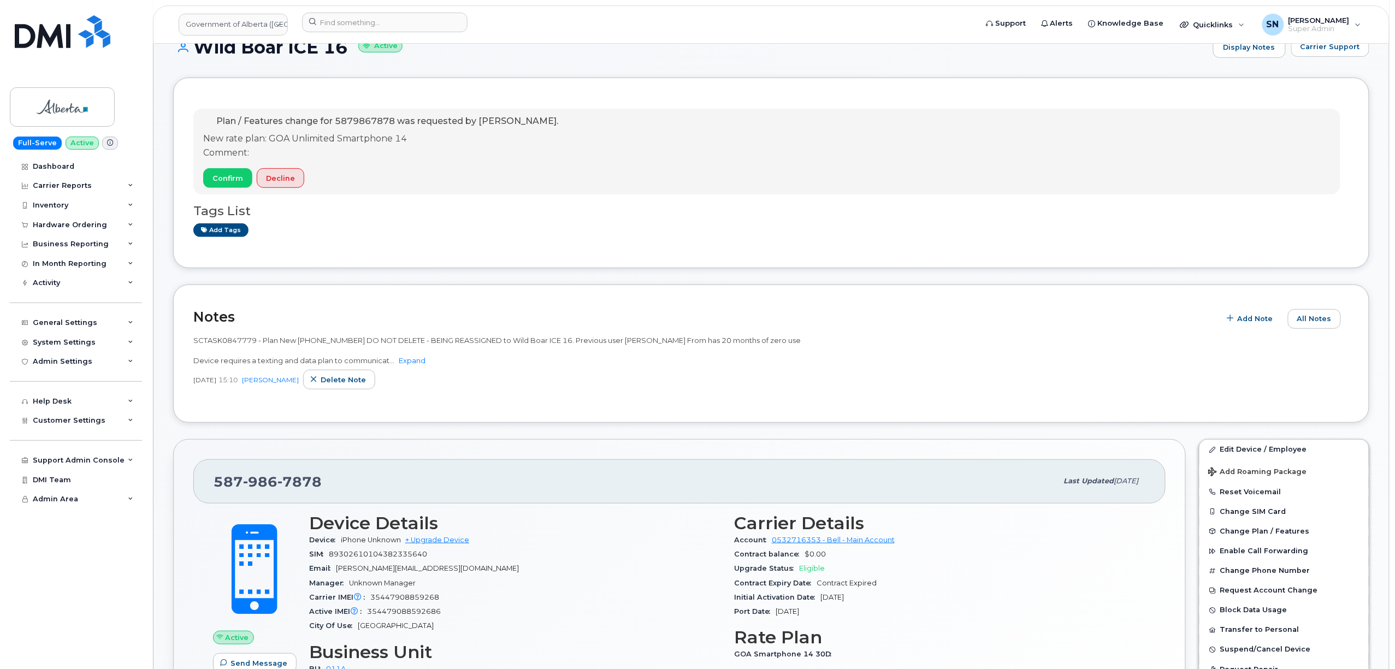
scroll to position [218, 0]
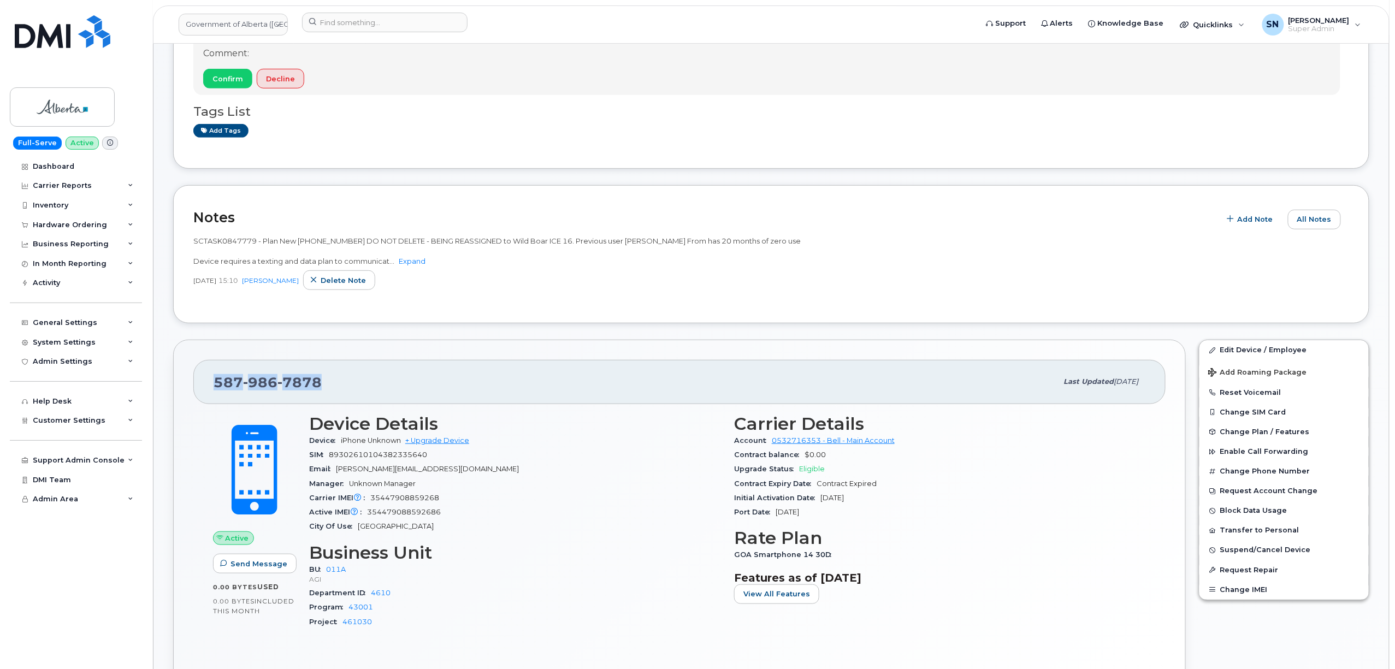
drag, startPoint x: 211, startPoint y: 381, endPoint x: 326, endPoint y: 379, distance: 114.7
click at [326, 379] on div "587 986 7878 Last updated Sep 15, 2025" at bounding box center [679, 382] width 972 height 44
copy span "587 986 7878"
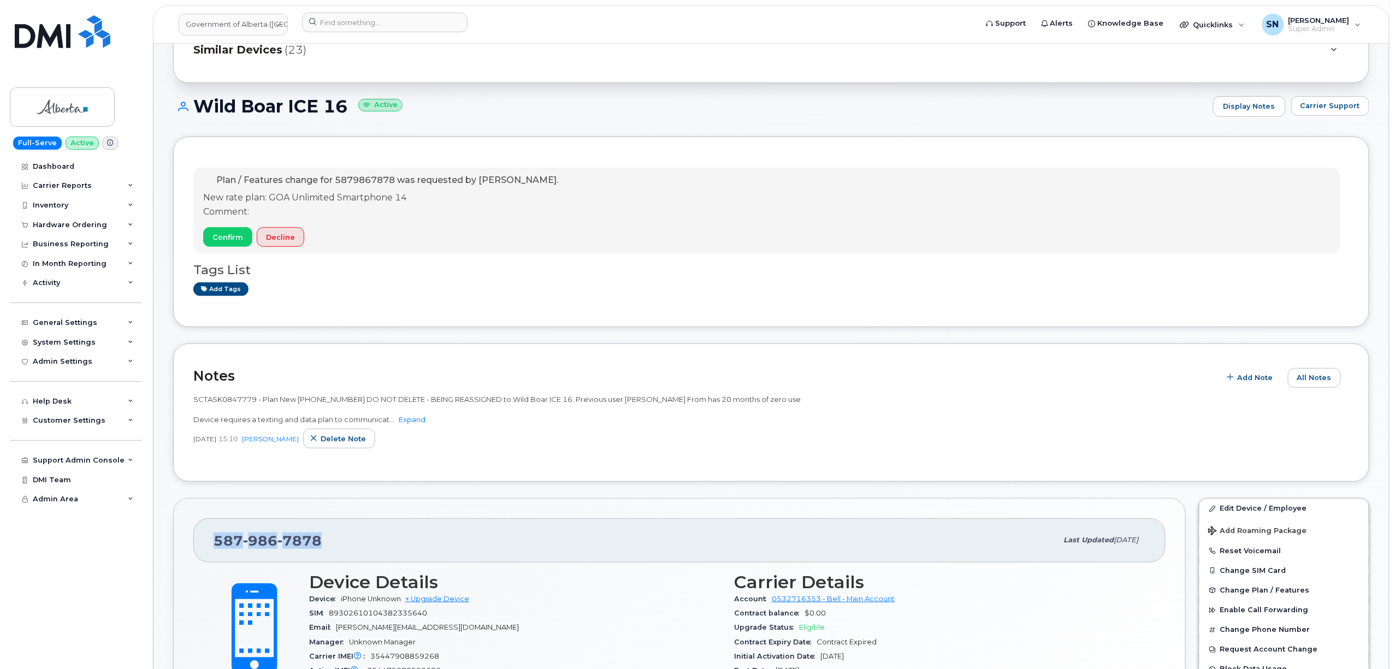
scroll to position [0, 0]
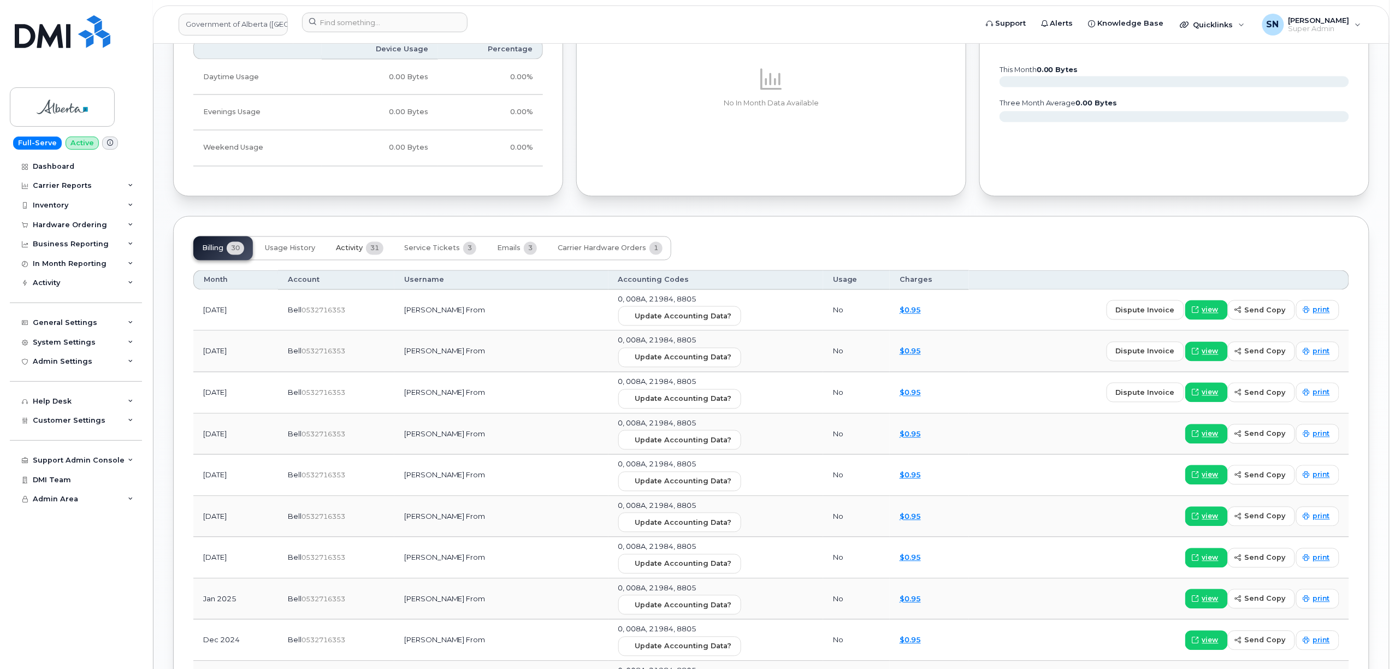
drag, startPoint x: 354, startPoint y: 252, endPoint x: 375, endPoint y: 368, distance: 117.5
click at [355, 252] on span "Activity" at bounding box center [349, 248] width 27 height 9
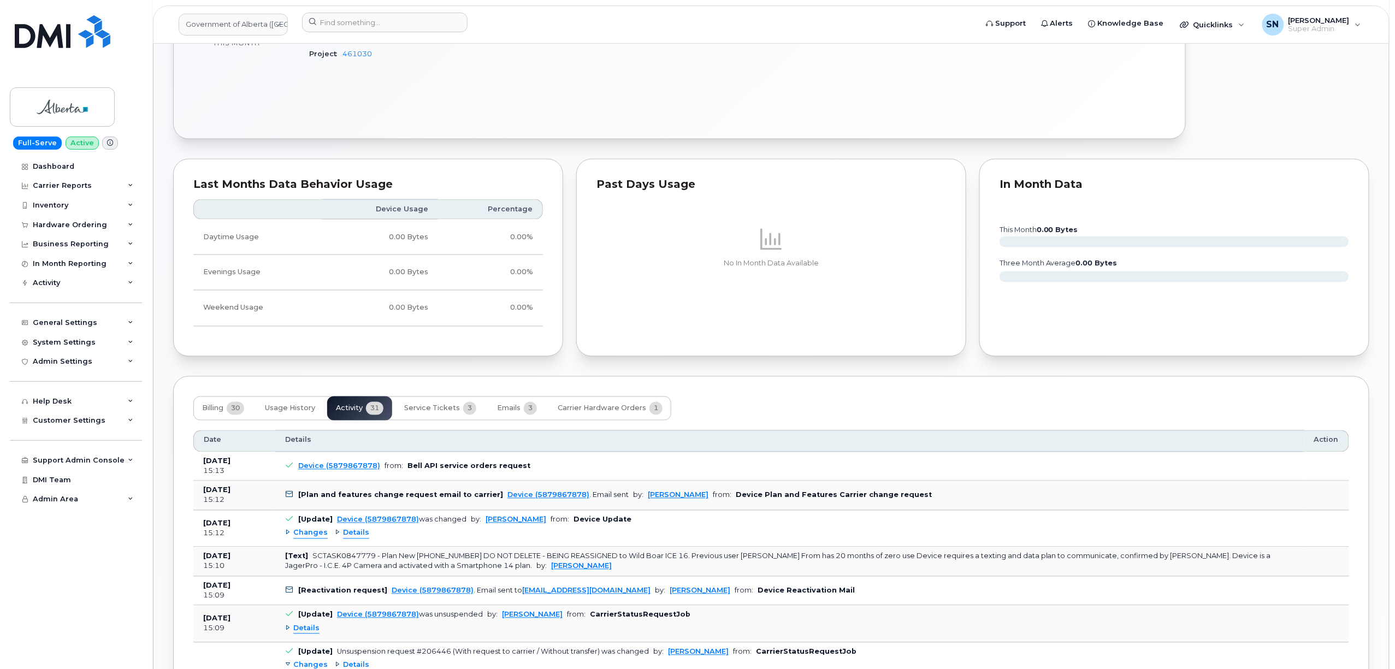
scroll to position [947, 0]
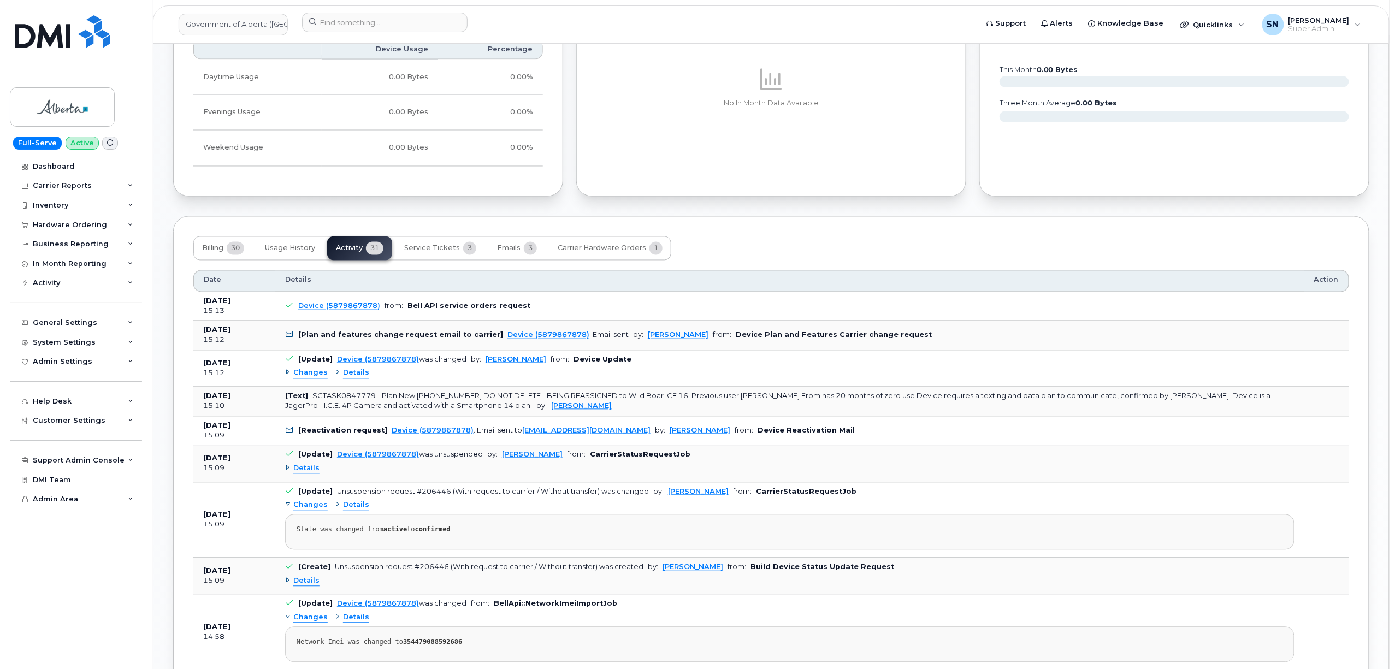
click at [315, 376] on span "Changes" at bounding box center [310, 373] width 34 height 10
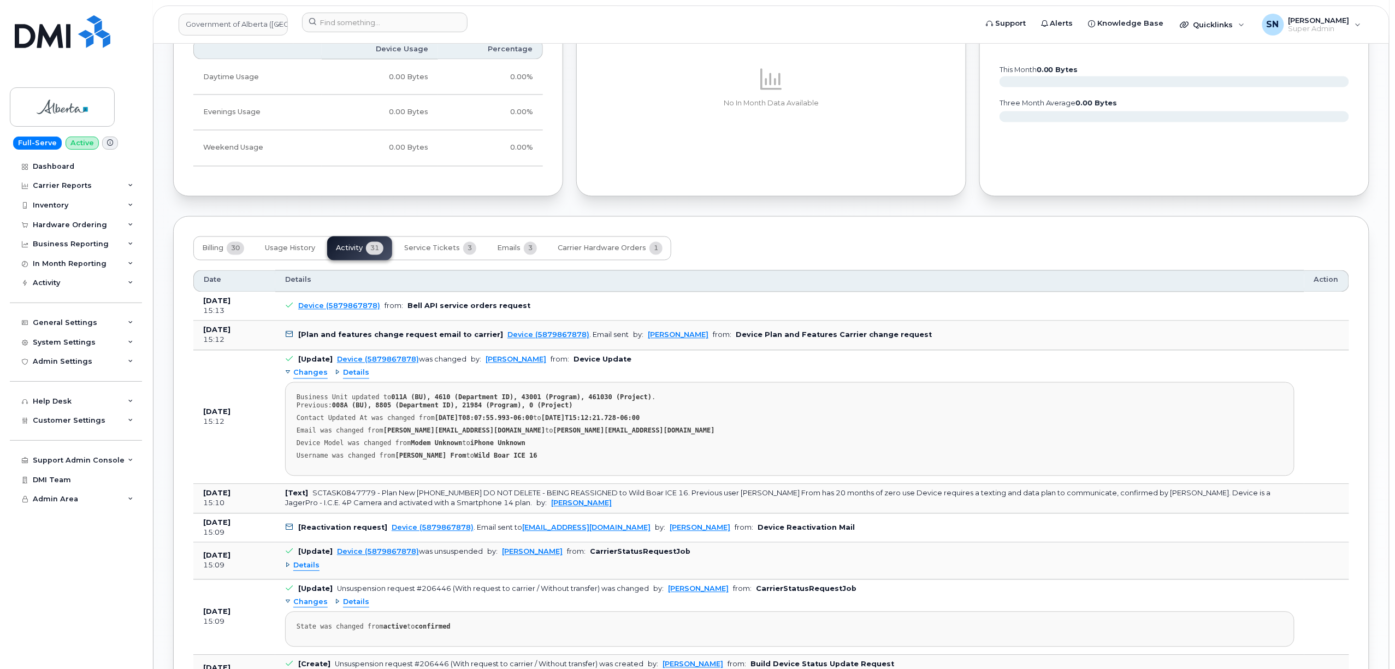
click at [315, 376] on span "Changes" at bounding box center [310, 373] width 34 height 10
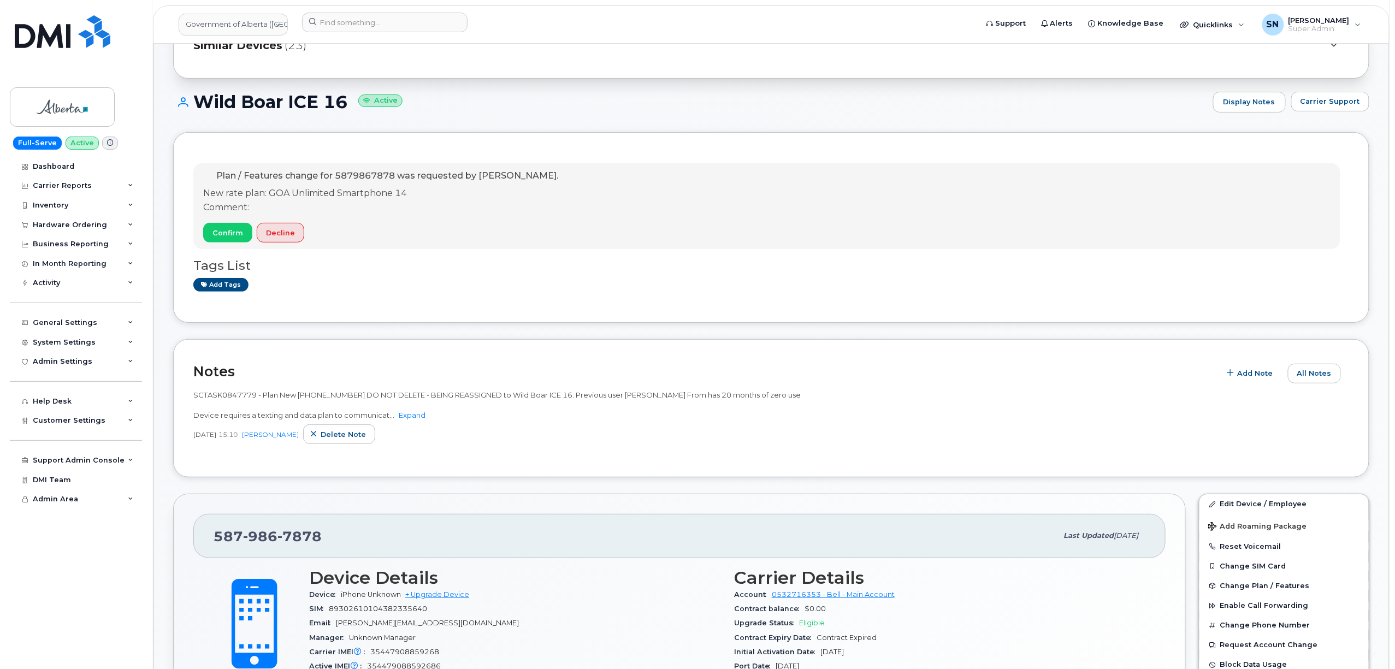
scroll to position [0, 0]
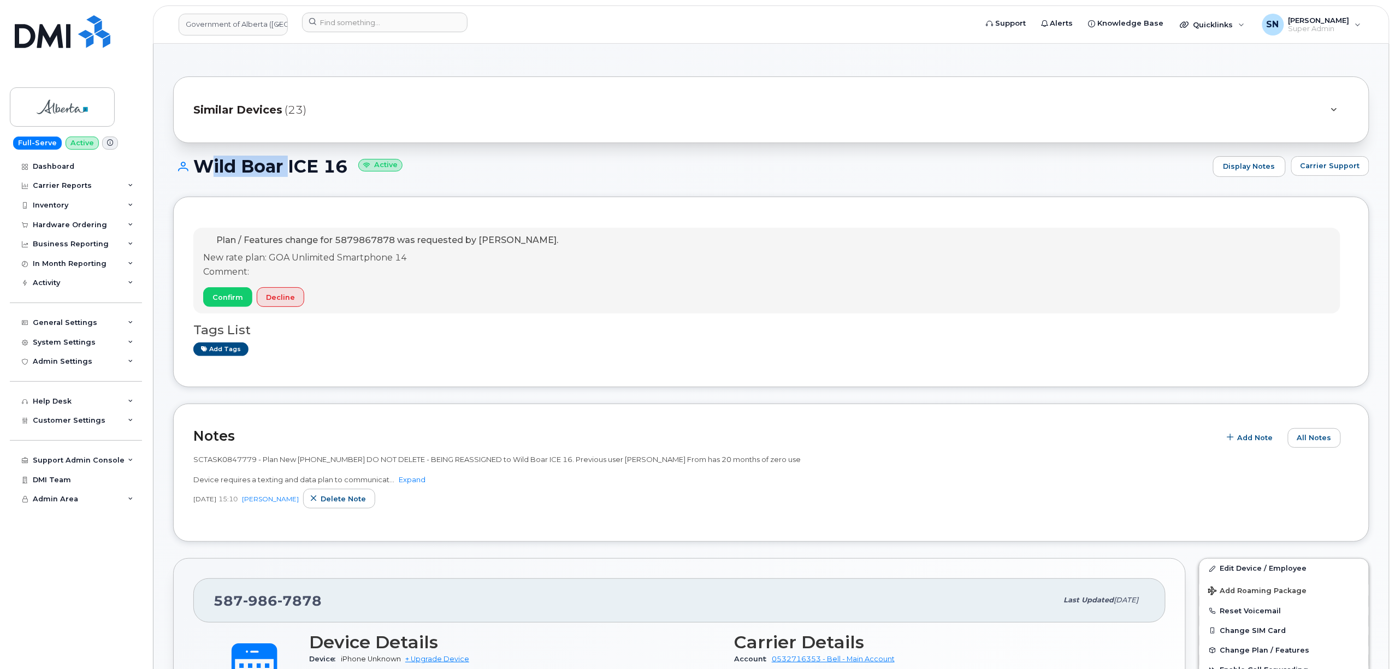
drag, startPoint x: 193, startPoint y: 167, endPoint x: 285, endPoint y: 169, distance: 91.8
click at [285, 169] on h1 "Wild Boar ICE 16 Active" at bounding box center [690, 166] width 1034 height 19
copy h1 "Wild Boar"
drag, startPoint x: 292, startPoint y: 163, endPoint x: 344, endPoint y: 177, distance: 54.3
click at [344, 177] on div "Wild Boar ICE 16 Active Display Notes Carrier Support" at bounding box center [771, 166] width 1196 height 21
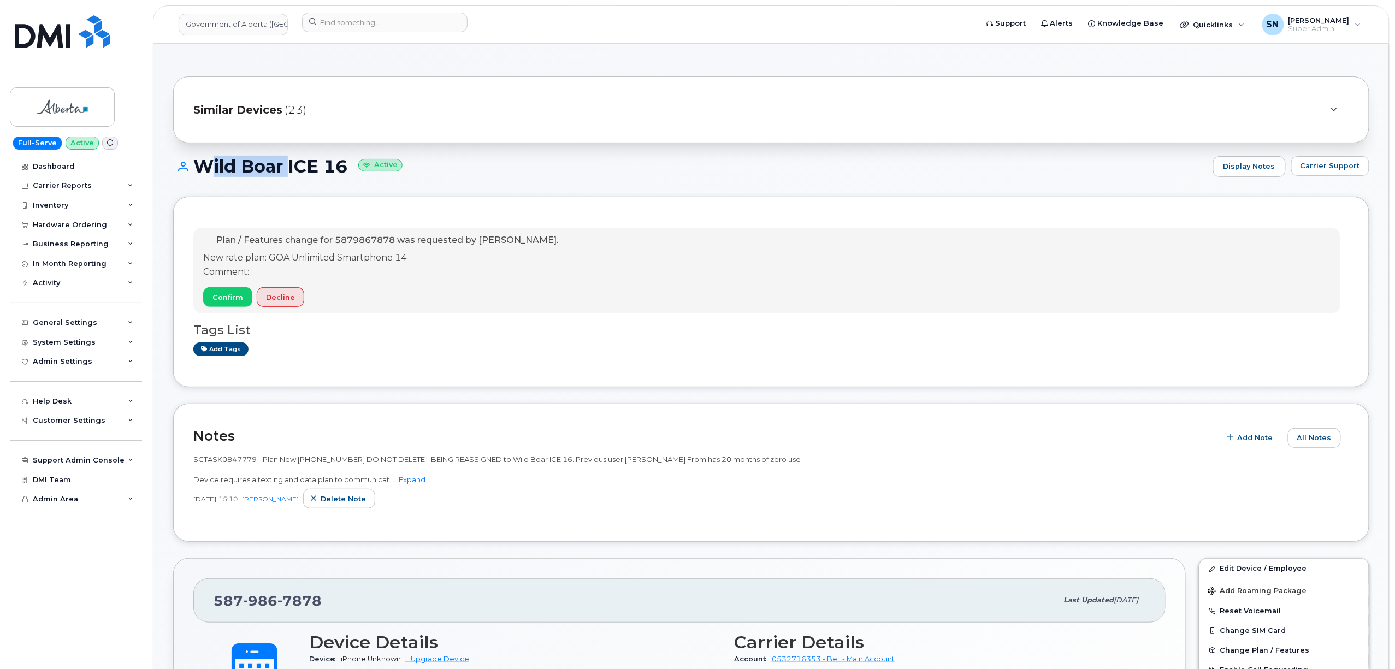
copy h1 "ICE 16"
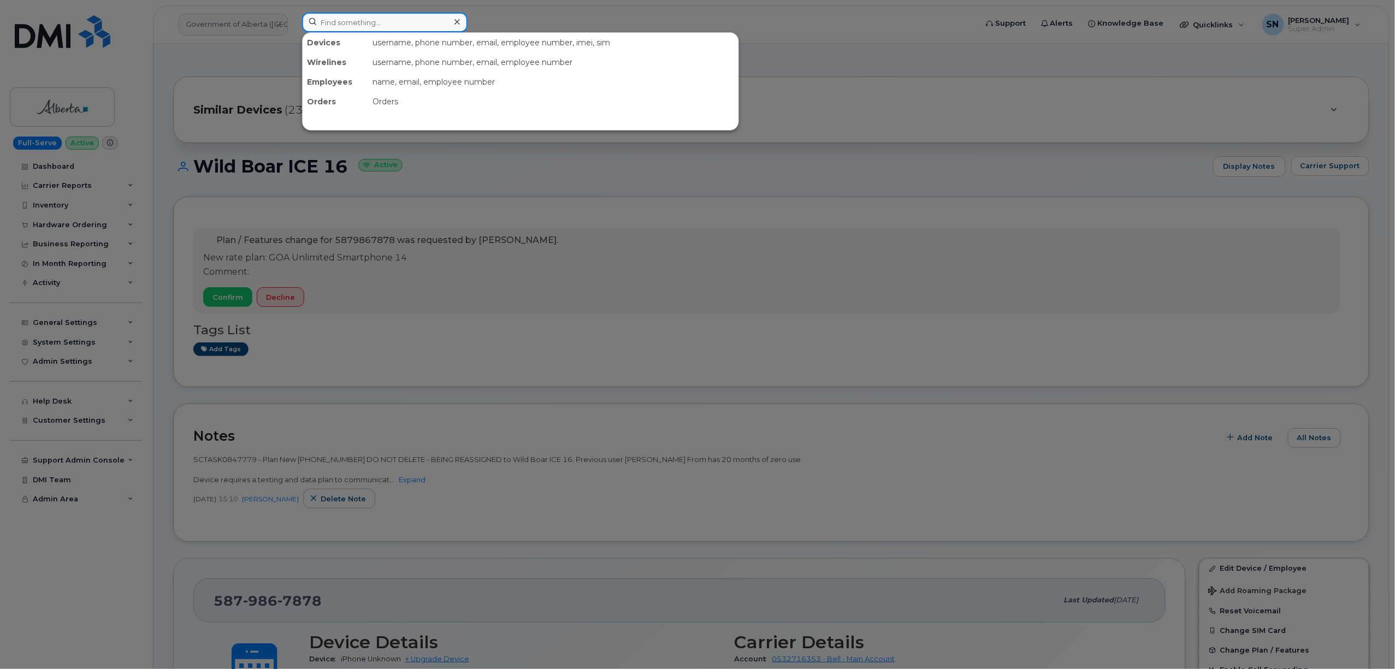
click at [385, 17] on input at bounding box center [384, 23] width 165 height 20
paste input "7802646173"
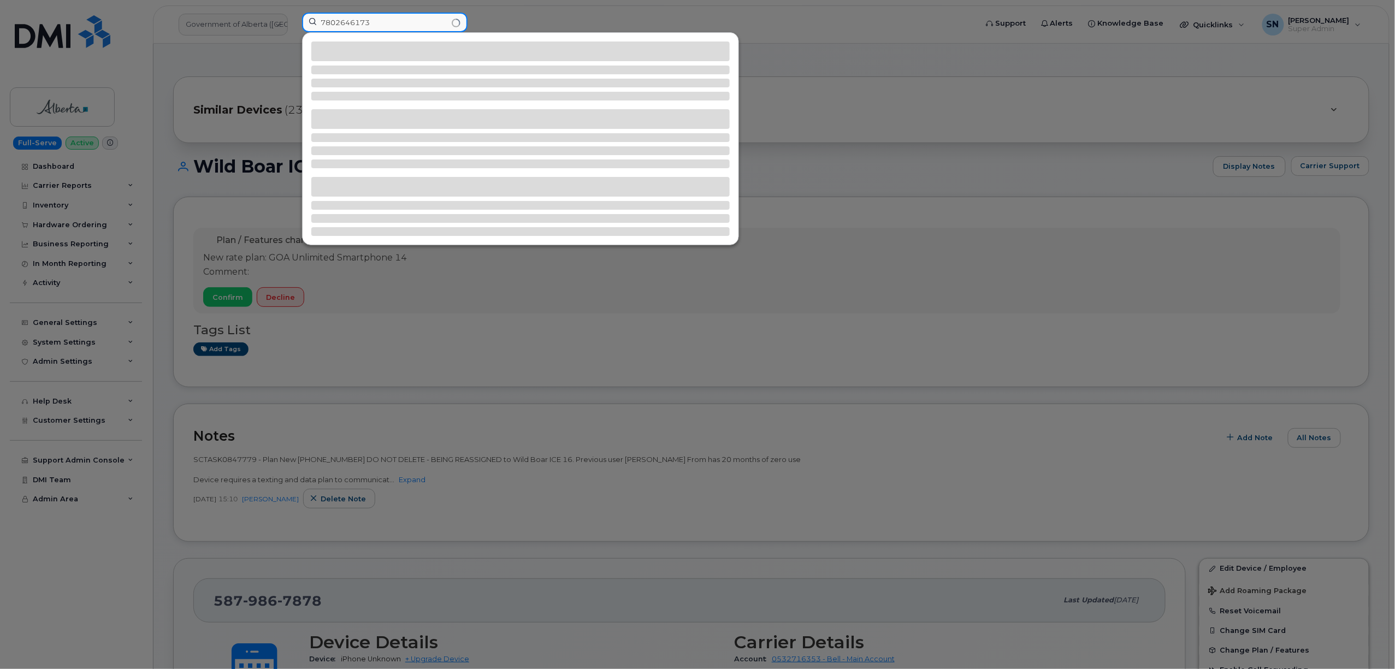
type input "7802646173"
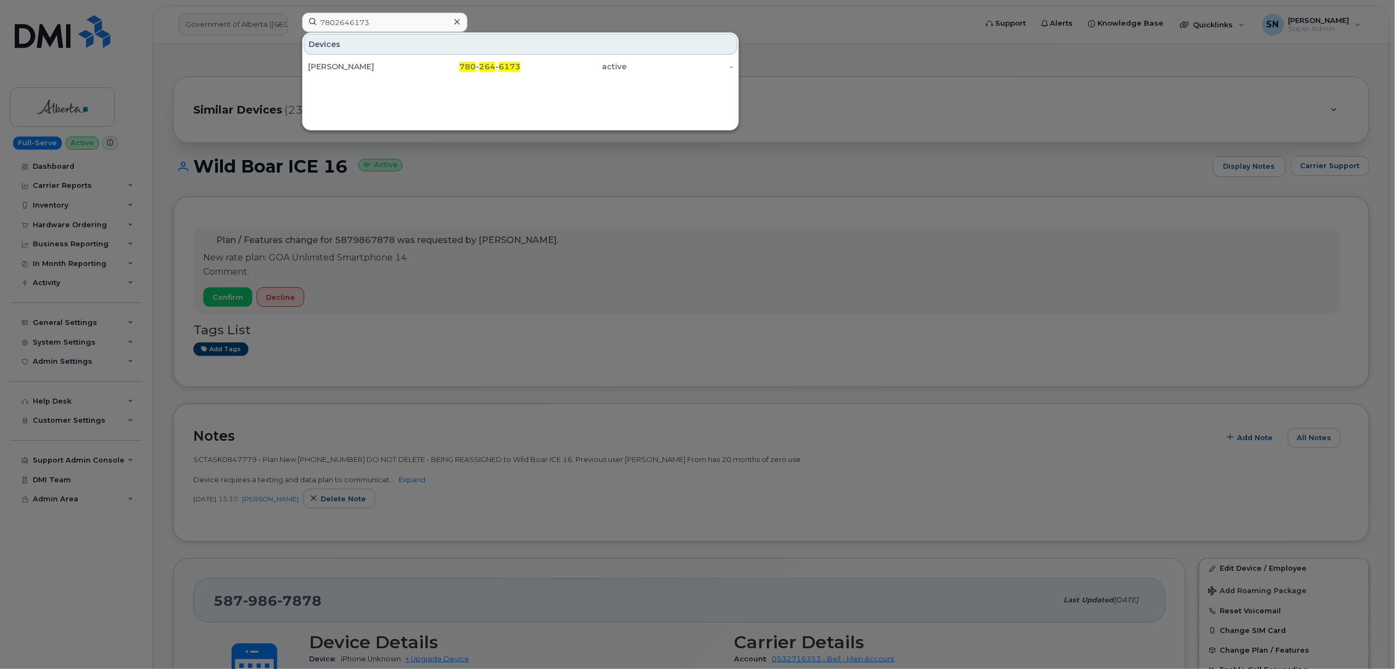
drag, startPoint x: 533, startPoint y: 58, endPoint x: 410, endPoint y: 79, distance: 125.3
click at [532, 58] on div "active" at bounding box center [574, 67] width 107 height 20
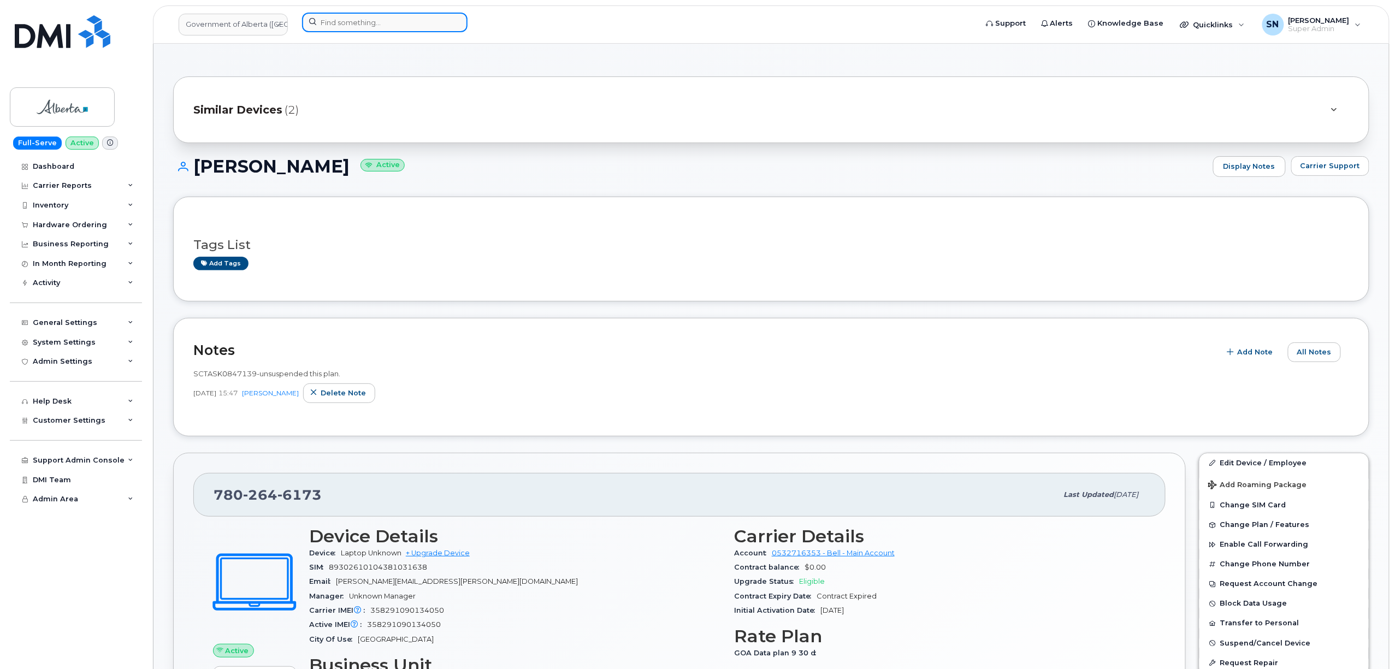
click at [371, 22] on input at bounding box center [384, 23] width 165 height 20
paste input "5874365428"
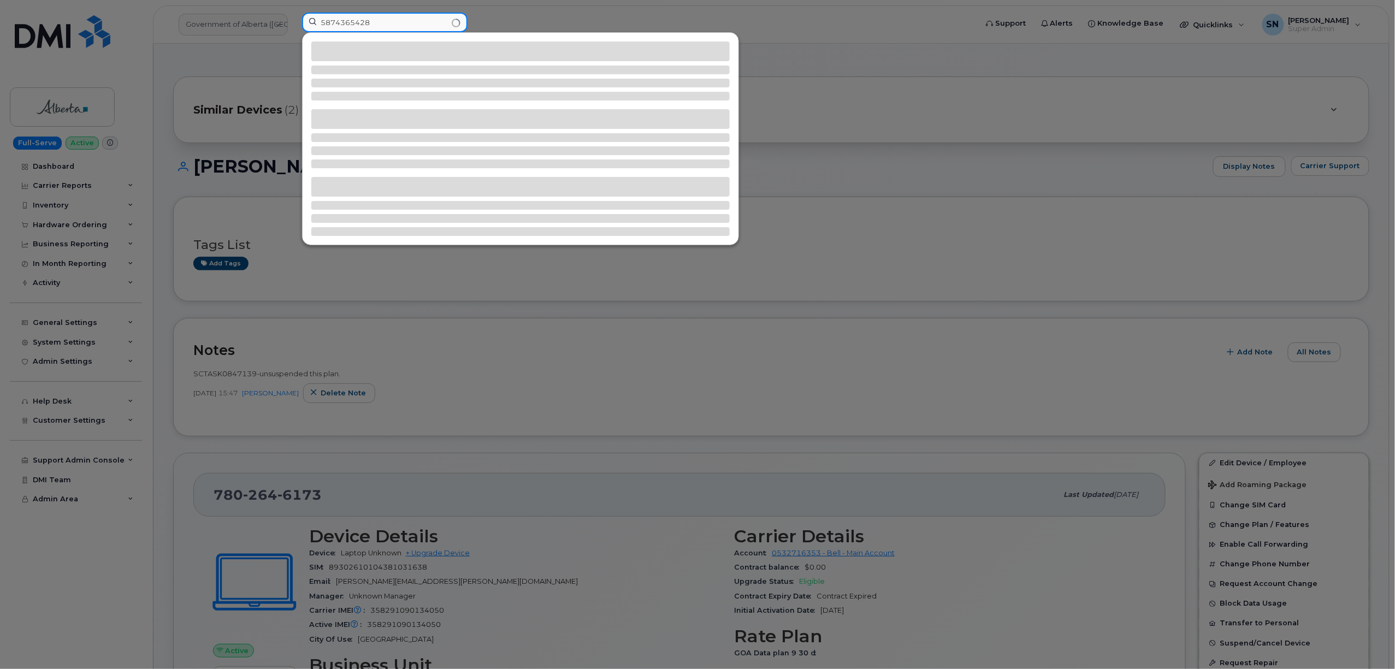
type input "5874365428"
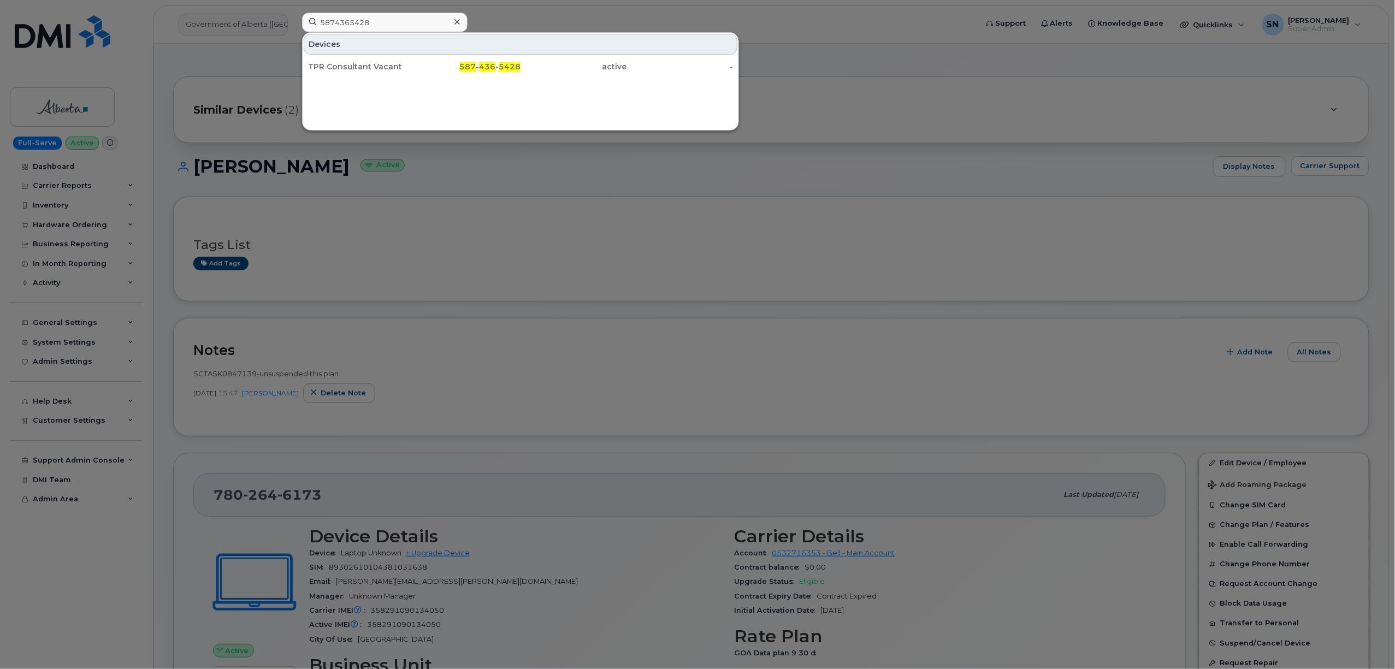
drag, startPoint x: 523, startPoint y: 60, endPoint x: 551, endPoint y: 217, distance: 159.8
click at [523, 60] on div "active" at bounding box center [574, 67] width 107 height 20
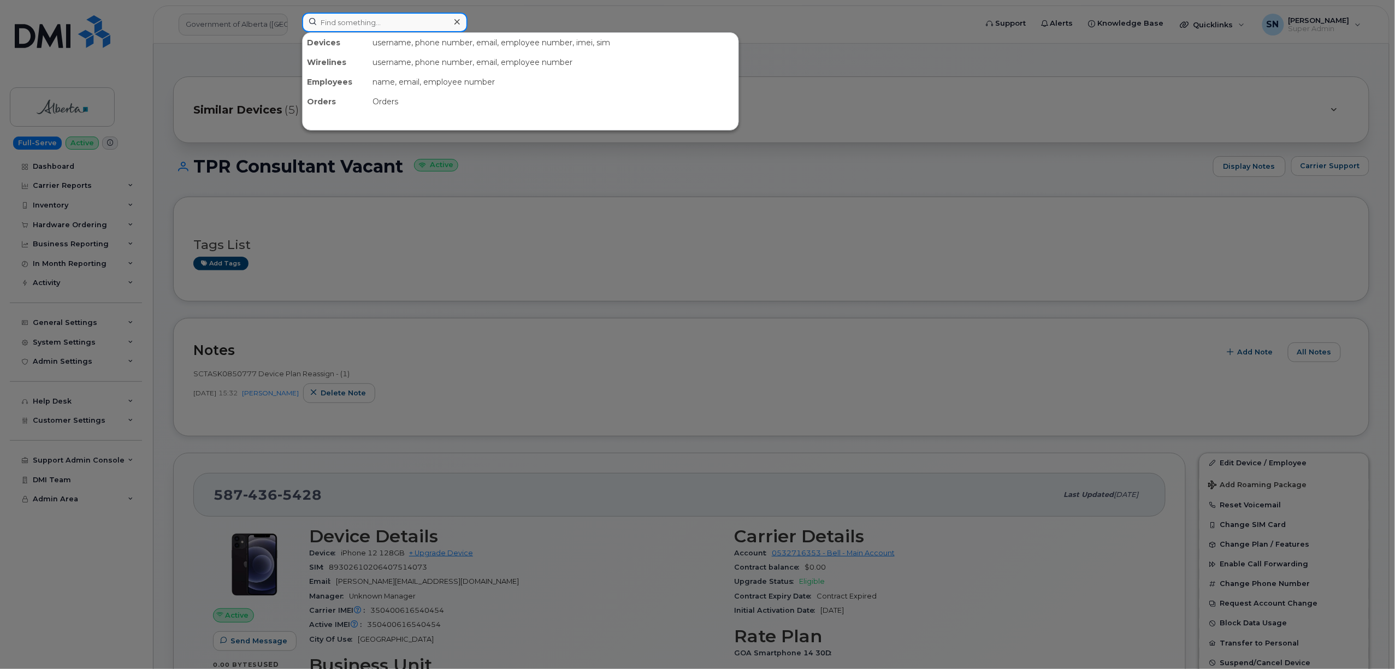
click at [418, 22] on input at bounding box center [384, 23] width 165 height 20
paste input "7807282053"
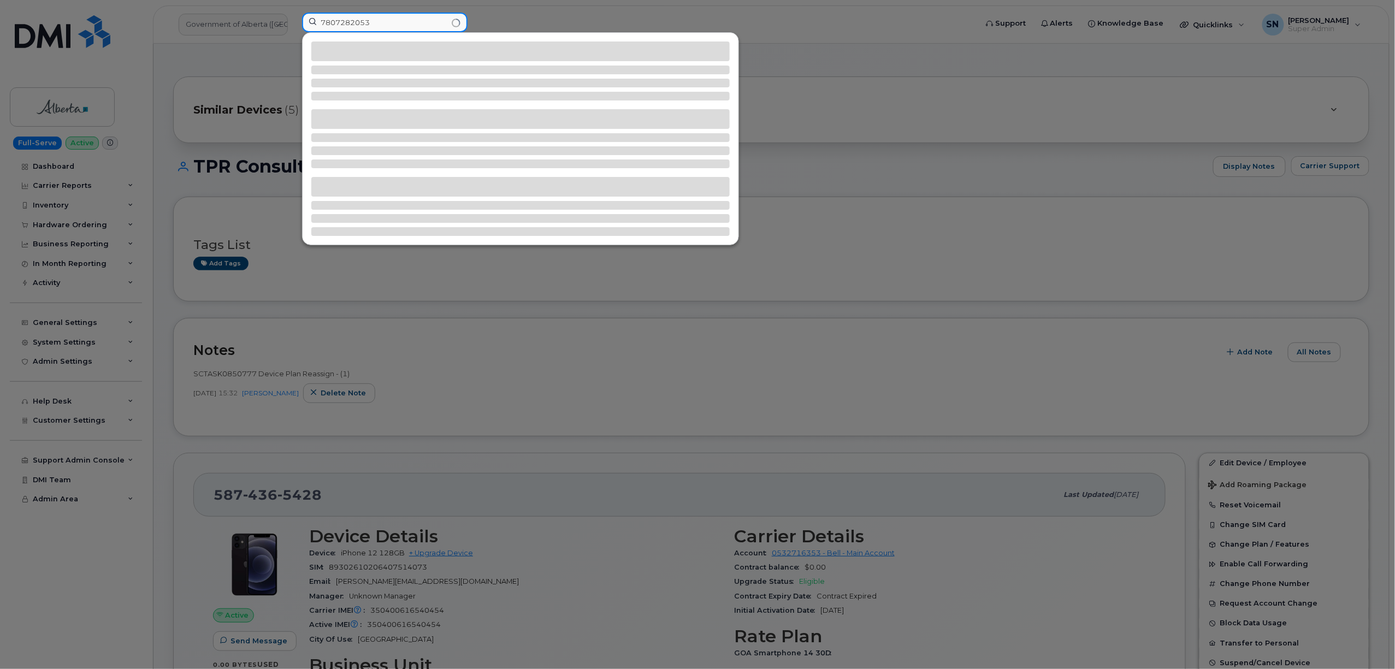
type input "7807282053"
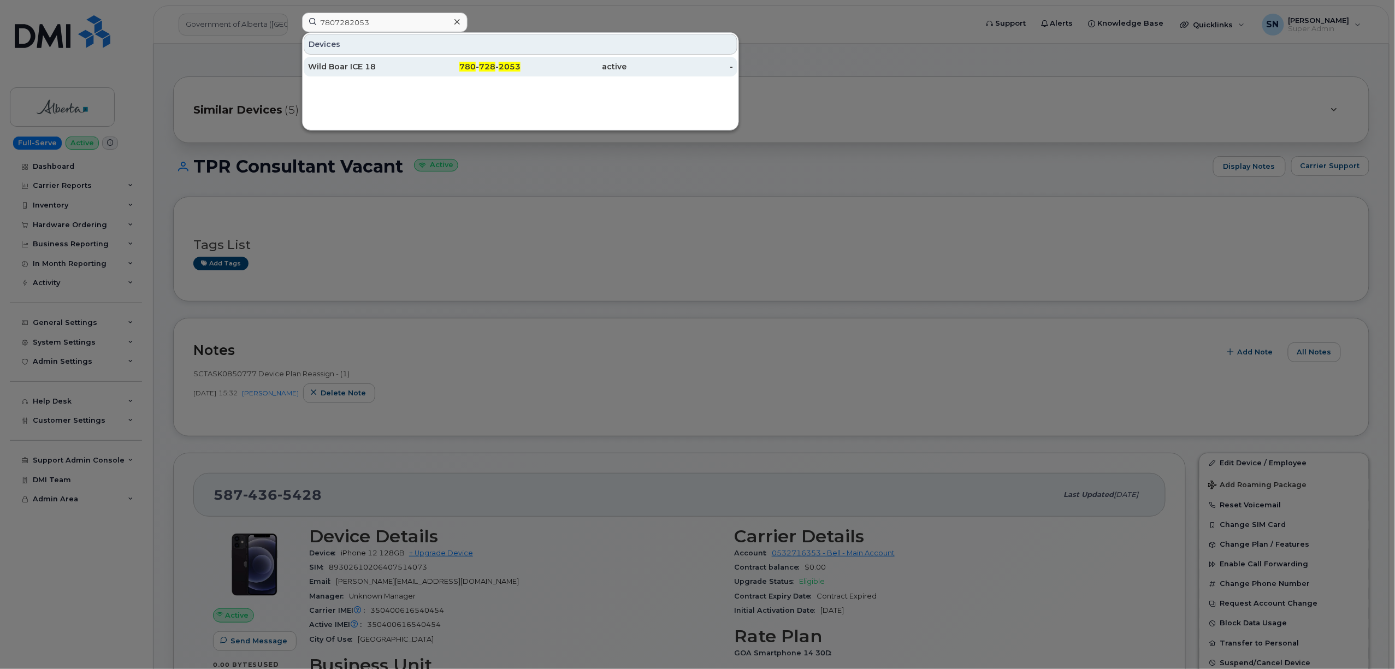
click at [462, 62] on div "780 - 728 - 2053" at bounding box center [468, 66] width 107 height 11
